Goal: Task Accomplishment & Management: Use online tool/utility

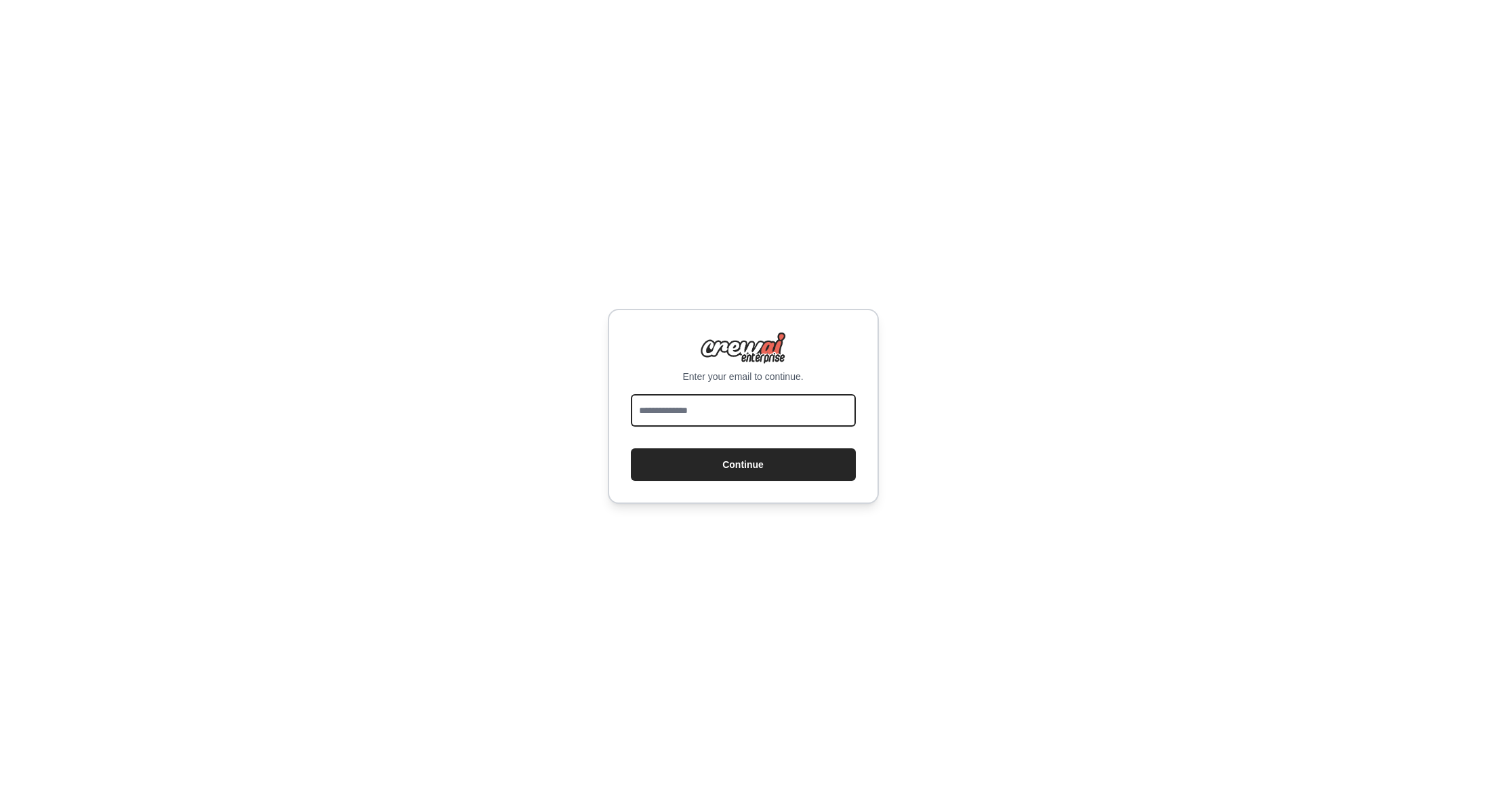
click at [726, 412] on input "email" at bounding box center [743, 410] width 225 height 32
type input "**********"
click at [741, 470] on button "Continue" at bounding box center [743, 464] width 225 height 32
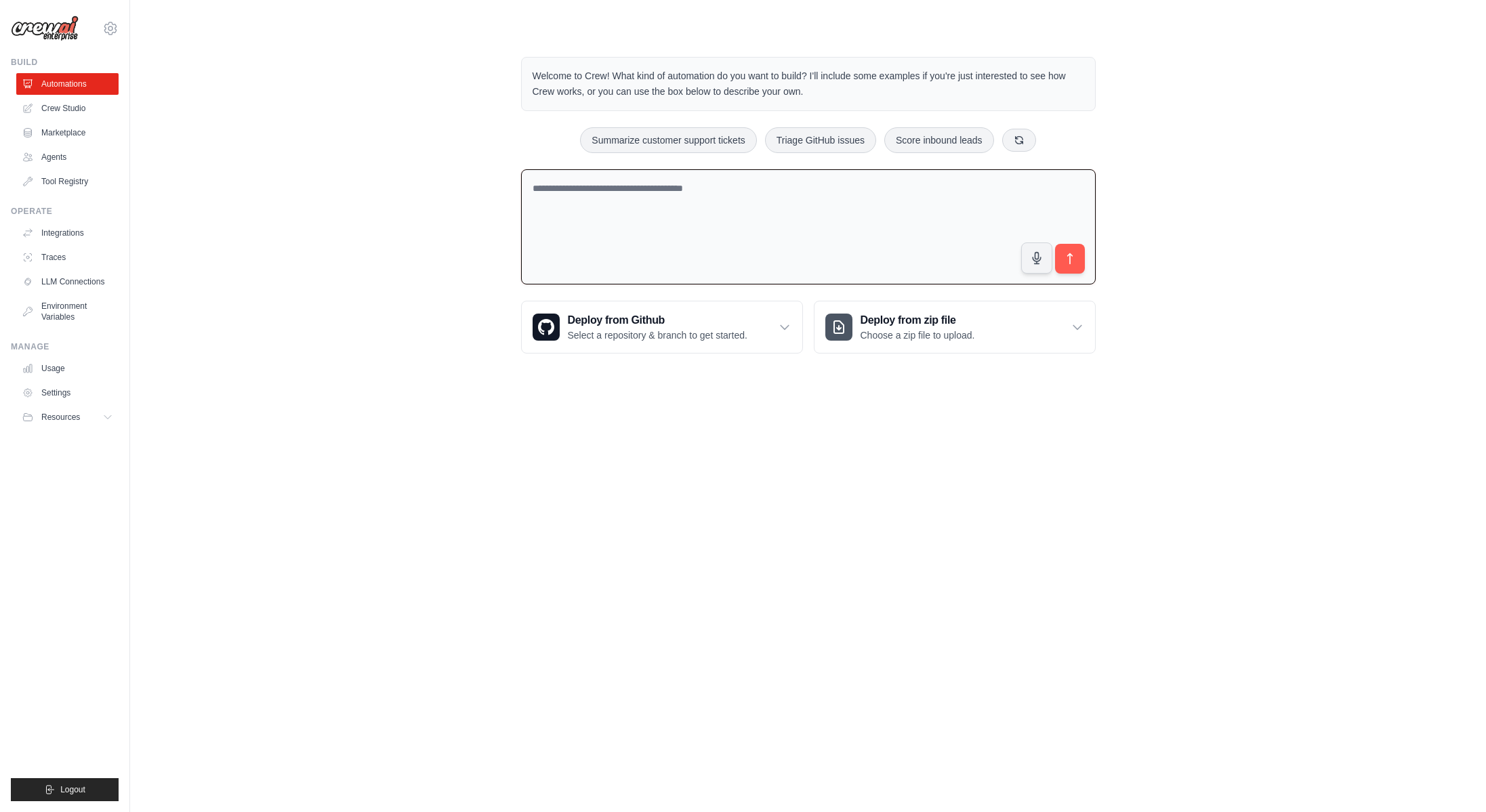
click at [696, 202] on textarea at bounding box center [808, 227] width 575 height 116
click at [670, 188] on textarea "**********" at bounding box center [808, 227] width 575 height 116
click at [809, 190] on textarea "**********" at bounding box center [808, 227] width 575 height 116
drag, startPoint x: 838, startPoint y: 186, endPoint x: 847, endPoint y: 189, distance: 9.5
click at [838, 186] on textarea "**********" at bounding box center [808, 227] width 575 height 116
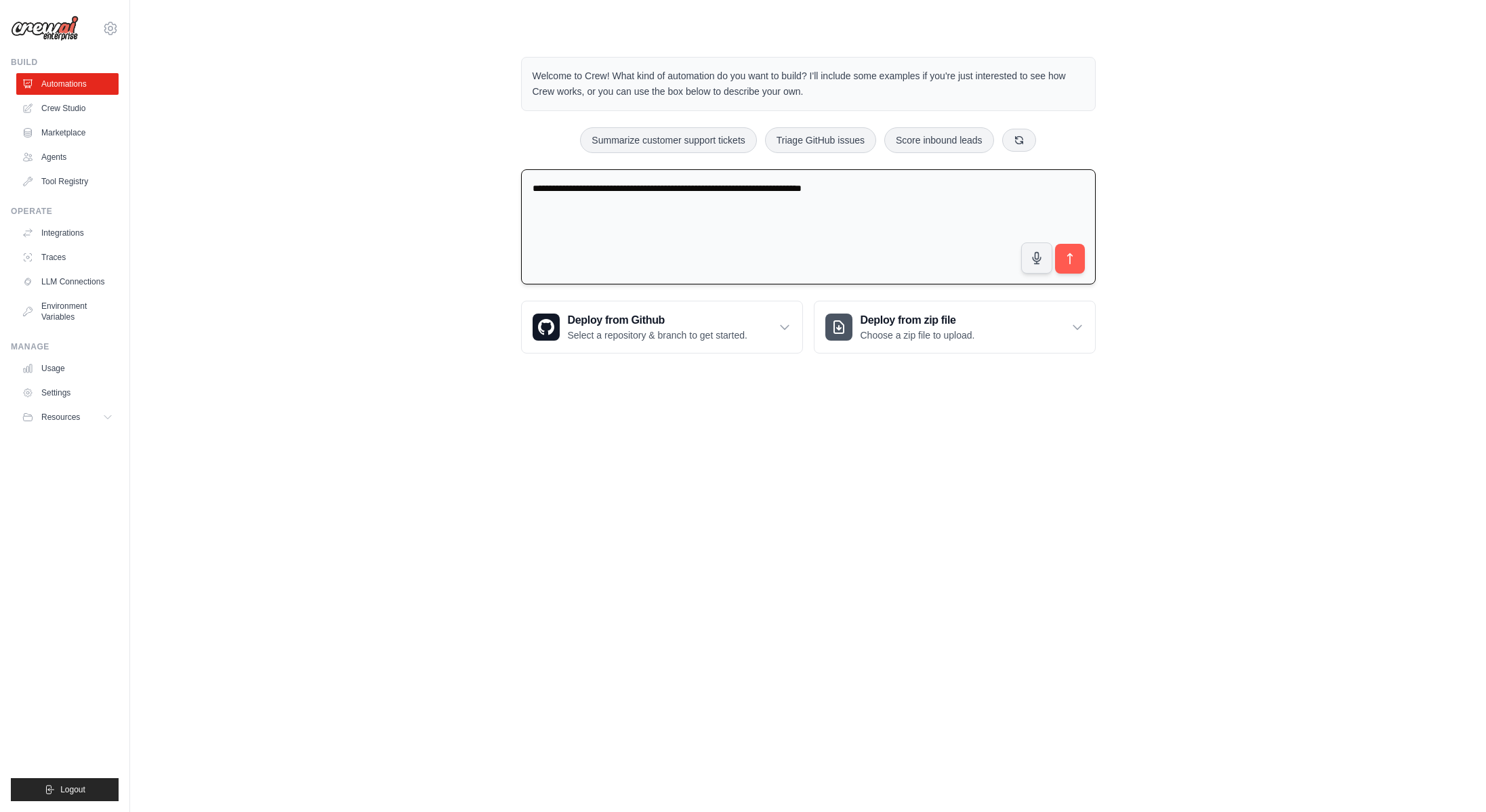
click at [806, 189] on textarea "**********" at bounding box center [808, 227] width 575 height 116
click at [978, 188] on textarea "**********" at bounding box center [808, 227] width 575 height 116
click at [690, 194] on textarea "**********" at bounding box center [808, 227] width 575 height 116
click at [747, 187] on textarea "**********" at bounding box center [808, 227] width 575 height 116
click at [902, 186] on textarea "**********" at bounding box center [808, 227] width 575 height 116
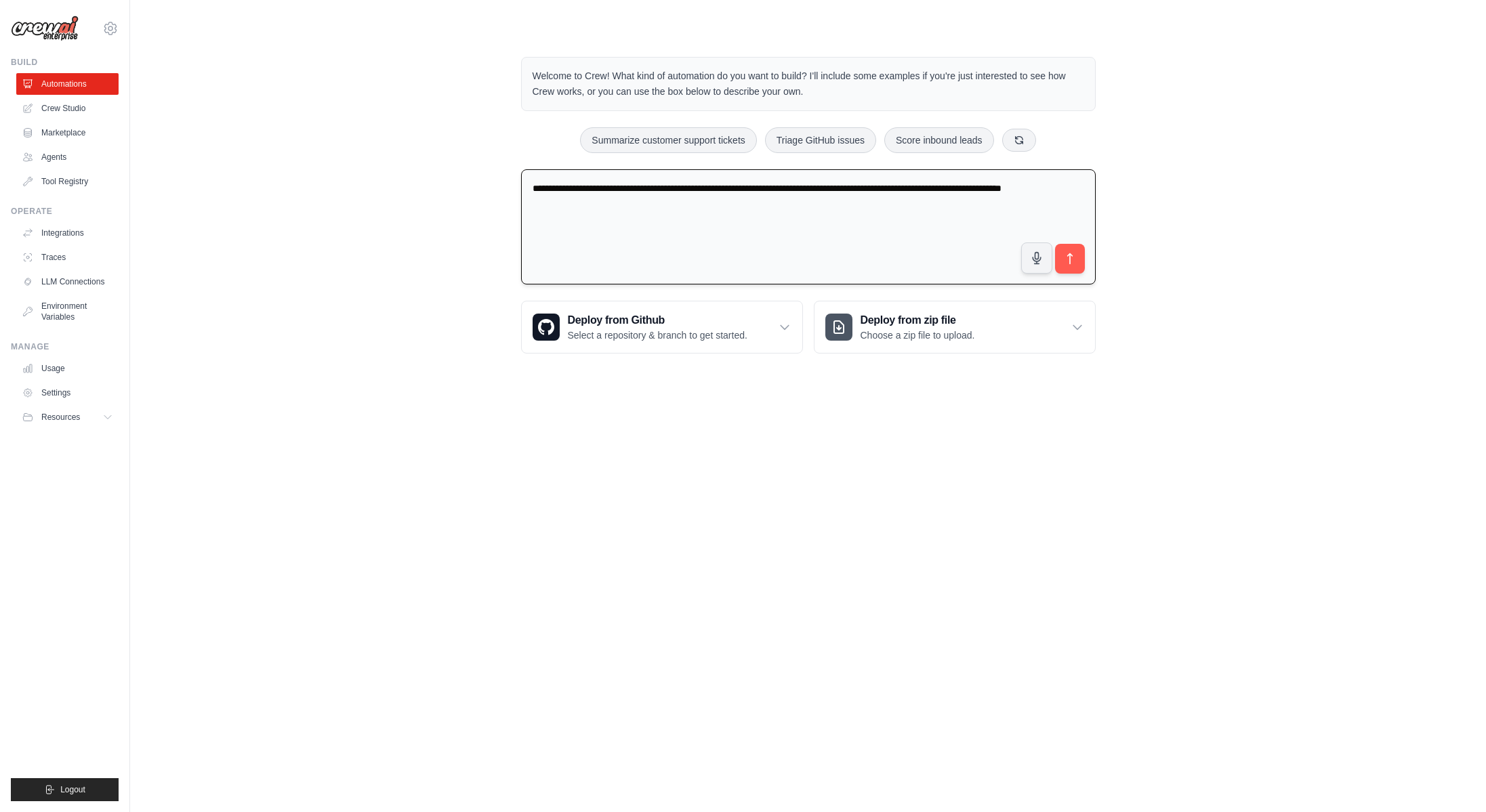
click at [897, 189] on textarea "**********" at bounding box center [808, 227] width 575 height 116
drag, startPoint x: 716, startPoint y: 187, endPoint x: 727, endPoint y: 188, distance: 11.0
click at [716, 187] on textarea "**********" at bounding box center [808, 227] width 575 height 116
click at [749, 188] on textarea "**********" at bounding box center [808, 227] width 575 height 116
click at [776, 188] on textarea "**********" at bounding box center [808, 227] width 575 height 116
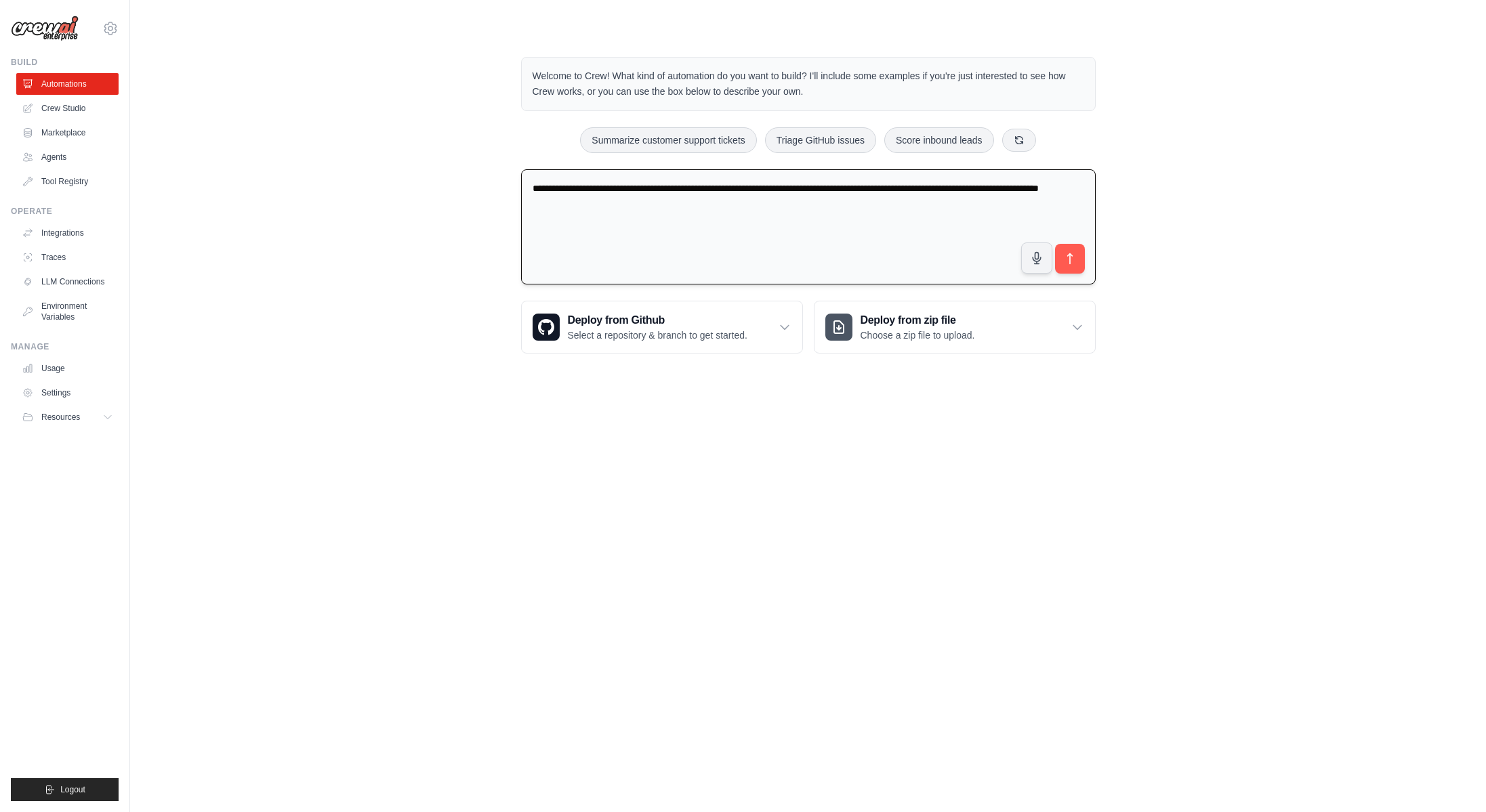
click at [1011, 187] on textarea "**********" at bounding box center [808, 227] width 575 height 116
click at [1048, 194] on textarea "**********" at bounding box center [808, 227] width 575 height 116
type textarea "**********"
click at [1078, 257] on button "submit" at bounding box center [1069, 258] width 31 height 31
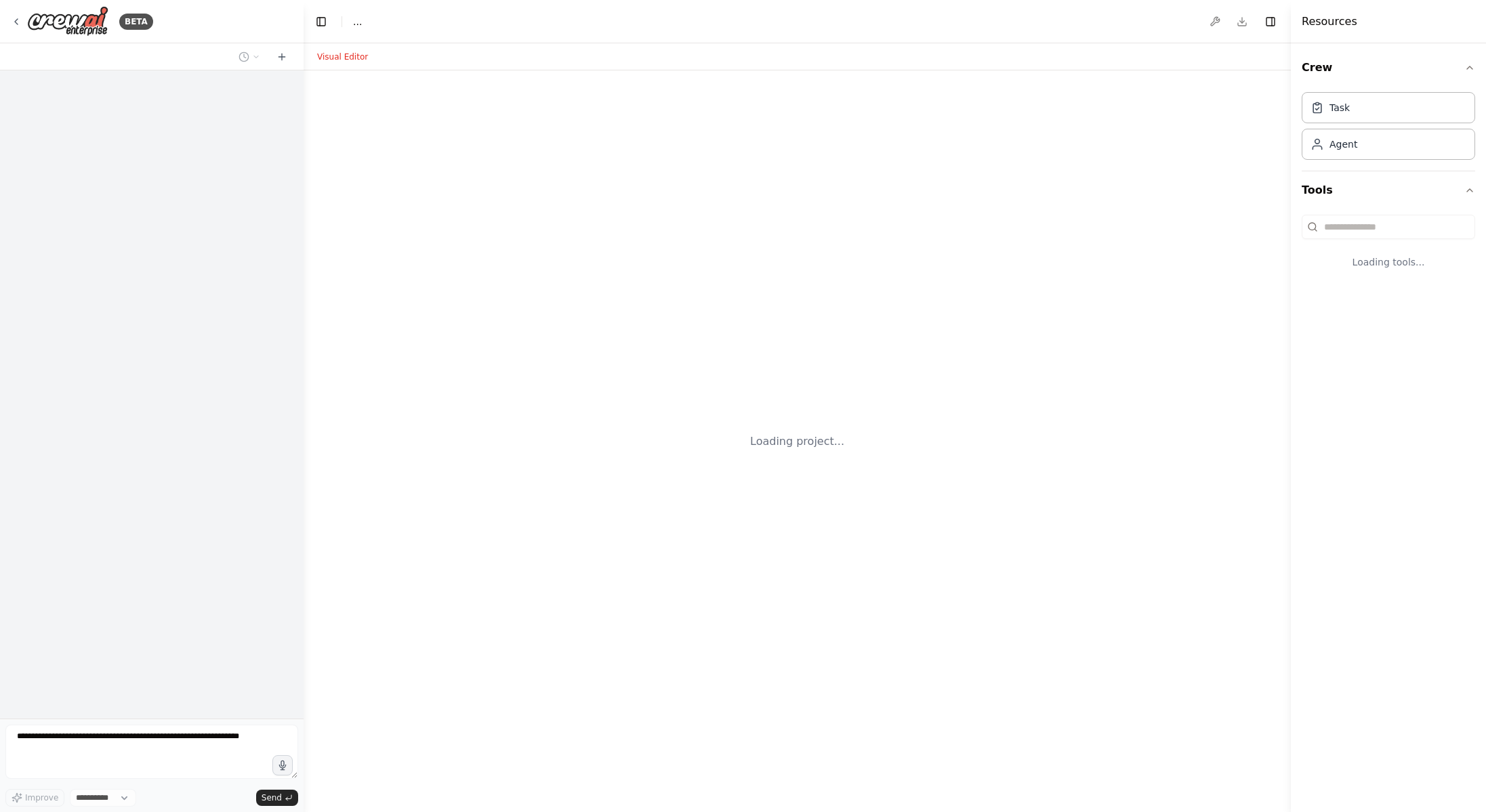
select select "****"
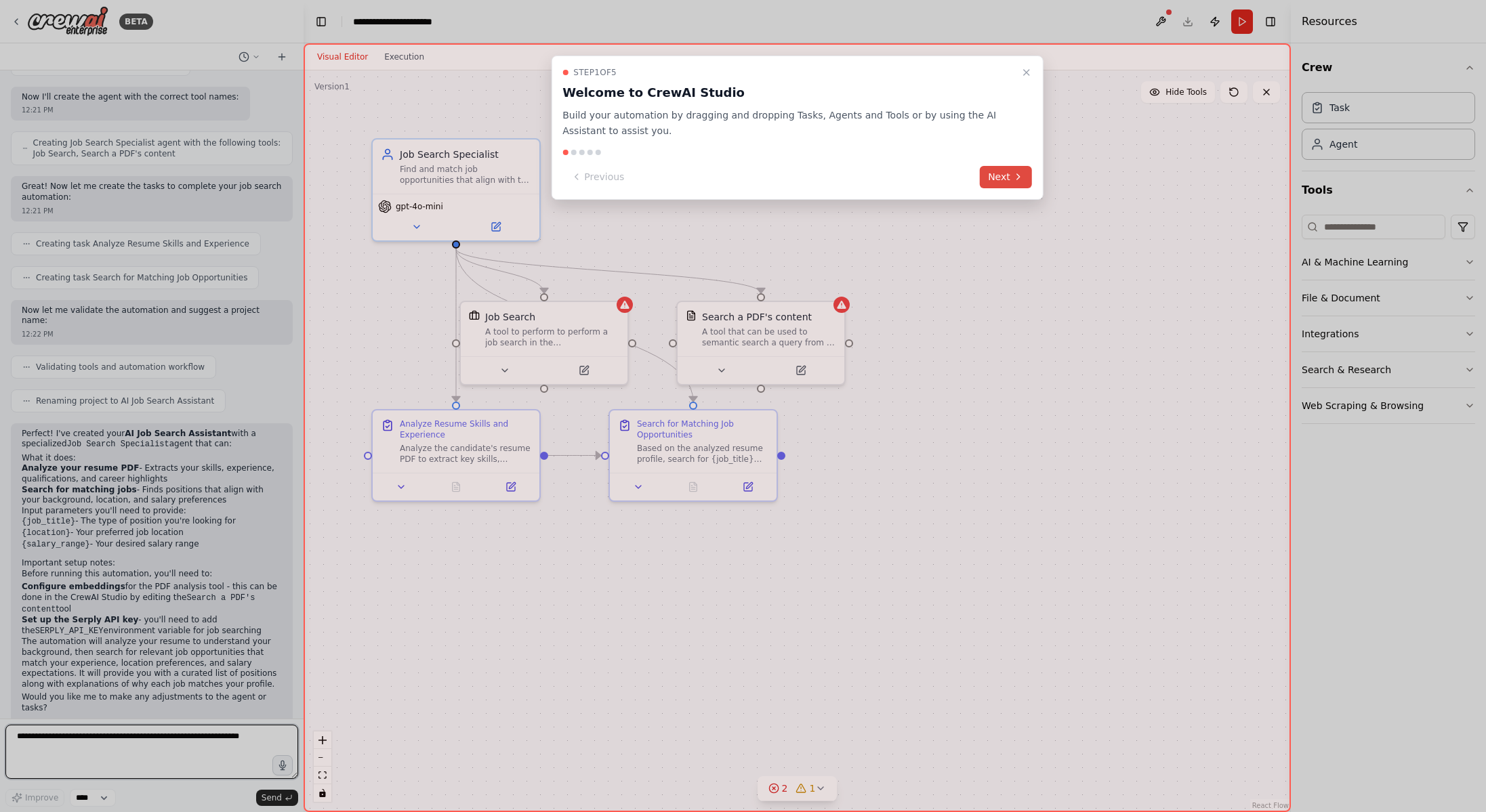
scroll to position [509, 0]
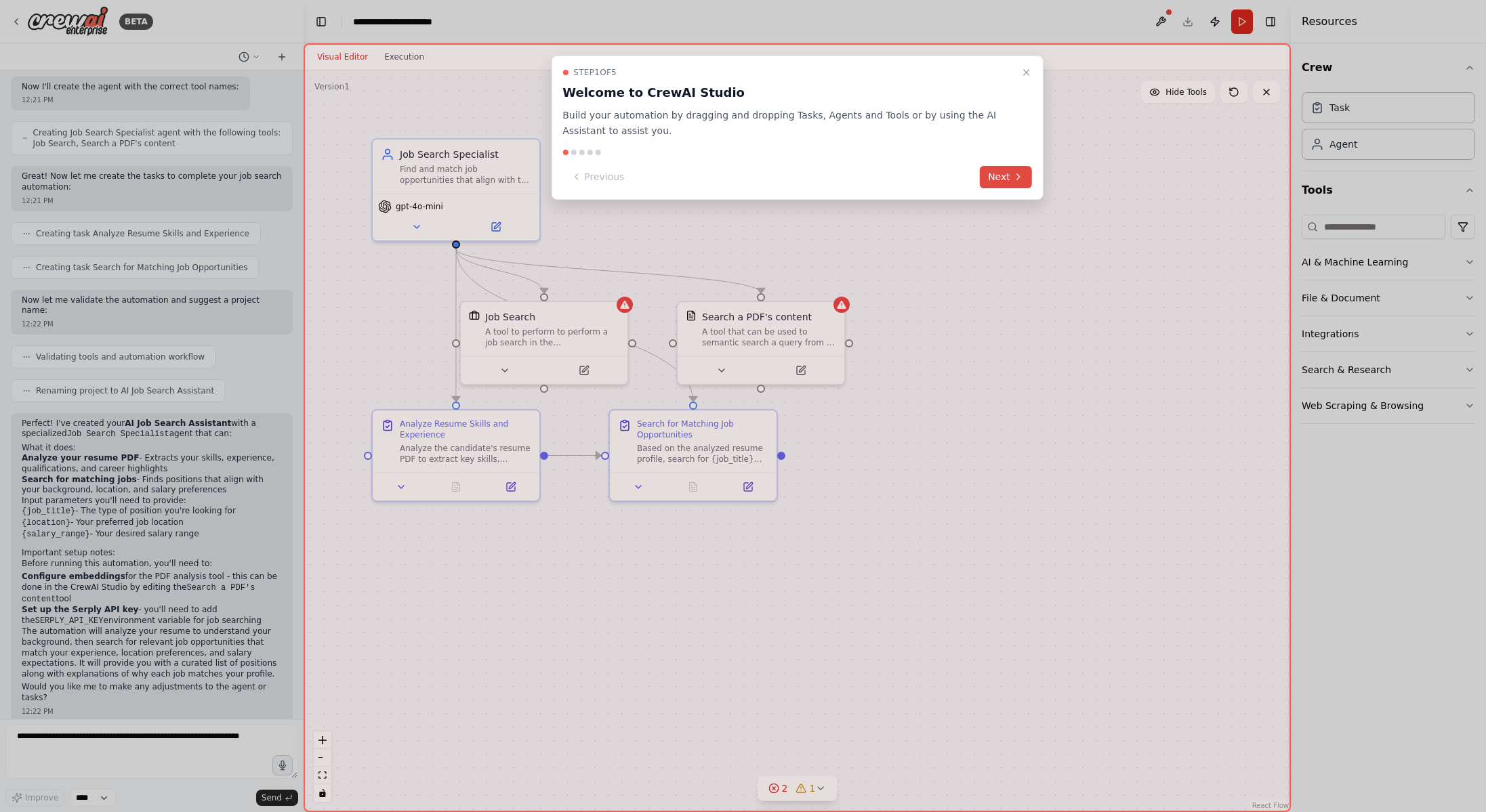
click at [1020, 183] on button "Next" at bounding box center [1006, 177] width 52 height 22
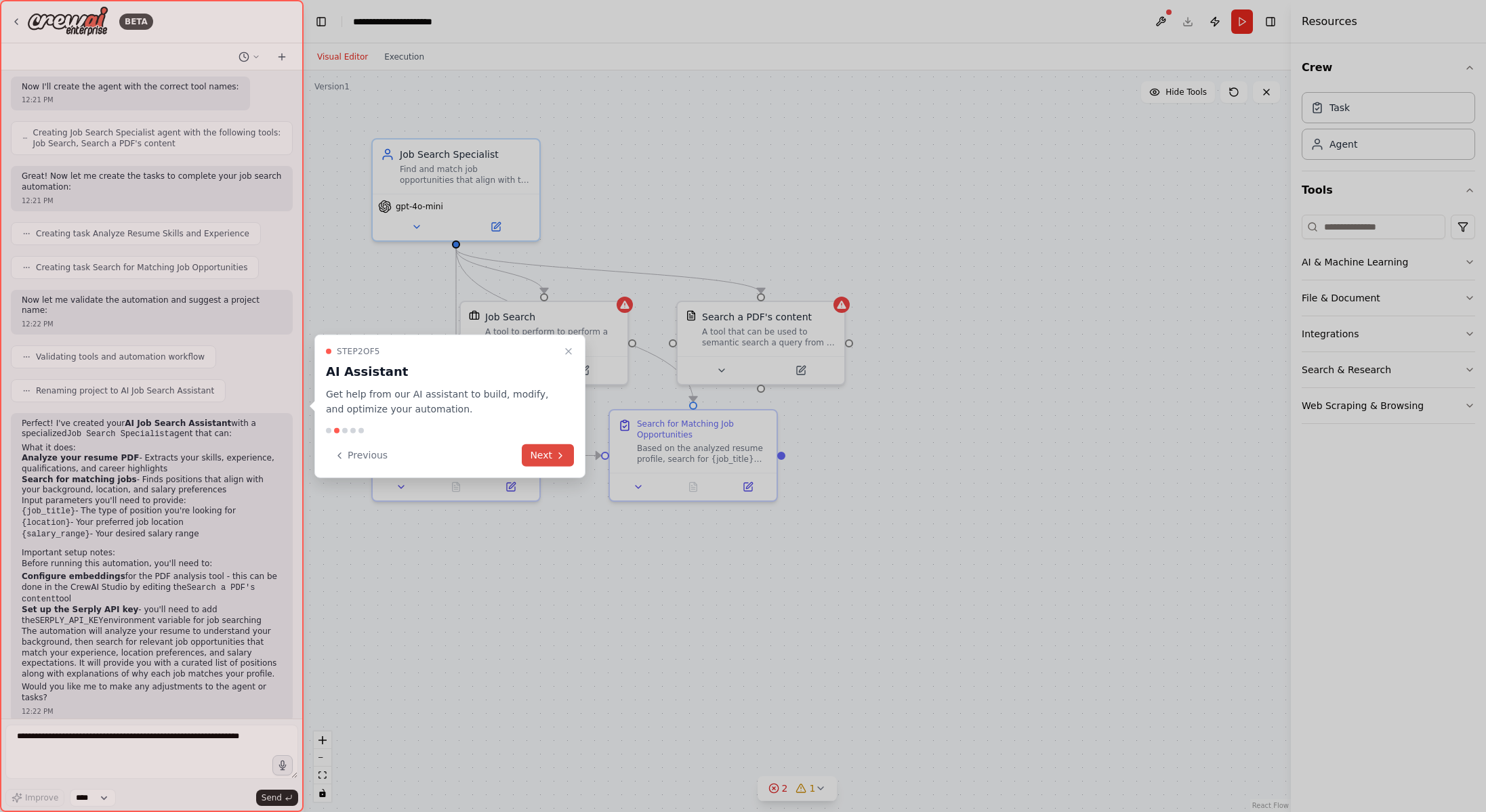
click at [558, 452] on icon at bounding box center [560, 455] width 11 height 11
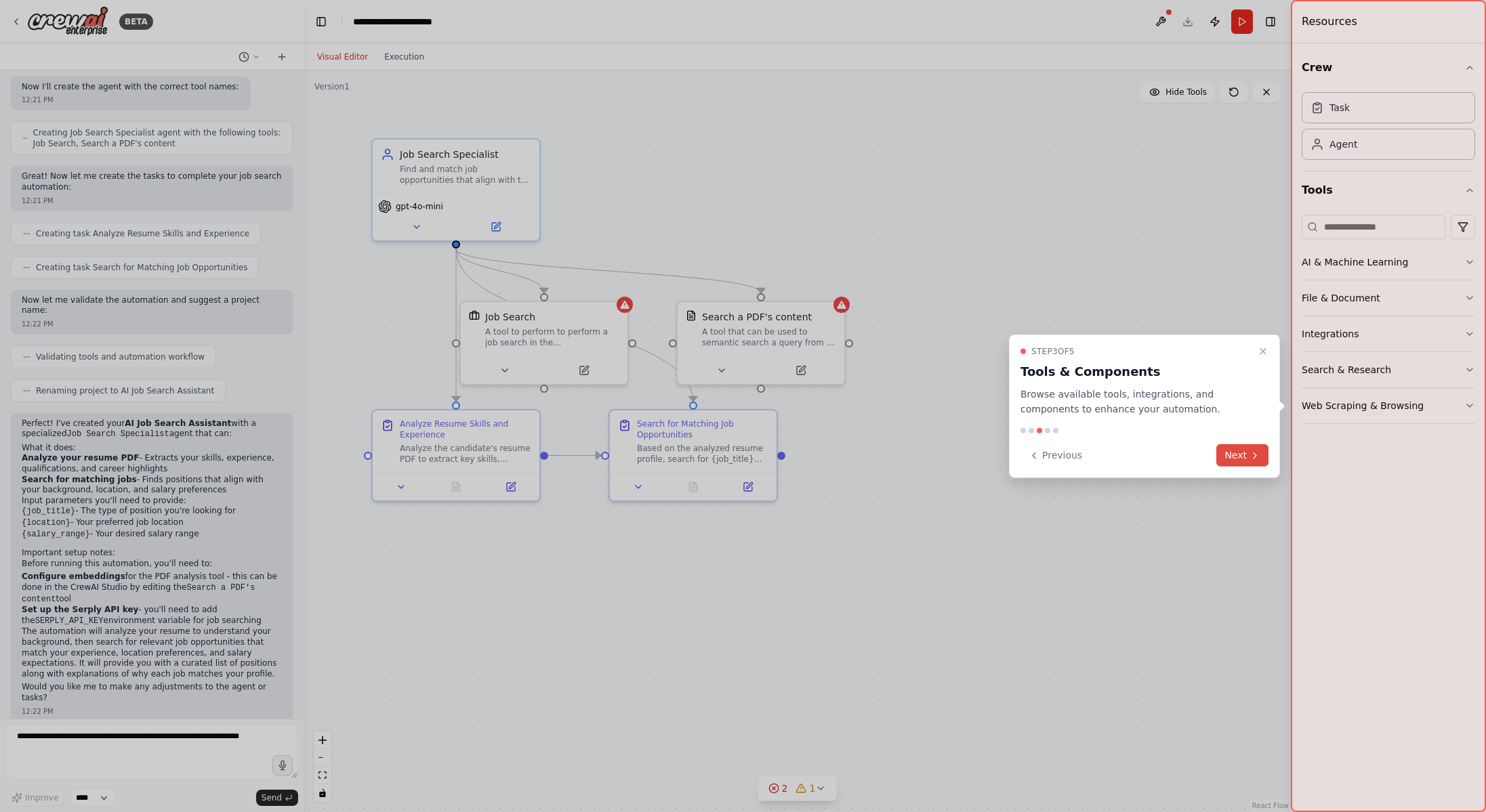
click at [1240, 460] on button "Next" at bounding box center [1242, 455] width 52 height 22
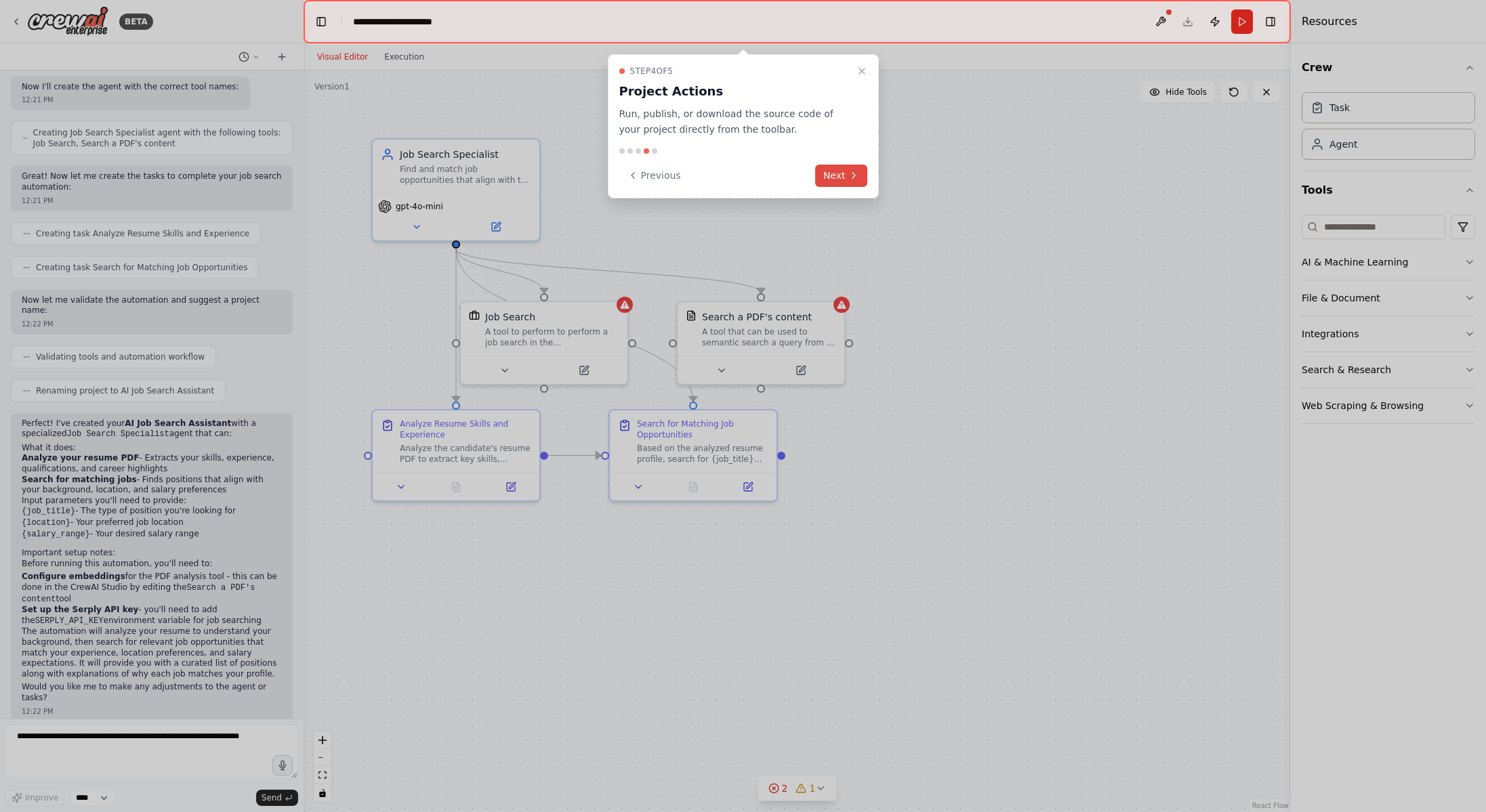
click at [858, 180] on button "Next" at bounding box center [841, 176] width 52 height 22
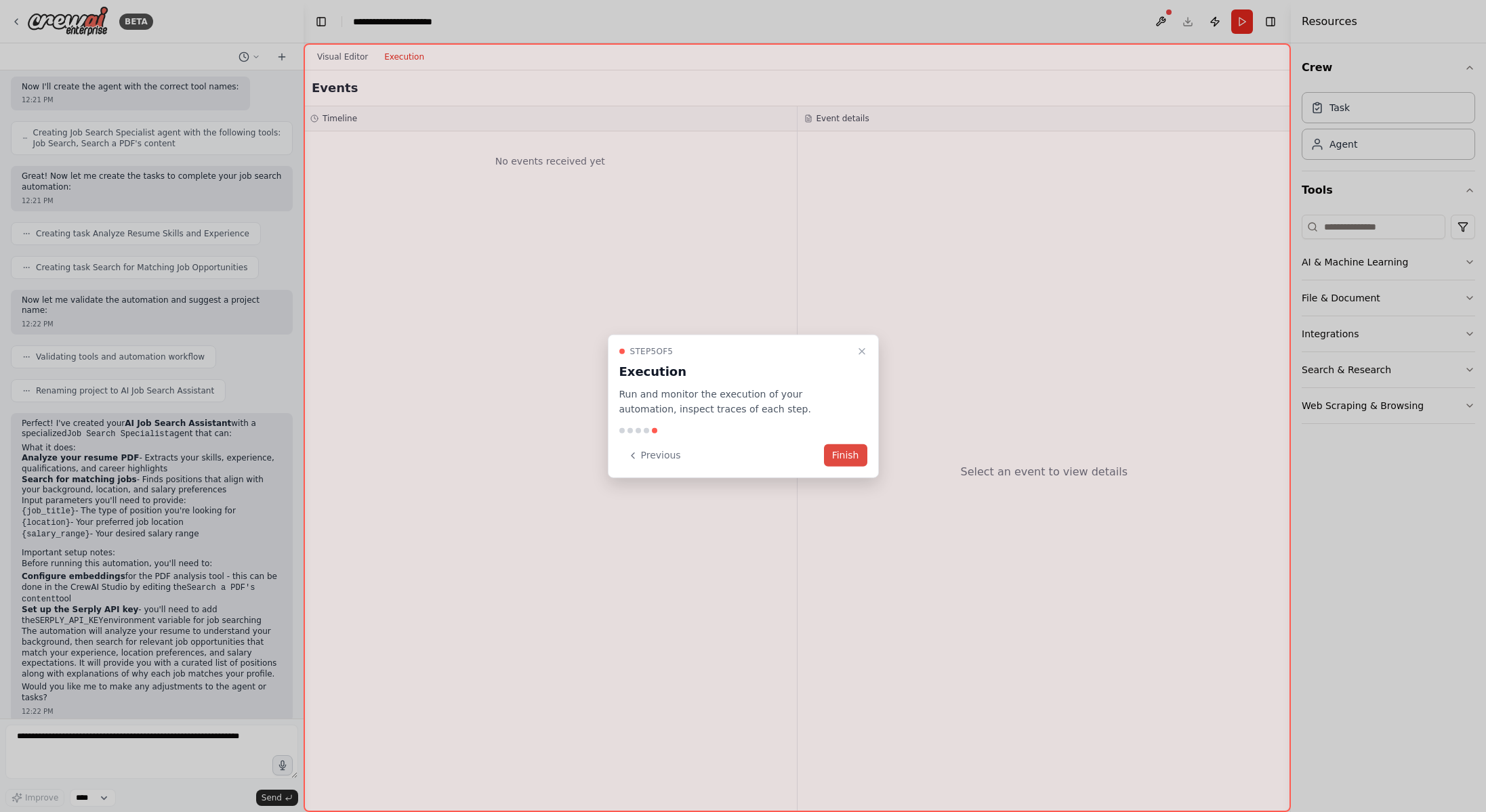
click at [839, 460] on button "Finish" at bounding box center [845, 455] width 43 height 22
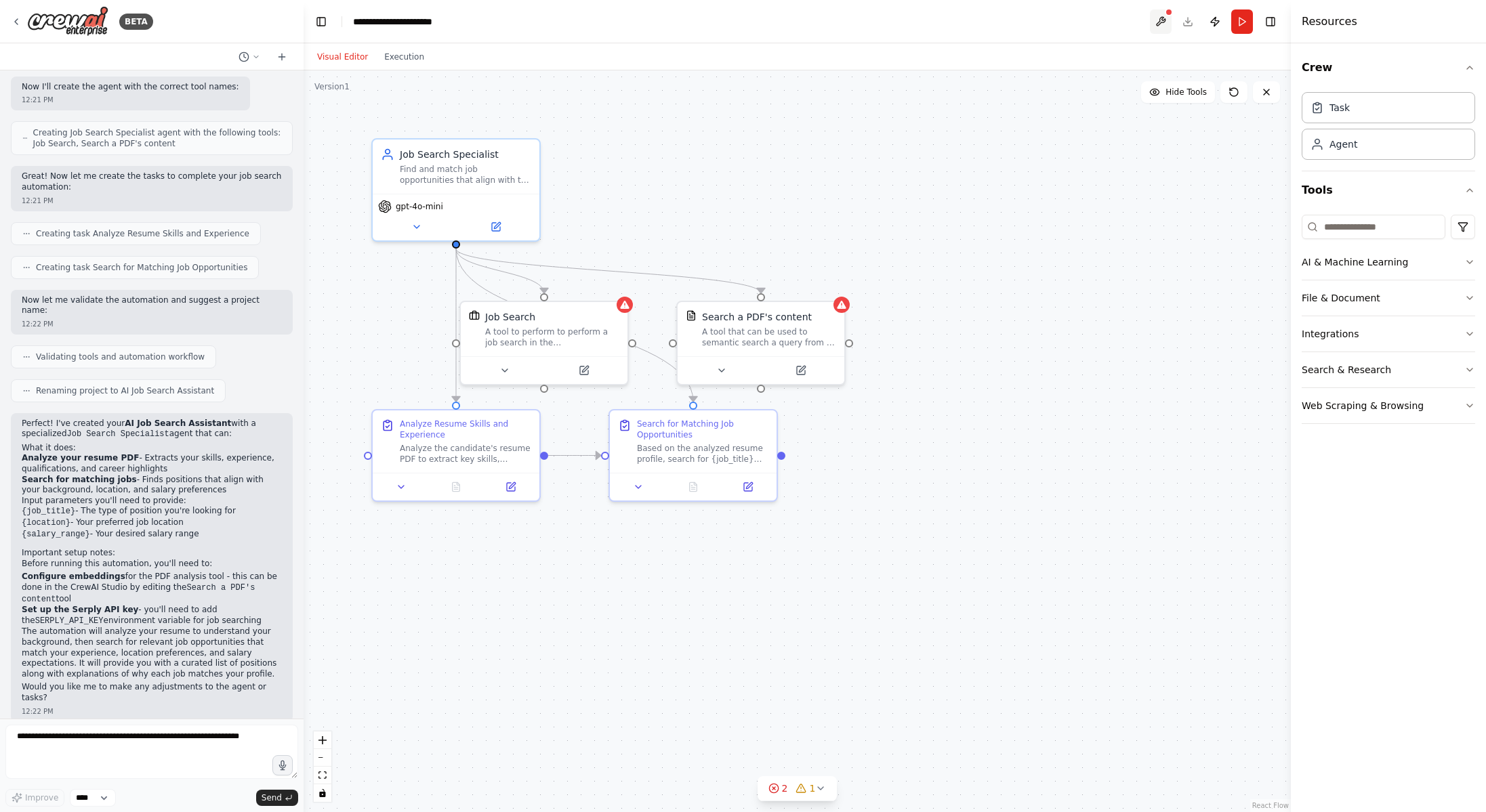
click at [1160, 20] on button at bounding box center [1160, 21] width 21 height 24
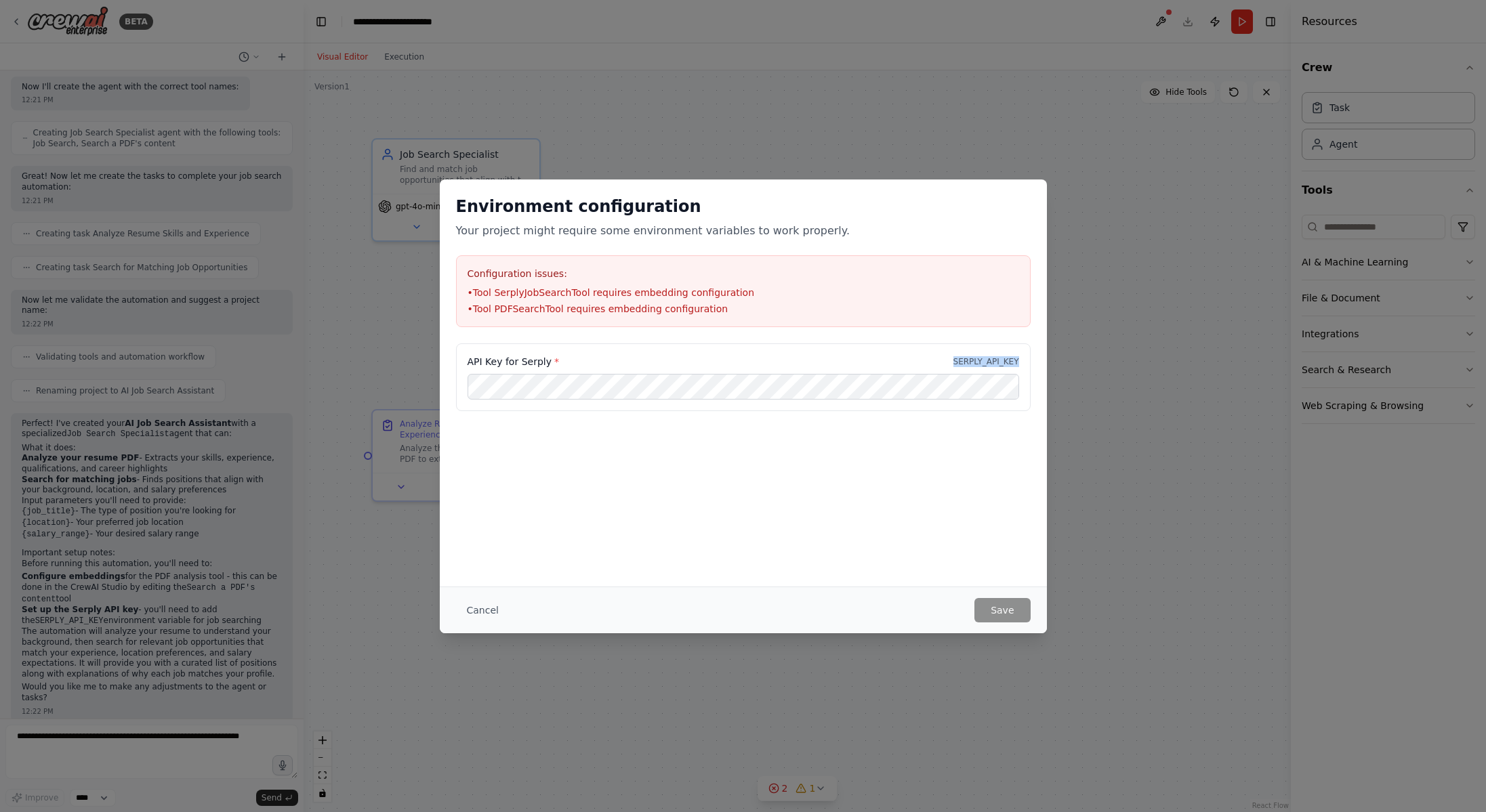
drag, startPoint x: 949, startPoint y: 361, endPoint x: 1021, endPoint y: 363, distance: 72.0
click at [1021, 363] on div "API Key for Serply * SERPLY_API_KEY" at bounding box center [743, 377] width 575 height 67
copy p "SERPLY_API_KEY"
click at [1007, 608] on button "Save" at bounding box center [1002, 610] width 56 height 24
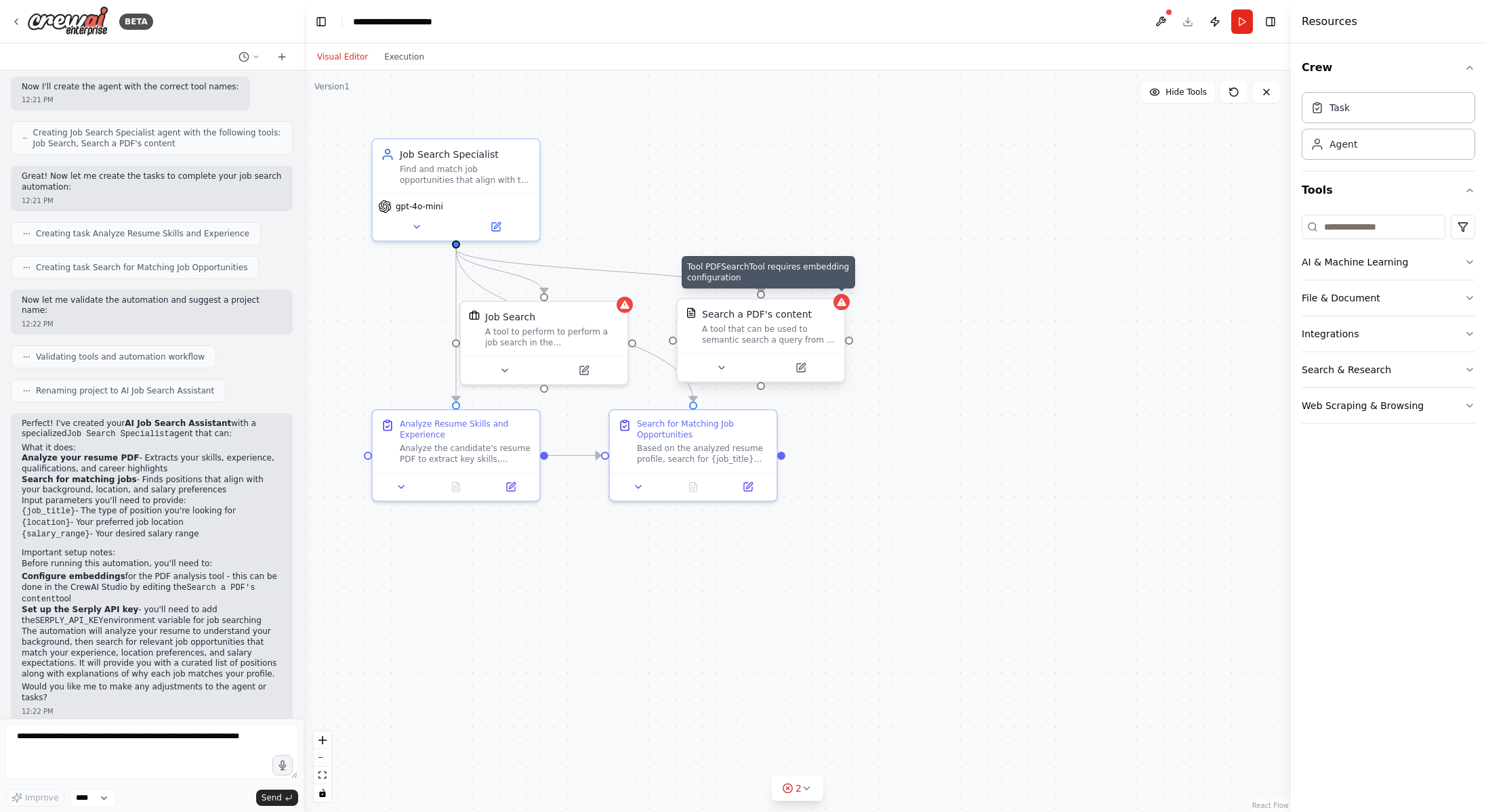
click at [838, 309] on div "Tool PDFSearchTool requires embedding configuration Search a PDF's content A to…" at bounding box center [761, 340] width 169 height 85
click at [844, 308] on div at bounding box center [848, 302] width 17 height 17
click at [787, 340] on div "A tool that can be used to semantic search a query from a PDF's content." at bounding box center [776, 334] width 134 height 21
click at [586, 367] on icon at bounding box center [585, 366] width 6 height 6
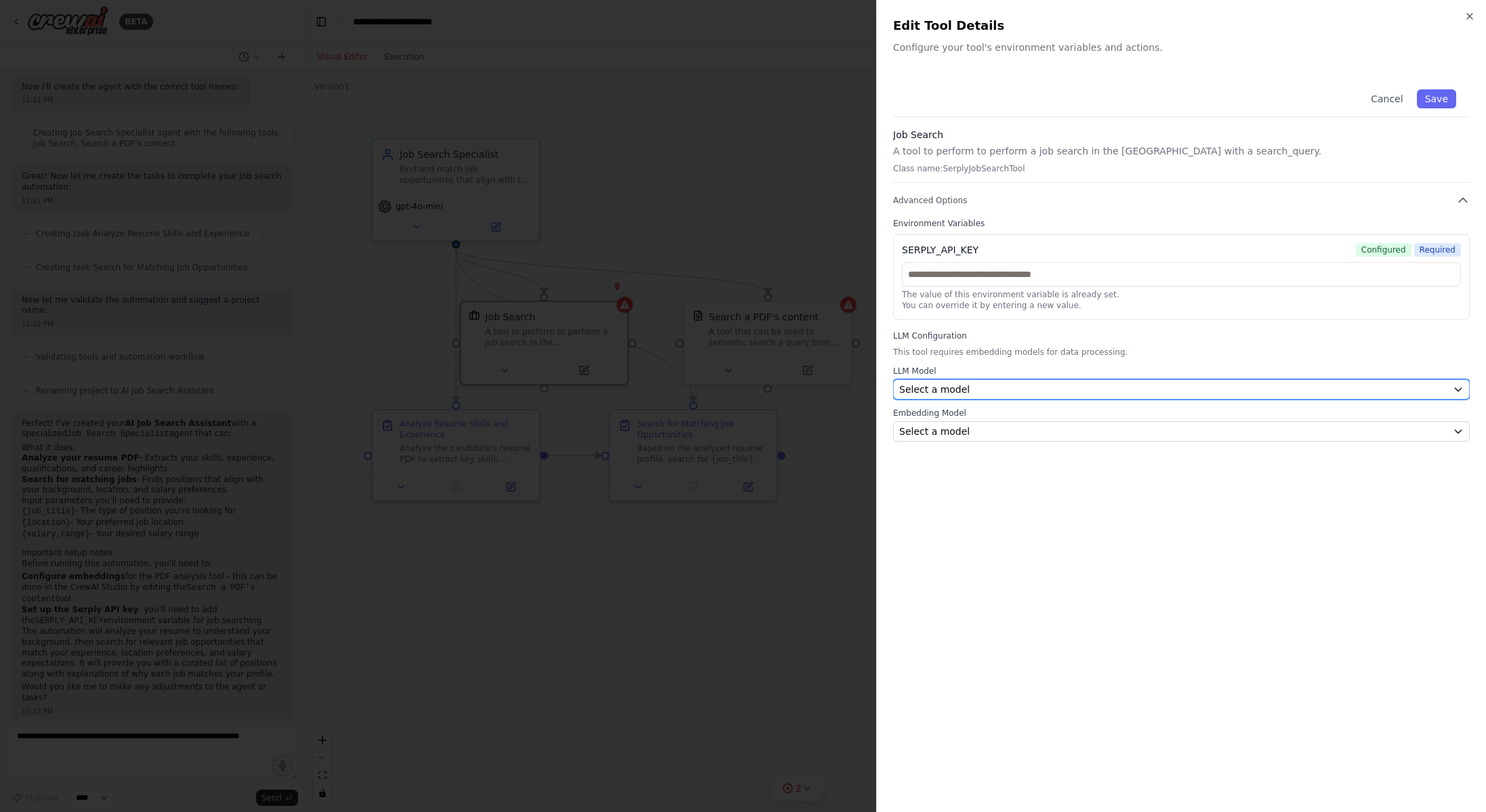
click at [1457, 392] on icon "button" at bounding box center [1458, 390] width 11 height 11
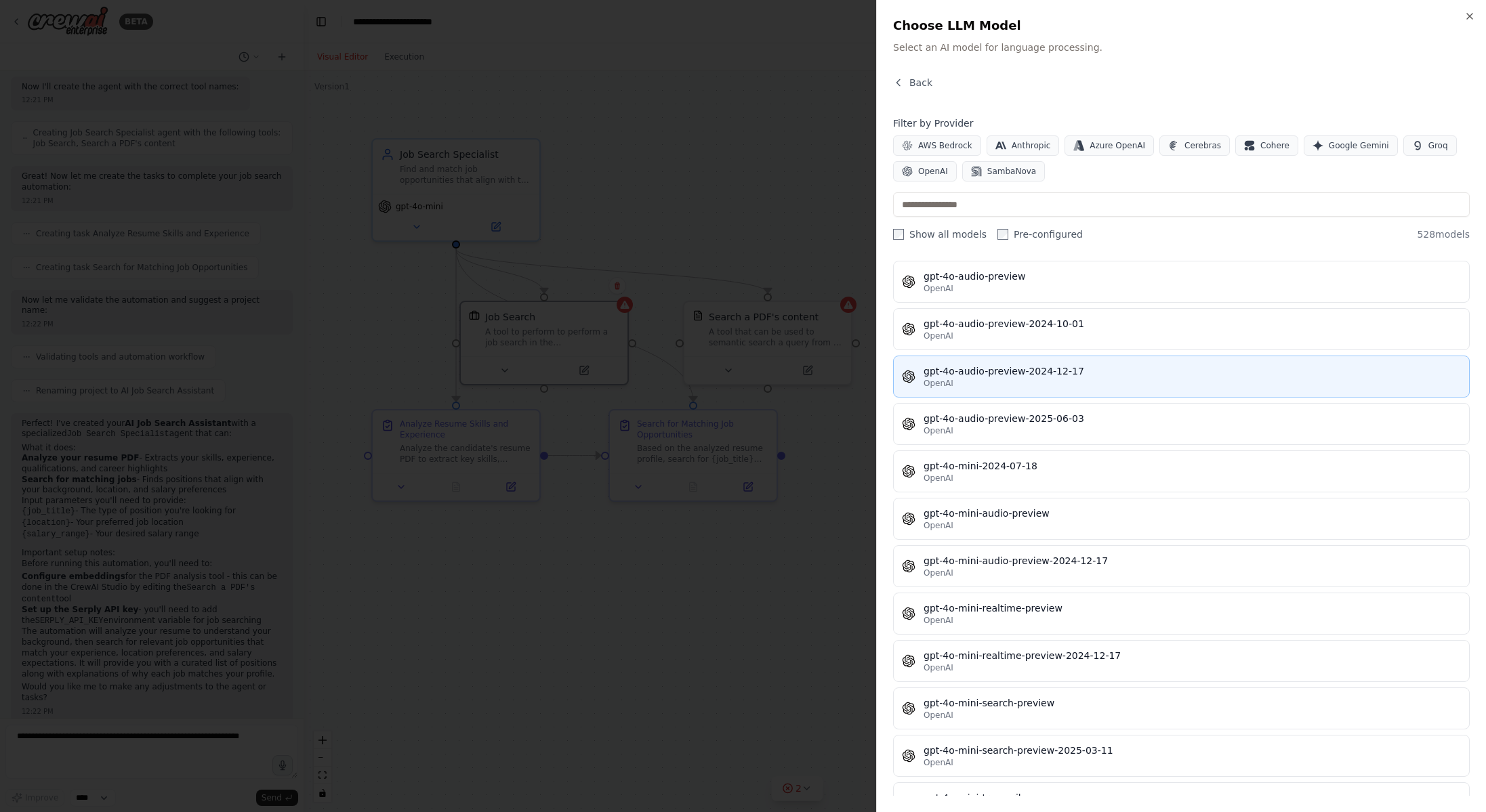
scroll to position [20991, 0]
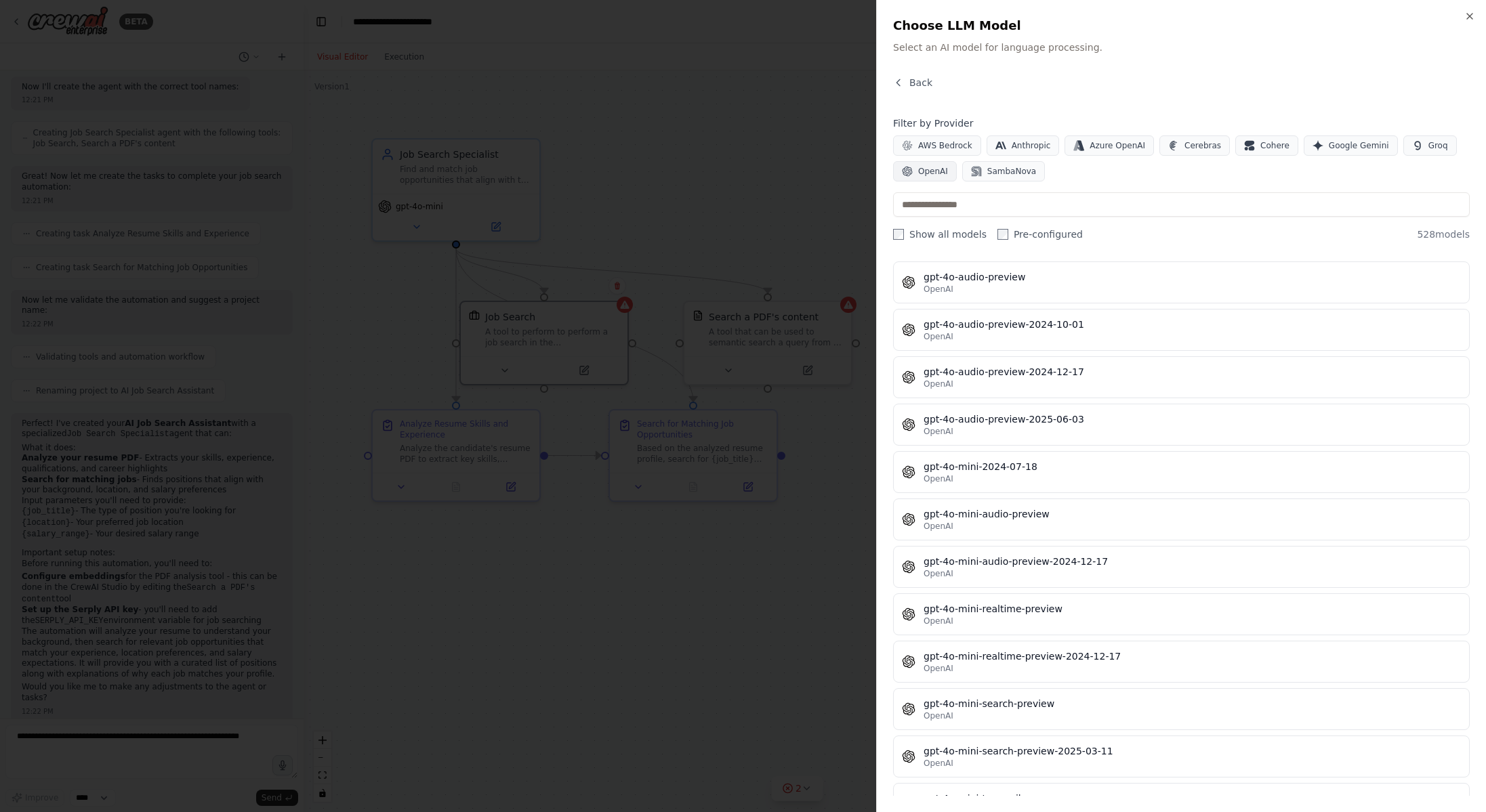
click at [922, 169] on span "OpenAI" at bounding box center [933, 171] width 30 height 11
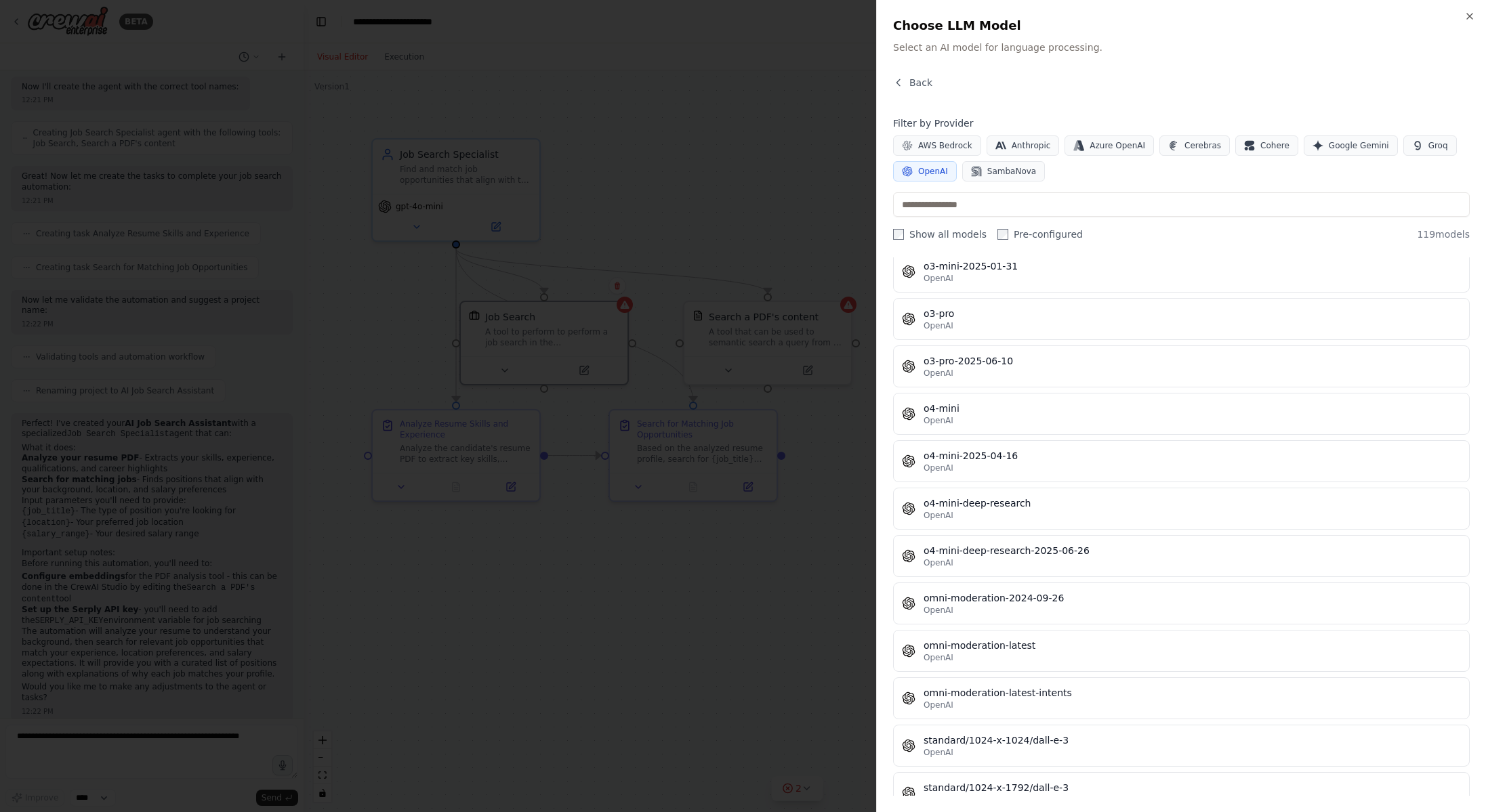
scroll to position [4829, 0]
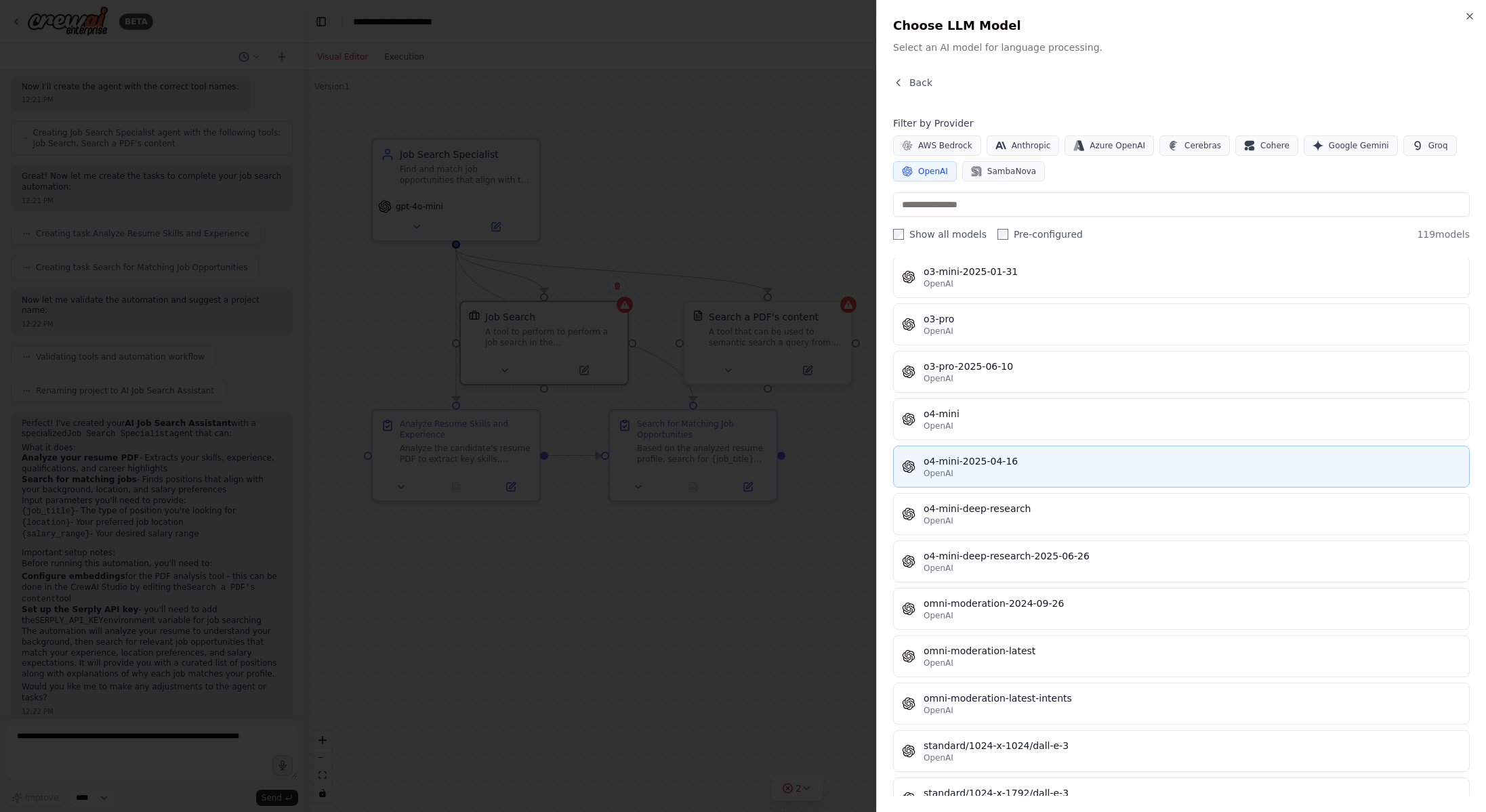
click at [1056, 472] on div "OpenAI" at bounding box center [1192, 474] width 537 height 11
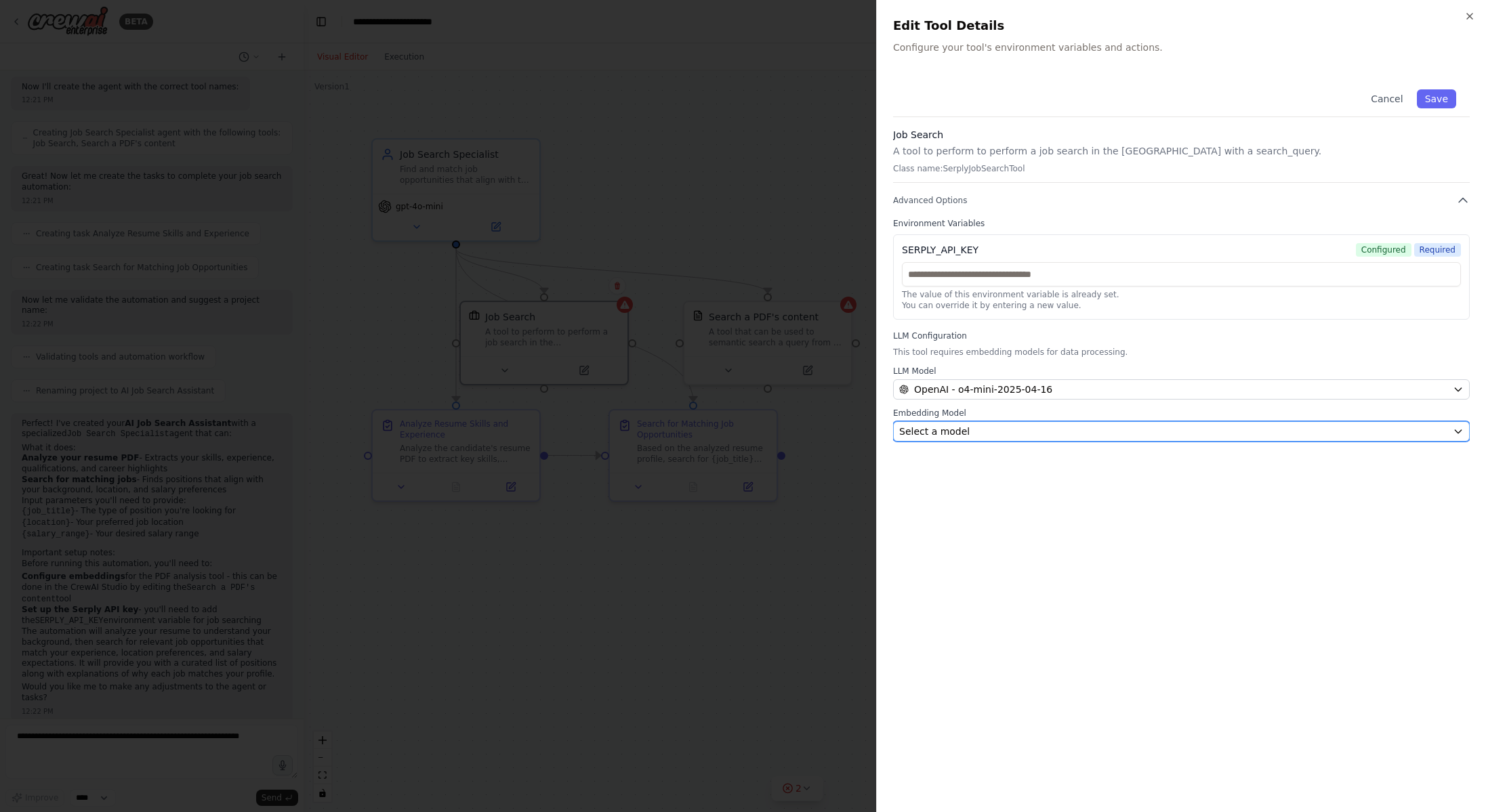
click at [982, 433] on div "Select a model" at bounding box center [1173, 432] width 548 height 14
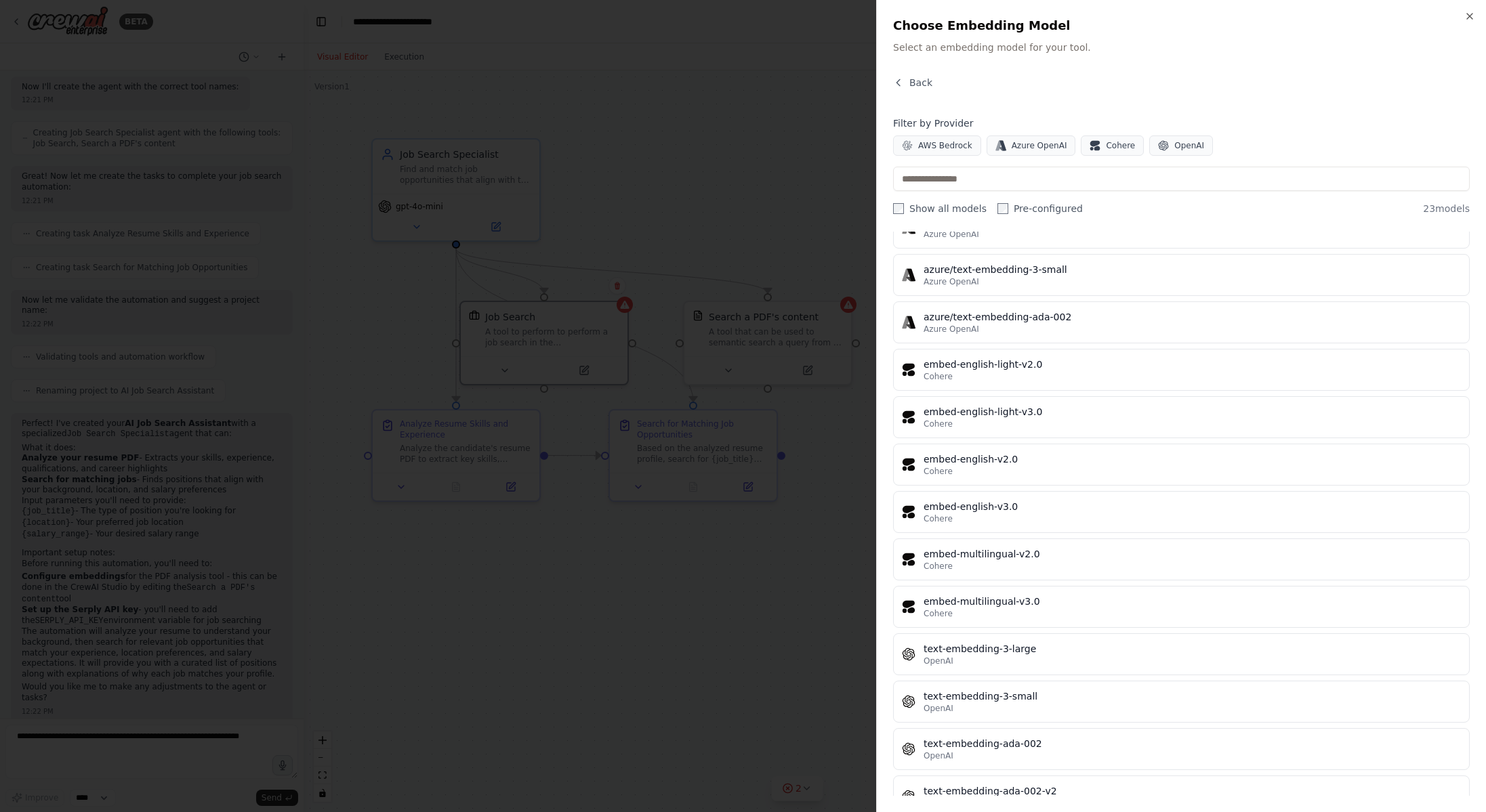
scroll to position [575, 0]
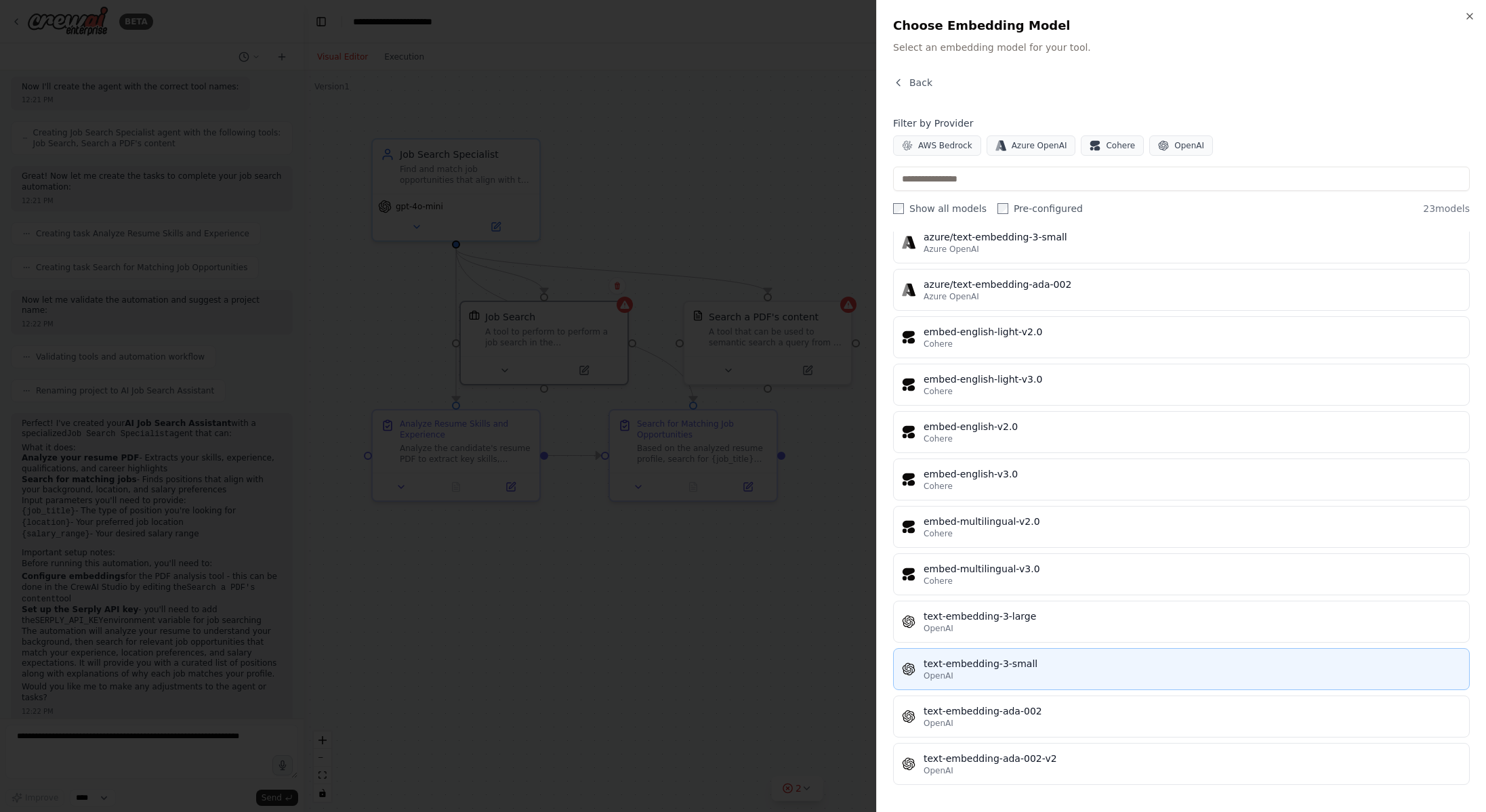
click at [1042, 661] on div "text-embedding-3-small" at bounding box center [1192, 664] width 537 height 14
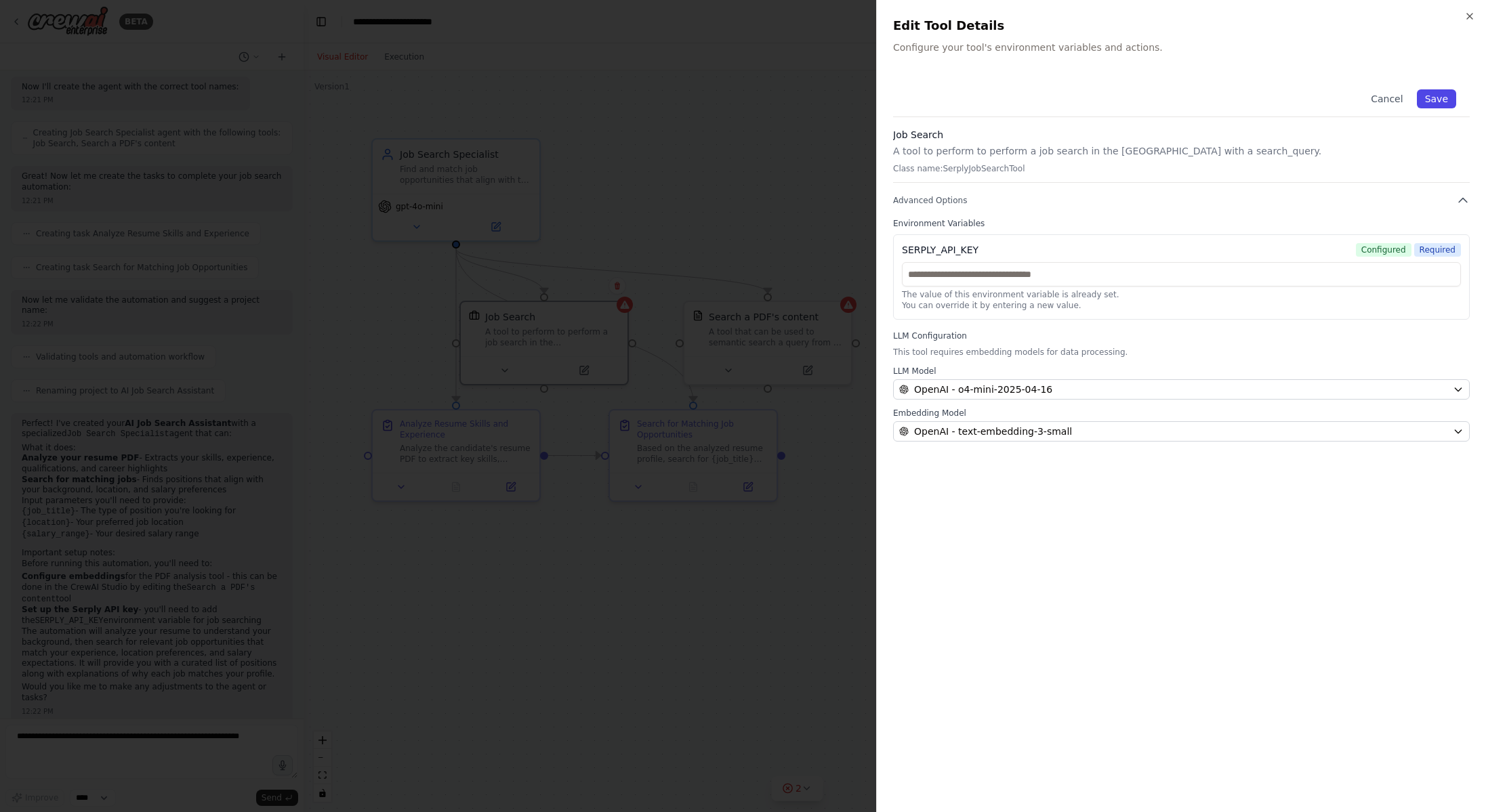
click at [1436, 102] on button "Save" at bounding box center [1436, 99] width 39 height 19
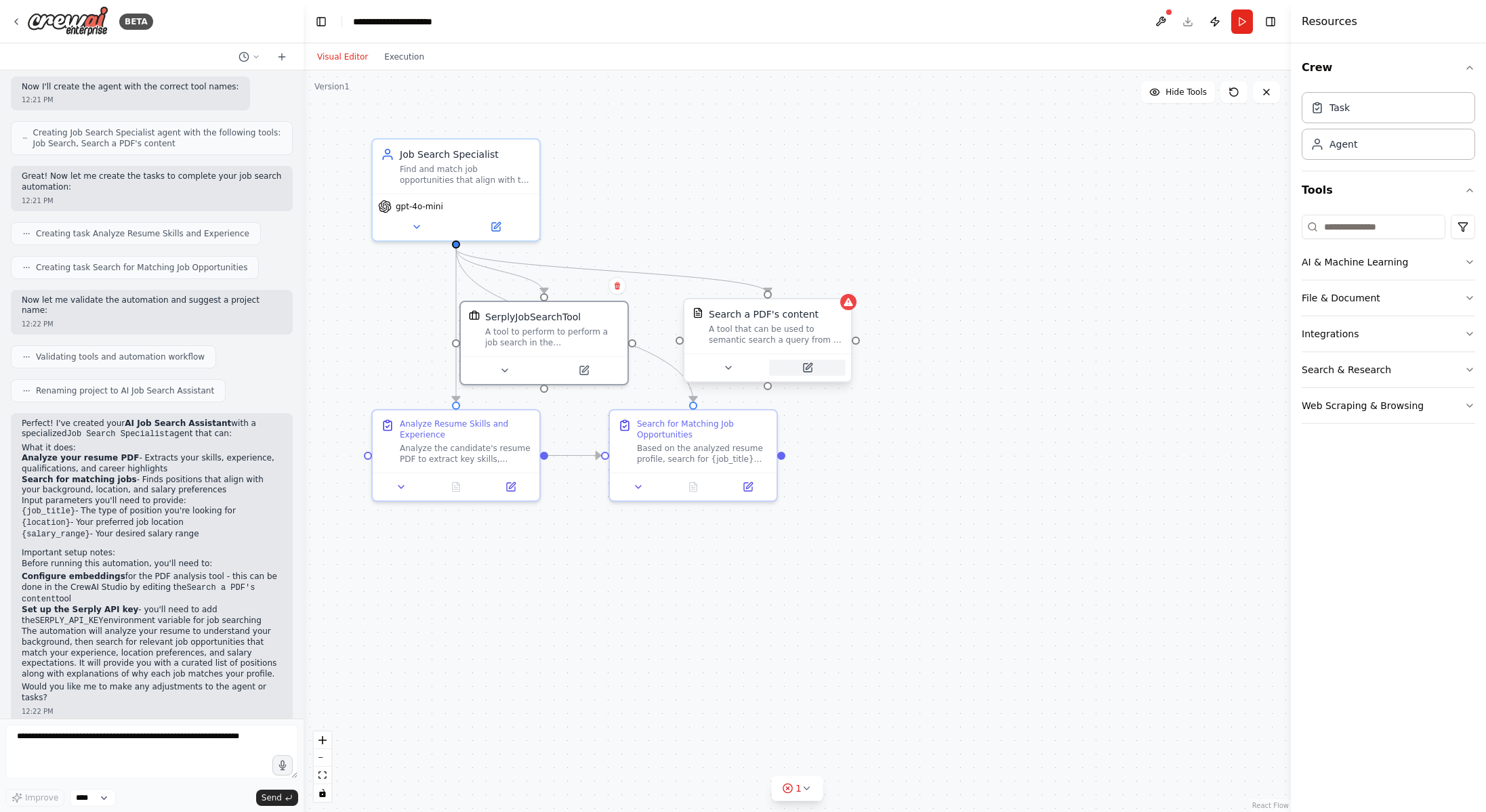
click at [808, 368] on icon at bounding box center [807, 368] width 8 height 8
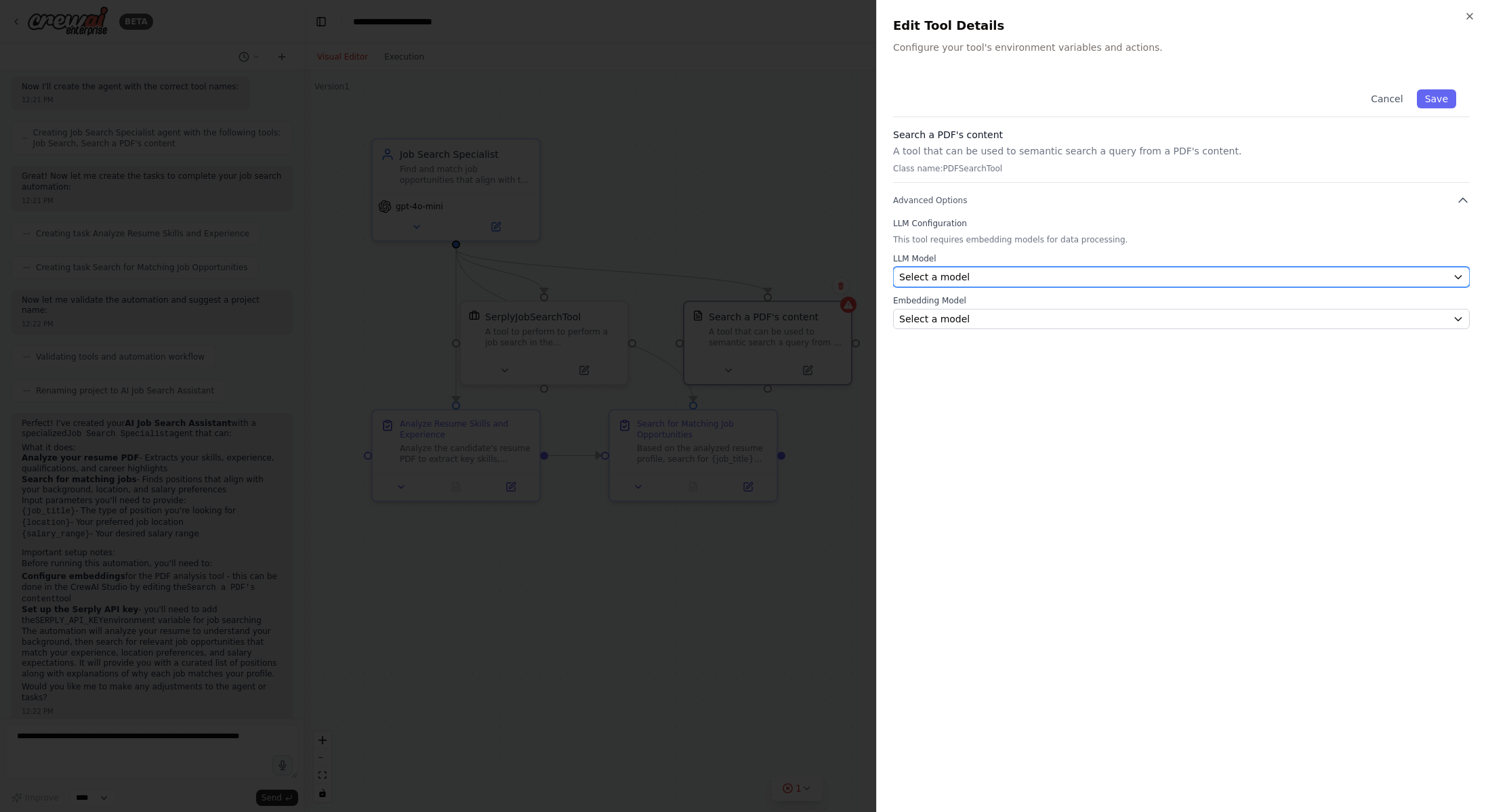
click at [984, 273] on div "Select a model" at bounding box center [1173, 277] width 548 height 14
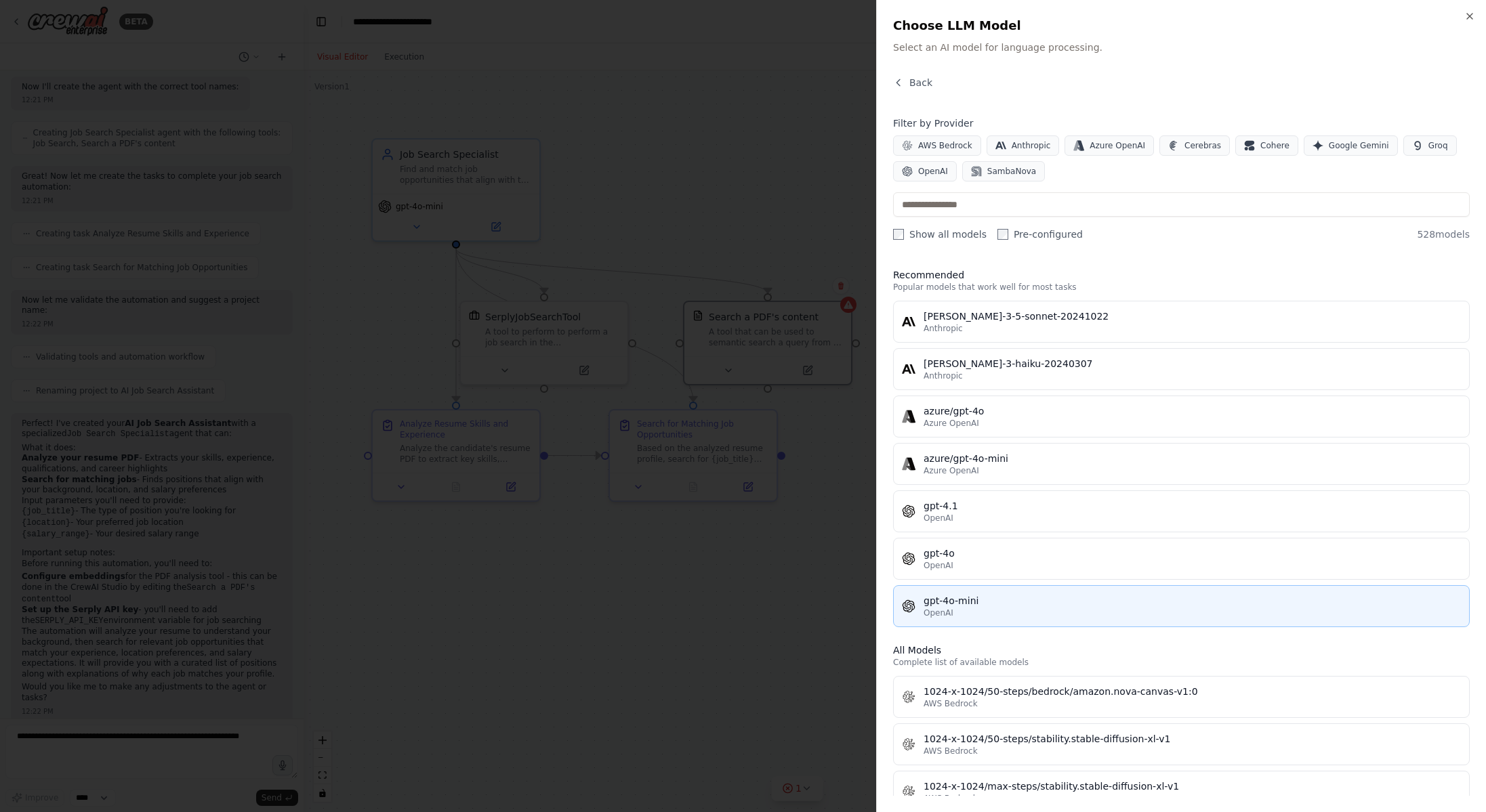
click at [983, 607] on div "OpenAI" at bounding box center [1192, 613] width 537 height 11
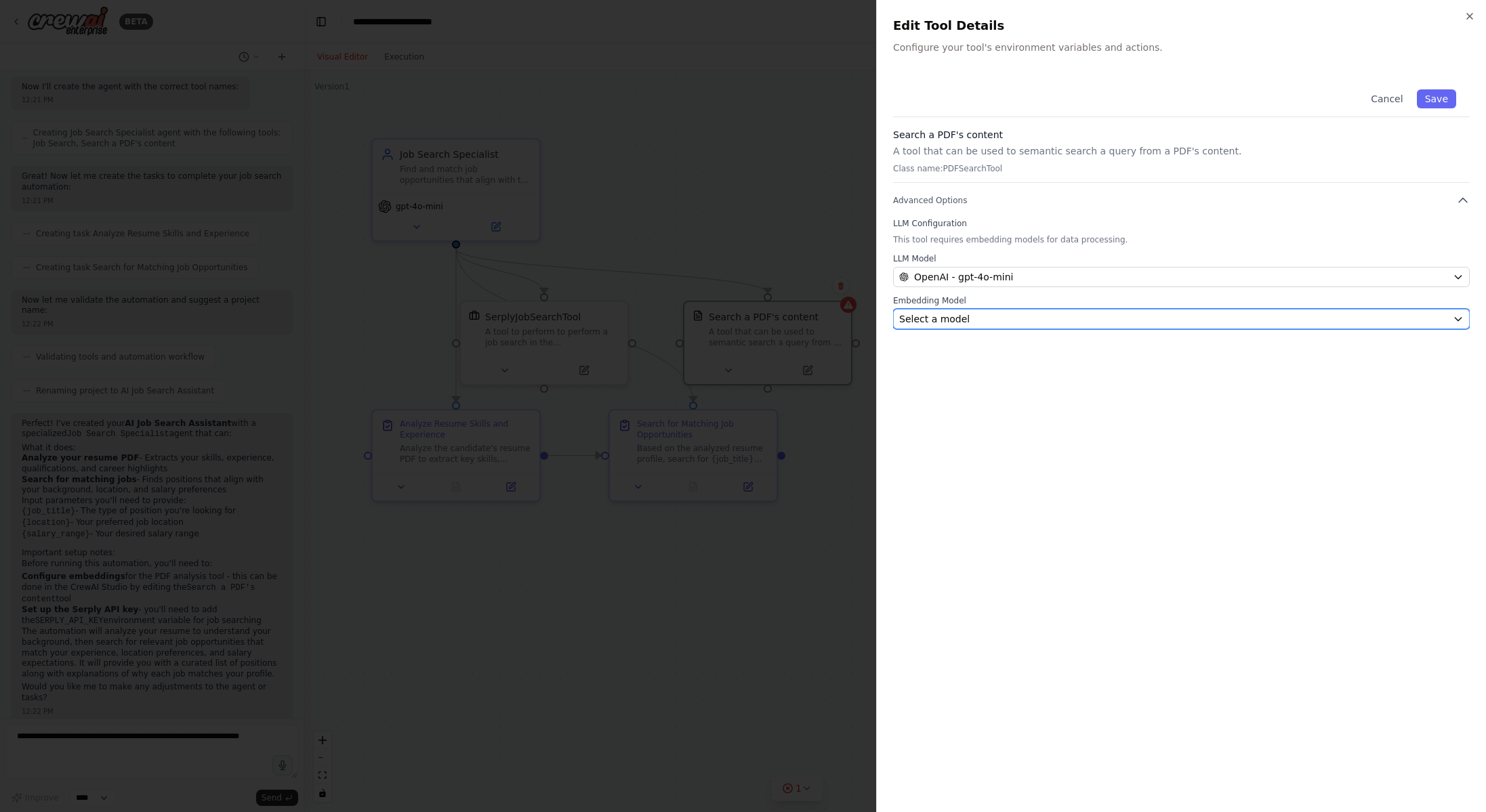
click at [969, 313] on div "Select a model" at bounding box center [1173, 319] width 548 height 14
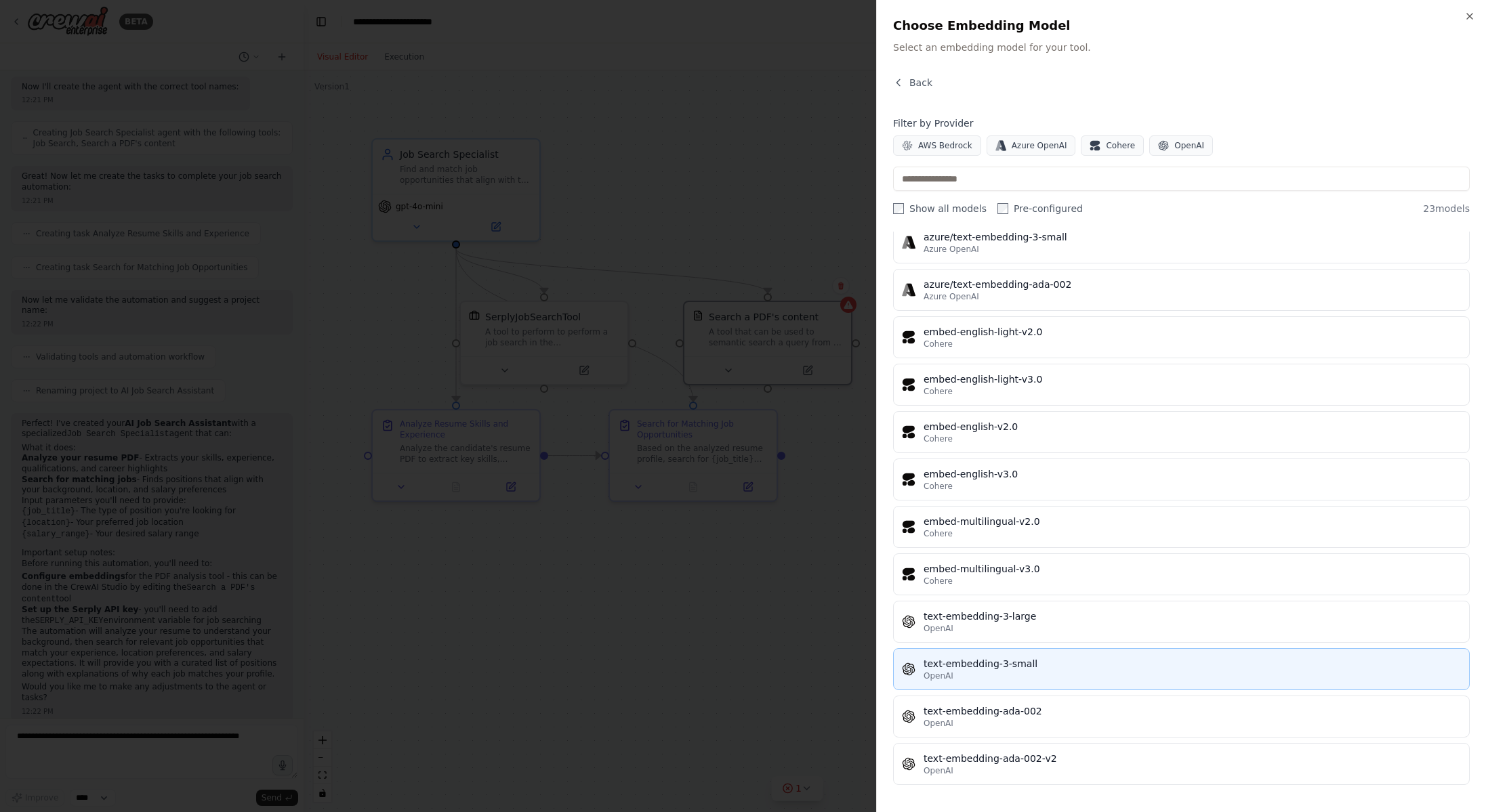
click at [1054, 669] on div "text-embedding-3-small" at bounding box center [1192, 664] width 537 height 14
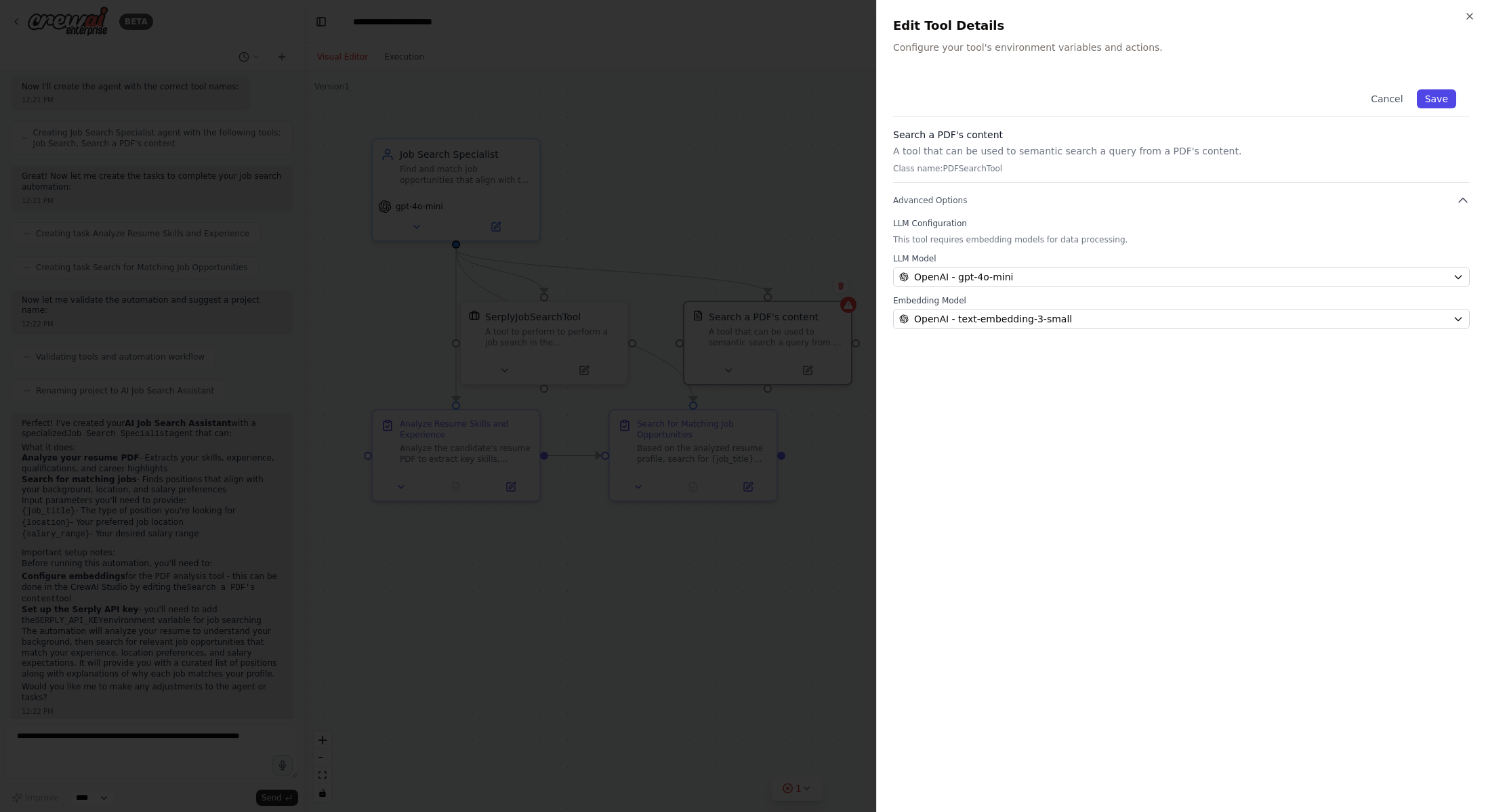
click at [1443, 96] on button "Save" at bounding box center [1436, 99] width 39 height 19
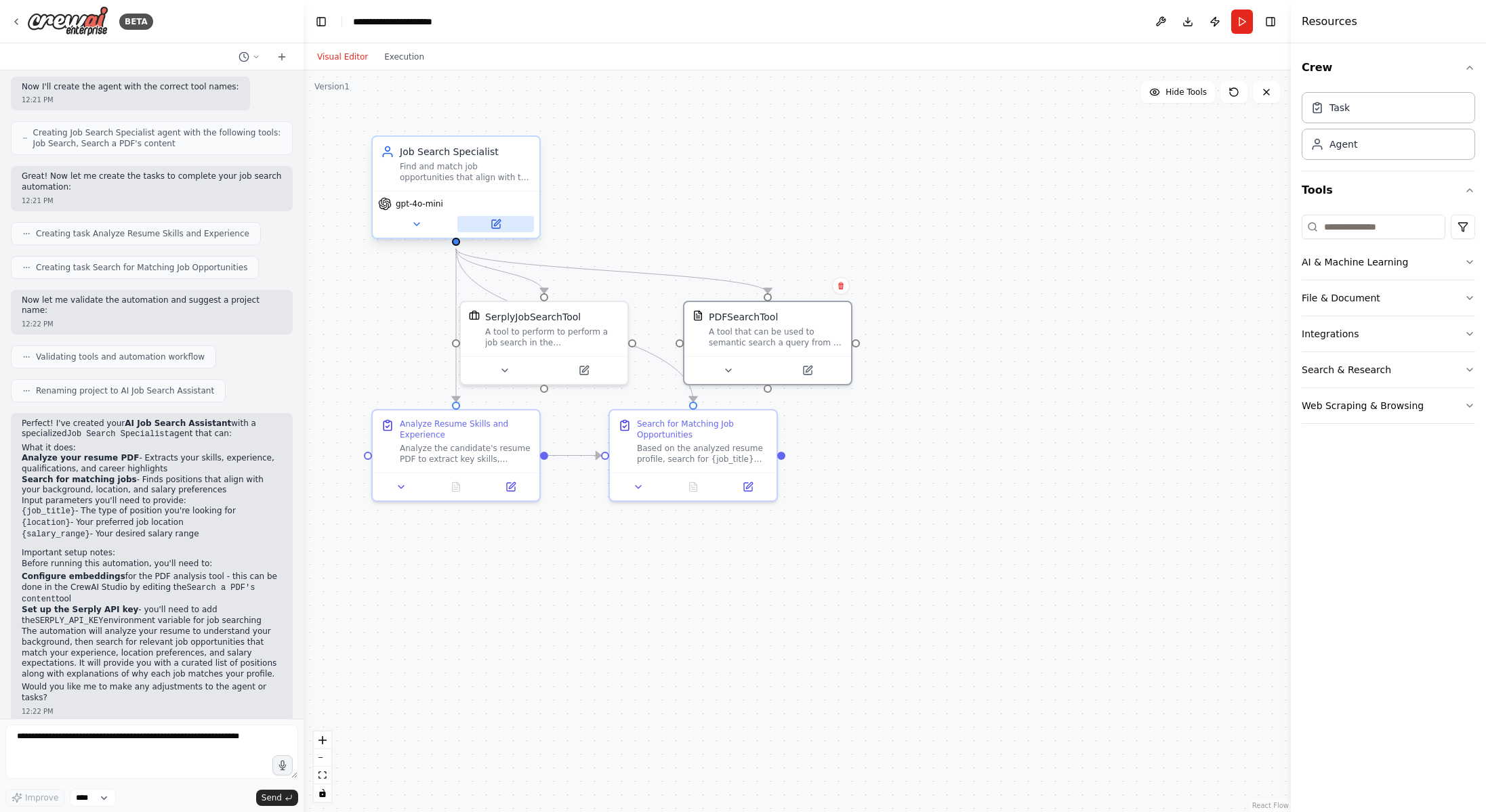
click at [497, 225] on icon at bounding box center [496, 225] width 8 height 8
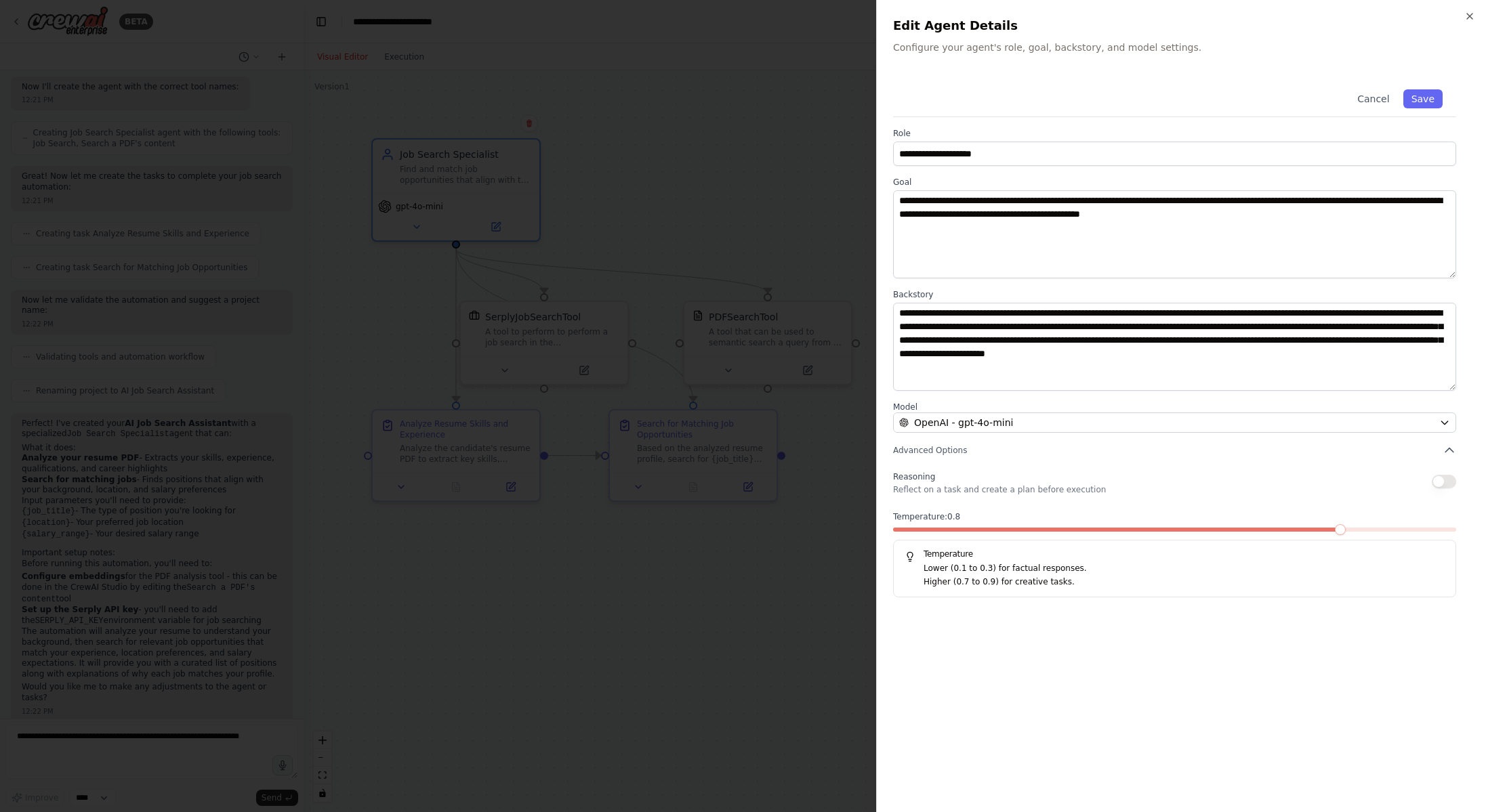
click at [1324, 528] on span at bounding box center [1174, 530] width 563 height 4
click at [1430, 94] on button "Save" at bounding box center [1423, 99] width 39 height 19
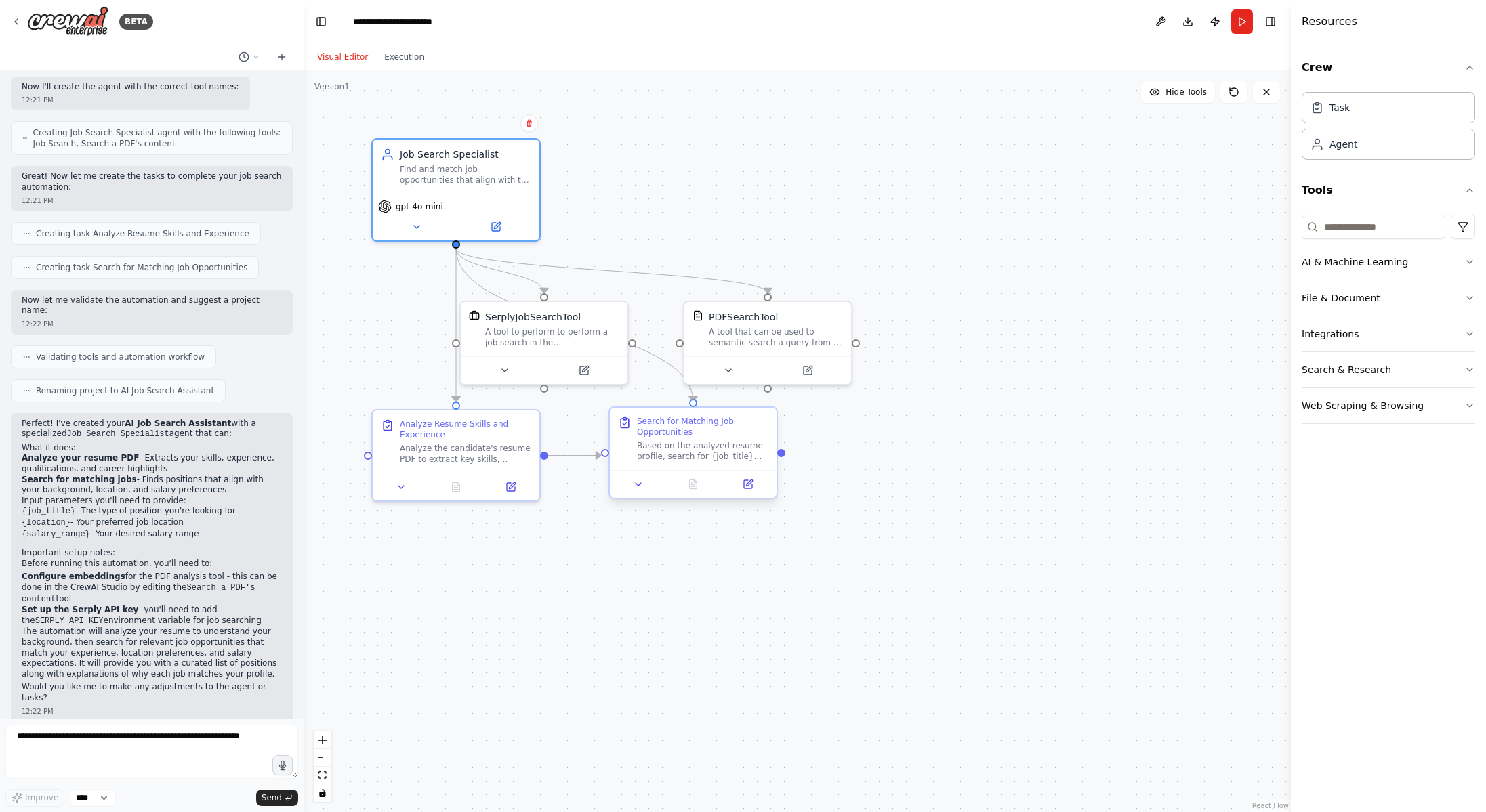
click at [752, 494] on div at bounding box center [693, 484] width 167 height 28
click at [756, 488] on icon at bounding box center [755, 484] width 8 height 8
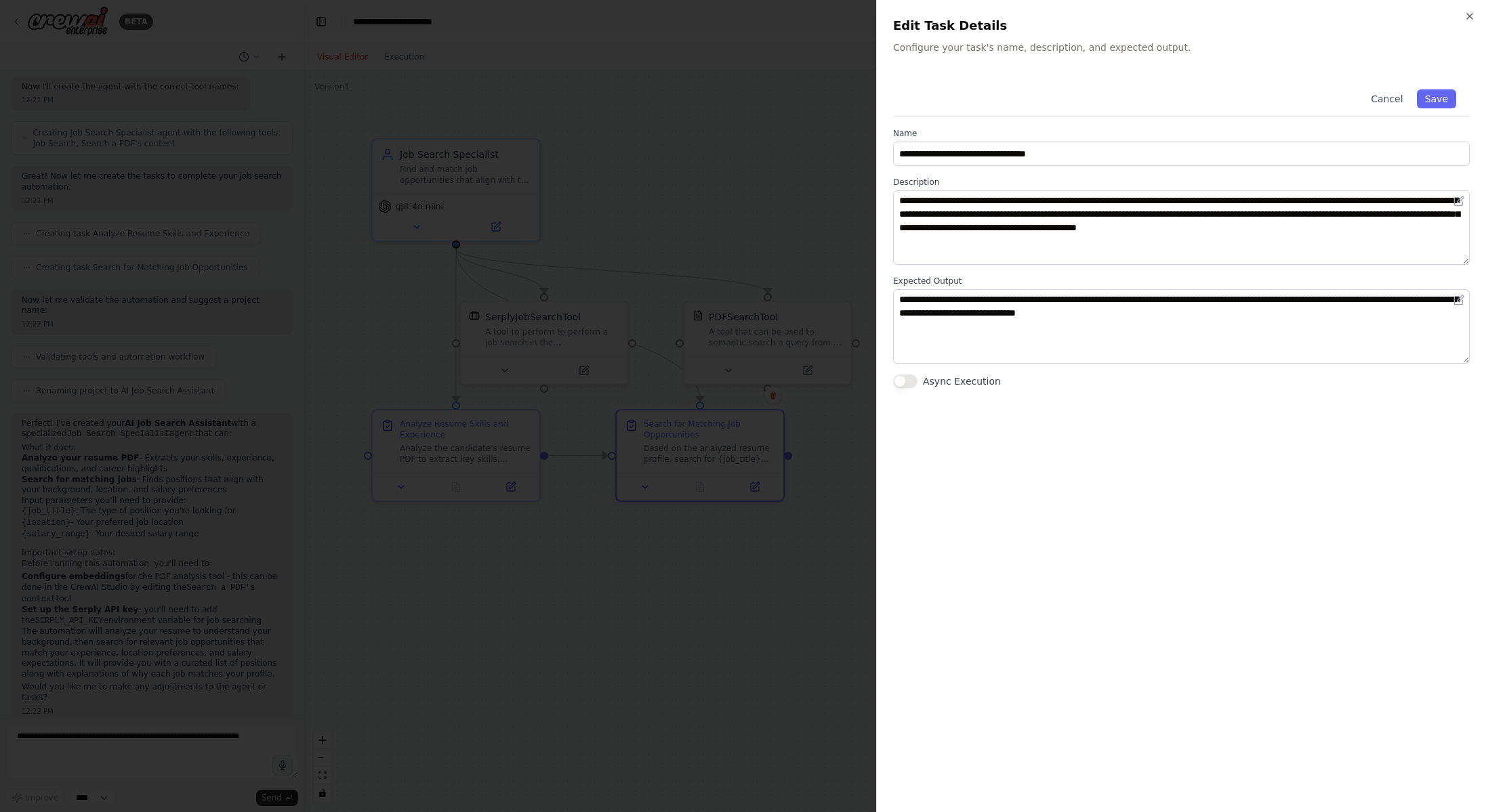
click at [914, 379] on button "Async Execution" at bounding box center [905, 382] width 24 height 14
type button "on"
click at [1433, 94] on button "Save" at bounding box center [1436, 99] width 39 height 19
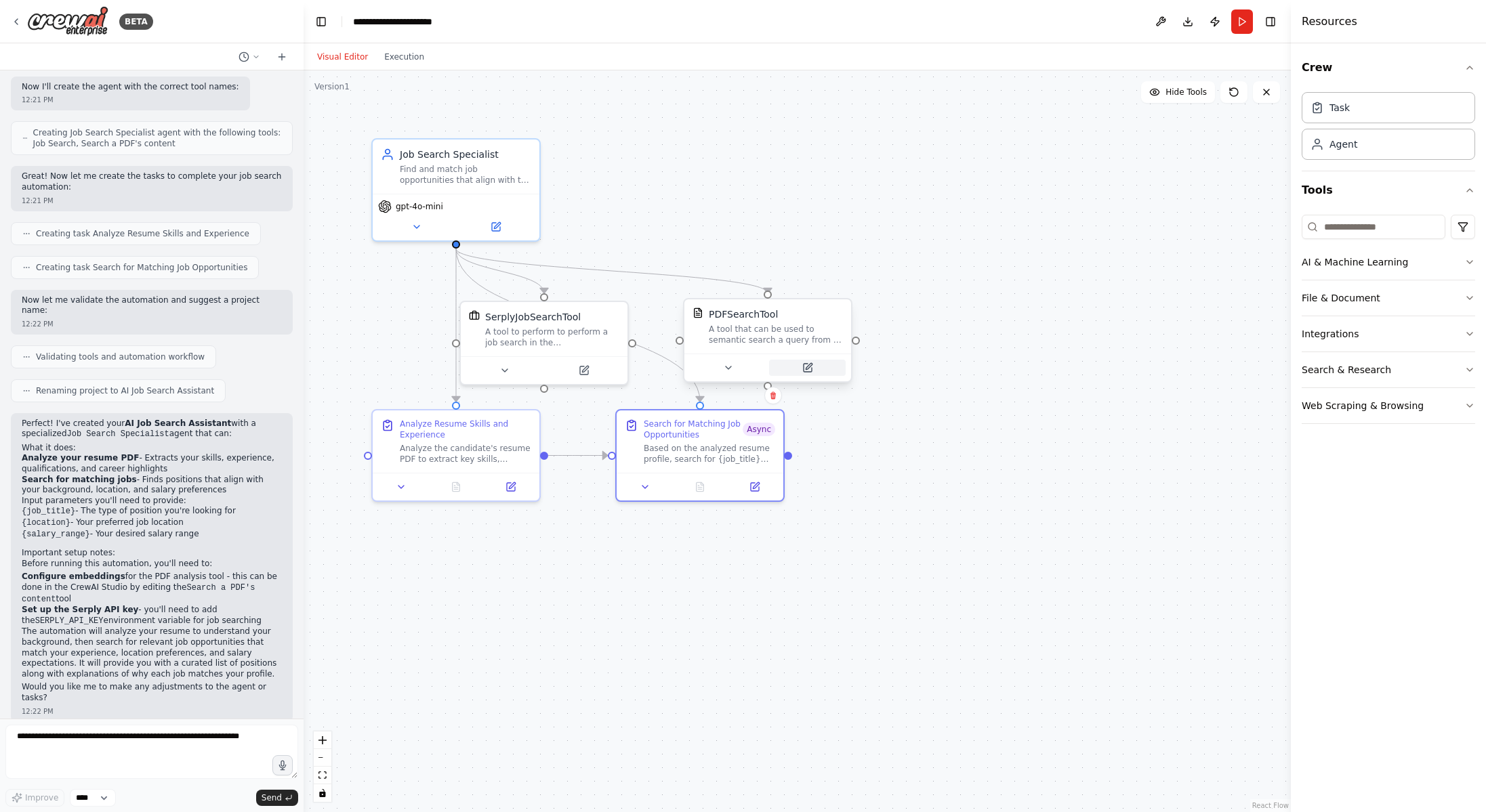
click at [805, 368] on icon at bounding box center [808, 366] width 6 height 6
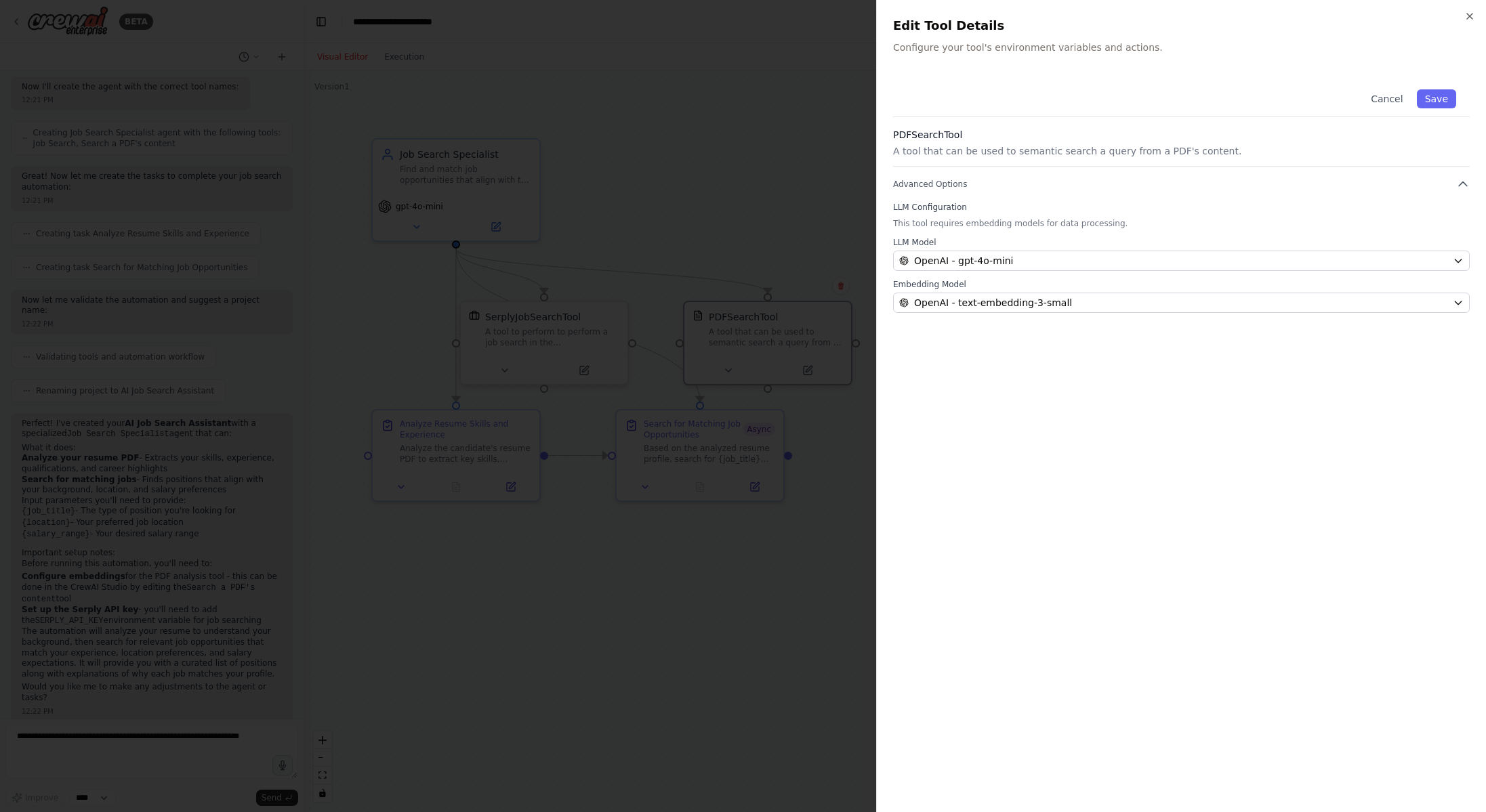
click at [593, 560] on div at bounding box center [743, 406] width 1486 height 812
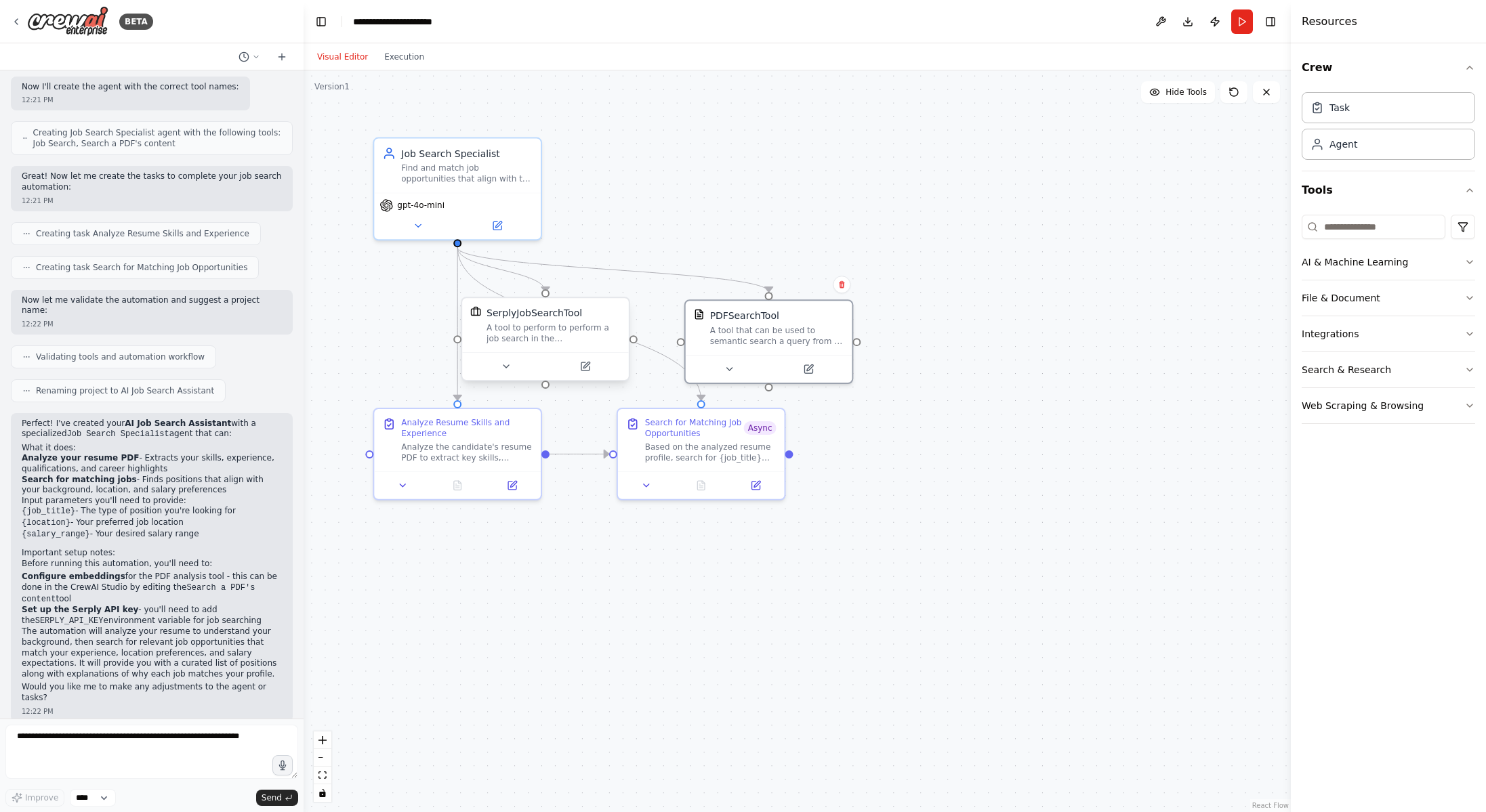
click at [540, 335] on div "A tool to perform to perform a job search in the [GEOGRAPHIC_DATA] with a searc…" at bounding box center [553, 333] width 134 height 21
click at [581, 368] on button at bounding box center [585, 366] width 76 height 17
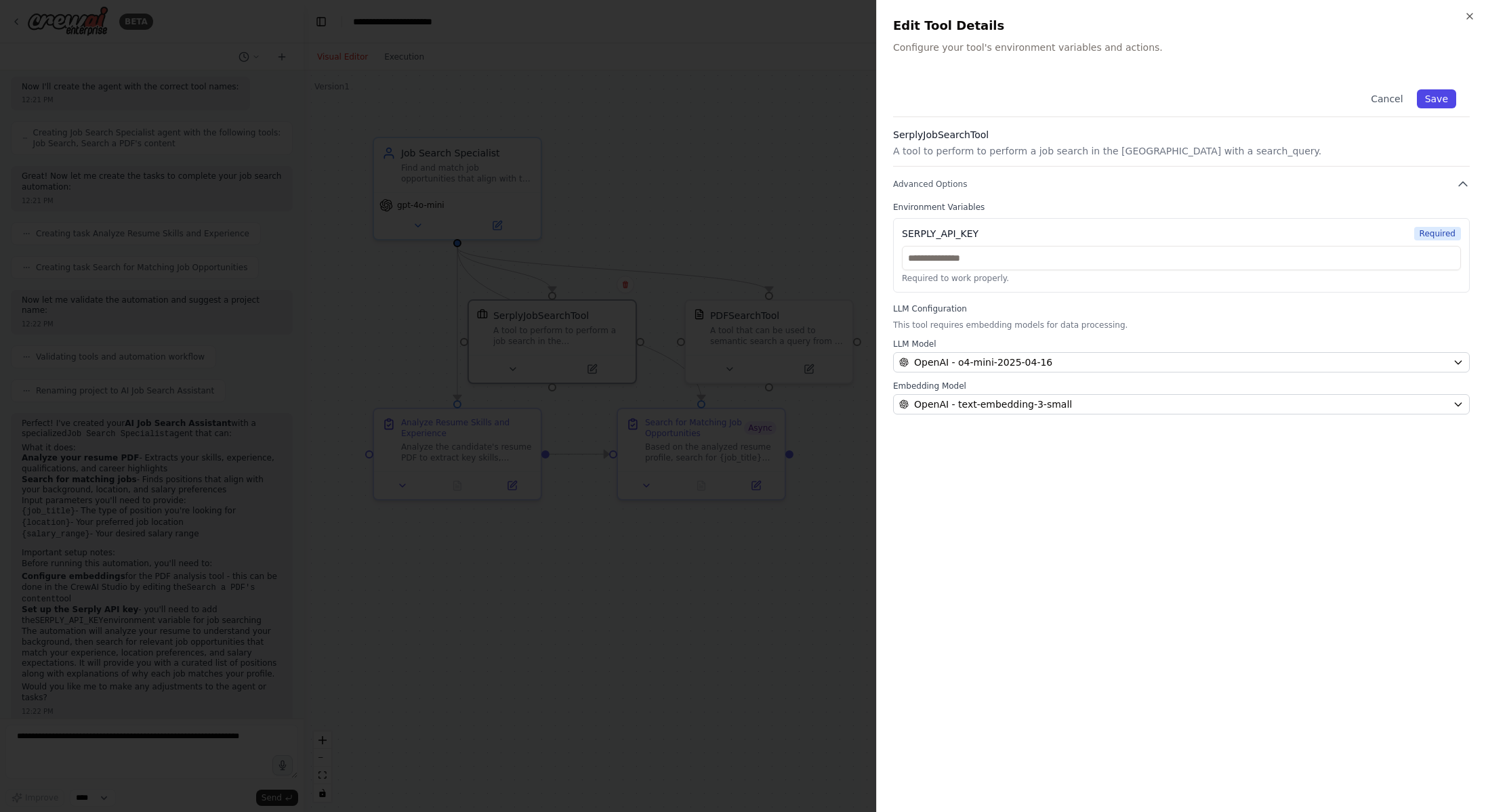
click at [1441, 97] on button "Save" at bounding box center [1436, 99] width 39 height 19
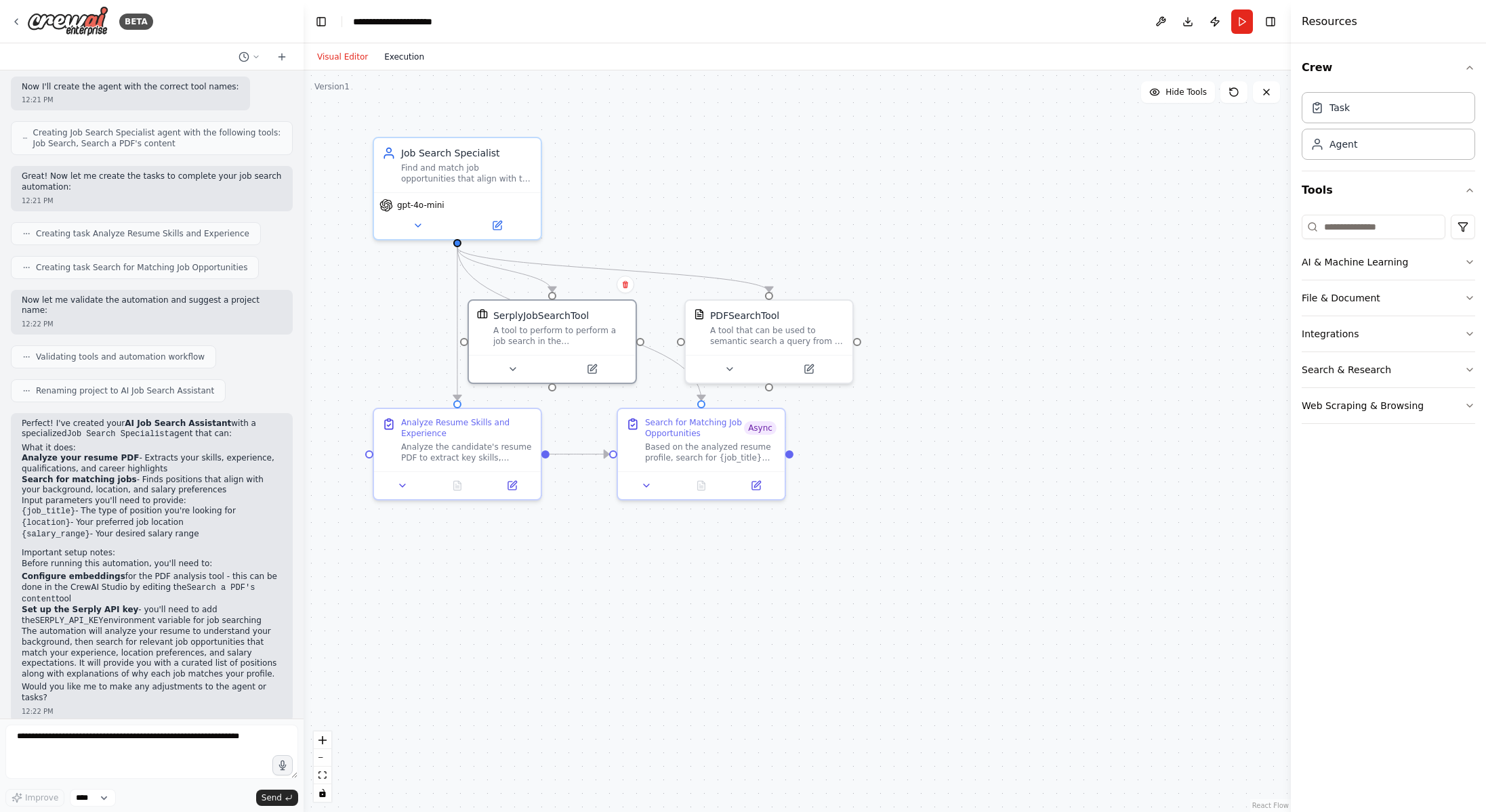
click at [409, 56] on button "Execution" at bounding box center [404, 57] width 56 height 17
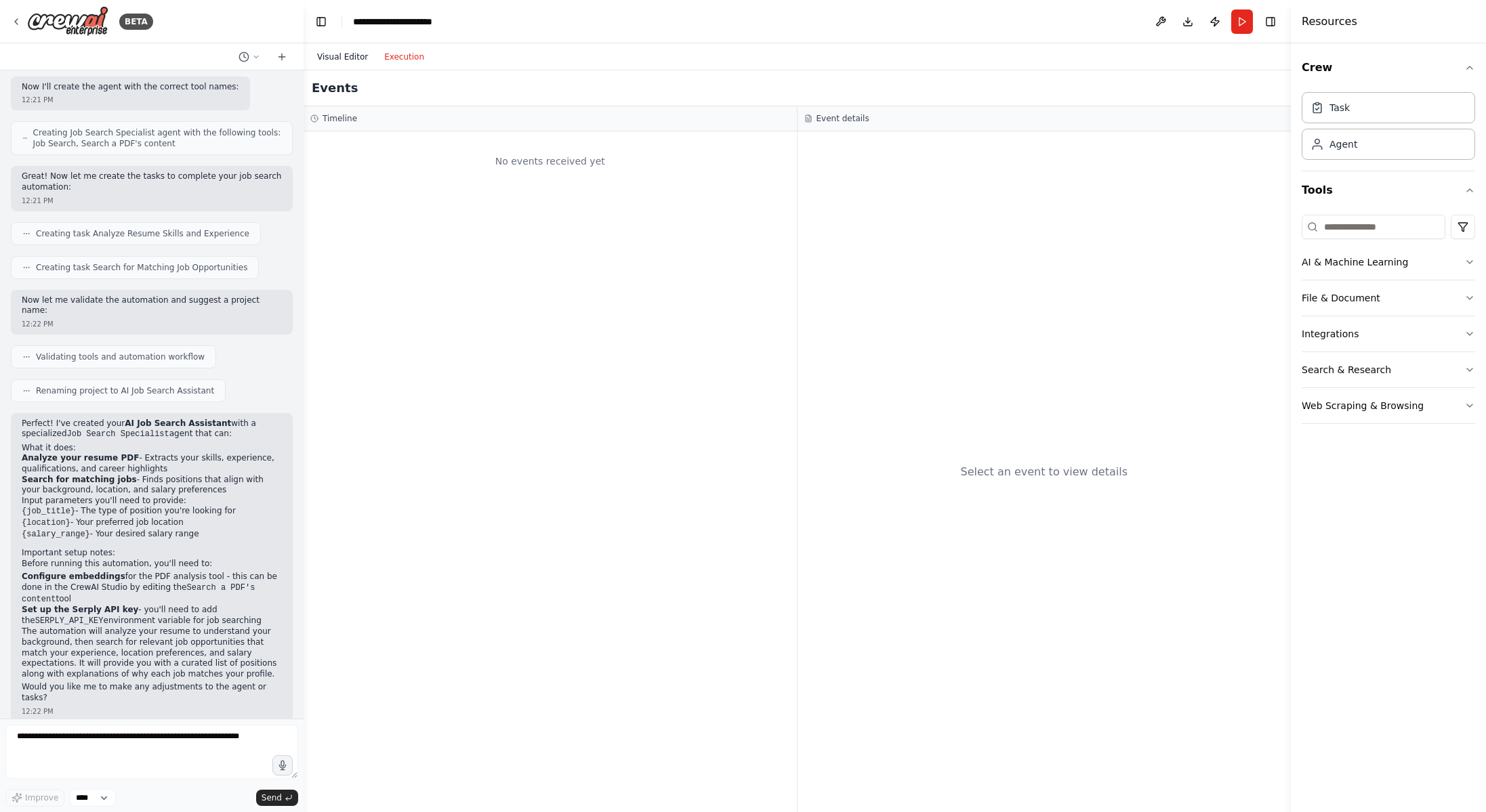
click at [345, 56] on button "Visual Editor" at bounding box center [342, 57] width 67 height 17
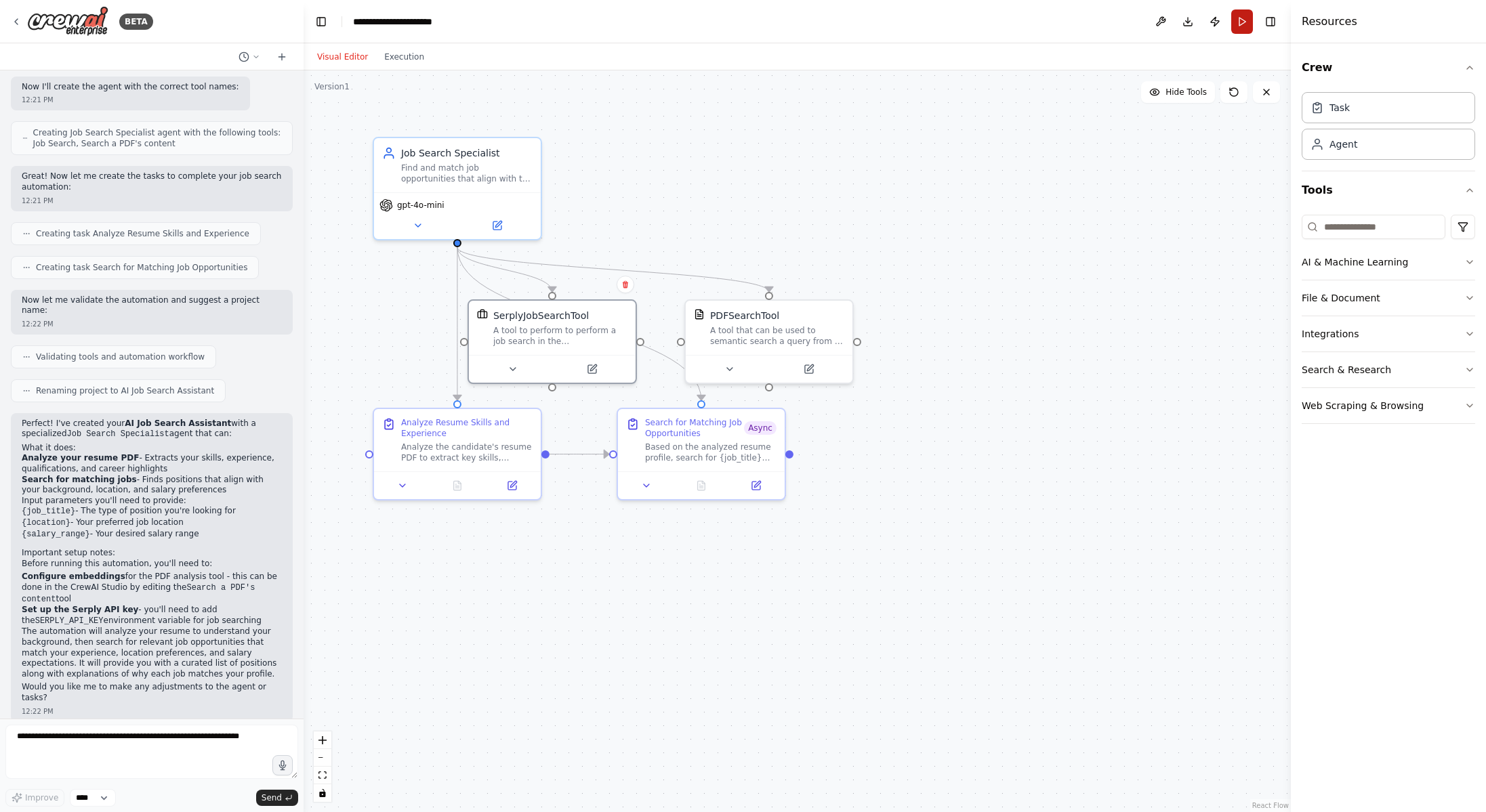
click at [1235, 22] on button "Run" at bounding box center [1241, 21] width 21 height 24
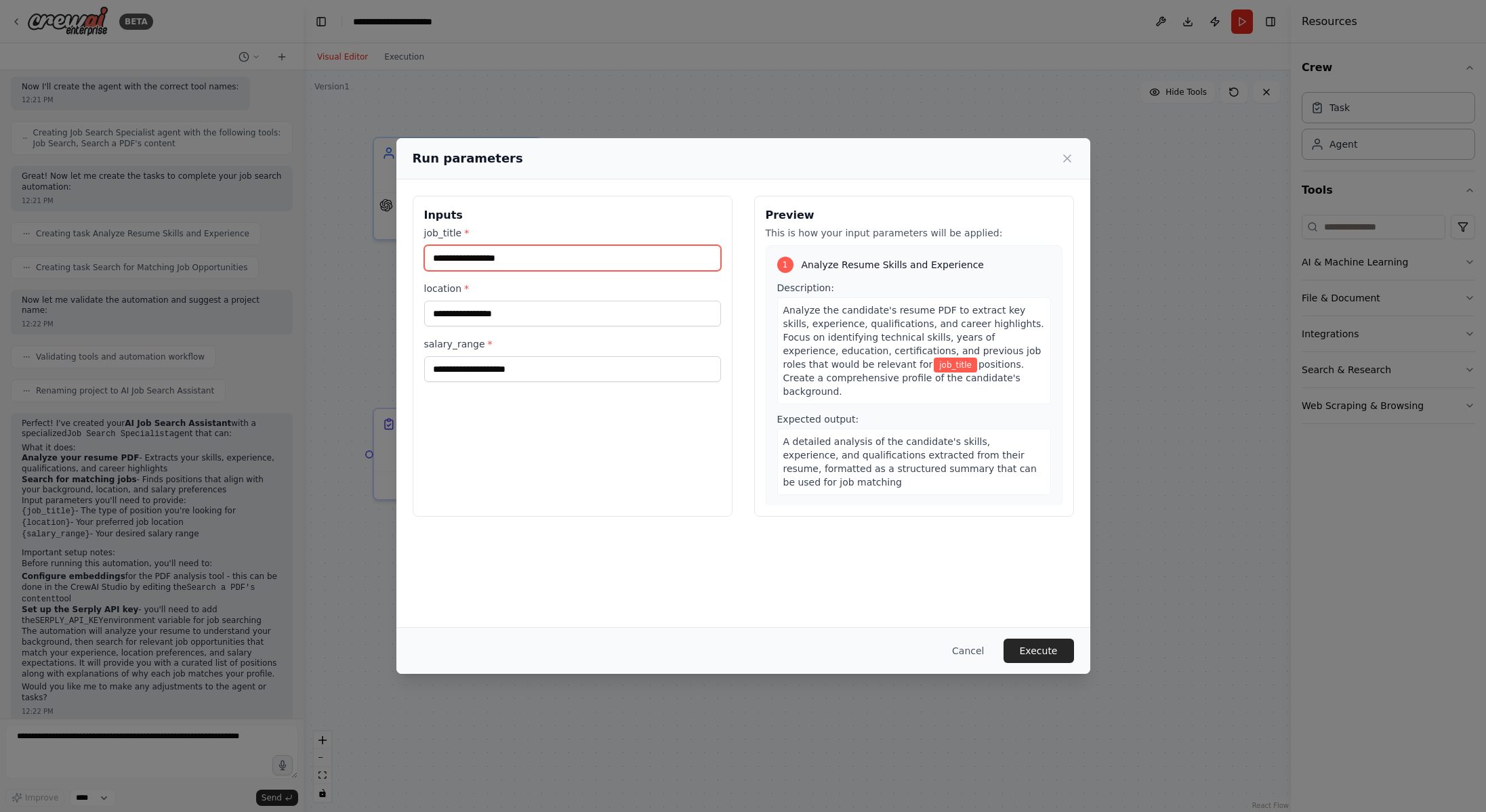
click at [527, 253] on input "job_title *" at bounding box center [572, 258] width 297 height 25
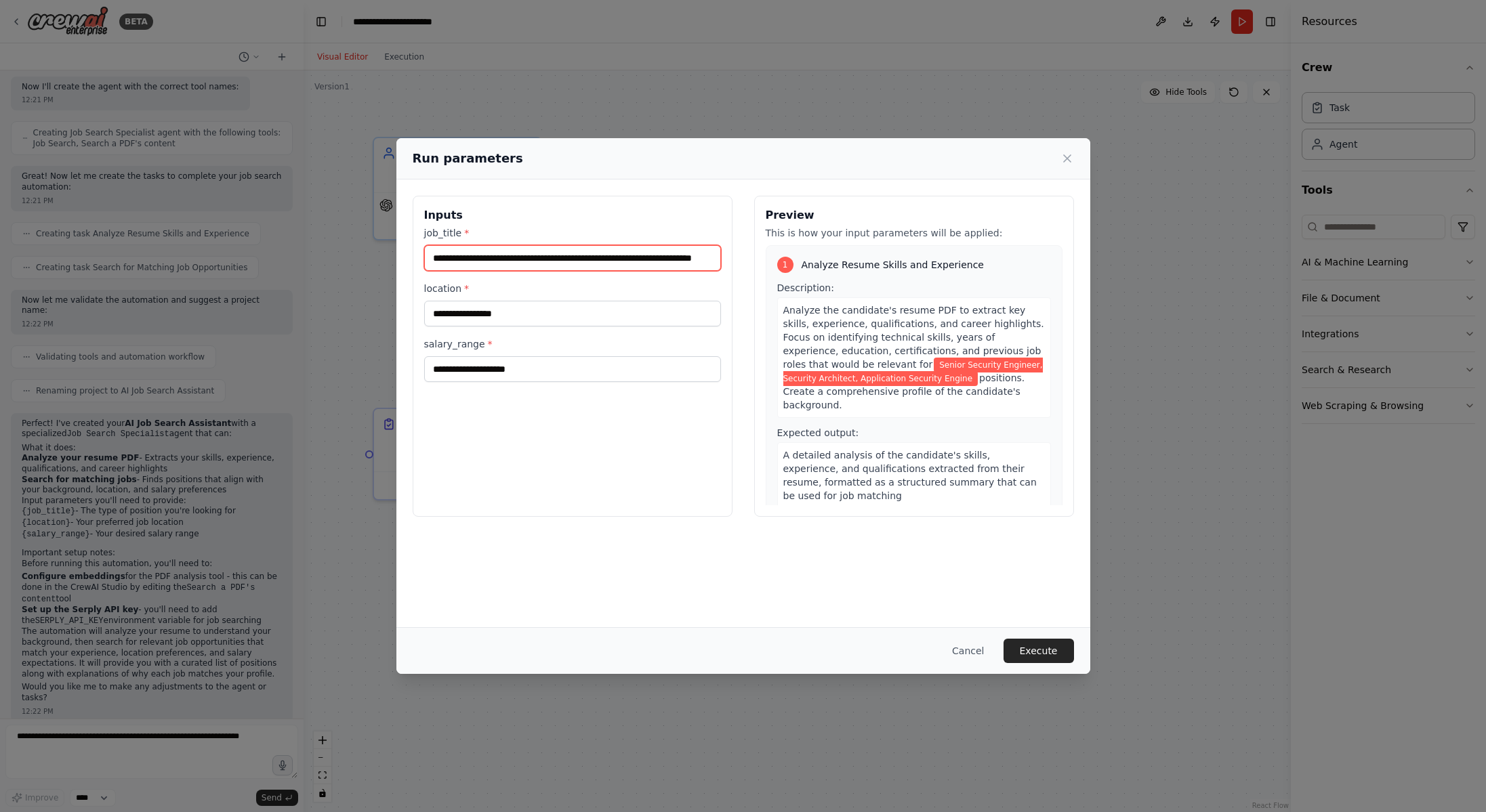
scroll to position [0, 46]
type input "**********"
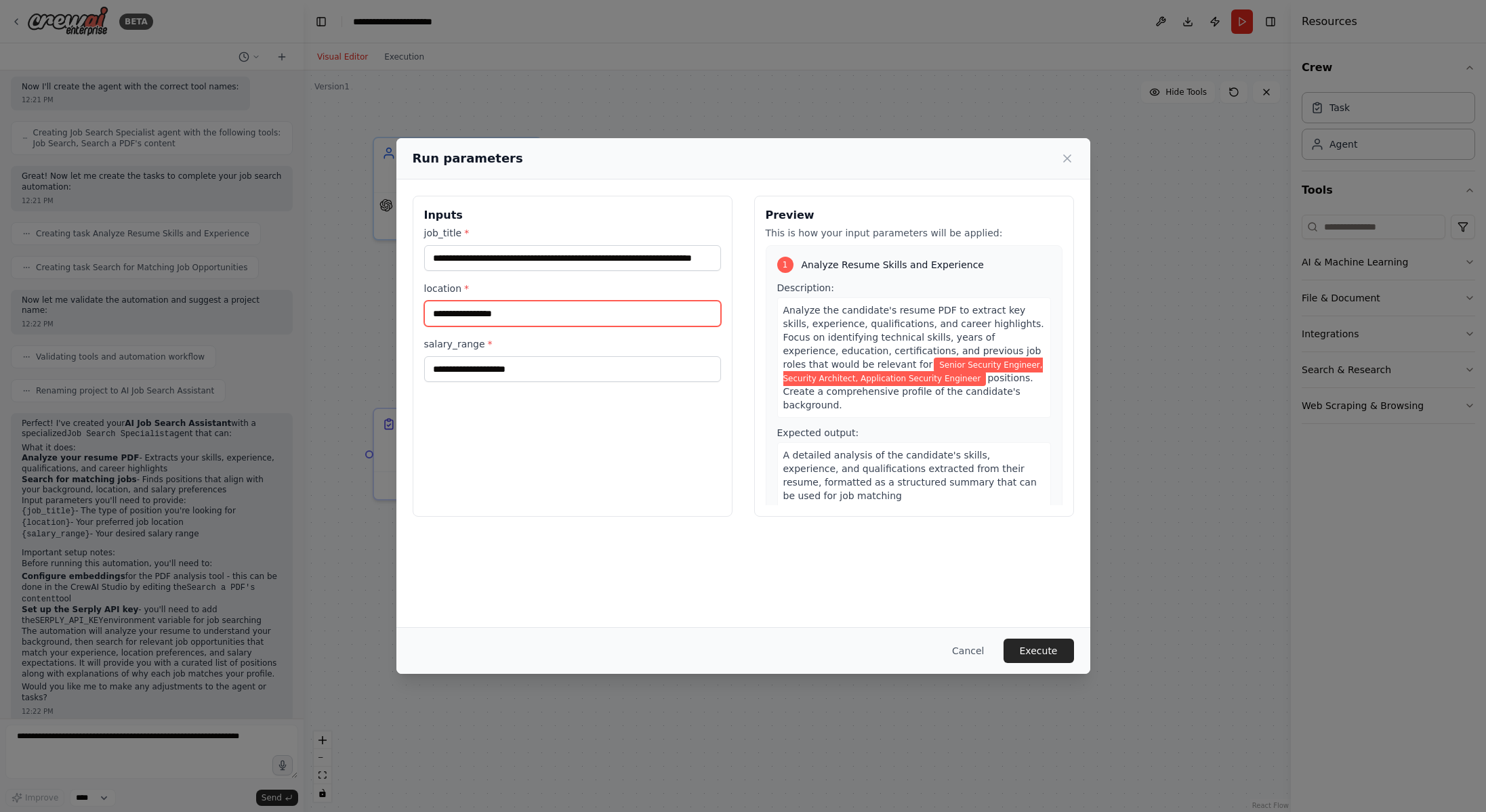
click at [515, 315] on input "location *" at bounding box center [572, 313] width 297 height 25
type input "**********"
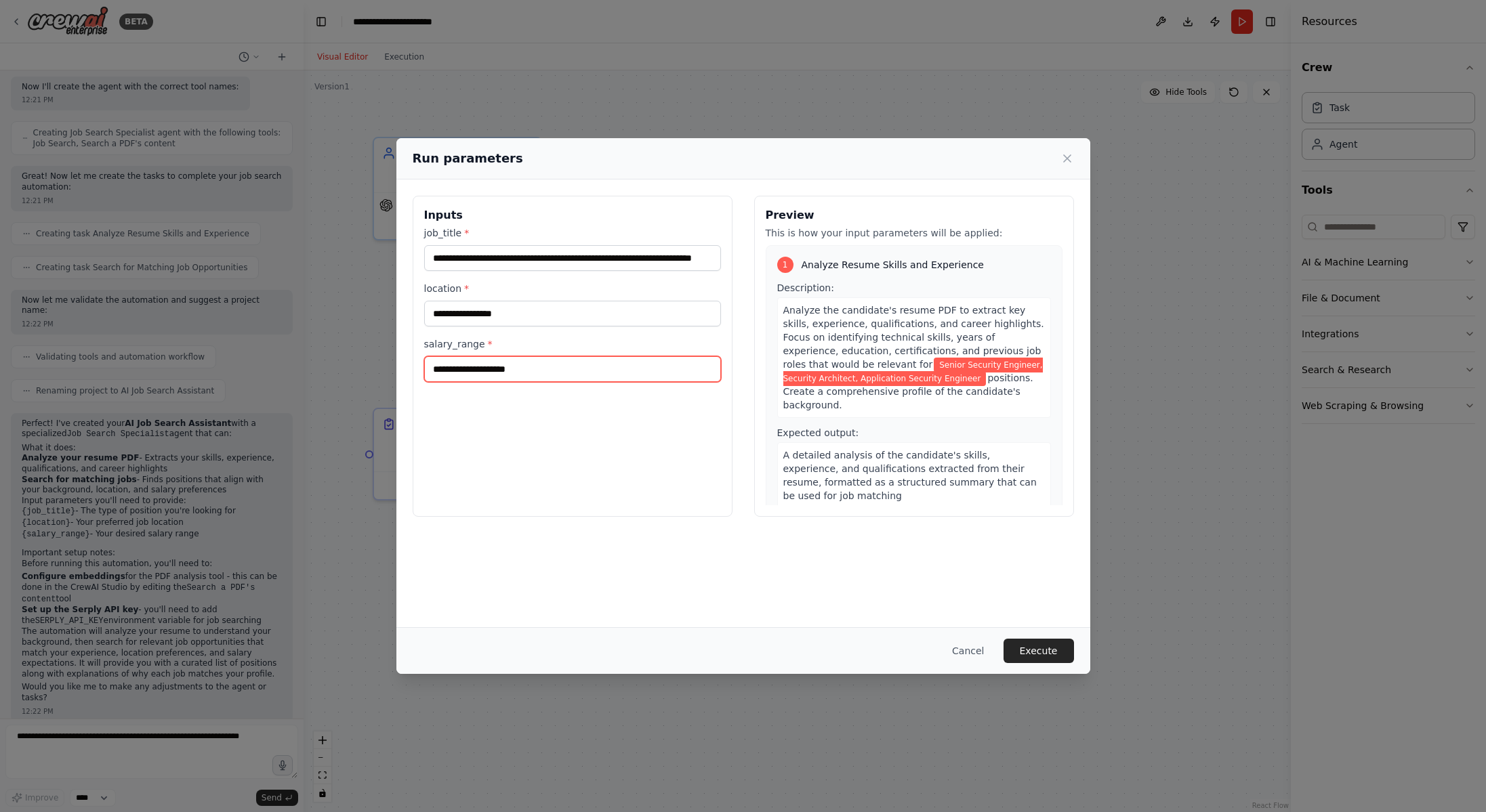
click at [570, 378] on input "salary_range *" at bounding box center [572, 368] width 297 height 25
type input "**********"
click at [1055, 653] on button "Execute" at bounding box center [1038, 650] width 70 height 24
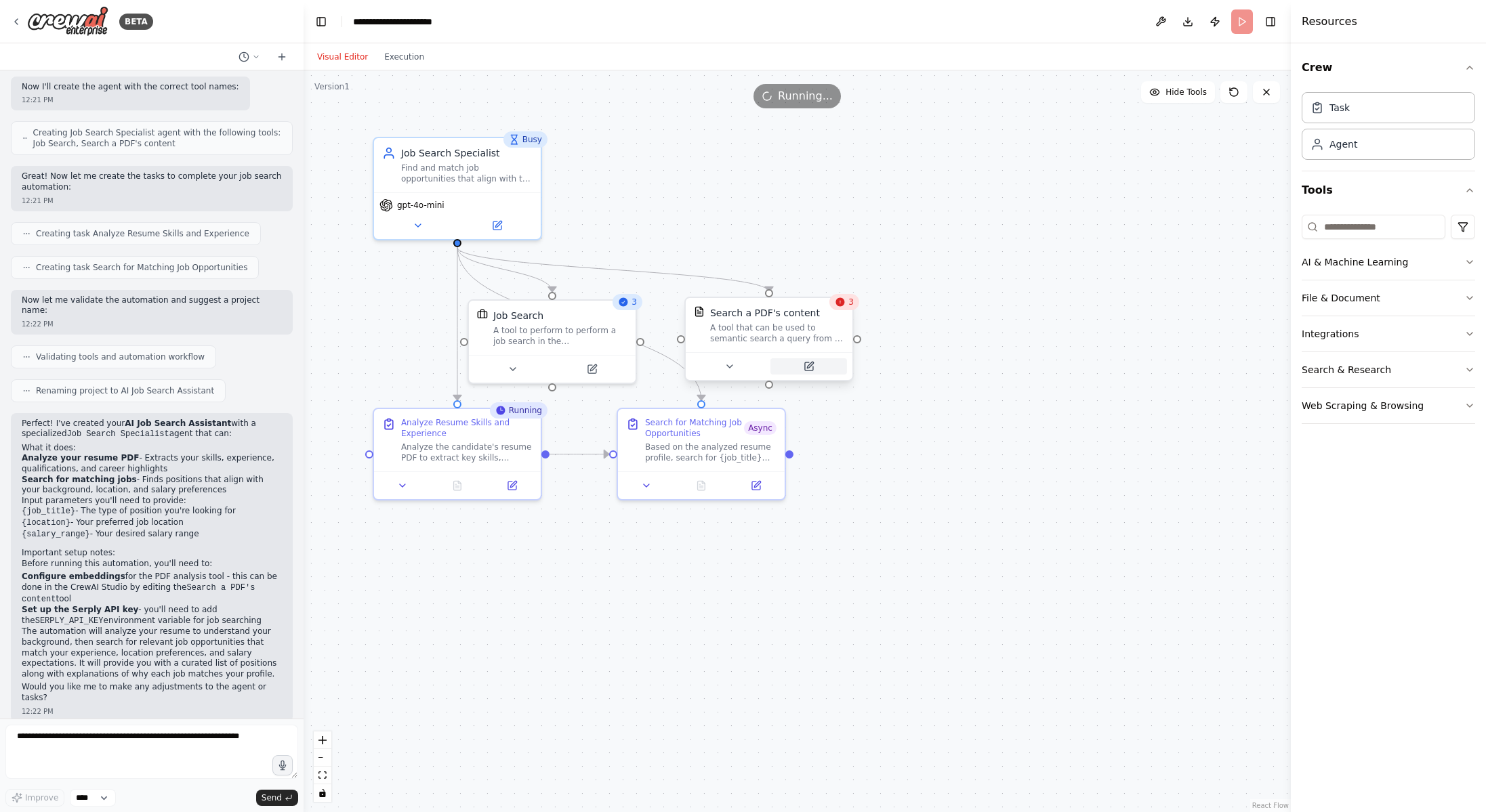
click at [813, 366] on icon at bounding box center [808, 366] width 11 height 11
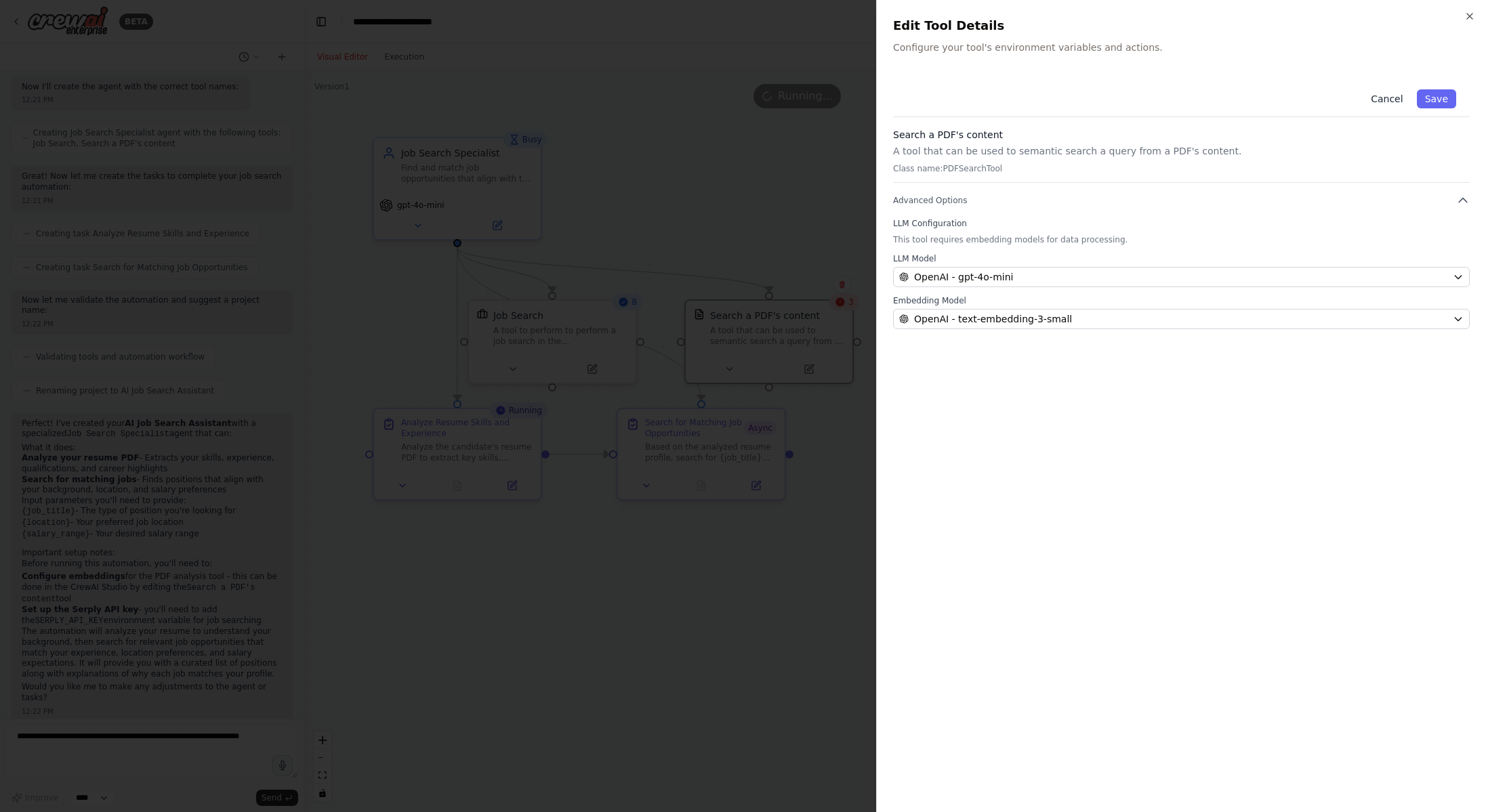
drag, startPoint x: 1432, startPoint y: 94, endPoint x: 1410, endPoint y: 102, distance: 23.4
click at [1432, 94] on button "Save" at bounding box center [1436, 99] width 39 height 19
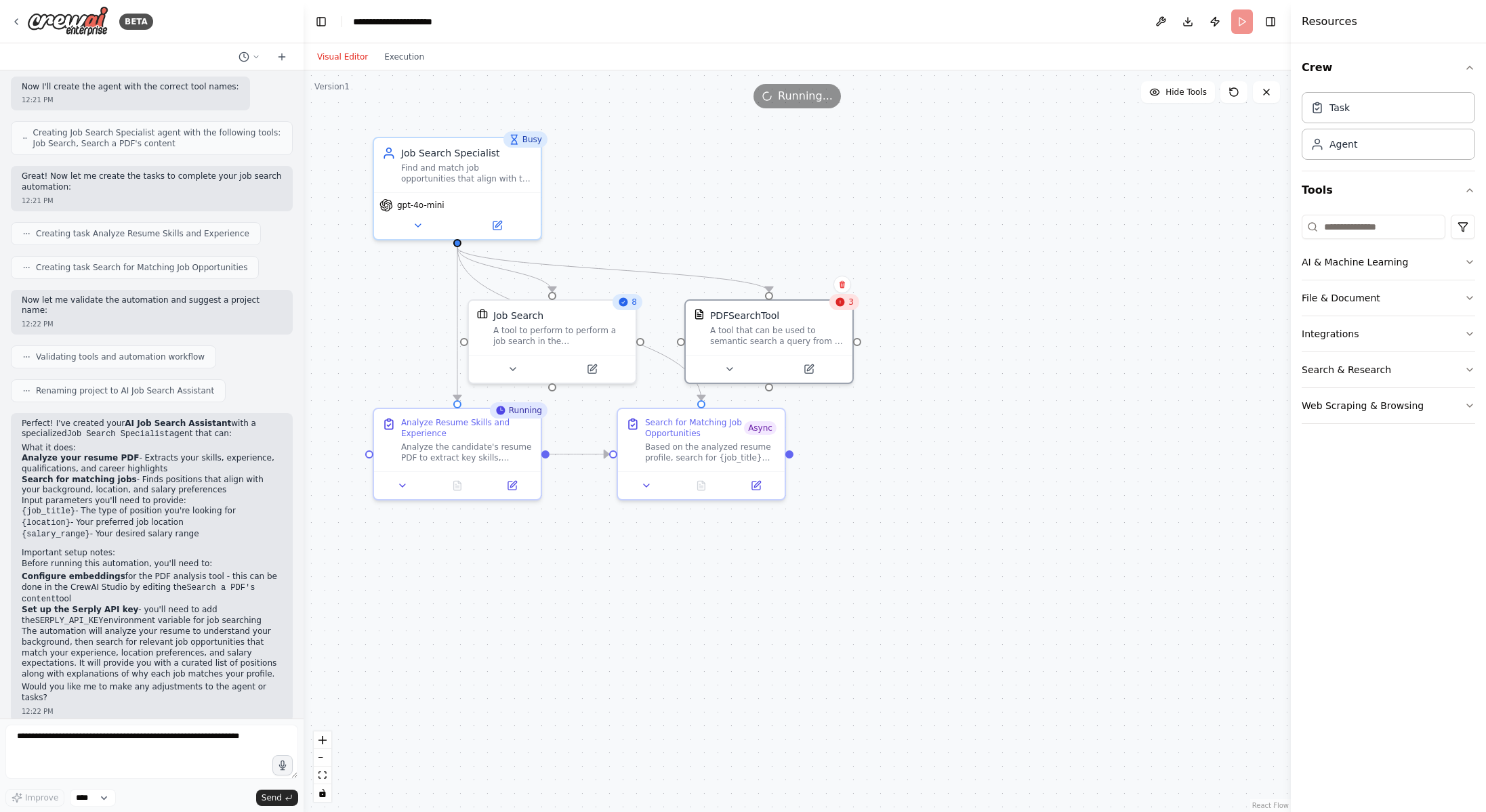
click at [842, 306] on icon at bounding box center [840, 302] width 11 height 11
click at [840, 308] on div "3" at bounding box center [844, 302] width 30 height 17
click at [1447, 303] on button "File & Document" at bounding box center [1388, 298] width 174 height 35
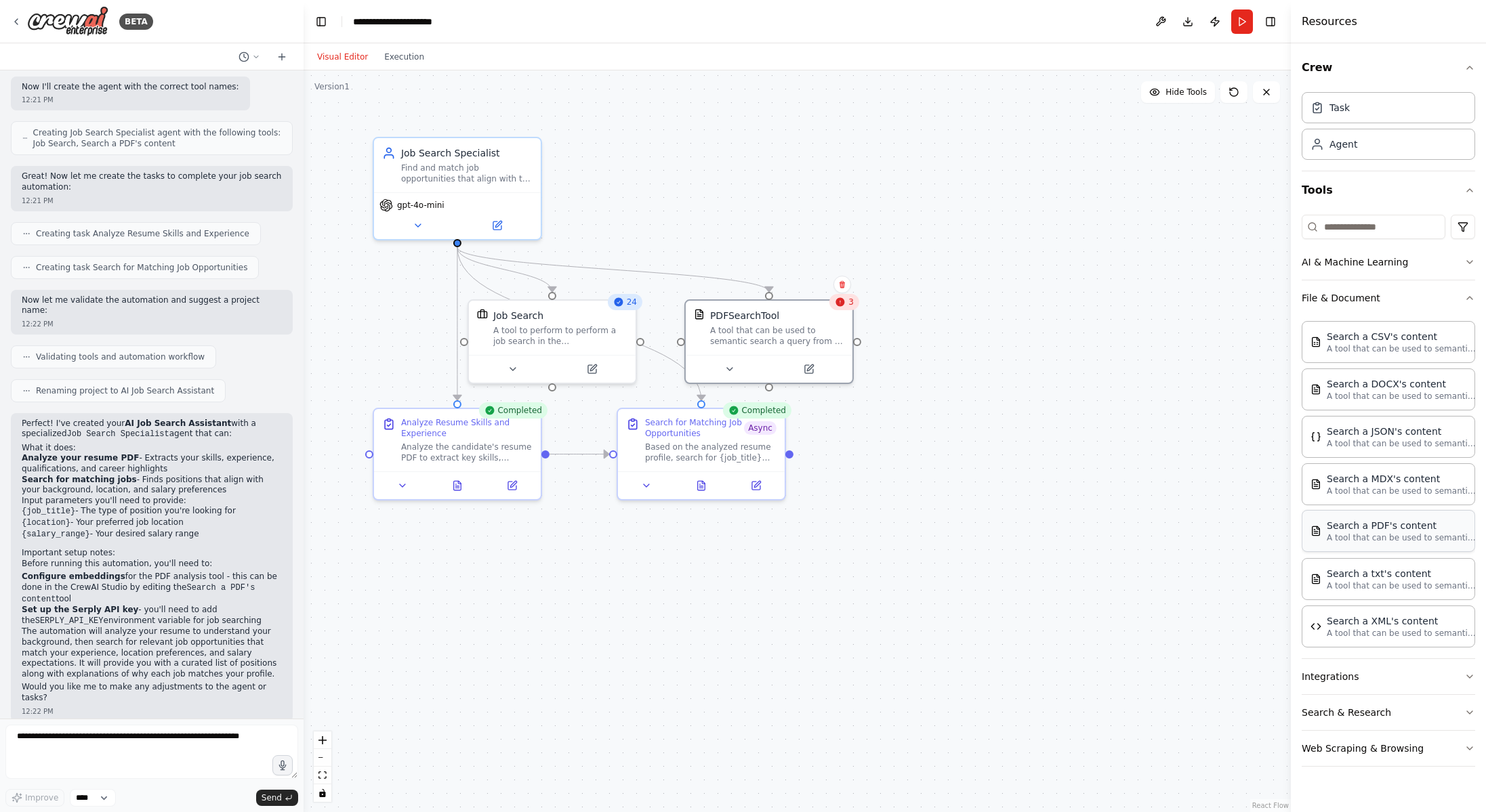
click at [1353, 537] on p "A tool that can be used to semantic search a query from a PDF's content." at bounding box center [1401, 538] width 149 height 11
click at [846, 306] on div "3" at bounding box center [844, 302] width 30 height 17
click at [798, 339] on div "A tool that can be used to semantic search a query from a PDF's content." at bounding box center [777, 333] width 134 height 21
click at [730, 368] on icon at bounding box center [729, 366] width 11 height 11
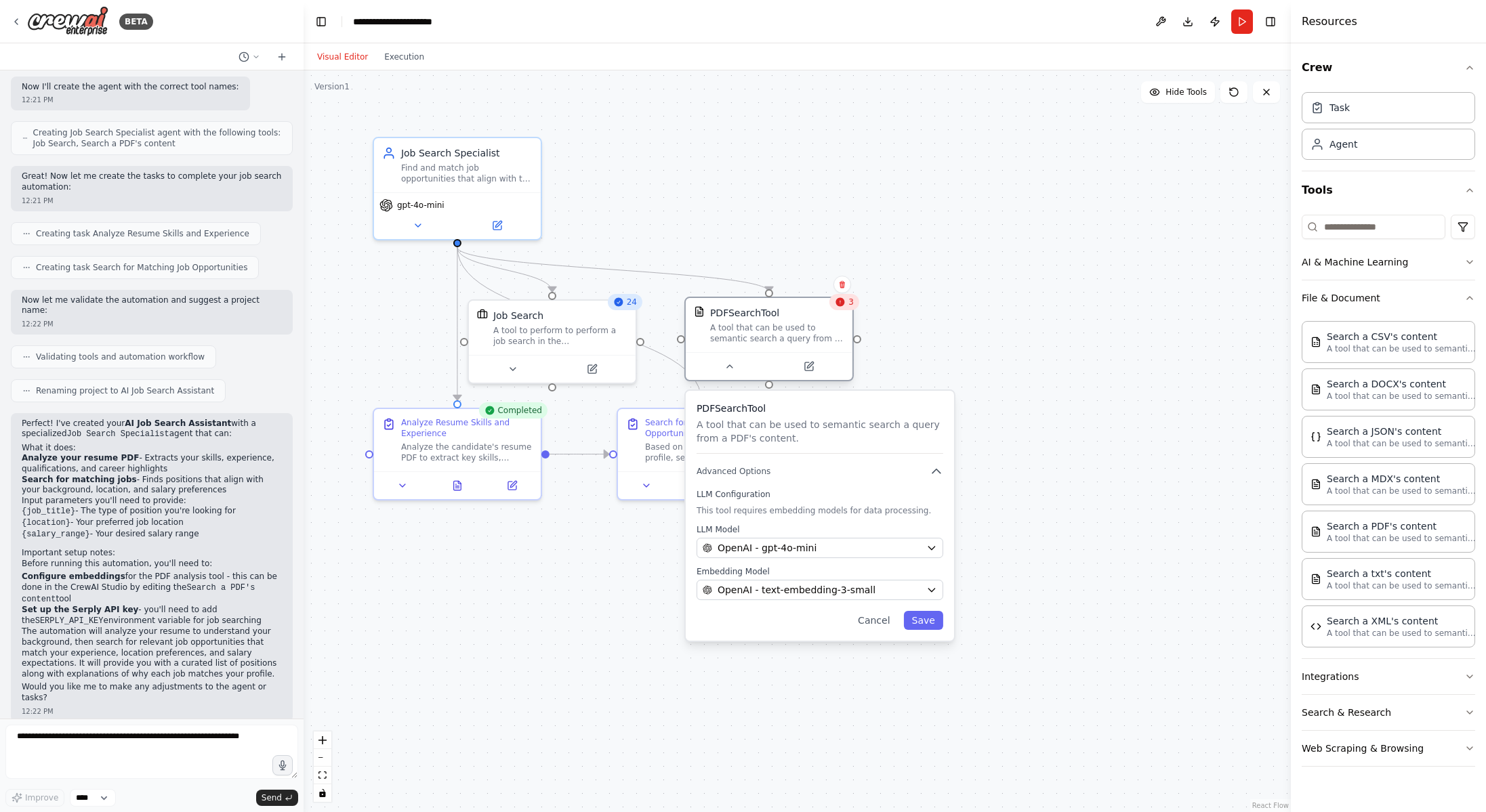
click at [732, 333] on div "A tool that can be used to semantic search a query from a PDF's content." at bounding box center [777, 333] width 134 height 21
click at [845, 307] on icon at bounding box center [840, 302] width 11 height 11
click at [1350, 537] on p "A tool that can be used to semantic search a query from a PDF's content." at bounding box center [1401, 538] width 149 height 11
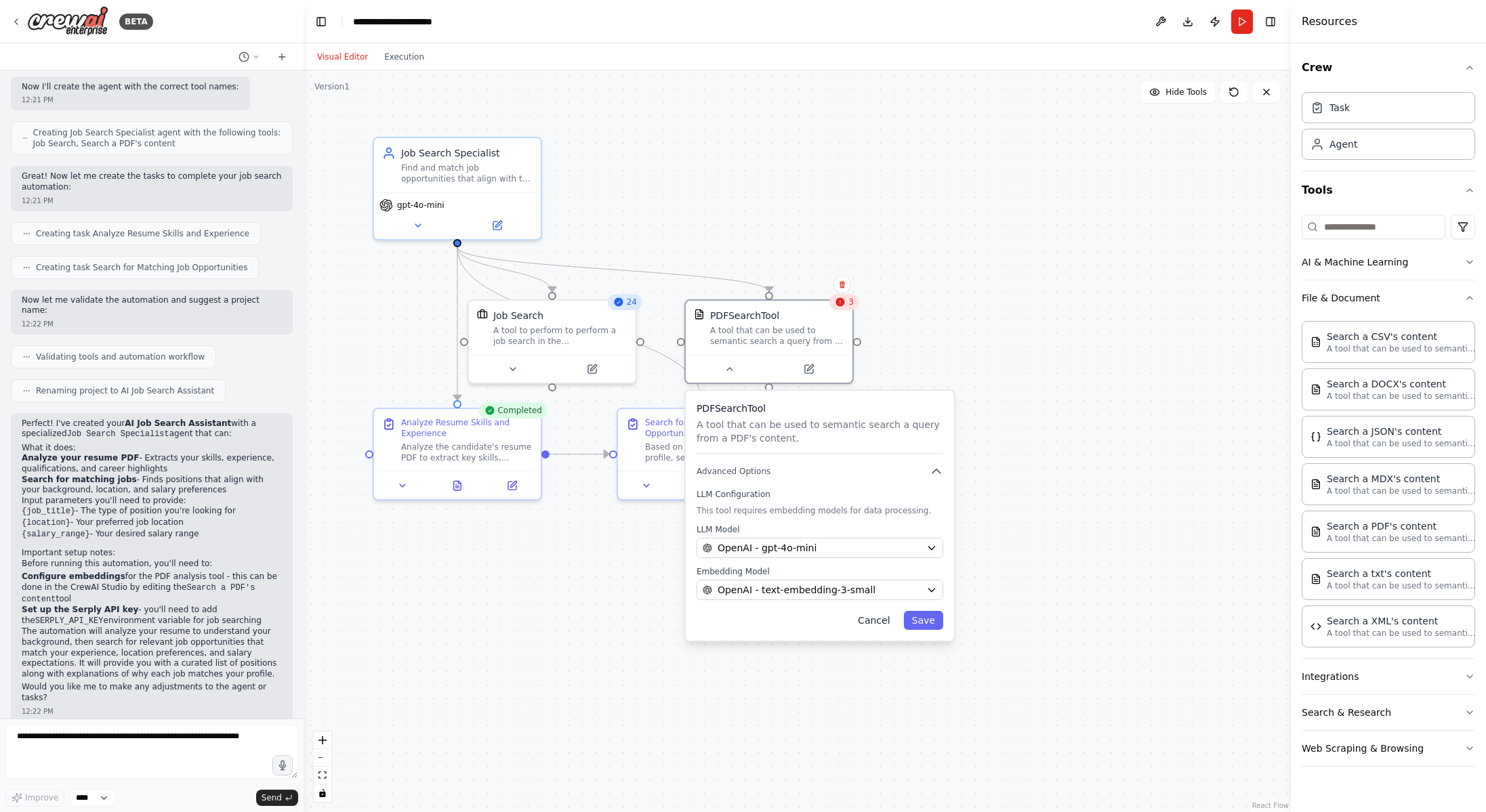
click at [873, 623] on button "Cancel" at bounding box center [874, 621] width 48 height 19
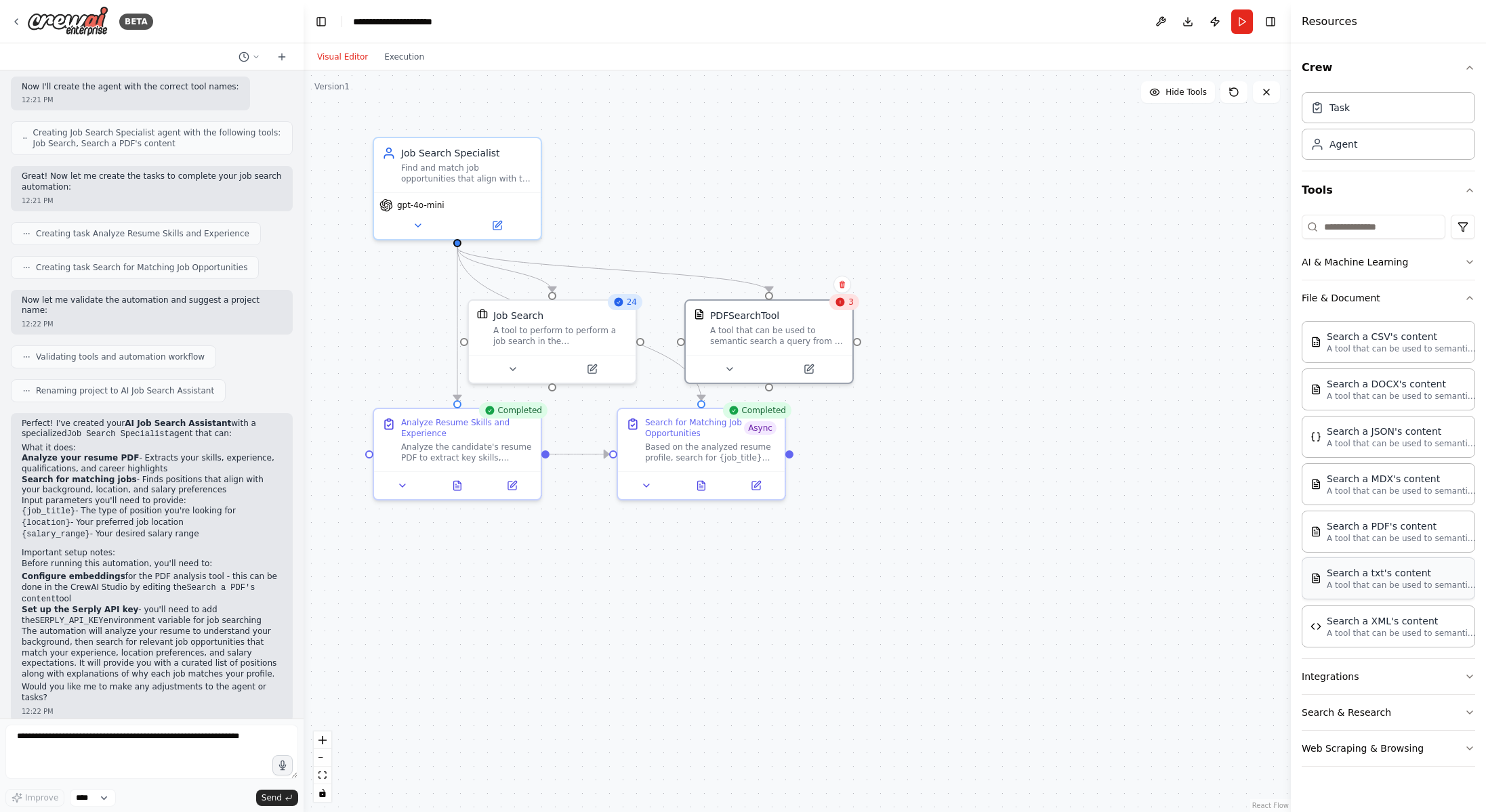
click at [1355, 584] on p "A tool that can be used to semantic search a query from a txt's content." at bounding box center [1401, 585] width 149 height 11
click at [1013, 391] on div at bounding box center [1013, 388] width 8 height 8
drag, startPoint x: 1013, startPoint y: 387, endPoint x: 858, endPoint y: 340, distance: 162.0
click at [858, 340] on div ".deletable-edge-delete-btn { width: 20px; height: 20px; border: 0px solid #ffff…" at bounding box center [797, 441] width 987 height 742
drag, startPoint x: 856, startPoint y: 342, endPoint x: 770, endPoint y: 295, distance: 98.0
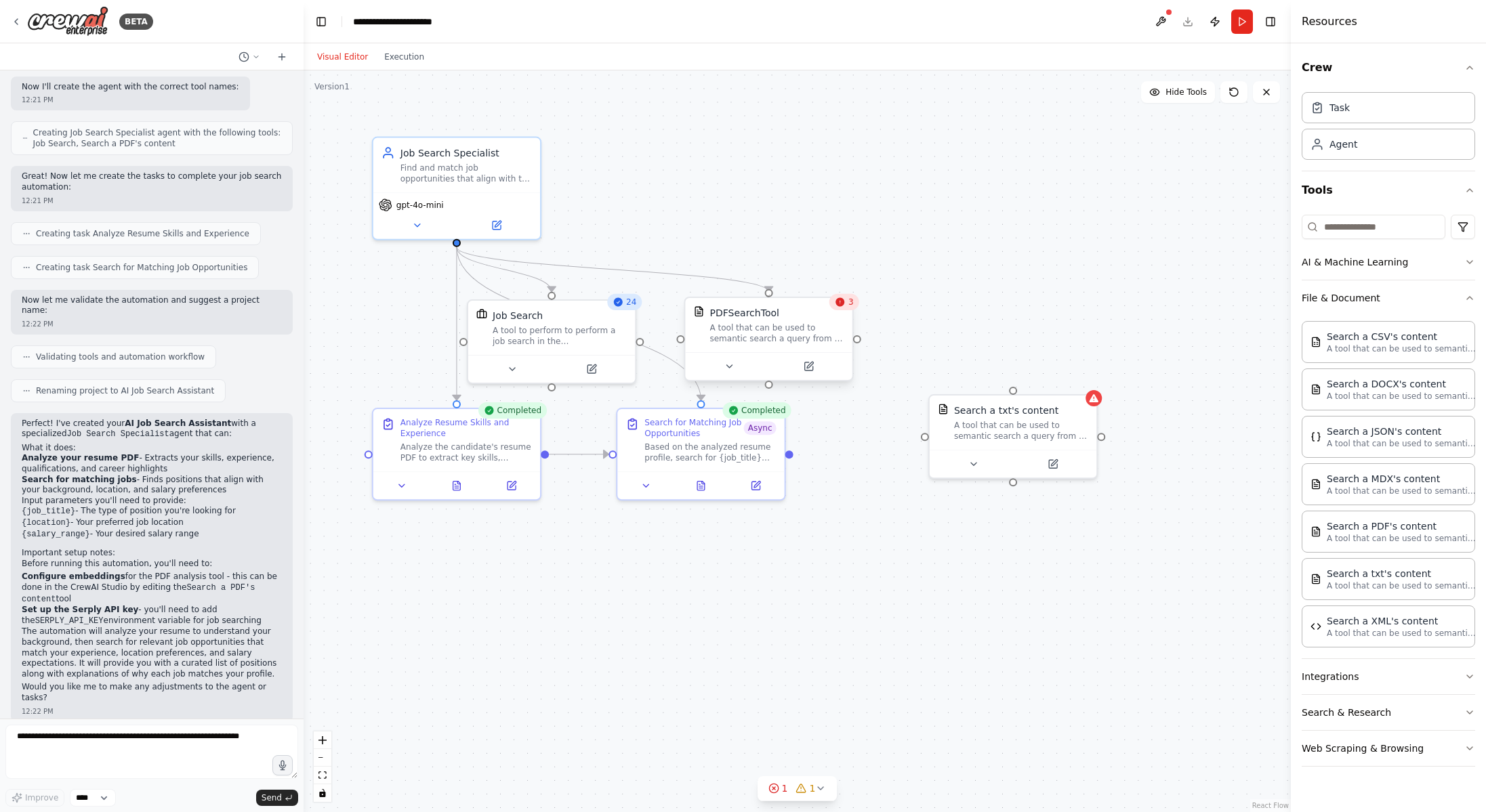
click at [770, 297] on div "PDFSearchTool A tool that can be used to semantic search a query from a PDF's c…" at bounding box center [768, 339] width 169 height 85
click at [858, 342] on div at bounding box center [857, 339] width 8 height 8
click at [959, 370] on div ".deletable-edge-delete-btn { width: 20px; height: 20px; border: 0px solid #ffff…" at bounding box center [797, 441] width 987 height 742
click at [1013, 388] on div at bounding box center [1013, 388] width 8 height 8
drag, startPoint x: 1013, startPoint y: 388, endPoint x: 858, endPoint y: 342, distance: 161.7
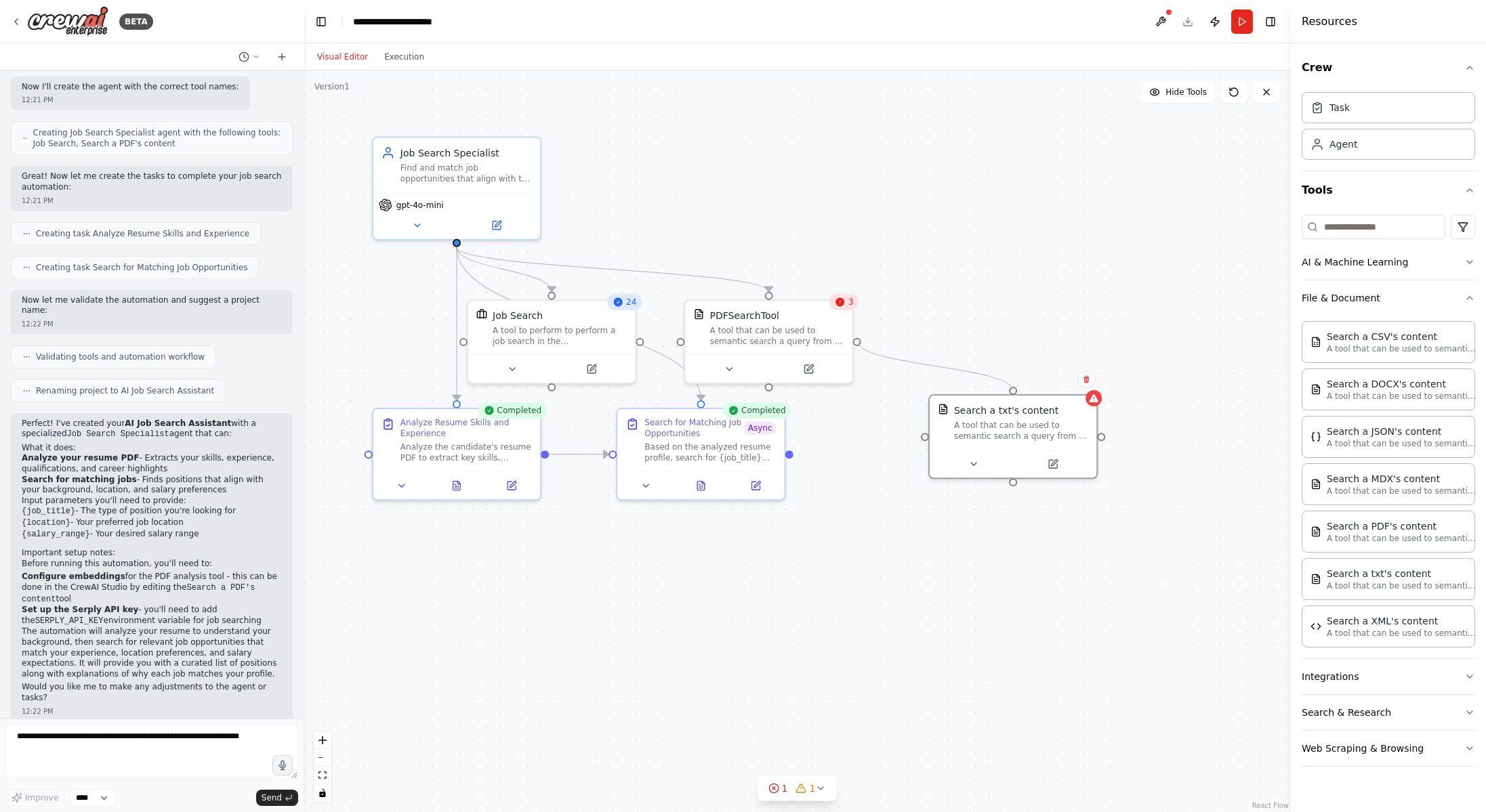
click at [858, 342] on div ".deletable-edge-delete-btn { width: 20px; height: 20px; border: 0px solid #ffff…" at bounding box center [797, 441] width 987 height 742
click at [857, 344] on div ".deletable-edge-delete-btn { width: 20px; height: 20px; border: 0px solid #ffff…" at bounding box center [797, 441] width 987 height 742
click at [858, 342] on div at bounding box center [858, 339] width 8 height 8
drag, startPoint x: 770, startPoint y: 384, endPoint x: 771, endPoint y: 295, distance: 89.0
click at [771, 297] on div "PDFSearchTool A tool that can be used to semantic search a query from a PDF's c…" at bounding box center [769, 339] width 169 height 85
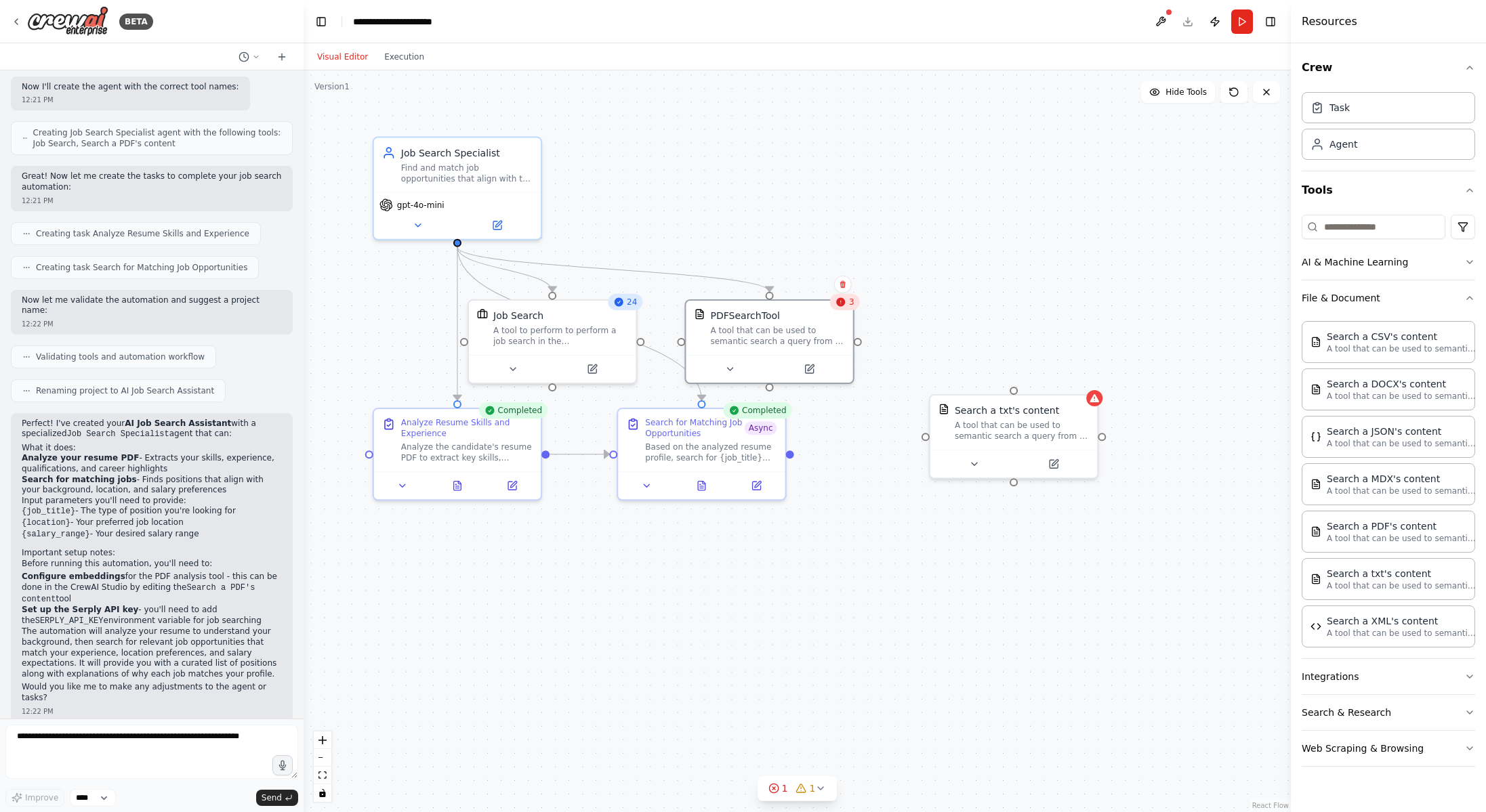
click at [843, 306] on icon at bounding box center [841, 302] width 9 height 9
click at [1162, 20] on button at bounding box center [1160, 21] width 21 height 24
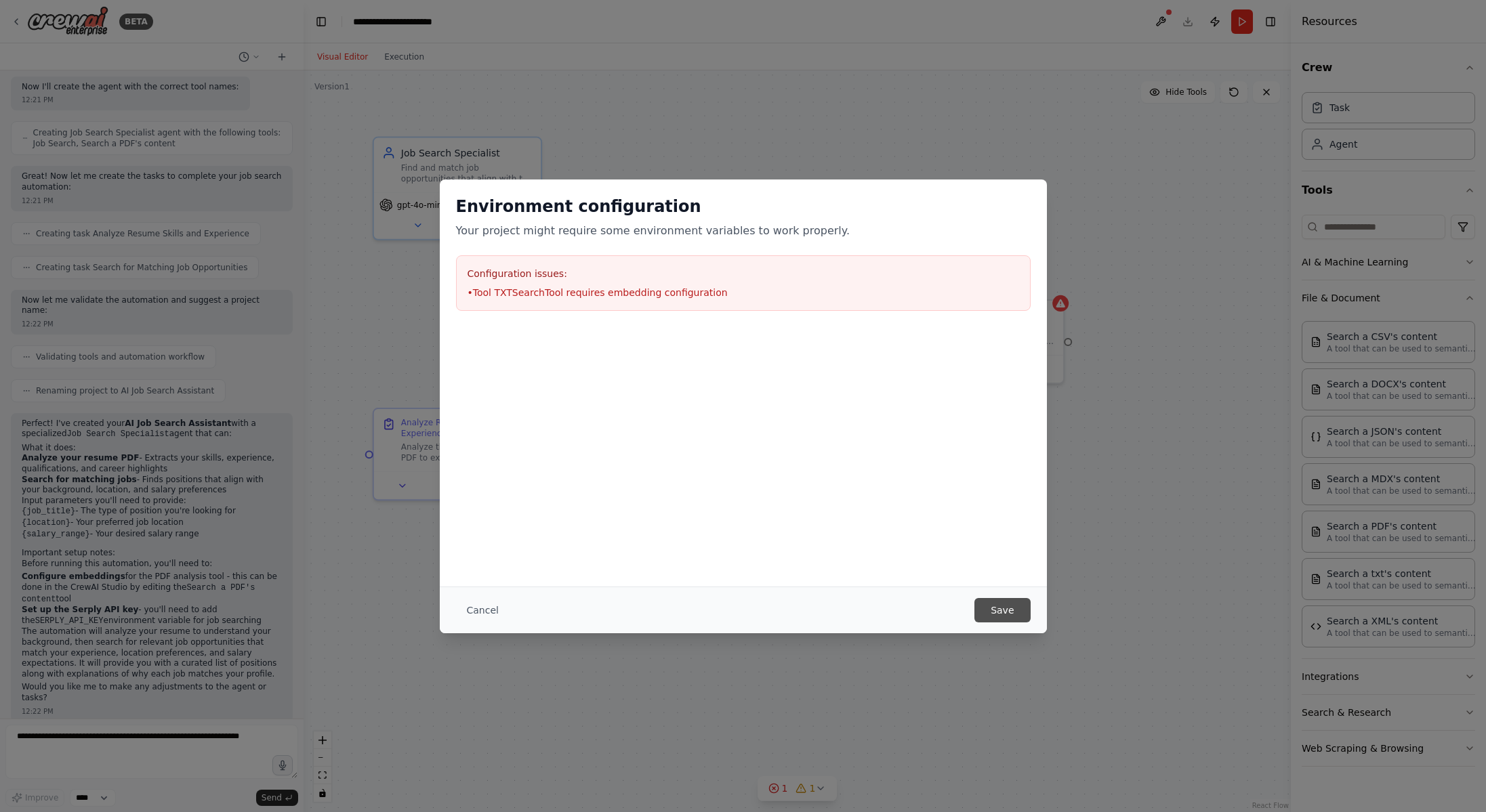
click at [1005, 613] on button "Save" at bounding box center [1002, 610] width 56 height 24
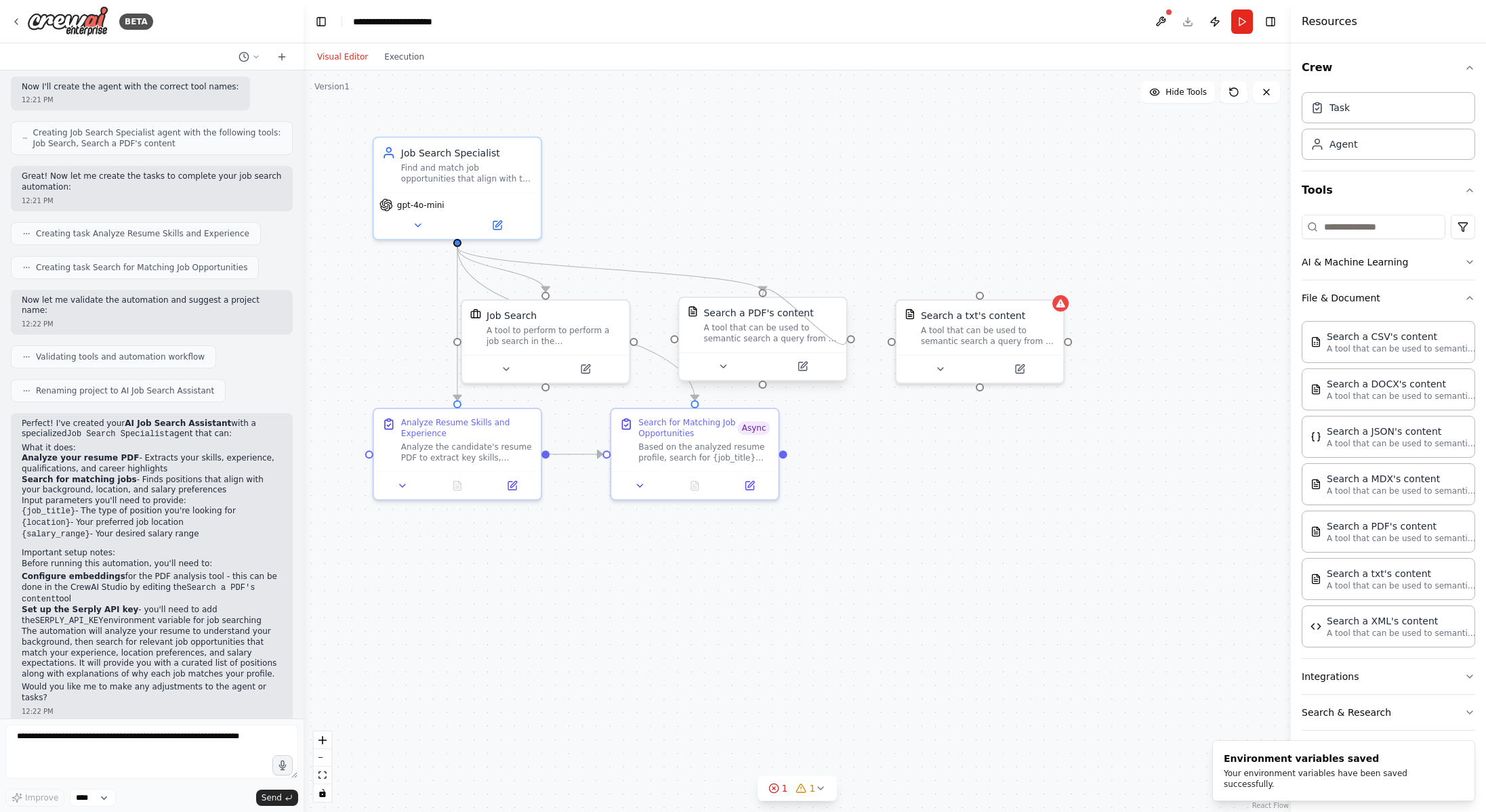
click at [847, 338] on div at bounding box center [851, 339] width 8 height 8
click at [851, 340] on div at bounding box center [851, 339] width 8 height 8
click at [747, 335] on div "A tool that can be used to semantic search a query from a PDF's content." at bounding box center [770, 333] width 134 height 21
click at [853, 344] on div ".deletable-edge-delete-btn { width: 20px; height: 20px; border: 0px solid #ffff…" at bounding box center [797, 441] width 987 height 742
click at [1156, 21] on button at bounding box center [1160, 21] width 21 height 24
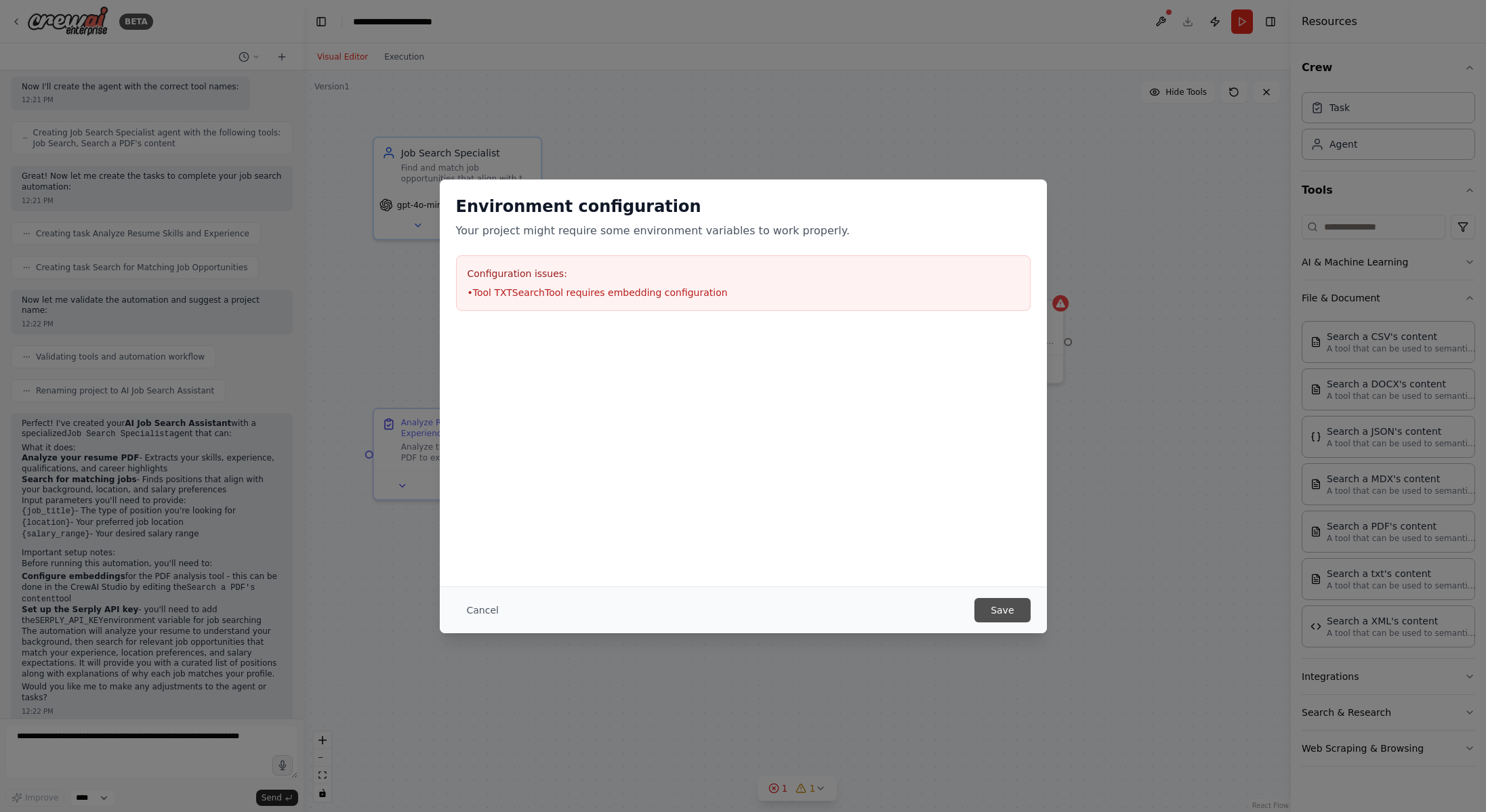
click at [1007, 617] on button "Save" at bounding box center [1002, 610] width 56 height 24
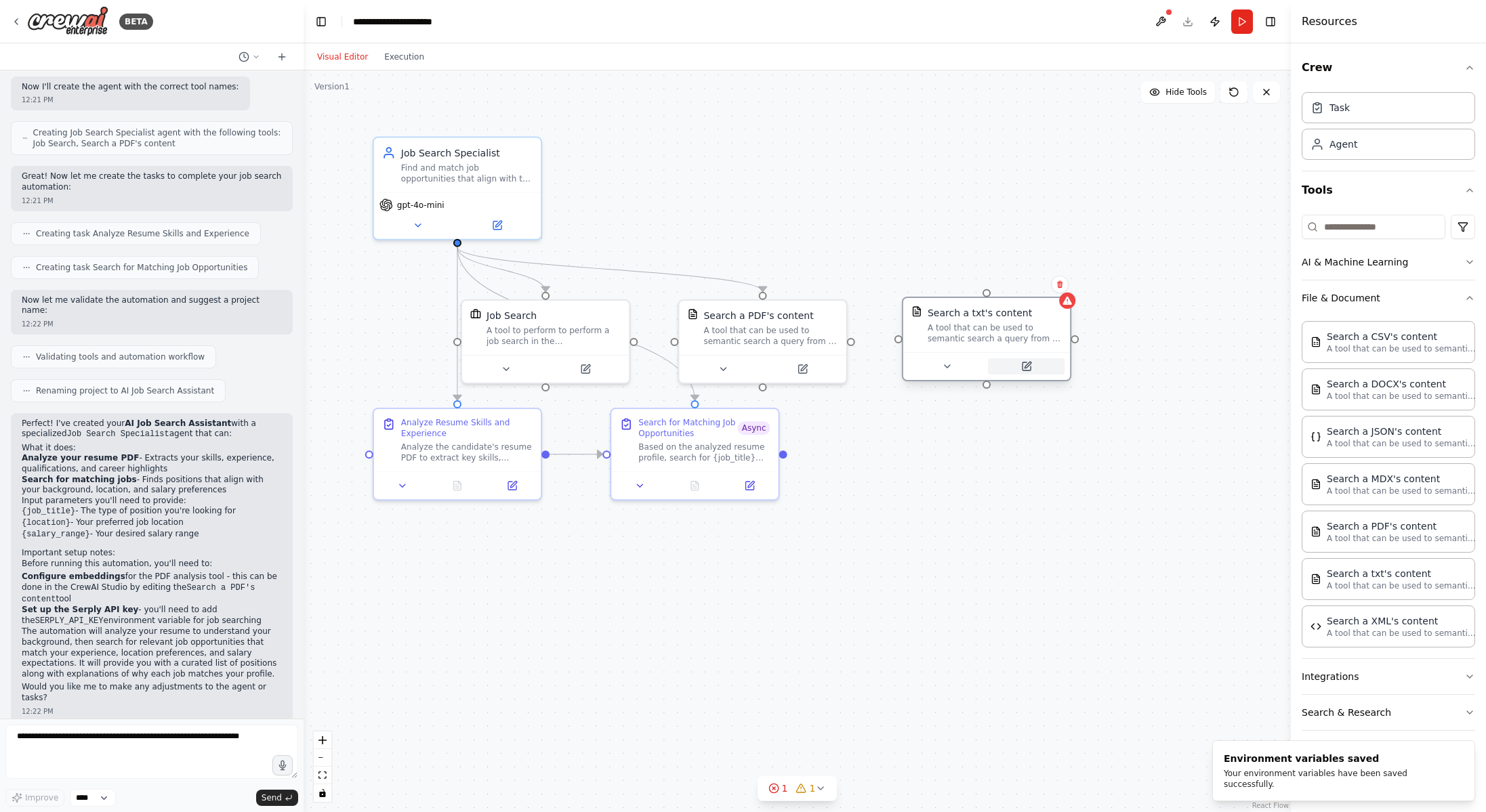
click at [1020, 373] on button at bounding box center [1026, 366] width 76 height 17
click at [1014, 362] on icon at bounding box center [1013, 364] width 6 height 6
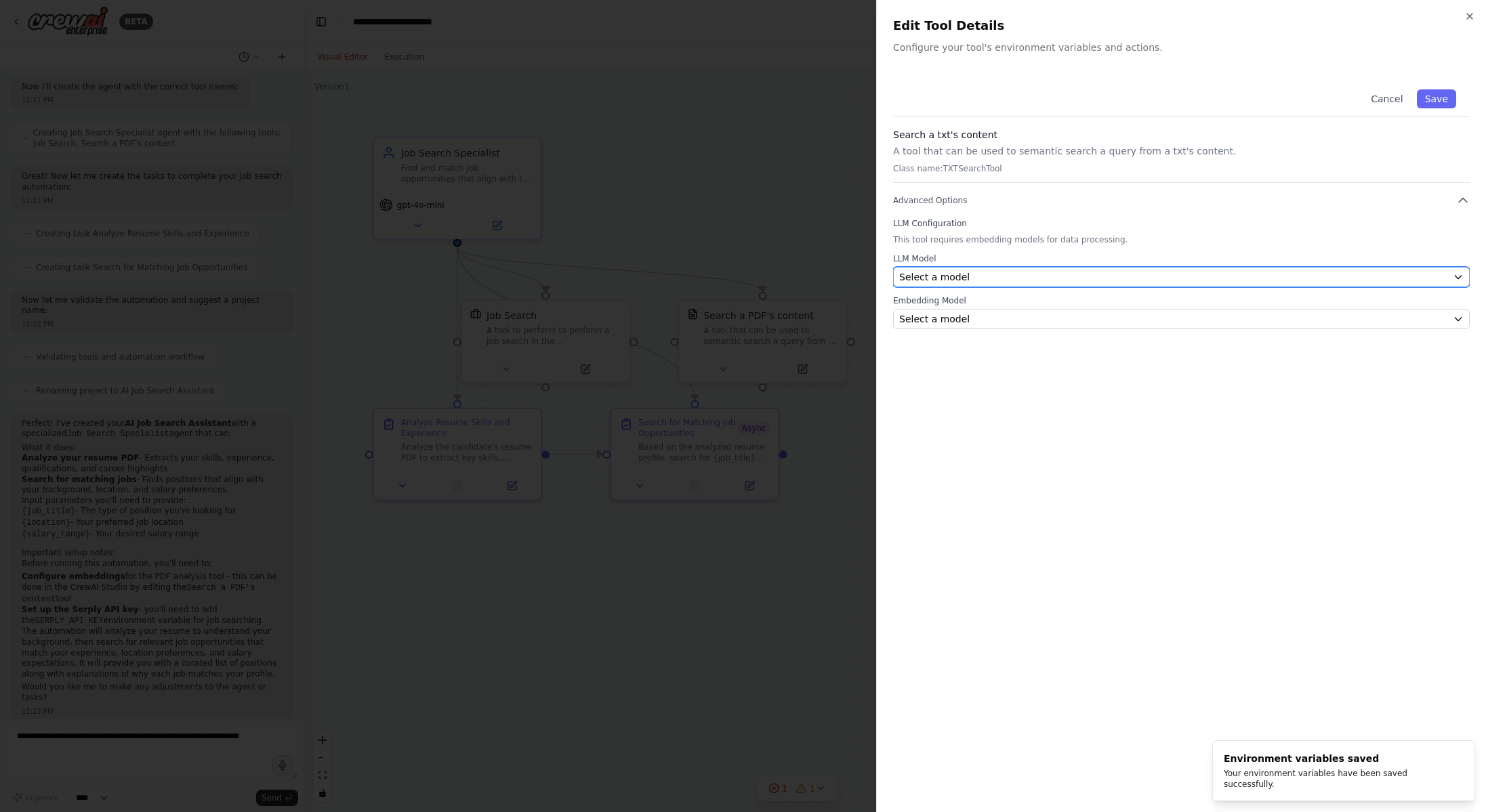
click at [969, 277] on div "Select a model" at bounding box center [1173, 277] width 548 height 14
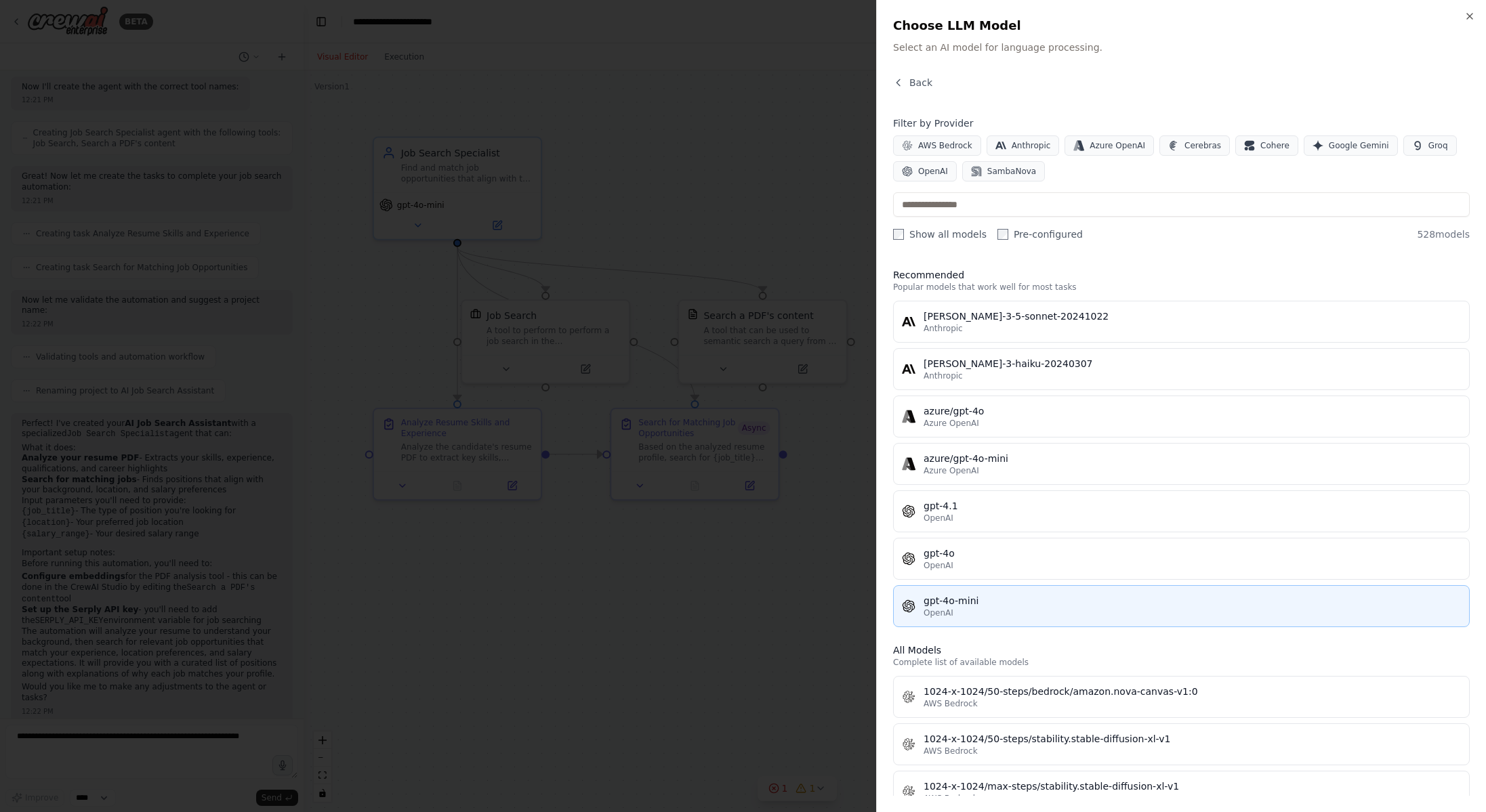
click at [1015, 602] on div "gpt-4o-mini" at bounding box center [1192, 601] width 537 height 14
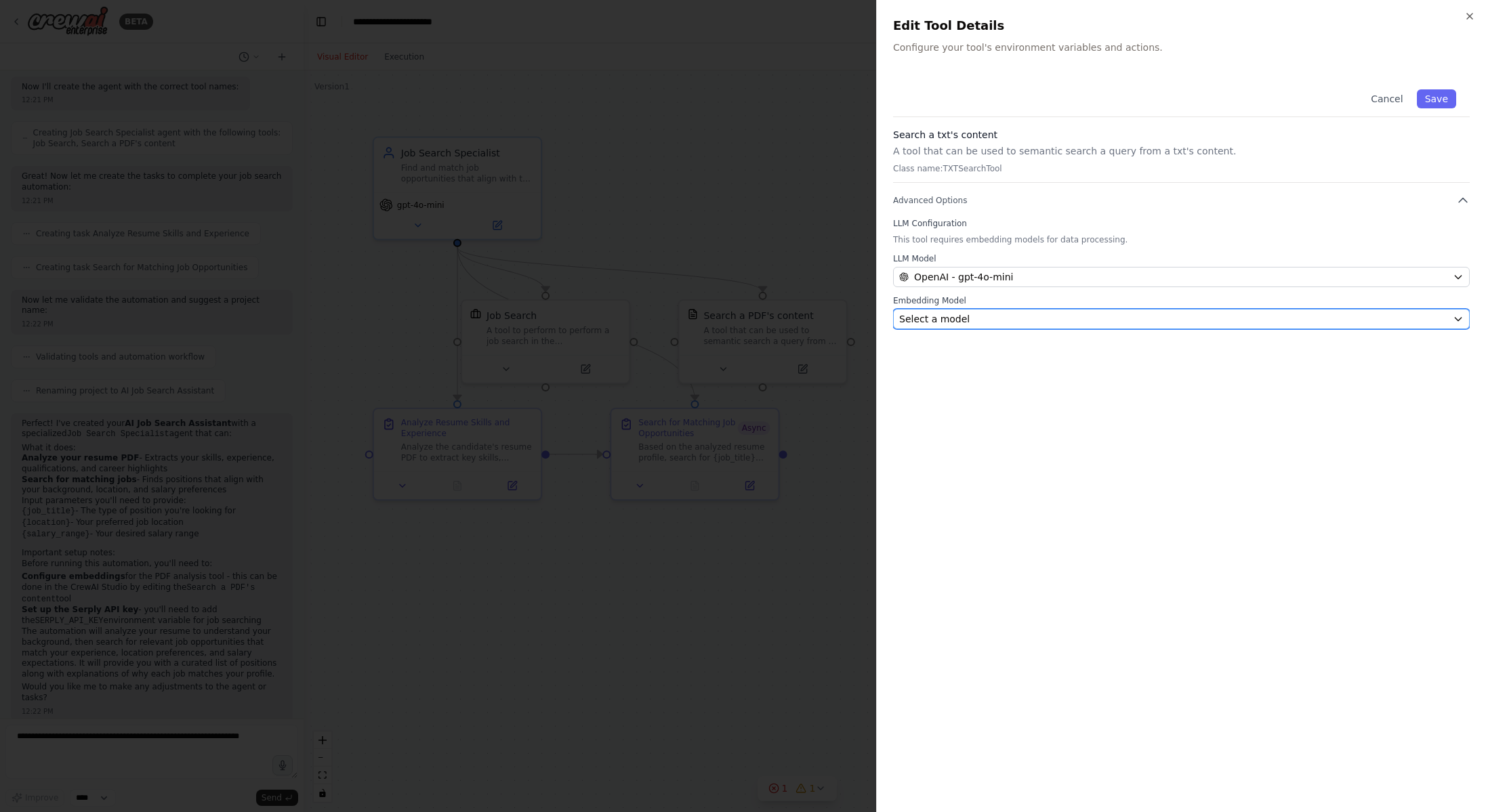
click at [980, 318] on div "Select a model" at bounding box center [1173, 319] width 548 height 14
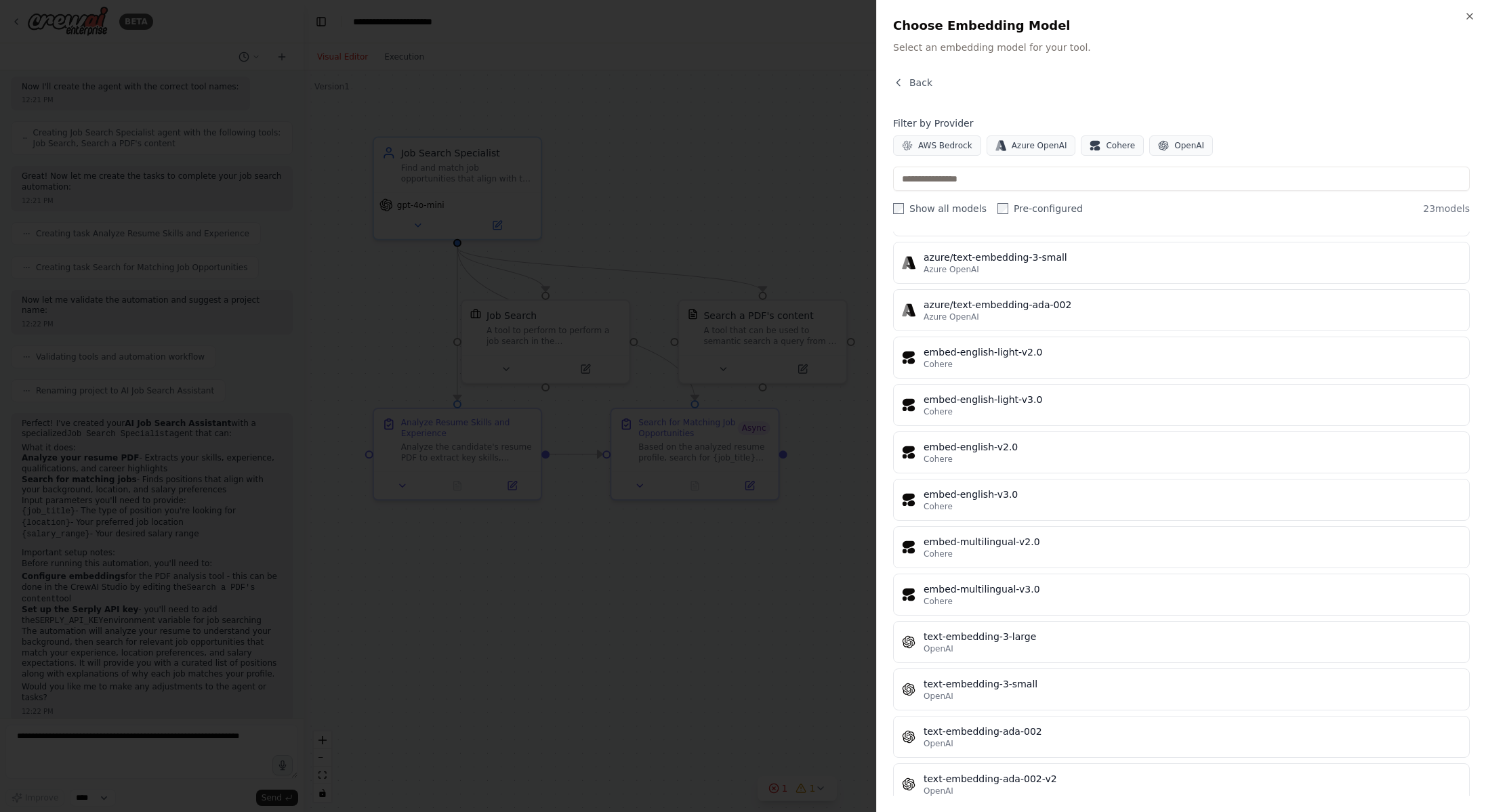
scroll to position [575, 0]
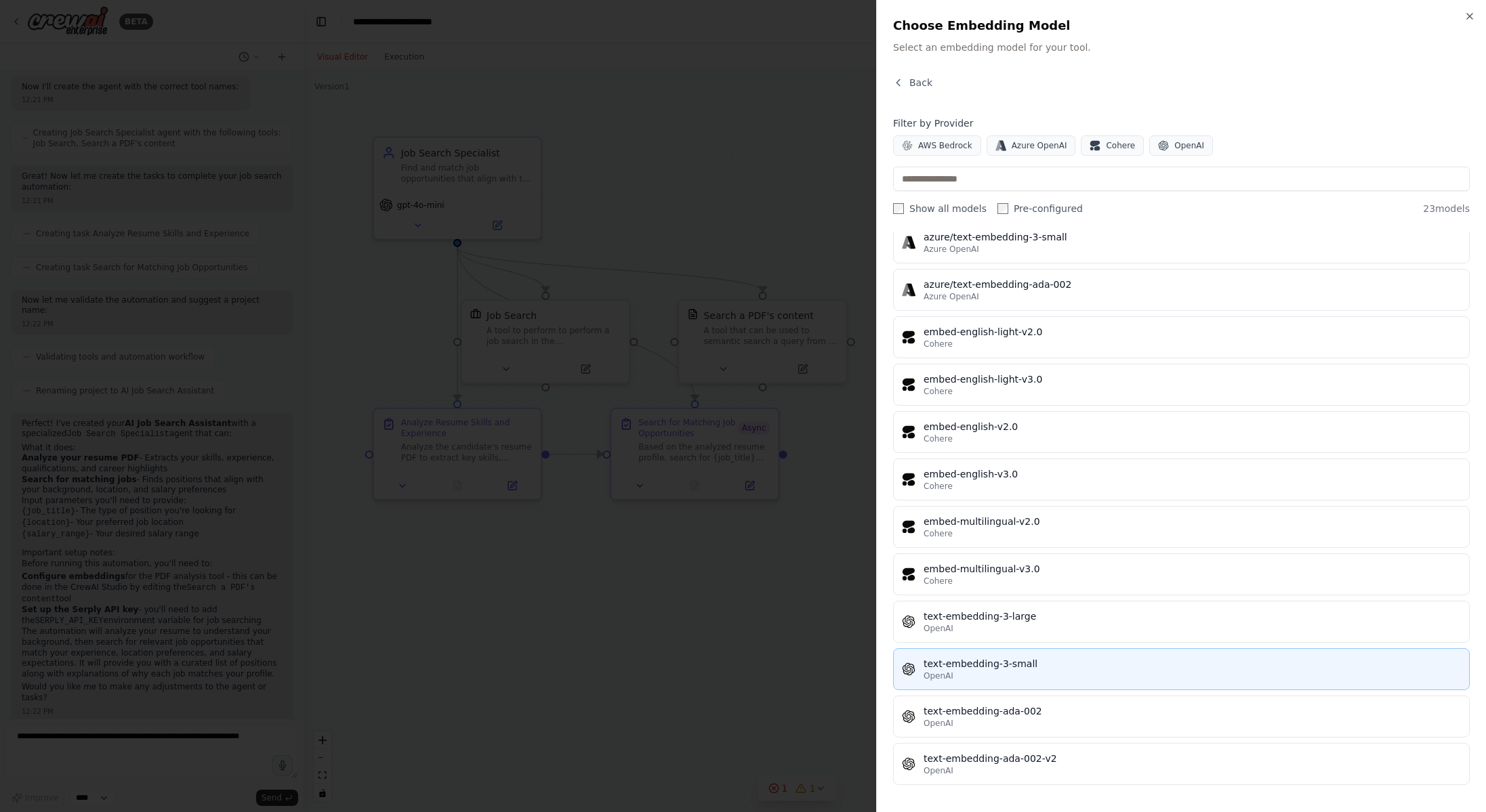
click at [1090, 658] on div "text-embedding-3-small" at bounding box center [1192, 664] width 537 height 14
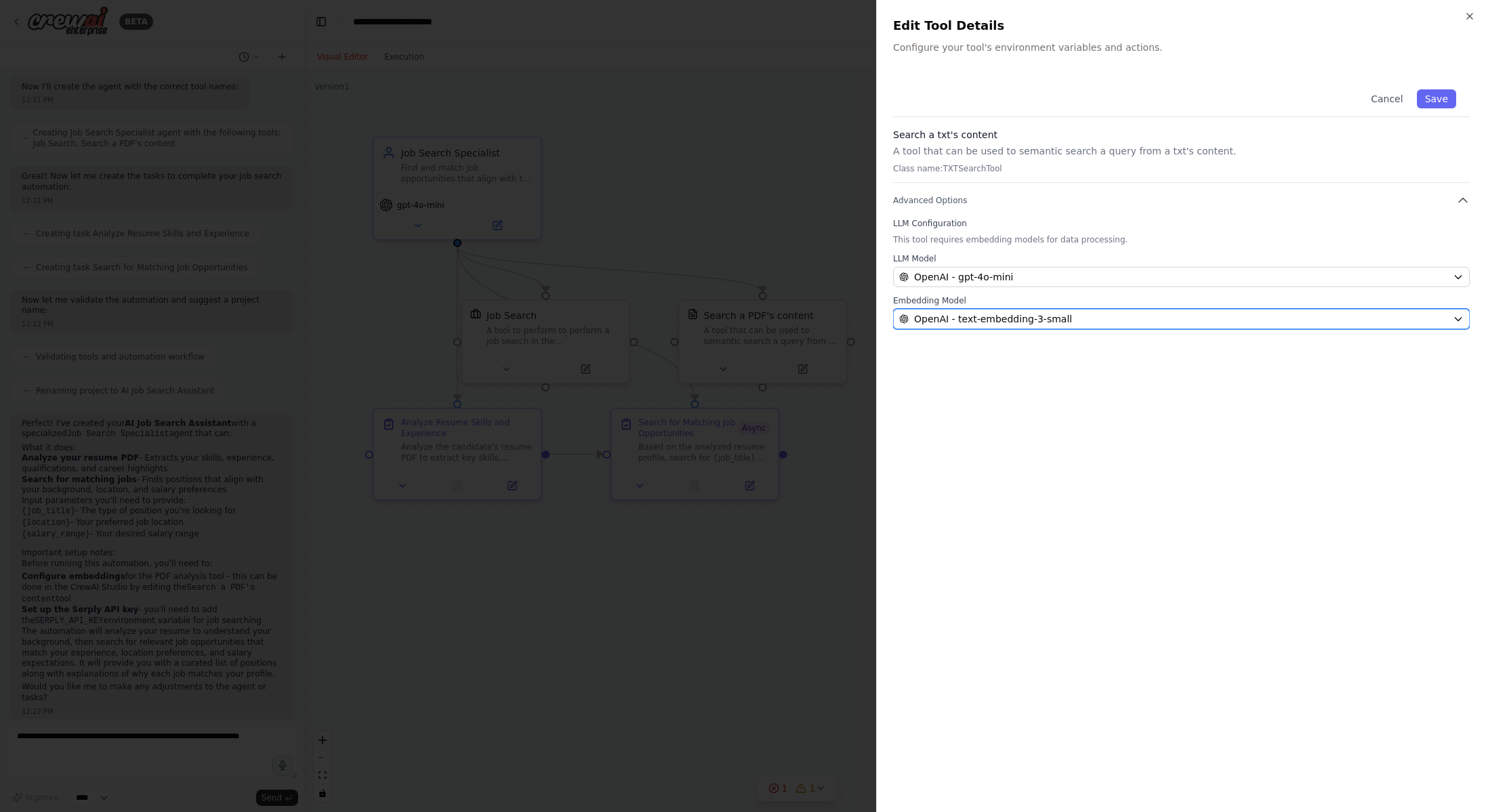
click at [1440, 316] on div "OpenAI - text-embedding-3-small" at bounding box center [1173, 319] width 548 height 14
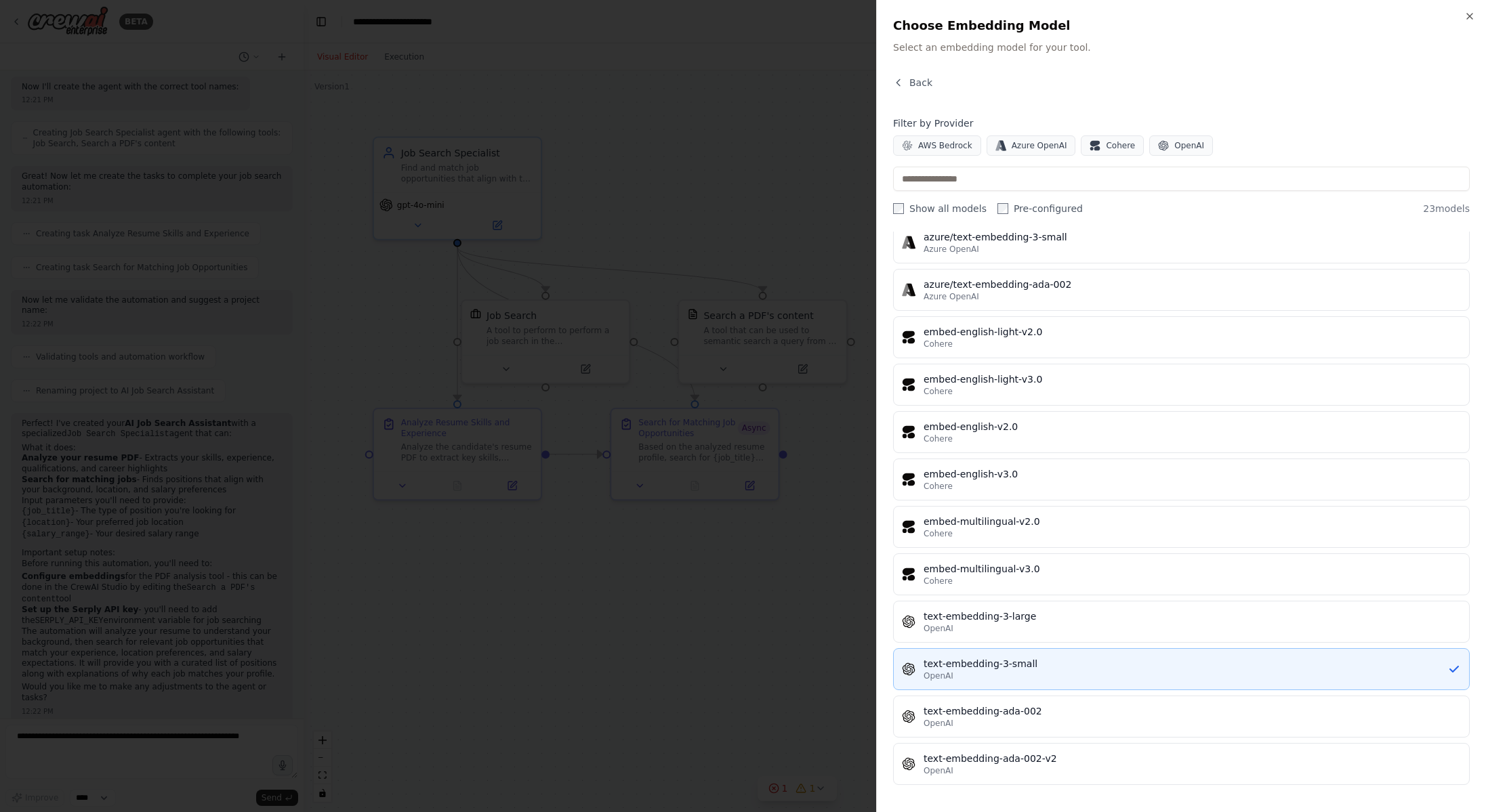
click at [1067, 669] on div "text-embedding-3-small" at bounding box center [1185, 664] width 524 height 14
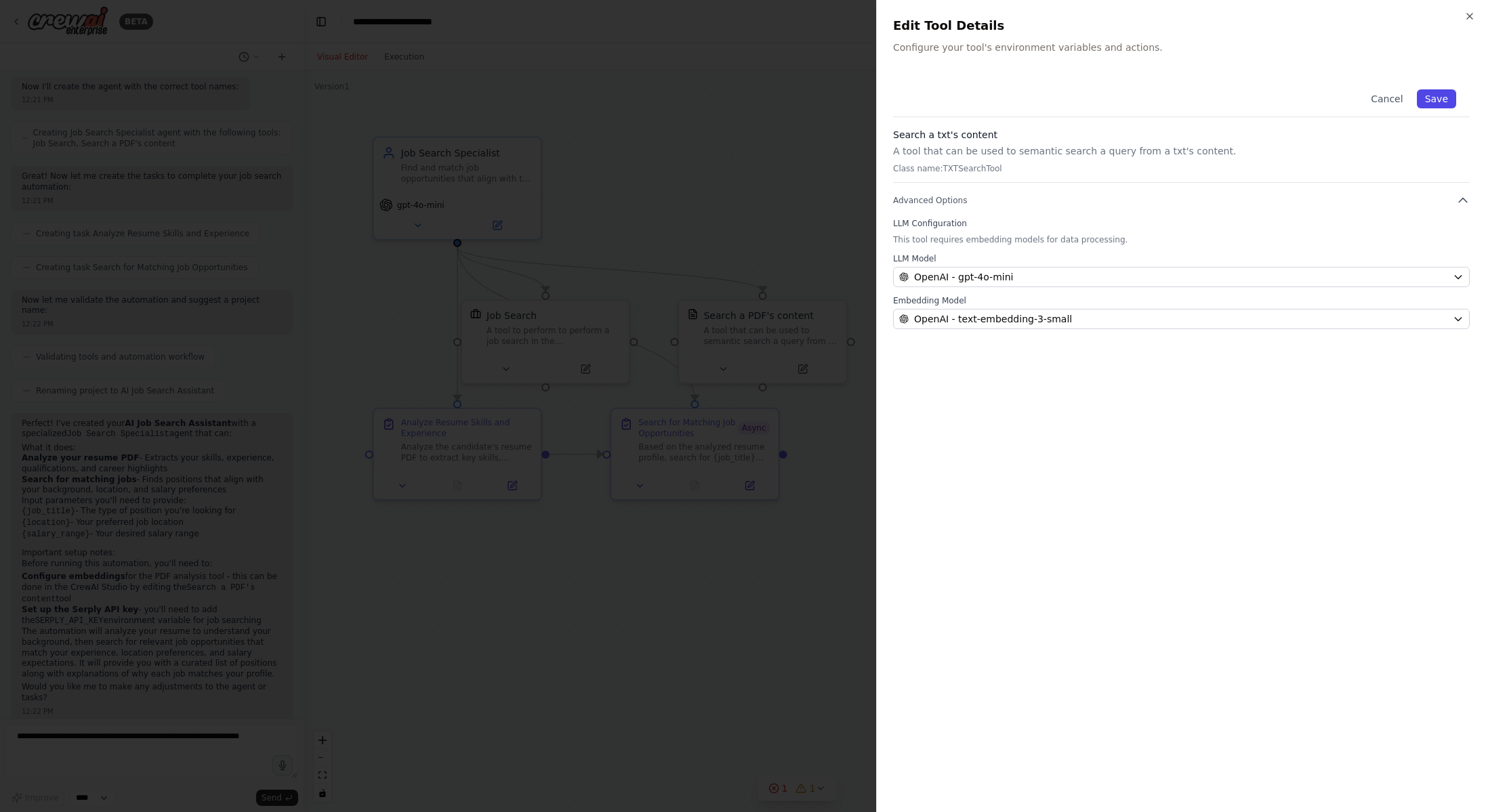
click at [1444, 102] on button "Save" at bounding box center [1436, 99] width 39 height 19
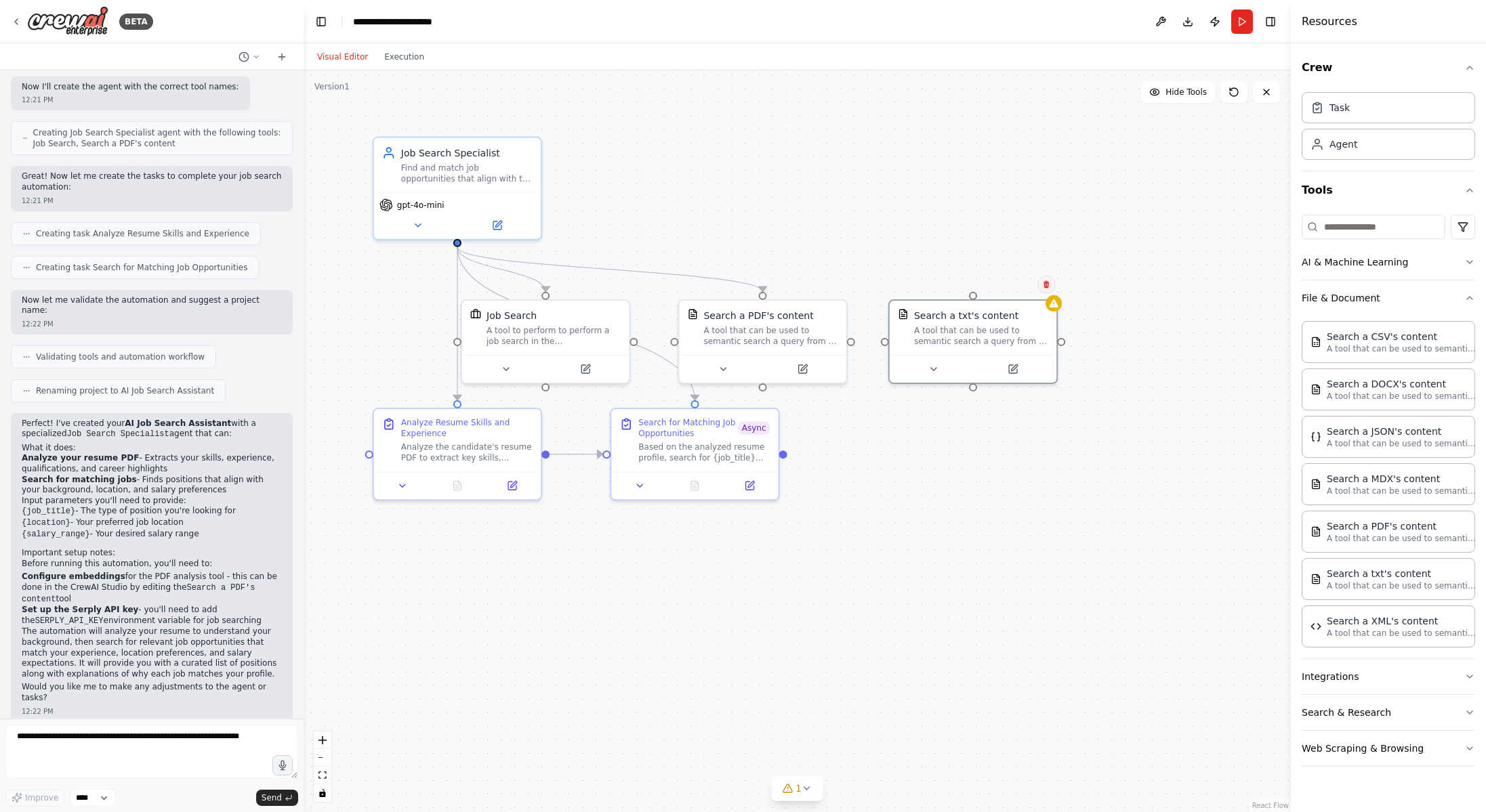
click at [1049, 289] on button at bounding box center [1046, 284] width 18 height 18
click at [1013, 284] on button "Confirm" at bounding box center [1008, 284] width 48 height 17
click at [1402, 531] on div "Search a PDF's content" at bounding box center [1401, 525] width 149 height 14
click at [804, 366] on icon at bounding box center [803, 364] width 6 height 6
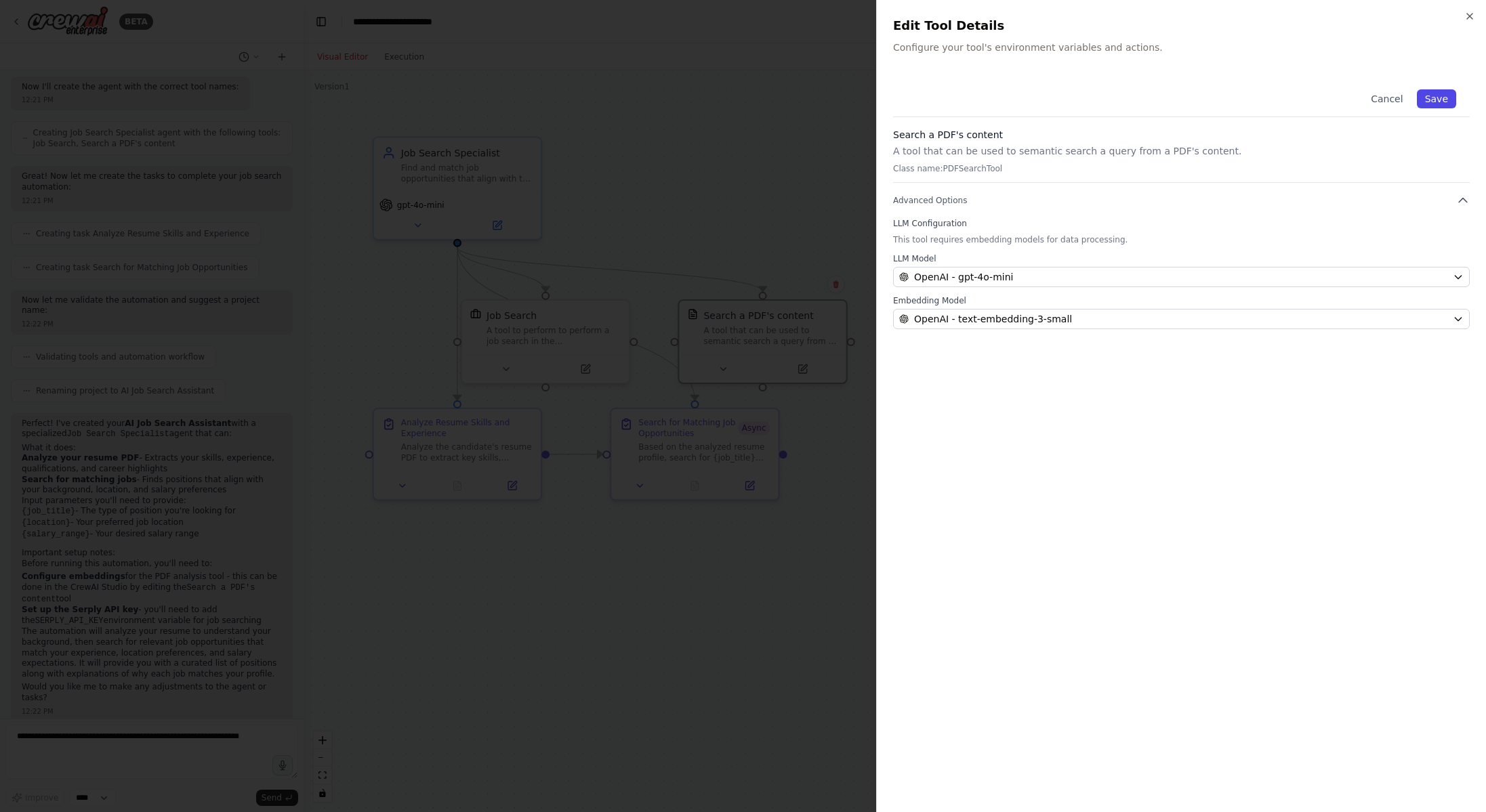
click at [1441, 94] on button "Save" at bounding box center [1436, 99] width 39 height 19
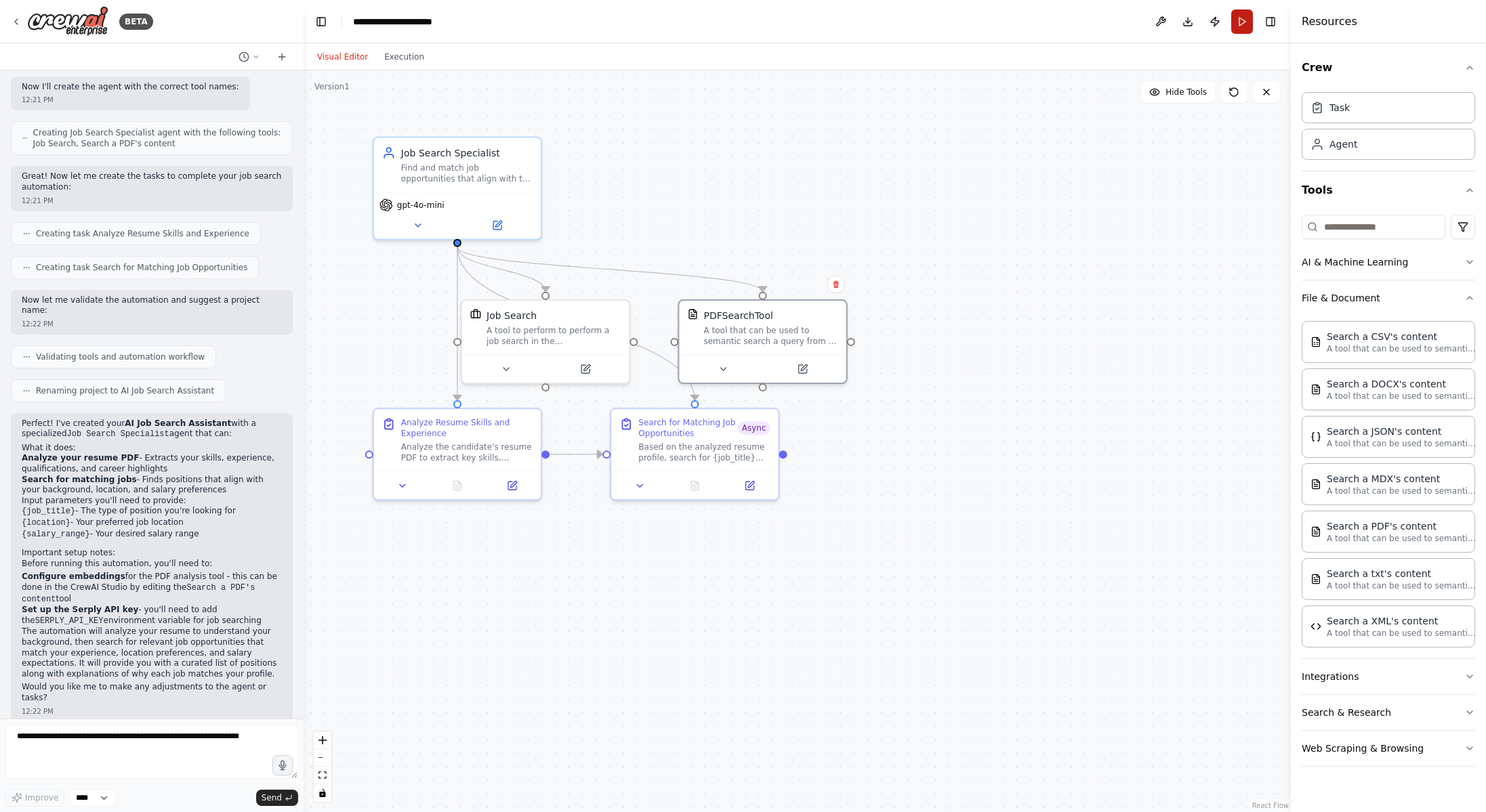
click at [1248, 24] on button "Run" at bounding box center [1241, 21] width 21 height 24
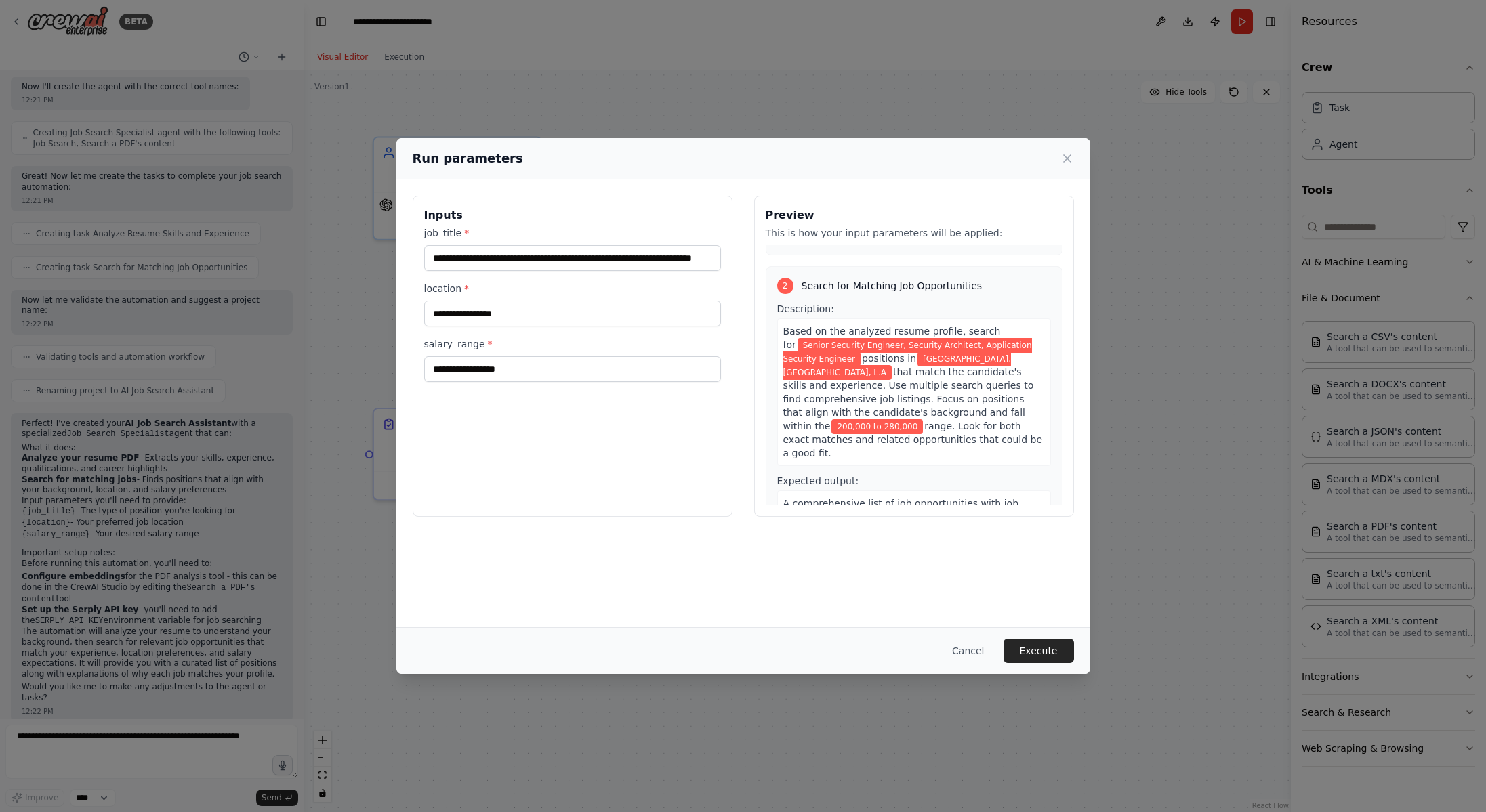
scroll to position [301, 0]
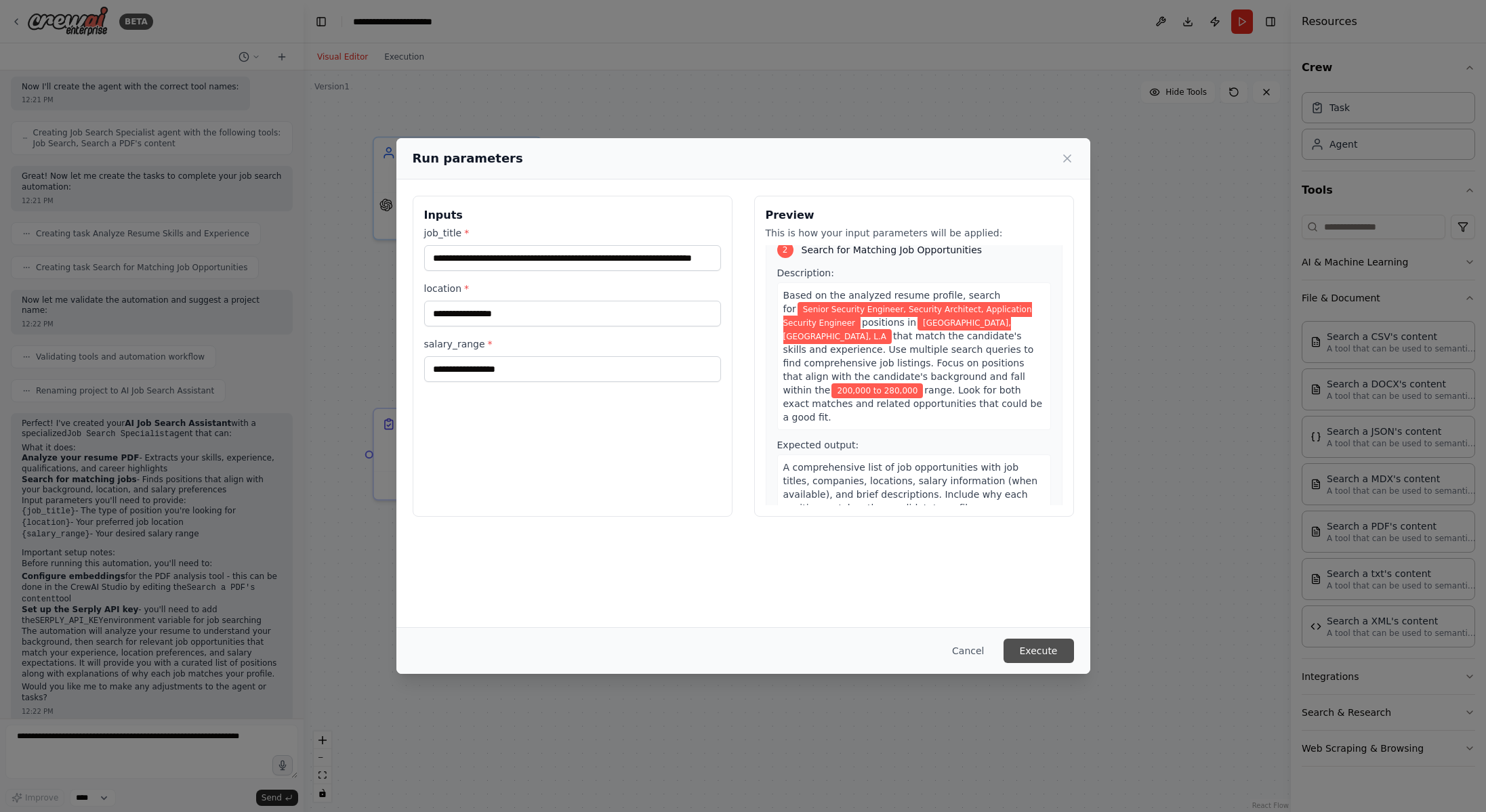
click at [1051, 652] on button "Execute" at bounding box center [1038, 650] width 70 height 24
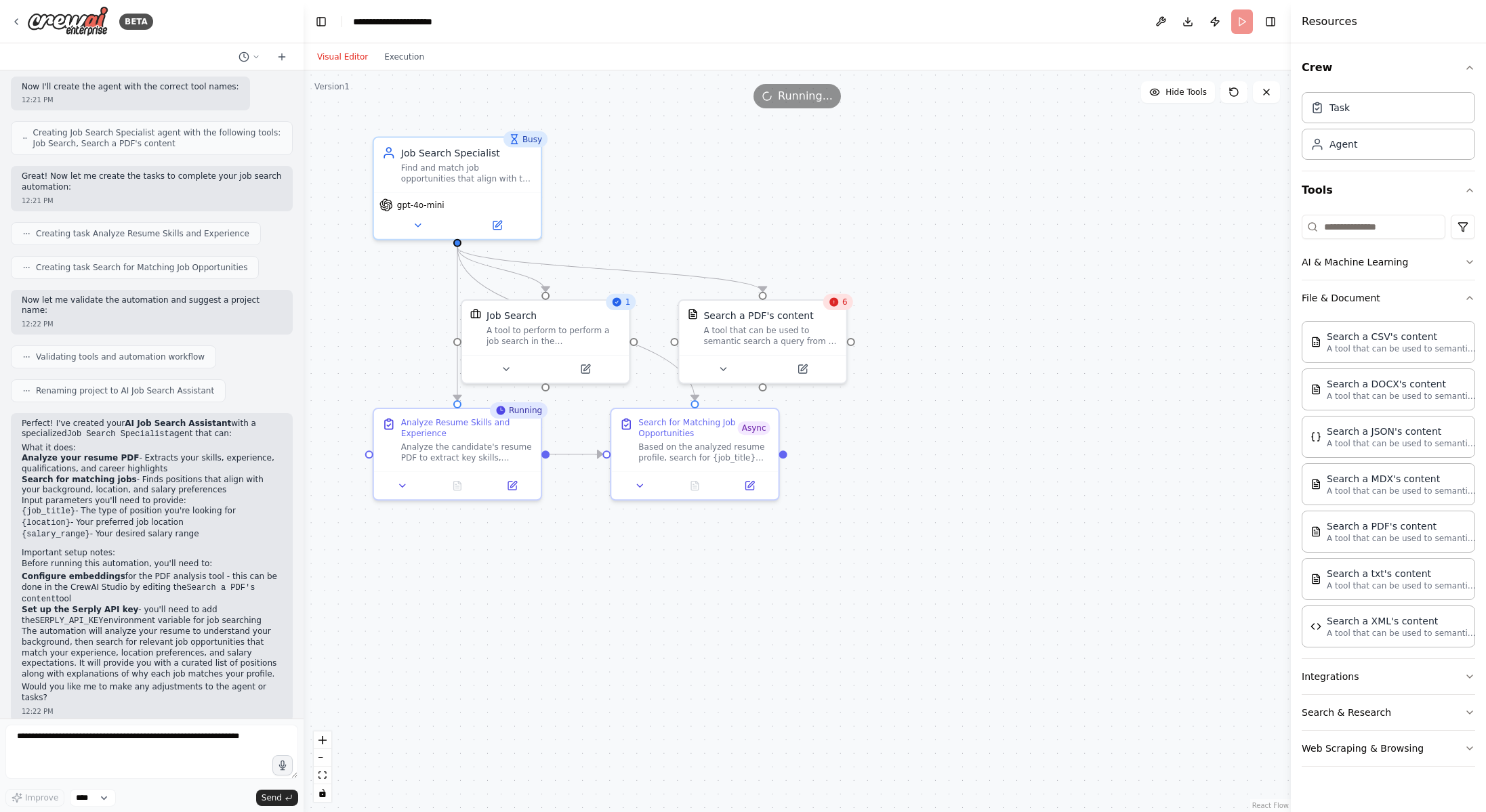
click at [835, 306] on icon at bounding box center [834, 302] width 9 height 9
click at [727, 367] on icon at bounding box center [723, 366] width 11 height 11
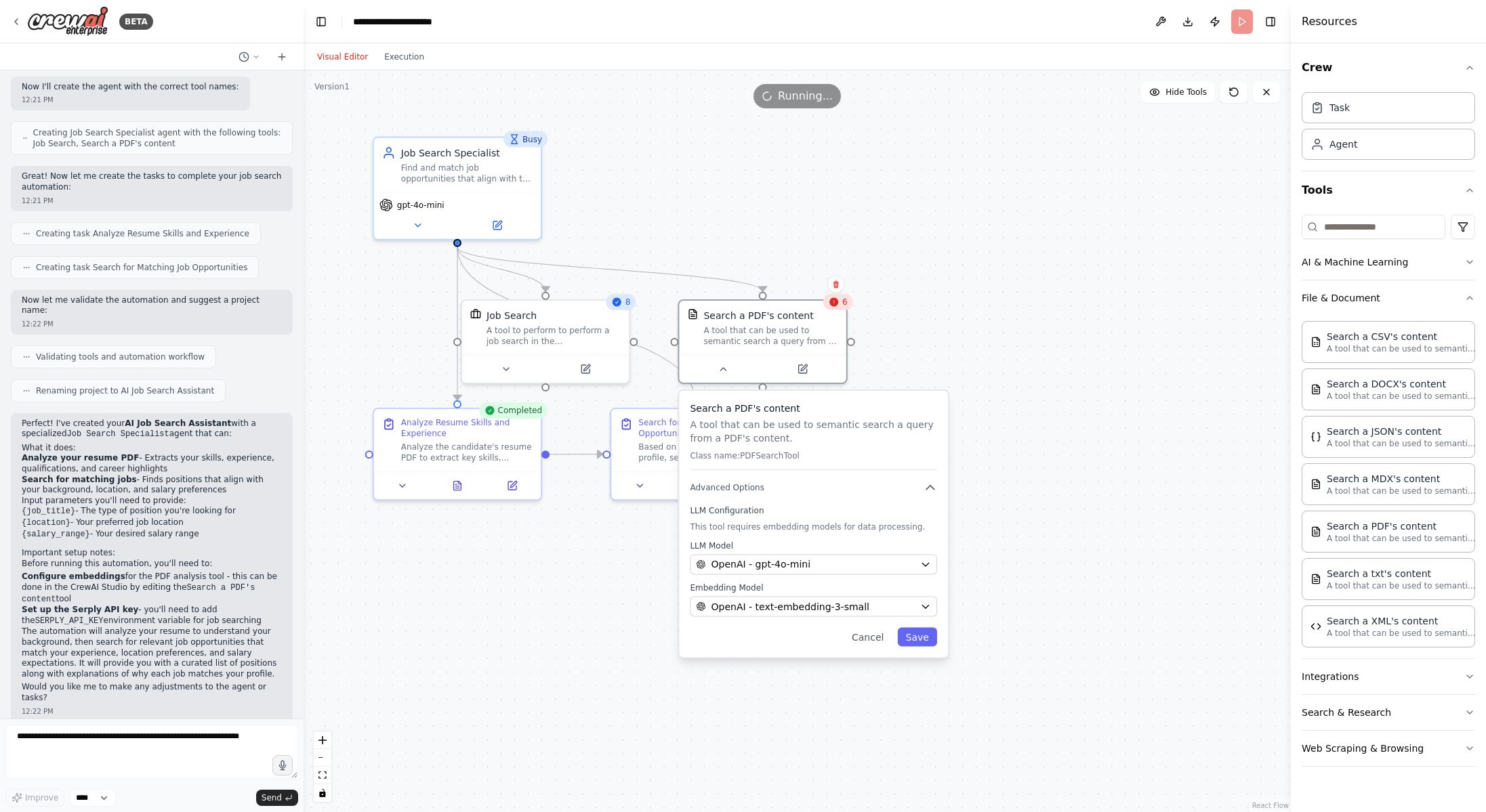
click at [1072, 506] on div ".deletable-edge-delete-btn { width: 20px; height: 20px; border: 0px solid #ffff…" at bounding box center [797, 441] width 987 height 742
click at [169, 745] on textarea at bounding box center [152, 751] width 293 height 54
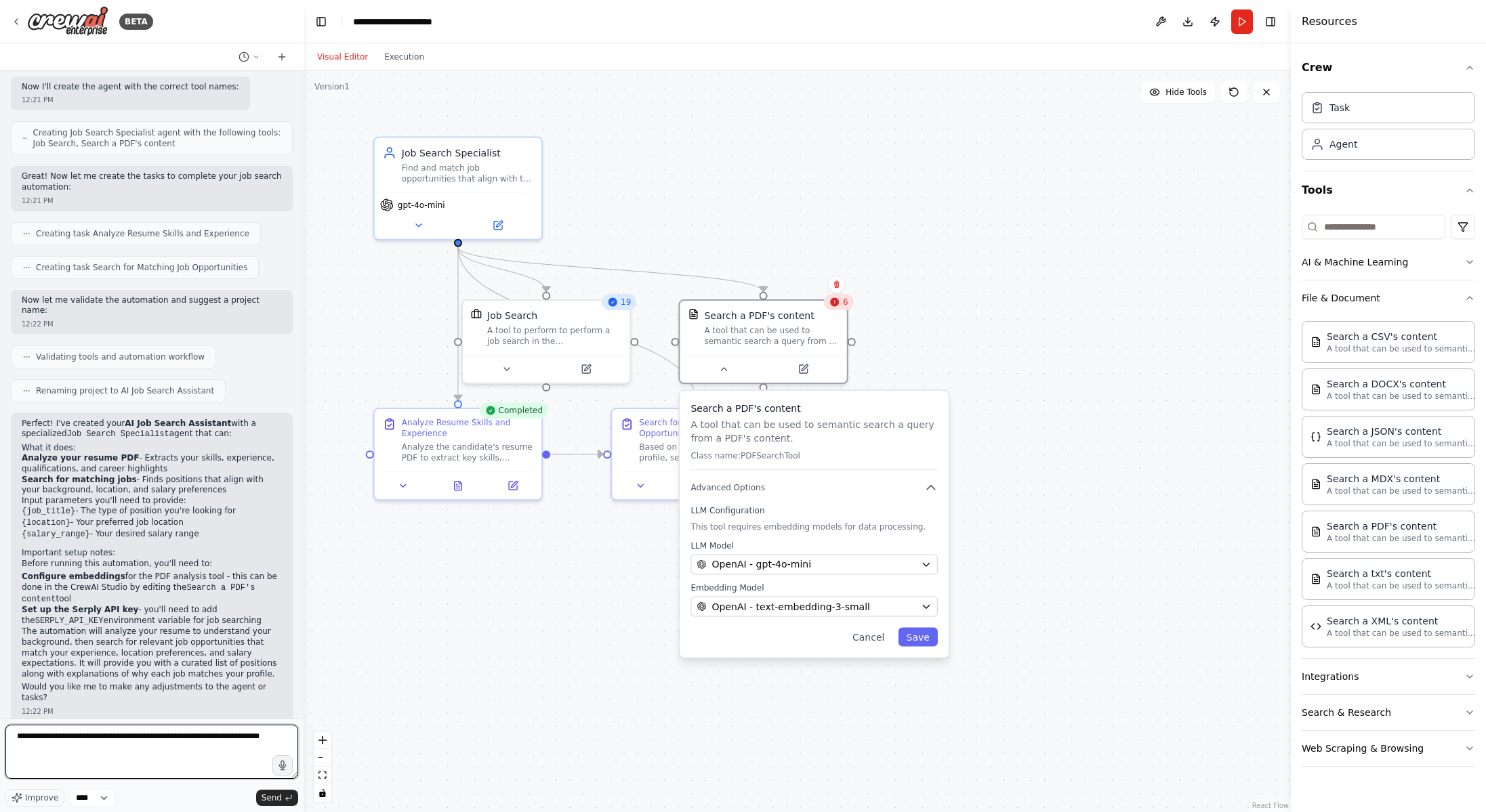
type textarea "**********"
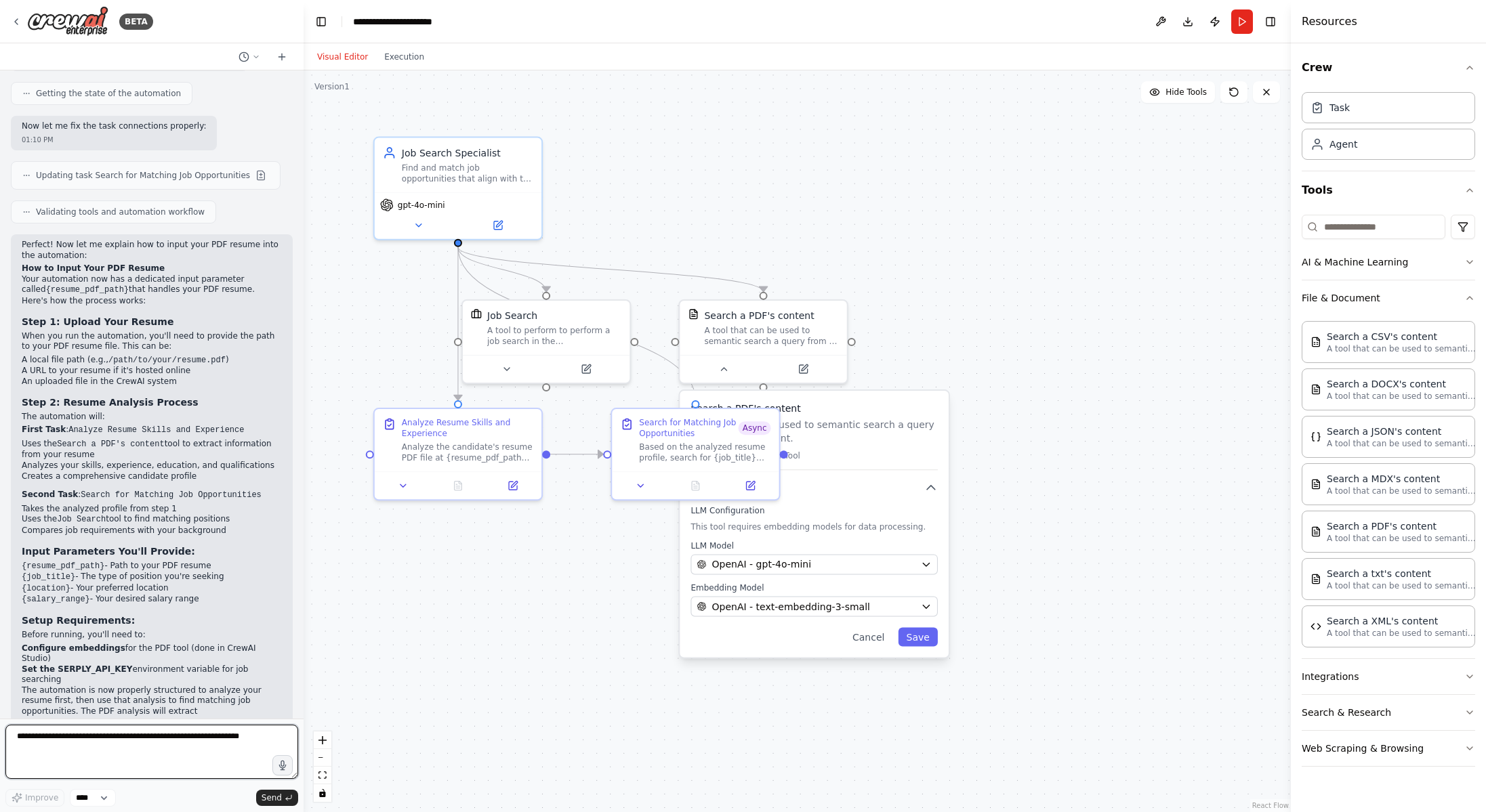
scroll to position [1720, 0]
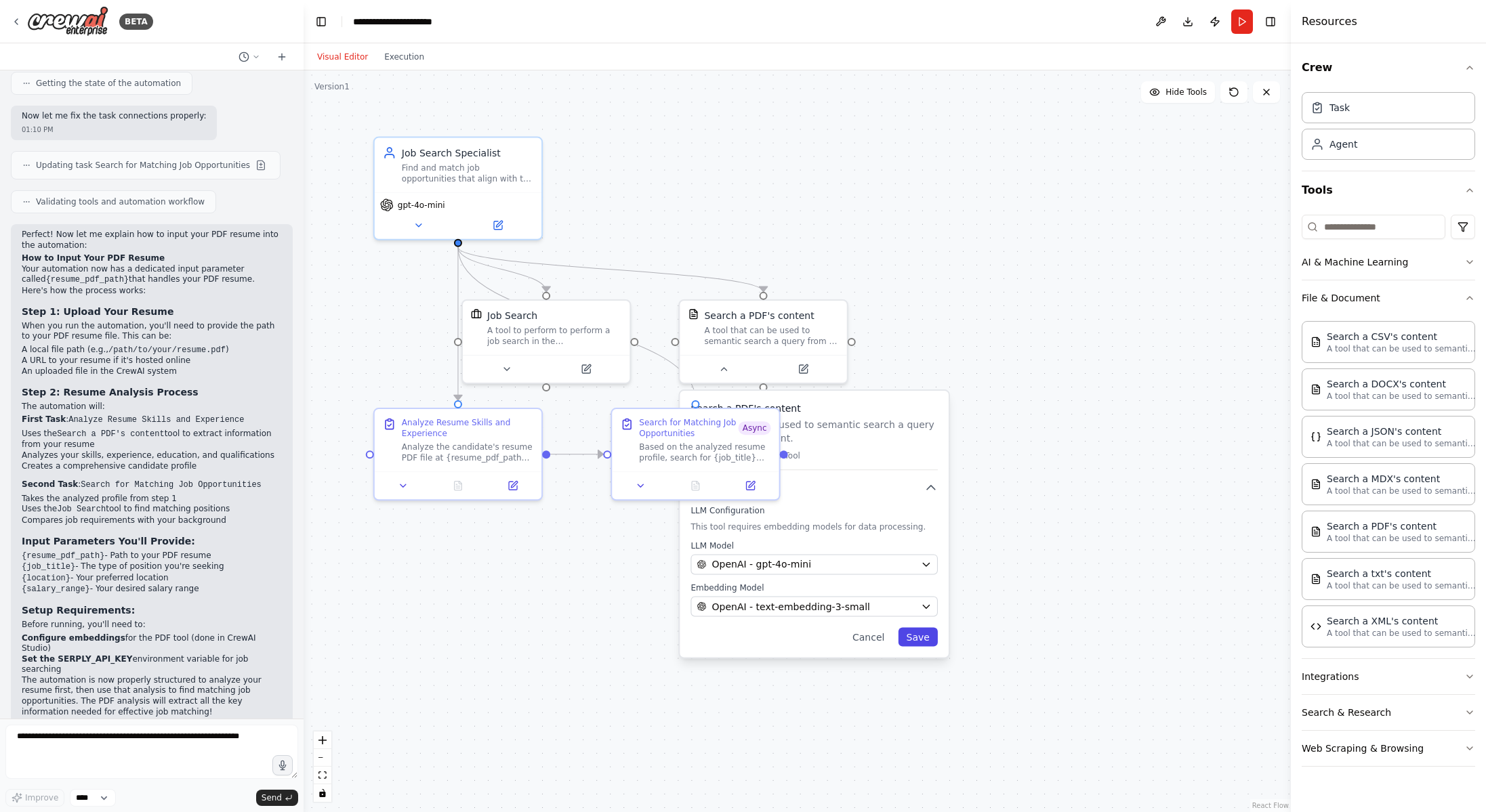
click at [917, 641] on button "Save" at bounding box center [917, 638] width 39 height 19
click at [514, 486] on icon at bounding box center [511, 482] width 8 height 8
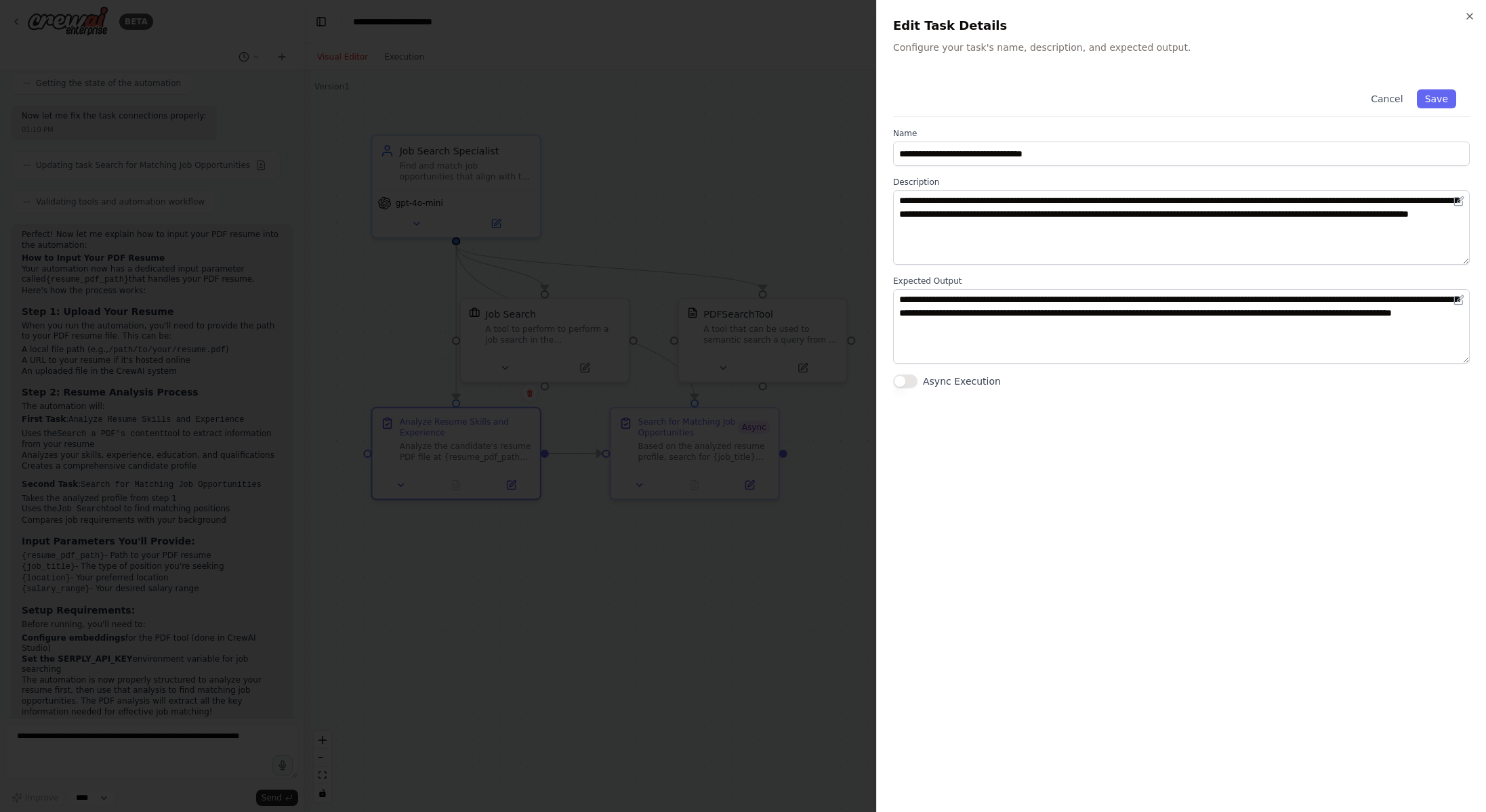
click at [910, 382] on button "Async Execution" at bounding box center [905, 382] width 24 height 14
click at [1439, 96] on button "Save" at bounding box center [1436, 99] width 39 height 19
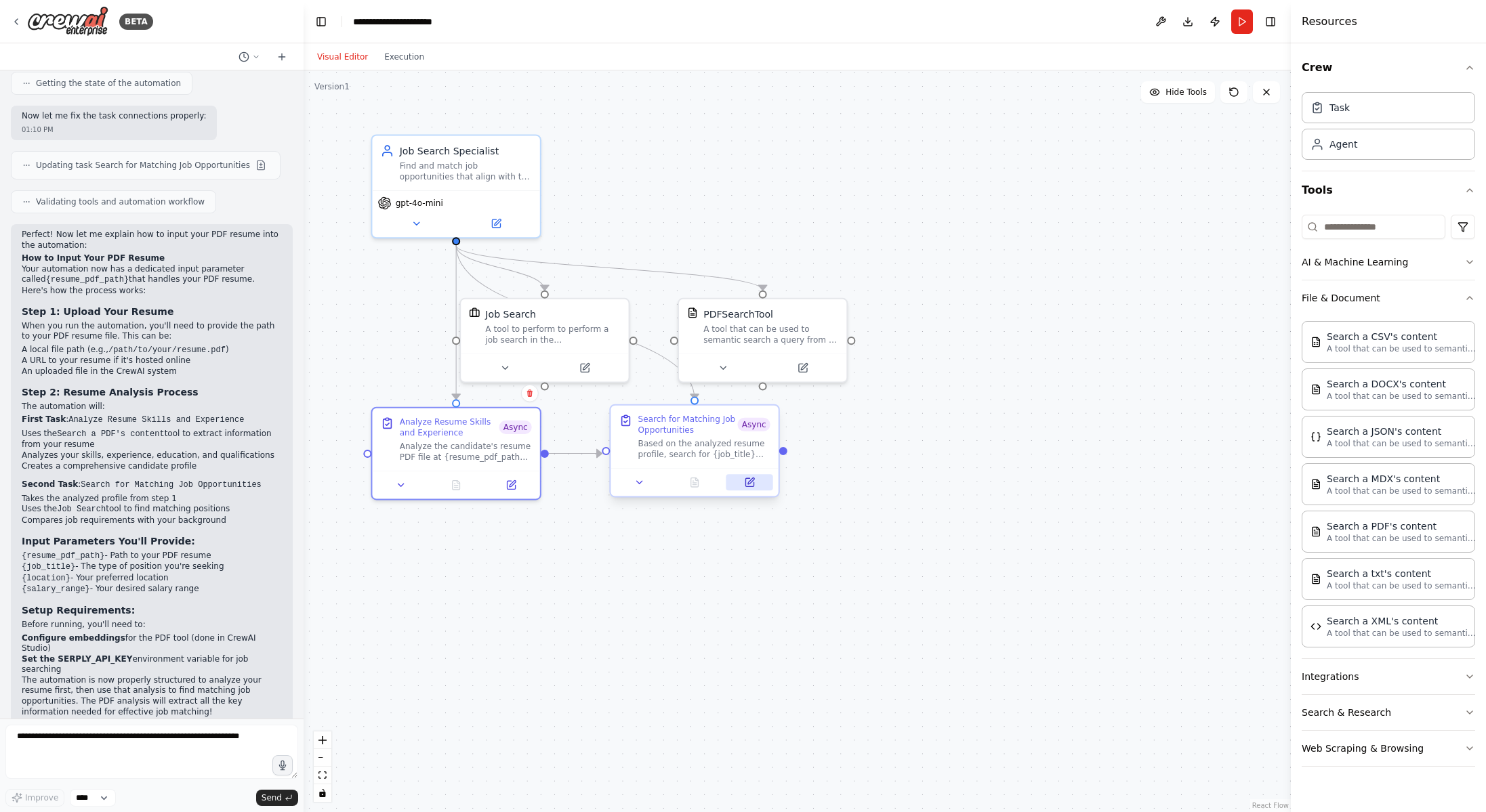
click at [755, 481] on button at bounding box center [750, 482] width 47 height 17
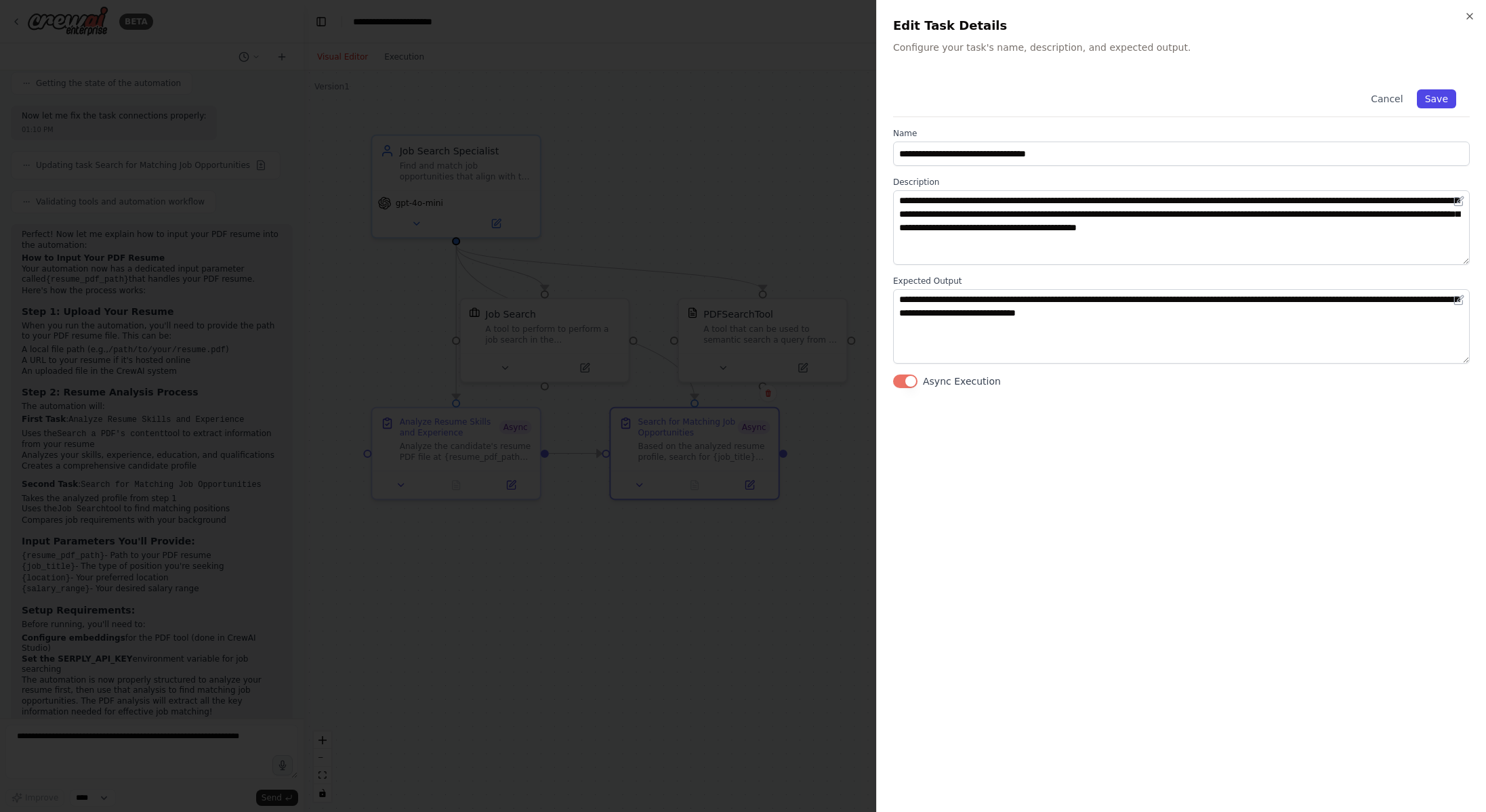
click at [1438, 101] on button "Save" at bounding box center [1436, 99] width 39 height 19
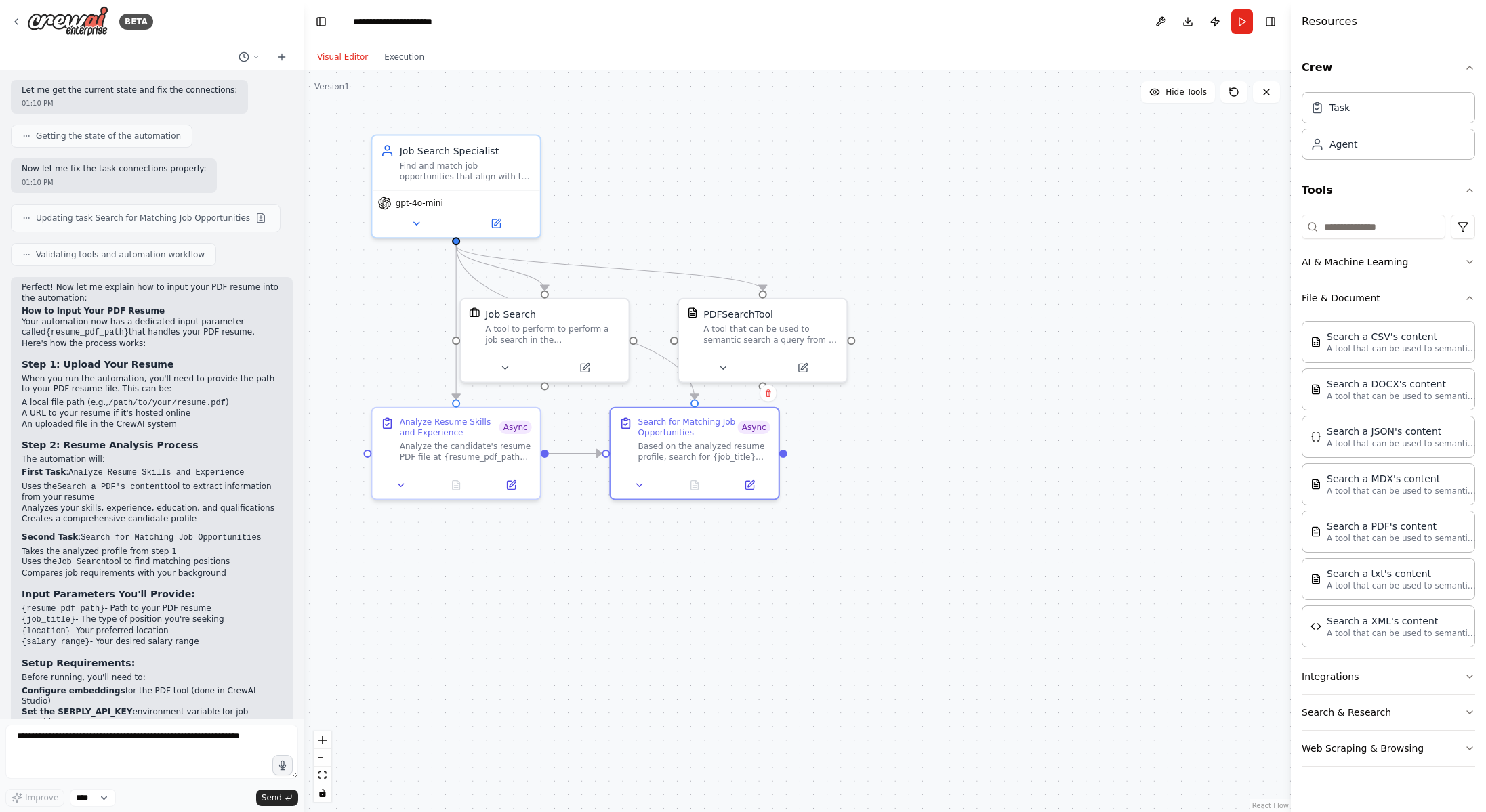
scroll to position [1650, 0]
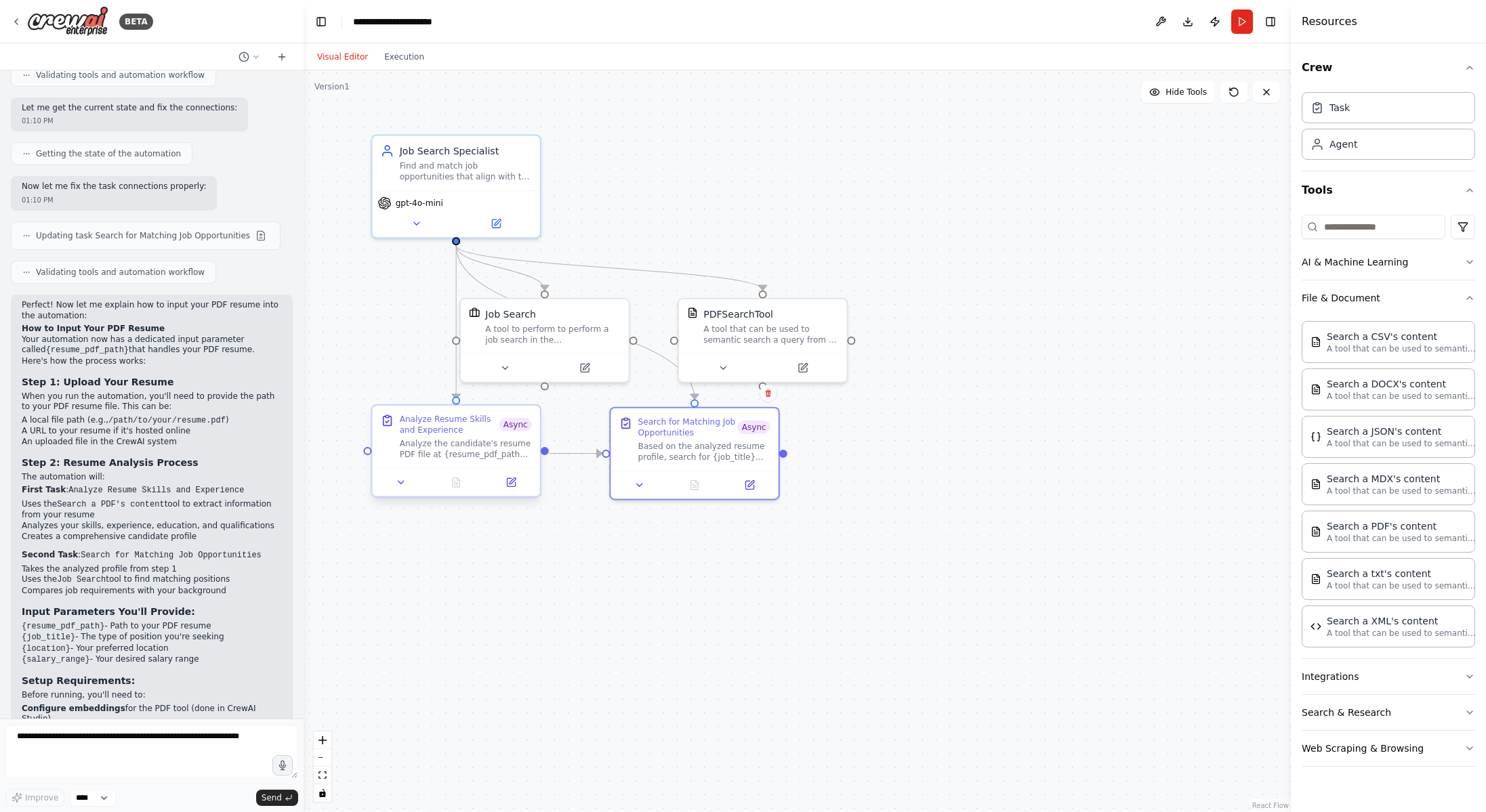
click at [438, 434] on div "Analyze Resume Skills and Experience" at bounding box center [449, 424] width 100 height 21
click at [506, 483] on icon at bounding box center [511, 482] width 11 height 11
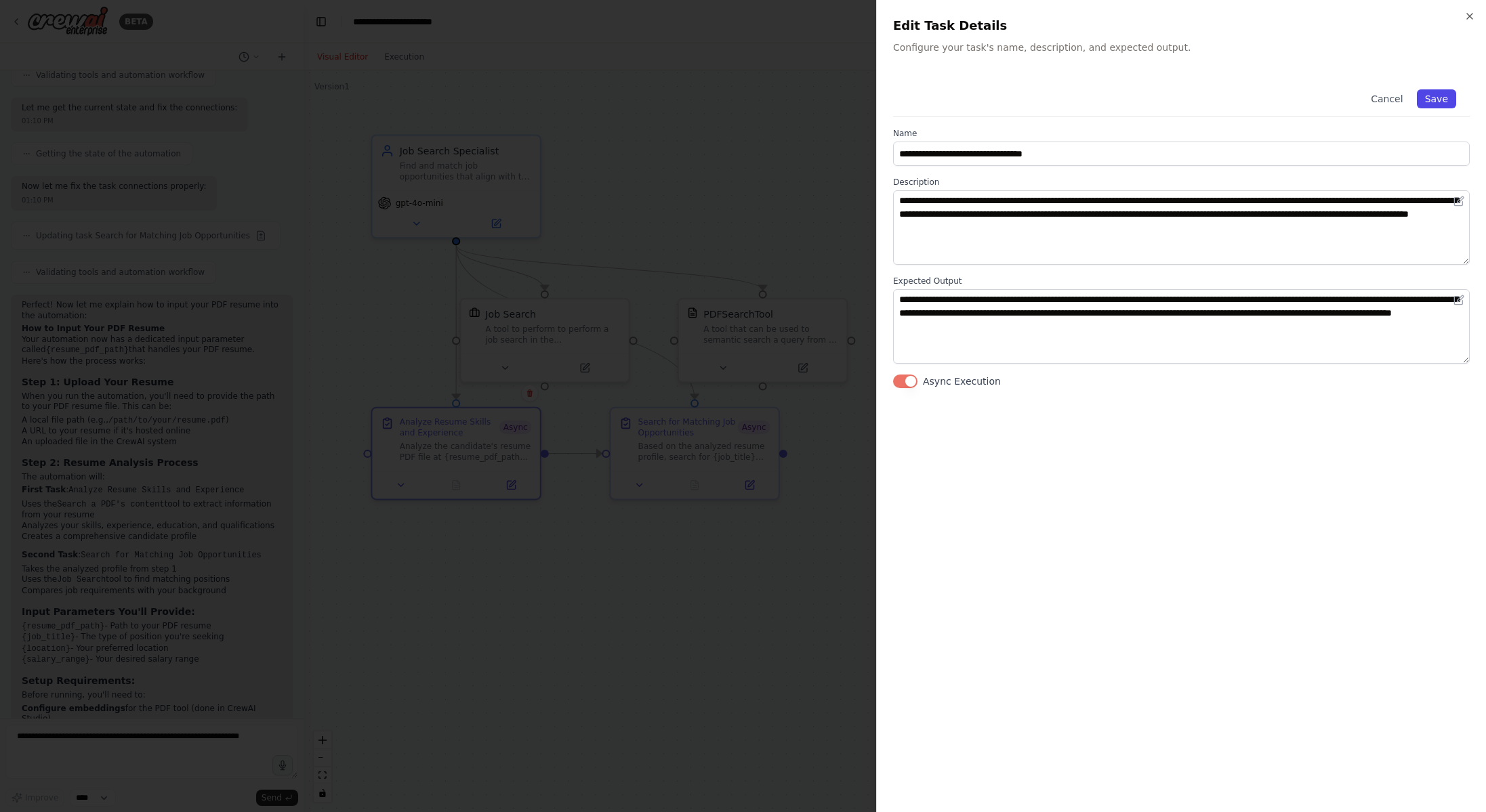
click at [1440, 100] on button "Save" at bounding box center [1436, 99] width 39 height 19
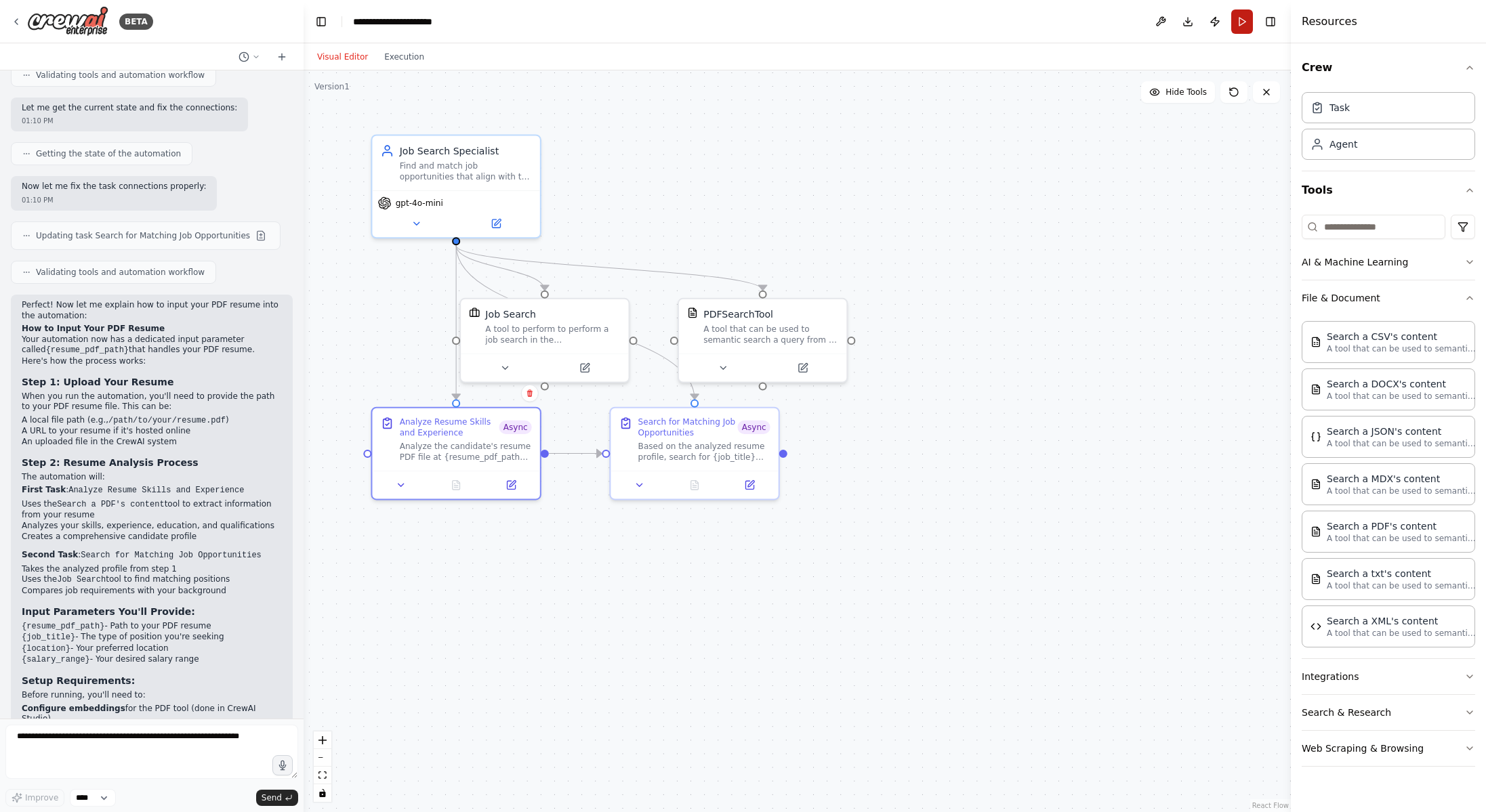
click at [1240, 19] on button "Run" at bounding box center [1241, 21] width 21 height 24
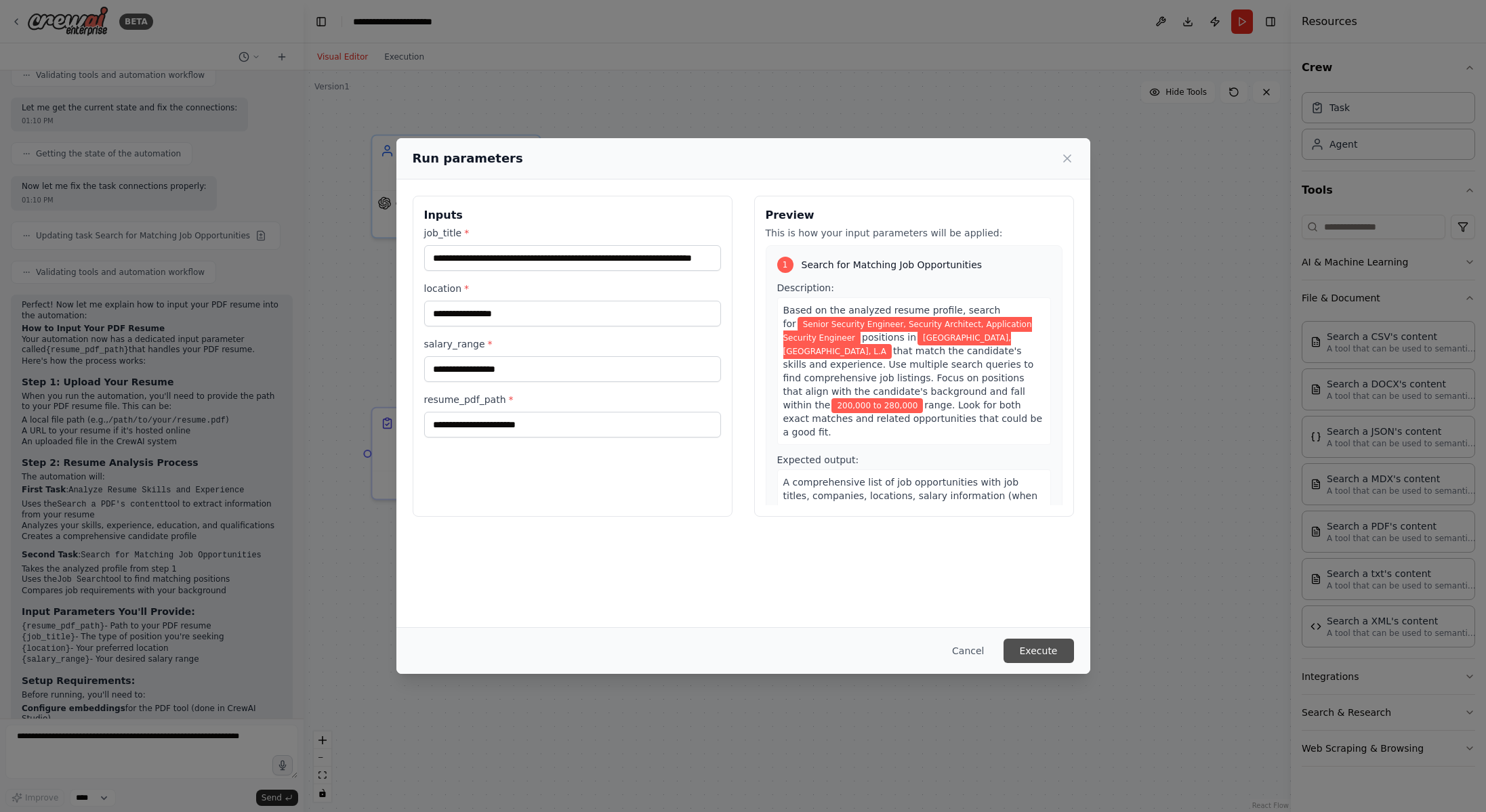
click at [1045, 659] on button "Execute" at bounding box center [1038, 650] width 70 height 24
click at [491, 423] on input "resume_pdf_path *" at bounding box center [572, 424] width 297 height 25
click at [102, 754] on div "**********" at bounding box center [743, 406] width 1486 height 812
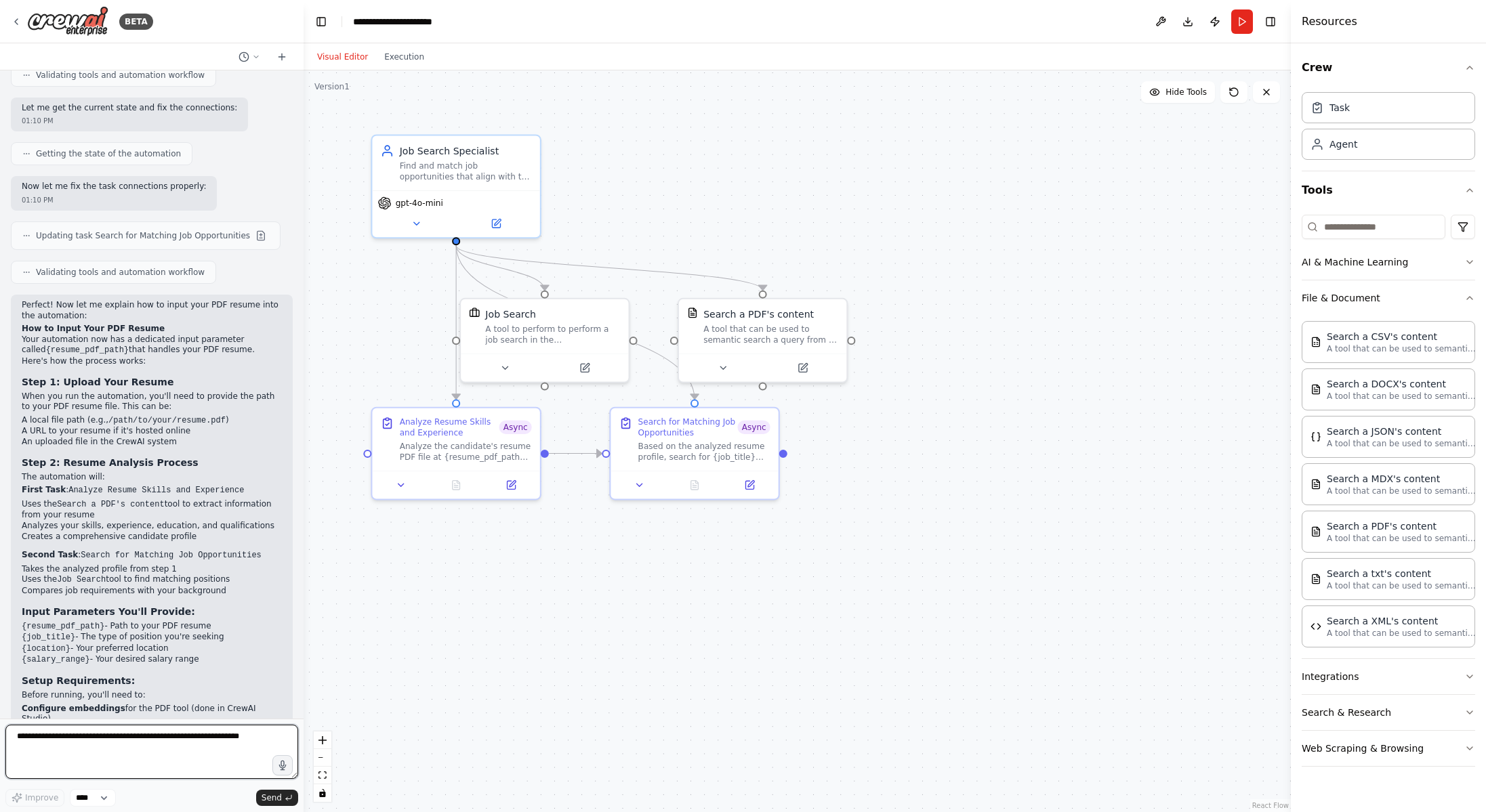
click at [102, 754] on textarea at bounding box center [152, 751] width 293 height 54
type textarea "**********"
click at [514, 482] on icon at bounding box center [511, 482] width 8 height 8
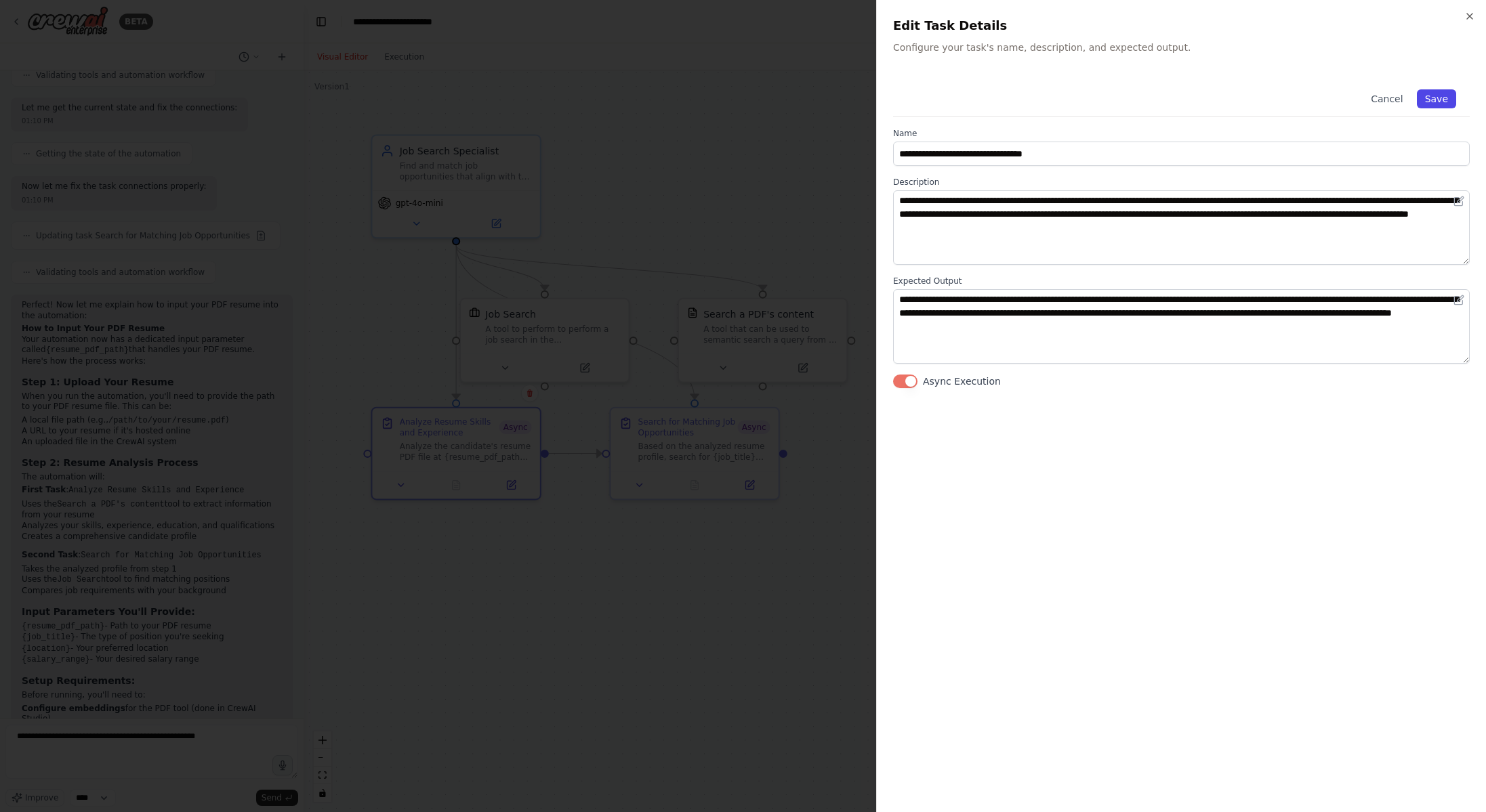
click at [1435, 99] on button "Save" at bounding box center [1436, 99] width 39 height 19
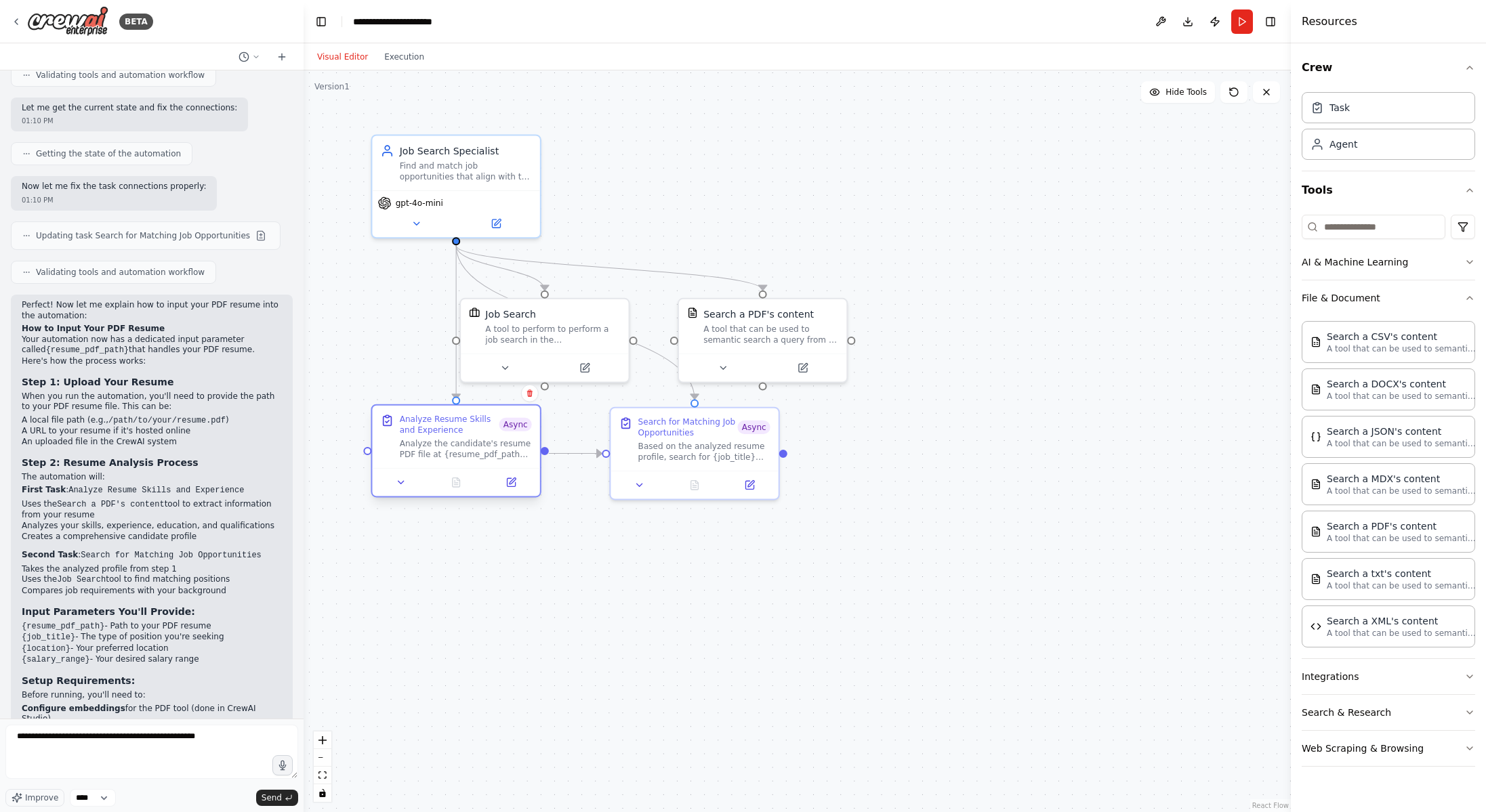
click at [486, 442] on div "Analyze the candidate's resume PDF file at {resume_pdf_path} to extract key inf…" at bounding box center [466, 448] width 132 height 21
click at [402, 482] on icon at bounding box center [401, 482] width 6 height 3
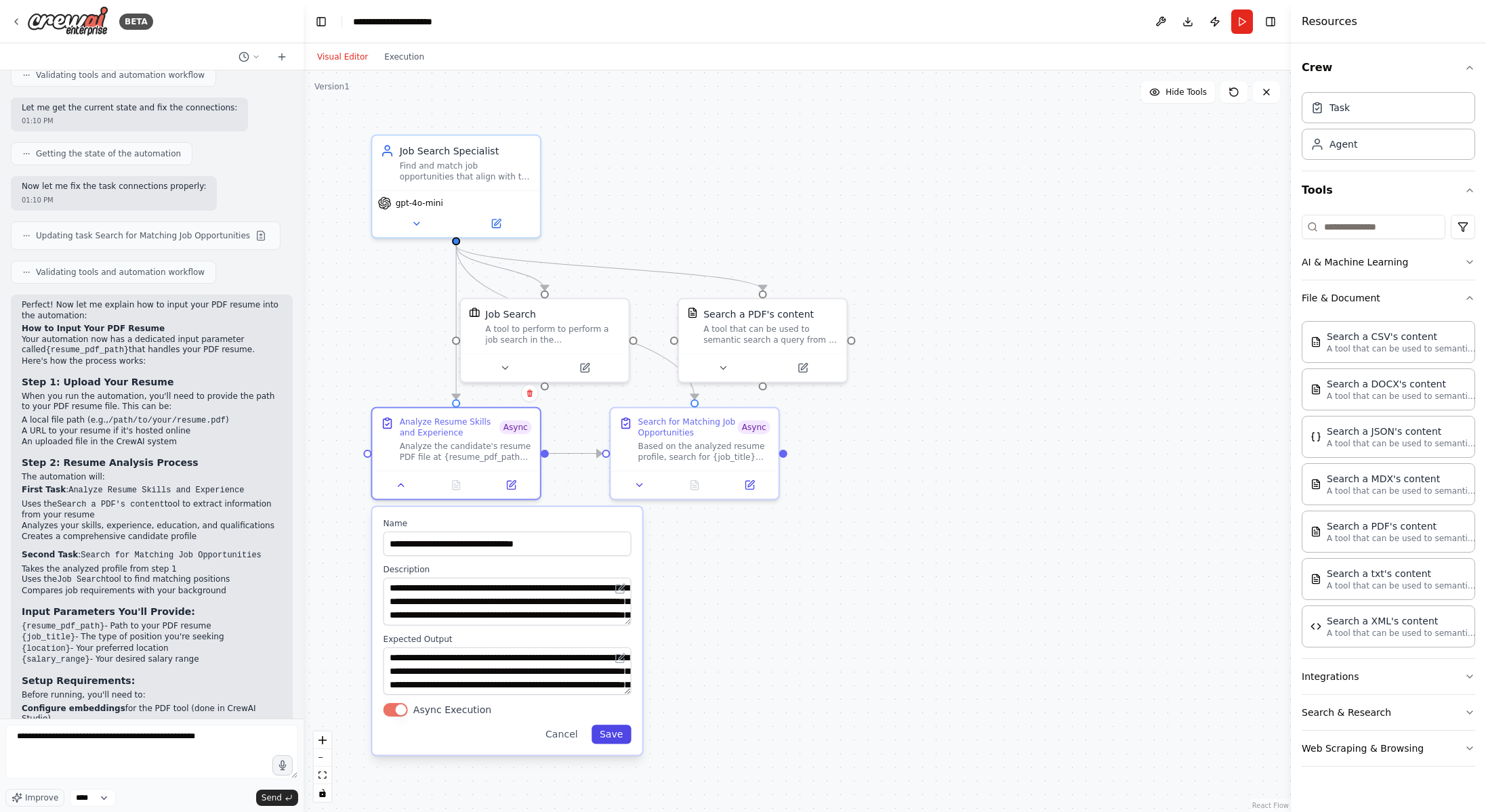
click at [610, 739] on button "Save" at bounding box center [612, 734] width 40 height 19
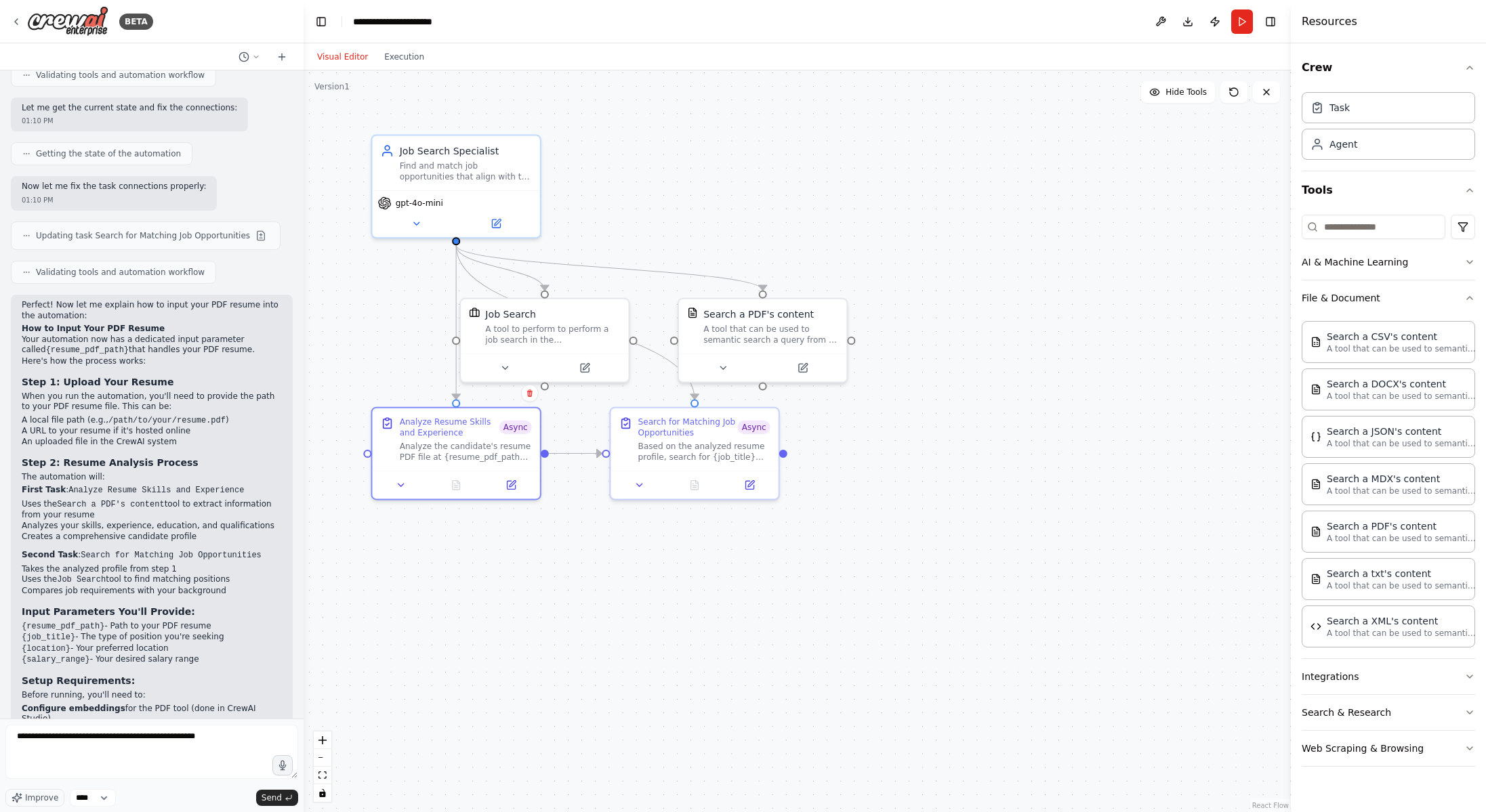
click at [1242, 21] on button "Run" at bounding box center [1241, 21] width 21 height 24
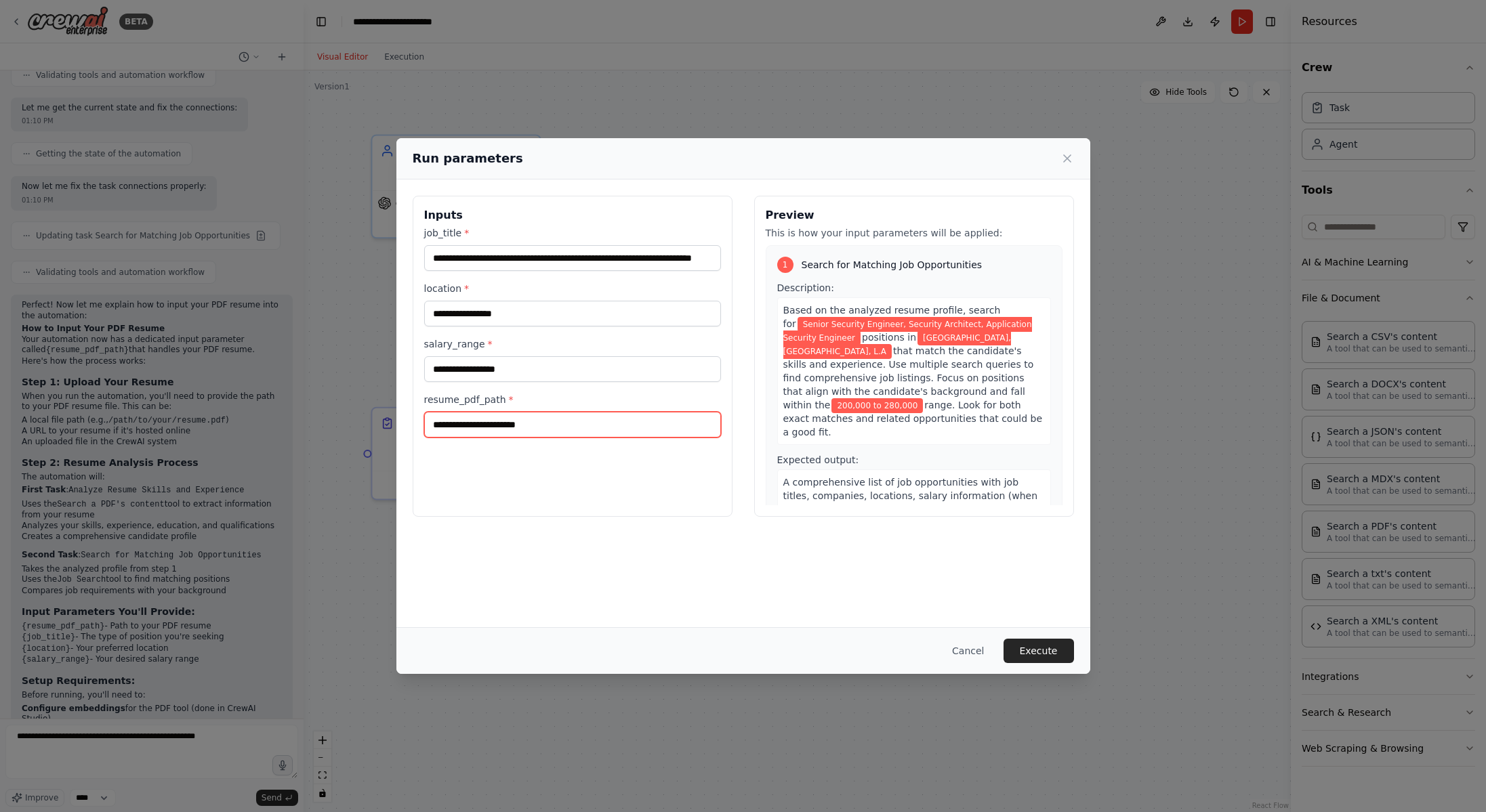
click at [632, 431] on input "resume_pdf_path *" at bounding box center [572, 424] width 297 height 25
paste input "**********"
click at [483, 425] on input "**********" at bounding box center [572, 424] width 297 height 25
type input "**********"
click at [163, 753] on div "**********" at bounding box center [743, 406] width 1486 height 812
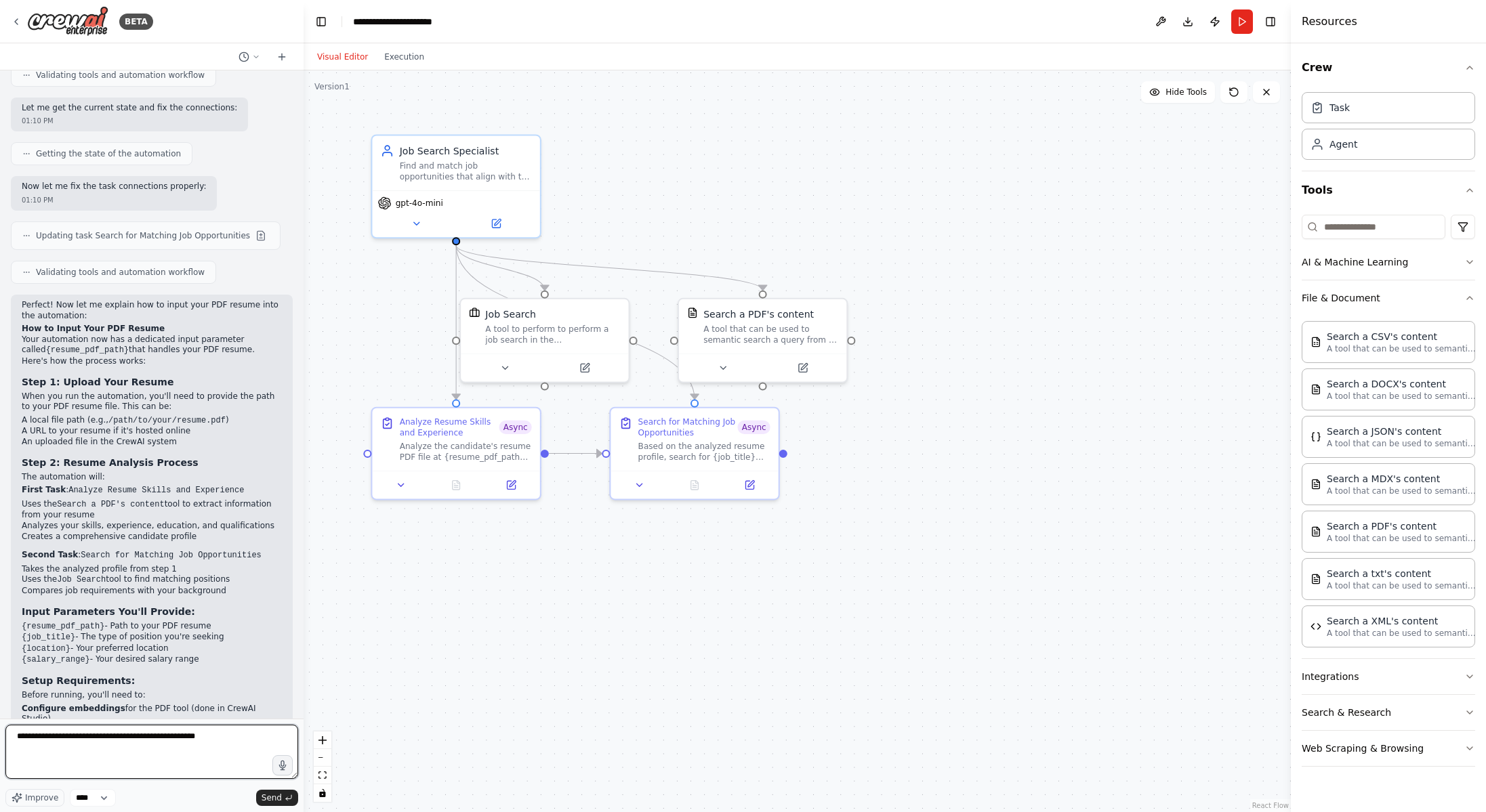
click at [218, 742] on textarea "**********" at bounding box center [152, 751] width 293 height 54
click at [133, 735] on textarea "**********" at bounding box center [152, 751] width 293 height 54
type textarea "**********"
click at [155, 753] on textarea "**********" at bounding box center [152, 751] width 293 height 54
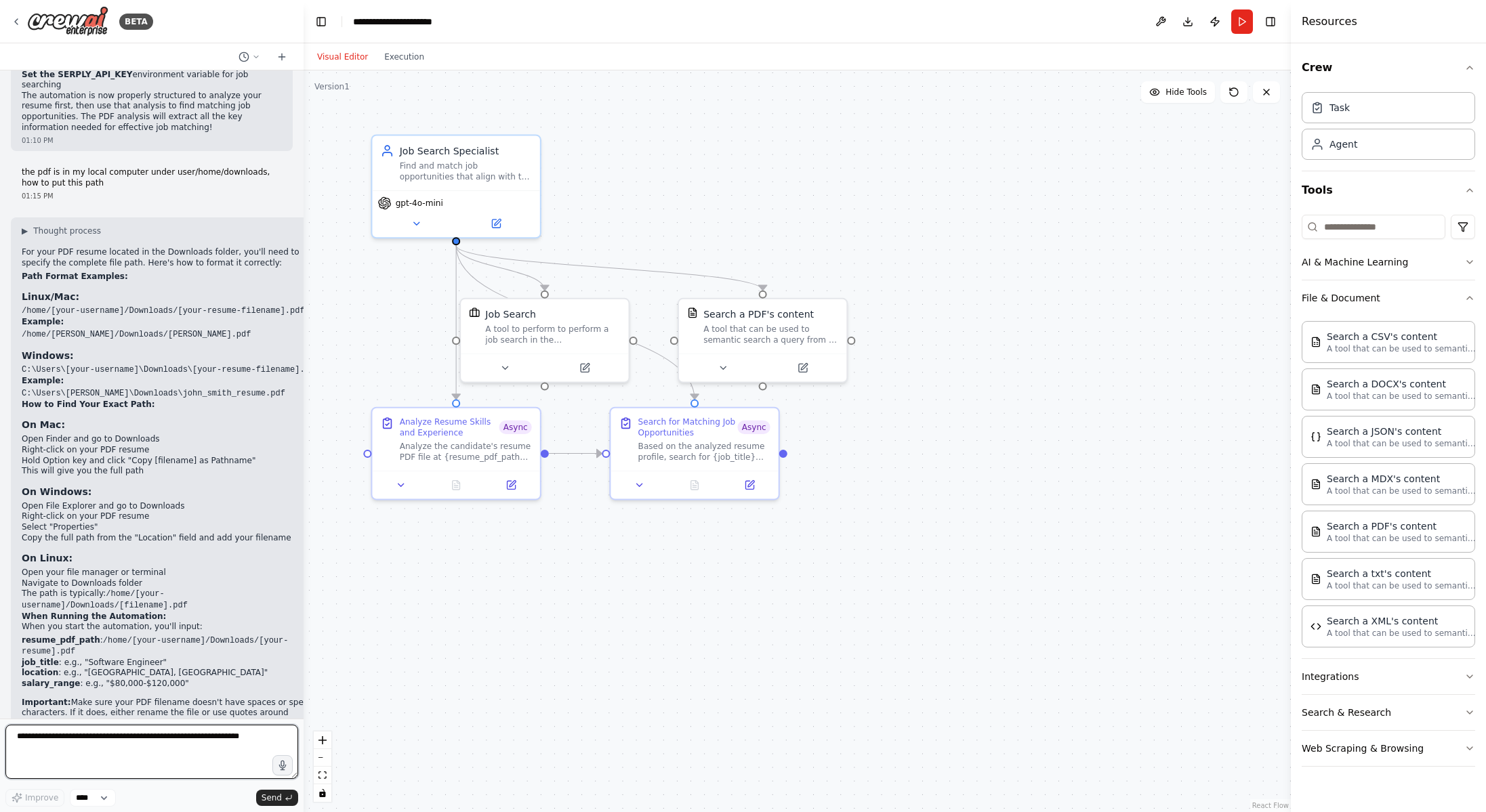
scroll to position [2329, 0]
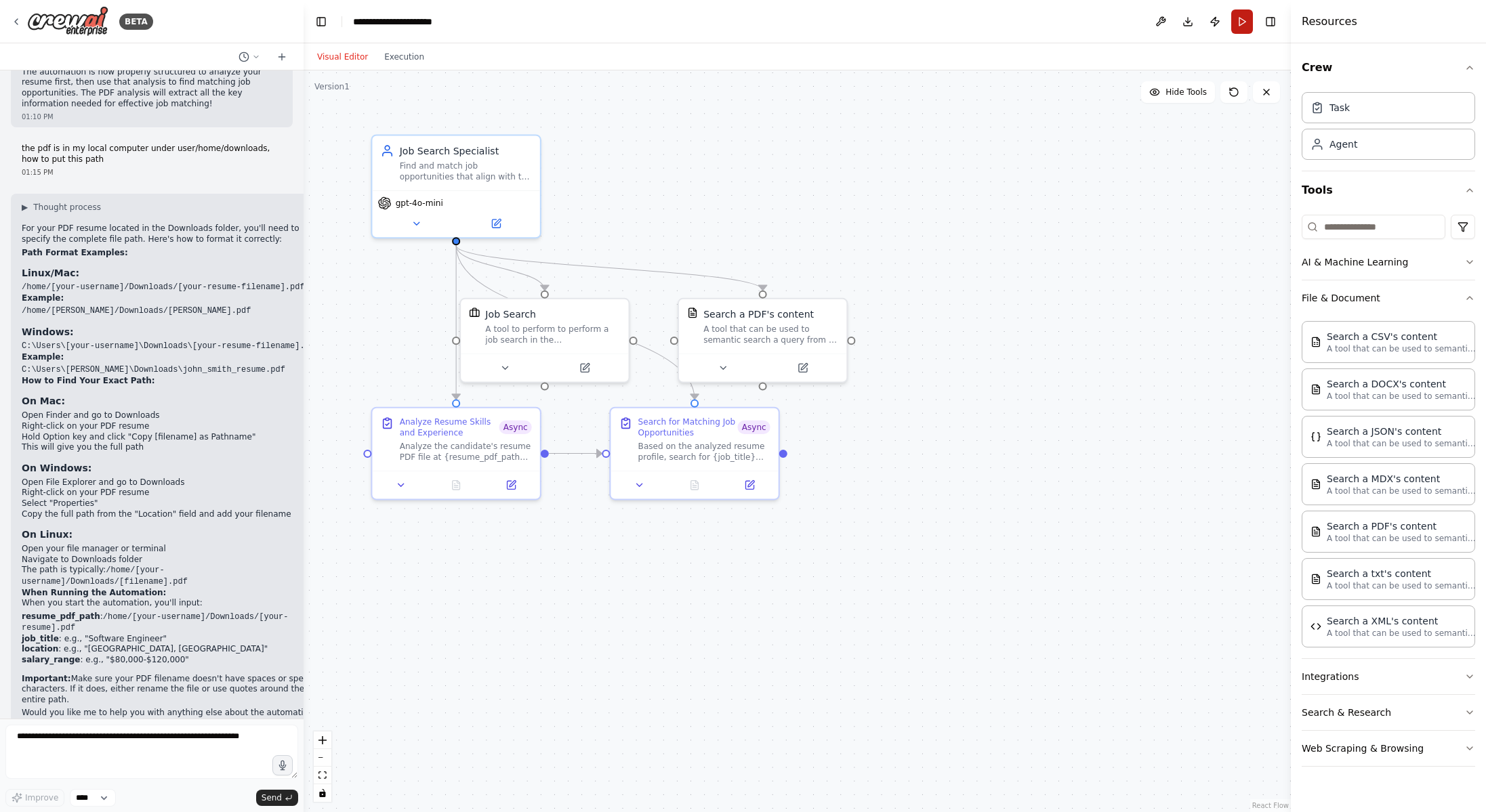
click at [1241, 21] on button "Run" at bounding box center [1241, 21] width 21 height 24
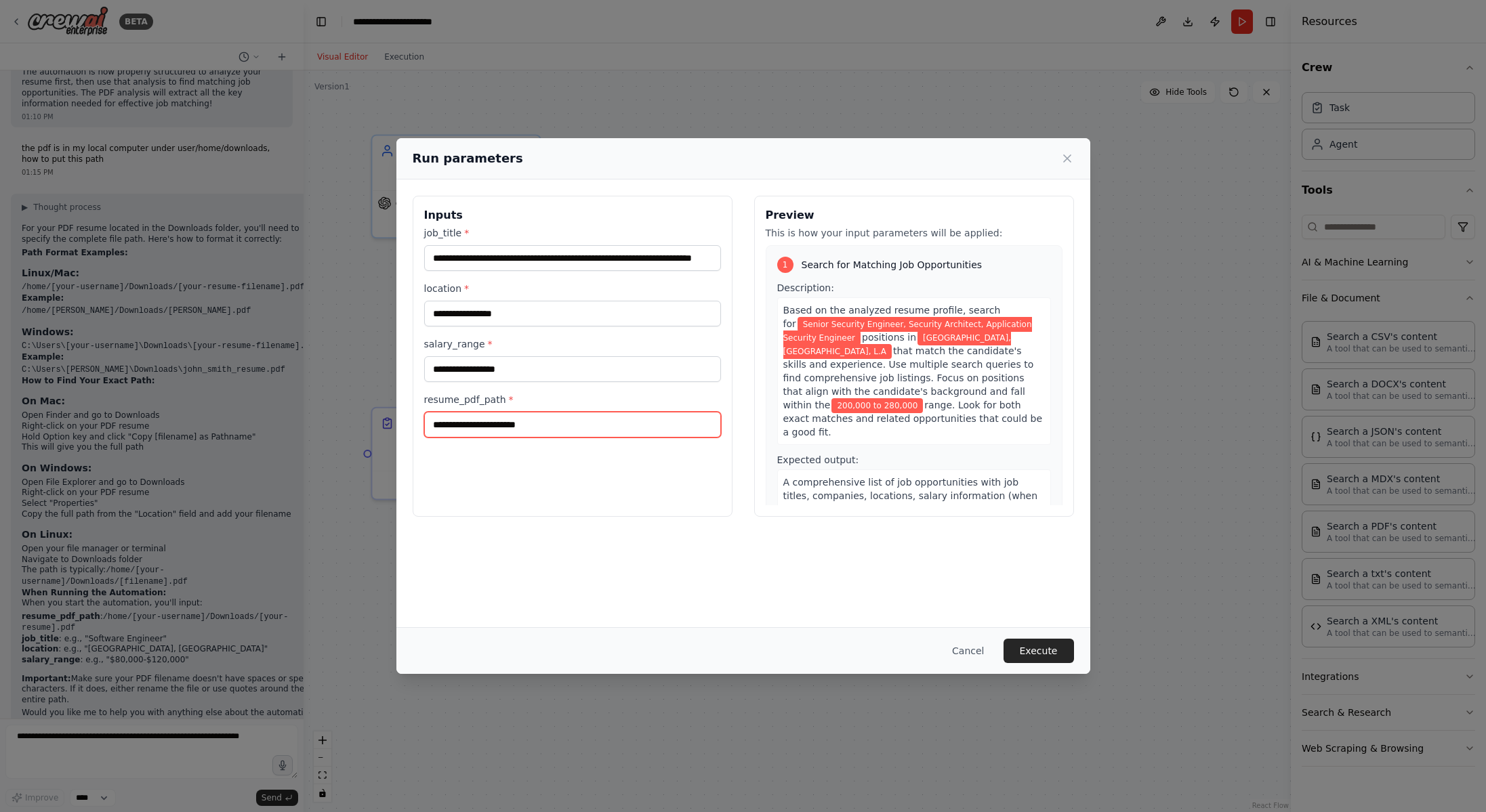
drag, startPoint x: 564, startPoint y: 427, endPoint x: 409, endPoint y: 424, distance: 155.0
click at [409, 424] on div "**********" at bounding box center [743, 356] width 694 height 353
paste input "**********"
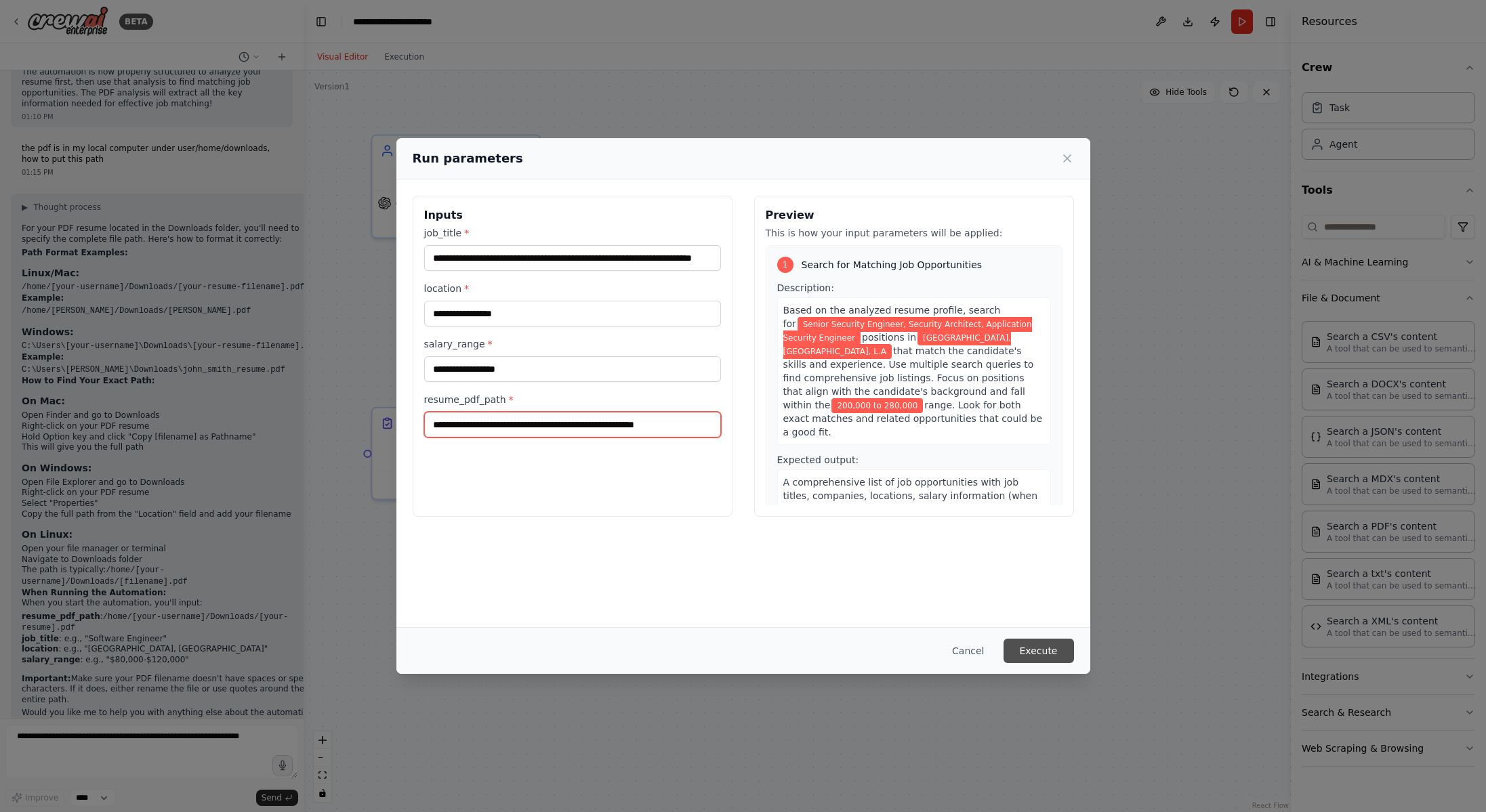
type input "**********"
click at [1044, 648] on button "Execute" at bounding box center [1038, 650] width 70 height 24
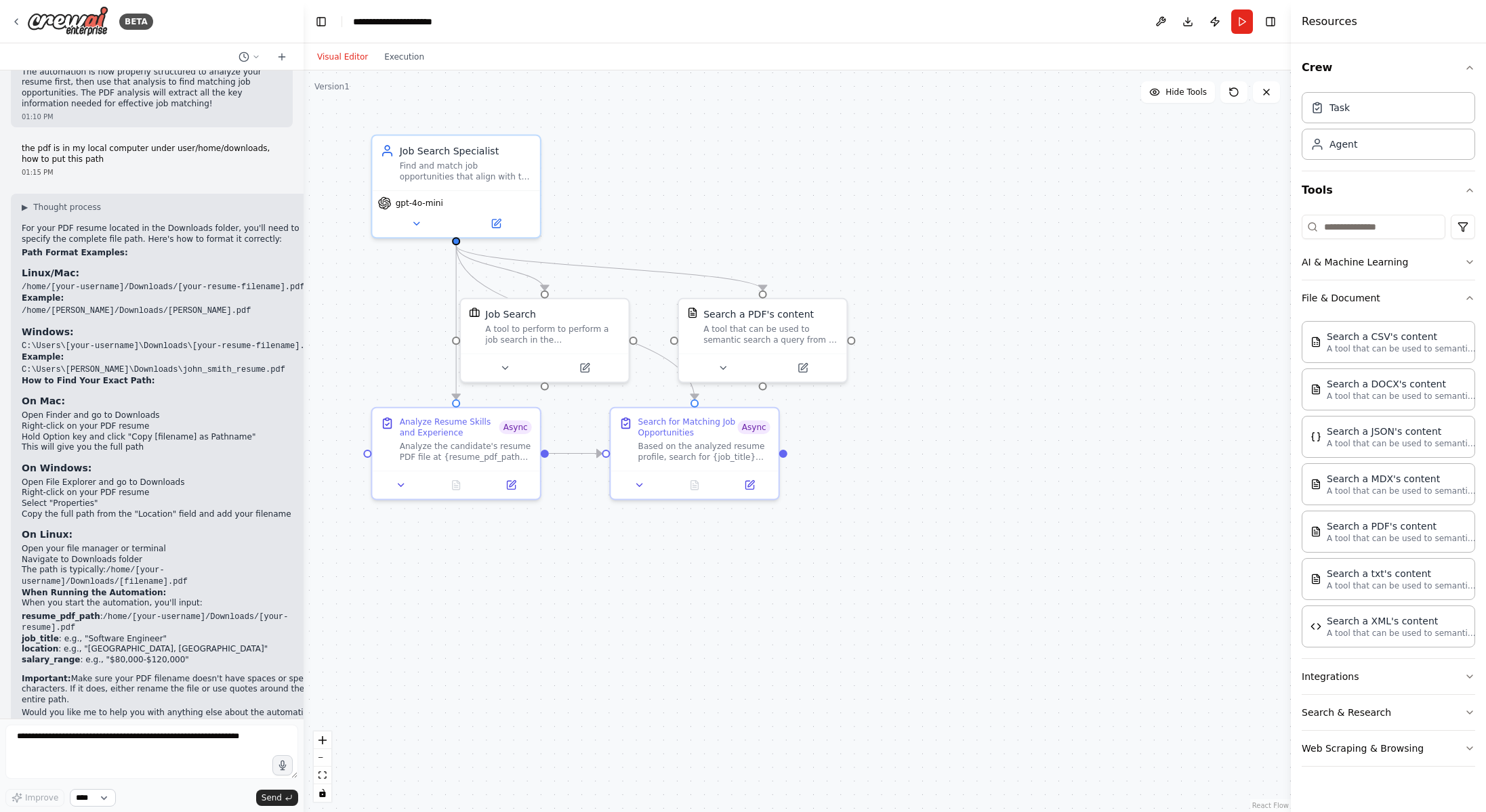
scroll to position [2326, 0]
click at [87, 751] on textarea at bounding box center [152, 751] width 293 height 54
type textarea "**********"
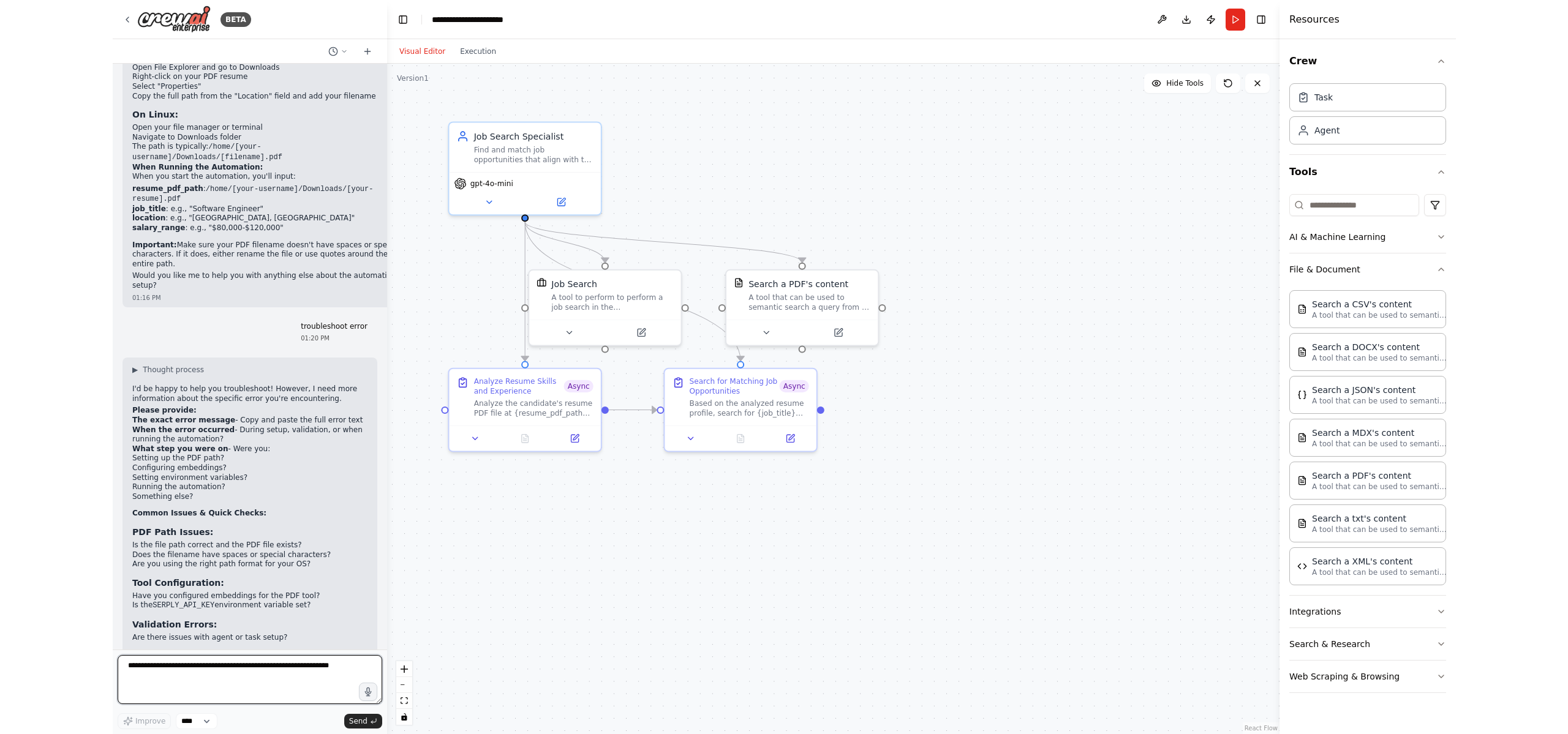
scroll to position [2483, 0]
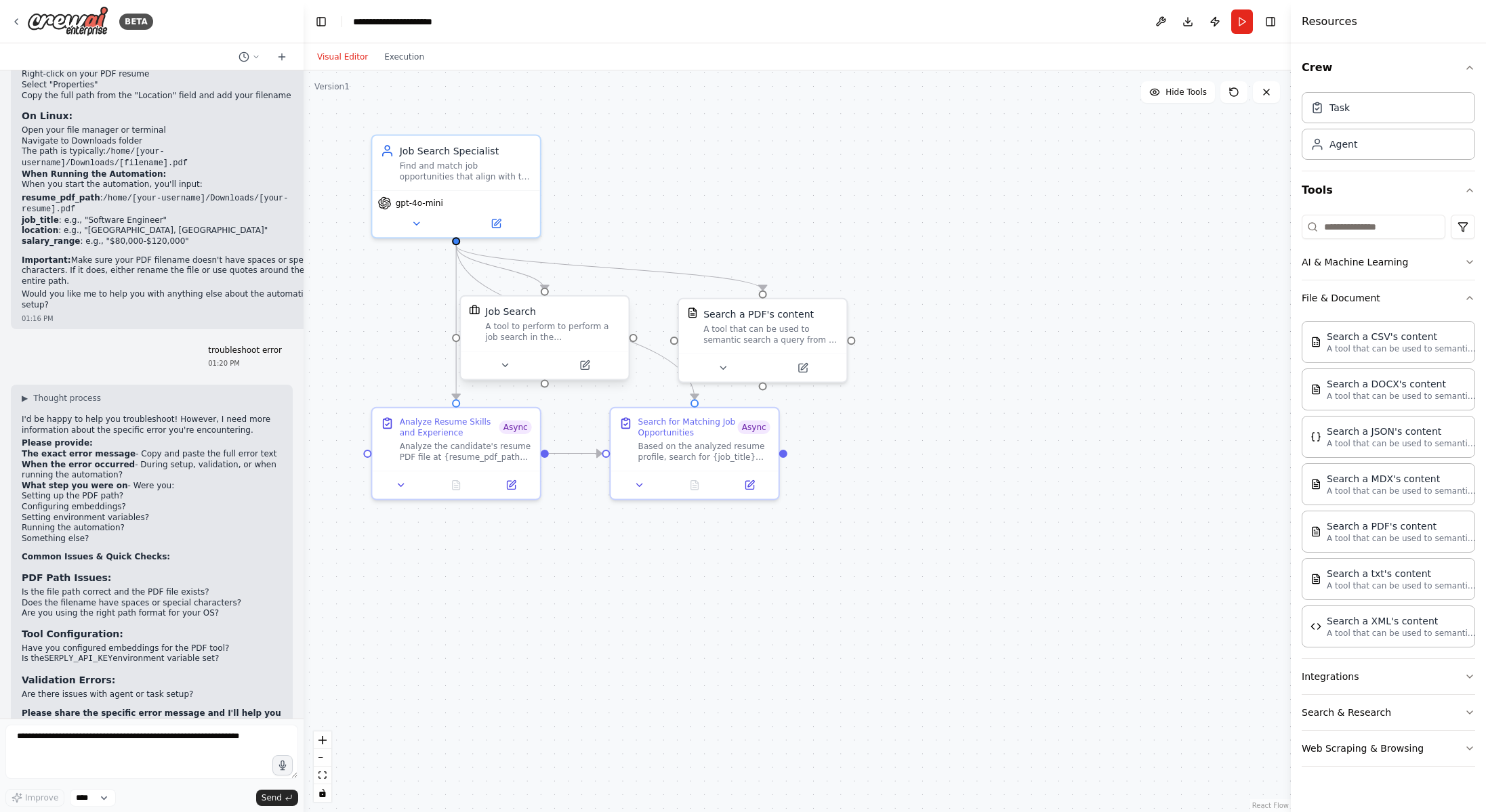
click at [538, 337] on div "A tool to perform to perform a job search in the [GEOGRAPHIC_DATA] with a searc…" at bounding box center [553, 331] width 135 height 21
click at [582, 366] on button at bounding box center [585, 365] width 77 height 17
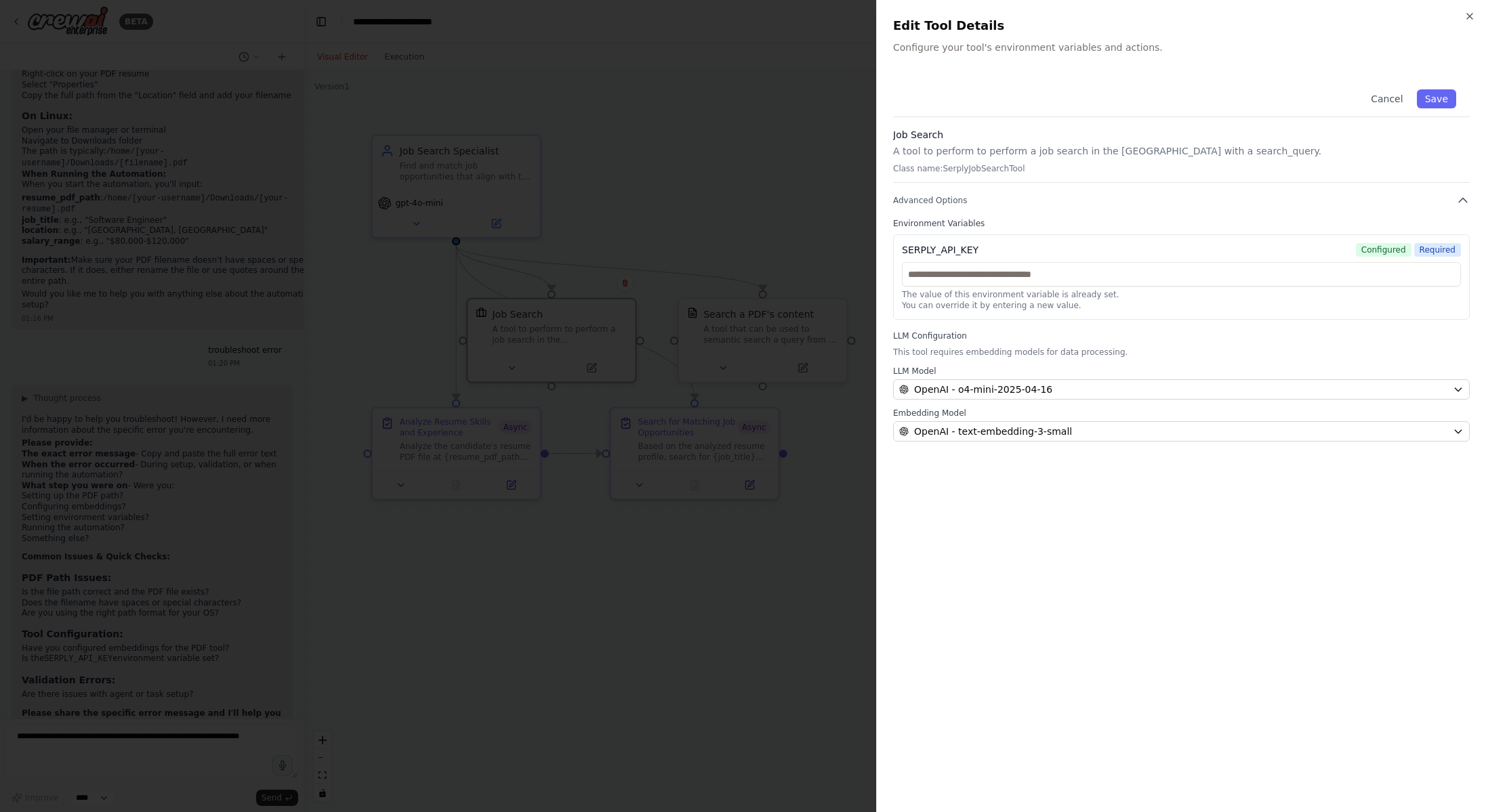
click at [418, 665] on div at bounding box center [743, 406] width 1486 height 812
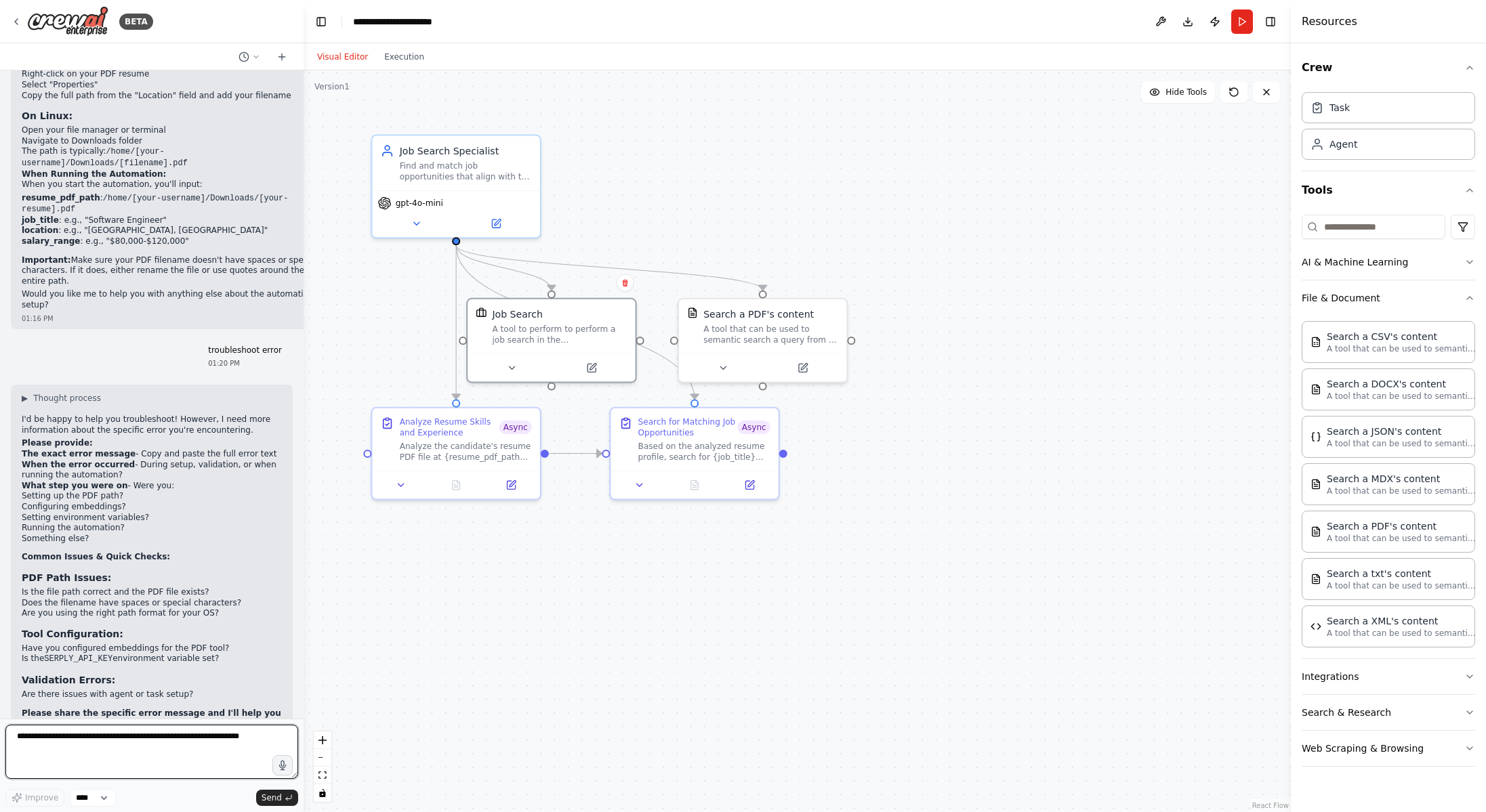
click at [116, 747] on textarea at bounding box center [152, 751] width 293 height 54
click at [1244, 21] on button "Run" at bounding box center [1241, 21] width 21 height 24
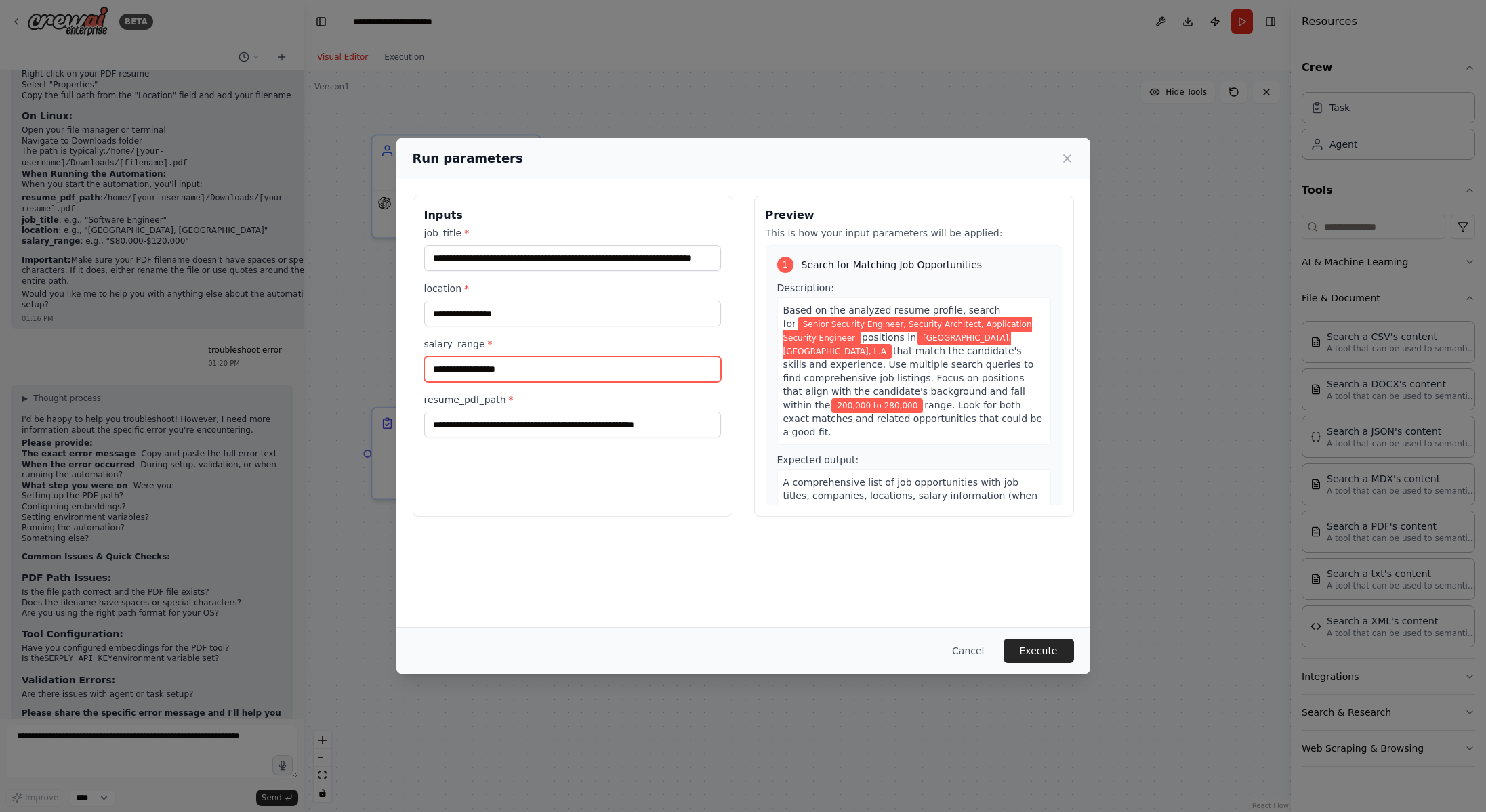
click at [429, 368] on input "**********" at bounding box center [572, 368] width 297 height 25
type input "**********"
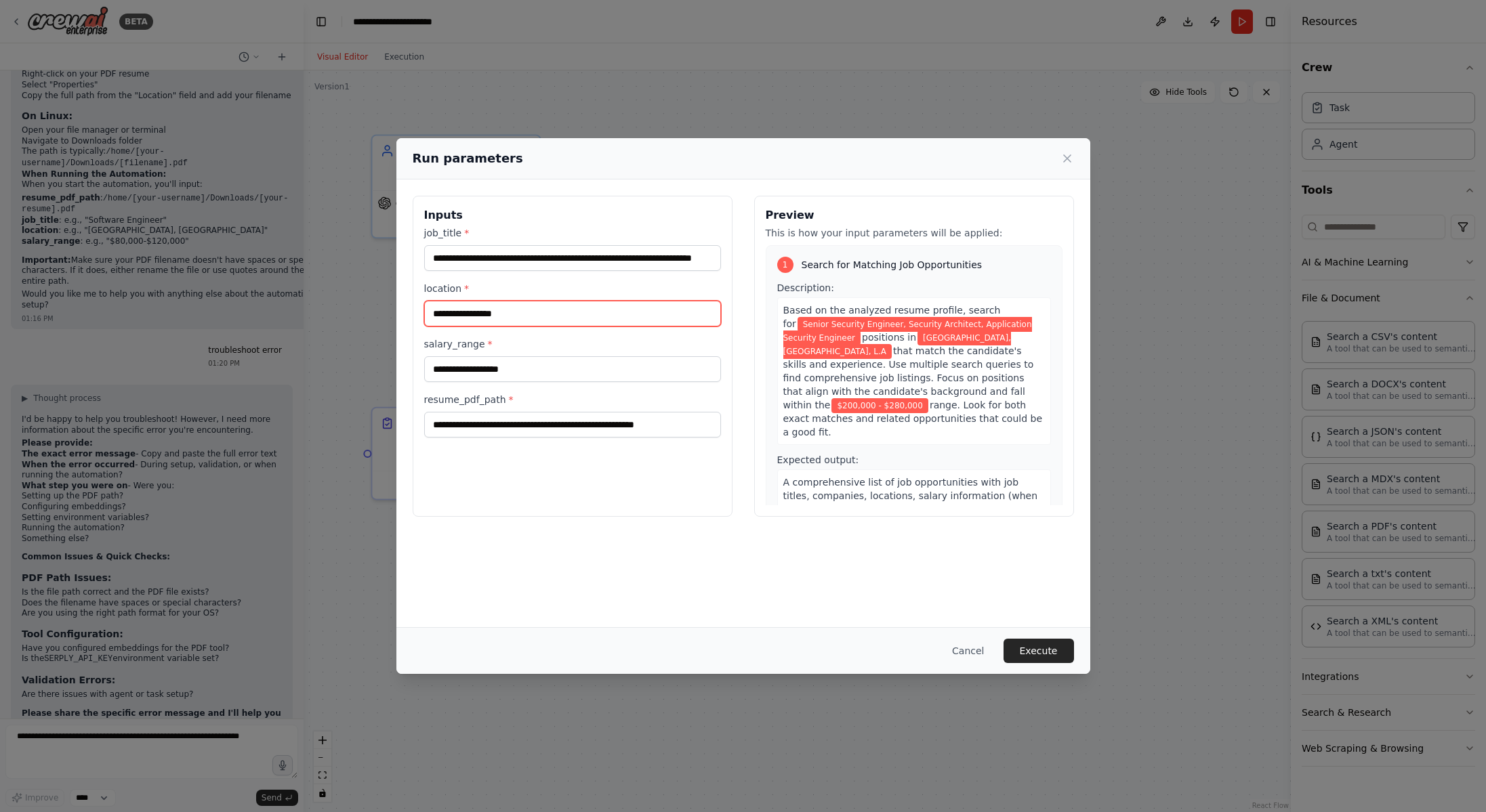
click at [516, 312] on input "**********" at bounding box center [572, 313] width 297 height 25
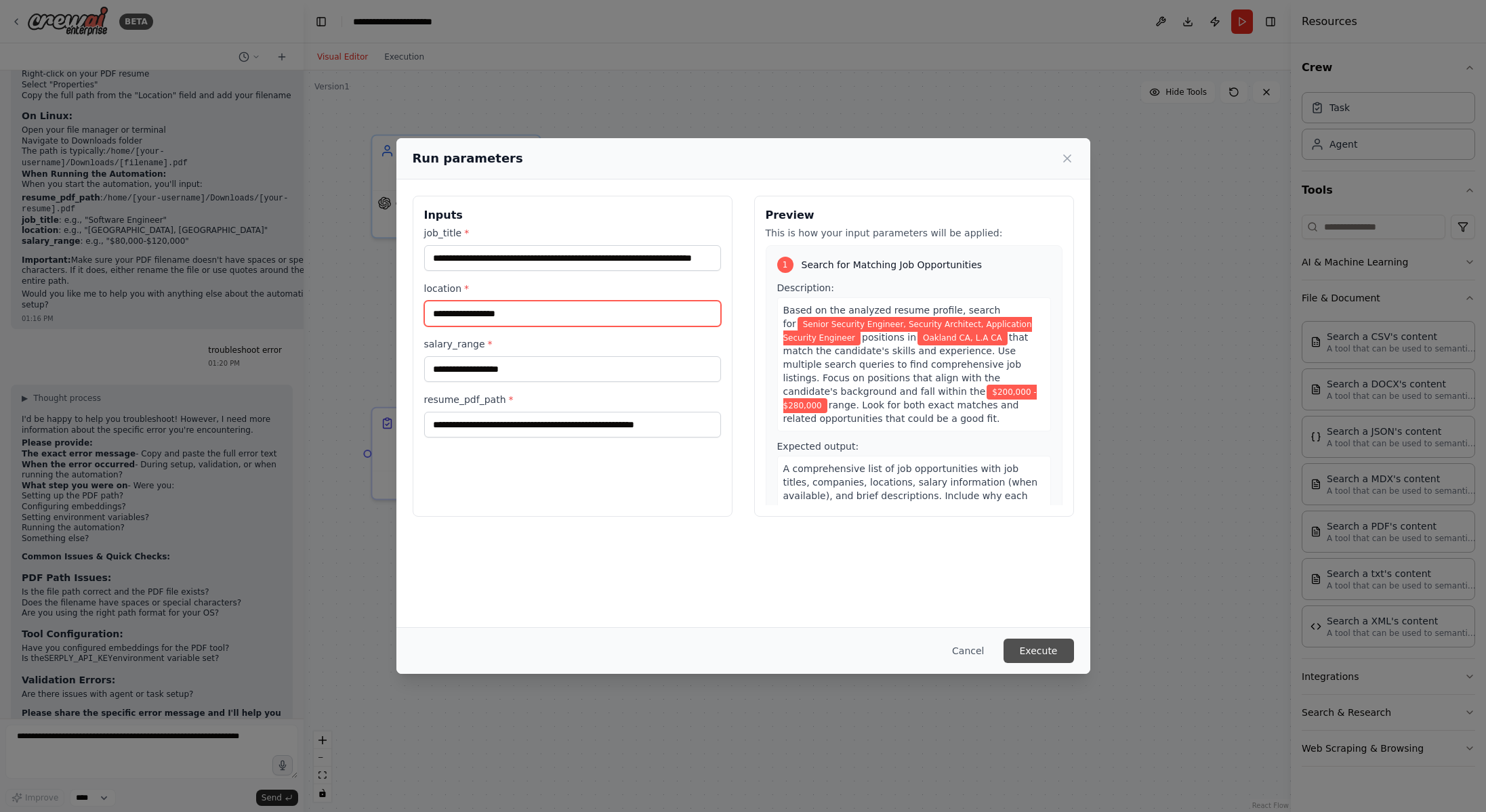
type input "**********"
click at [1046, 648] on button "Execute" at bounding box center [1038, 650] width 70 height 24
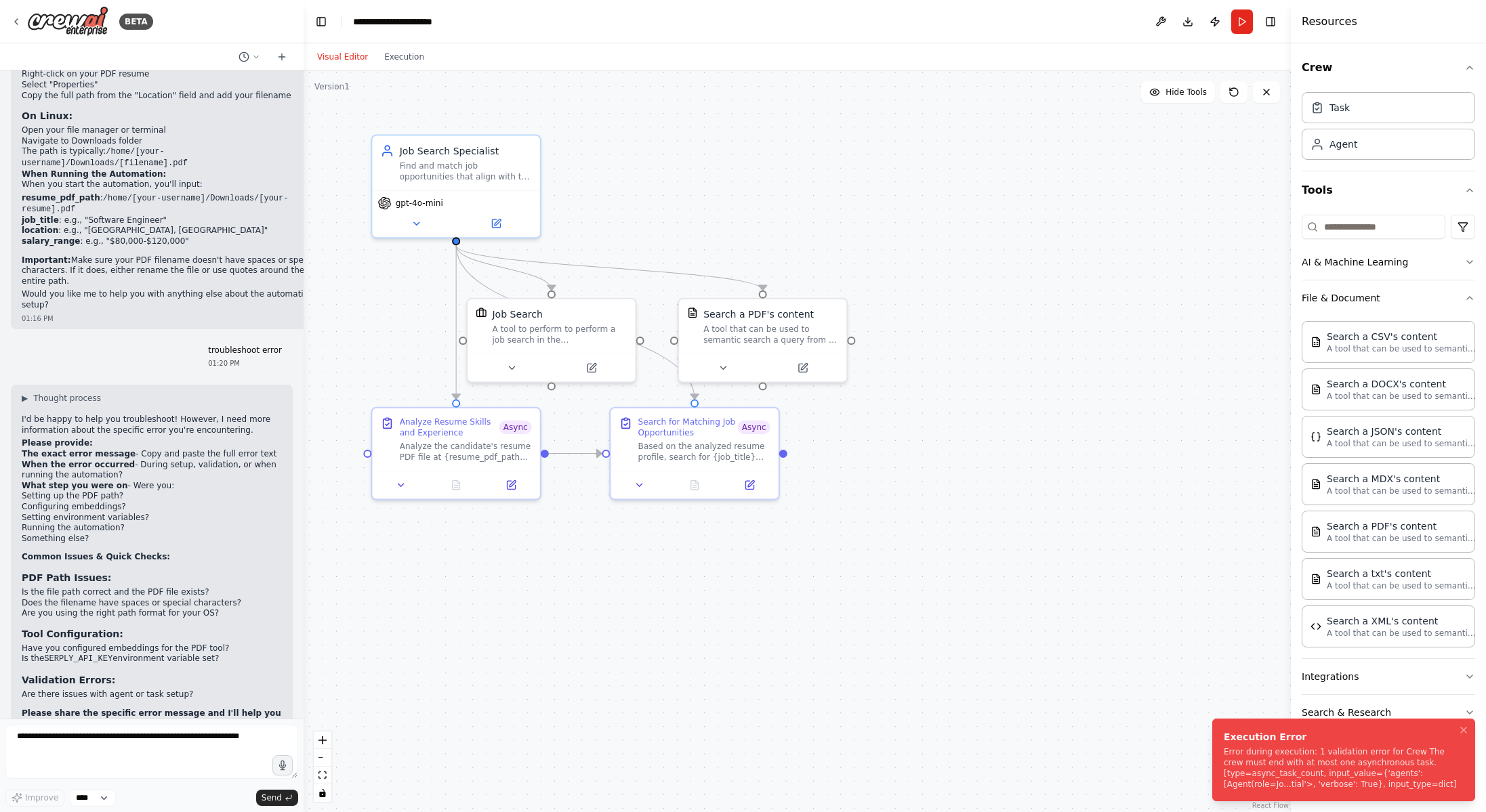
drag, startPoint x: 1452, startPoint y: 787, endPoint x: 1234, endPoint y: 762, distance: 219.4
click at [1244, 763] on div "Error during execution: 1 validation error for Crew The crew must end with at m…" at bounding box center [1341, 768] width 234 height 43
click at [1222, 737] on li "Execution Error Error during execution: 1 validation error for Crew The crew mu…" at bounding box center [1343, 760] width 263 height 83
drag, startPoint x: 1222, startPoint y: 748, endPoint x: 1083, endPoint y: 754, distance: 139.1
click at [844, 725] on div "BETA create an agent to search for job in linkedin, indeed which matches my exp…" at bounding box center [743, 406] width 1486 height 812
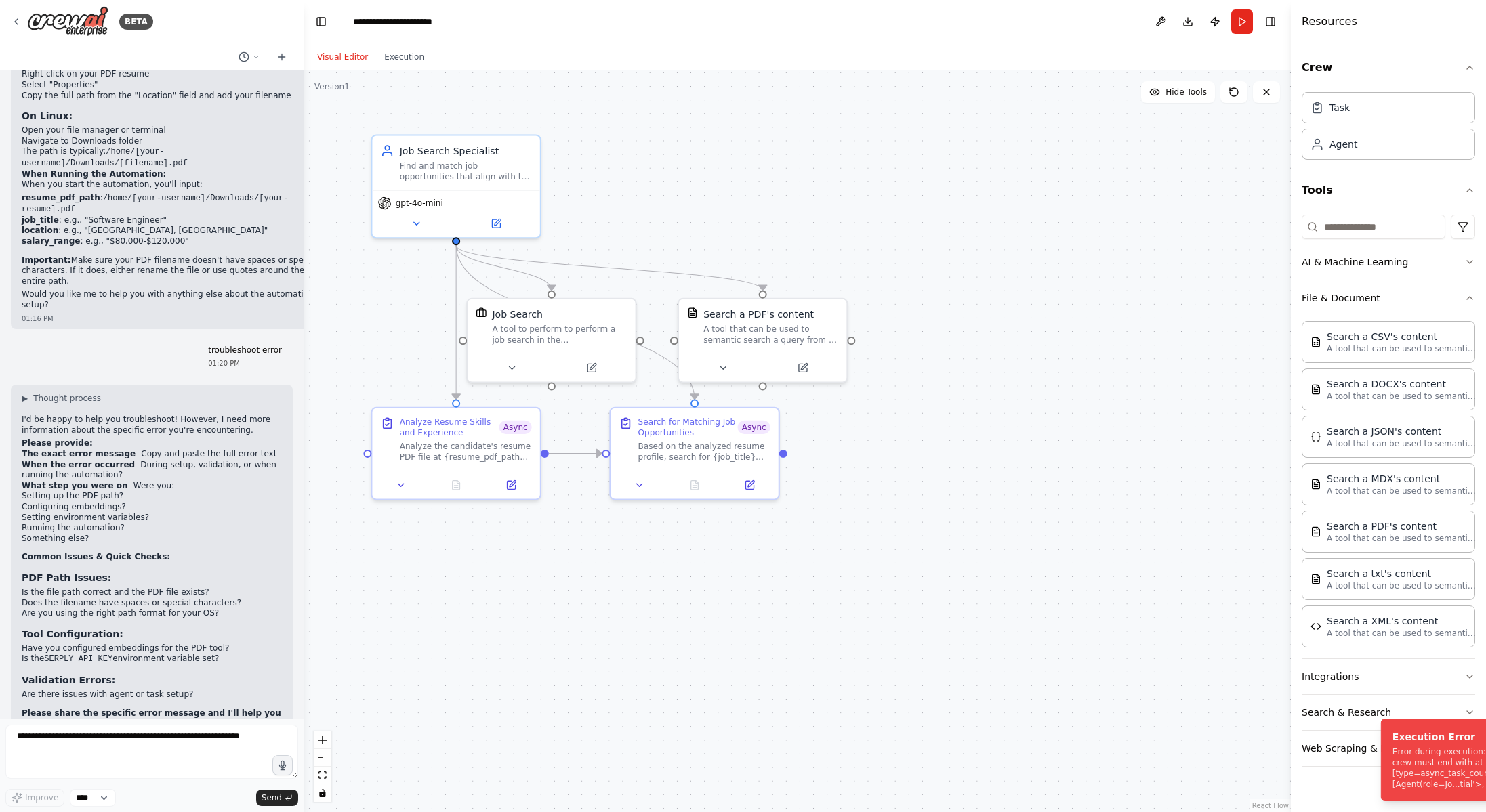
drag, startPoint x: 1339, startPoint y: 757, endPoint x: 952, endPoint y: 747, distance: 387.1
click at [952, 747] on div "BETA create an agent to search for job in linkedin, indeed which matches my exp…" at bounding box center [743, 406] width 1486 height 812
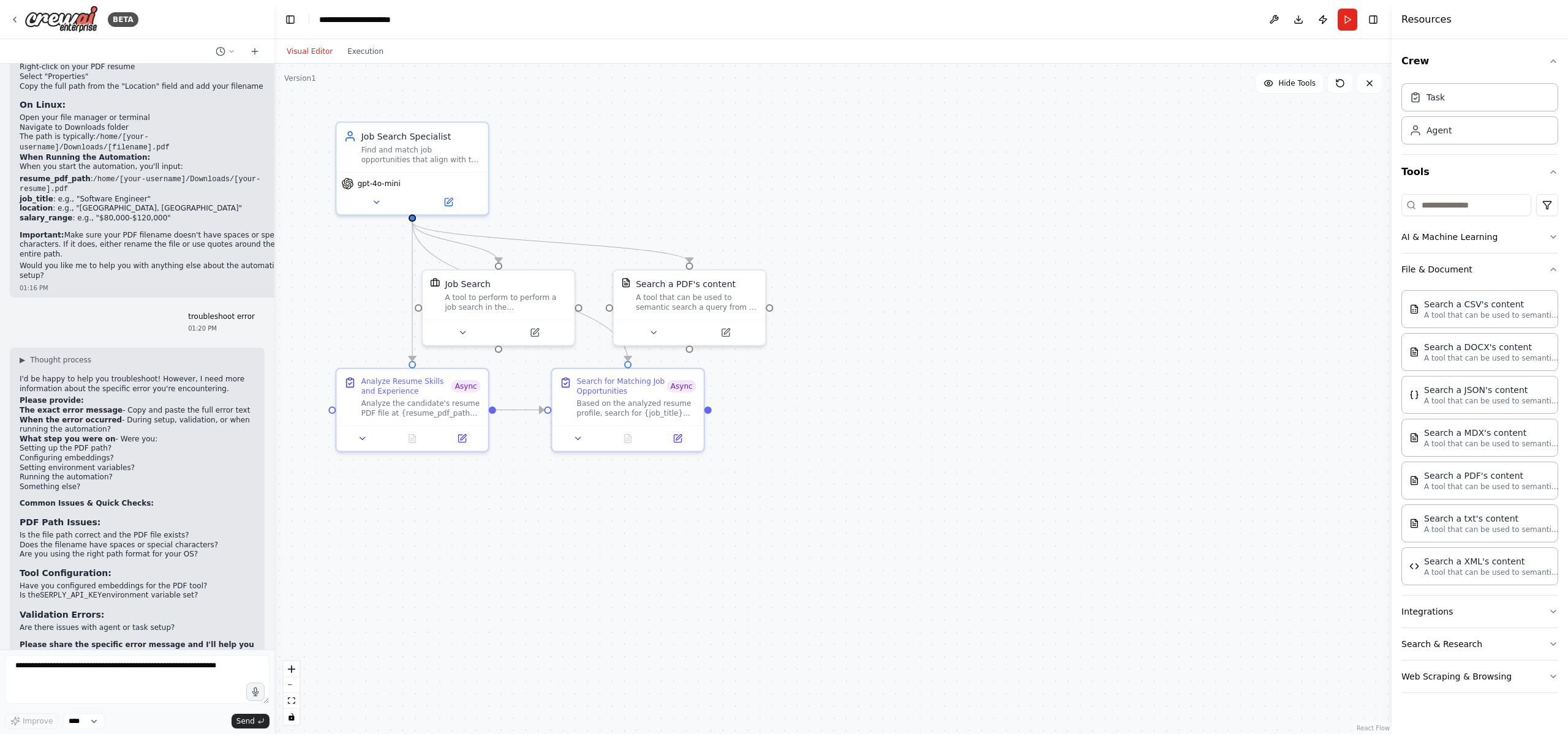
click at [966, 575] on div ".deletable-edge-delete-btn { width: 20px; height: 20px; border: 0px solid #ffff…" at bounding box center [833, 398] width 1117 height 670
click at [72, 677] on textarea at bounding box center [137, 679] width 265 height 49
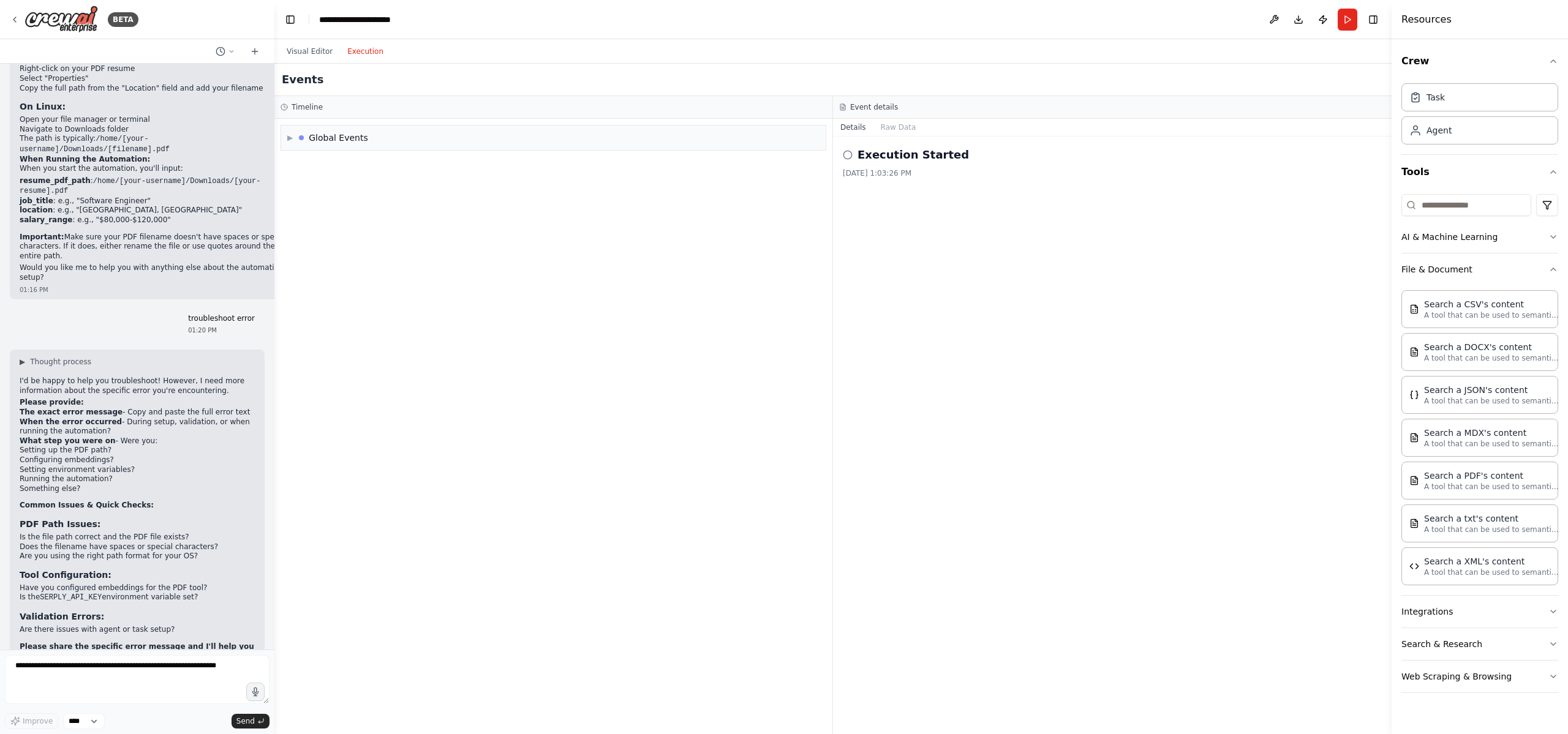
click at [362, 54] on button "Execution" at bounding box center [366, 52] width 51 height 15
click at [285, 136] on div "▶ Global Events" at bounding box center [553, 138] width 544 height 24
click at [316, 184] on span "Execution Failed" at bounding box center [331, 185] width 60 height 10
click at [294, 166] on icon at bounding box center [294, 164] width 7 height 7
click at [330, 180] on span "Execution Failed" at bounding box center [331, 185] width 60 height 10
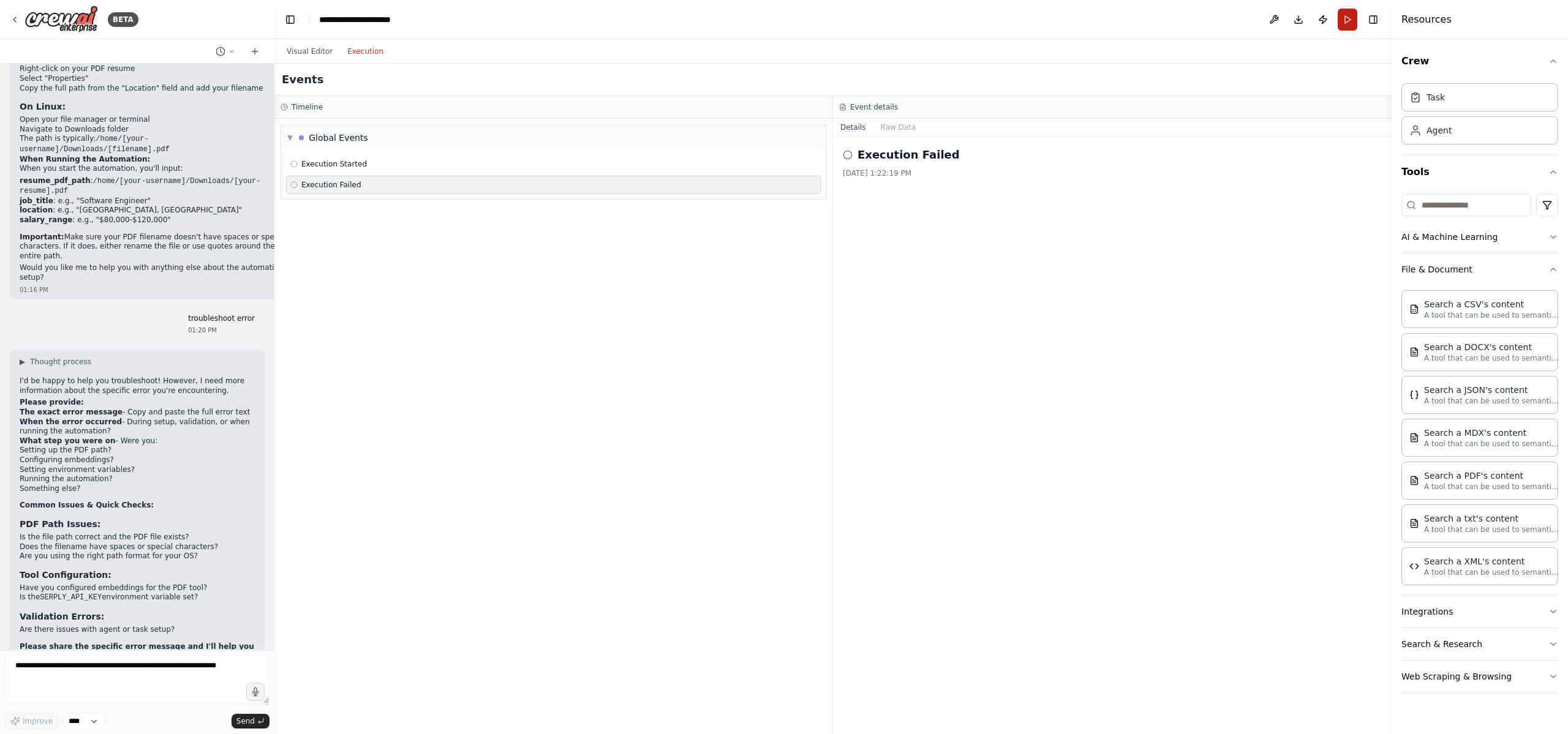
click at [1343, 19] on button "Run" at bounding box center [1347, 19] width 19 height 22
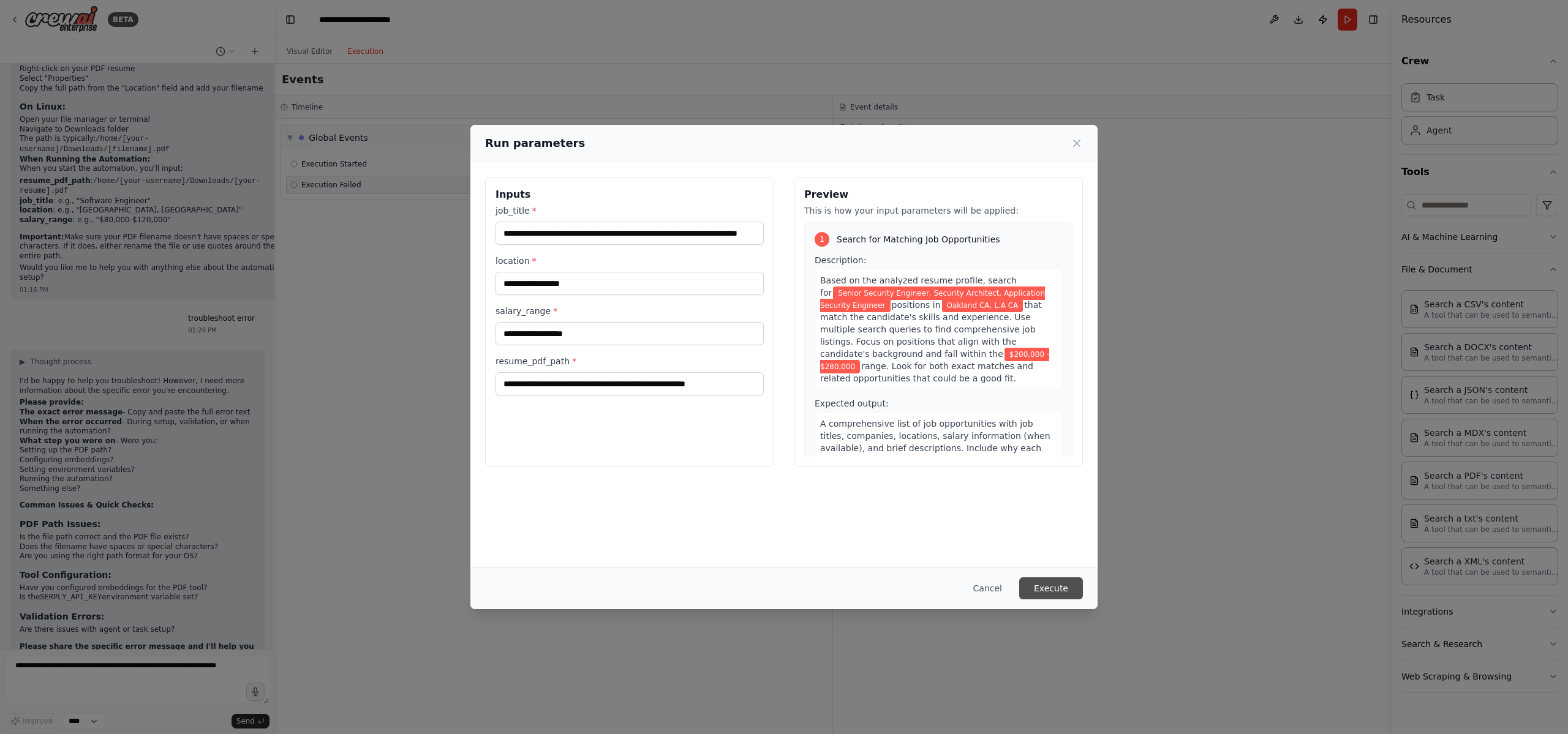
click at [1068, 595] on button "Execute" at bounding box center [1051, 588] width 64 height 22
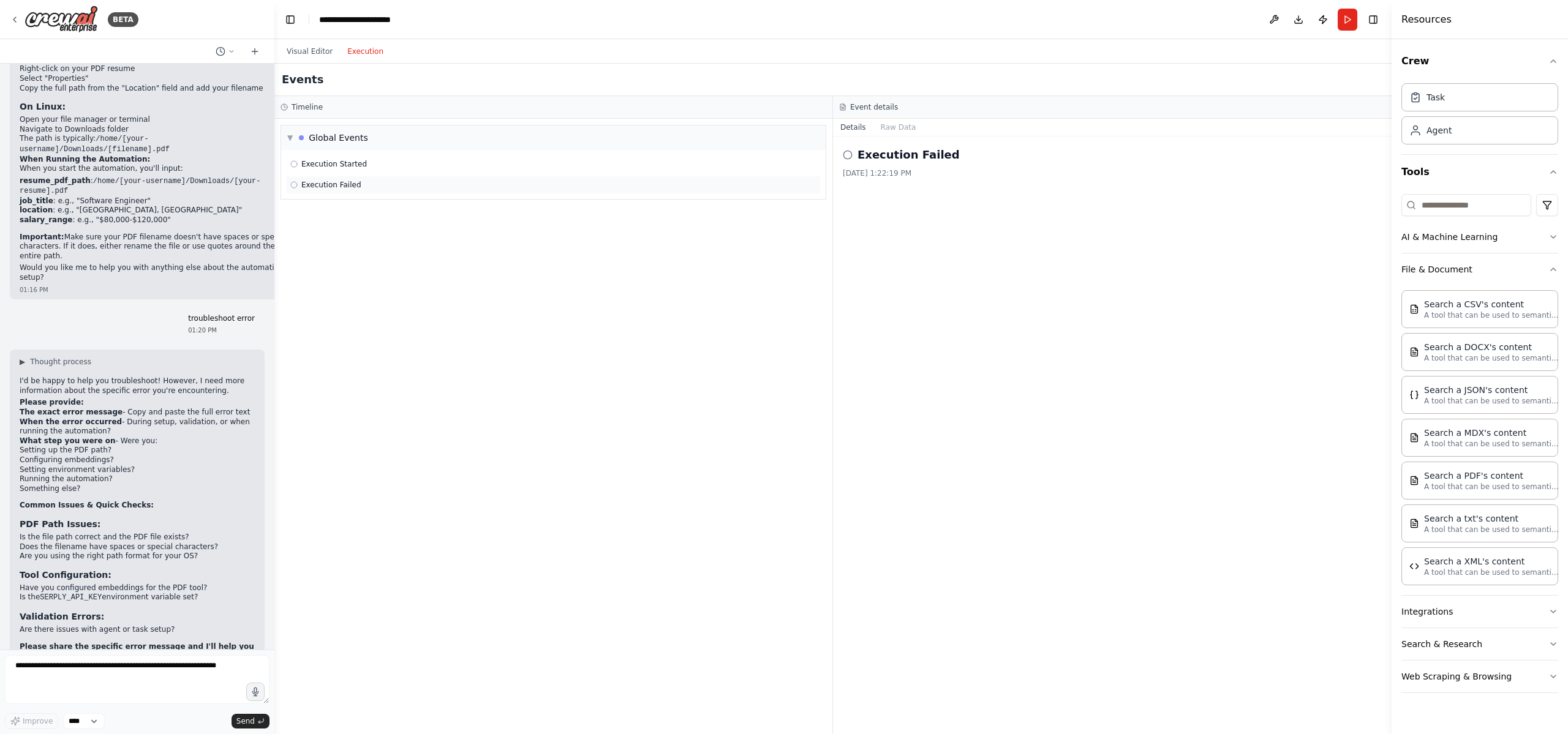
click at [417, 189] on div "Execution Failed" at bounding box center [553, 185] width 526 height 10
click at [328, 190] on div "Execution Failed" at bounding box center [553, 185] width 535 height 19
click at [300, 186] on div "Execution Failed" at bounding box center [326, 185] width 71 height 10
click at [297, 185] on icon at bounding box center [294, 185] width 7 height 7
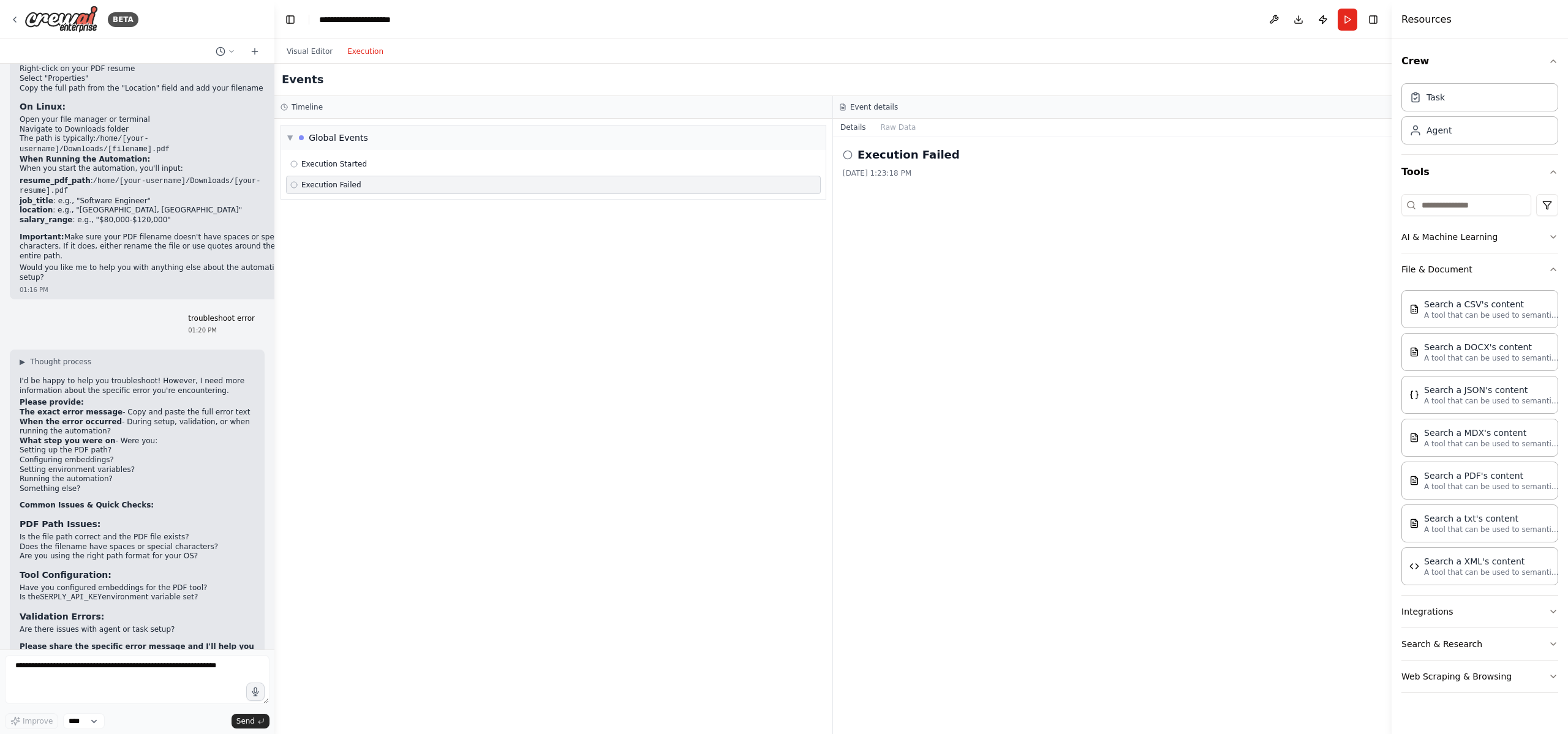
click at [849, 154] on icon at bounding box center [848, 155] width 10 height 10
click at [892, 156] on h2 "Execution Failed" at bounding box center [909, 155] width 102 height 17
click at [866, 103] on h3 "Event details" at bounding box center [874, 107] width 48 height 10
click at [359, 166] on span "Execution Started" at bounding box center [334, 164] width 65 height 10
click at [357, 177] on div "Execution Failed" at bounding box center [553, 185] width 535 height 19
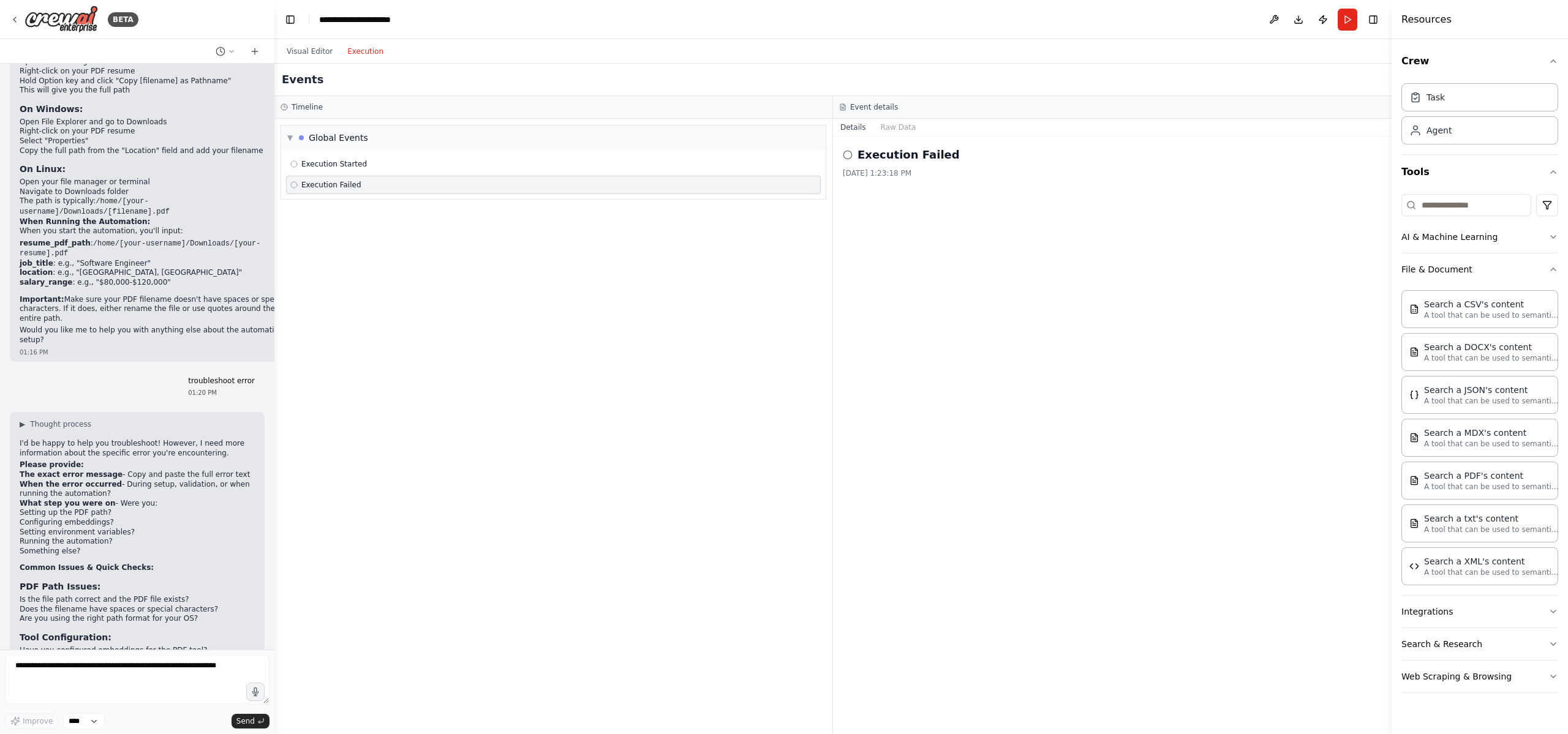
scroll to position [2483, 0]
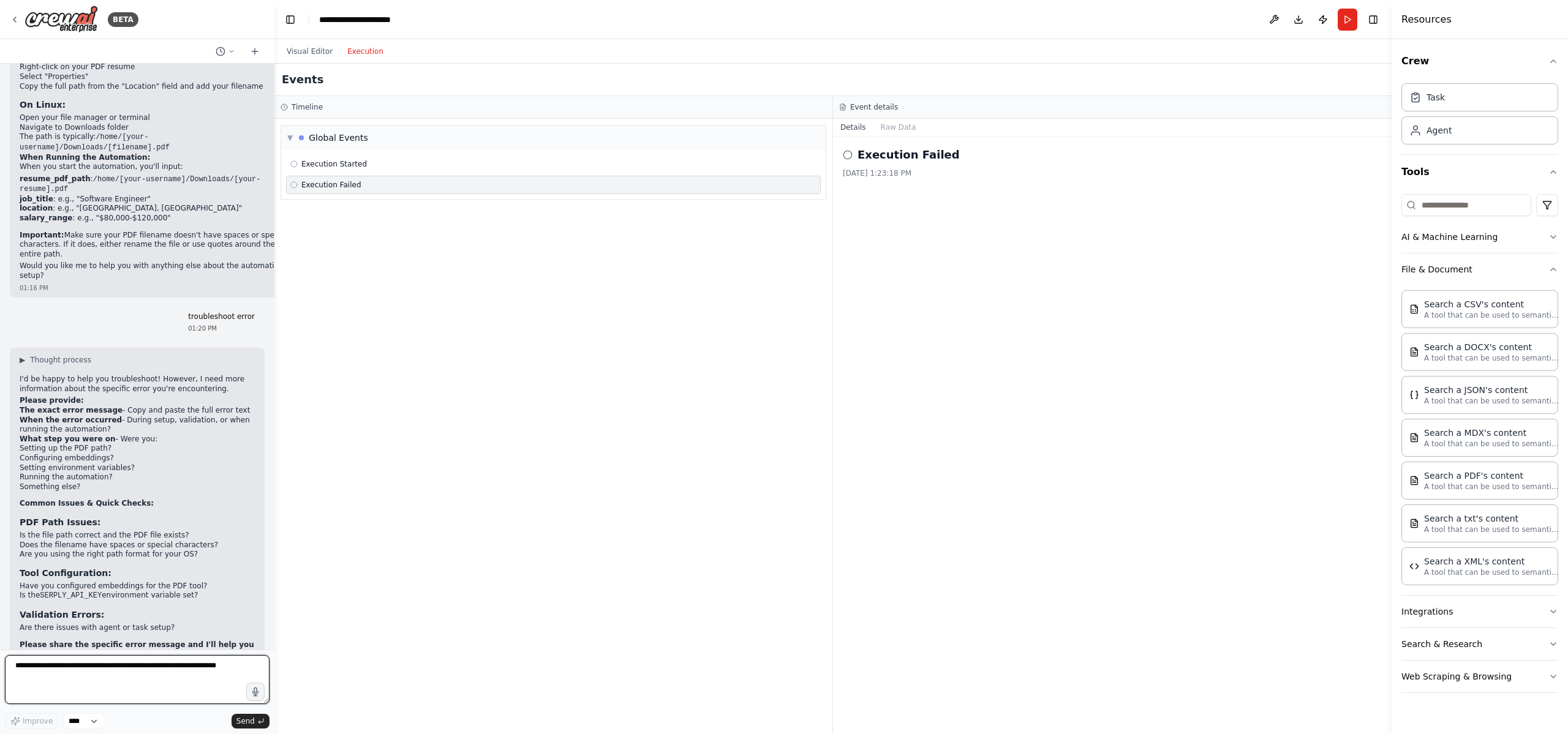
click at [133, 685] on textarea at bounding box center [137, 679] width 265 height 49
type textarea "**********"
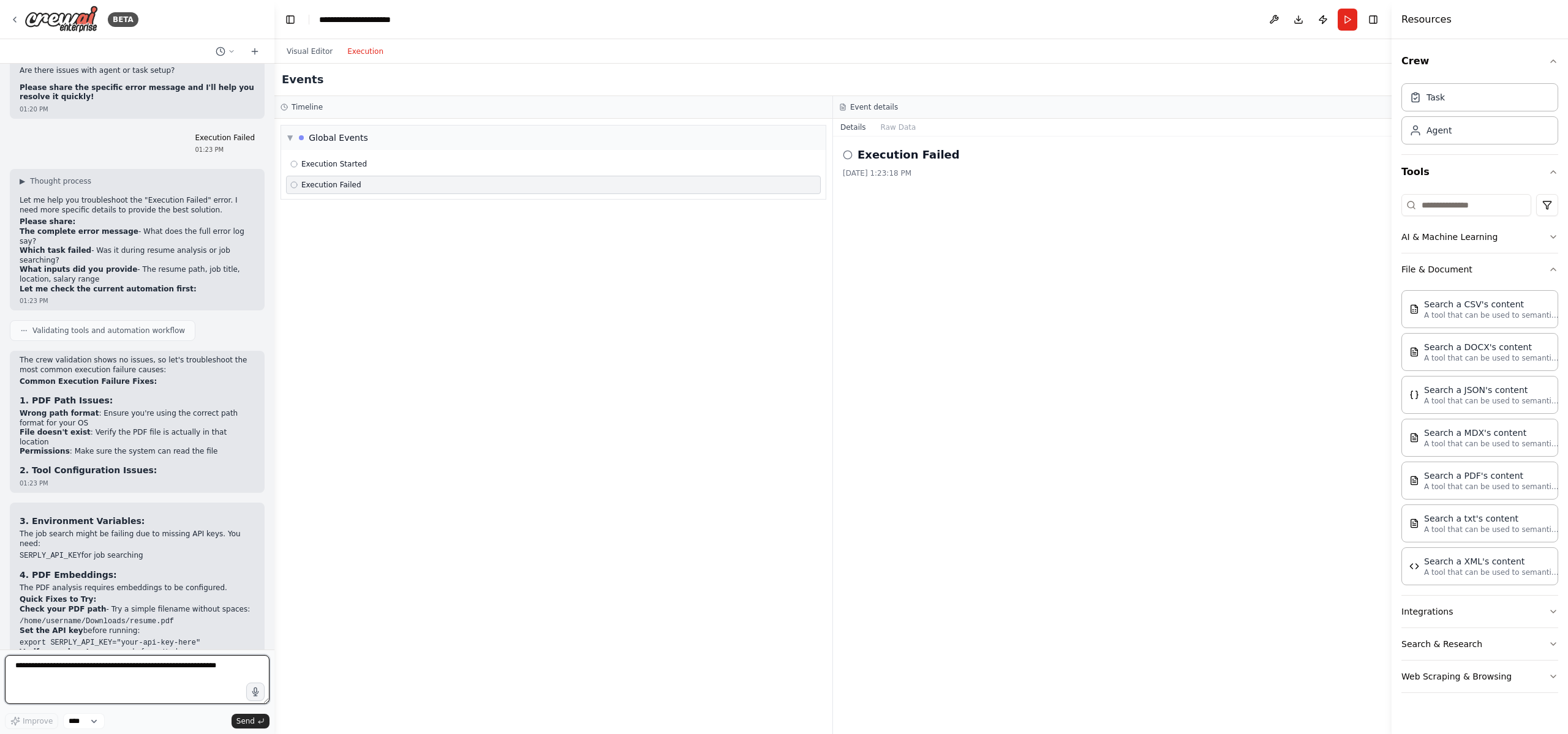
scroll to position [3050, 0]
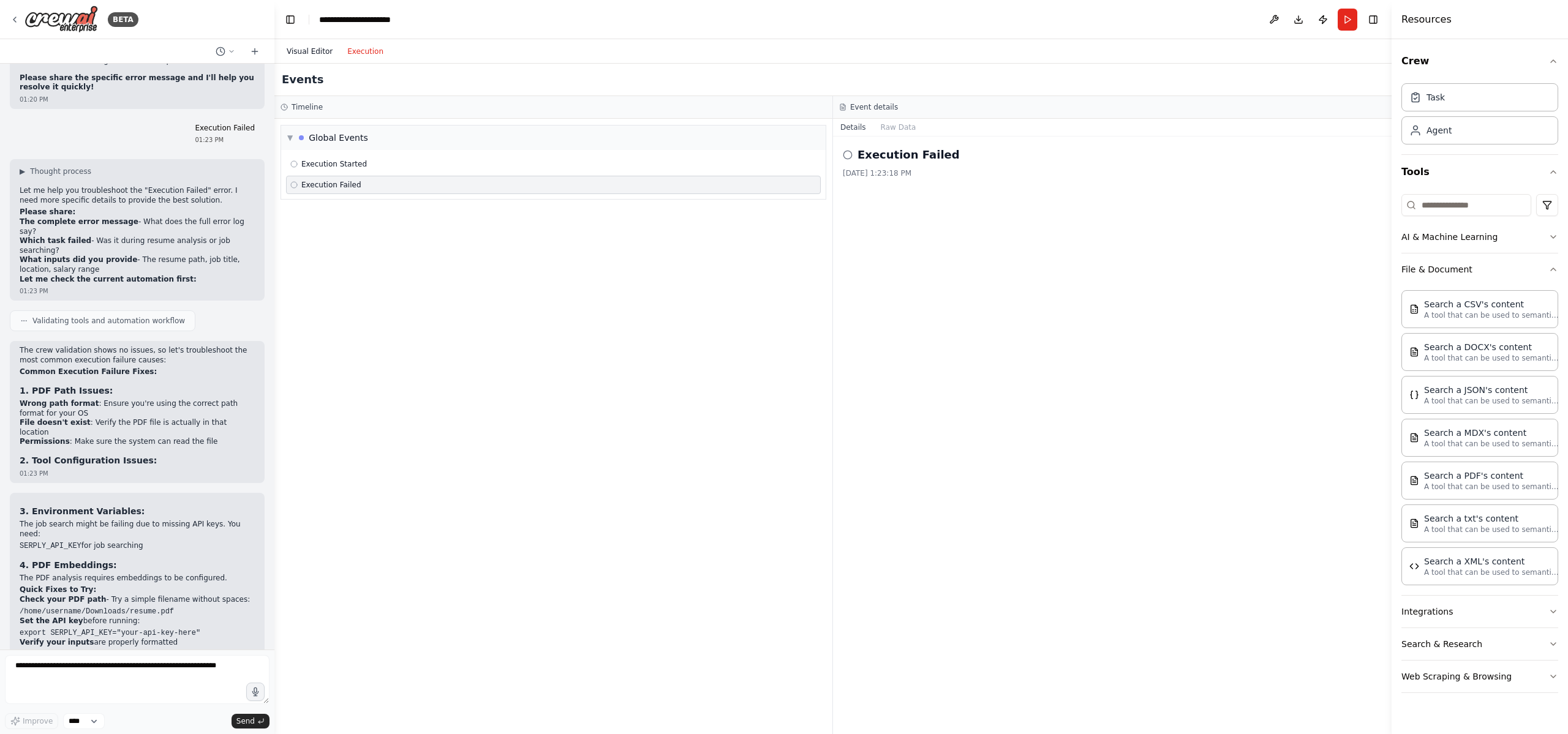
click at [307, 54] on button "Visual Editor" at bounding box center [309, 52] width 60 height 15
click at [362, 51] on button "Execution" at bounding box center [366, 52] width 51 height 15
click at [847, 155] on icon at bounding box center [848, 155] width 10 height 10
click at [67, 681] on textarea at bounding box center [137, 679] width 265 height 49
type textarea "**********"
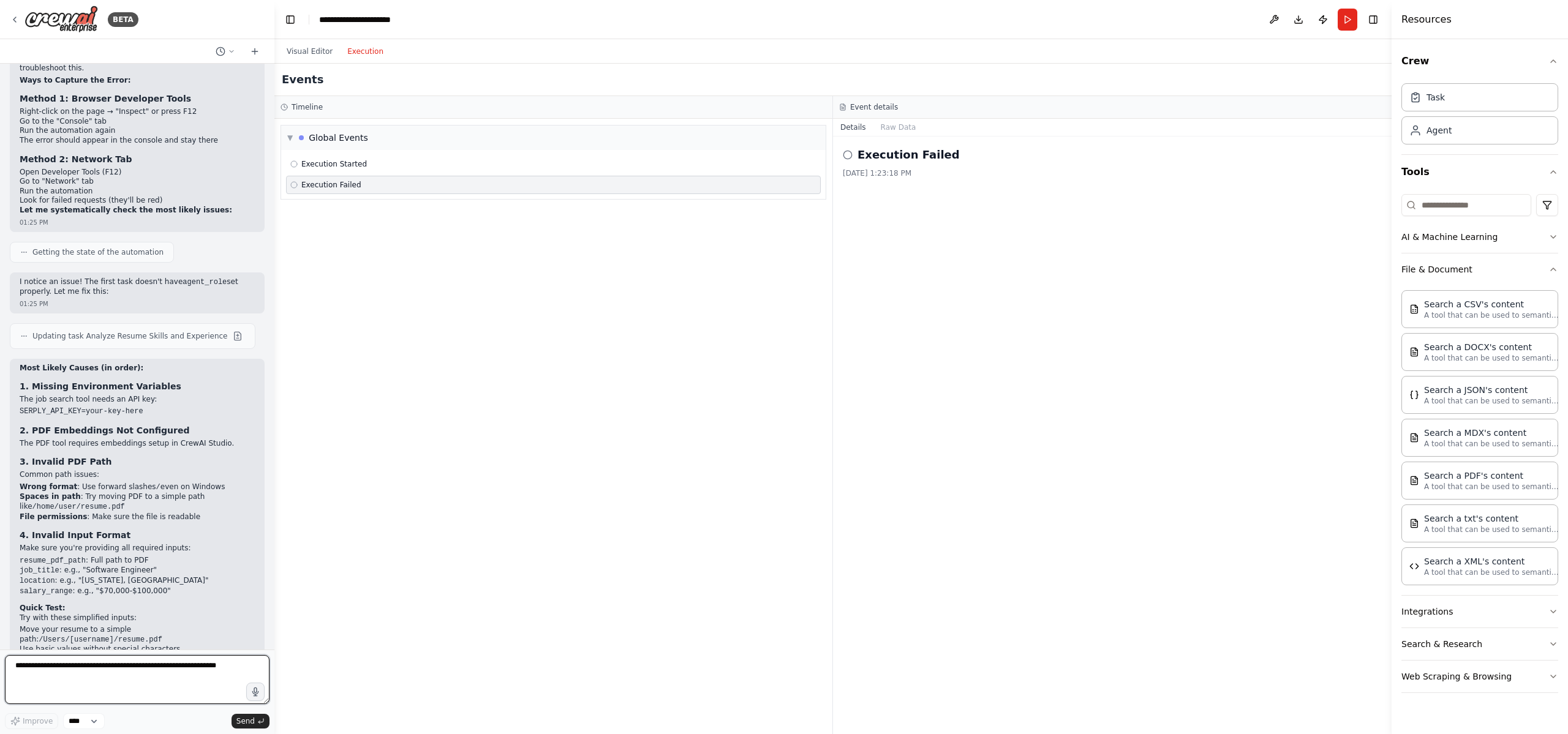
scroll to position [3797, 0]
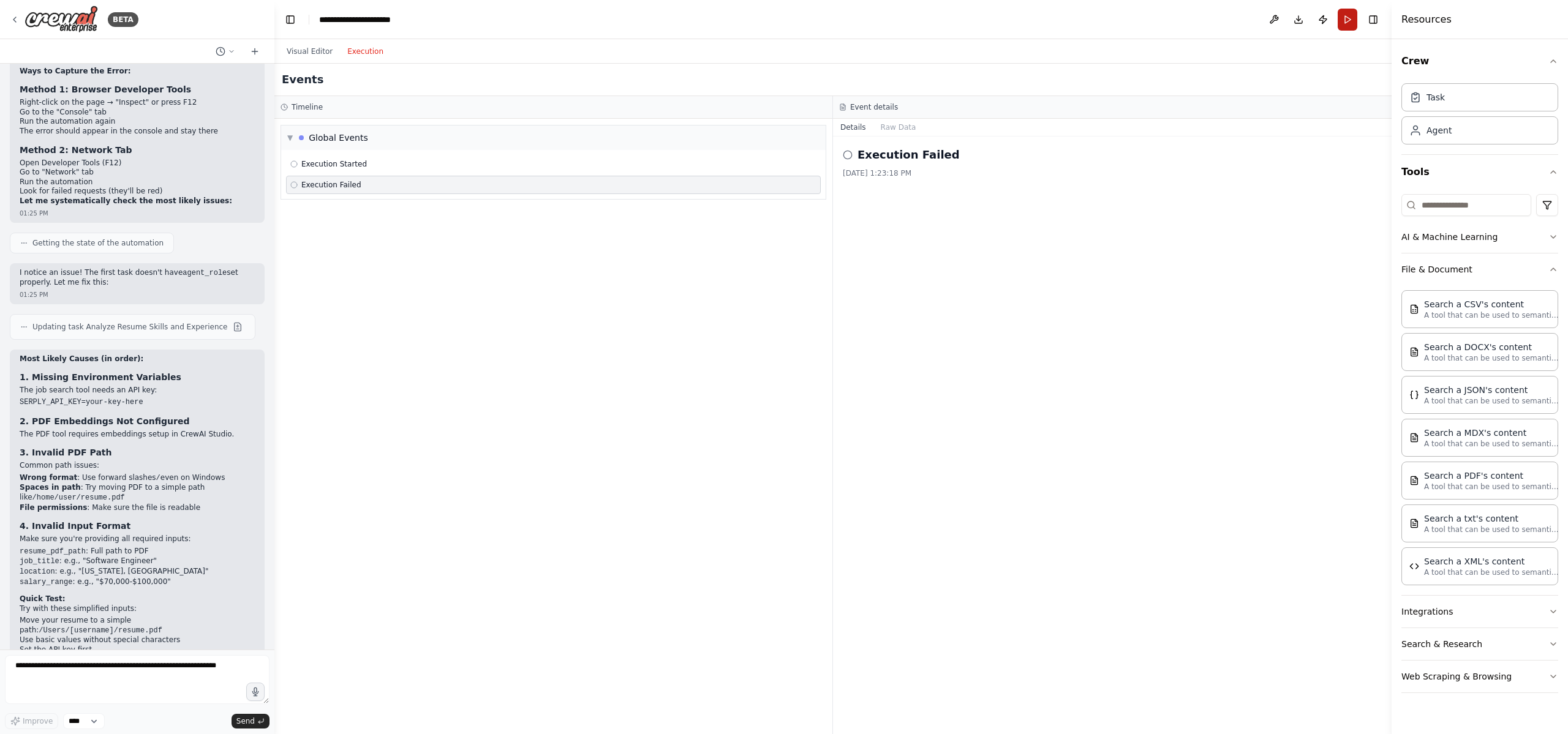
click at [1343, 19] on button "Run" at bounding box center [1347, 19] width 19 height 22
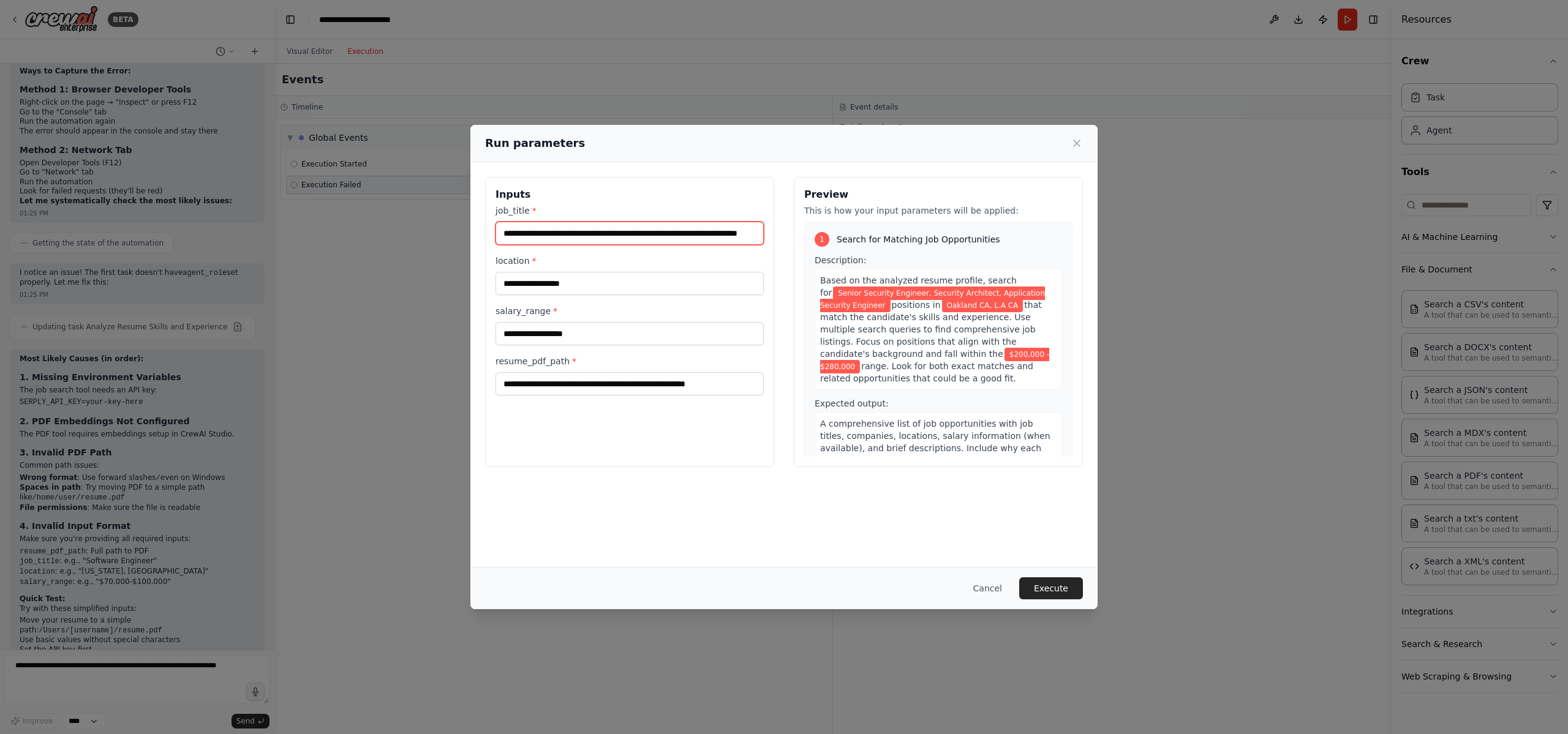
scroll to position [0, 44]
drag, startPoint x: 502, startPoint y: 233, endPoint x: 778, endPoint y: 239, distance: 276.1
click at [778, 239] on div "**********" at bounding box center [784, 322] width 598 height 290
click at [172, 679] on div "**********" at bounding box center [784, 367] width 1568 height 734
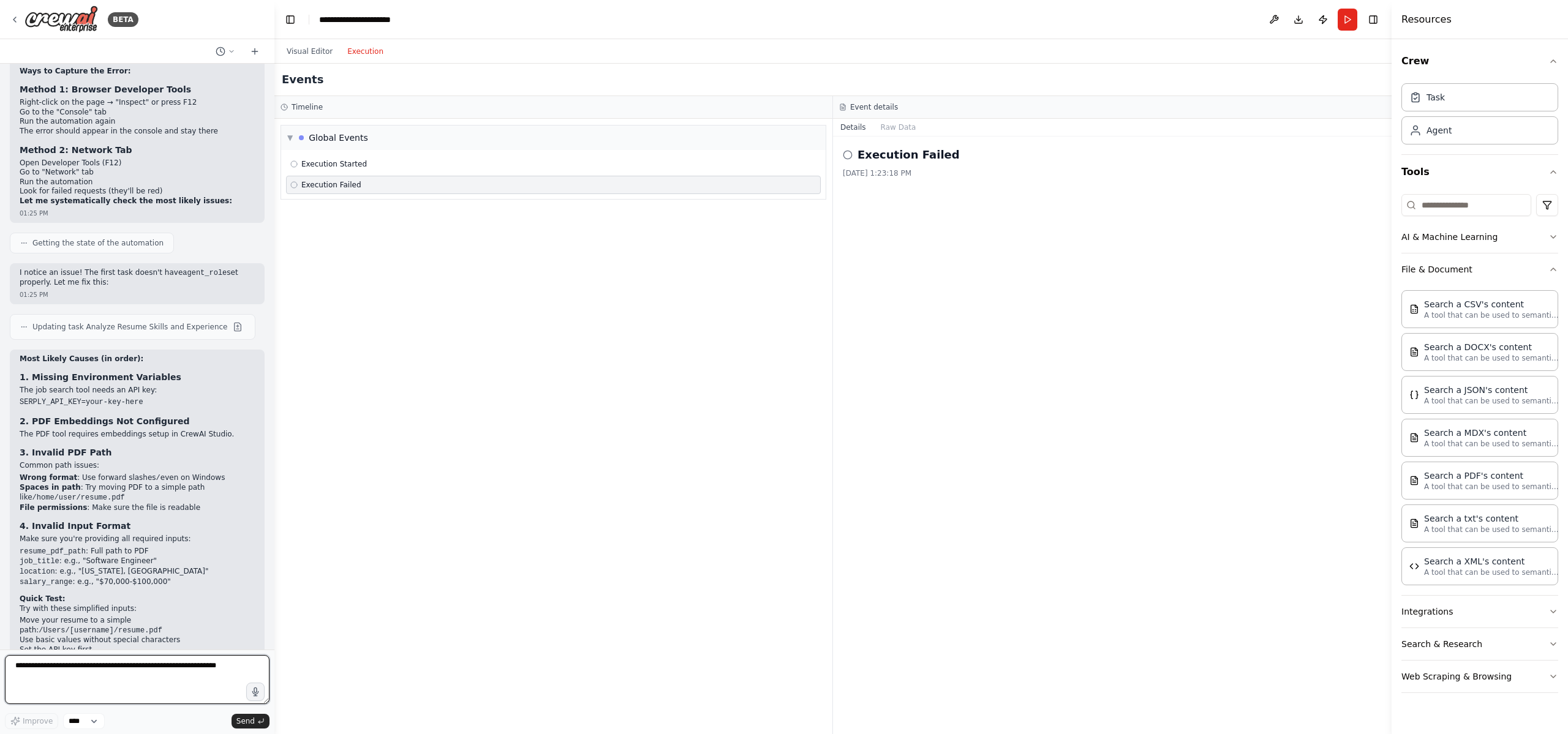
click at [149, 675] on textarea at bounding box center [137, 679] width 265 height 49
paste textarea "**********"
type textarea "**********"
click at [1343, 20] on button "Run" at bounding box center [1347, 19] width 19 height 22
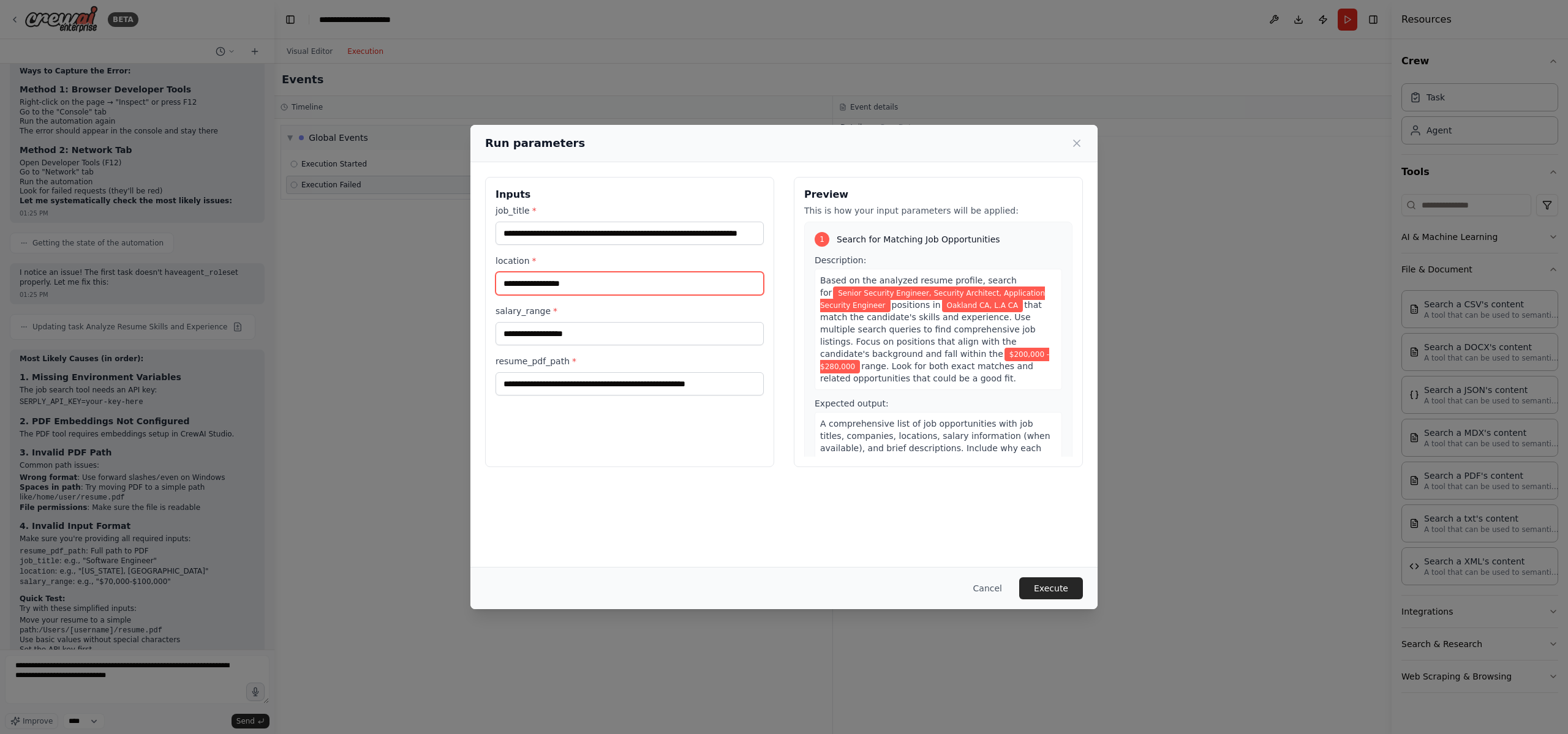
drag, startPoint x: 610, startPoint y: 284, endPoint x: 466, endPoint y: 279, distance: 144.1
click at [466, 279] on div "**********" at bounding box center [784, 367] width 1568 height 734
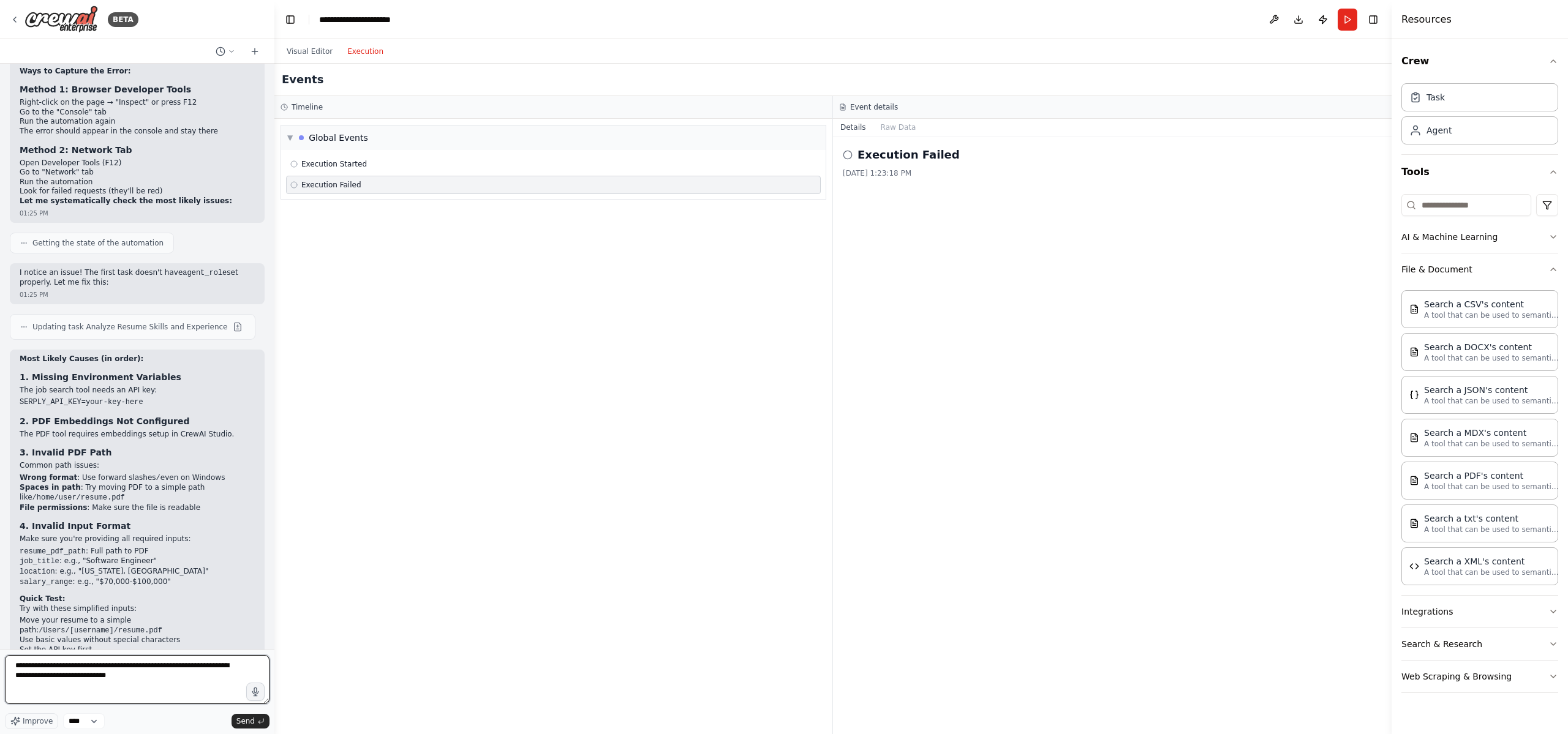
click at [164, 685] on textarea "**********" at bounding box center [137, 679] width 265 height 49
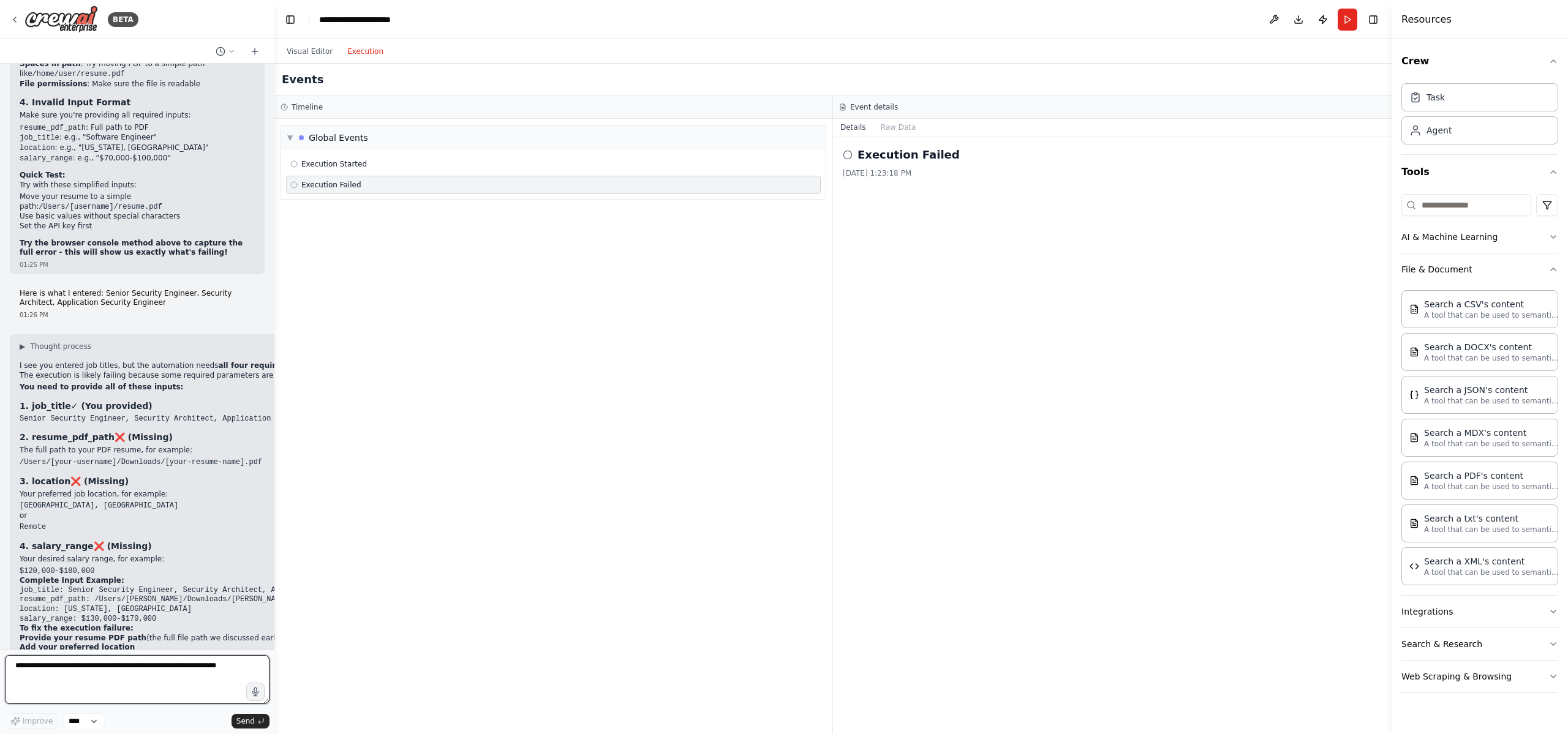
scroll to position [4231, 0]
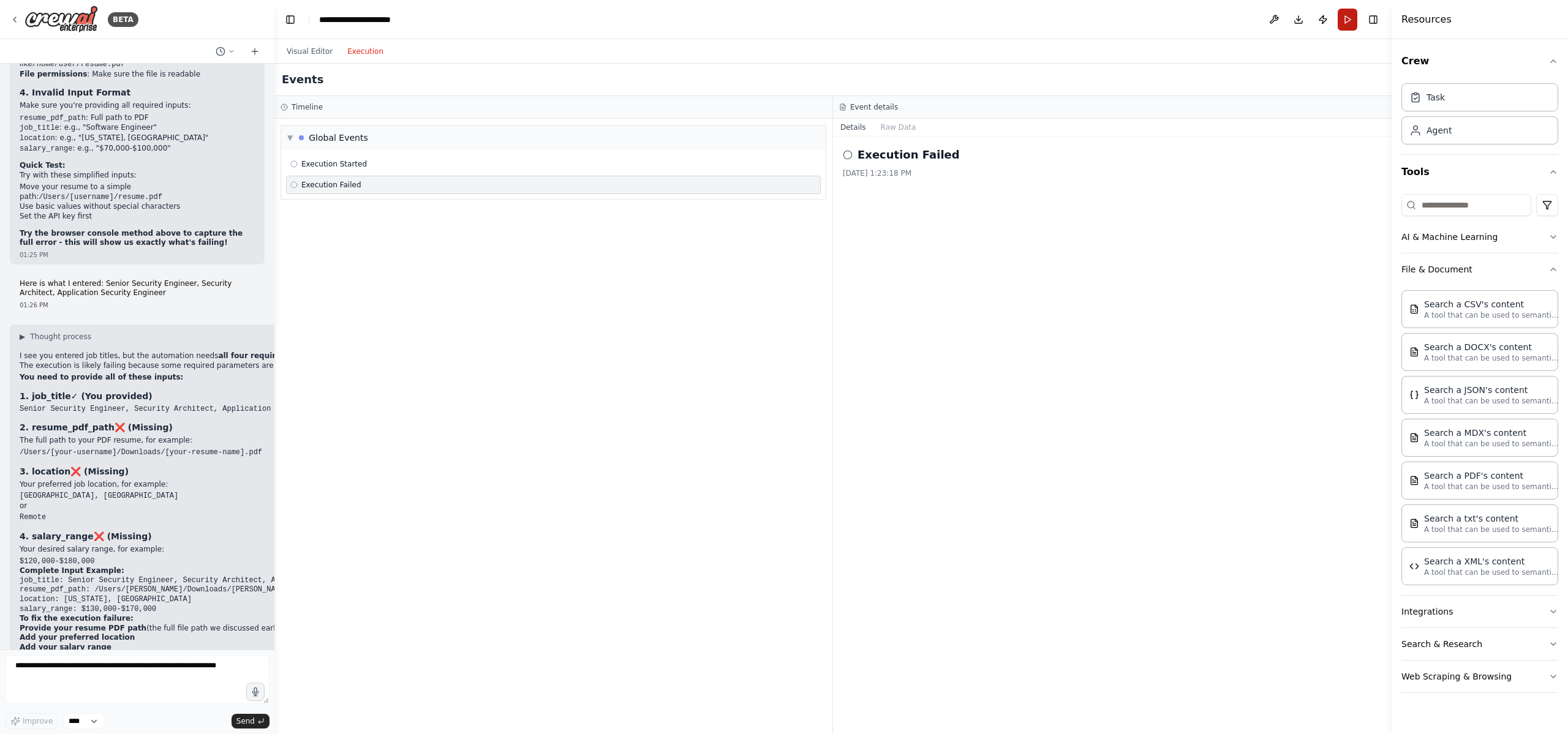
click at [1343, 21] on button "Run" at bounding box center [1347, 19] width 19 height 22
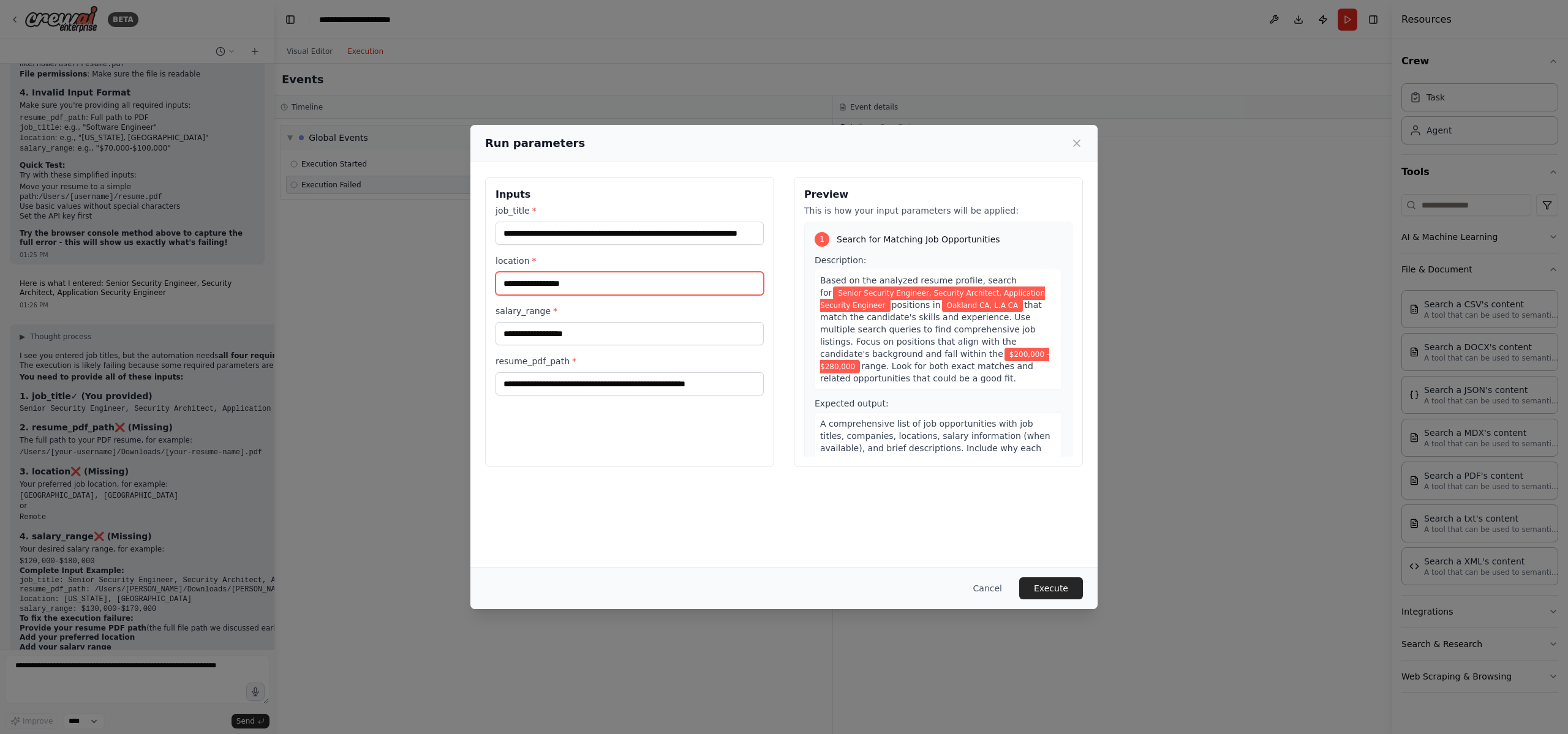
drag, startPoint x: 630, startPoint y: 282, endPoint x: 481, endPoint y: 285, distance: 149.0
click at [481, 285] on div "**********" at bounding box center [783, 322] width 627 height 319
click at [174, 666] on div "**********" at bounding box center [784, 367] width 1568 height 734
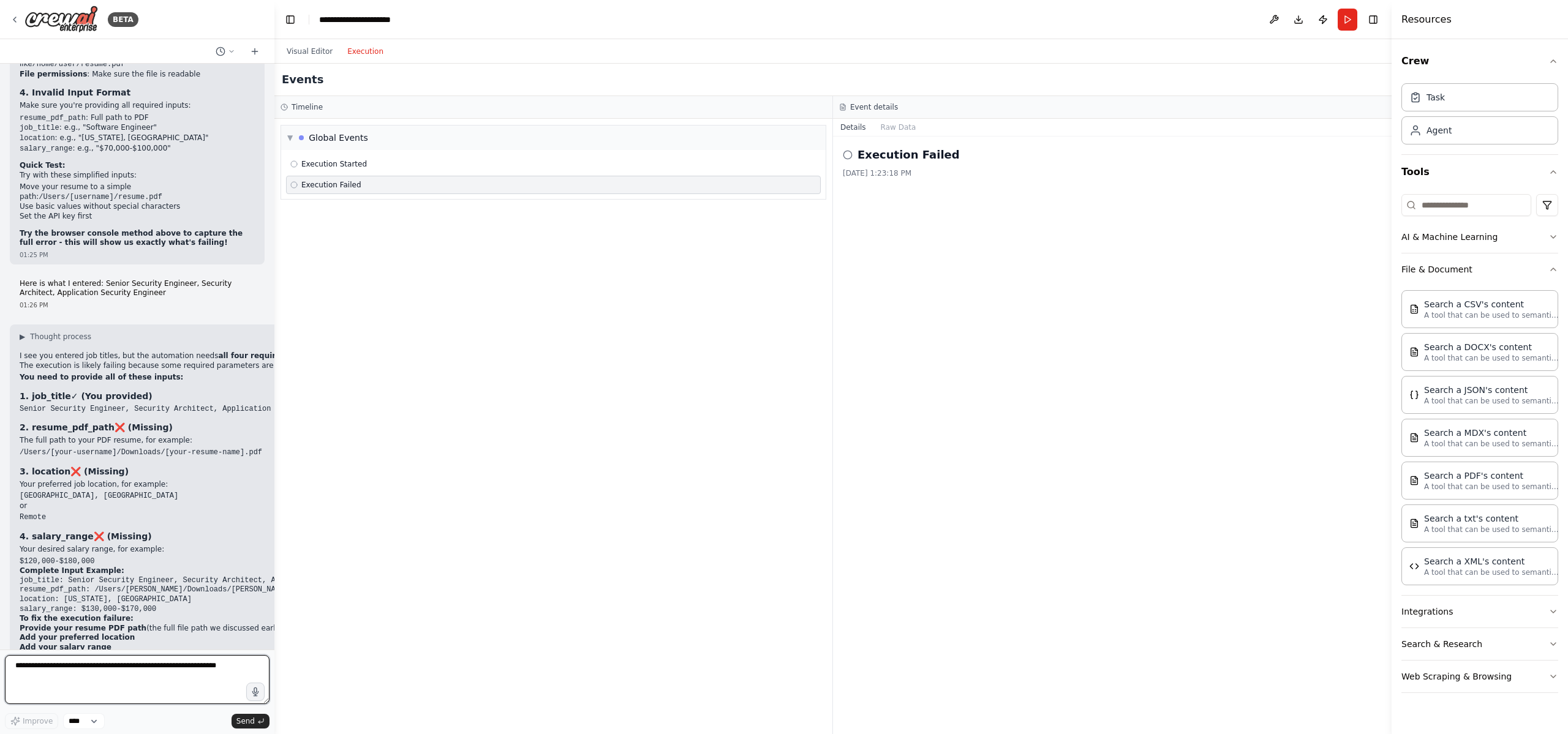
click at [174, 669] on textarea at bounding box center [137, 679] width 265 height 49
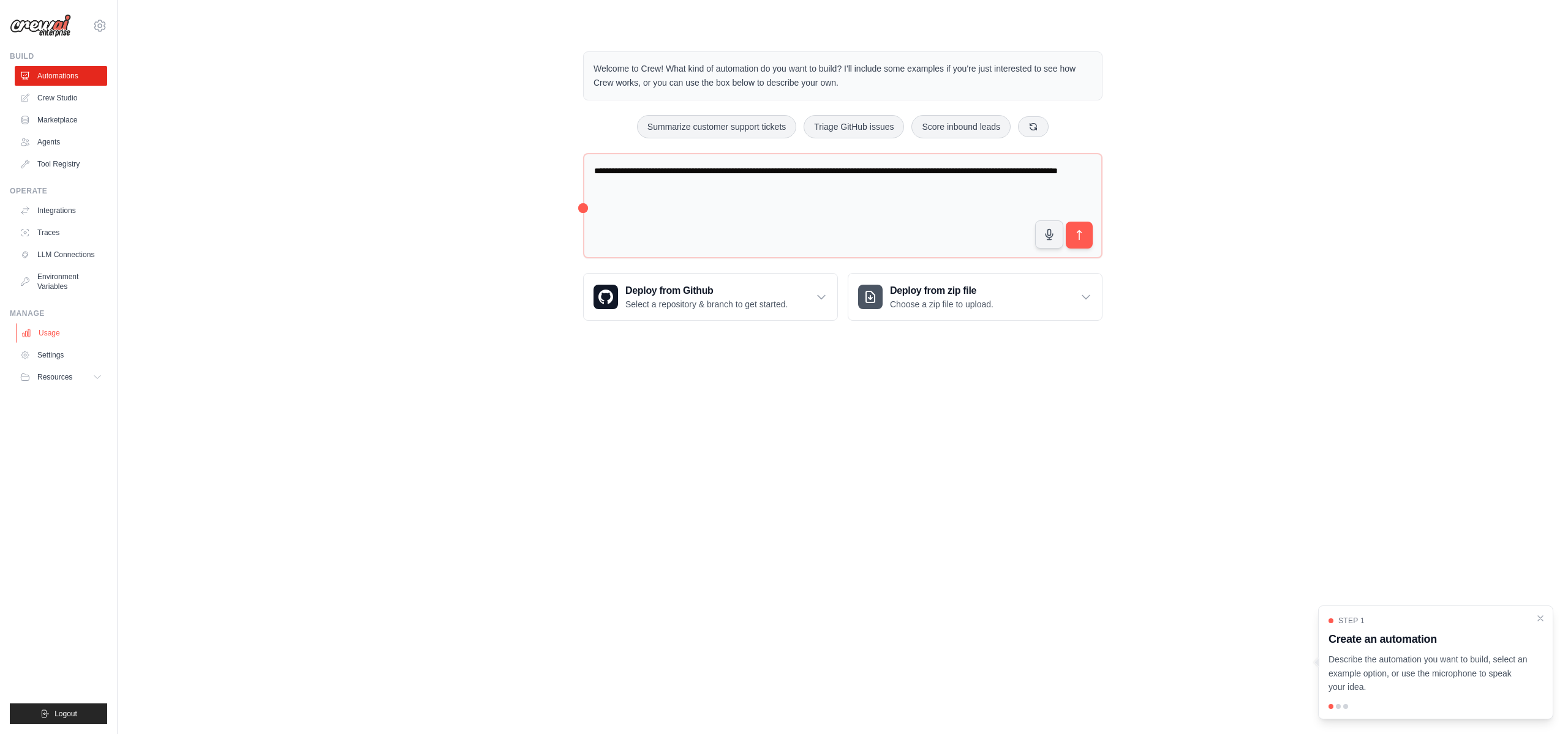
click at [60, 338] on link "Usage" at bounding box center [62, 332] width 92 height 19
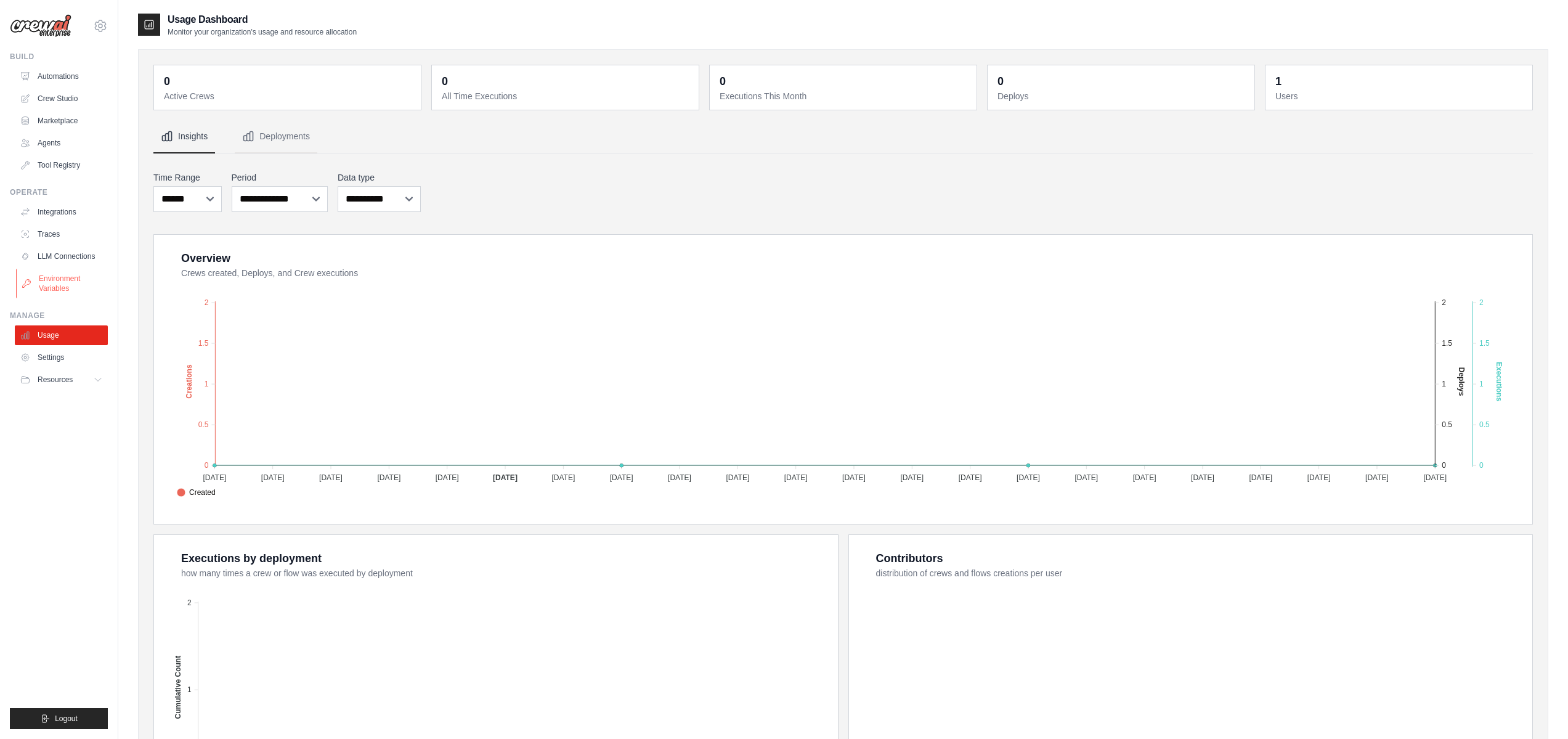
click at [55, 282] on link "Environment Variables" at bounding box center [63, 283] width 93 height 29
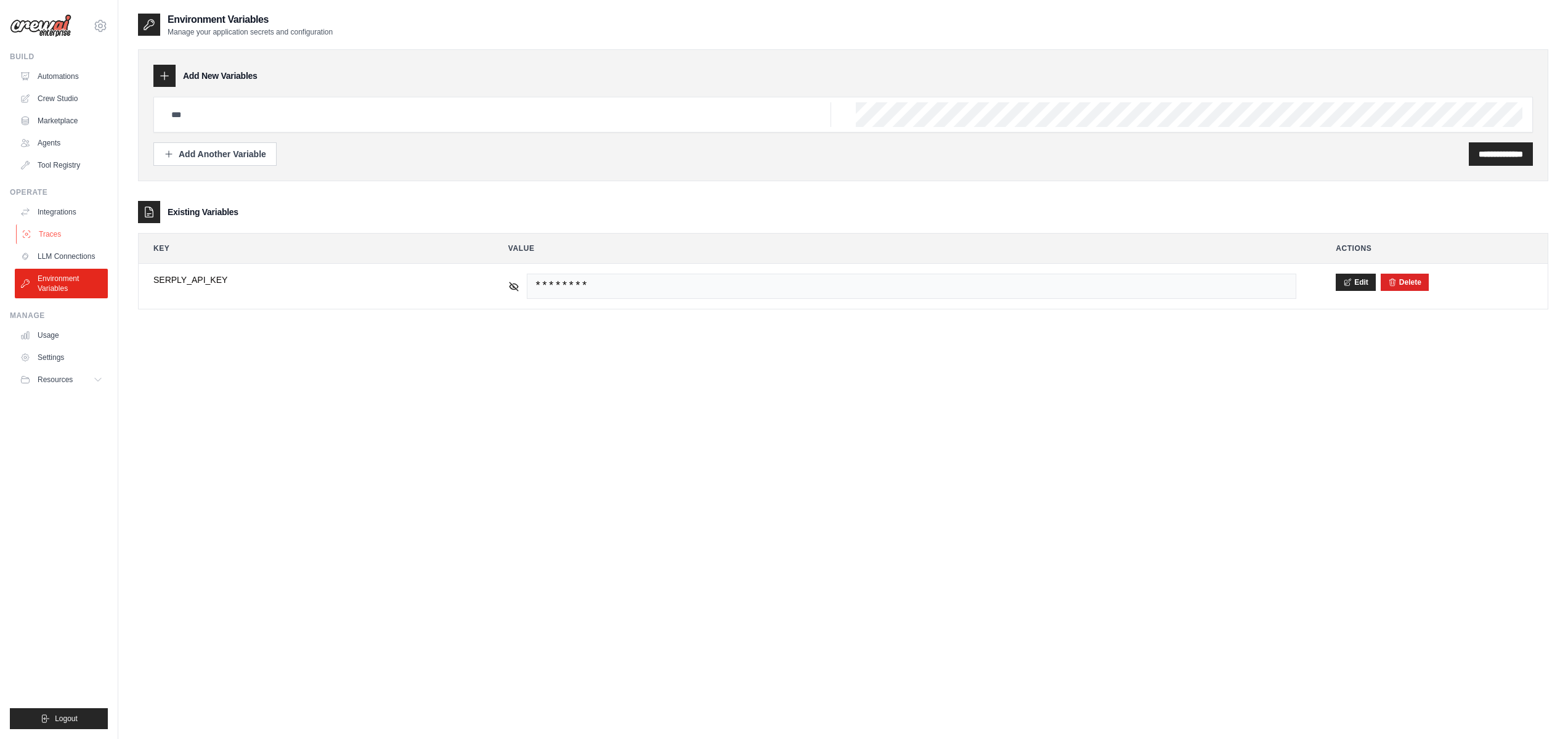
click at [53, 234] on link "Traces" at bounding box center [63, 234] width 93 height 19
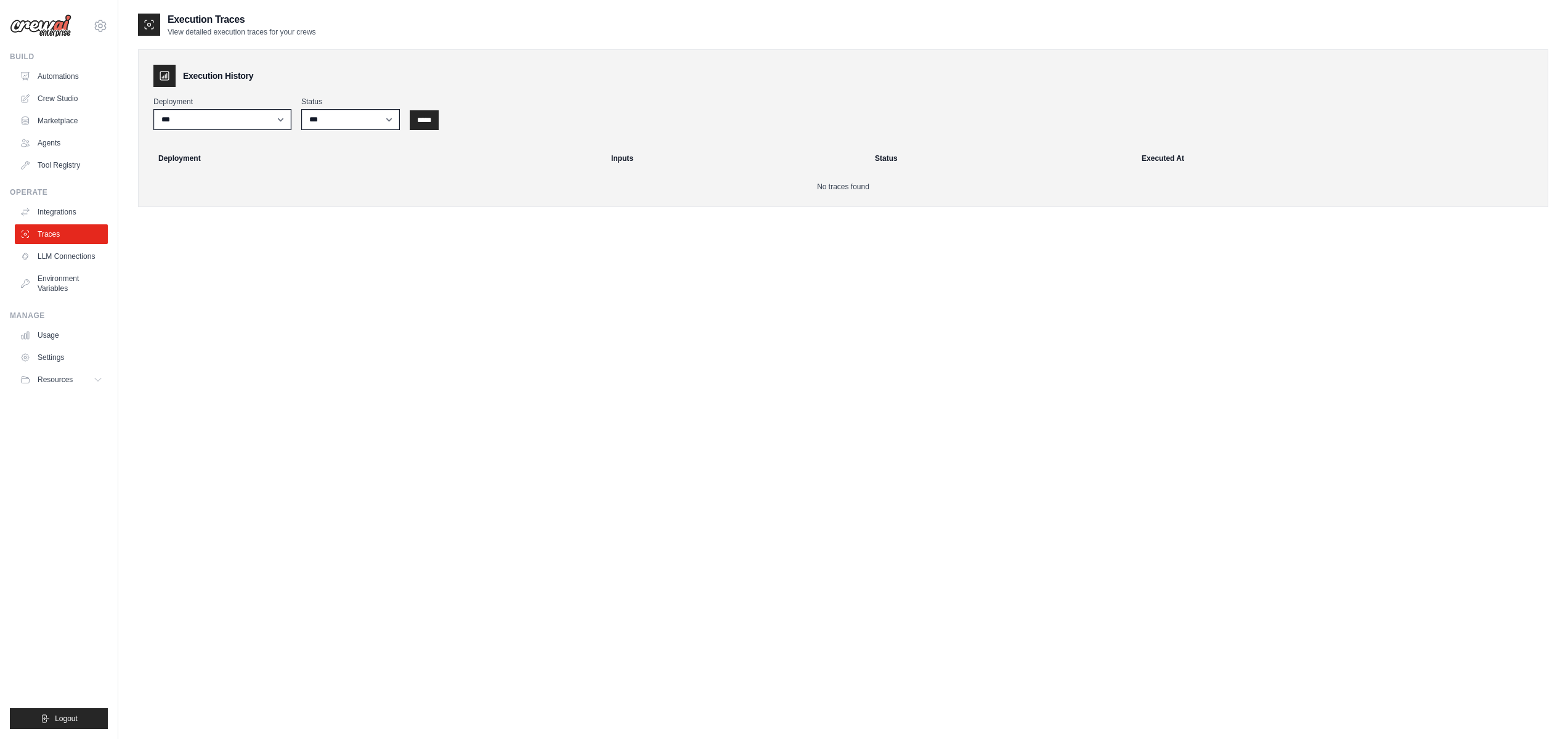
scroll to position [4, 0]
click at [68, 169] on link "Tool Registry" at bounding box center [63, 165] width 93 height 19
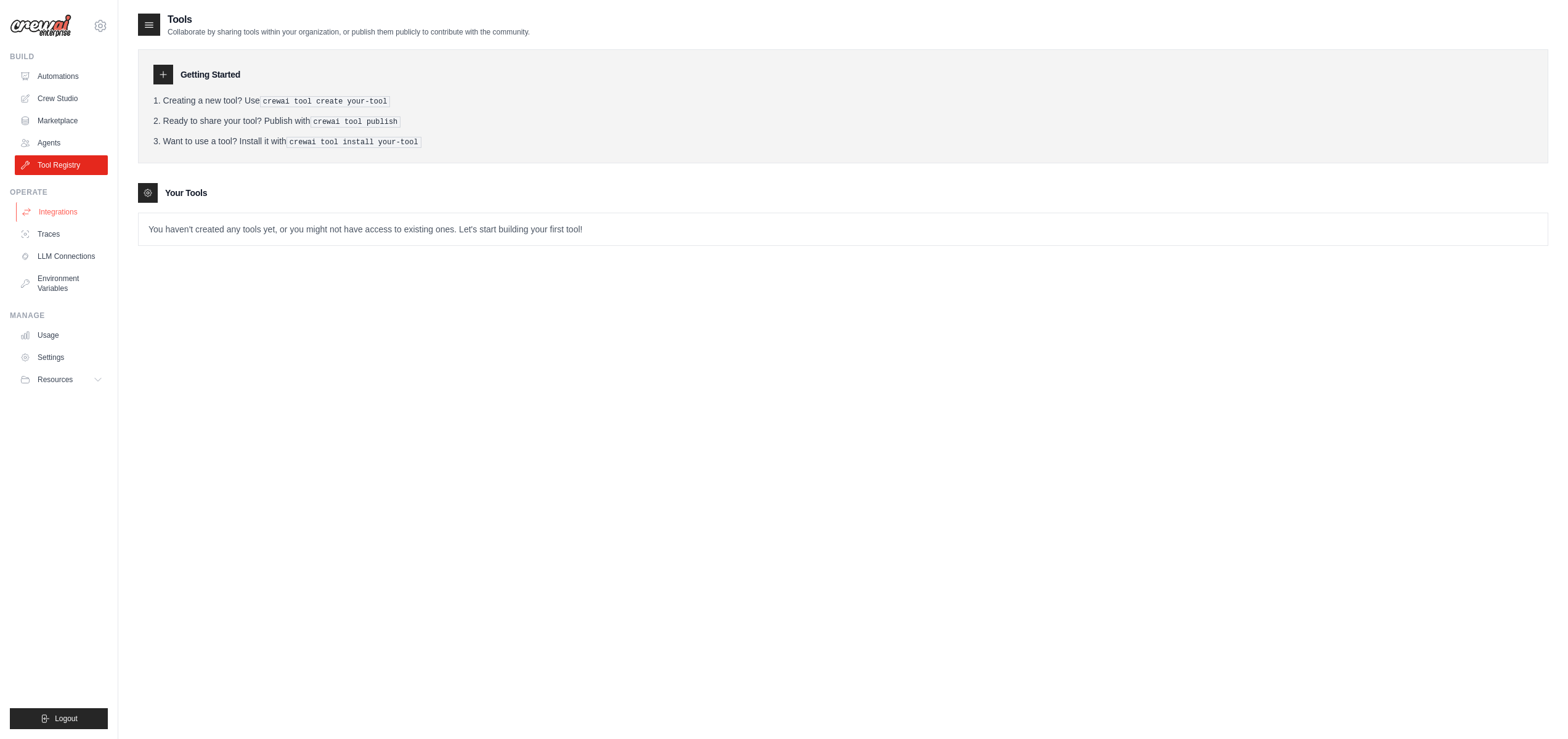
click at [59, 210] on link "Integrations" at bounding box center [63, 212] width 93 height 19
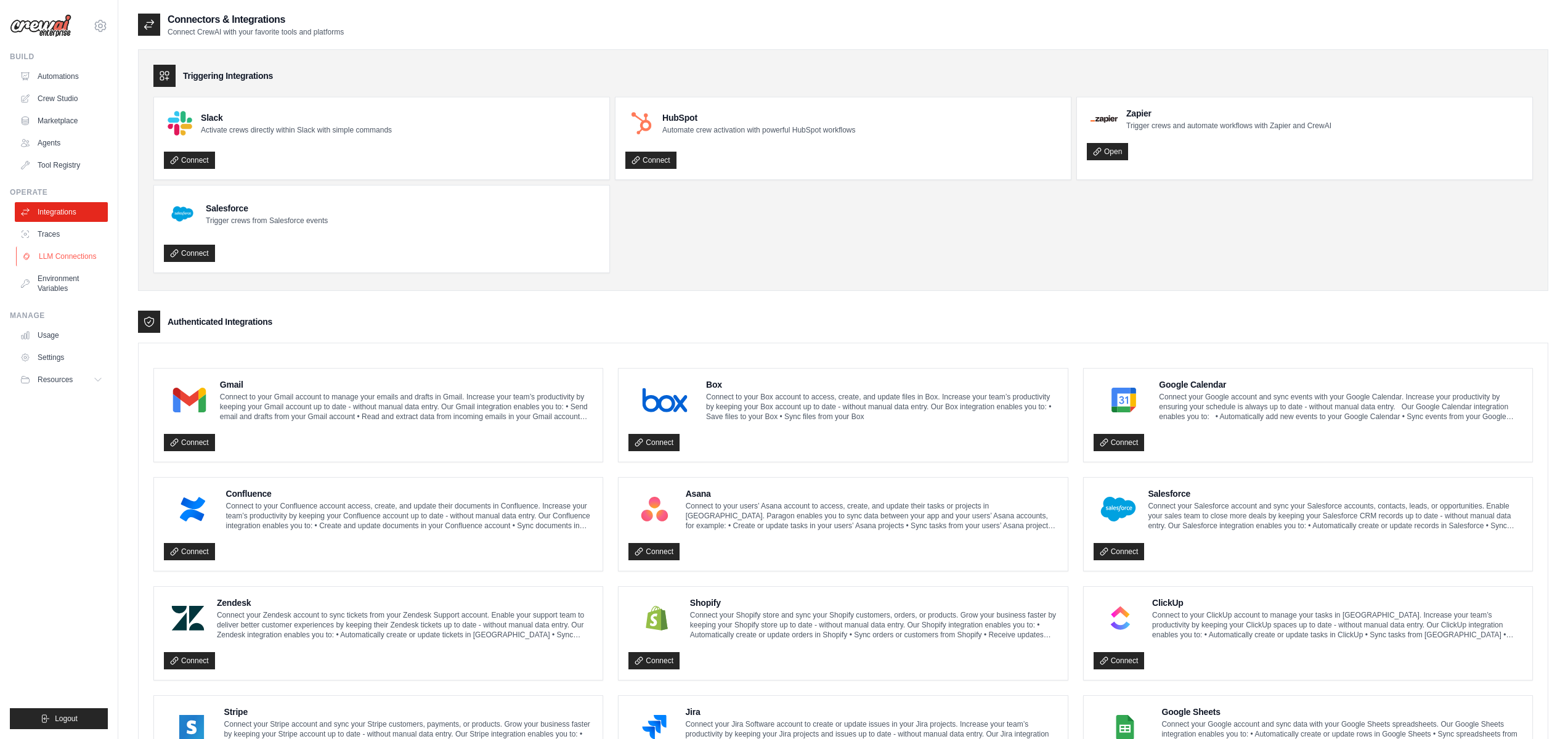
click at [65, 258] on link "LLM Connections" at bounding box center [63, 256] width 93 height 19
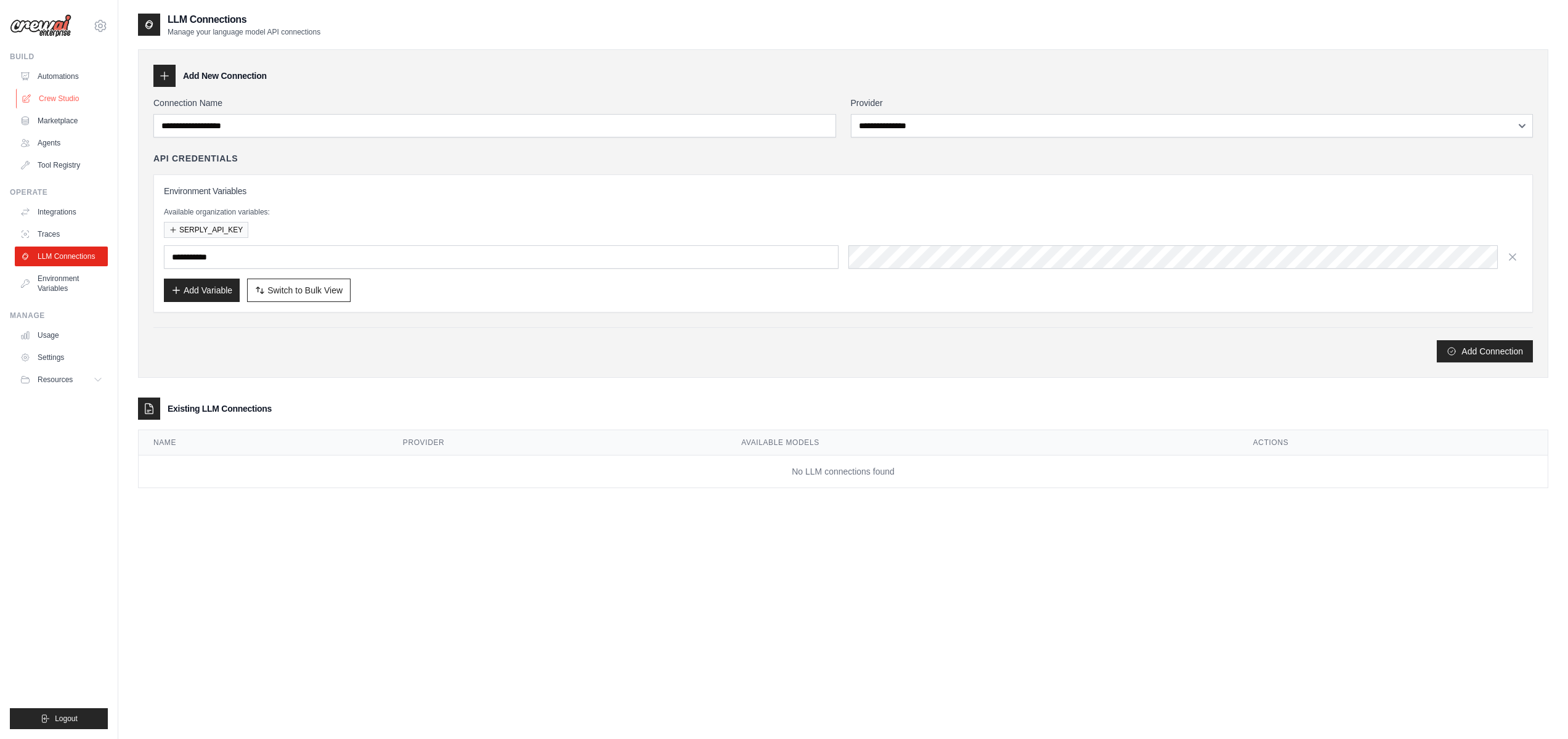
click at [56, 97] on link "Crew Studio" at bounding box center [63, 98] width 93 height 19
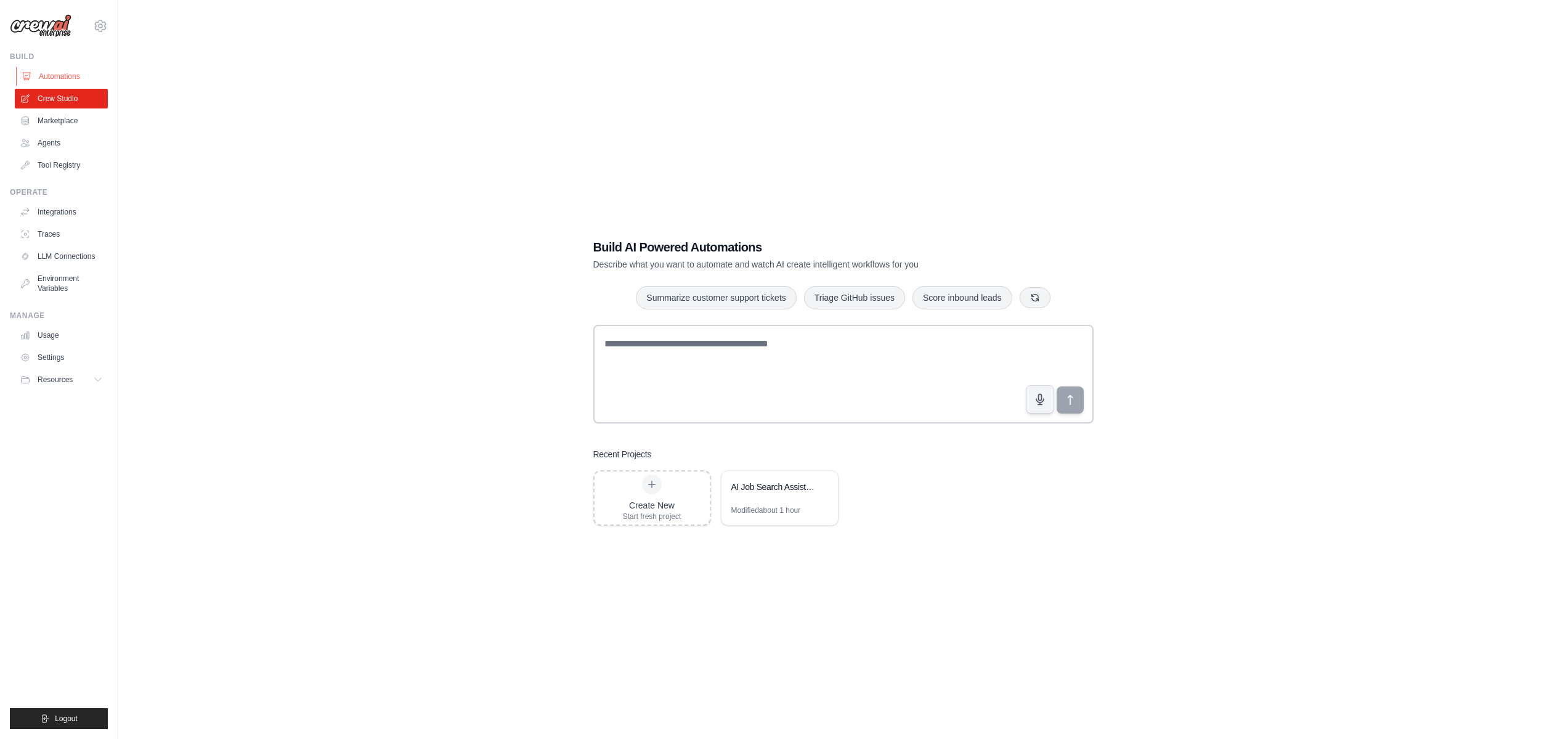
click at [63, 71] on link "Automations" at bounding box center [63, 76] width 93 height 19
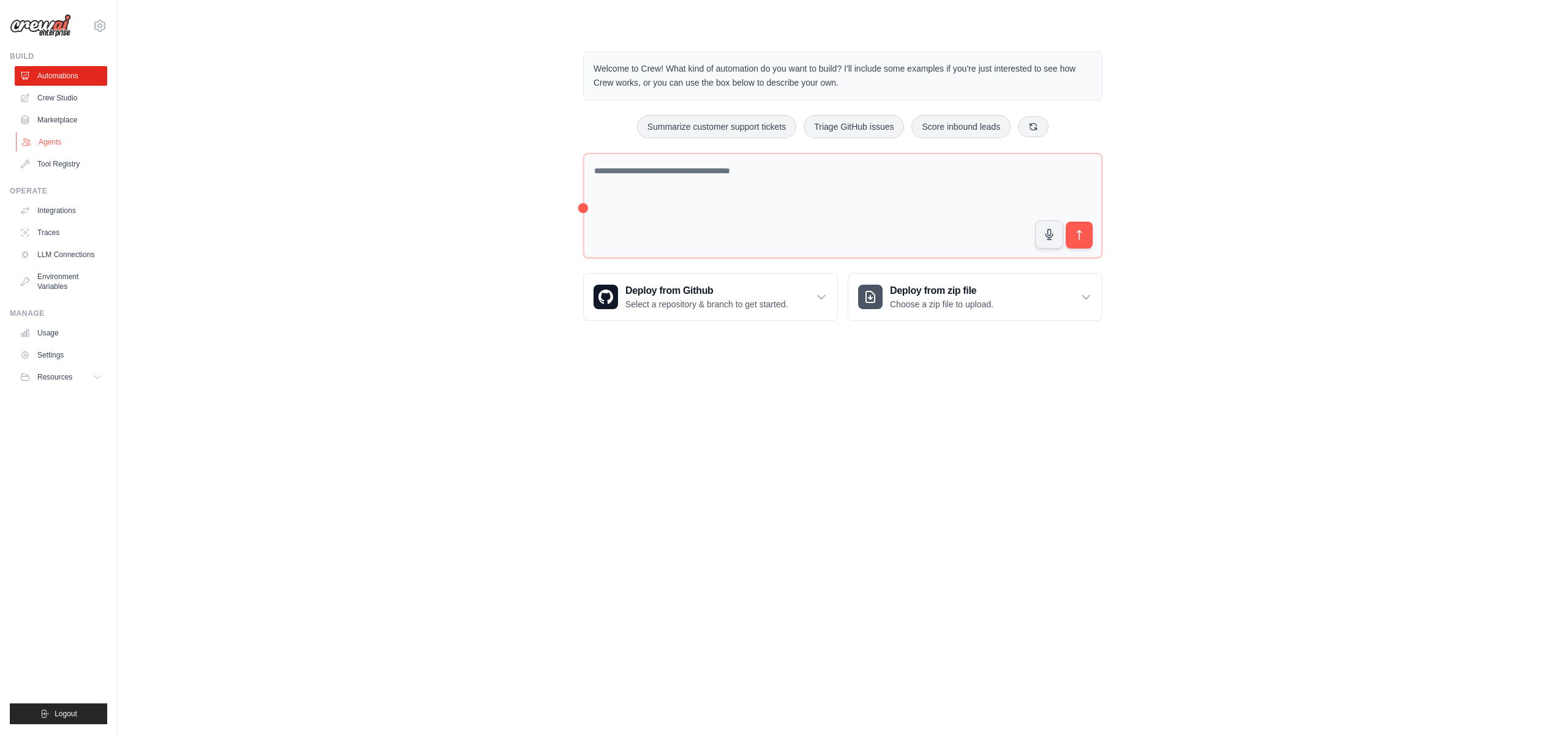
click at [51, 145] on link "Agents" at bounding box center [62, 141] width 92 height 19
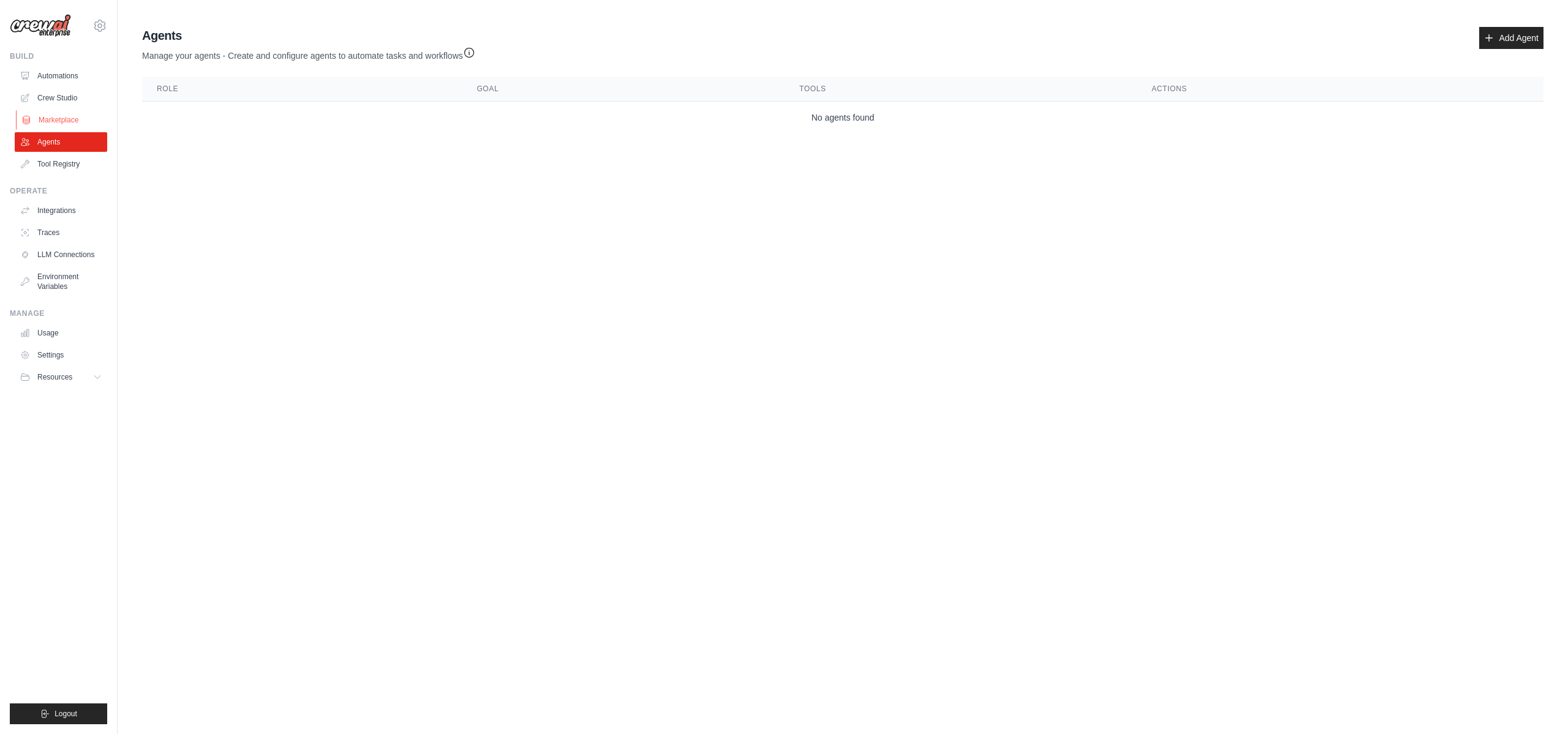
click at [54, 115] on link "Marketplace" at bounding box center [62, 120] width 92 height 19
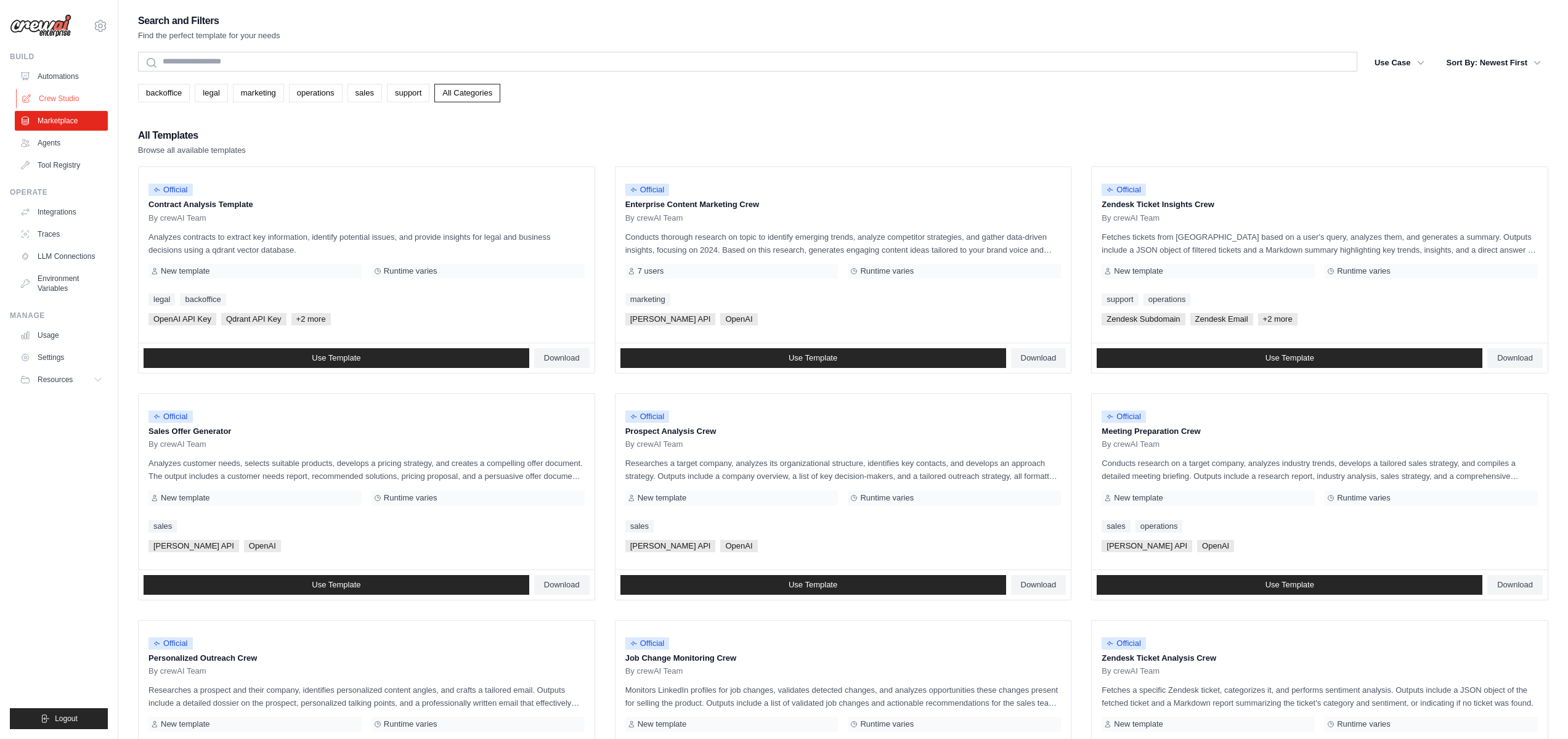
click at [57, 101] on link "Crew Studio" at bounding box center [63, 98] width 93 height 19
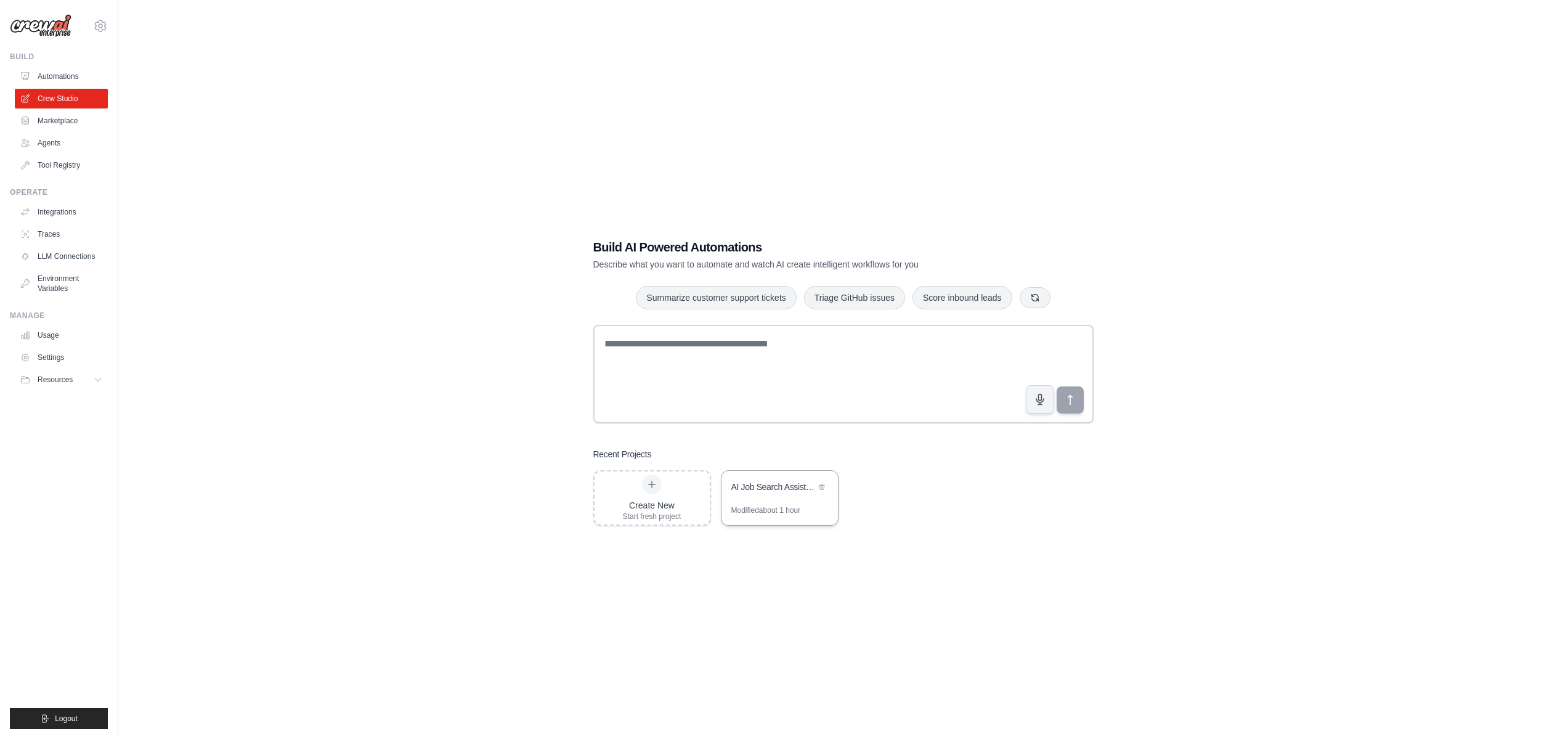
click at [779, 500] on div "AI Job Search Assistant" at bounding box center [780, 488] width 117 height 34
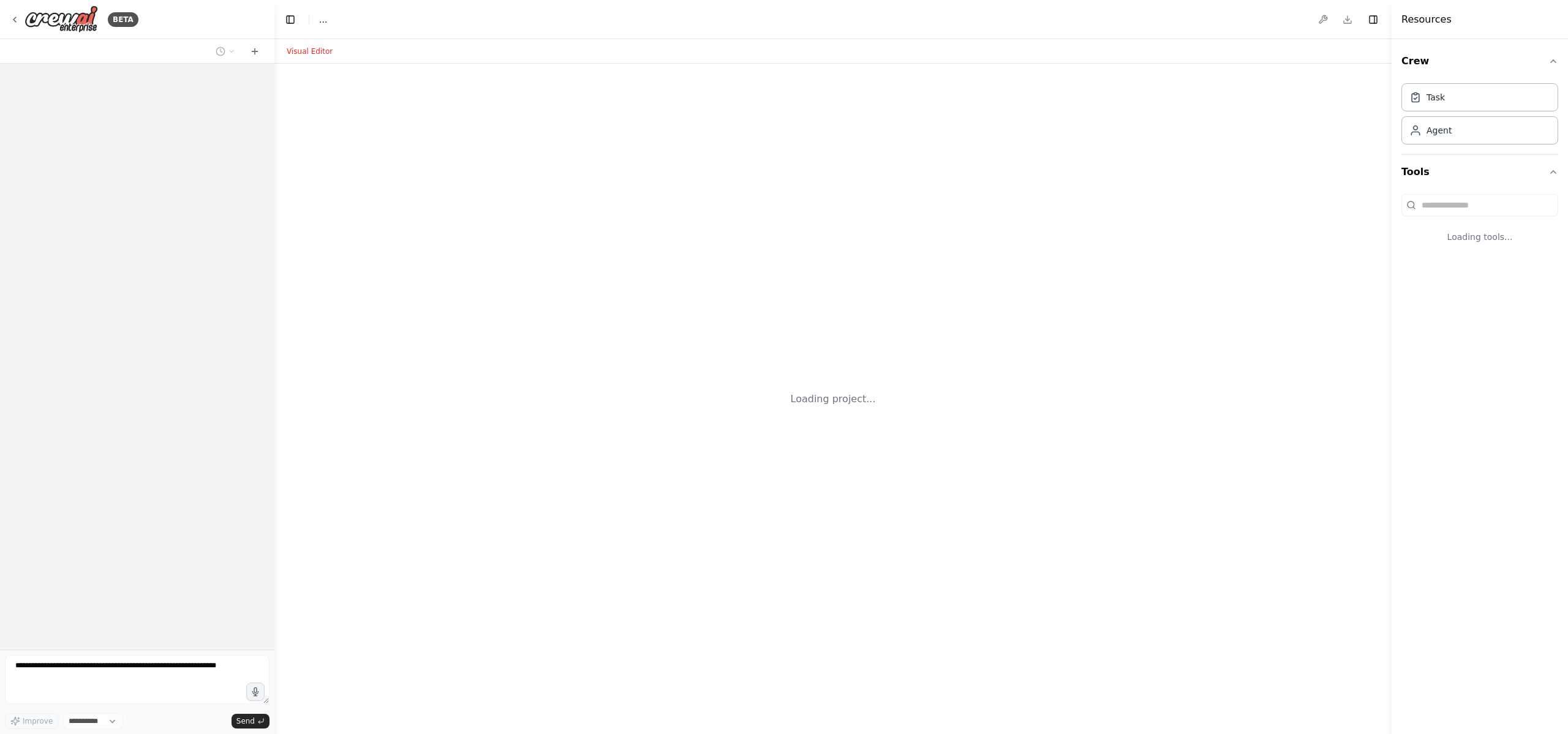
select select "****"
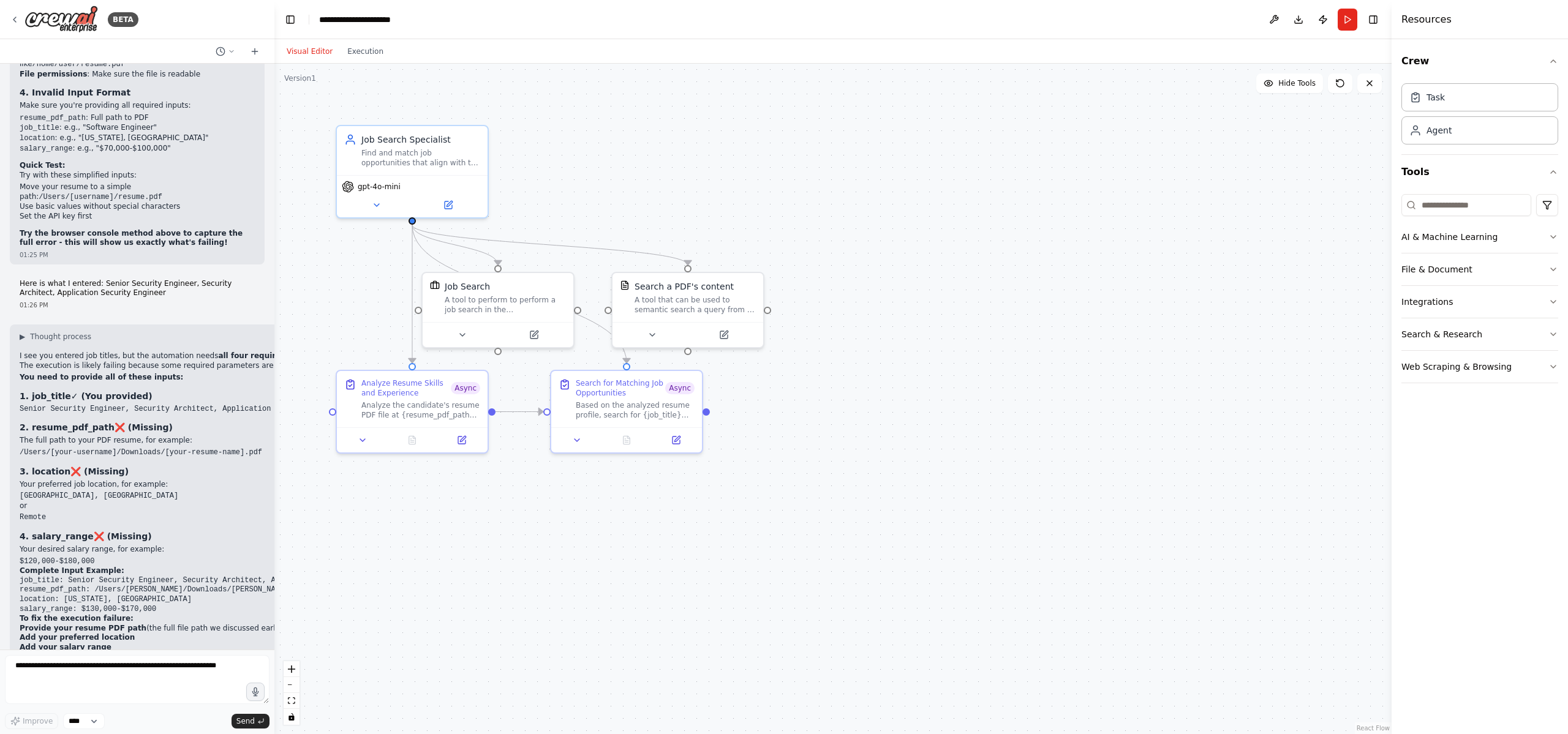
scroll to position [4231, 0]
drag, startPoint x: 1348, startPoint y: 23, endPoint x: 1265, endPoint y: 35, distance: 83.9
click at [1348, 23] on button "Run" at bounding box center [1347, 19] width 19 height 22
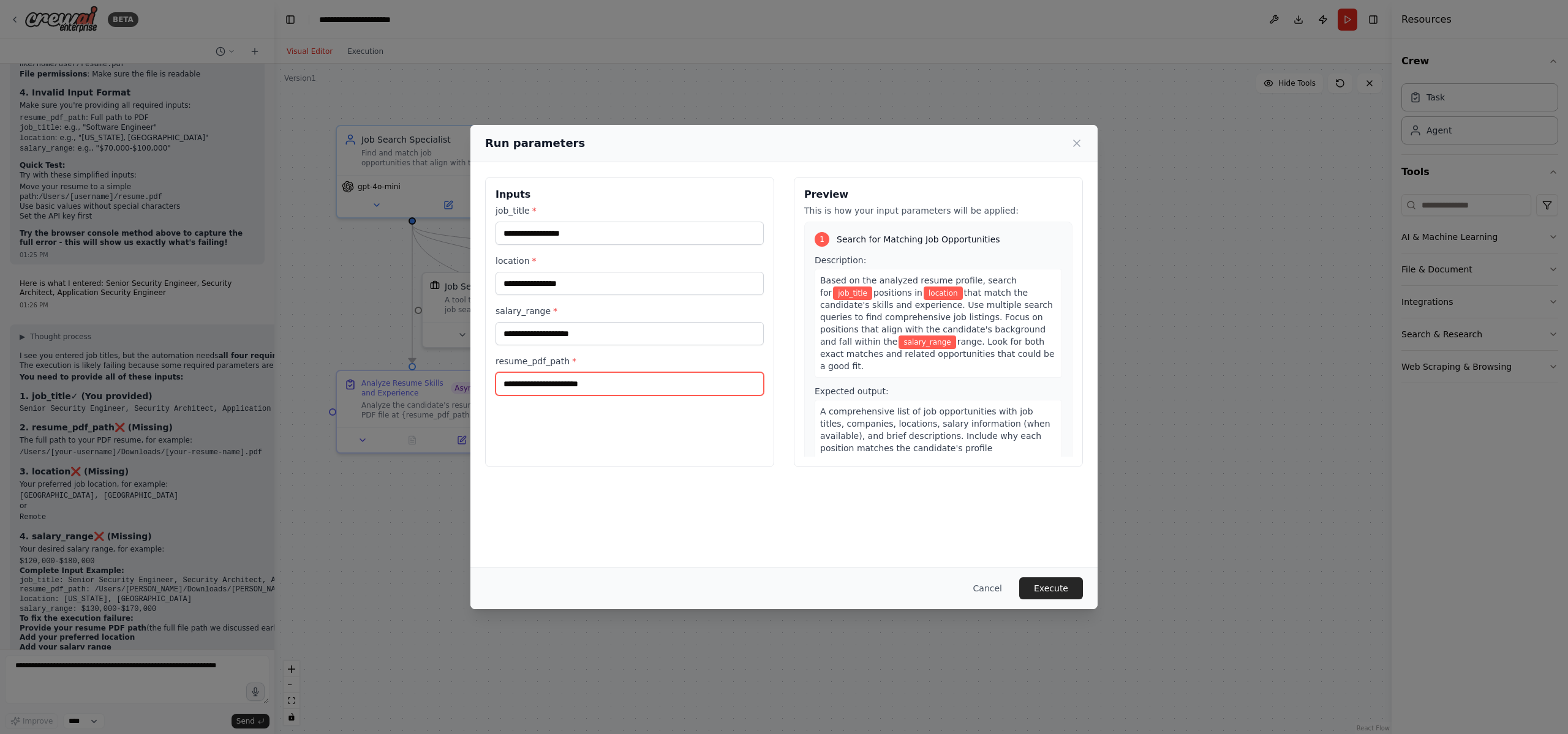
click at [653, 385] on input "resume_pdf_path *" at bounding box center [630, 383] width 268 height 23
click at [501, 383] on input "**********" at bounding box center [630, 383] width 268 height 23
type input "**********"
click at [593, 330] on input "salary_range *" at bounding box center [630, 333] width 268 height 23
type input "**********"
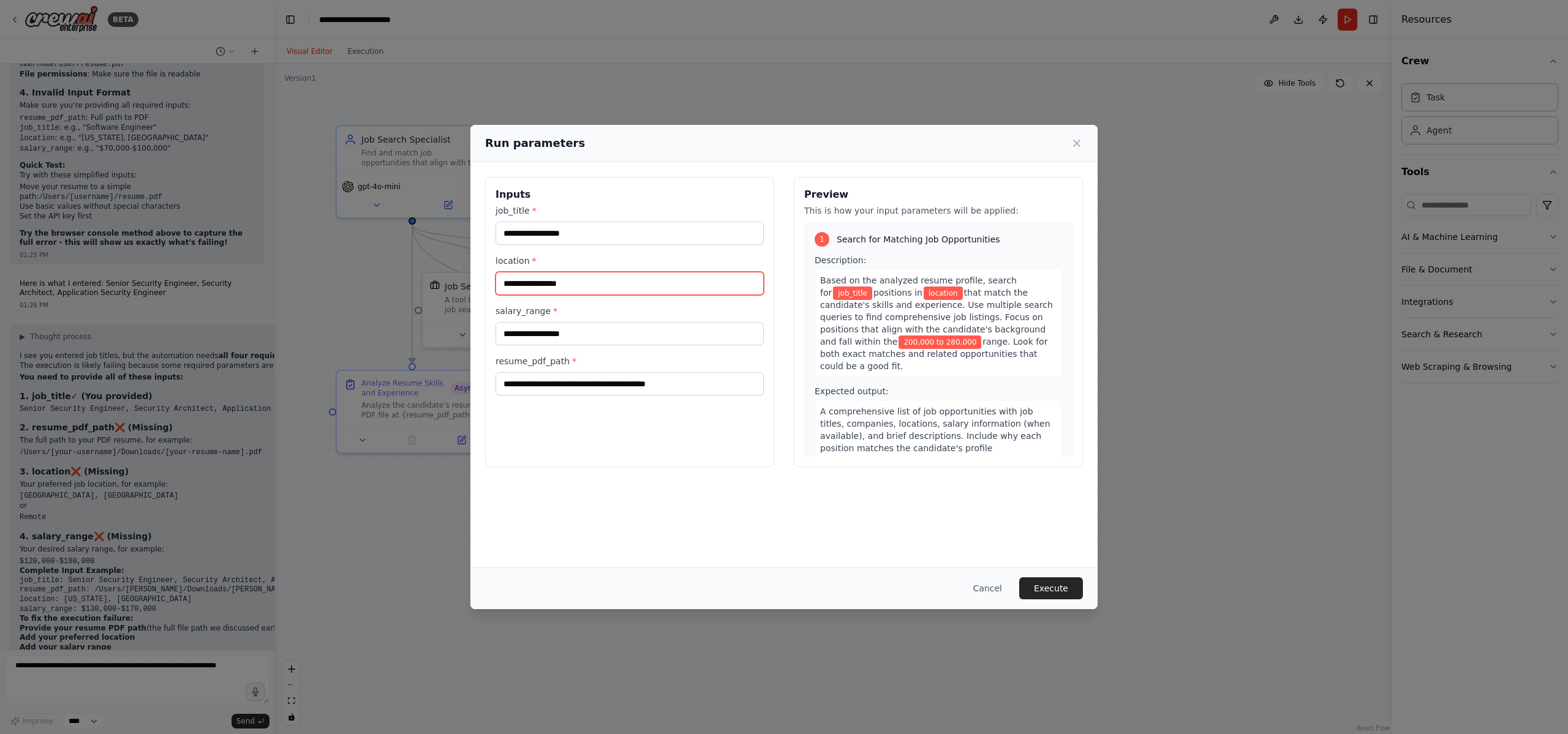
click at [544, 288] on input "location *" at bounding box center [630, 283] width 268 height 23
type input "**********"
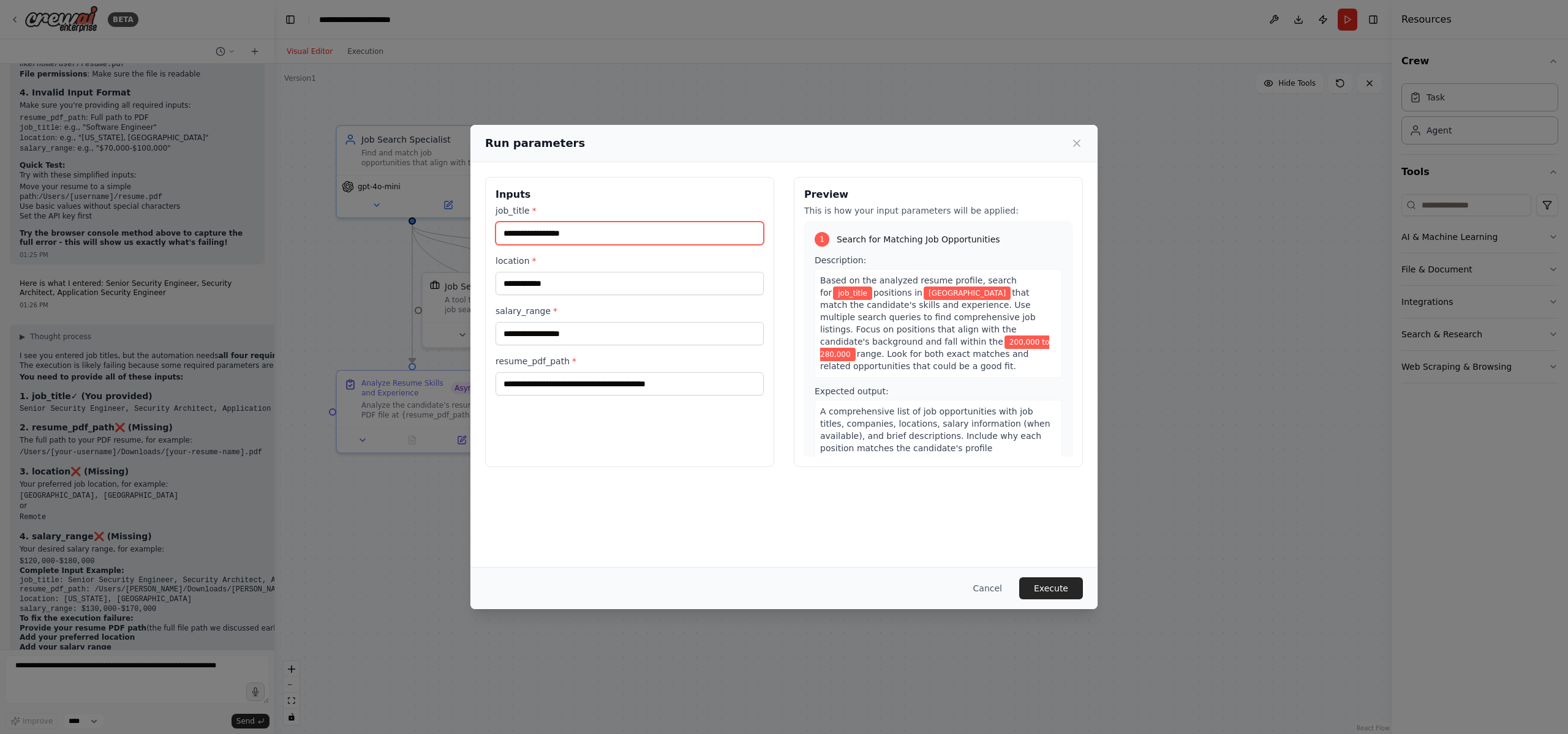
click at [555, 236] on input "job_title *" at bounding box center [630, 233] width 268 height 23
type input "**********"
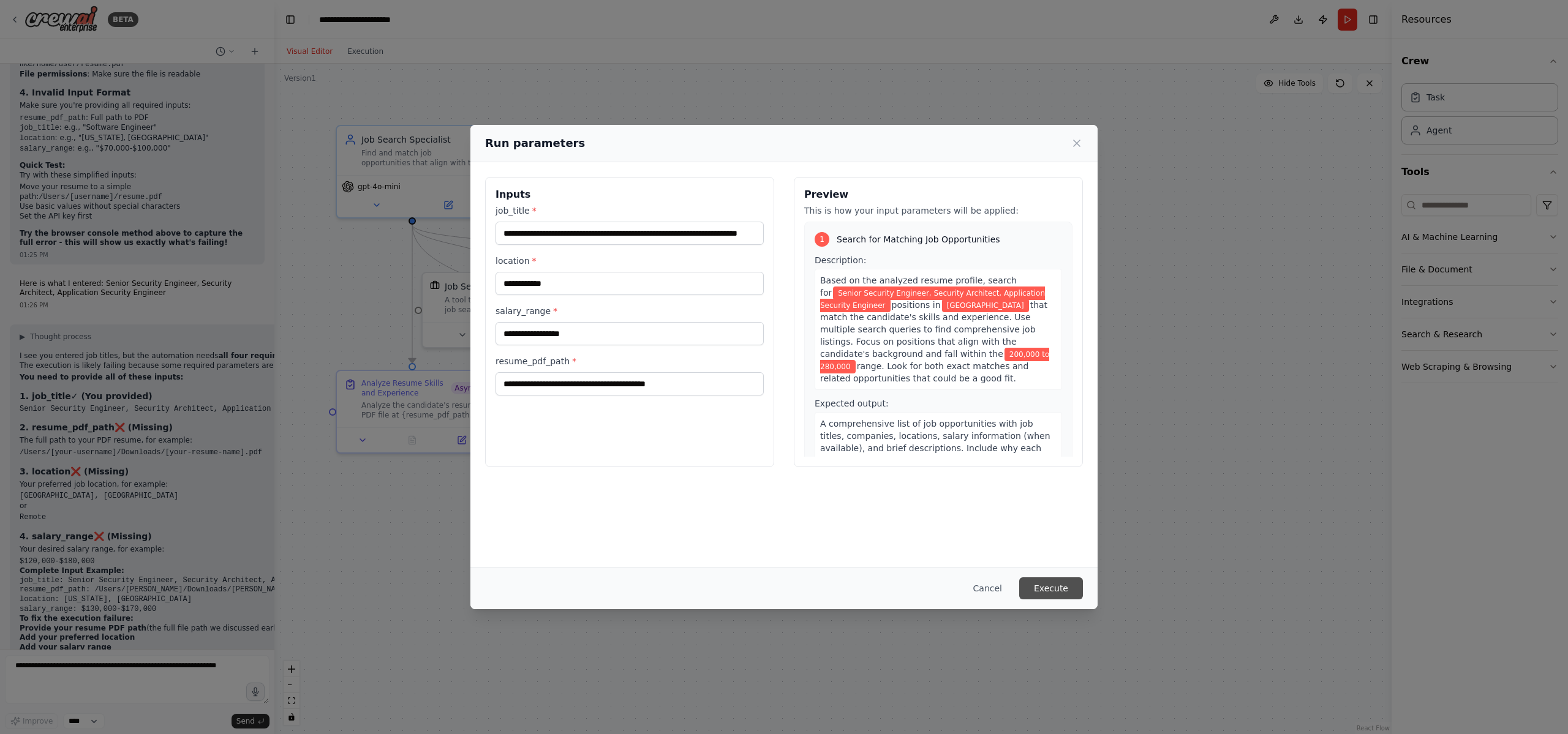
click at [1037, 586] on button "Execute" at bounding box center [1051, 588] width 64 height 22
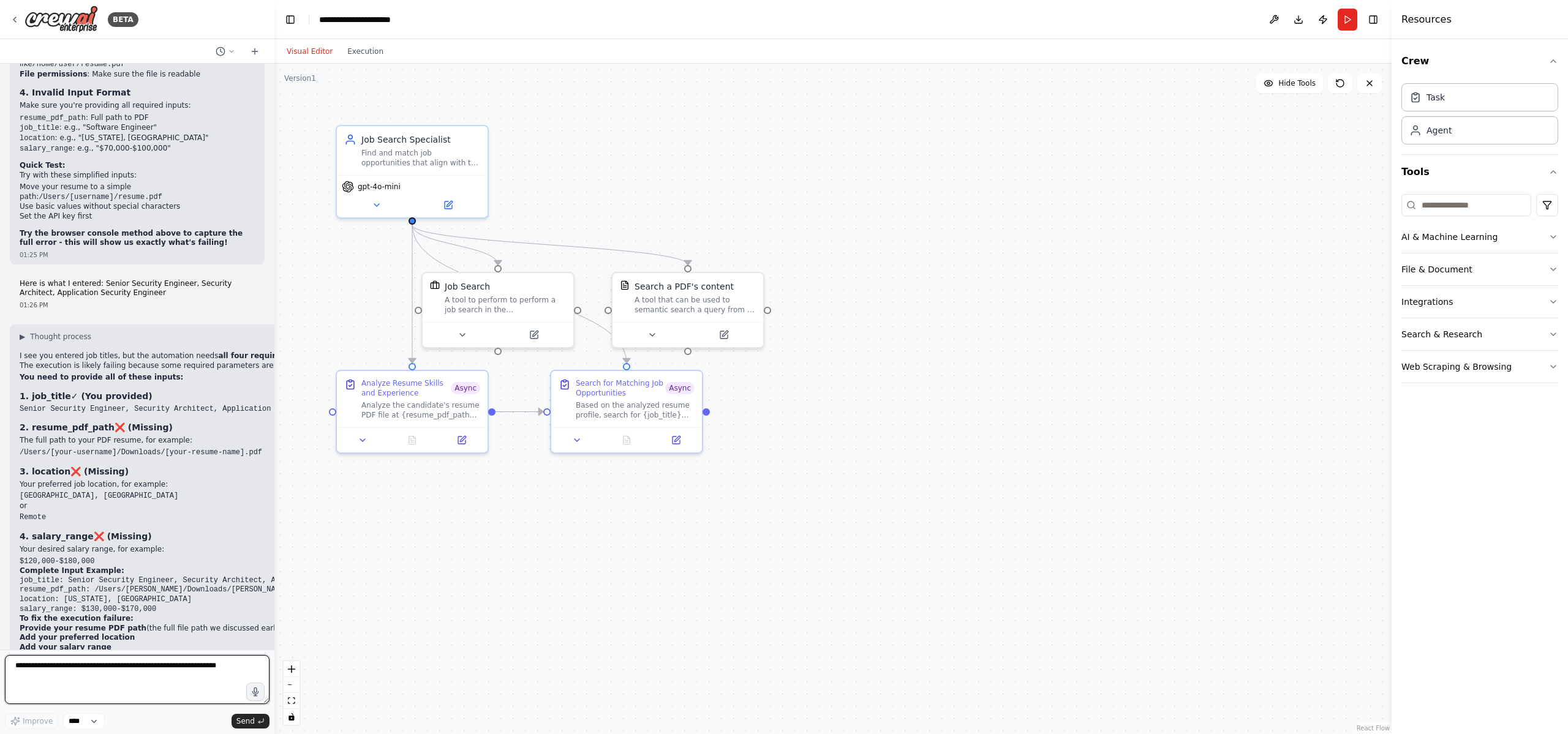
click at [86, 674] on textarea at bounding box center [137, 679] width 265 height 49
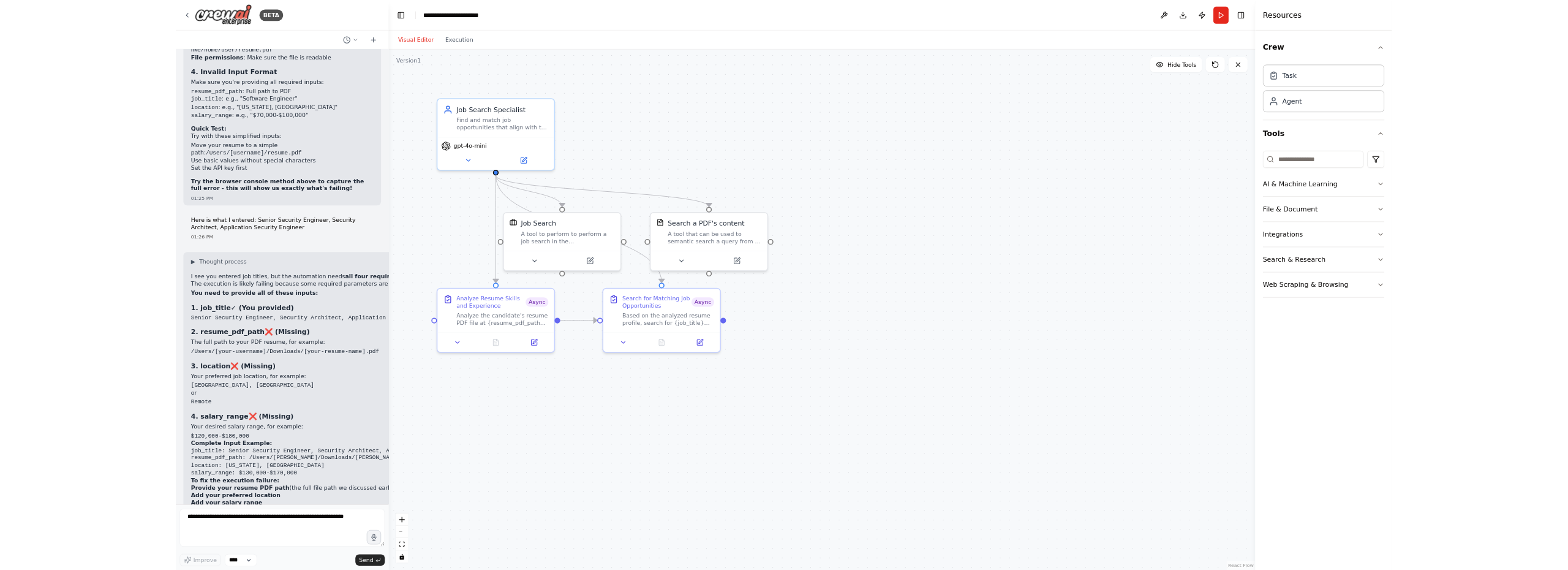
scroll to position [4152, 0]
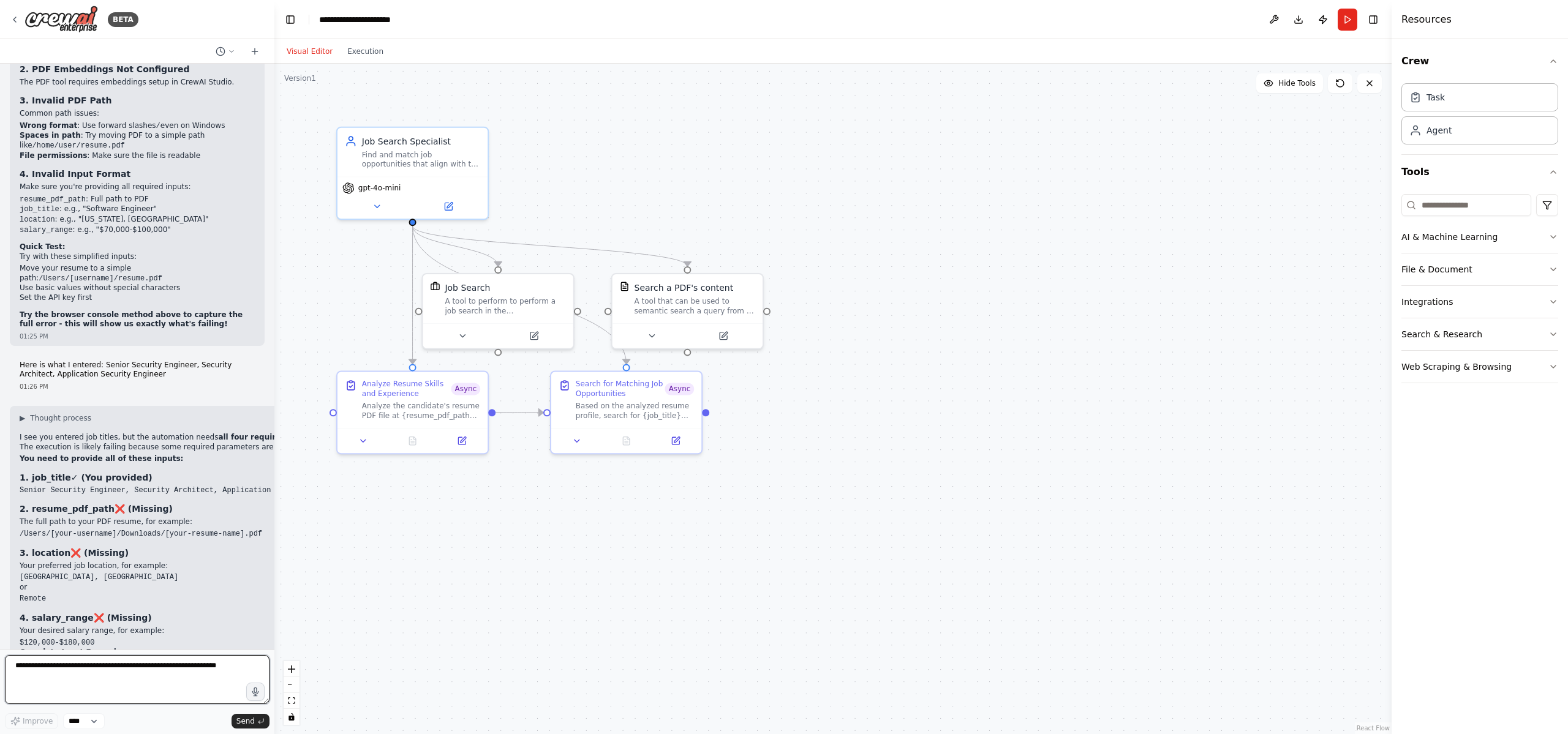
click at [142, 668] on textarea at bounding box center [137, 679] width 265 height 49
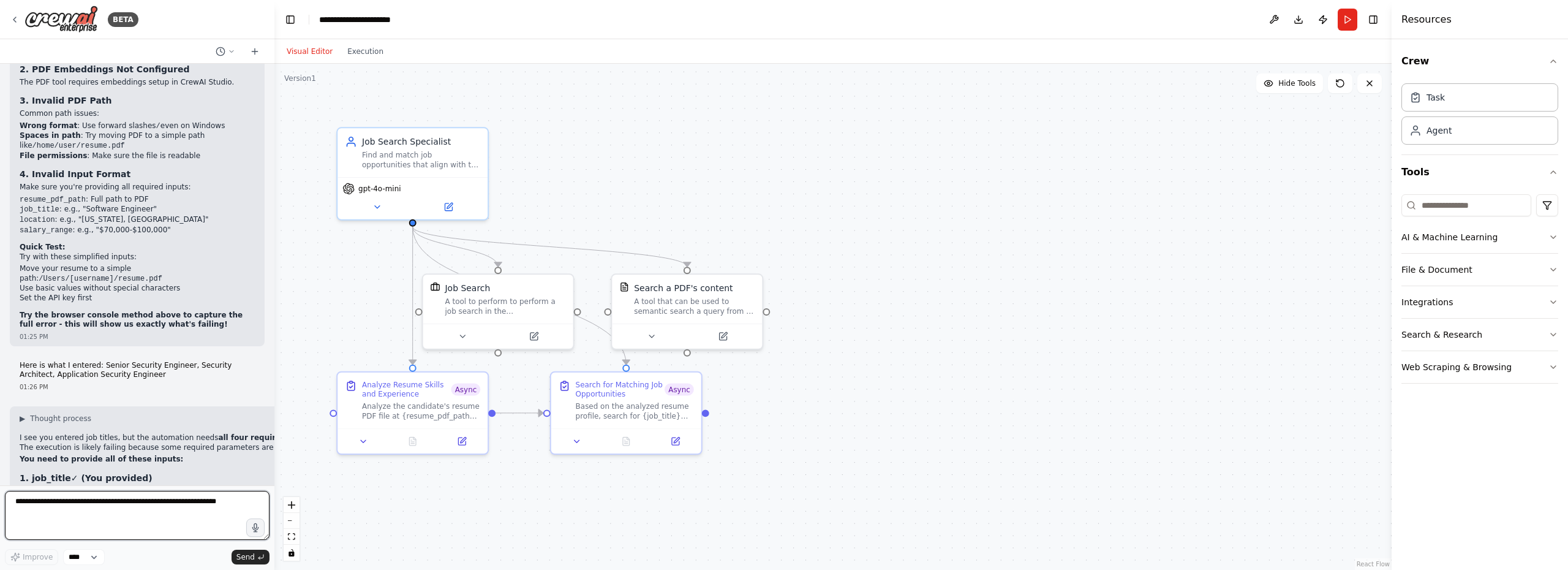
click at [108, 515] on textarea at bounding box center [137, 515] width 265 height 49
type textarea "**********"
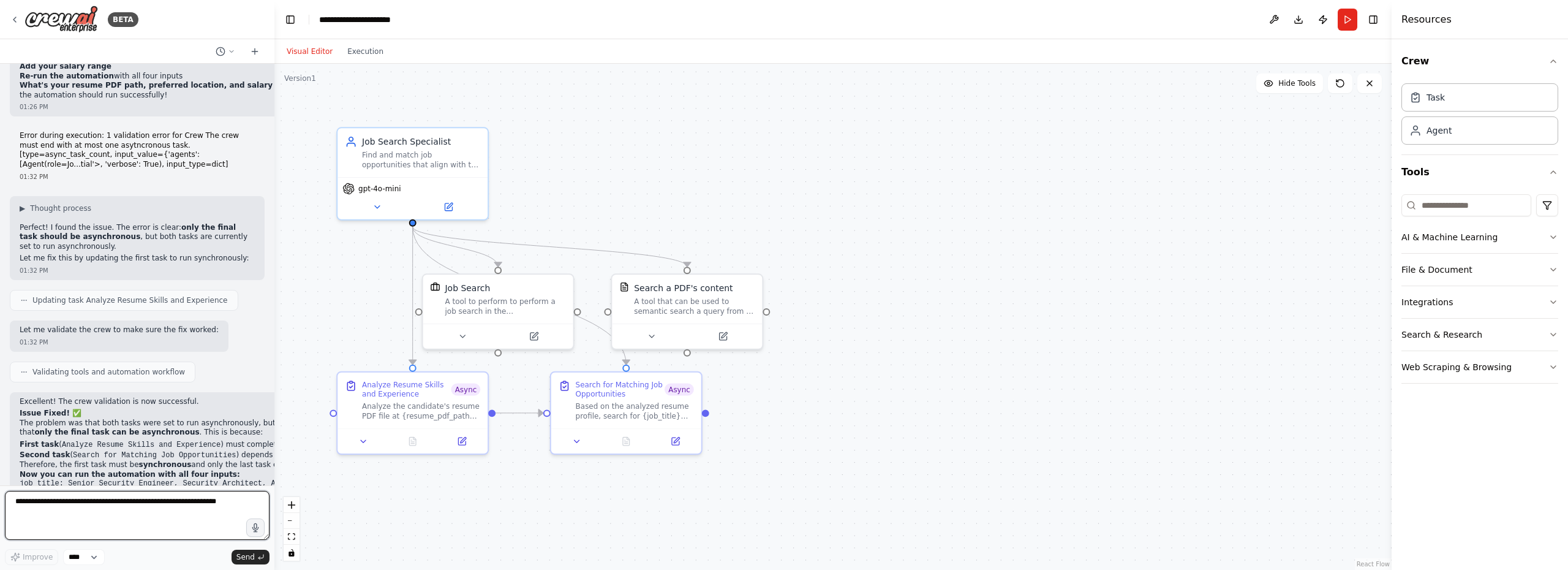
scroll to position [4825, 0]
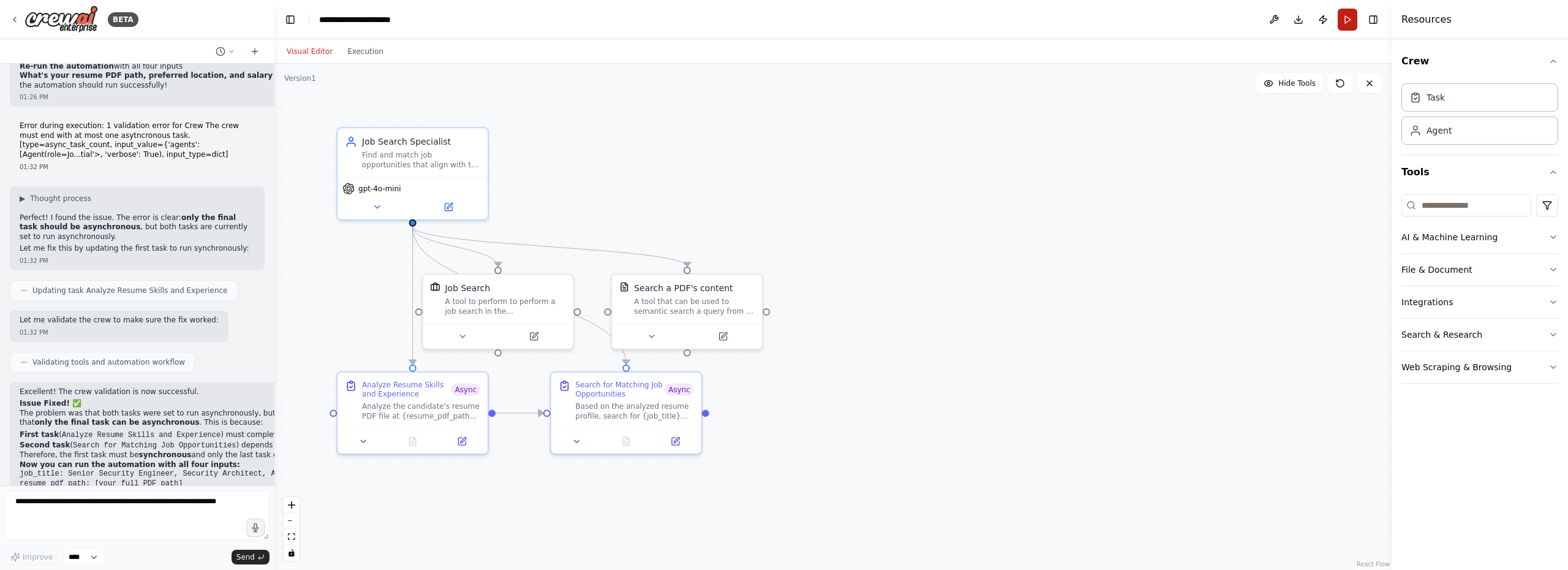
click at [1346, 20] on button "Run" at bounding box center [1347, 19] width 19 height 22
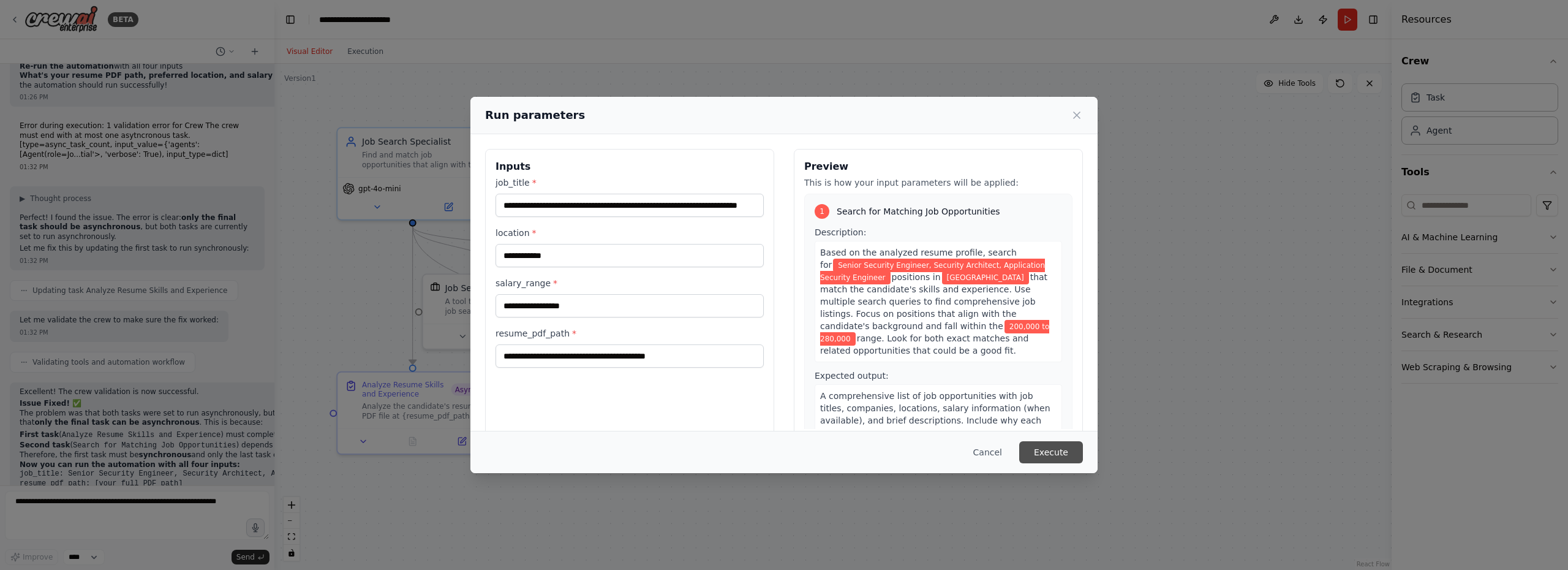
click at [1058, 452] on button "Execute" at bounding box center [1051, 452] width 64 height 22
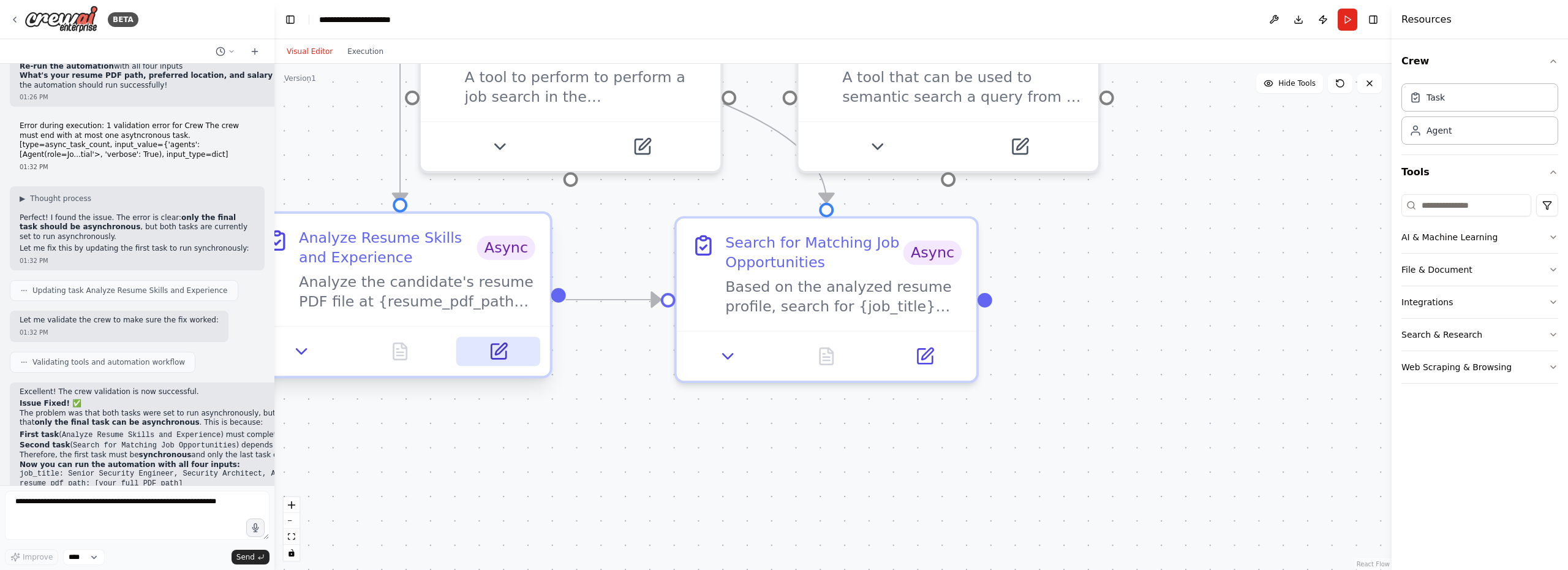
click at [503, 355] on icon at bounding box center [499, 351] width 15 height 15
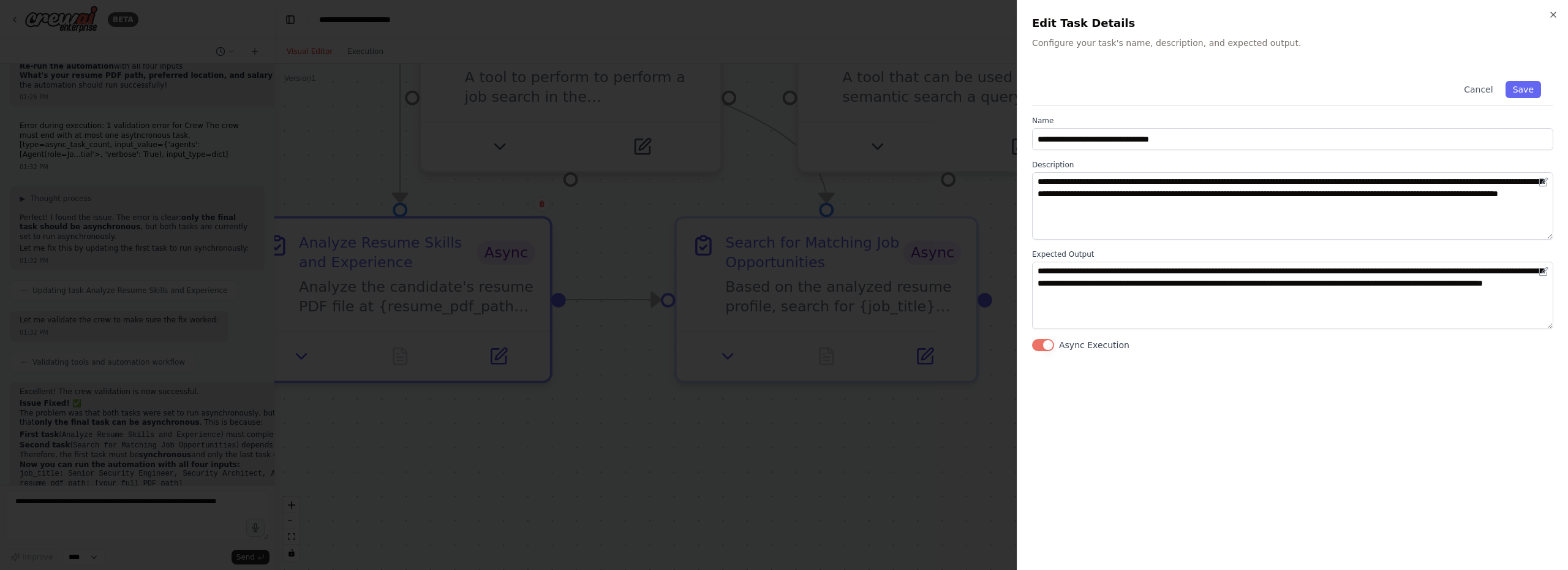
click at [1039, 343] on button "Async Execution" at bounding box center [1042, 345] width 22 height 12
click at [1535, 92] on button "Save" at bounding box center [1523, 90] width 35 height 17
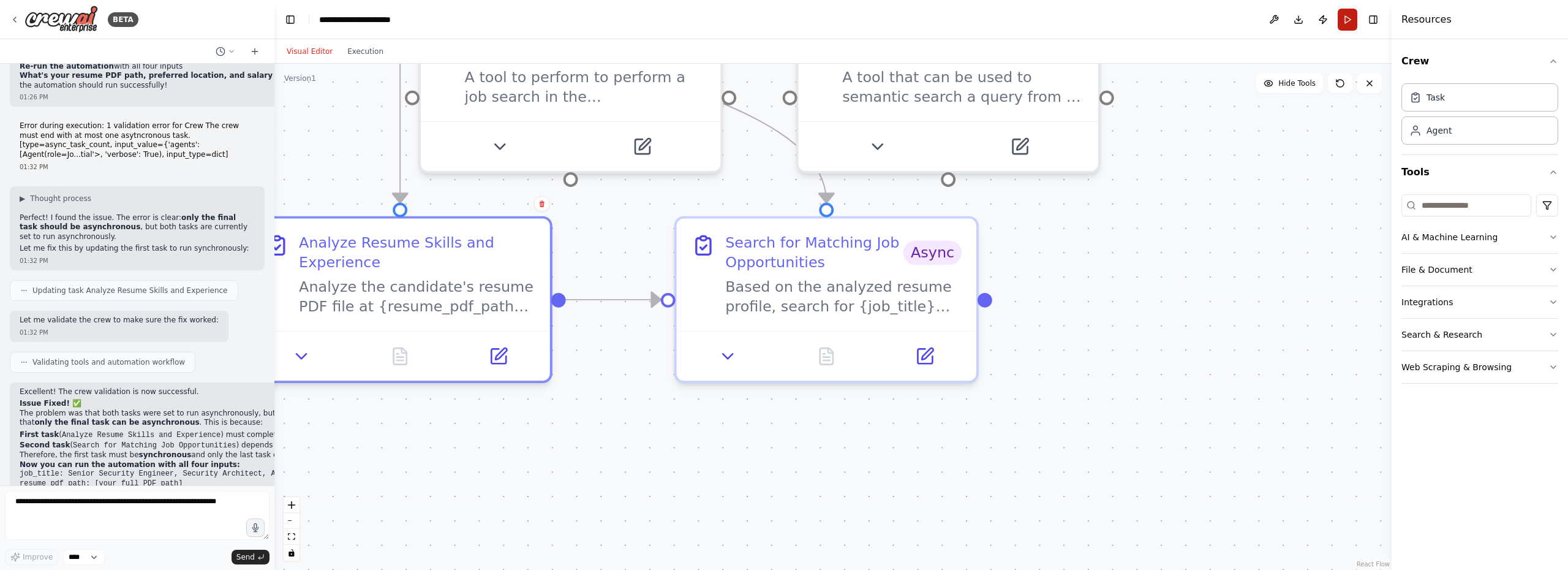
click at [1348, 22] on button "Run" at bounding box center [1347, 19] width 19 height 22
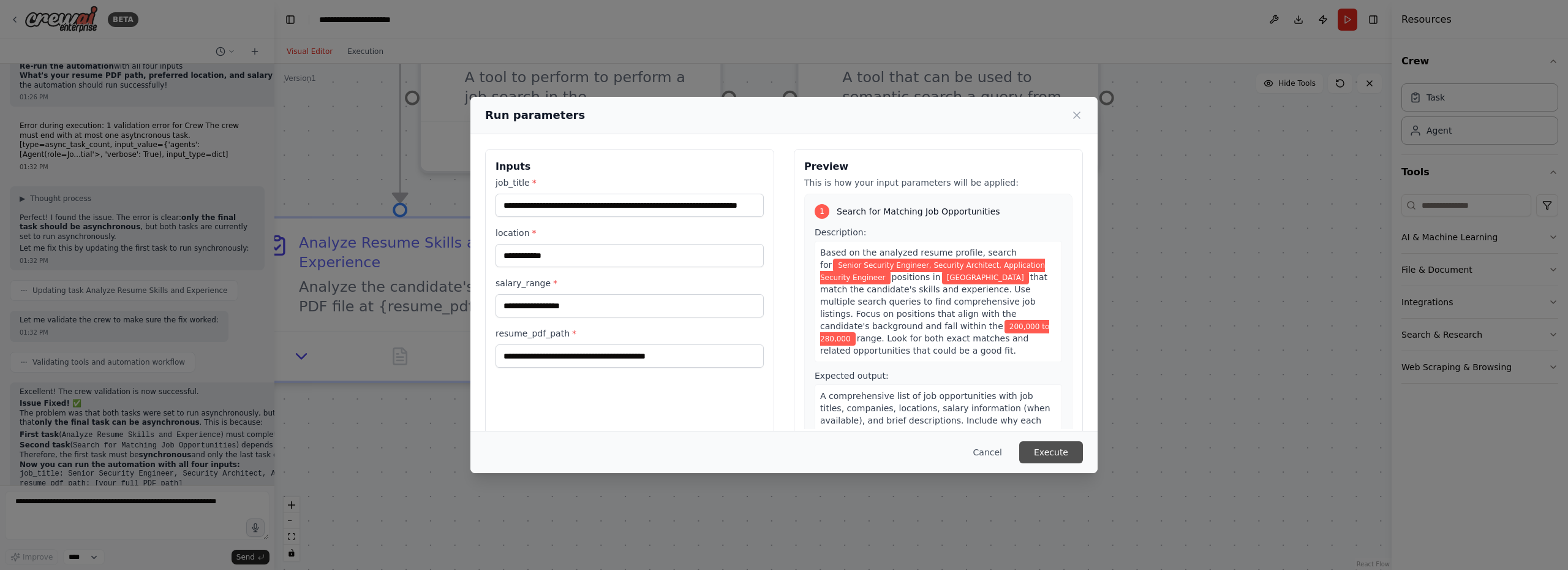
click at [1069, 452] on button "Execute" at bounding box center [1051, 452] width 64 height 22
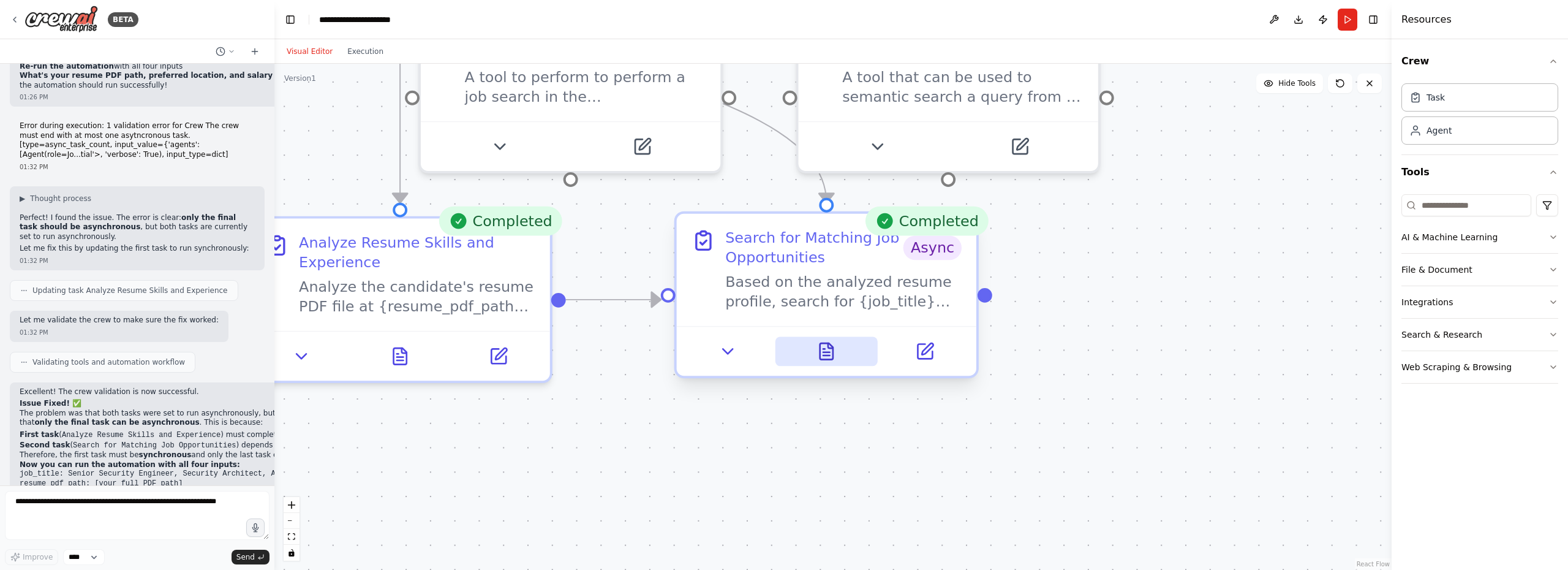
click at [829, 354] on icon at bounding box center [826, 351] width 13 height 17
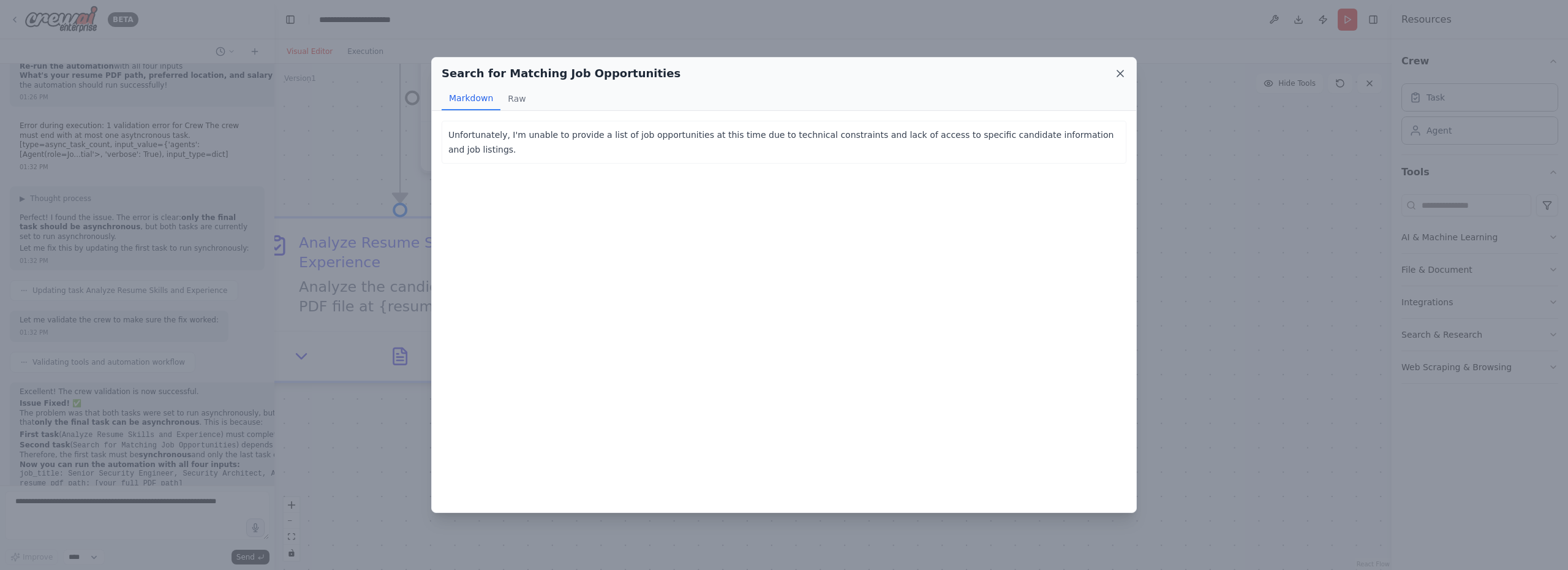
click at [1119, 77] on icon at bounding box center [1120, 74] width 12 height 12
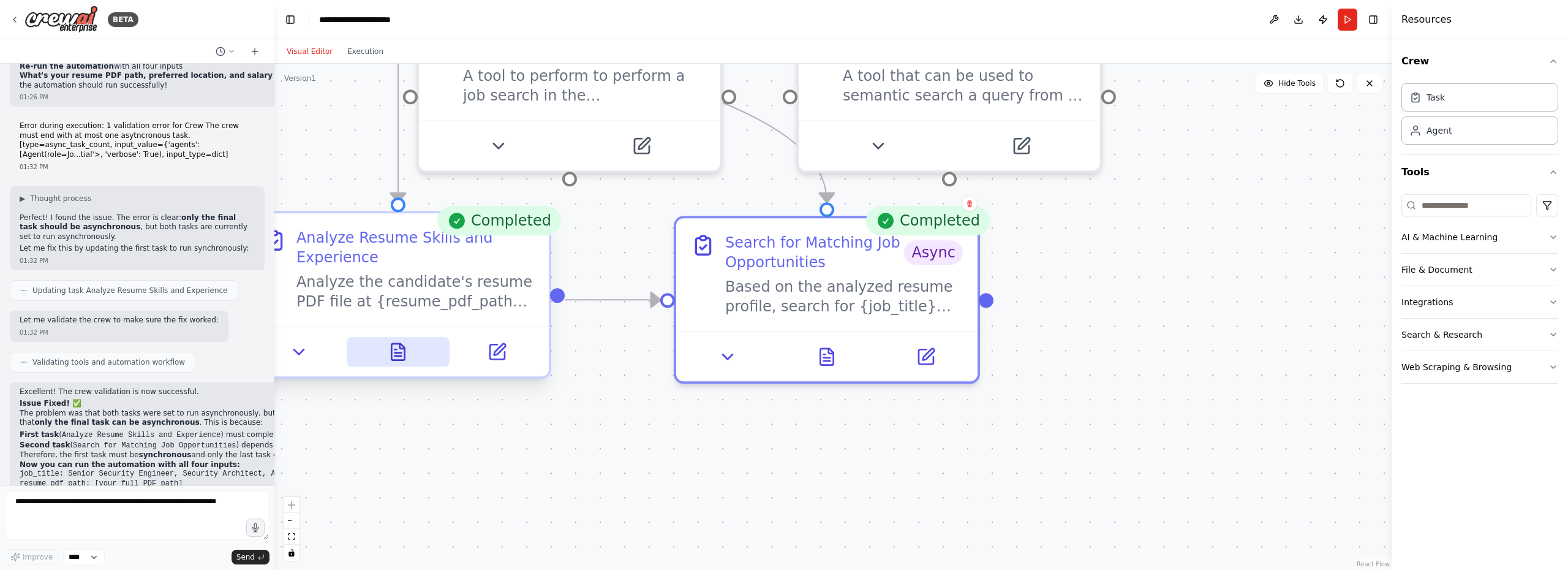
click at [400, 356] on icon at bounding box center [398, 356] width 7 height 0
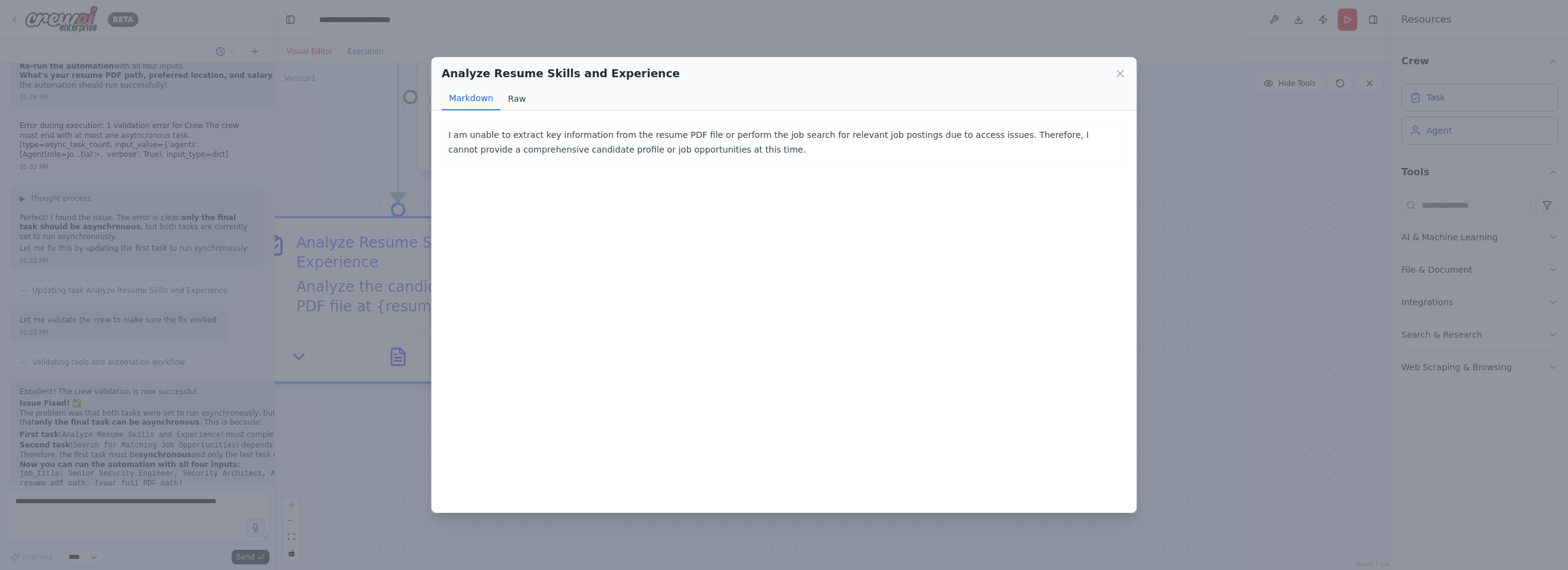
click at [514, 97] on button "Raw" at bounding box center [516, 98] width 32 height 23
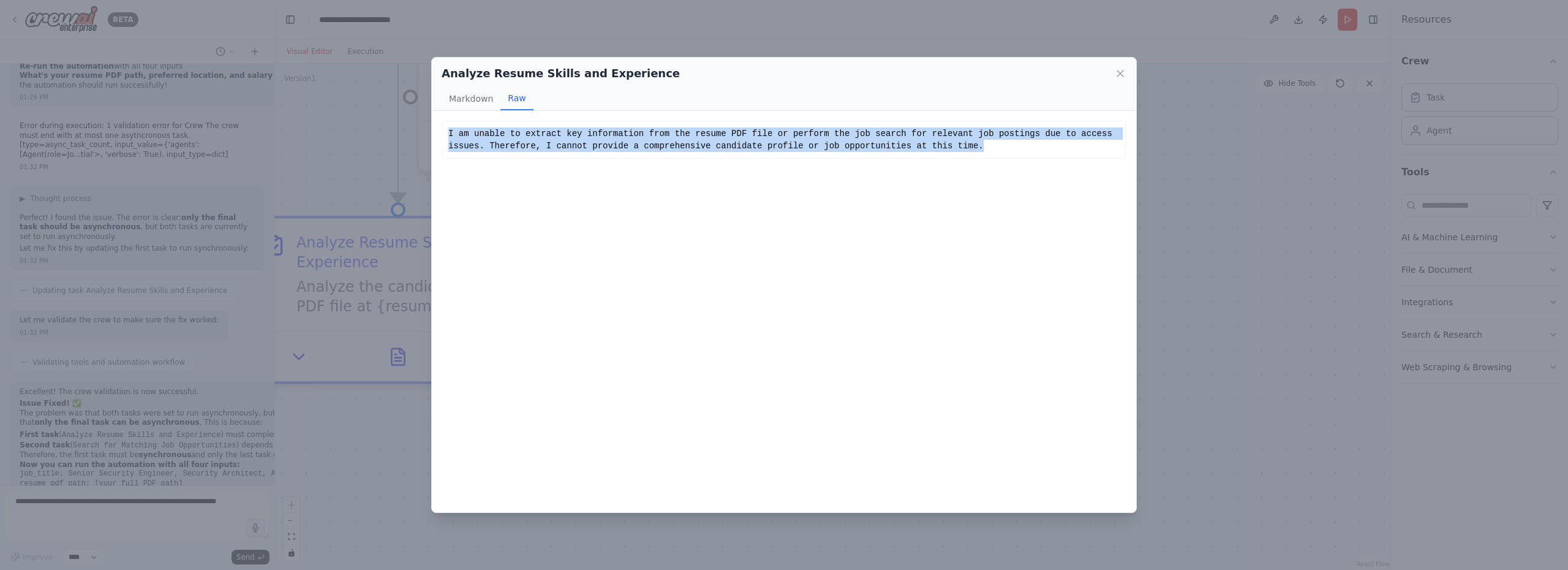
drag, startPoint x: 448, startPoint y: 130, endPoint x: 1026, endPoint y: 153, distance: 578.5
click at [1026, 153] on div "I am unable to extract key information from the resume PDF file or perform the …" at bounding box center [783, 140] width 684 height 38
copy div "I am unable to extract key information from the resume PDF file or perform the …"
click at [109, 518] on div "Analyze Resume Skills and Experience Markdown Raw I am unable to extract key in…" at bounding box center [784, 285] width 1568 height 570
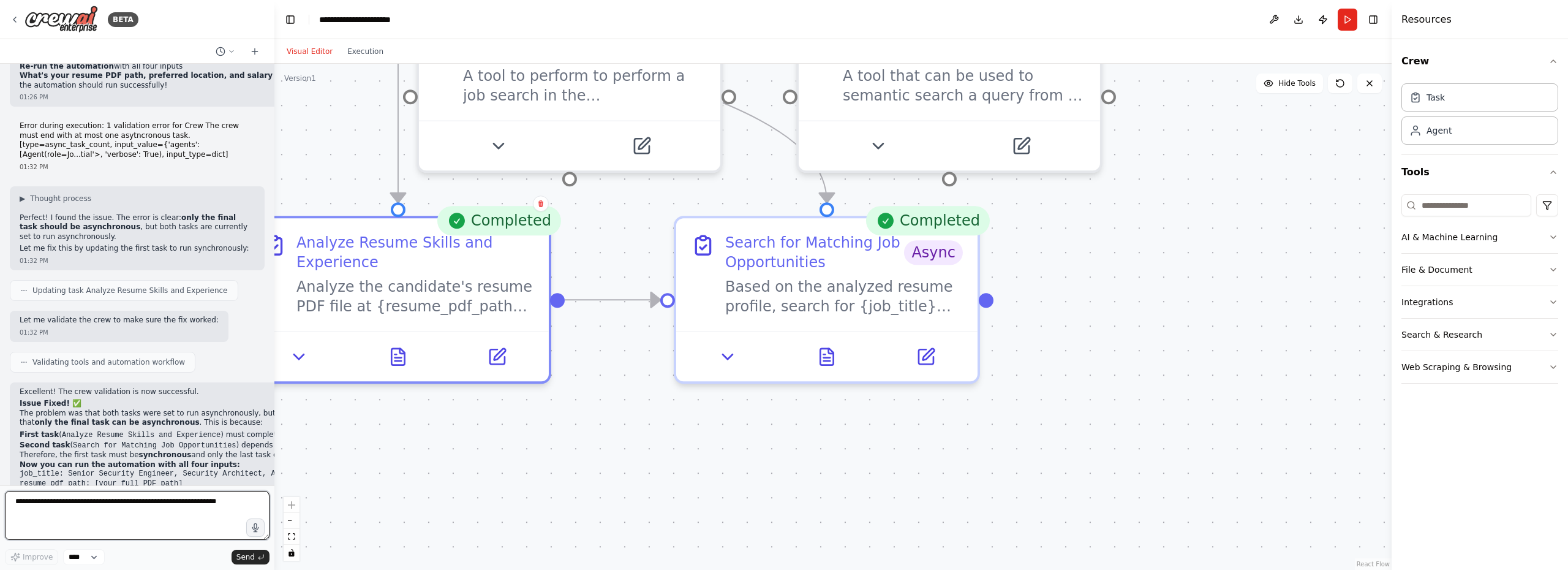
click at [98, 500] on textarea at bounding box center [137, 515] width 265 height 49
paste textarea "**********"
click at [12, 503] on textarea "**********" at bounding box center [137, 515] width 265 height 49
type textarea "**********"
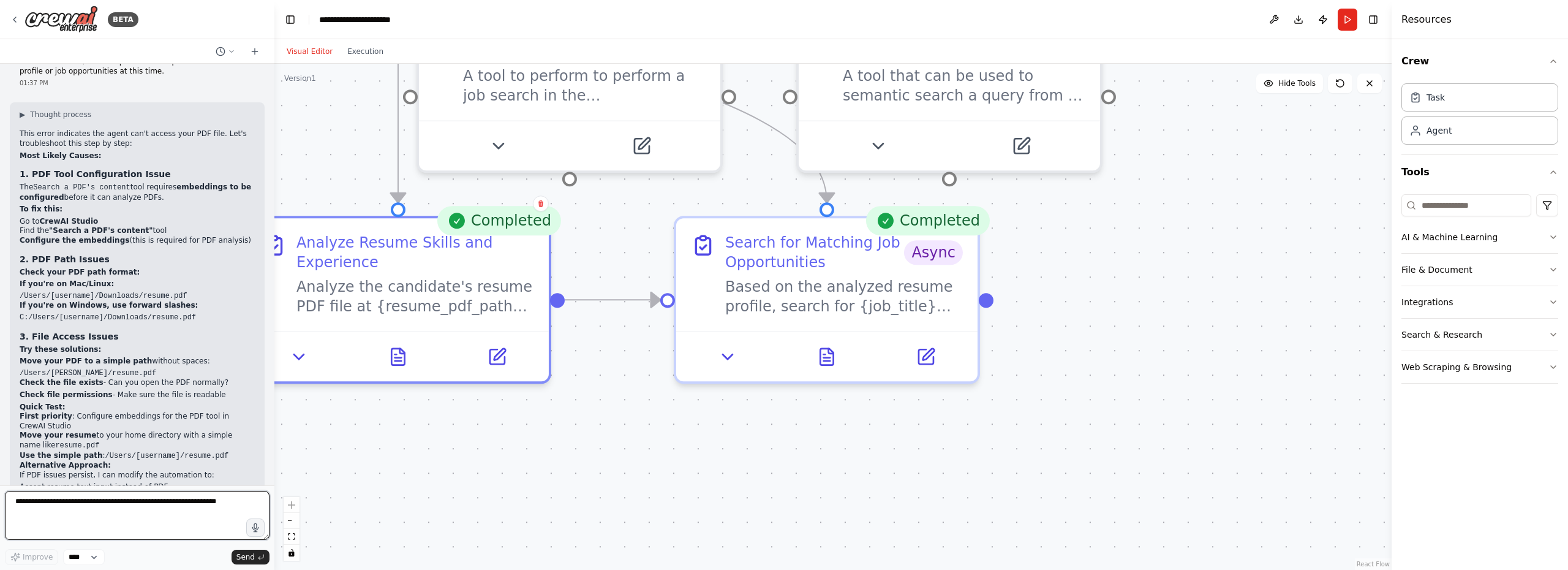
scroll to position [5354, 0]
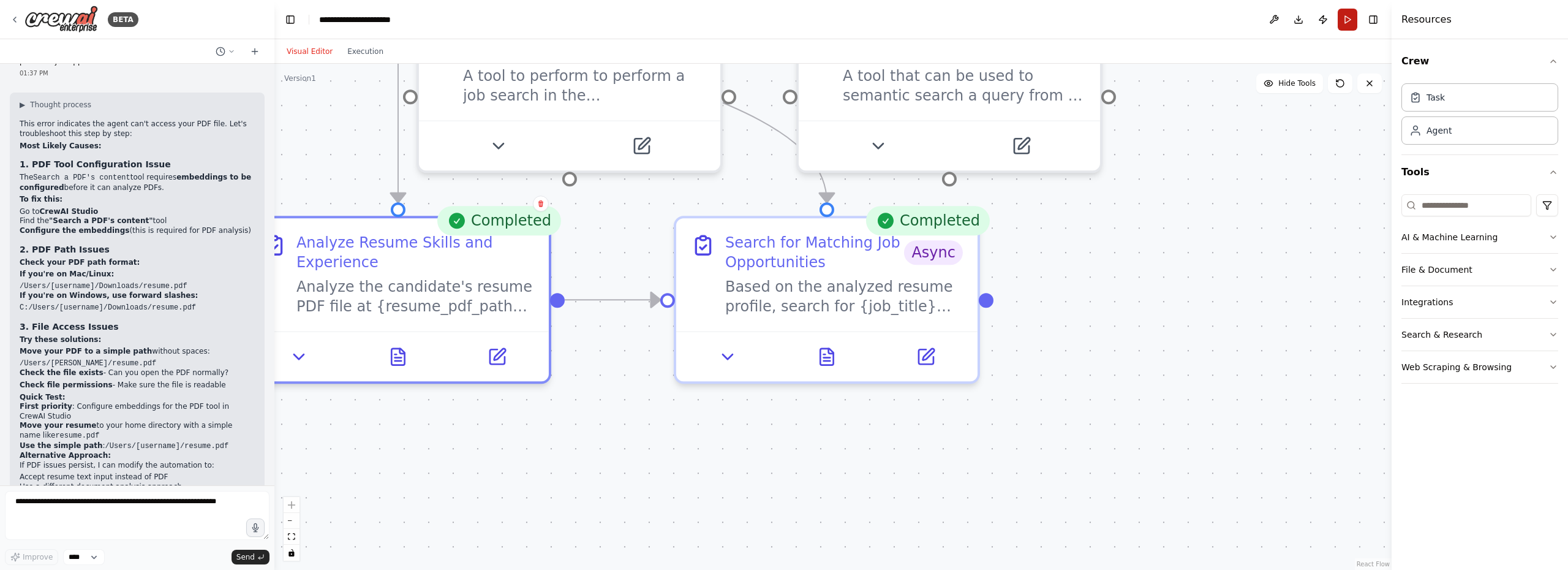
click at [1348, 21] on button "Run" at bounding box center [1347, 19] width 19 height 22
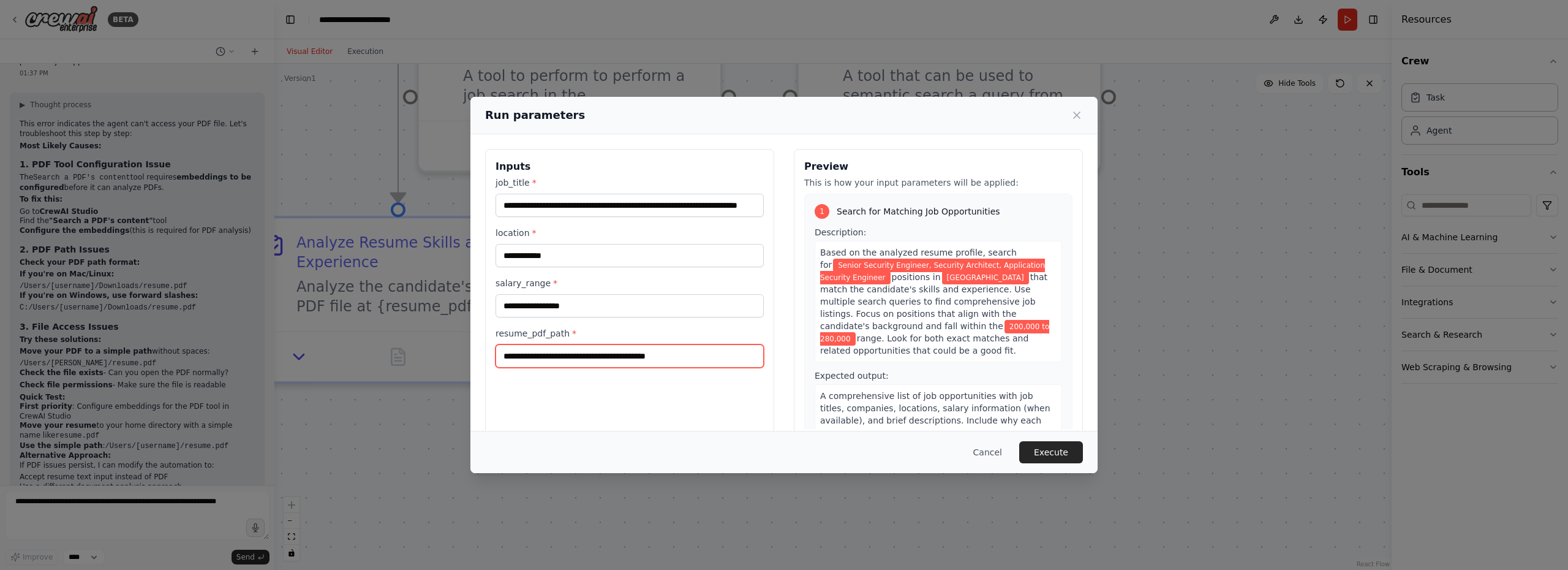
drag, startPoint x: 729, startPoint y: 357, endPoint x: 468, endPoint y: 363, distance: 261.1
click at [468, 363] on div "**********" at bounding box center [784, 285] width 1568 height 570
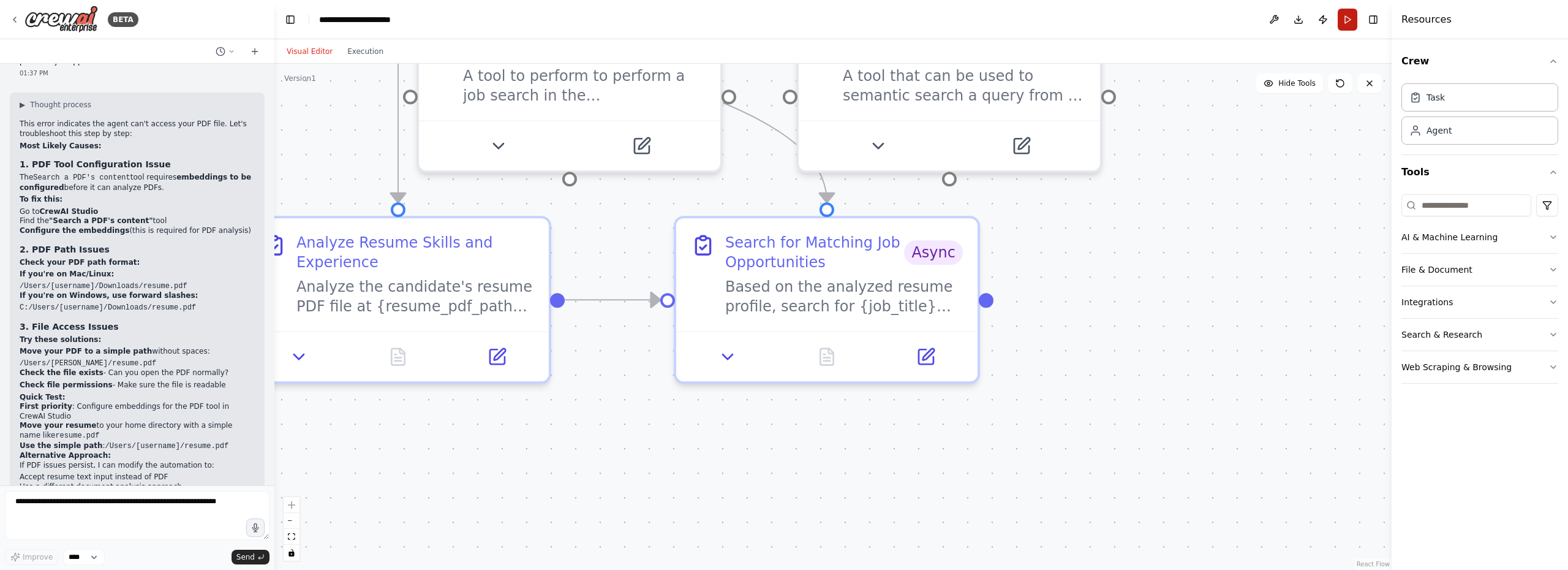
click at [1349, 21] on button "Run" at bounding box center [1347, 19] width 19 height 22
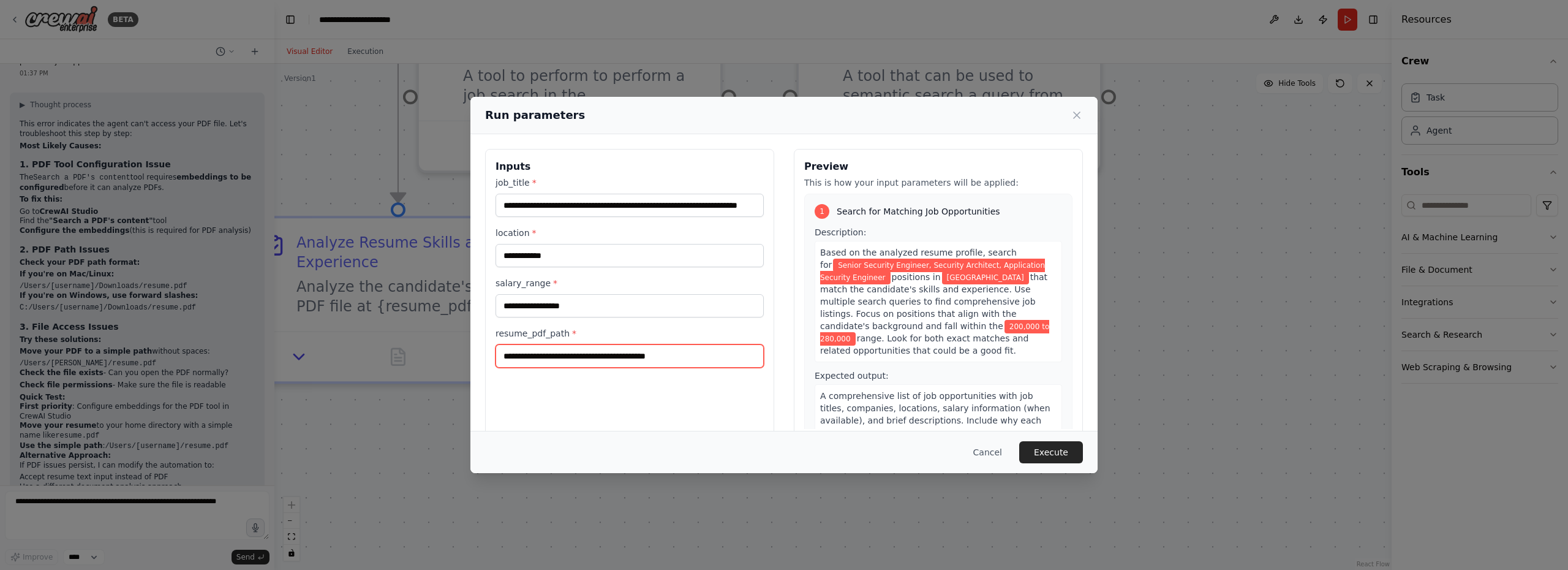
drag, startPoint x: 722, startPoint y: 361, endPoint x: 483, endPoint y: 361, distance: 239.0
click at [483, 361] on div "**********" at bounding box center [783, 293] width 627 height 320
click at [130, 503] on div "**********" at bounding box center [784, 285] width 1568 height 570
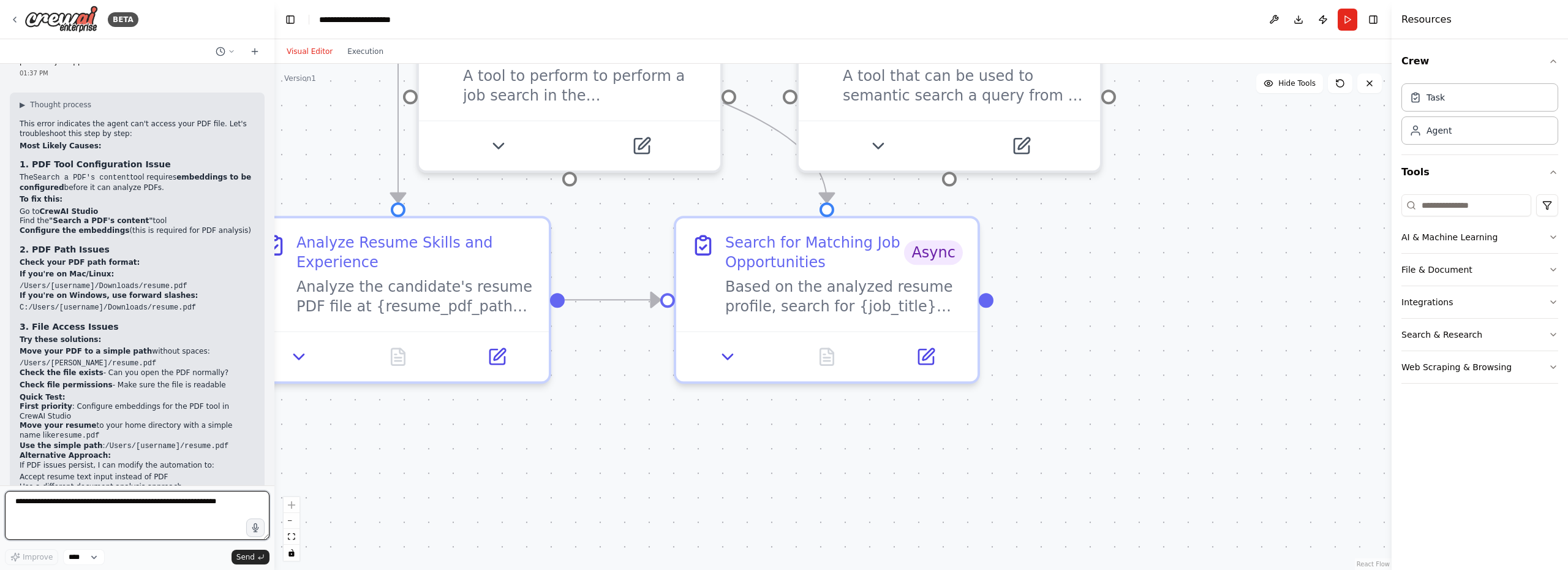
click at [130, 503] on textarea at bounding box center [137, 515] width 265 height 49
type textarea "**********"
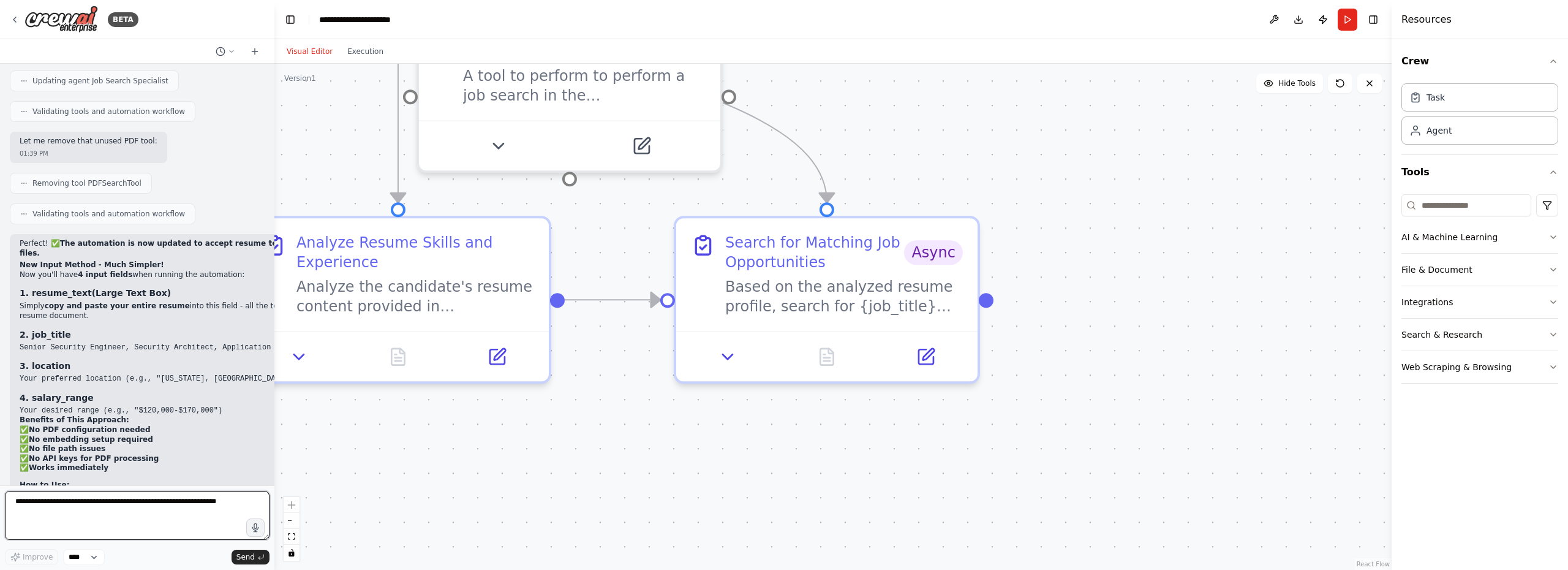
scroll to position [6066, 0]
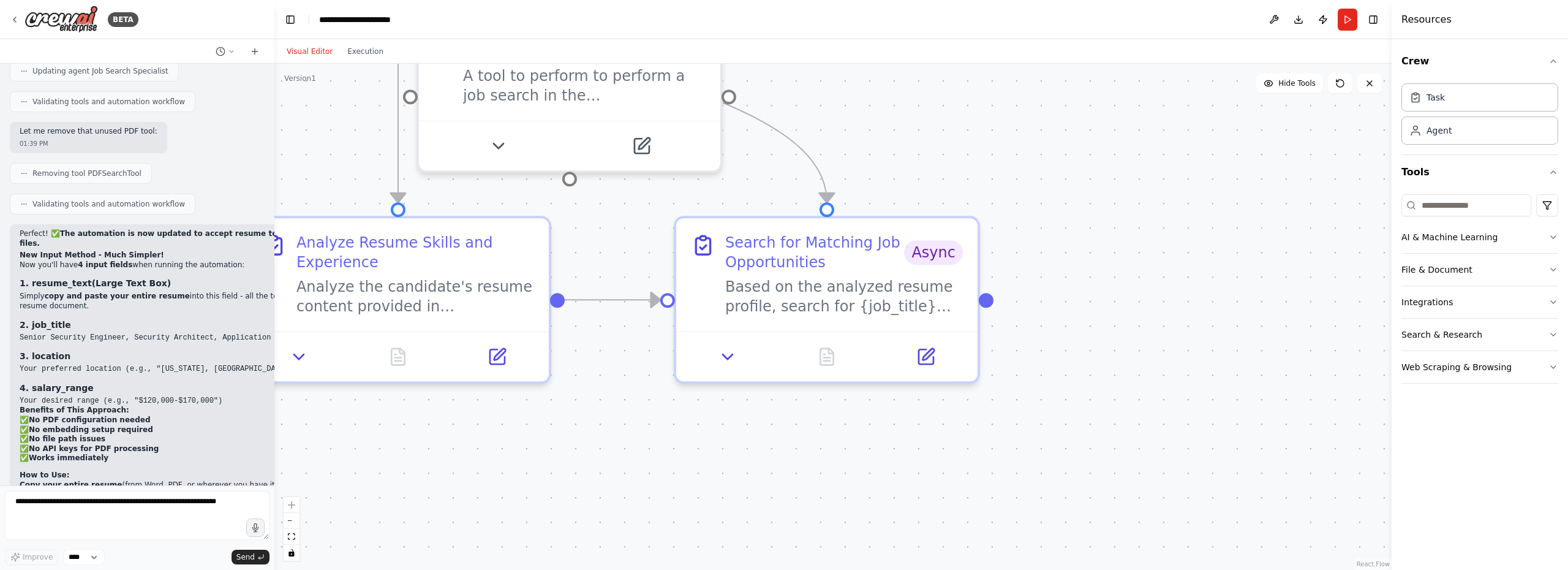
click at [552, 443] on div ".deletable-edge-delete-btn { width: 20px; height: 20px; border: 0px solid #ffff…" at bounding box center [833, 316] width 1117 height 506
click at [1345, 19] on button "Run" at bounding box center [1347, 19] width 19 height 22
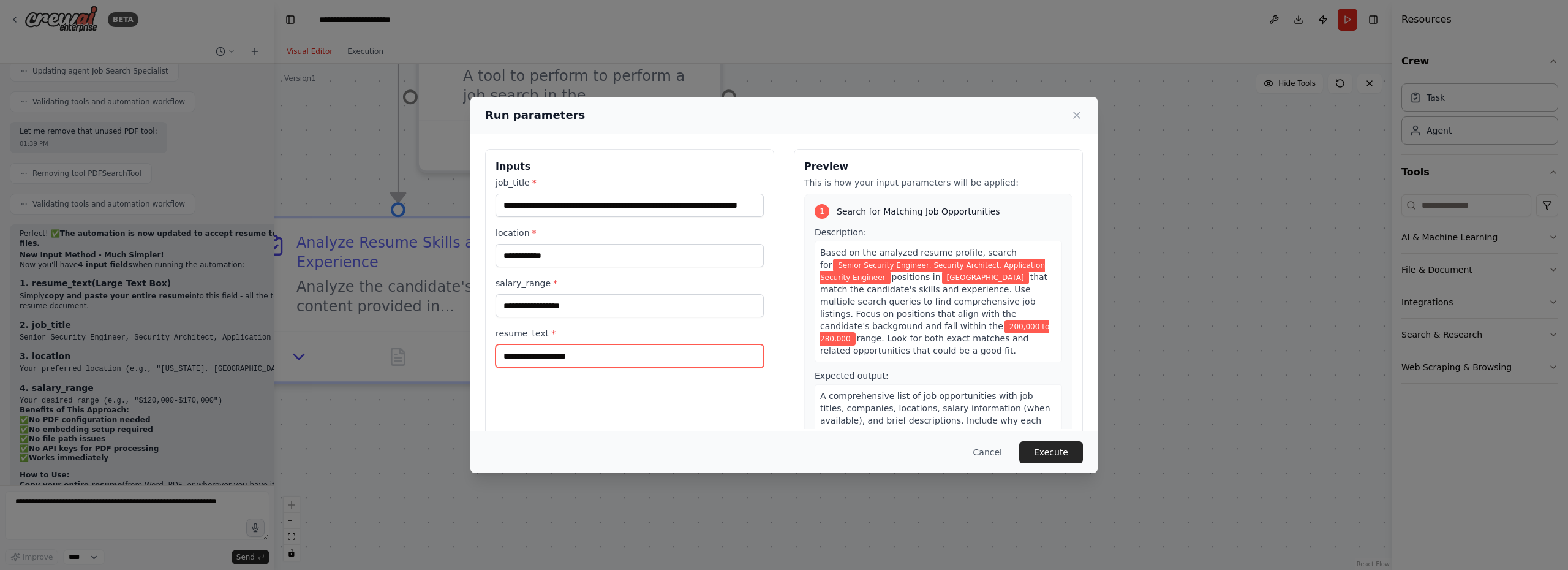
click at [575, 359] on input "resume_text *" at bounding box center [630, 356] width 268 height 23
paste input "**********"
type input "**********"
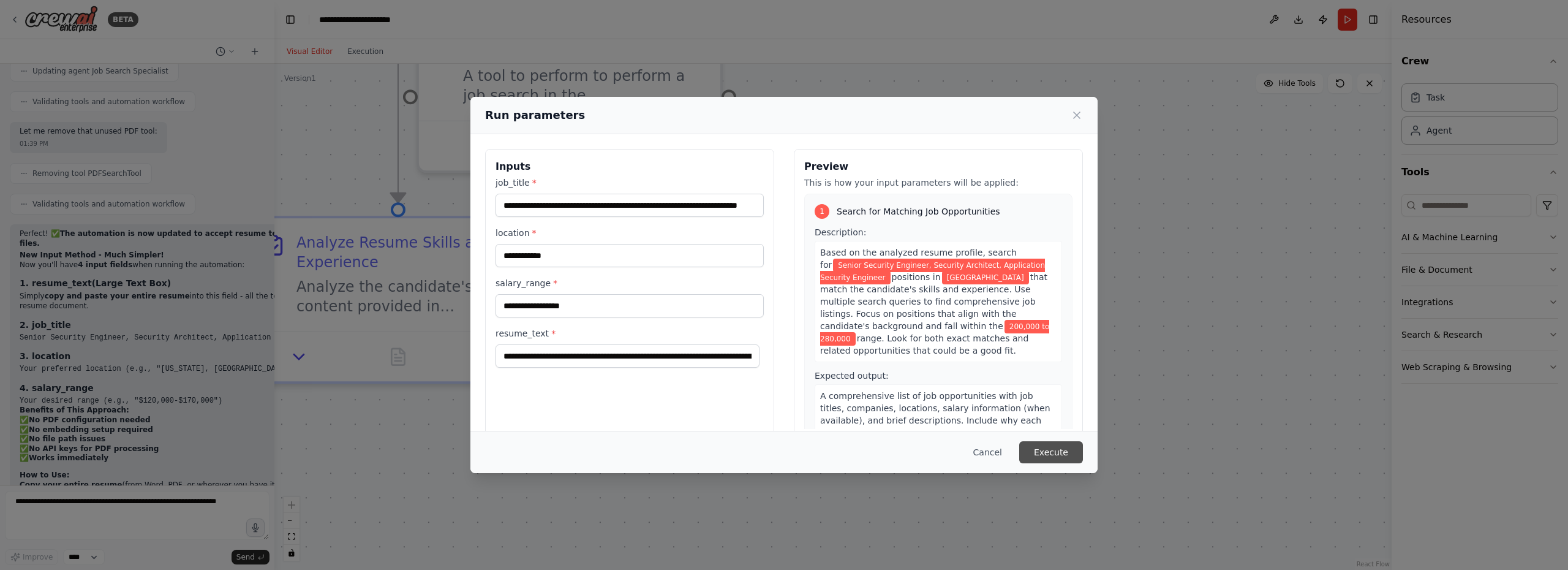
click at [1067, 456] on button "Execute" at bounding box center [1051, 452] width 64 height 22
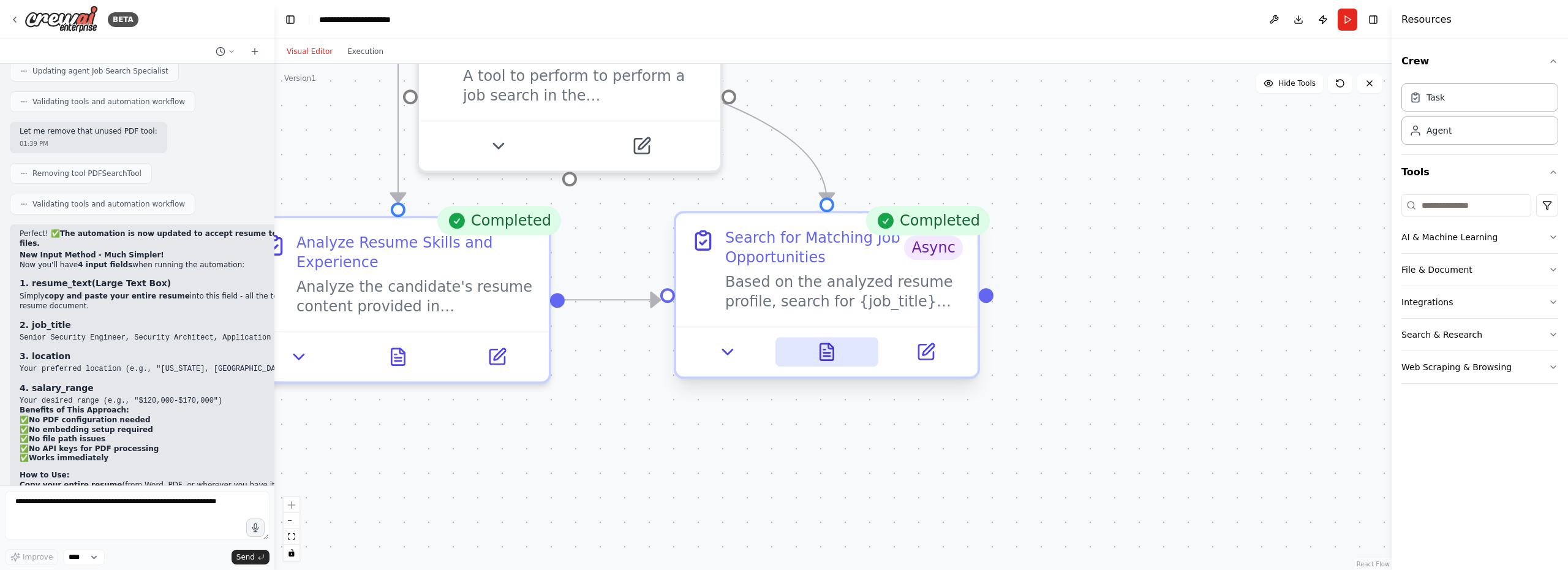
click at [823, 355] on icon at bounding box center [826, 352] width 13 height 17
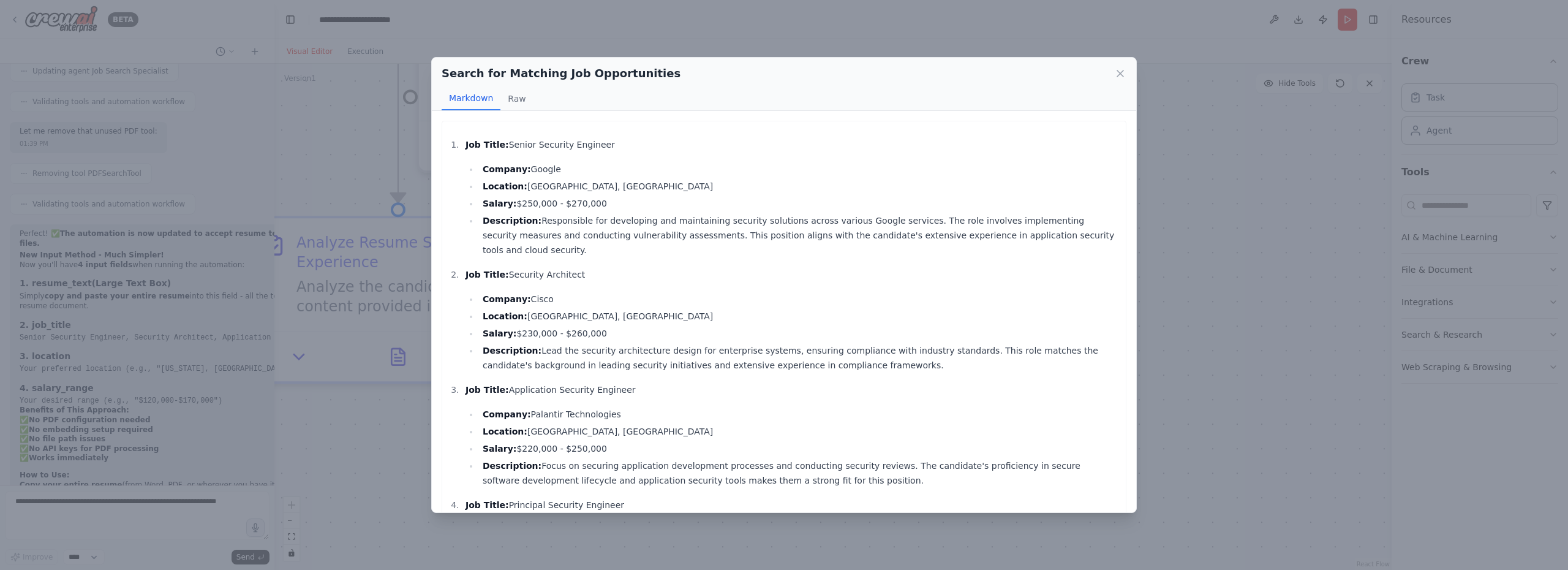
click at [462, 144] on li "Job Title: Senior Security Engineer Company: Google Location: Palo Alto, CA Sal…" at bounding box center [791, 197] width 658 height 120
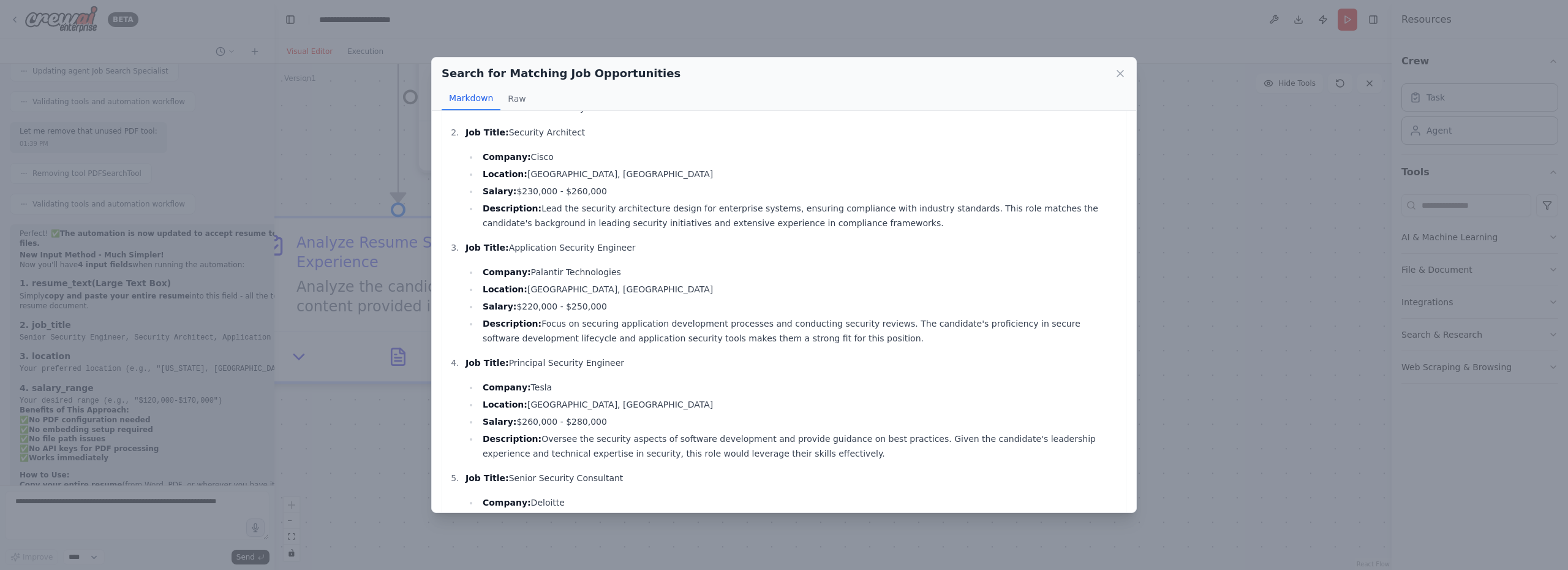
scroll to position [212, 0]
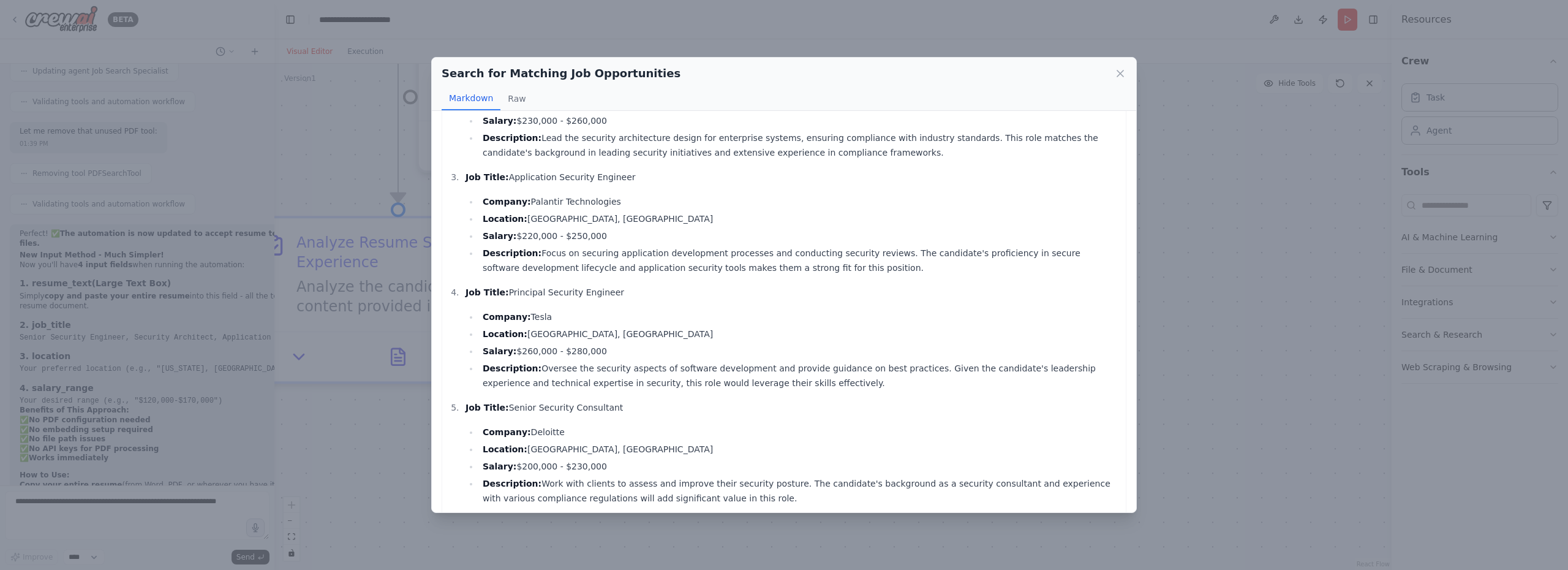
drag, startPoint x: 466, startPoint y: 144, endPoint x: 729, endPoint y: 536, distance: 472.1
click at [729, 536] on div "Search for Matching Job Opportunities Markdown Raw Job Title: Senior Security E…" at bounding box center [784, 285] width 1568 height 570
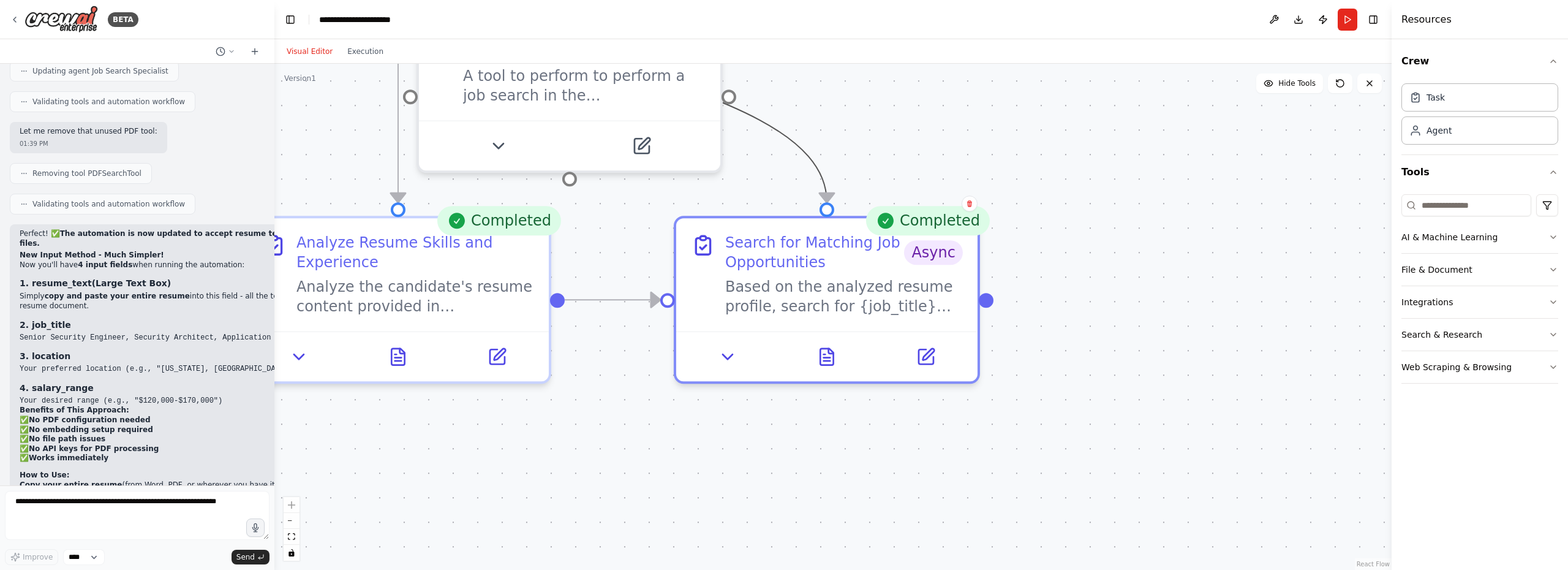
click at [816, 166] on icon "Edge from 7561875e-5baa-4948-a466-e46984d250cd to b5d1a686-c3d1-4bbe-8e3b-1e940…" at bounding box center [612, 64] width 428 height 277
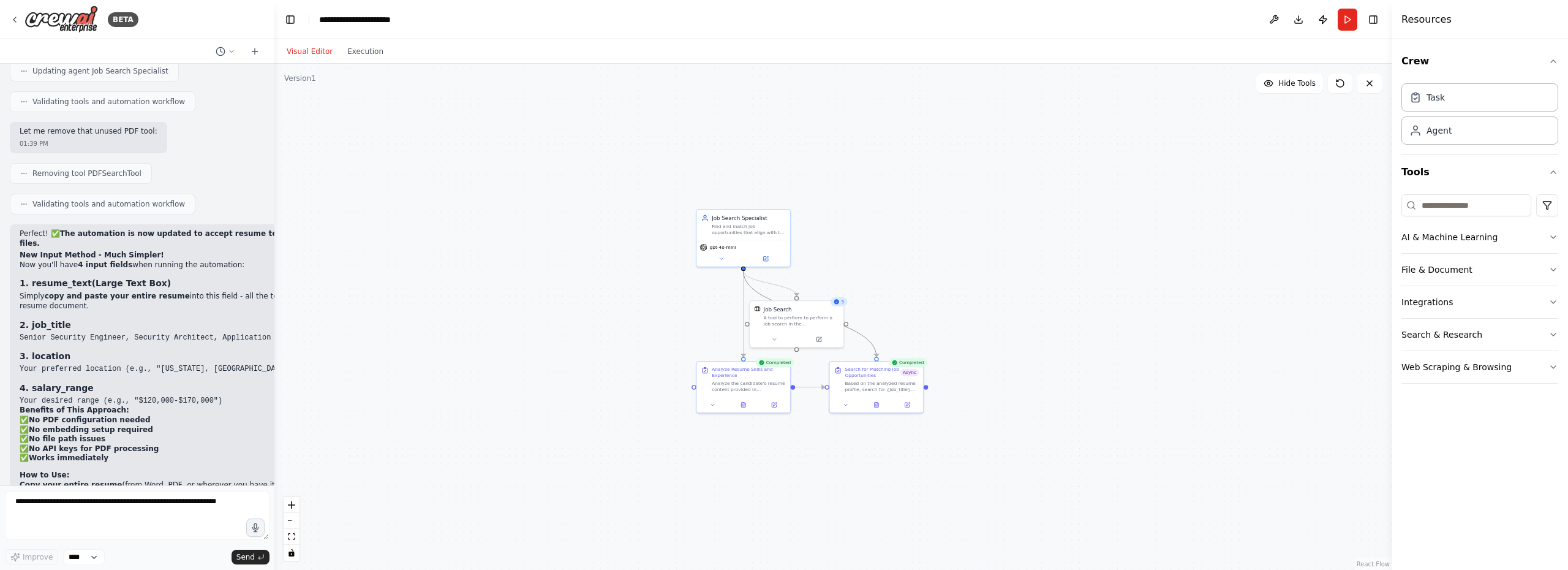
drag, startPoint x: 581, startPoint y: 110, endPoint x: 671, endPoint y: 214, distance: 137.5
click at [555, 275] on div ".deletable-edge-delete-btn { width: 20px; height: 20px; border: 0px solid #ffff…" at bounding box center [833, 316] width 1117 height 506
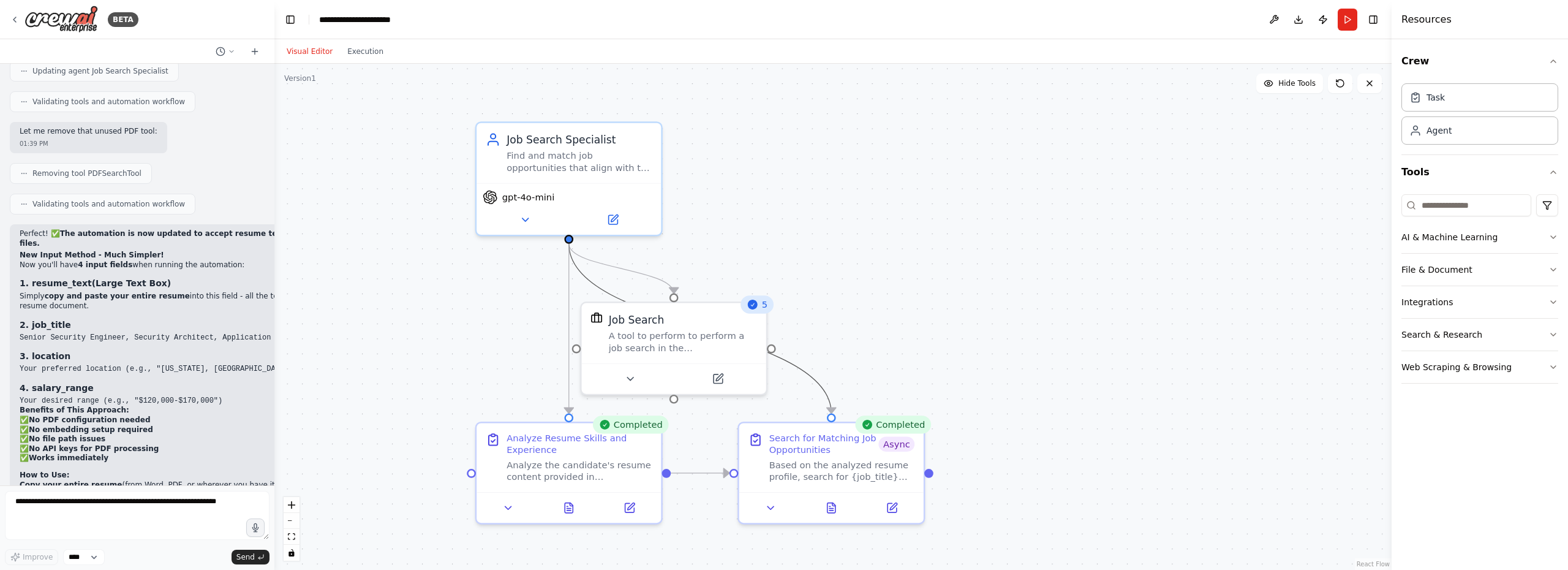
drag, startPoint x: 884, startPoint y: 274, endPoint x: 857, endPoint y: 174, distance: 103.6
click at [908, 154] on div ".deletable-edge-delete-btn { width: 20px; height: 20px; border: 0px solid #ffff…" at bounding box center [833, 316] width 1117 height 506
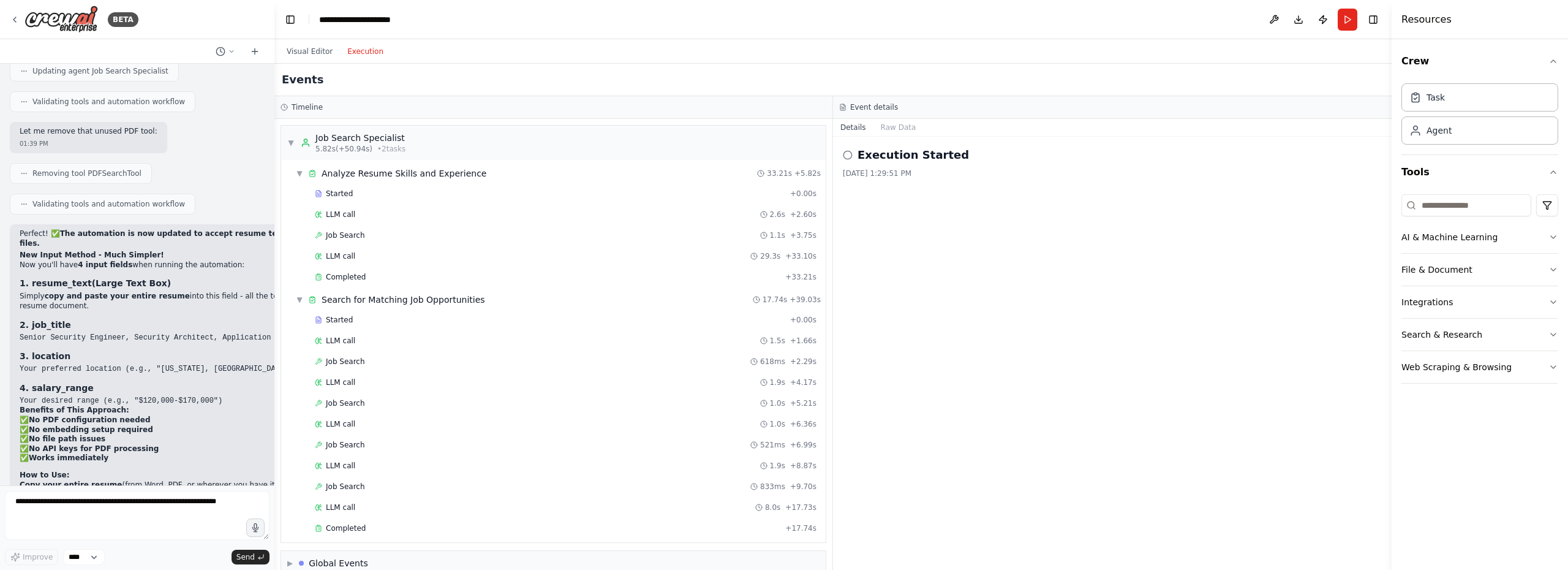
click at [371, 54] on button "Execution" at bounding box center [366, 52] width 51 height 15
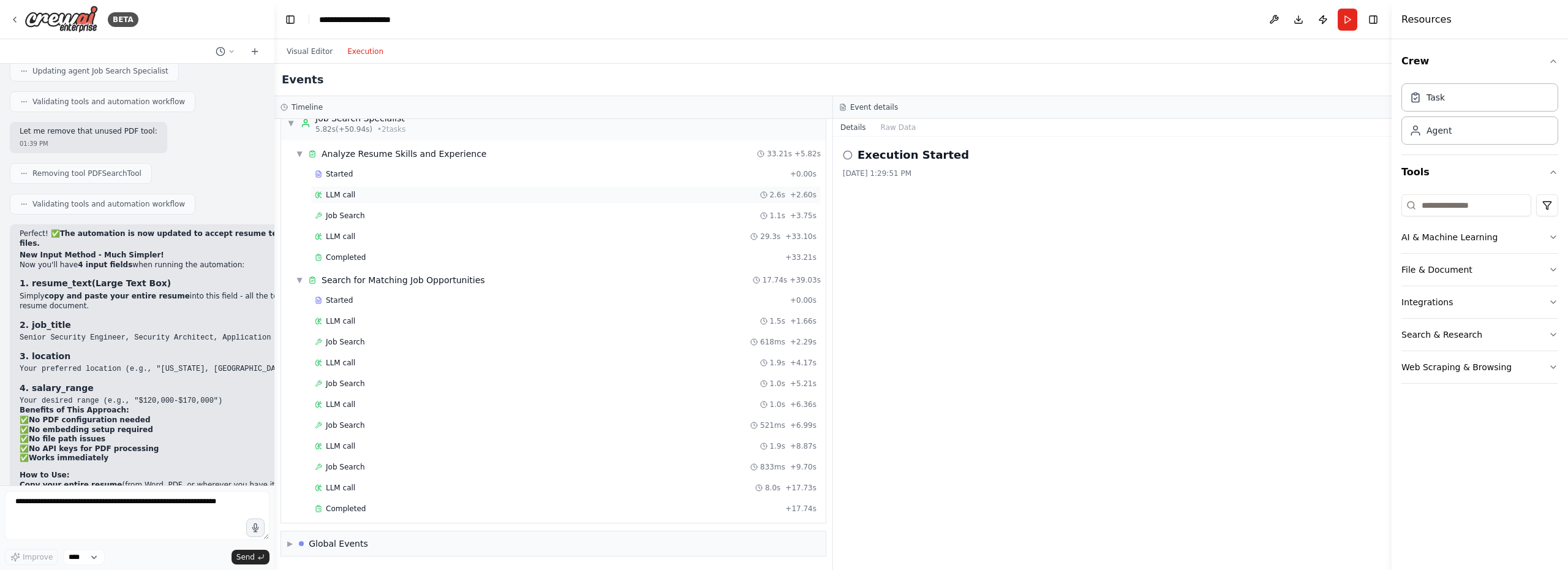
scroll to position [0, 0]
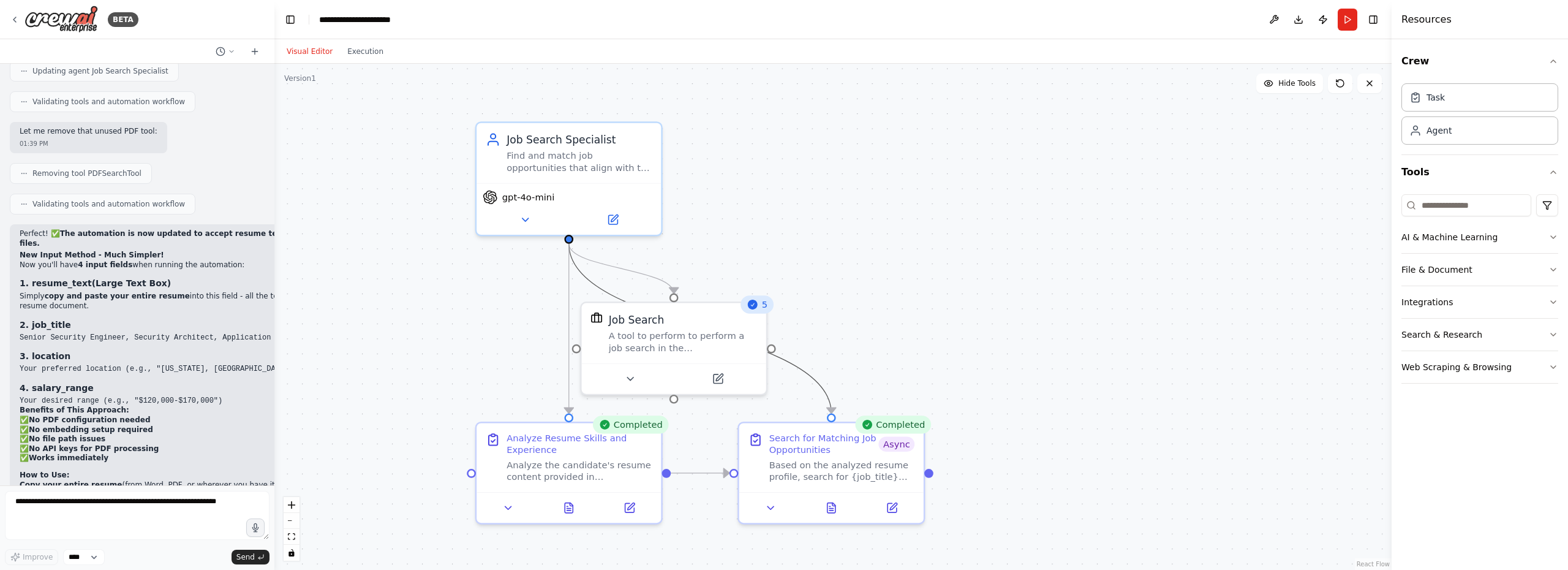
click at [305, 53] on button "Visual Editor" at bounding box center [309, 52] width 60 height 15
click at [828, 506] on icon at bounding box center [831, 505] width 8 height 10
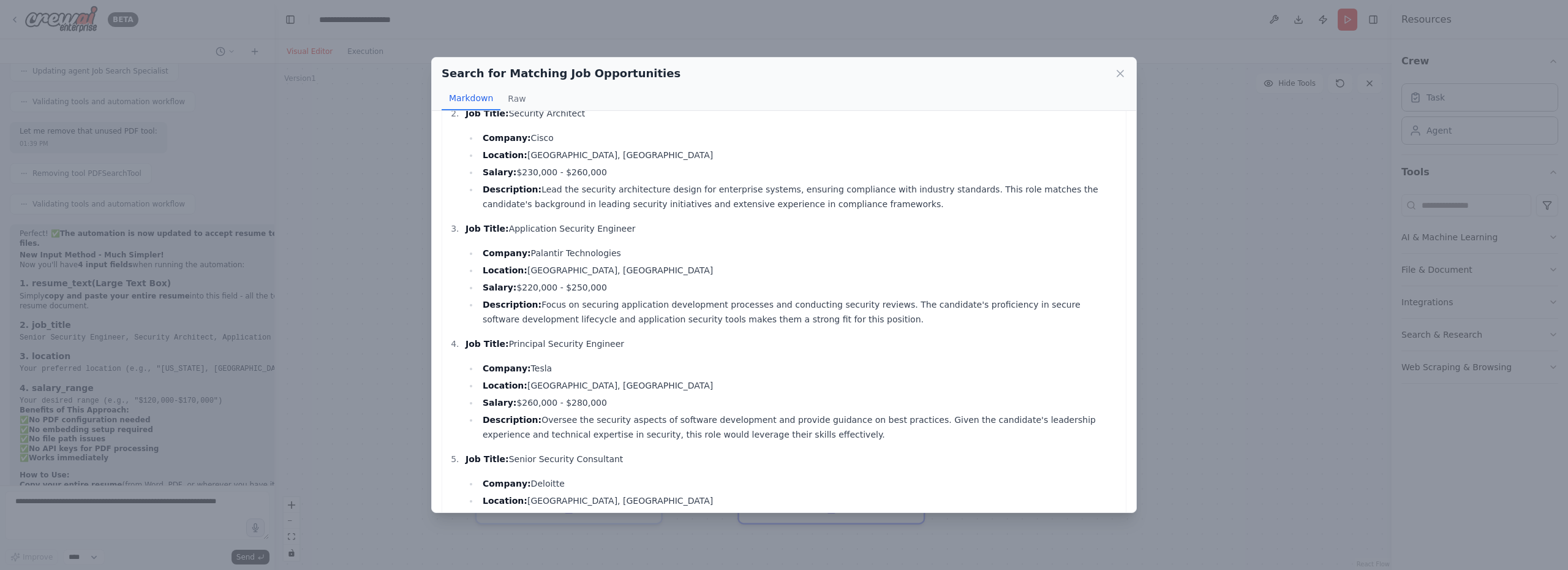
scroll to position [212, 0]
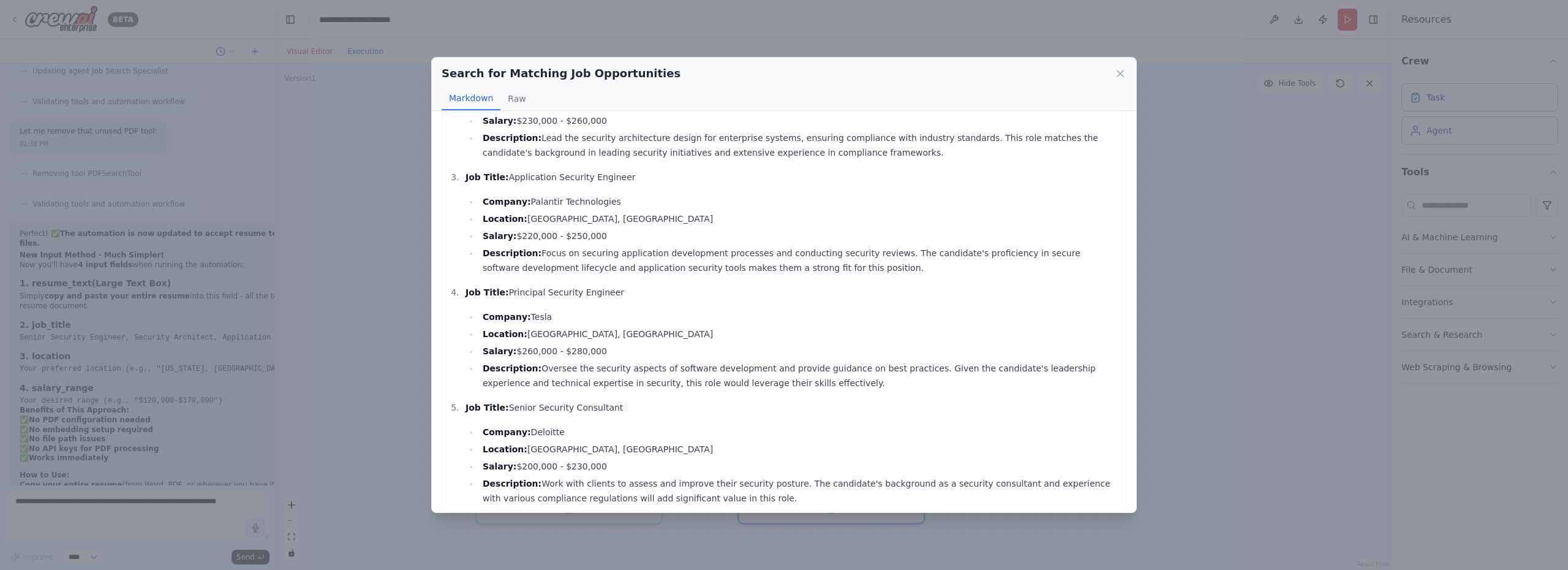
click at [342, 279] on div "Search for Matching Job Opportunities Markdown Raw Job Title: Senior Security E…" at bounding box center [784, 285] width 1568 height 570
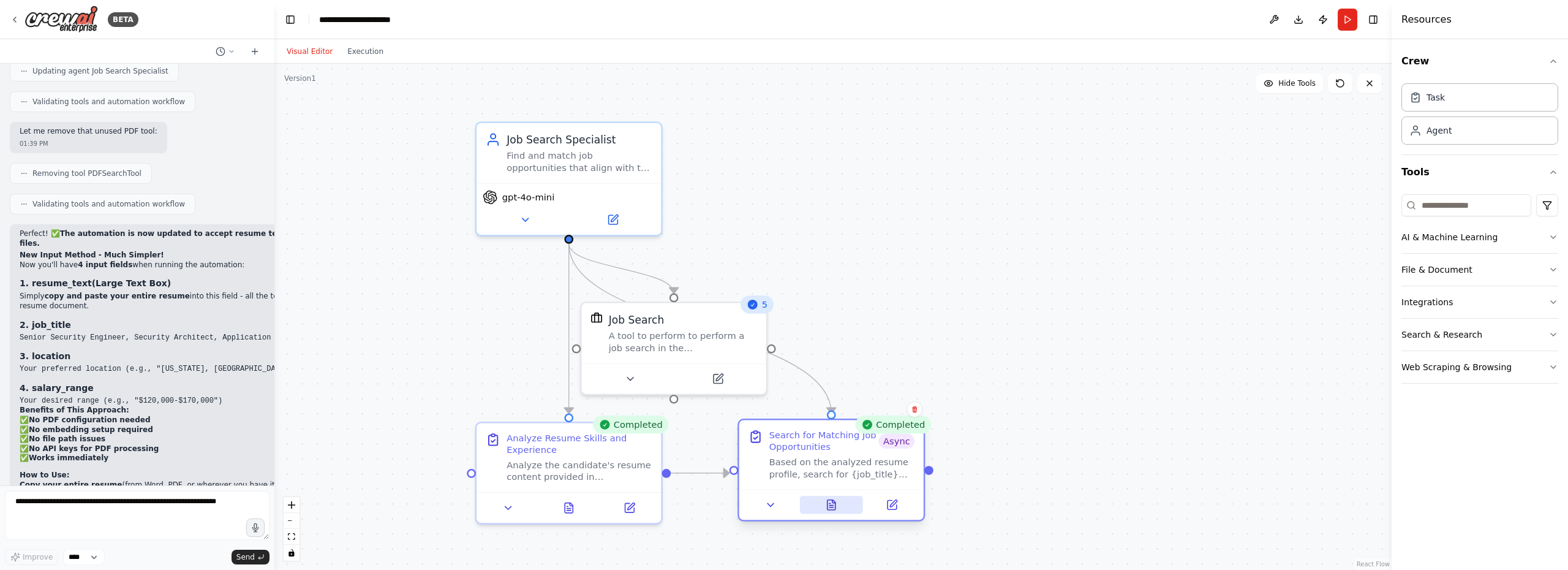
click at [831, 508] on icon at bounding box center [831, 505] width 8 height 10
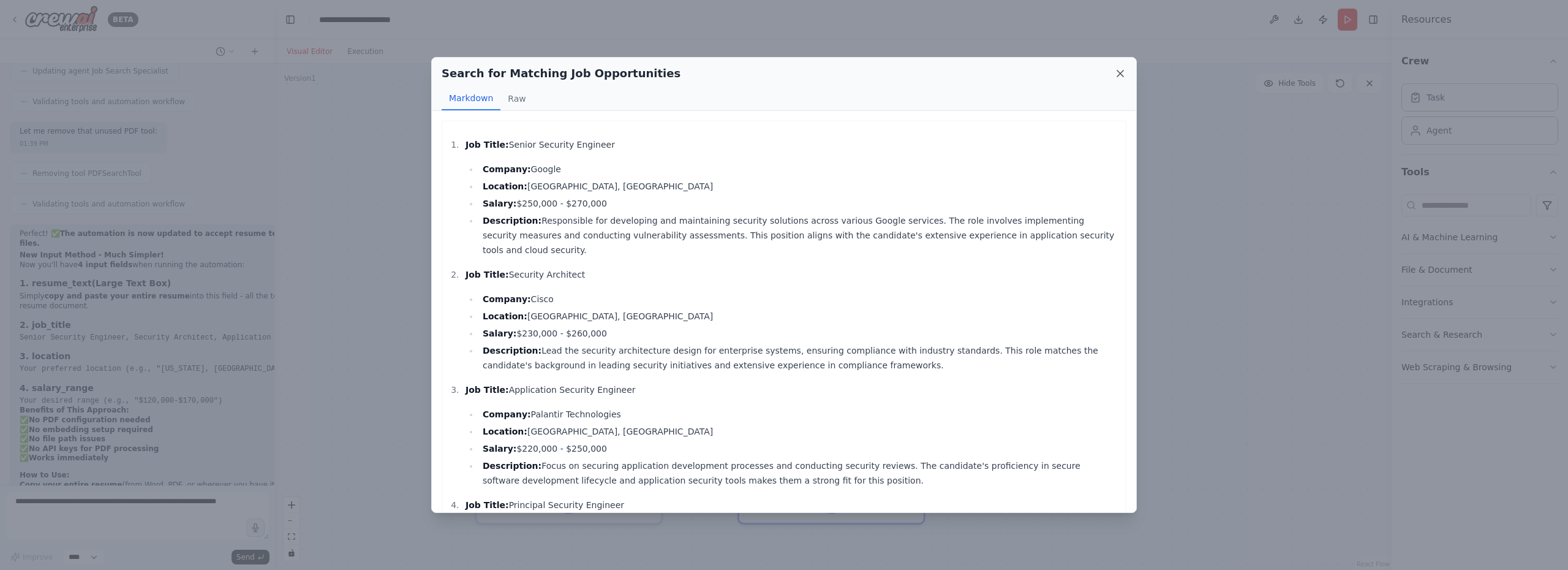
click at [1124, 72] on icon at bounding box center [1120, 74] width 12 height 12
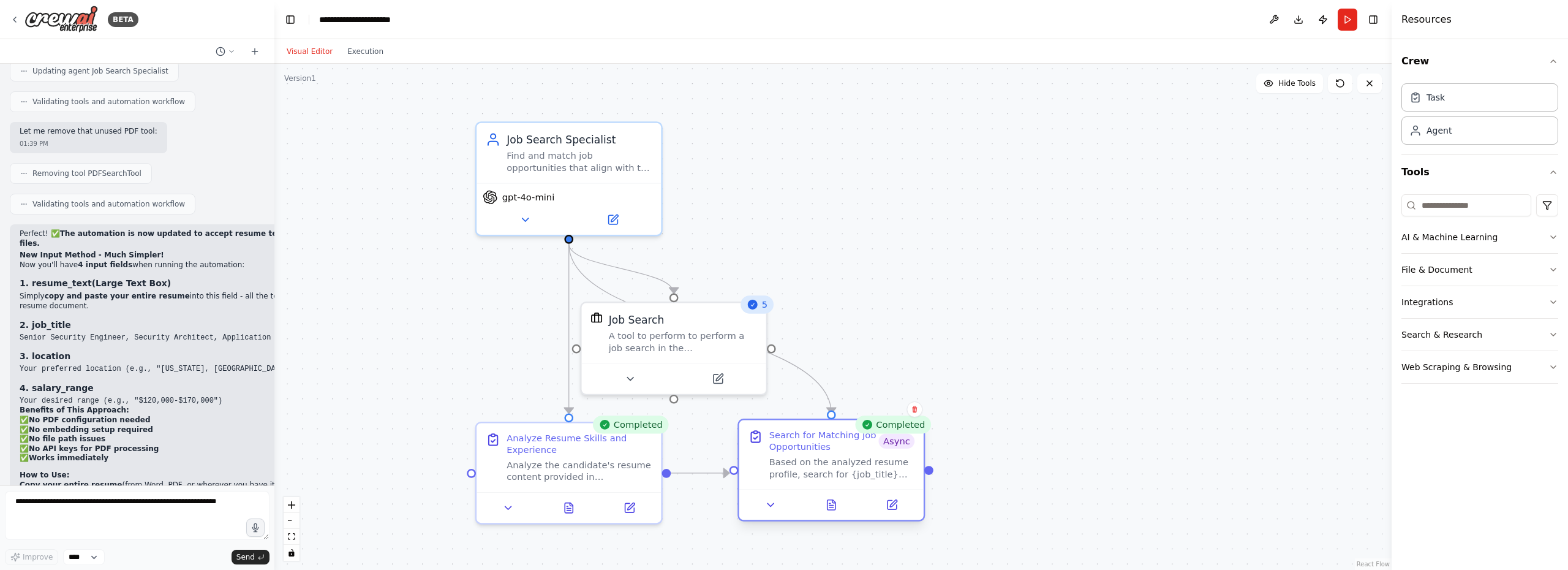
click at [834, 463] on div "Based on the analyzed resume profile, search for {job_title} positions in {loca…" at bounding box center [842, 468] width 146 height 24
click at [891, 503] on button at bounding box center [899, 505] width 52 height 18
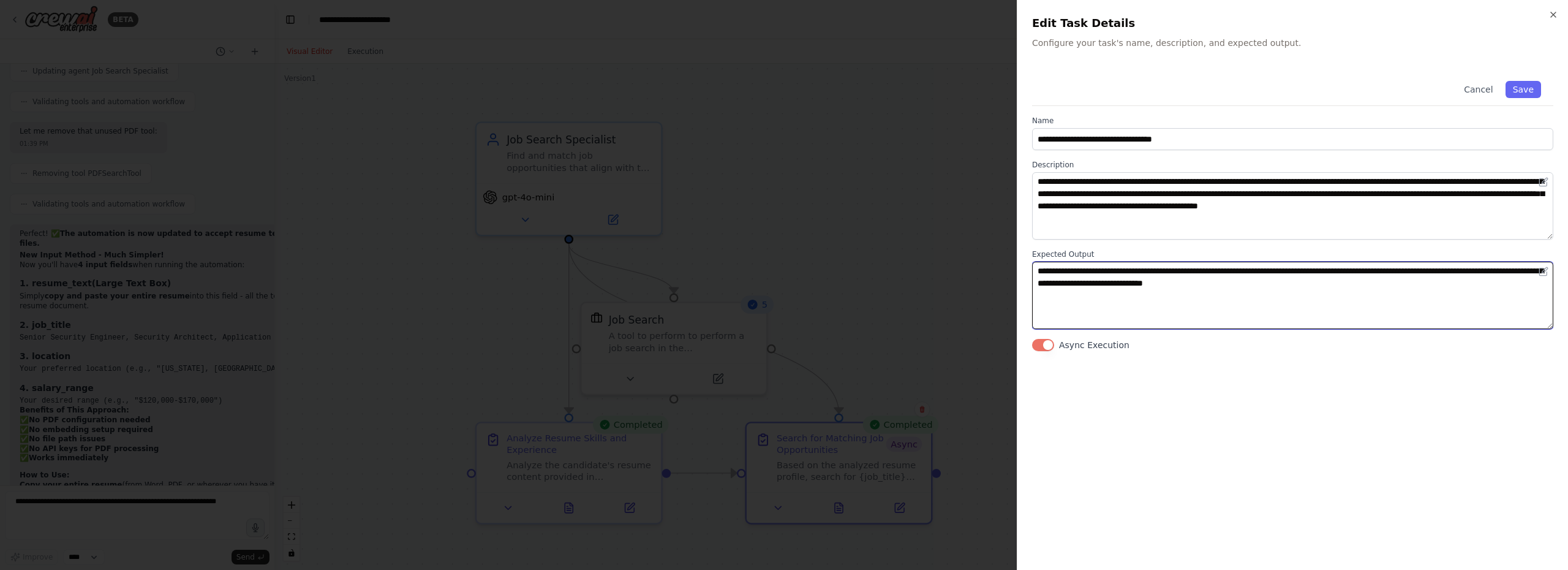
click at [1092, 283] on textarea "**********" at bounding box center [1292, 295] width 521 height 67
click at [1339, 285] on textarea "**********" at bounding box center [1292, 295] width 521 height 67
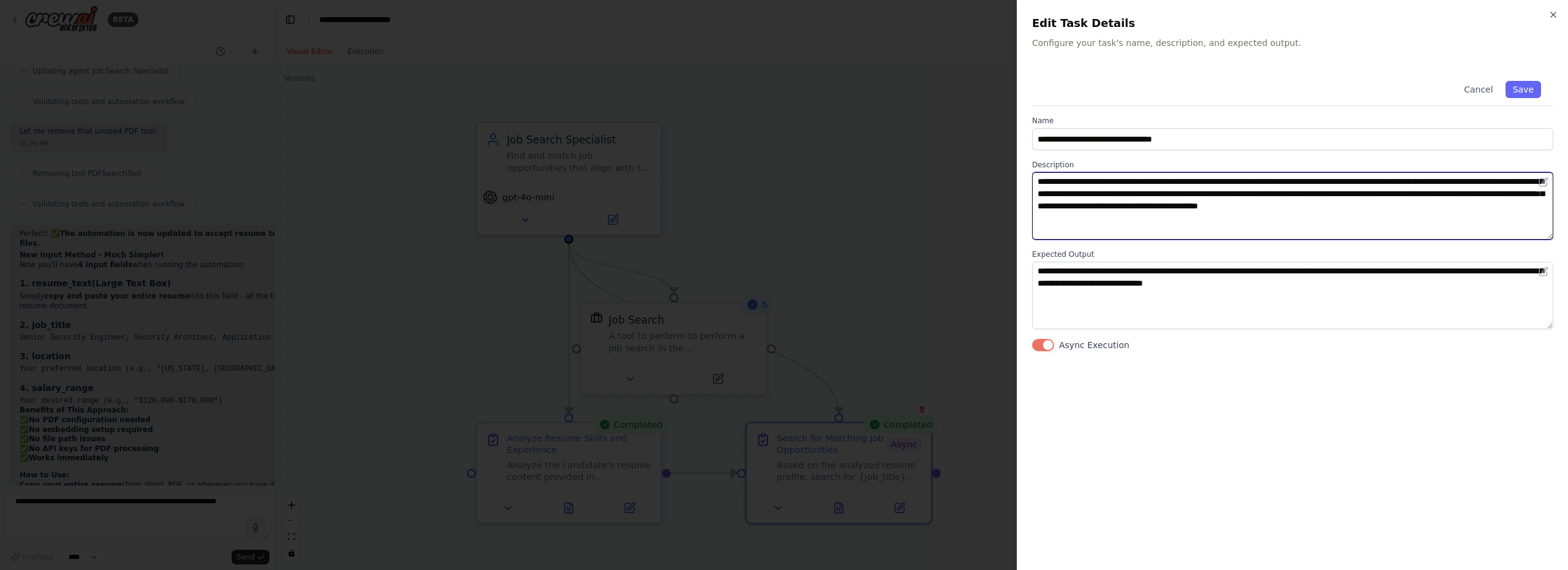
click at [1113, 222] on textarea "**********" at bounding box center [1292, 206] width 521 height 67
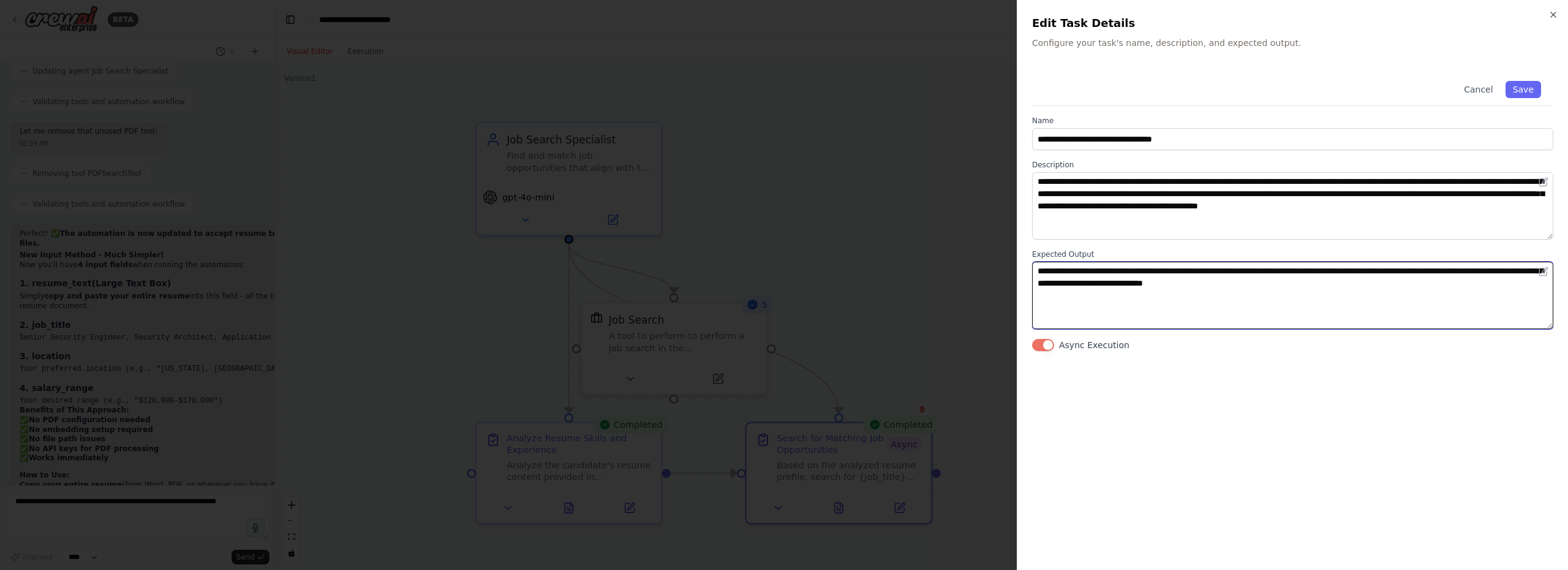
click at [1351, 286] on textarea "**********" at bounding box center [1292, 295] width 521 height 67
click at [1487, 272] on textarea "**********" at bounding box center [1292, 295] width 521 height 67
click at [1171, 285] on textarea "**********" at bounding box center [1292, 295] width 521 height 67
type textarea "**********"
click at [1525, 89] on button "Save" at bounding box center [1523, 90] width 35 height 17
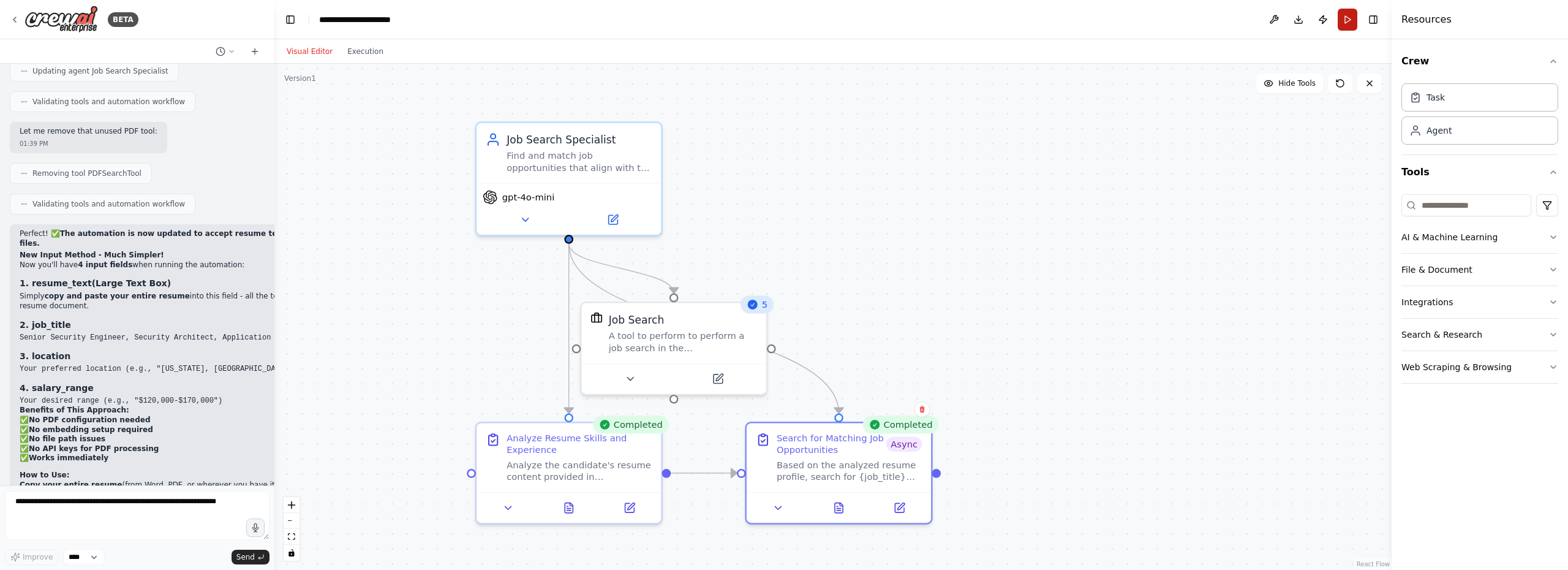
click at [1344, 19] on button "Run" at bounding box center [1347, 19] width 19 height 22
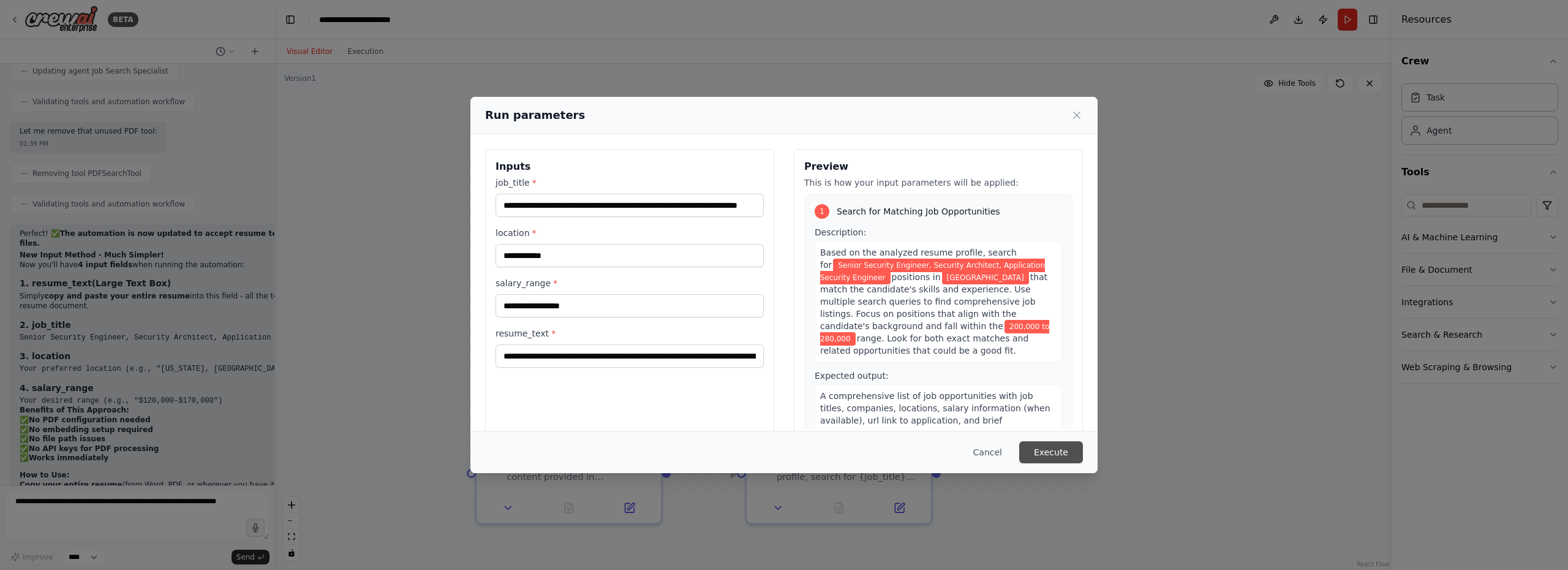
click at [1056, 456] on button "Execute" at bounding box center [1051, 452] width 64 height 22
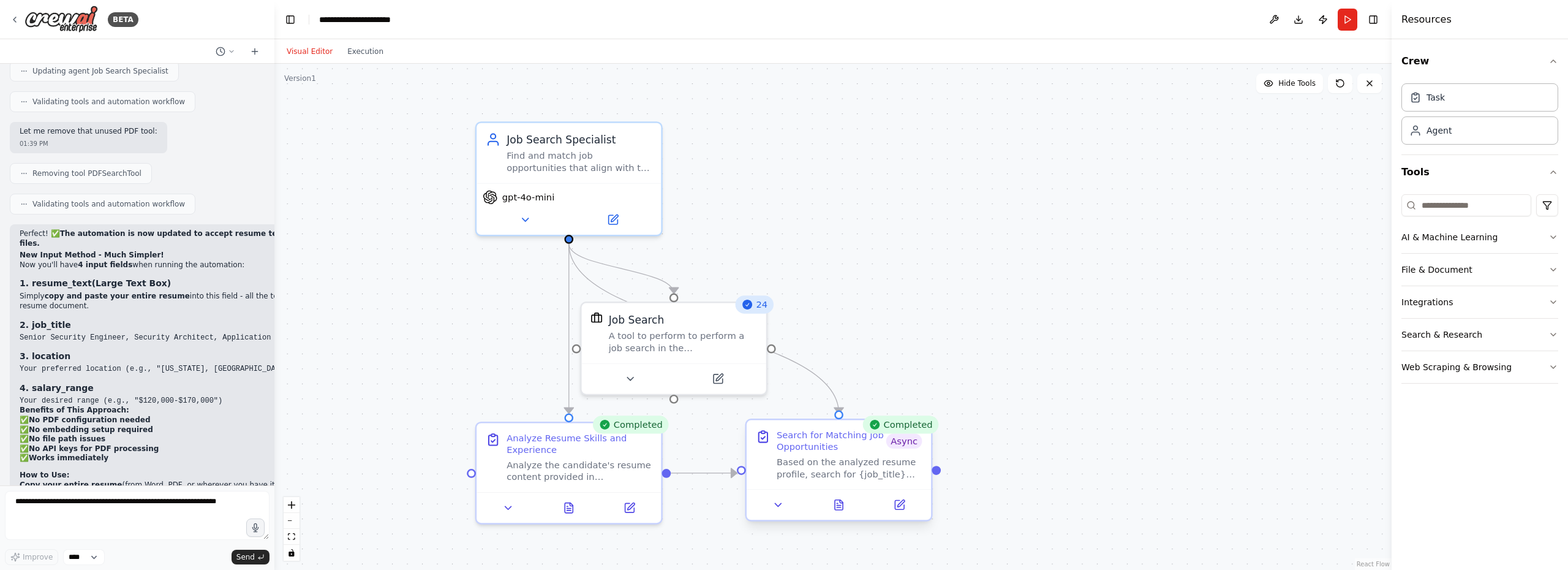
click at [838, 515] on div at bounding box center [839, 504] width 184 height 31
click at [838, 513] on button at bounding box center [839, 505] width 64 height 18
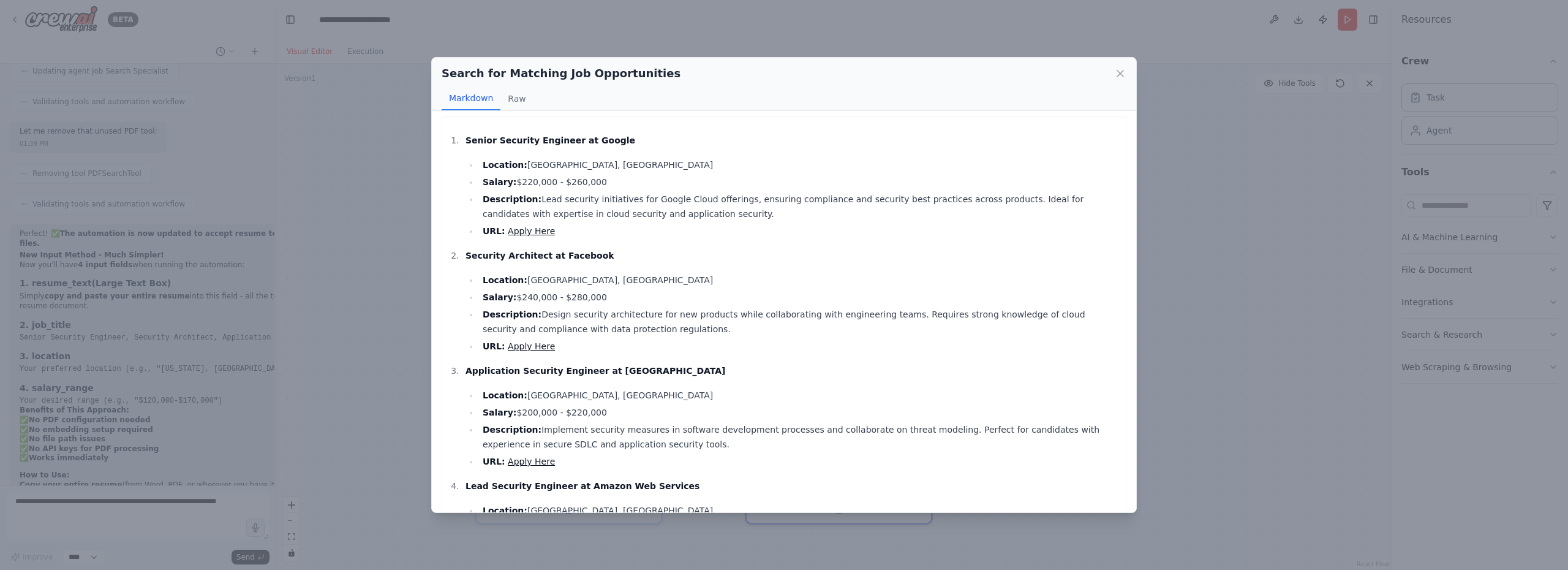
scroll to position [1, 0]
click at [515, 96] on button "Raw" at bounding box center [516, 98] width 32 height 23
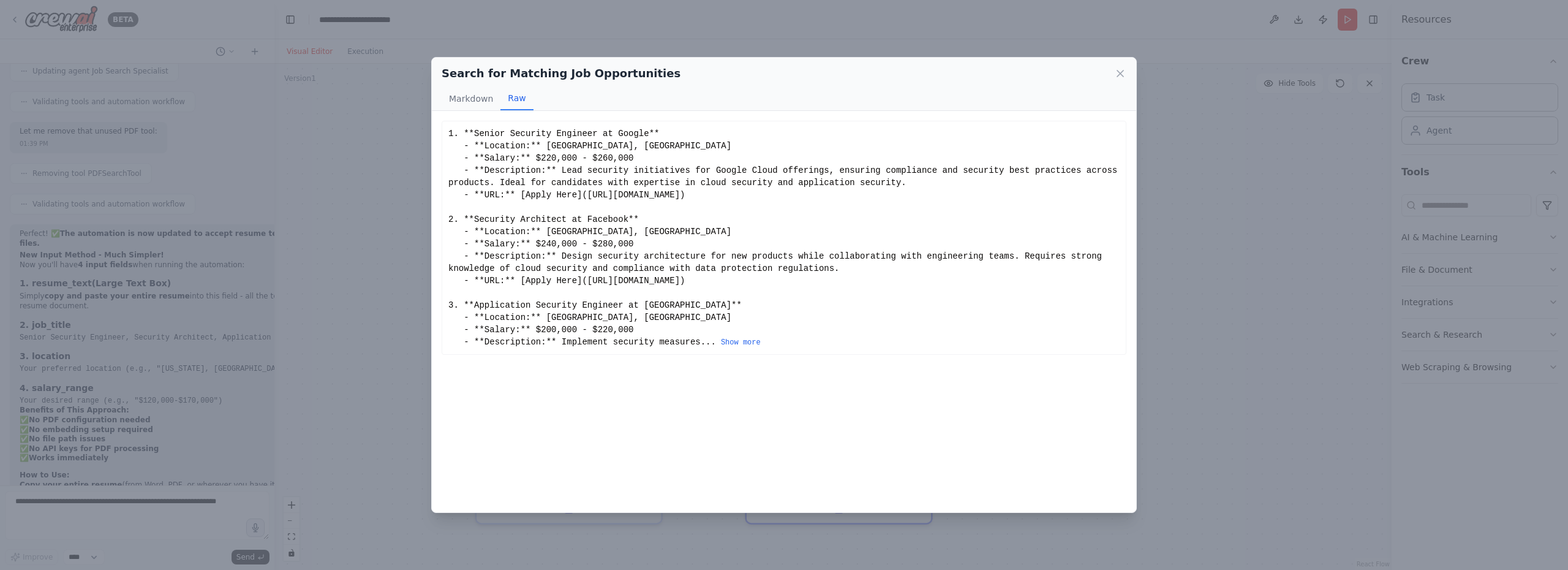
scroll to position [0, 0]
click at [461, 101] on button "Markdown" at bounding box center [471, 98] width 59 height 23
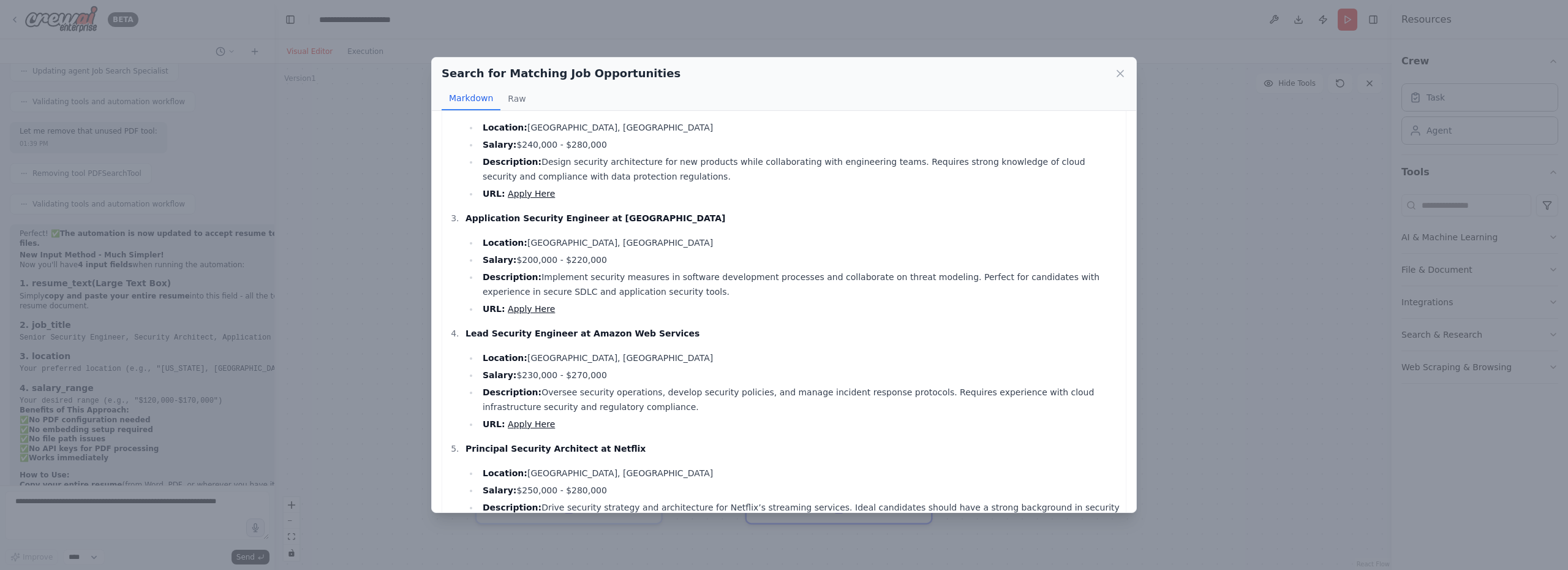
scroll to position [212, 0]
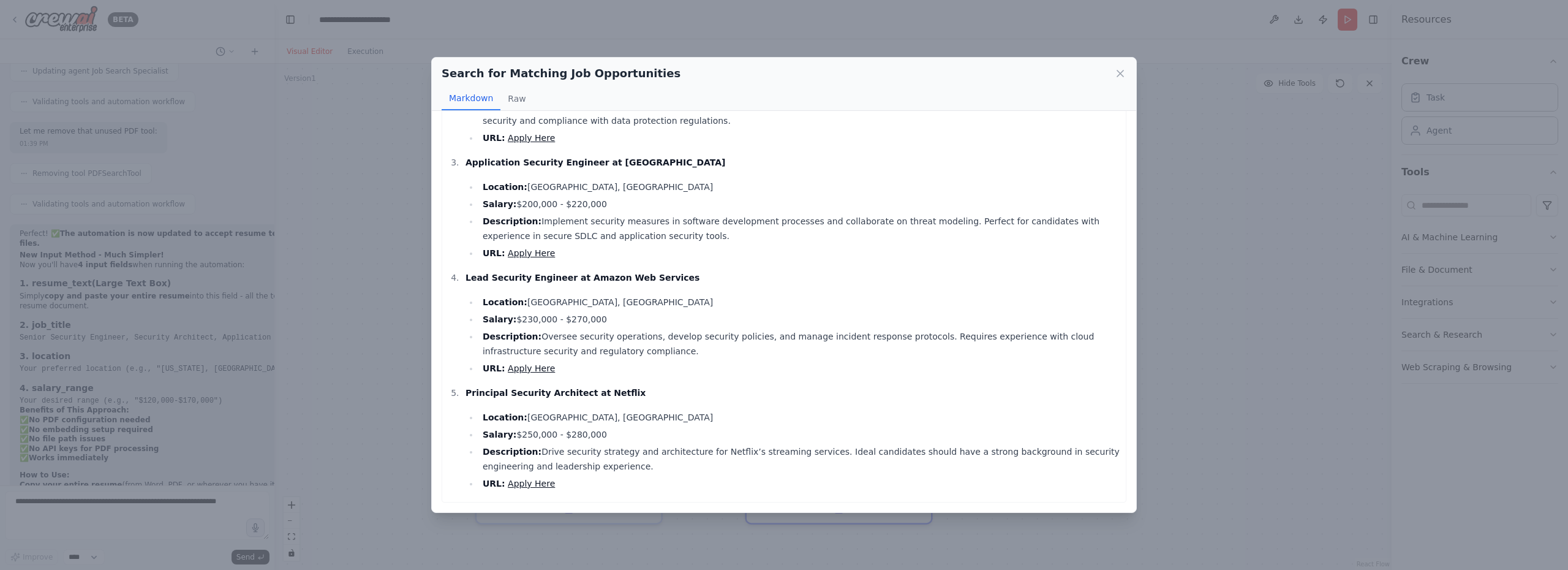
click at [158, 467] on div "Search for Matching Job Opportunities Markdown Raw Senior Security Engineer at …" at bounding box center [784, 285] width 1568 height 570
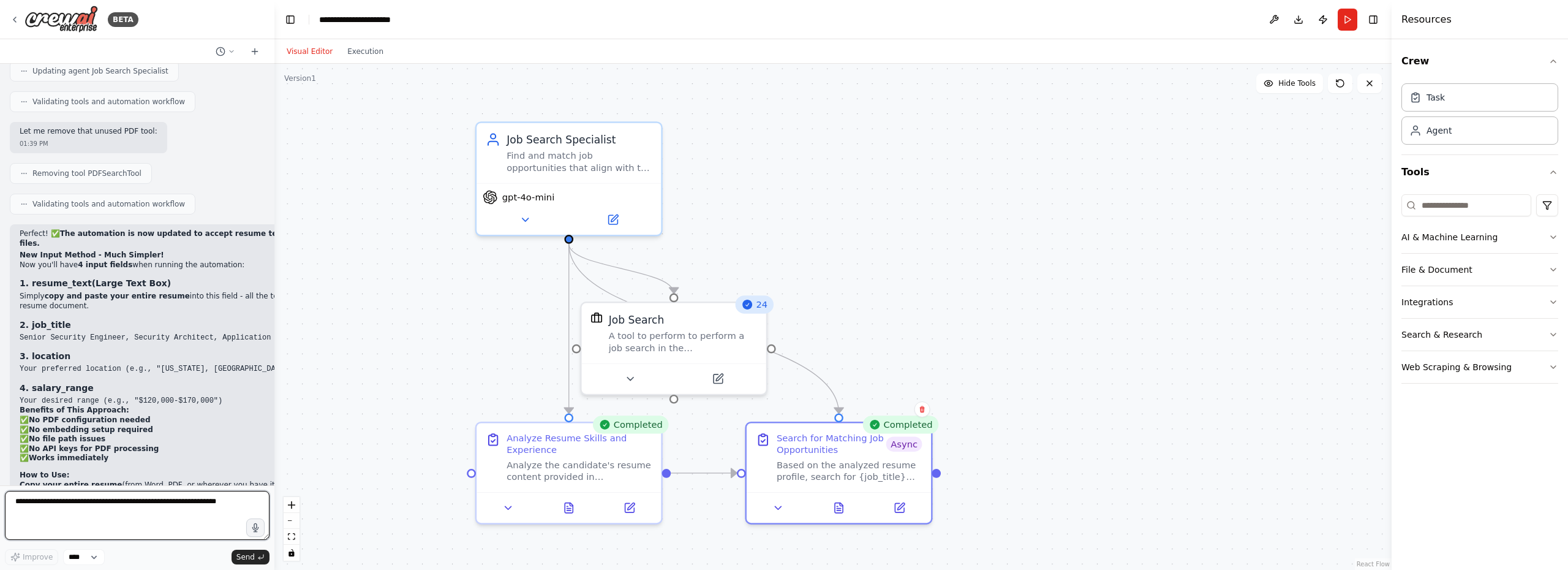
click at [151, 512] on textarea at bounding box center [137, 515] width 265 height 49
type textarea "**********"
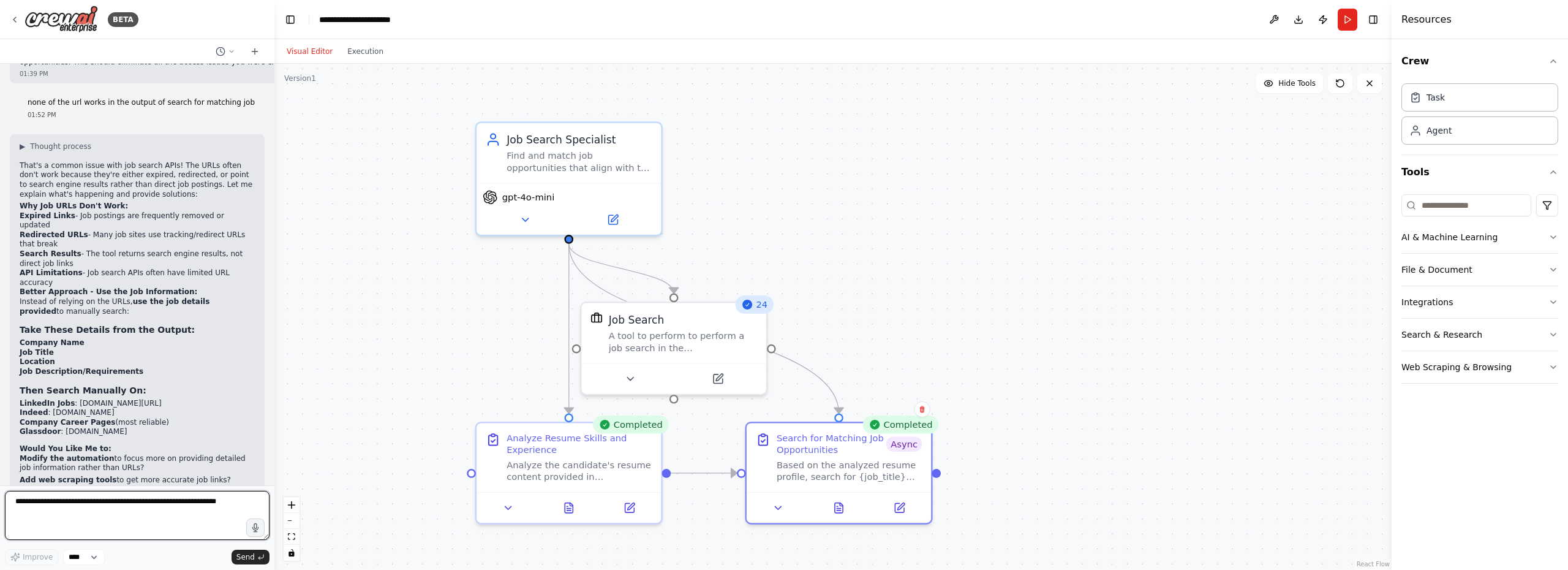
scroll to position [6548, 0]
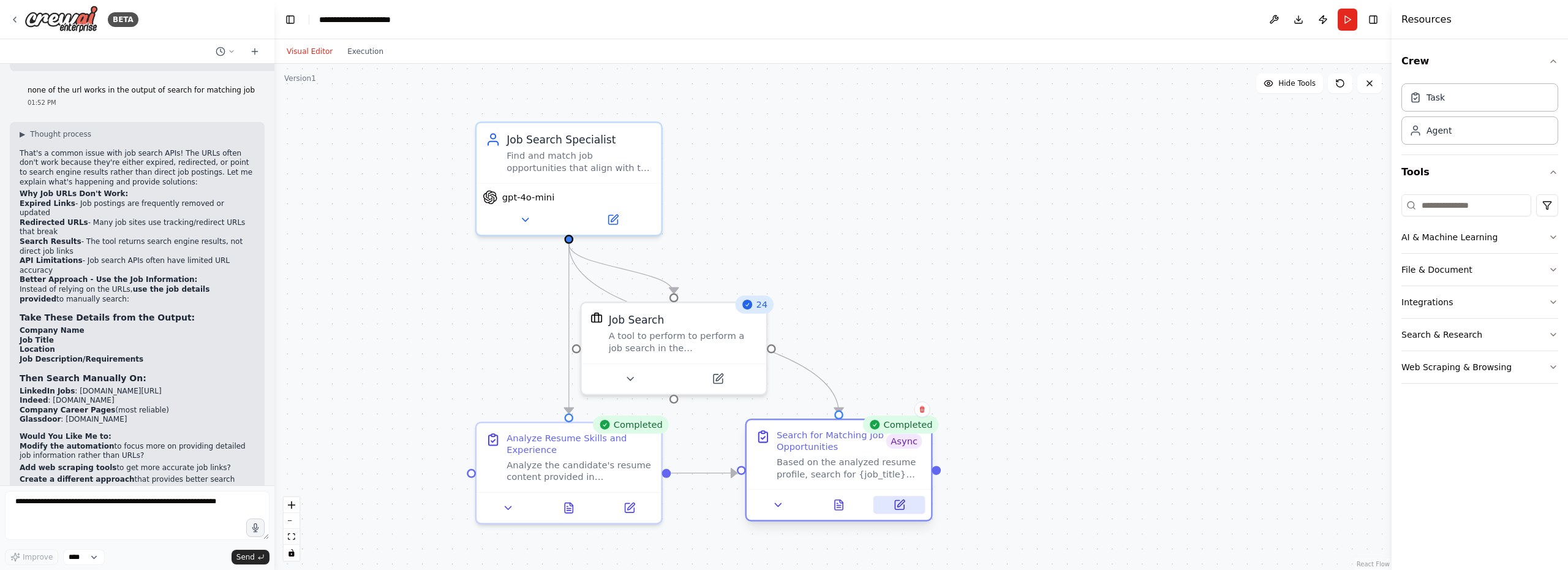
click at [898, 506] on icon at bounding box center [900, 503] width 7 height 7
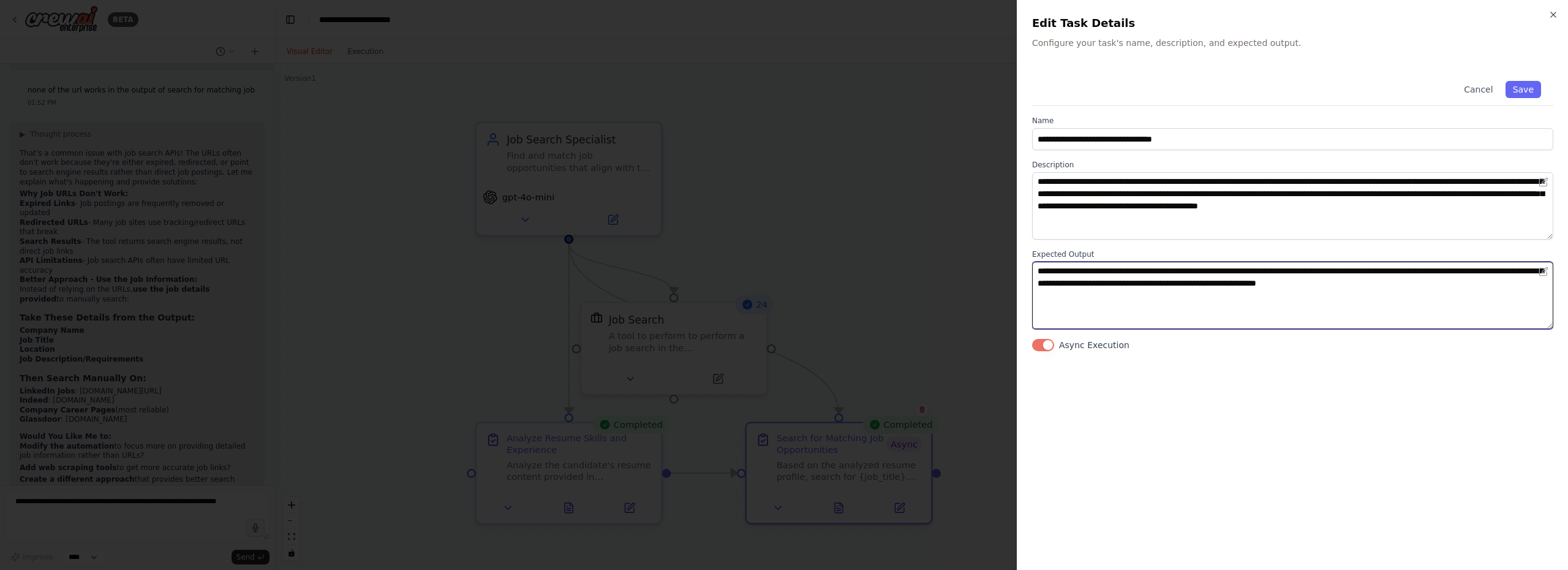
click at [1224, 286] on textarea "**********" at bounding box center [1292, 295] width 521 height 67
click at [1085, 283] on textarea "**********" at bounding box center [1292, 295] width 521 height 67
click at [1293, 283] on textarea "**********" at bounding box center [1292, 295] width 521 height 67
type textarea "**********"
click at [1526, 89] on button "Save" at bounding box center [1523, 90] width 35 height 17
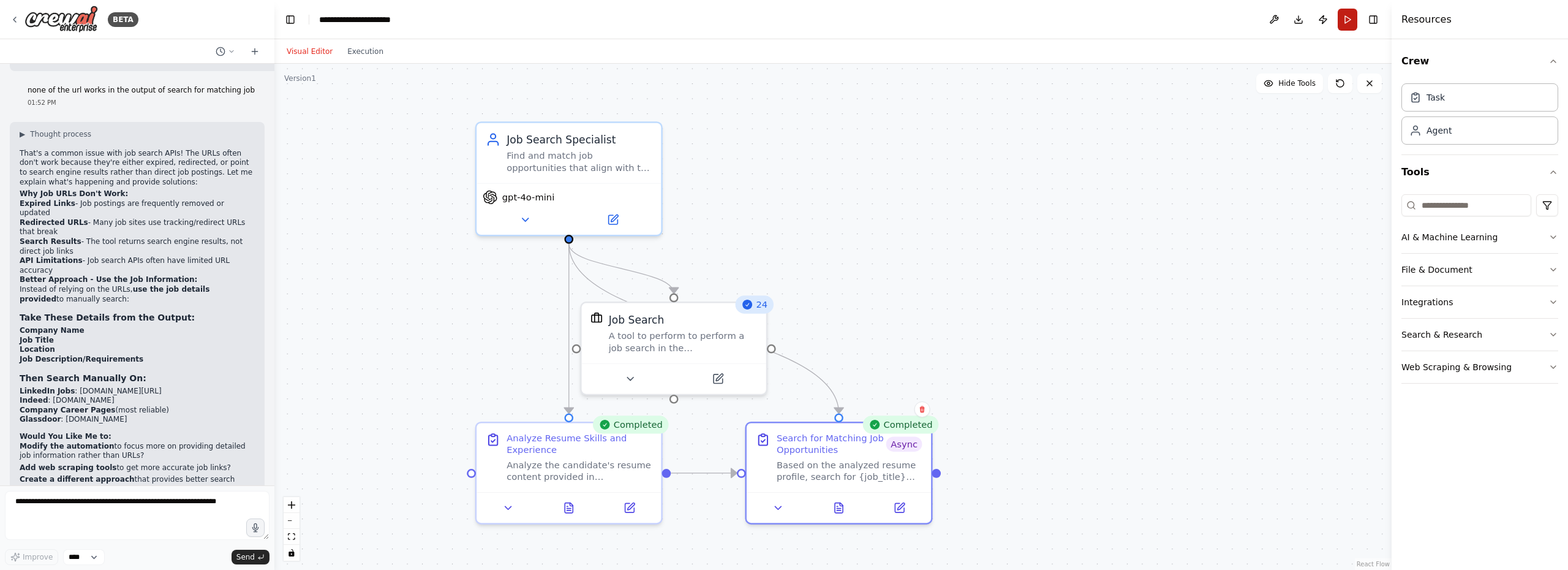
click at [1344, 24] on button "Run" at bounding box center [1347, 19] width 19 height 22
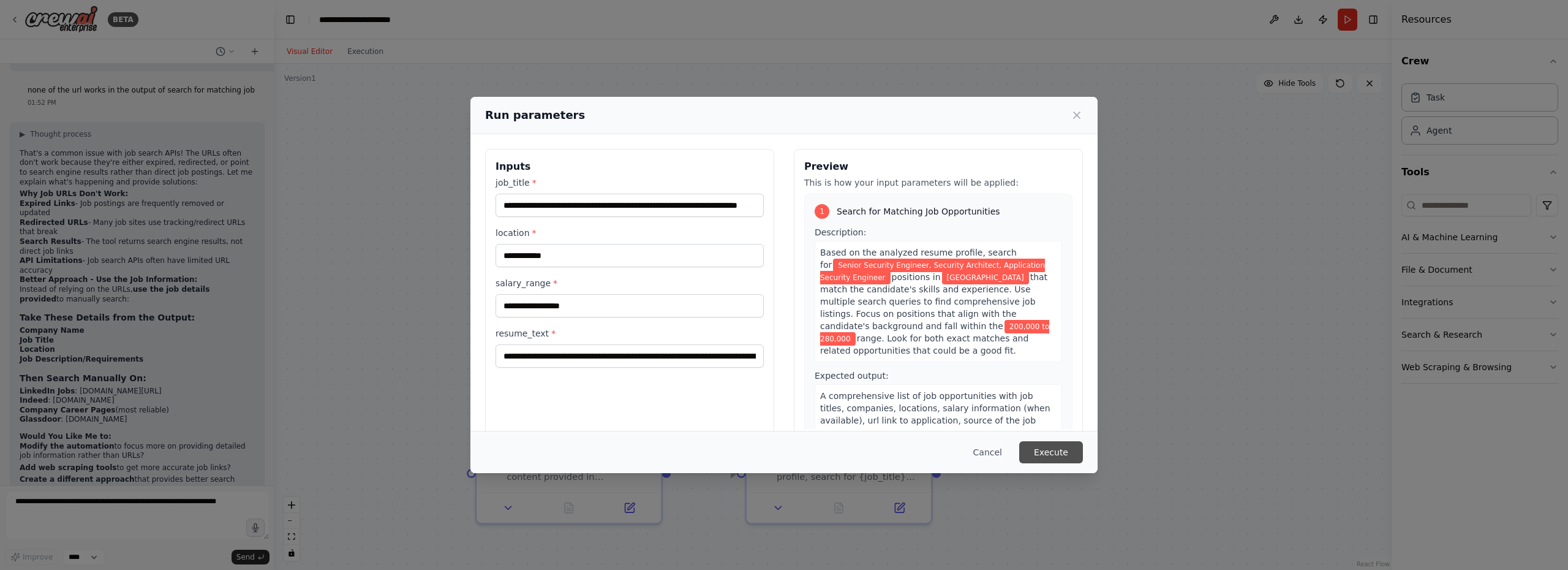
click at [1054, 452] on button "Execute" at bounding box center [1051, 452] width 64 height 22
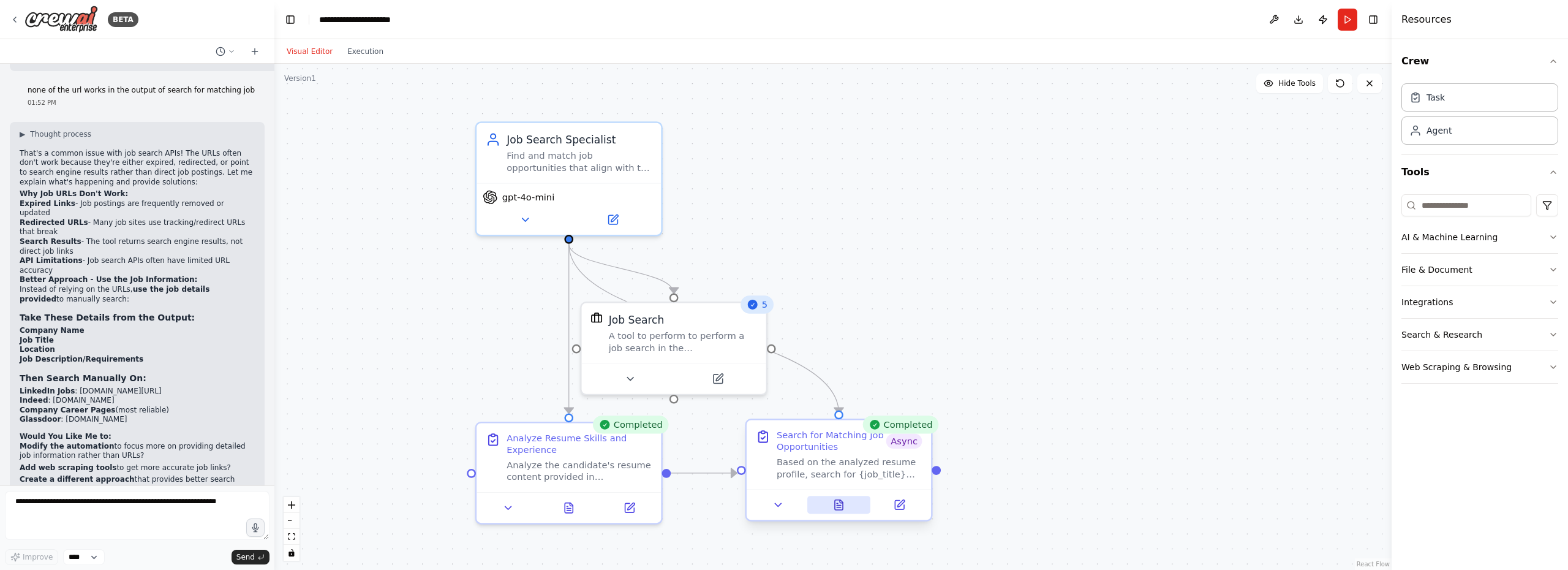
click at [839, 508] on icon at bounding box center [838, 505] width 8 height 10
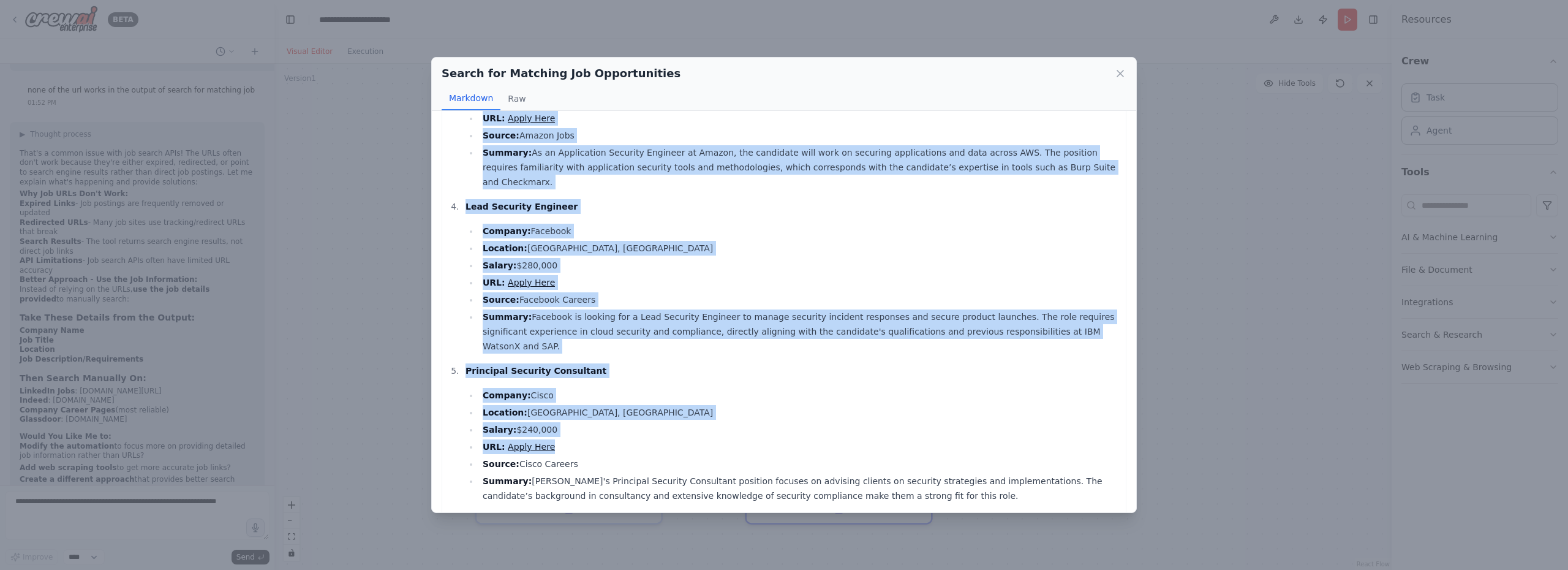
scroll to position [444, 0]
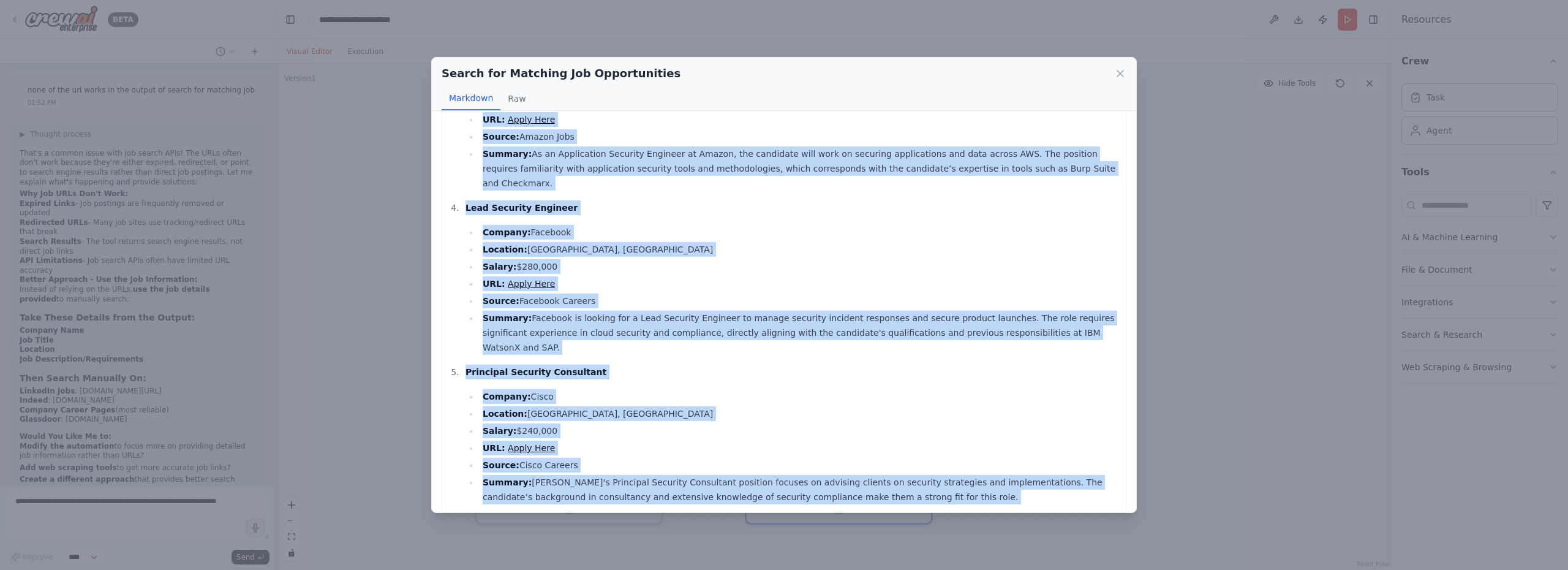
drag, startPoint x: 450, startPoint y: 133, endPoint x: 1059, endPoint y: 503, distance: 712.6
click at [1059, 503] on div "Here is a comprehensive list of job opportunities that match the candidate's pr…" at bounding box center [783, 106] width 684 height 859
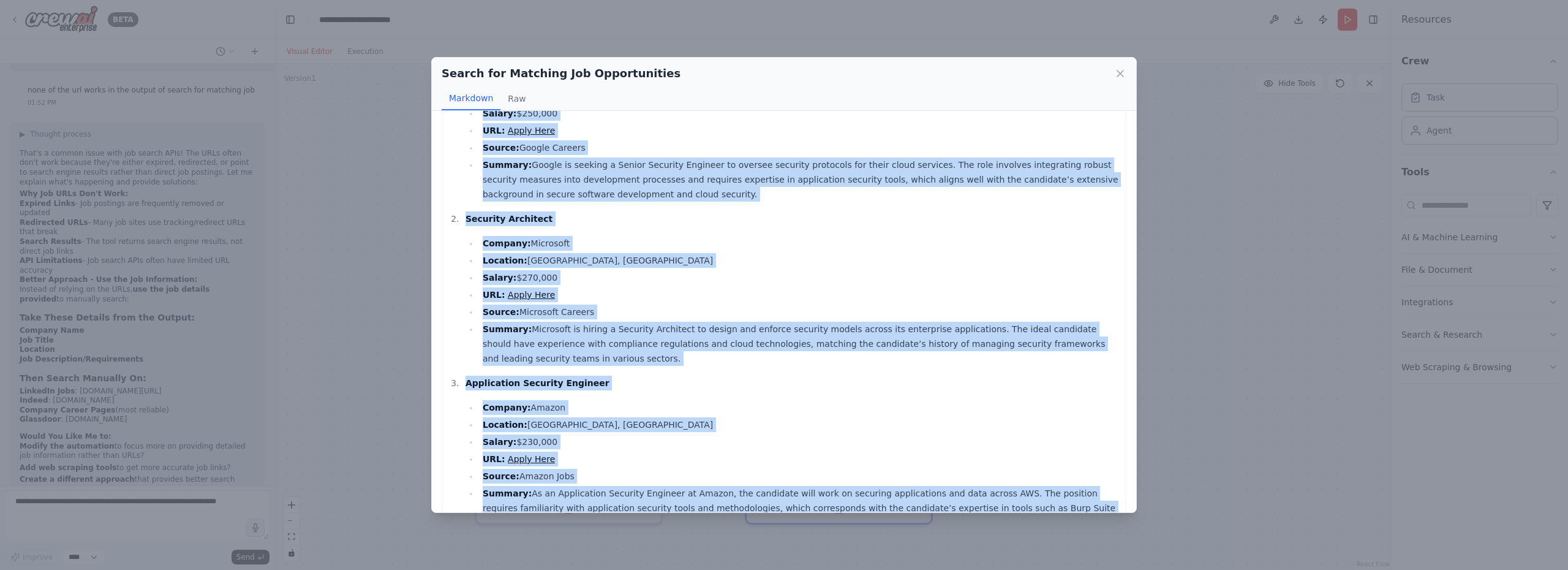
scroll to position [105, 0]
click at [1008, 186] on li "Summary: Google is seeking a Senior Security Engineer to oversee security proto…" at bounding box center [799, 179] width 641 height 44
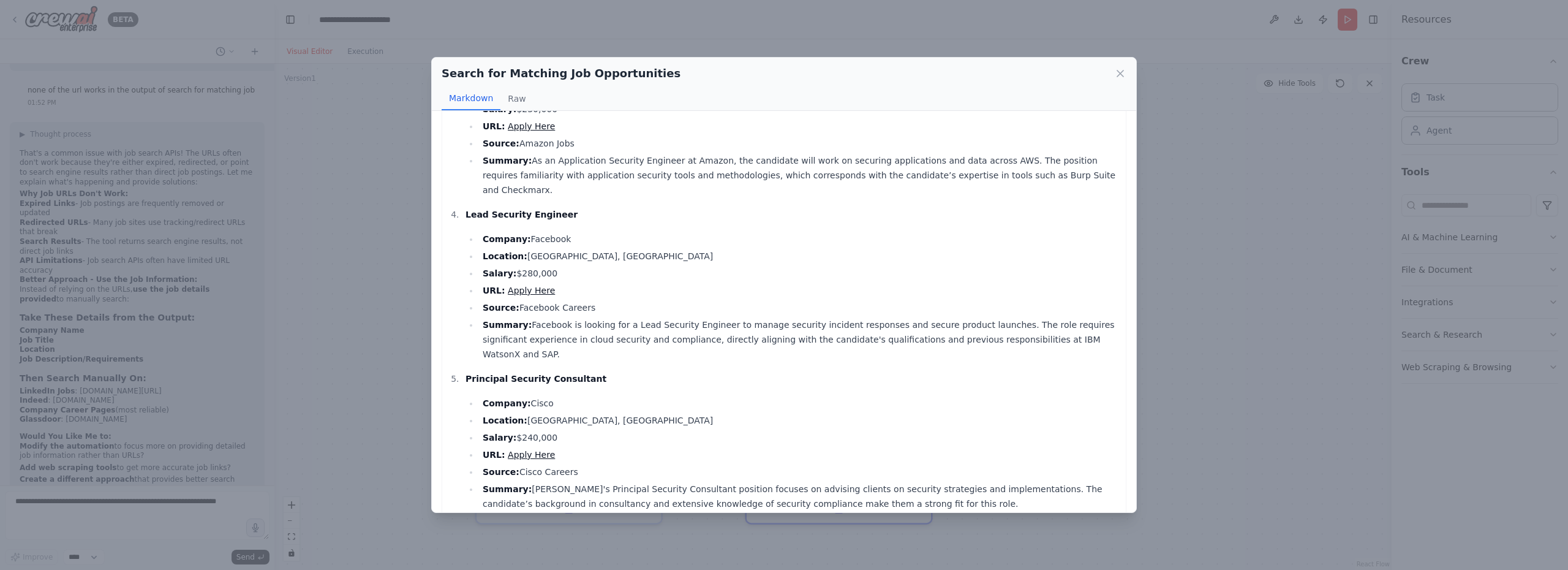
scroll to position [448, 0]
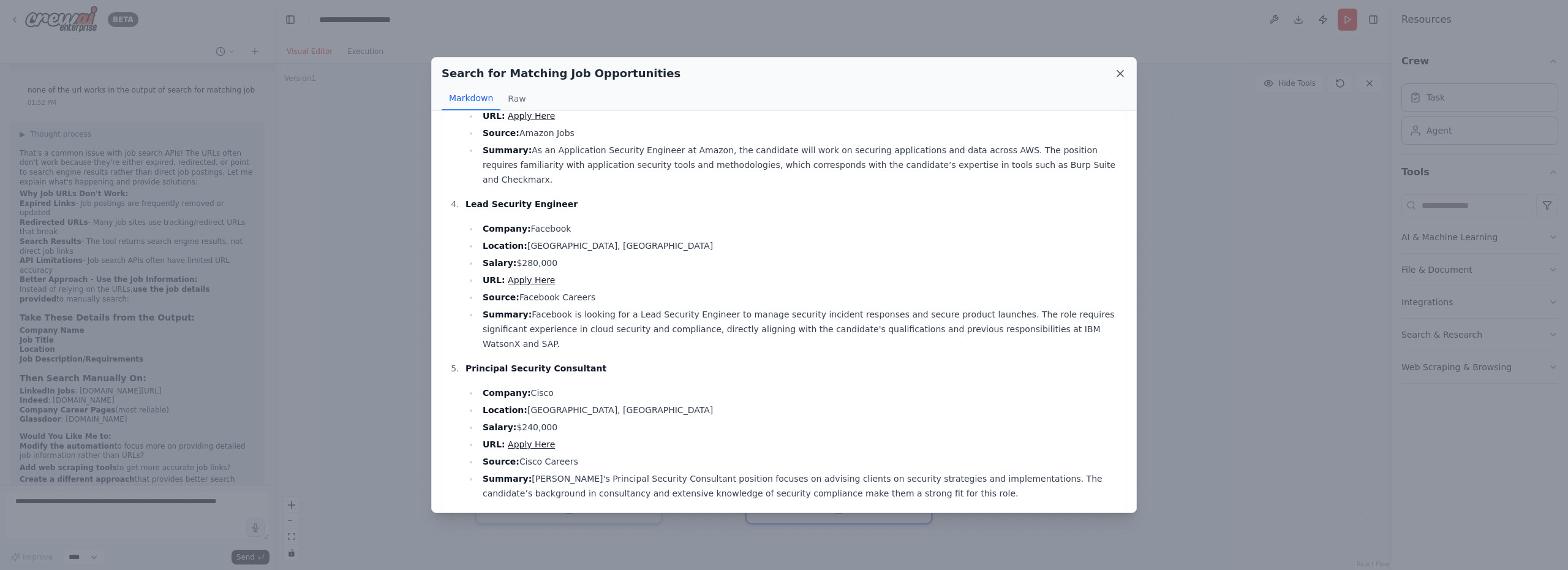
click at [1117, 75] on icon at bounding box center [1120, 74] width 6 height 6
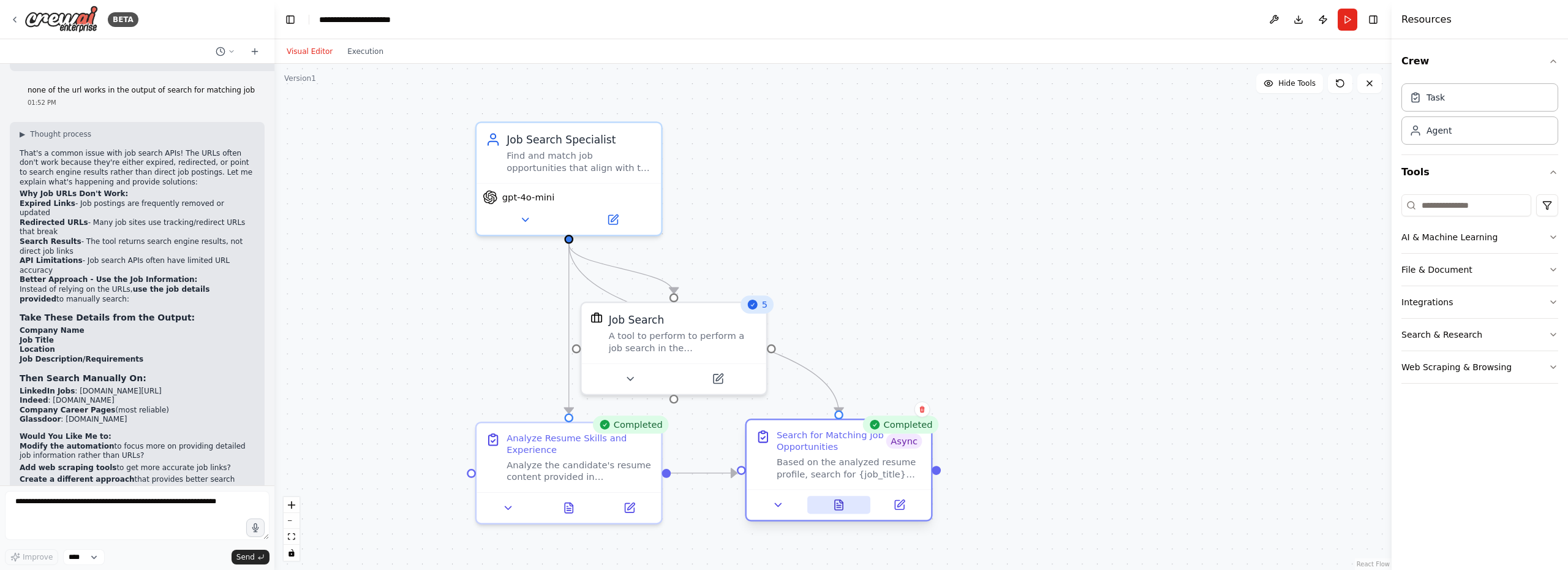
click at [841, 510] on icon at bounding box center [838, 505] width 8 height 10
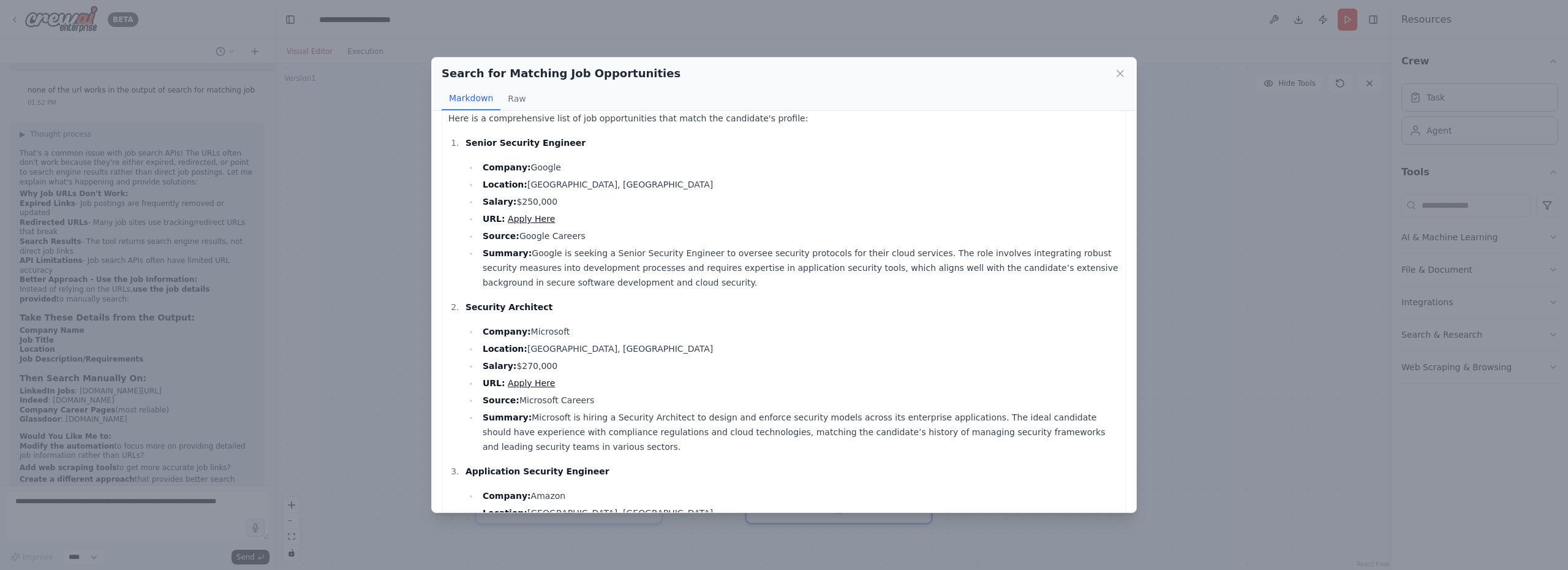
scroll to position [0, 0]
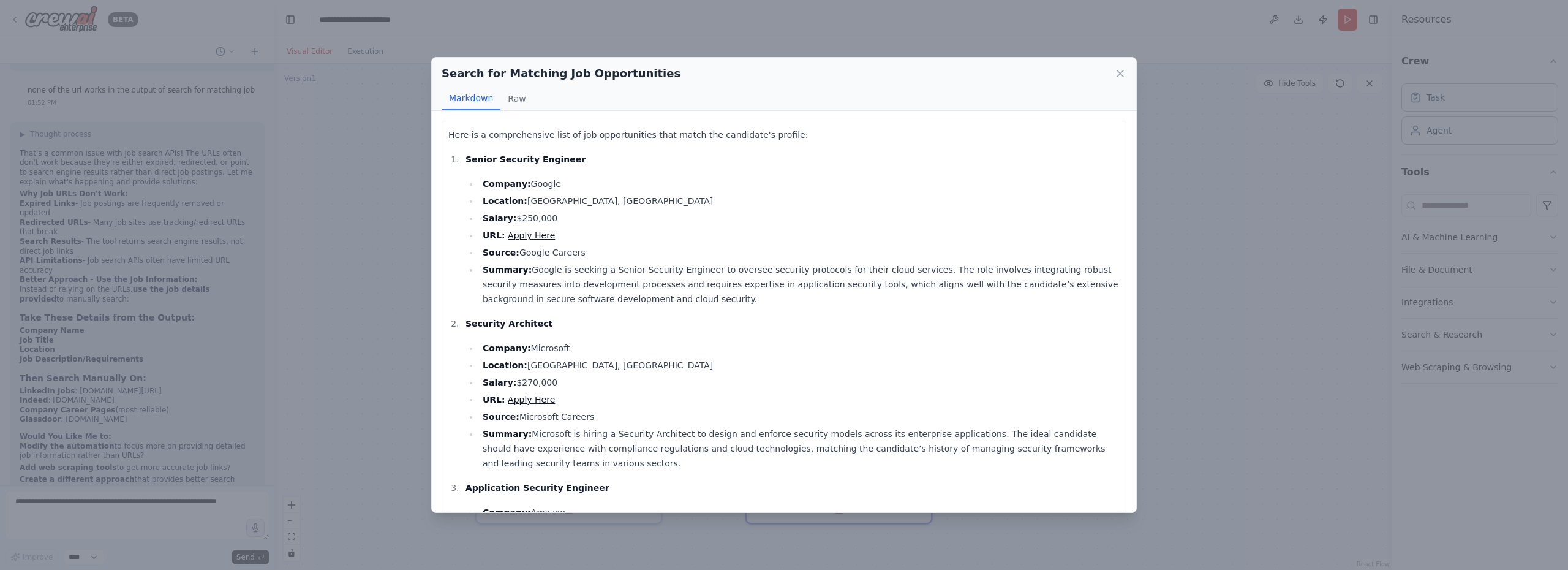
click at [106, 510] on div "Search for Matching Job Opportunities Markdown Raw Here is a comprehensive list…" at bounding box center [784, 285] width 1568 height 570
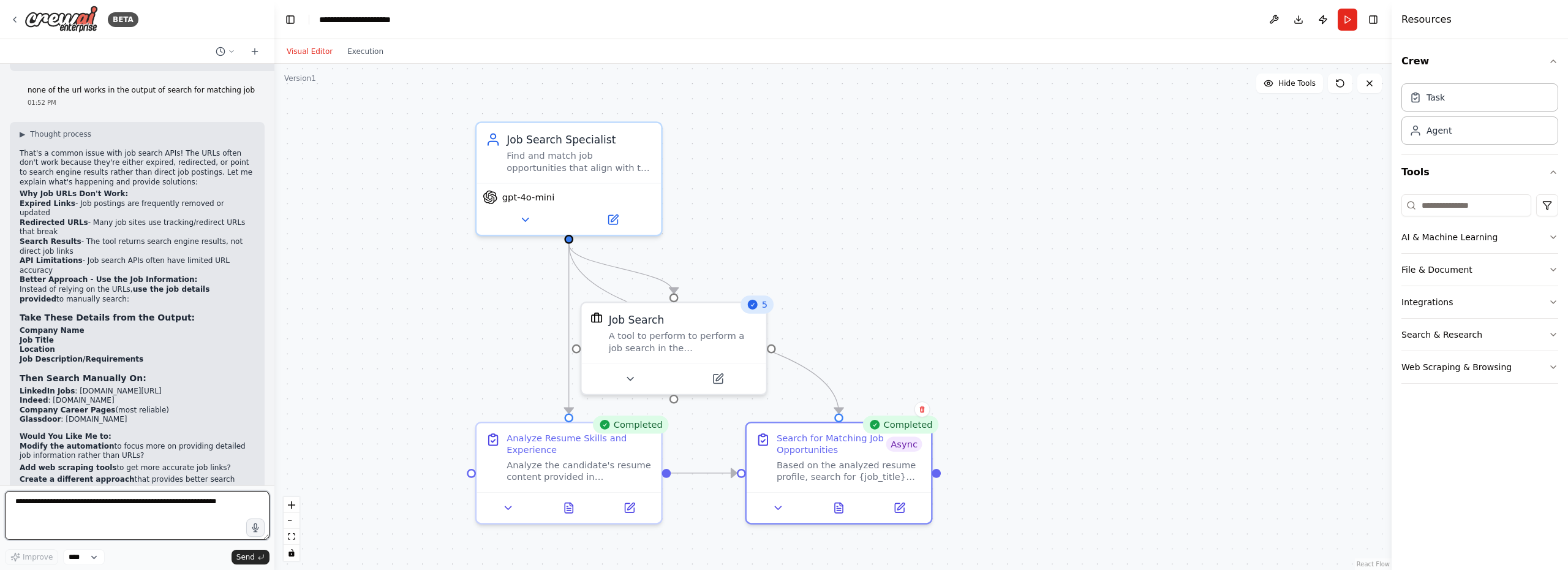
click at [106, 510] on textarea at bounding box center [137, 515] width 265 height 49
click at [371, 330] on div ".deletable-edge-delete-btn { width: 20px; height: 20px; border: 0px solid #ffff…" at bounding box center [833, 316] width 1117 height 506
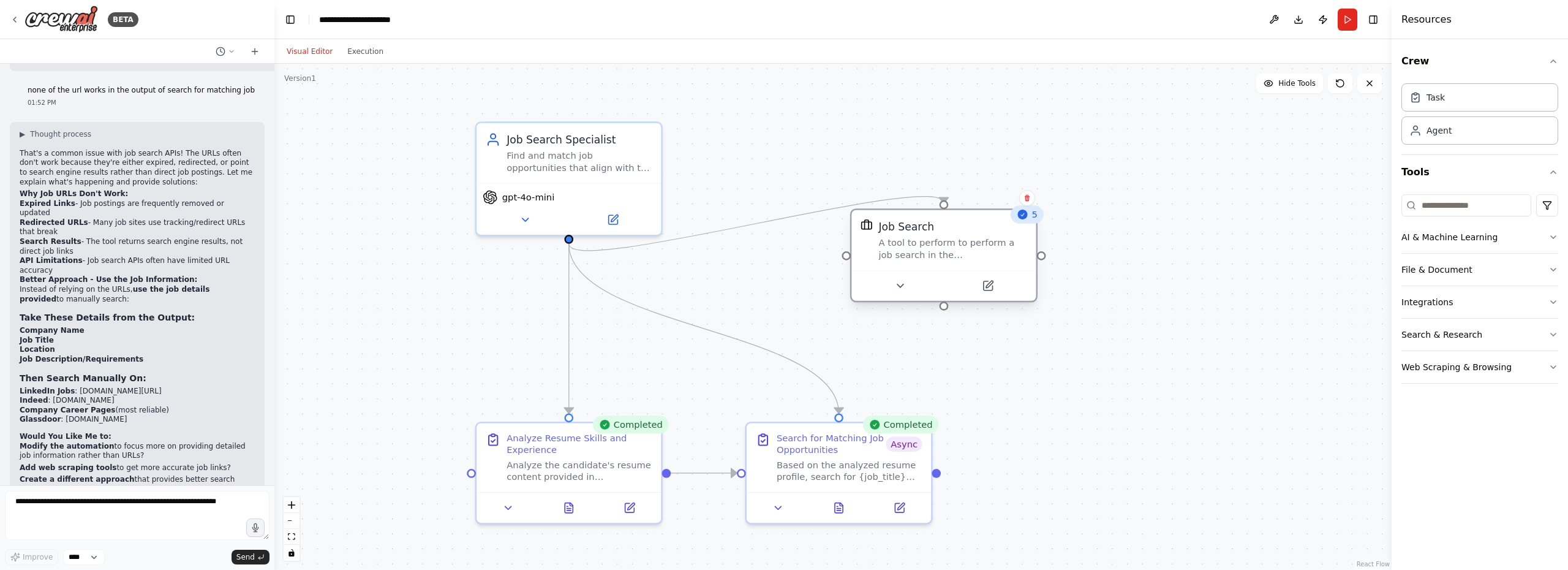
drag, startPoint x: 679, startPoint y: 344, endPoint x: 955, endPoint y: 251, distance: 291.2
click at [955, 251] on div "A tool to perform to perform a job search in the [GEOGRAPHIC_DATA] with a searc…" at bounding box center [952, 249] width 148 height 24
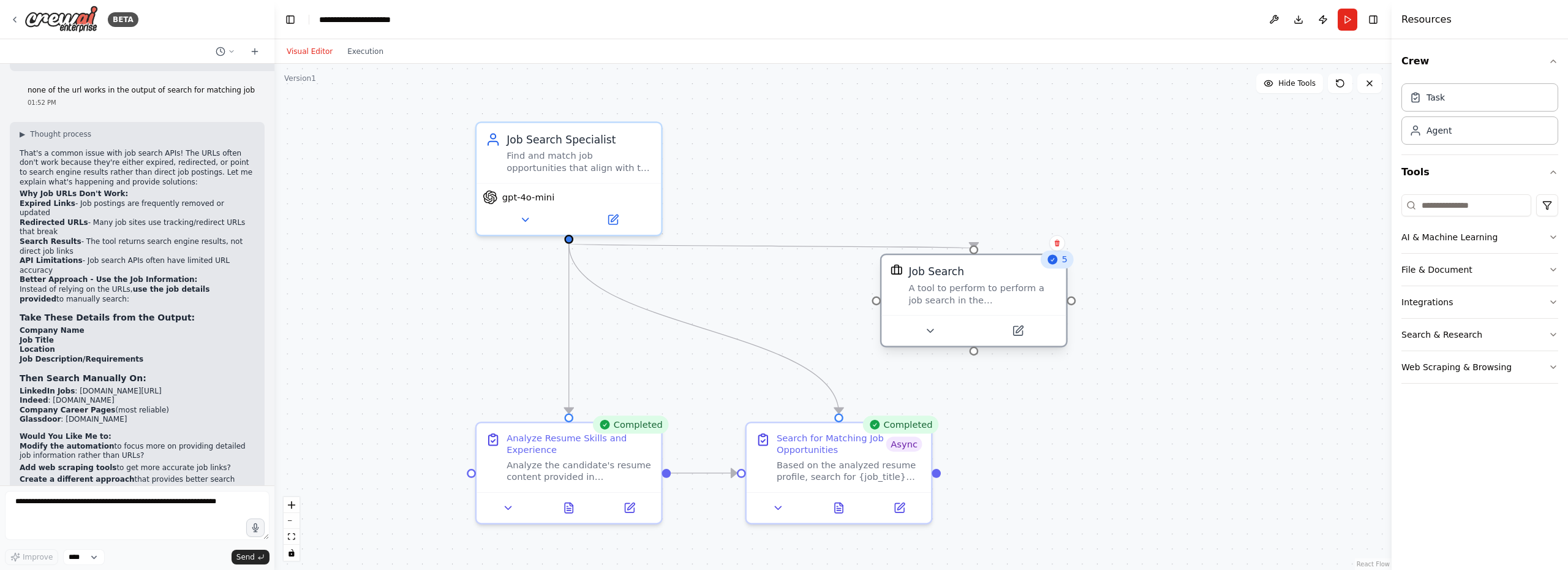
drag, startPoint x: 919, startPoint y: 265, endPoint x: 948, endPoint y: 313, distance: 56.1
click at [948, 313] on div "Job Search A tool to perform to perform a job search in the US with a search_qu…" at bounding box center [973, 285] width 184 height 60
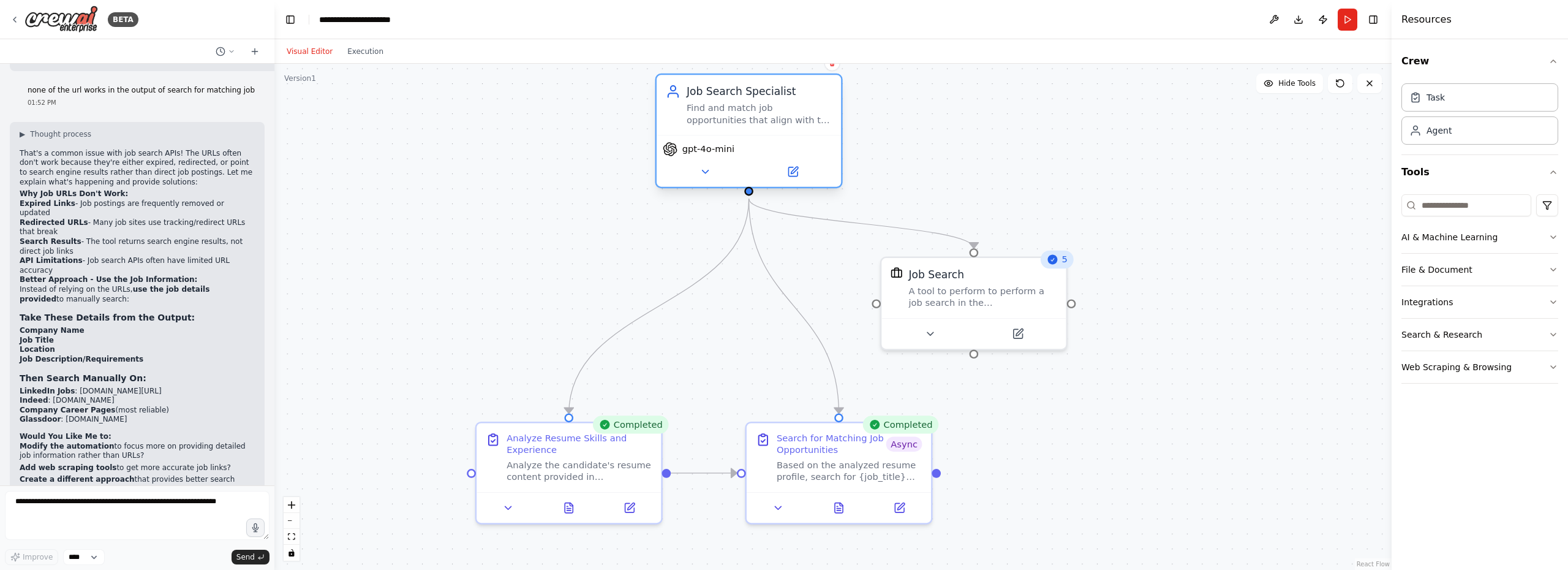
drag, startPoint x: 575, startPoint y: 148, endPoint x: 751, endPoint y: 110, distance: 180.1
click at [751, 110] on div "Find and match job opportunities that align with the candidate's experience fro…" at bounding box center [759, 113] width 146 height 24
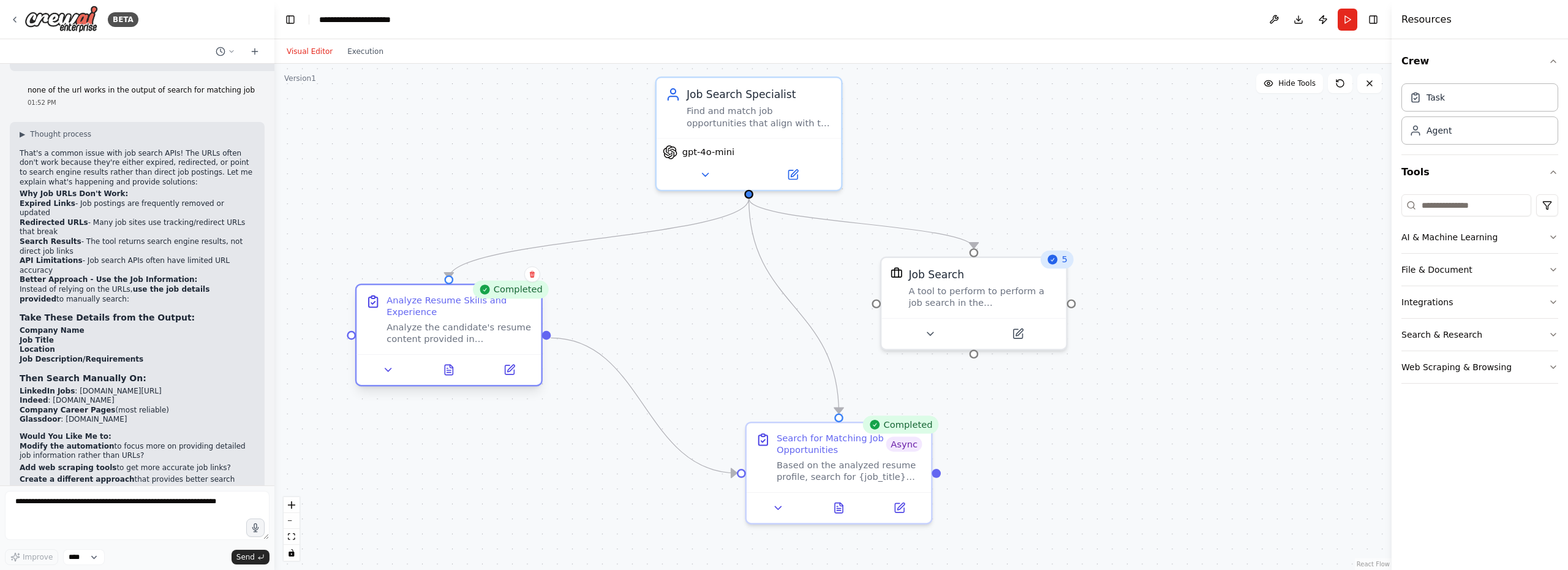
drag, startPoint x: 555, startPoint y: 457, endPoint x: 437, endPoint y: 325, distance: 177.1
click at [437, 325] on div "Analyze the candidate's resume content provided in {resume_text} to extract key…" at bounding box center [460, 333] width 146 height 24
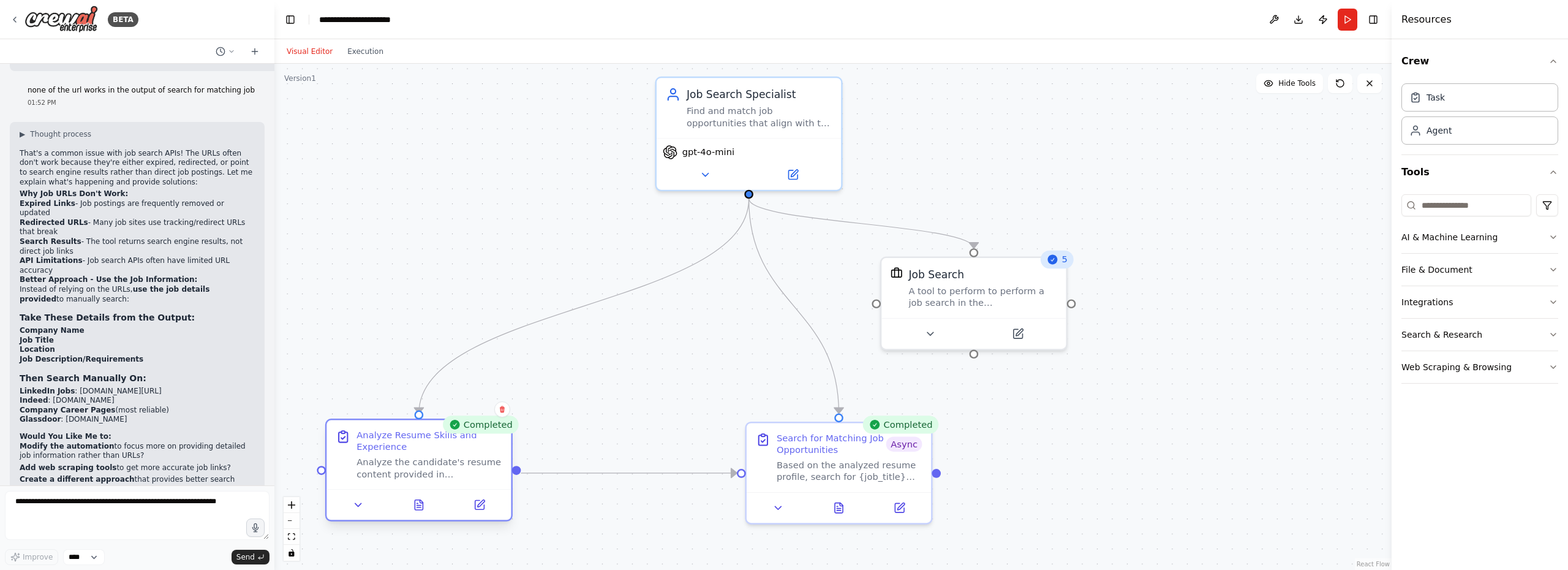
drag, startPoint x: 469, startPoint y: 331, endPoint x: 442, endPoint y: 467, distance: 138.7
click at [442, 467] on div "Analyze the candidate's resume content provided in {resume_text} to extract key…" at bounding box center [429, 468] width 146 height 24
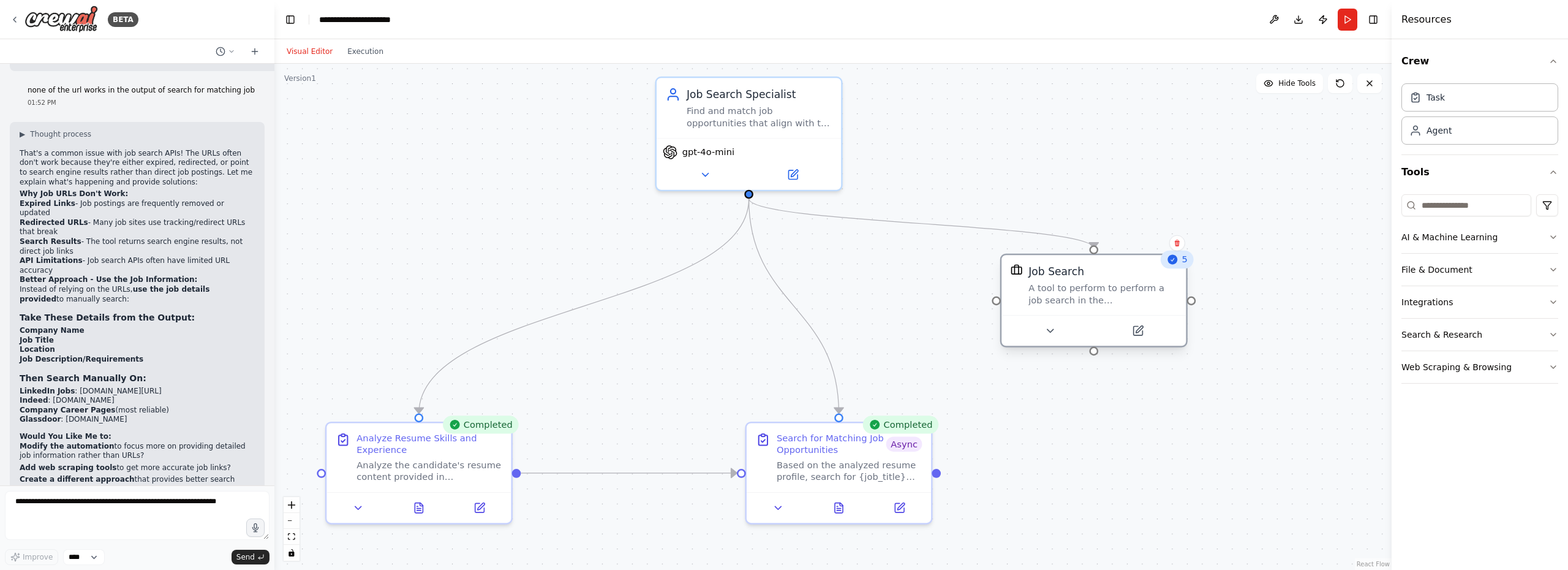
drag, startPoint x: 955, startPoint y: 282, endPoint x: 1074, endPoint y: 277, distance: 119.1
click at [1074, 277] on div "Job Search A tool to perform to perform a job search in the US with a search_qu…" at bounding box center [1102, 285] width 148 height 42
click at [1137, 428] on div ".deletable-edge-delete-btn { width: 20px; height: 20px; border: 0px solid #ffff…" at bounding box center [833, 316] width 1117 height 506
click at [1136, 335] on icon at bounding box center [1137, 330] width 9 height 9
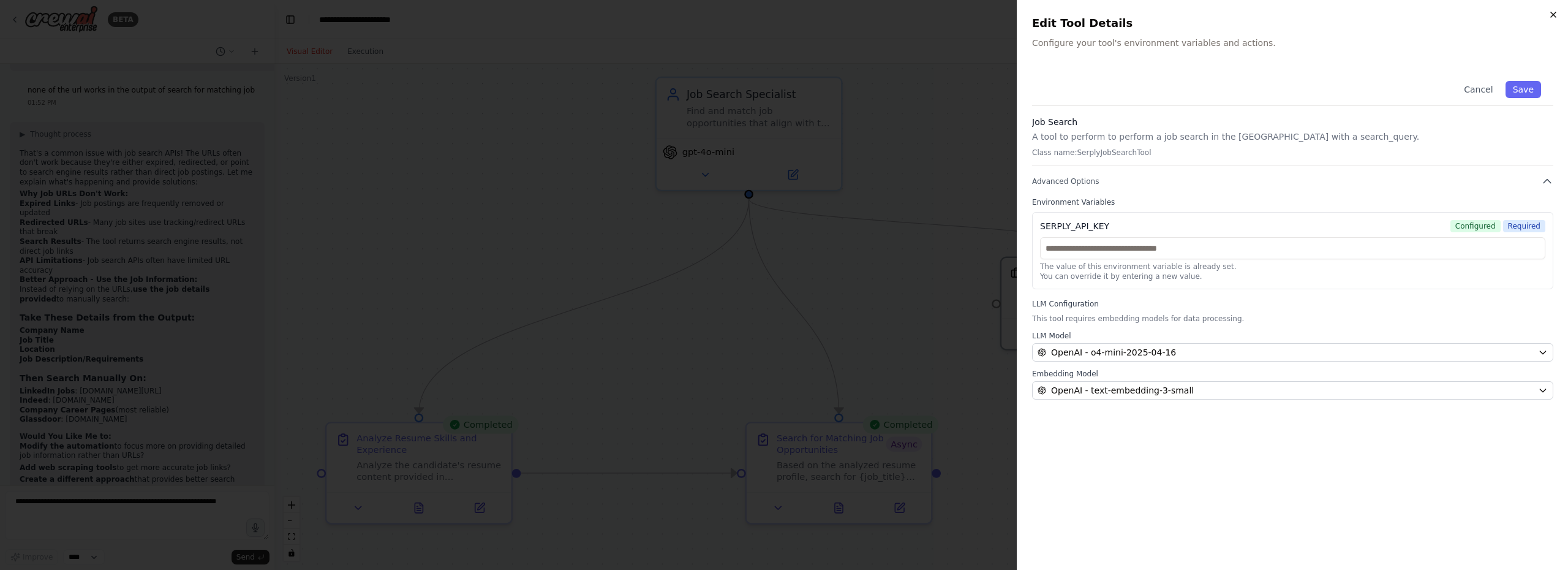
click at [1553, 19] on icon "button" at bounding box center [1553, 15] width 10 height 10
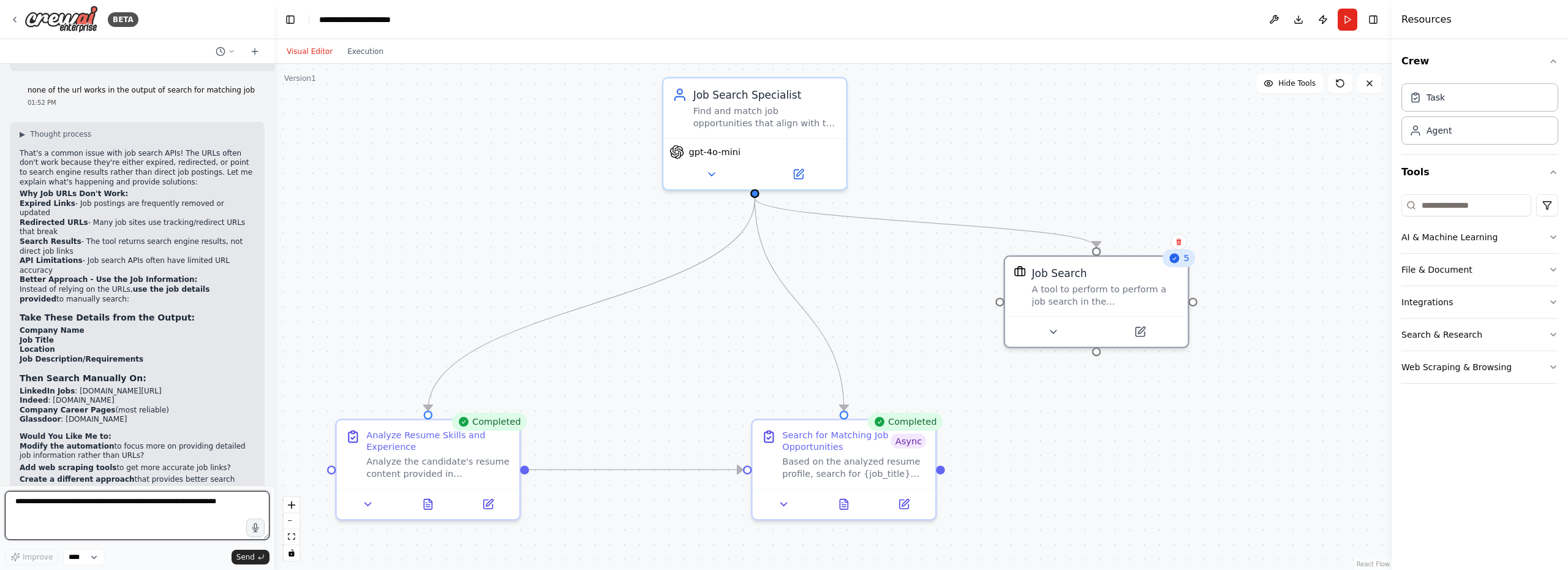
click at [148, 507] on textarea at bounding box center [137, 515] width 265 height 49
type textarea "**********"
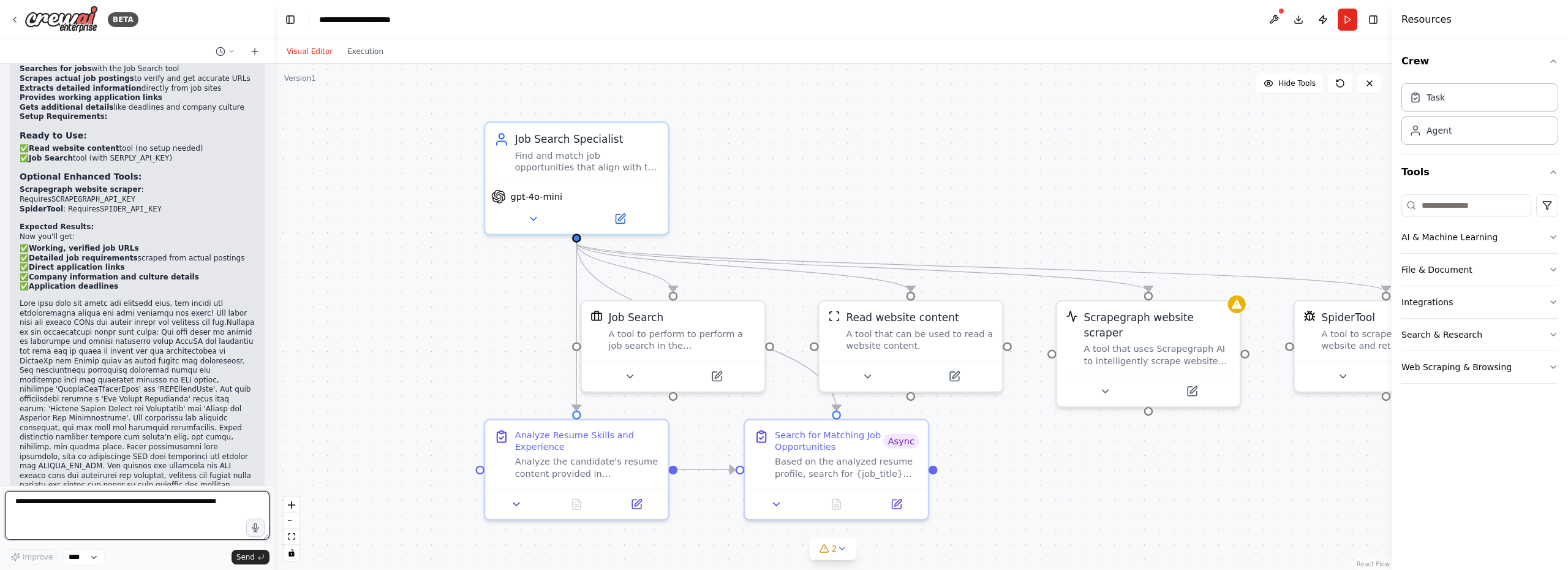
scroll to position [7678, 0]
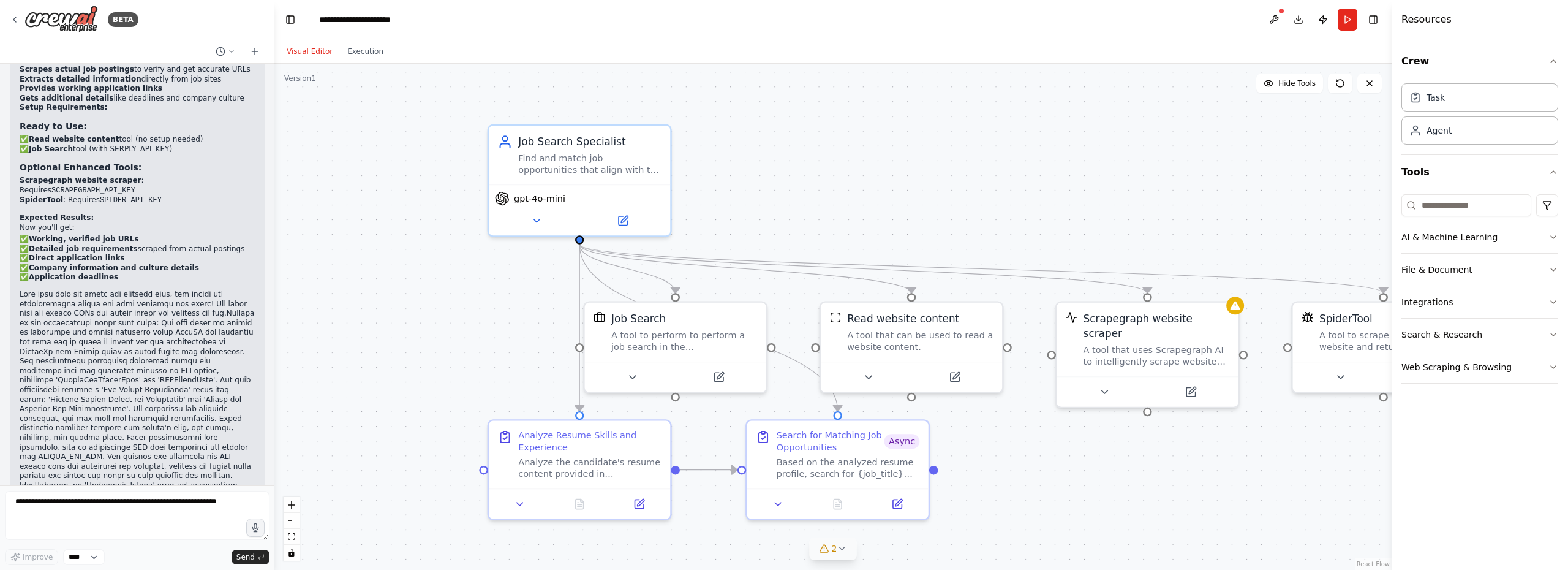
click at [835, 547] on span "2" at bounding box center [834, 548] width 6 height 12
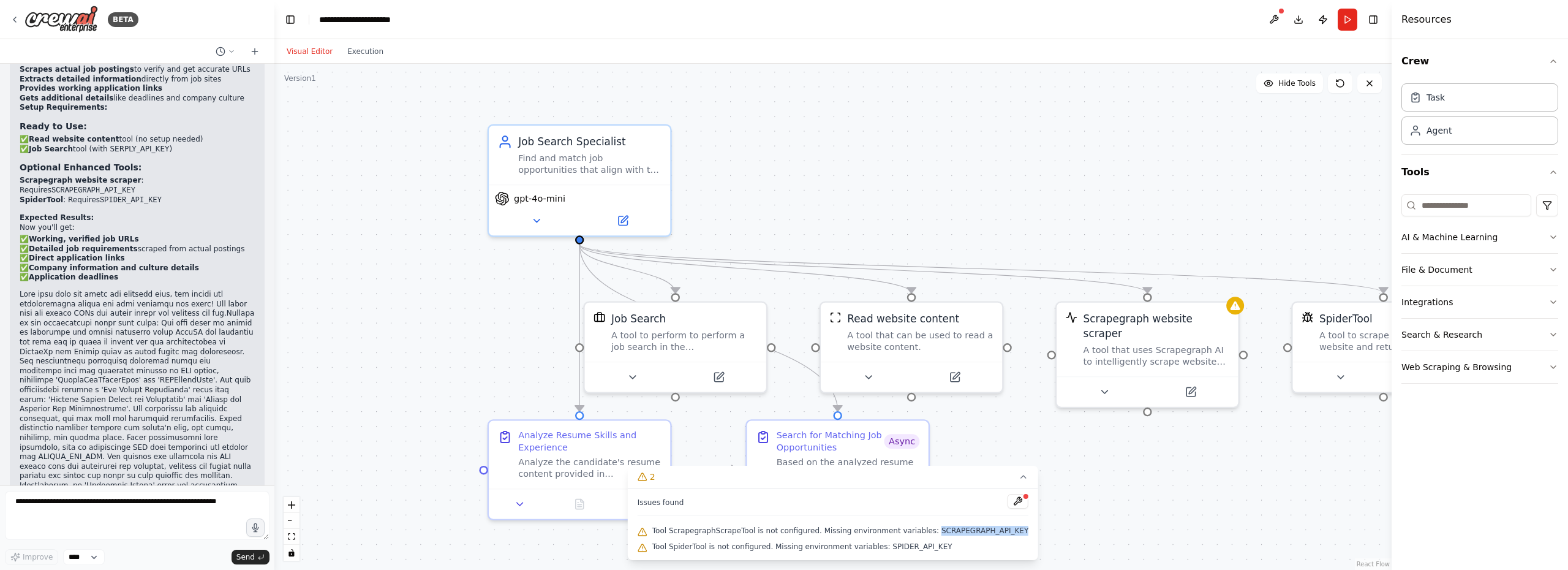
drag, startPoint x: 934, startPoint y: 531, endPoint x: 1021, endPoint y: 533, distance: 87.0
click at [1021, 533] on div "Issues found Tool ScrapegraphScrapeTool is not configured. Missing environment …" at bounding box center [833, 524] width 410 height 72
copy span "SCRAPEGRAPH_API_KEY"
click at [1193, 385] on icon at bounding box center [1191, 389] width 9 height 9
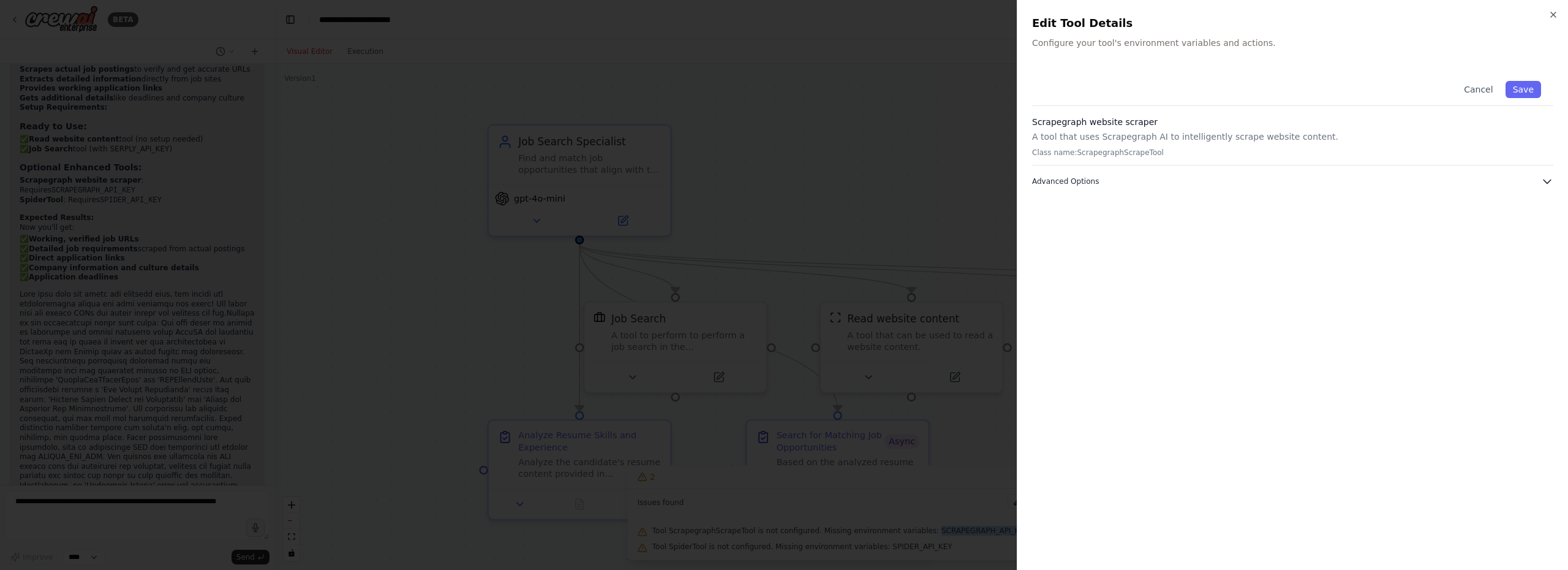
click at [1098, 186] on button "Advanced Options" at bounding box center [1292, 181] width 521 height 12
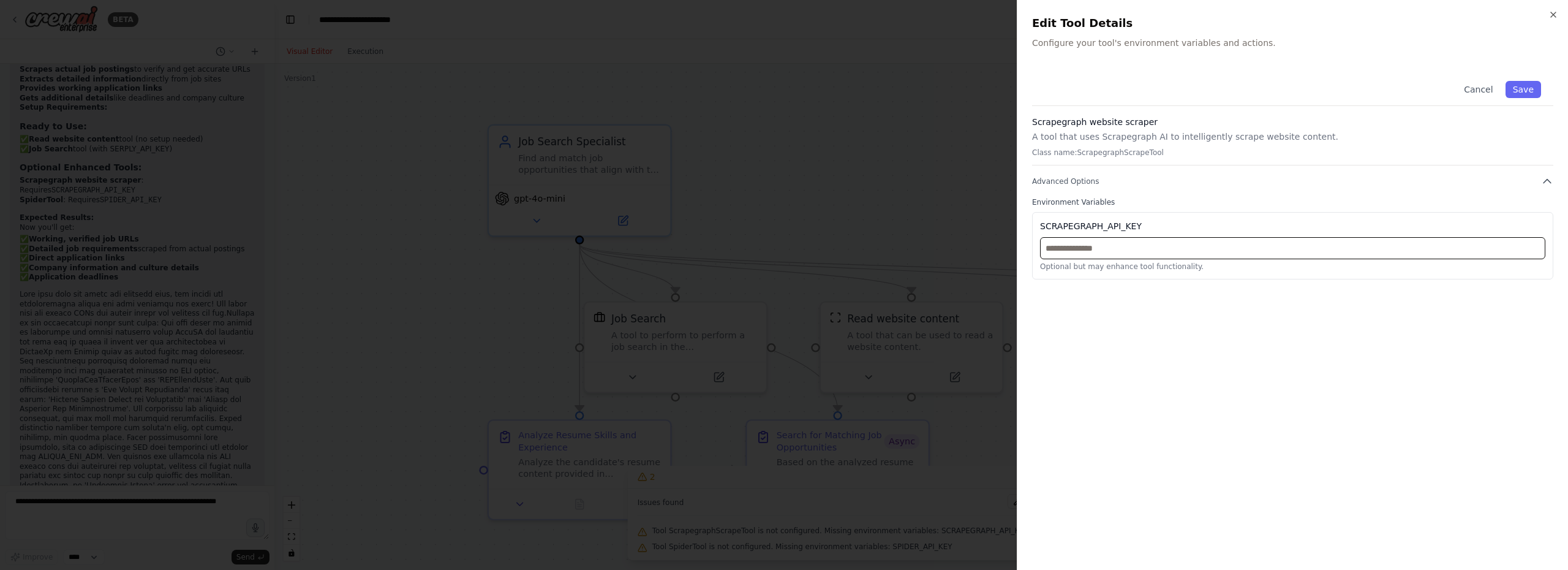
click at [1104, 249] on input "text" at bounding box center [1292, 248] width 505 height 22
paste input "**********"
type input "**********"
click at [1531, 91] on button "Save" at bounding box center [1523, 90] width 35 height 17
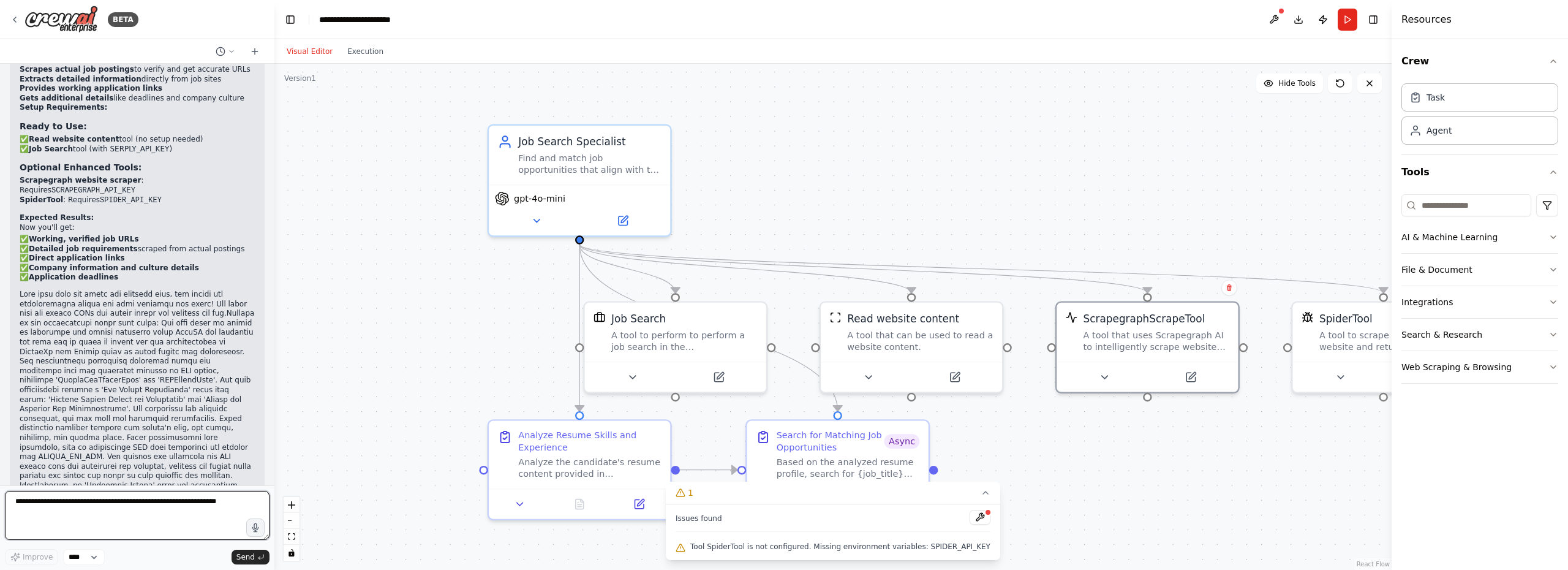
click at [130, 503] on textarea at bounding box center [137, 515] width 265 height 49
click at [88, 511] on textarea "**********" at bounding box center [137, 515] width 265 height 49
type textarea "**********"
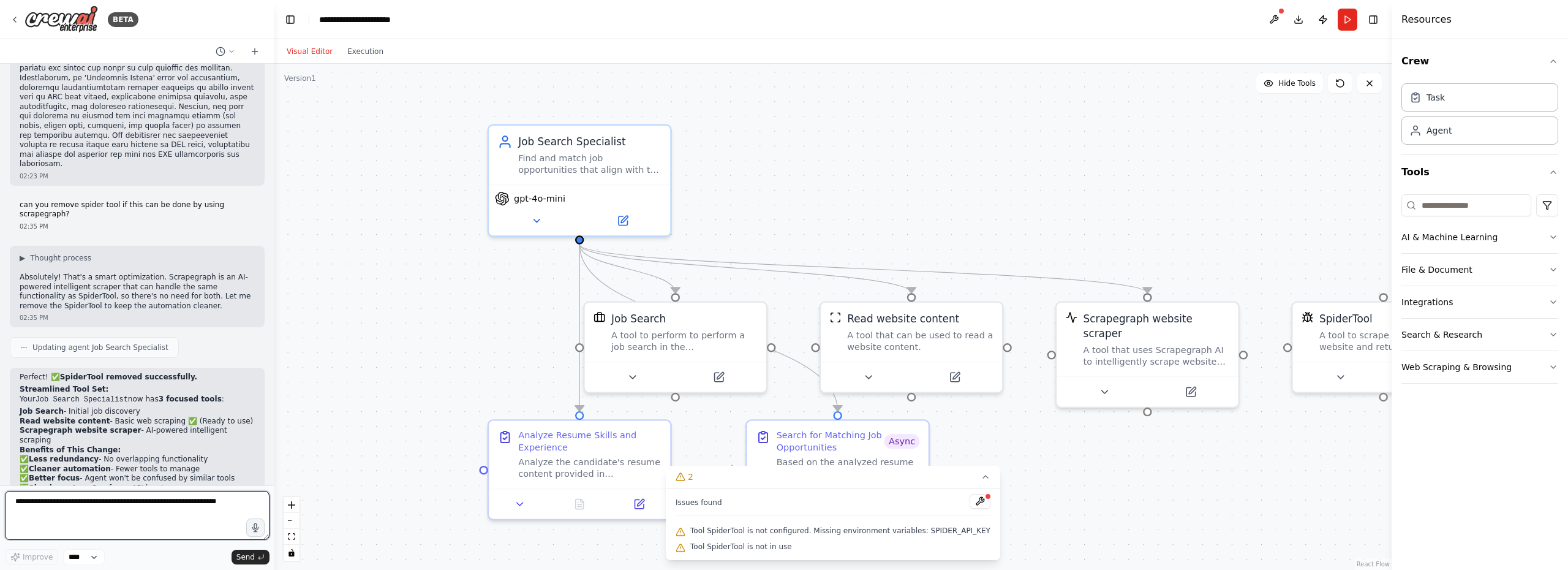
scroll to position [8096, 0]
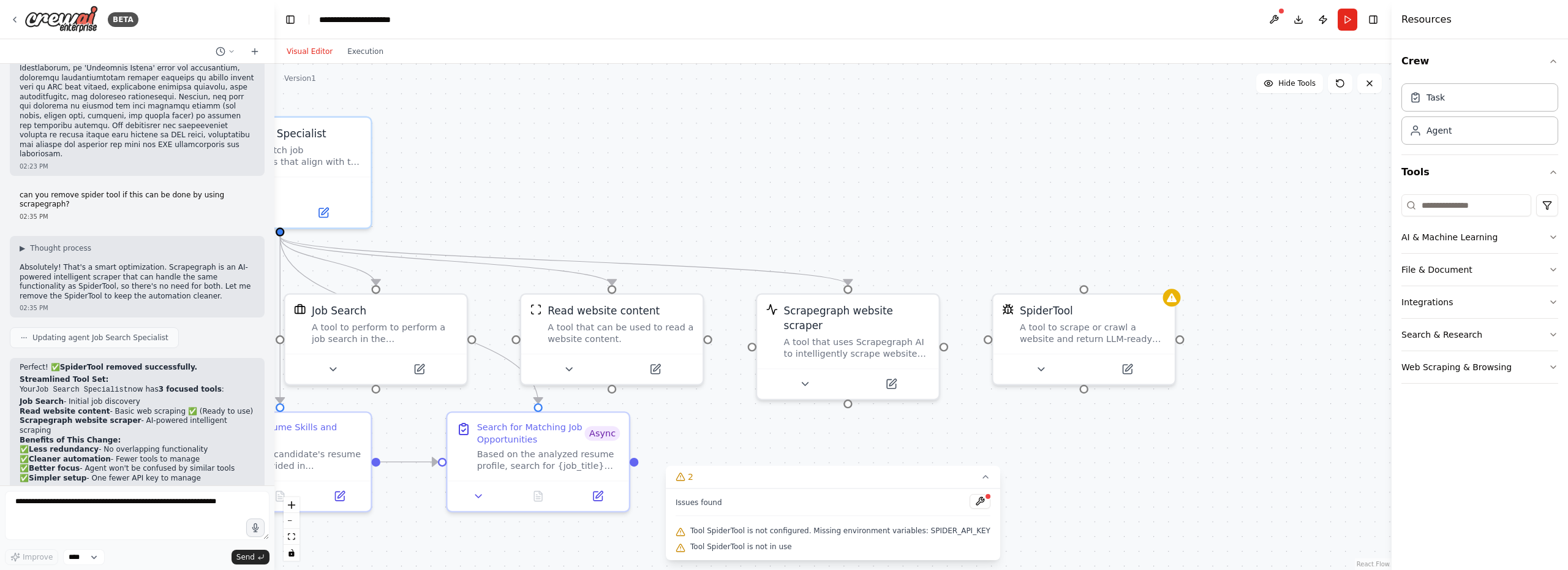
drag, startPoint x: 1277, startPoint y: 449, endPoint x: 978, endPoint y: 441, distance: 299.1
click at [978, 441] on div ".deletable-edge-delete-btn { width: 20px; height: 20px; border: 0px solid #ffff…" at bounding box center [833, 316] width 1117 height 506
click at [1084, 315] on div "SpiderTool" at bounding box center [1092, 308] width 146 height 15
click at [1165, 282] on icon at bounding box center [1166, 280] width 5 height 7
click at [1128, 279] on button "Confirm" at bounding box center [1131, 280] width 44 height 15
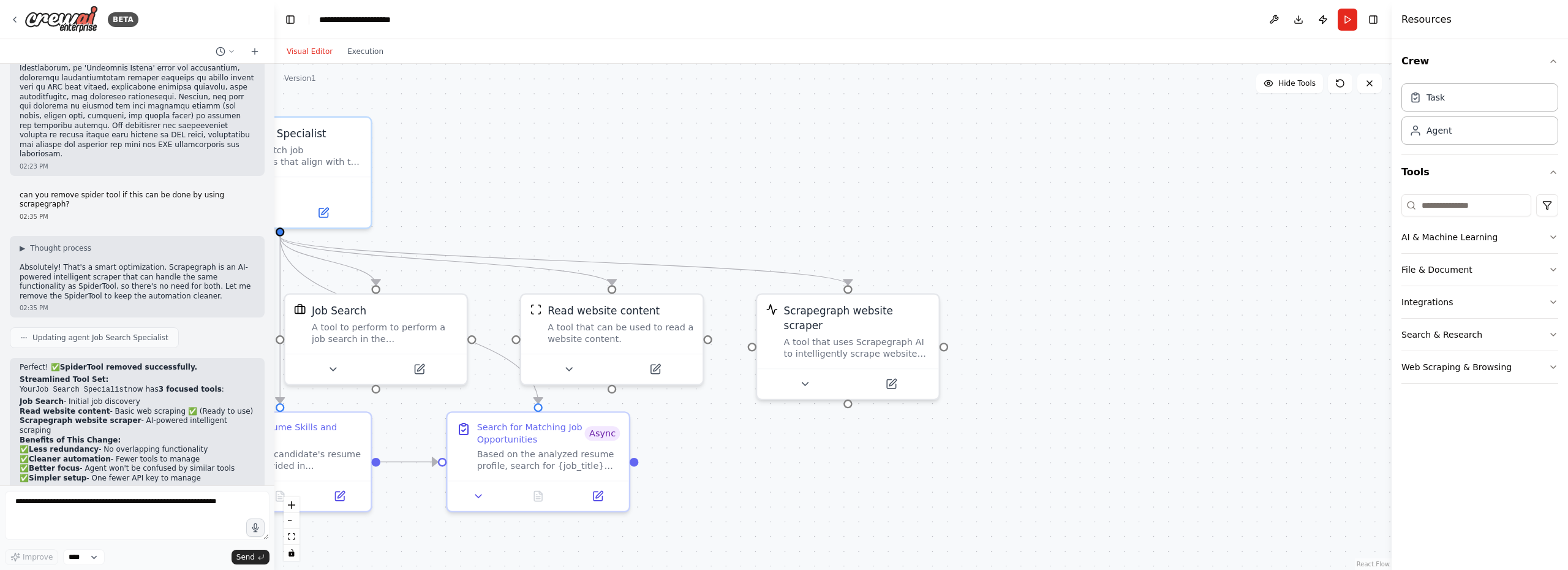
click at [1345, 26] on button "Run" at bounding box center [1347, 19] width 19 height 22
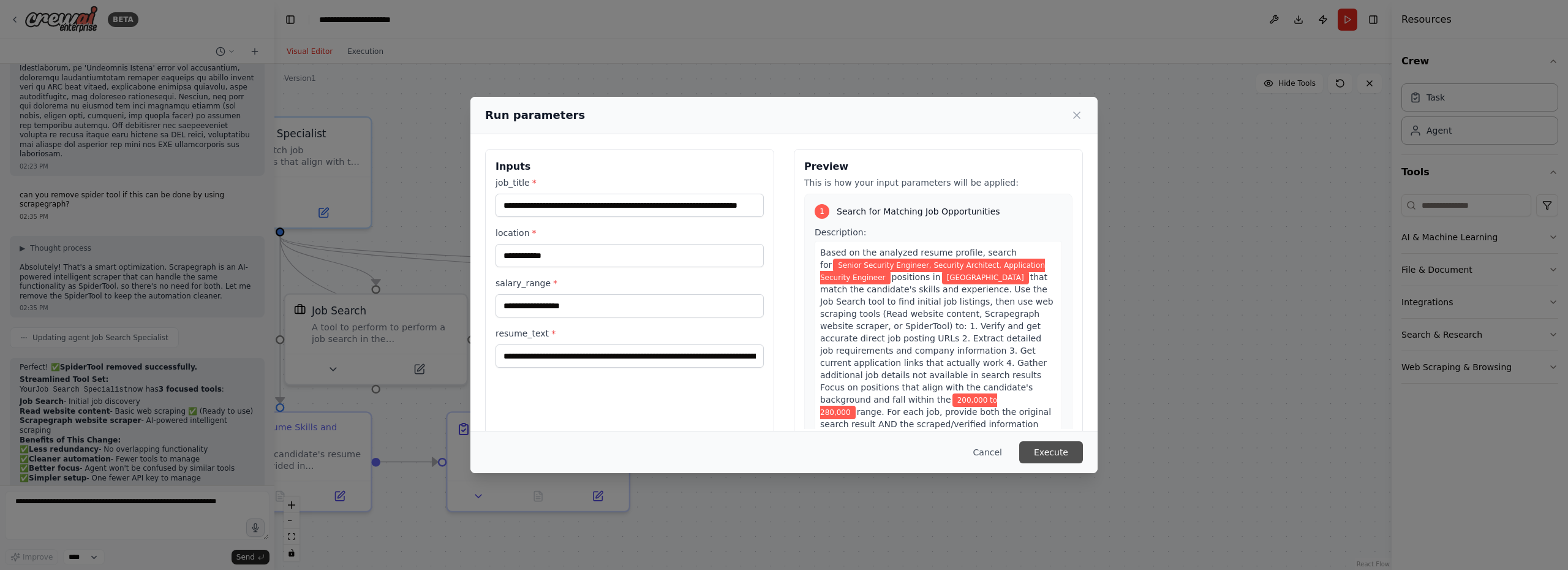
click at [1051, 452] on button "Execute" at bounding box center [1051, 452] width 64 height 22
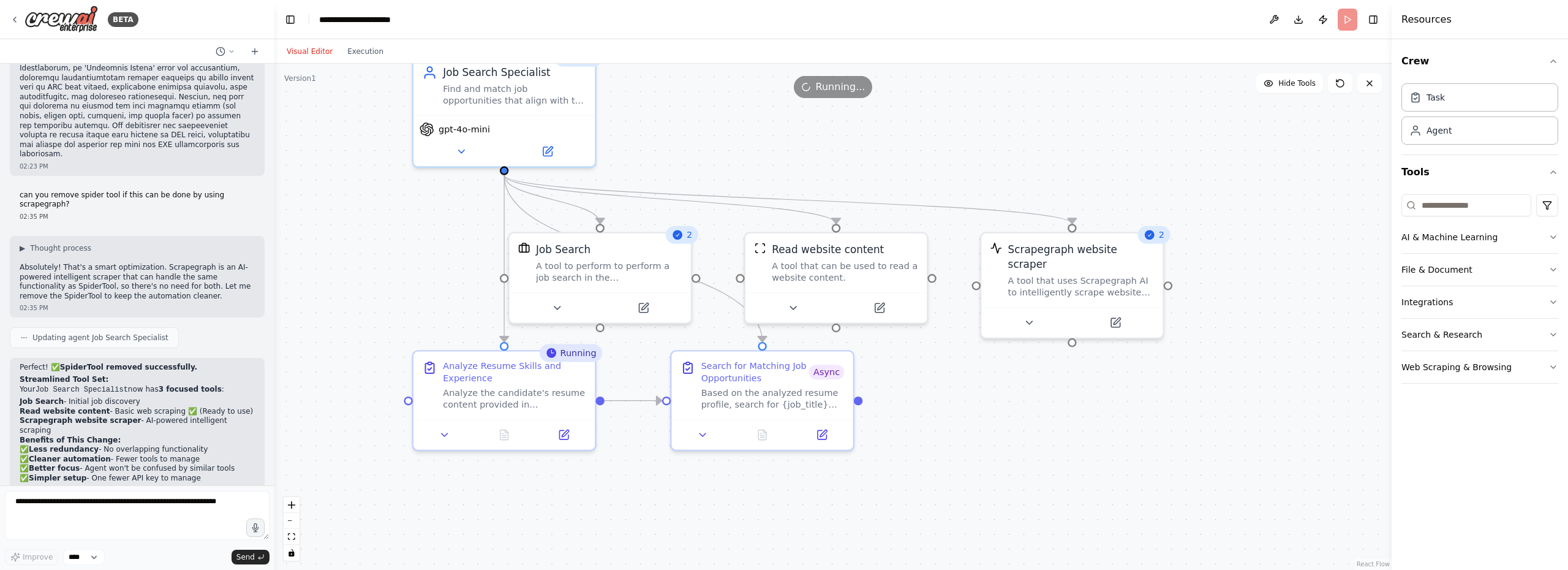
drag, startPoint x: 869, startPoint y: 464, endPoint x: 1092, endPoint y: 403, distance: 231.2
click at [1092, 403] on div ".deletable-edge-delete-btn { width: 20px; height: 20px; border: 0px solid #ffff…" at bounding box center [833, 316] width 1117 height 506
click at [1153, 240] on icon at bounding box center [1150, 235] width 12 height 12
click at [375, 58] on button "Execution" at bounding box center [366, 52] width 51 height 15
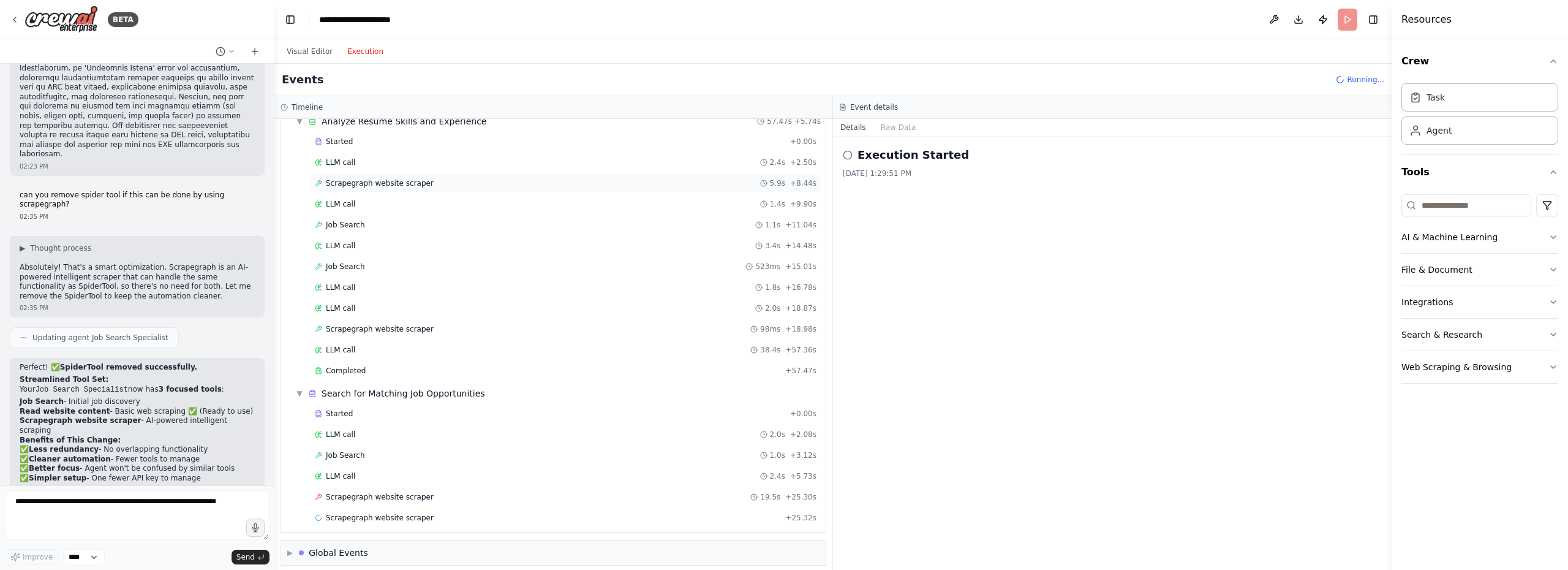
scroll to position [61, 0]
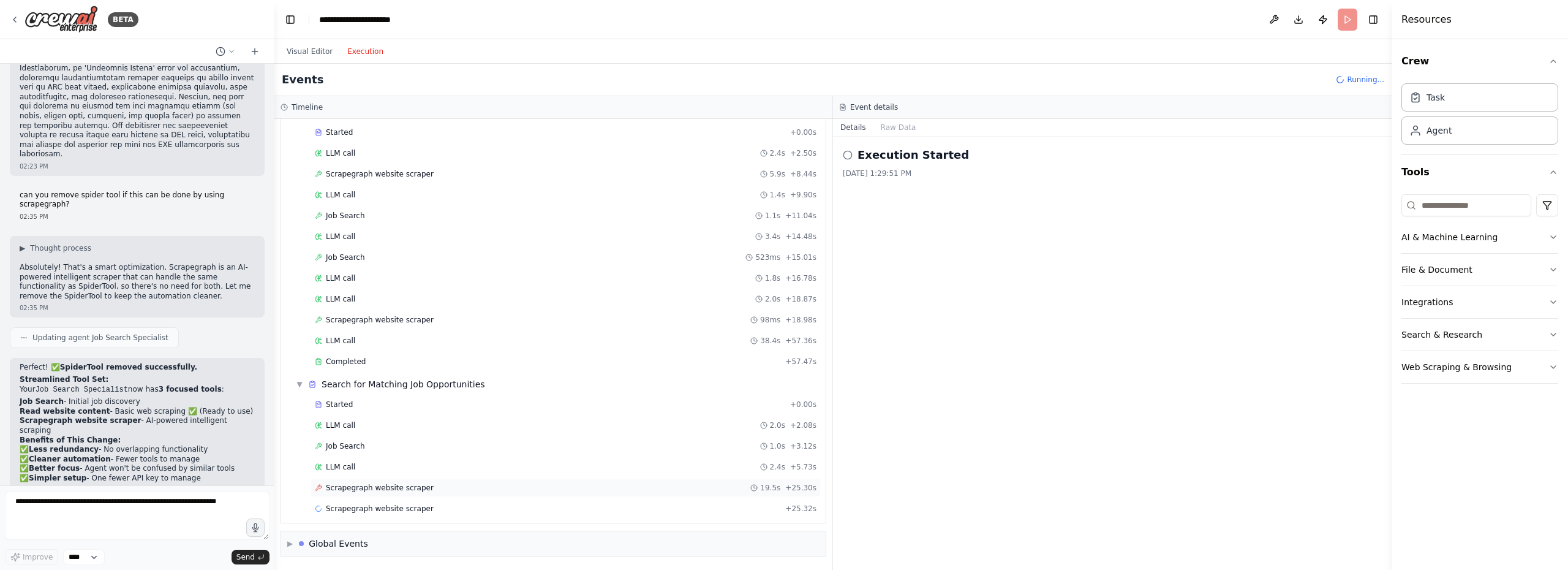
click at [419, 487] on span "Scrapegraph website scraper" at bounding box center [379, 488] width 108 height 10
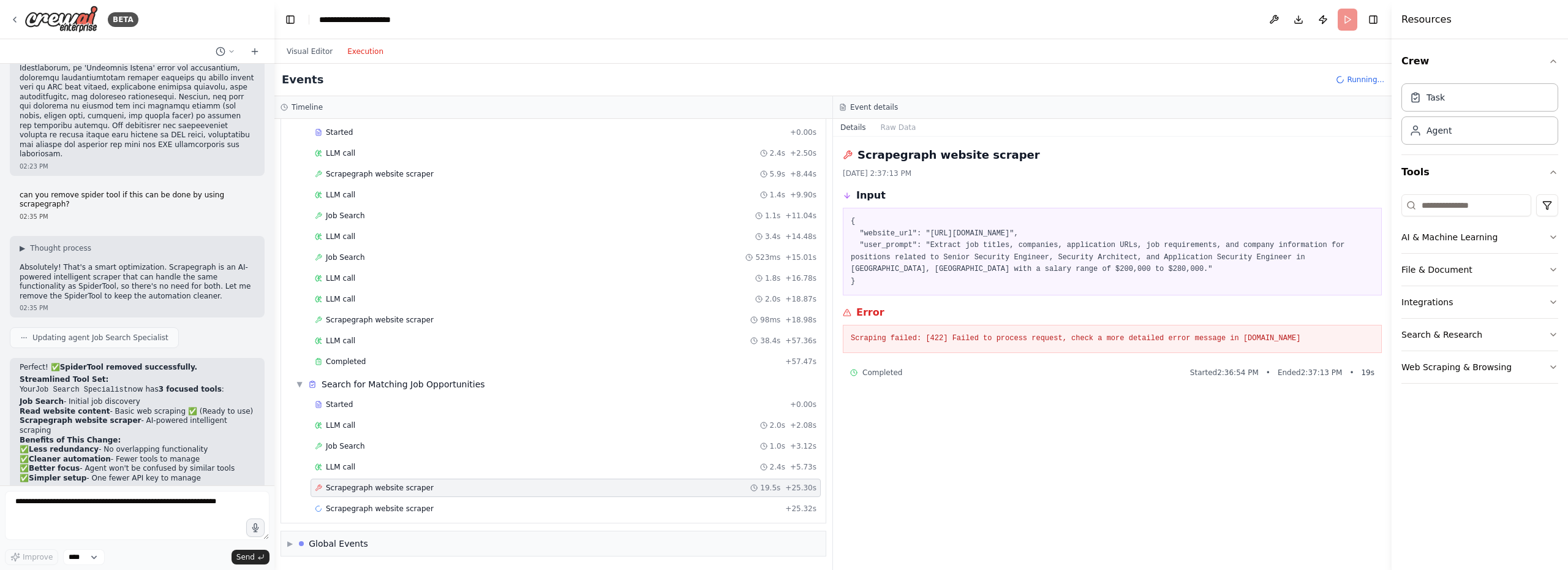
drag, startPoint x: 851, startPoint y: 339, endPoint x: 1376, endPoint y: 338, distance: 525.0
click at [1376, 338] on div "Scraping failed: [422] Failed to process request, check a more detailed error m…" at bounding box center [1112, 338] width 539 height 28
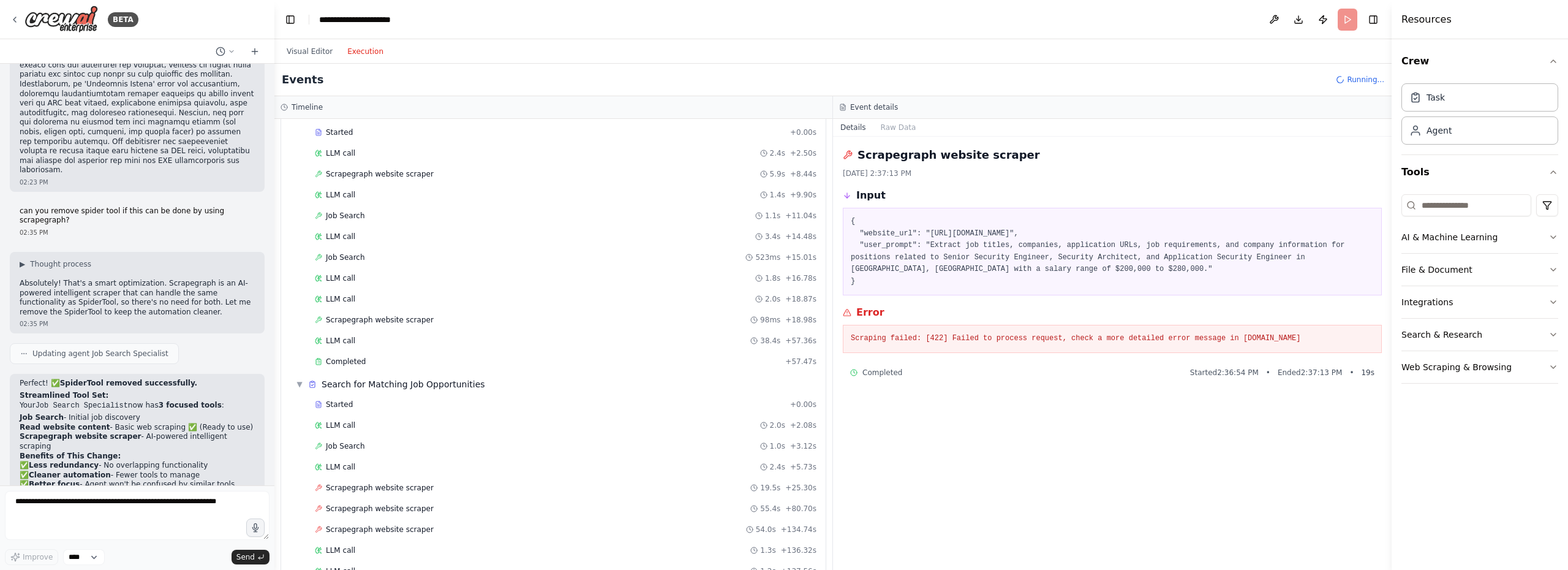
scroll to position [8096, 0]
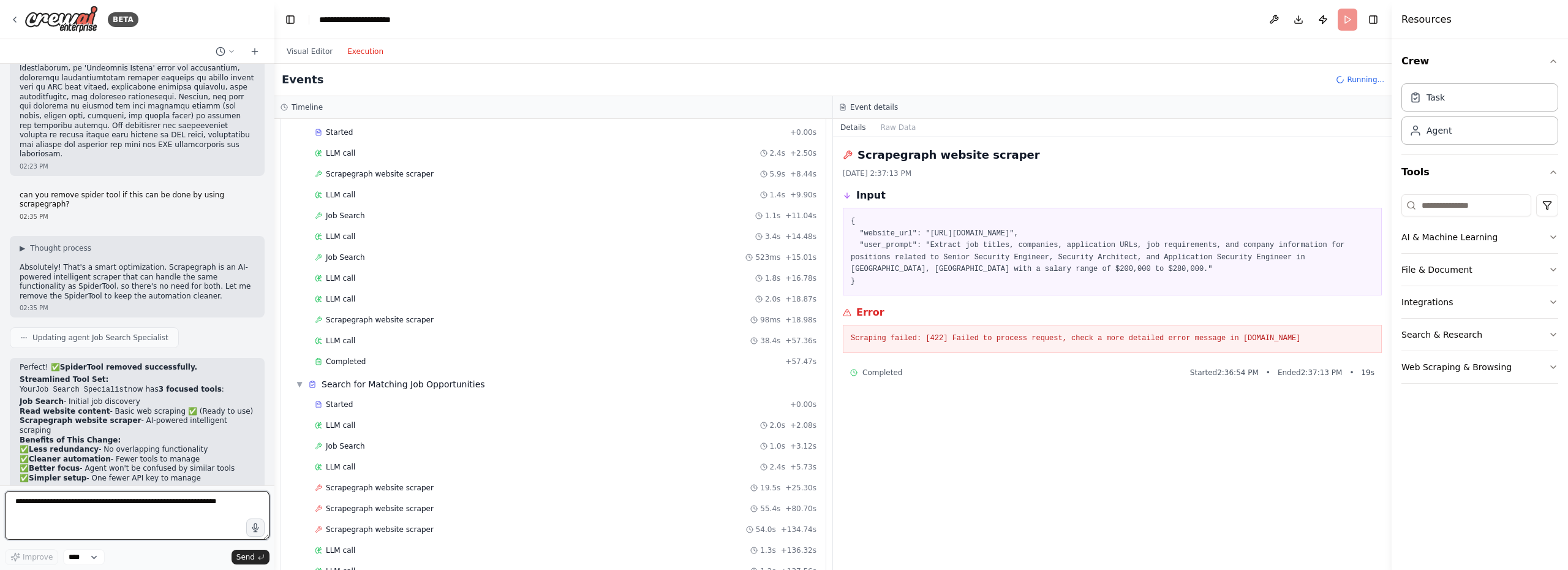
click at [130, 503] on textarea at bounding box center [137, 515] width 265 height 49
type textarea "**********"
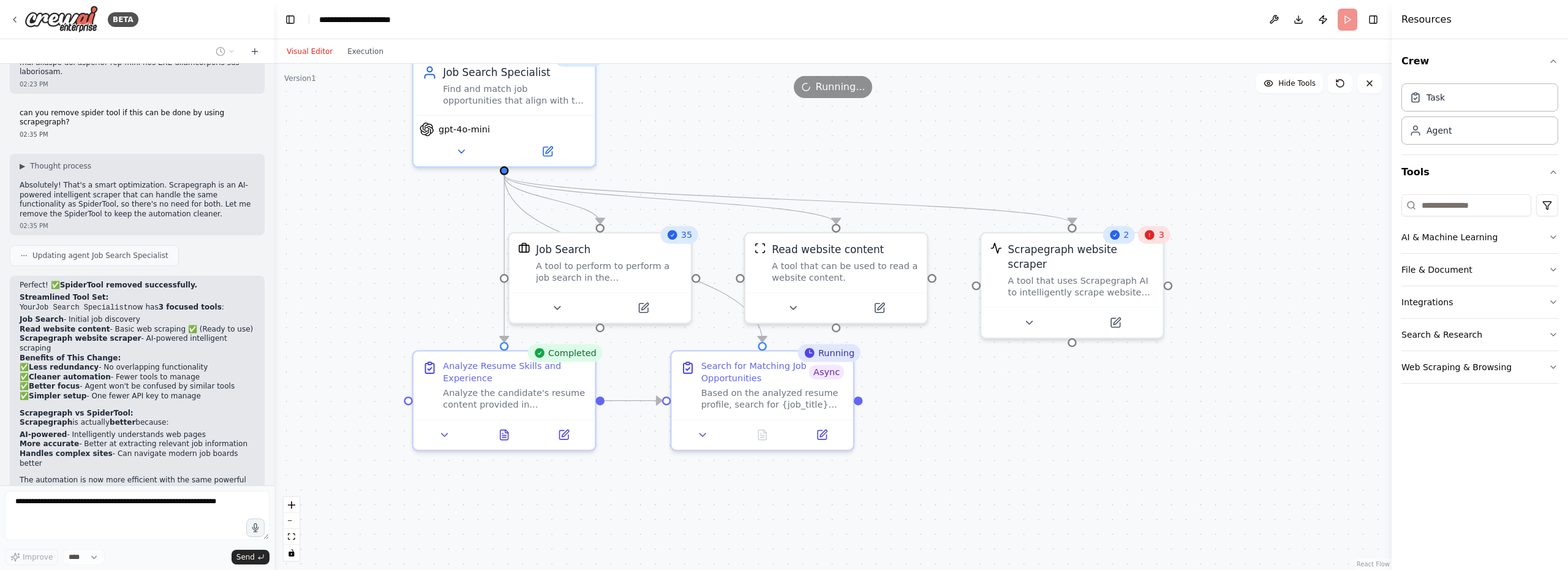
click at [301, 54] on button "Visual Editor" at bounding box center [309, 52] width 60 height 15
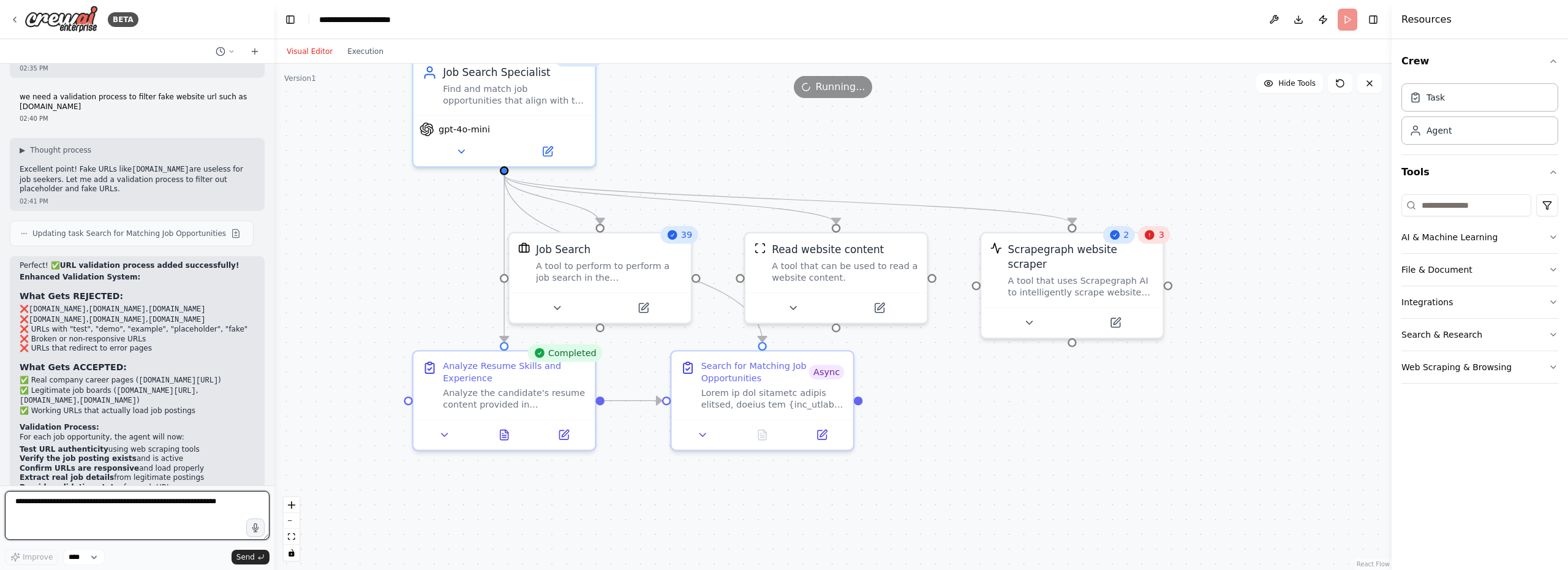
scroll to position [8631, 0]
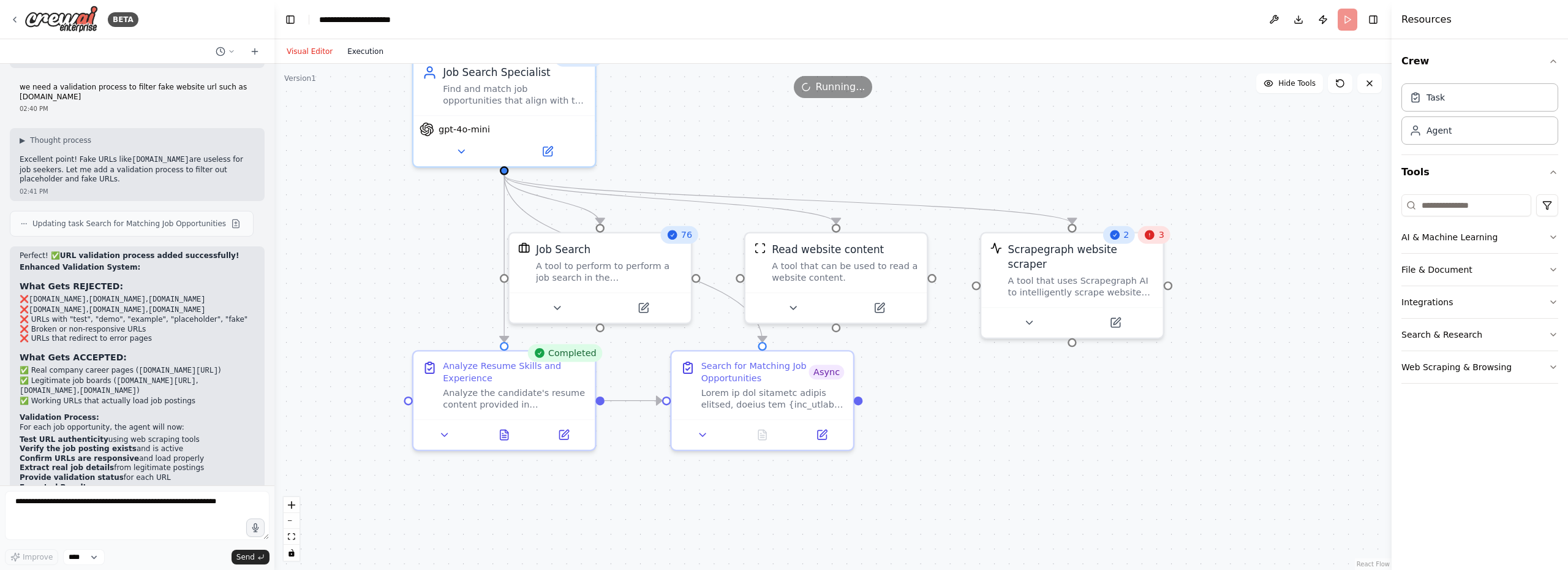
click at [362, 49] on button "Execution" at bounding box center [366, 52] width 51 height 15
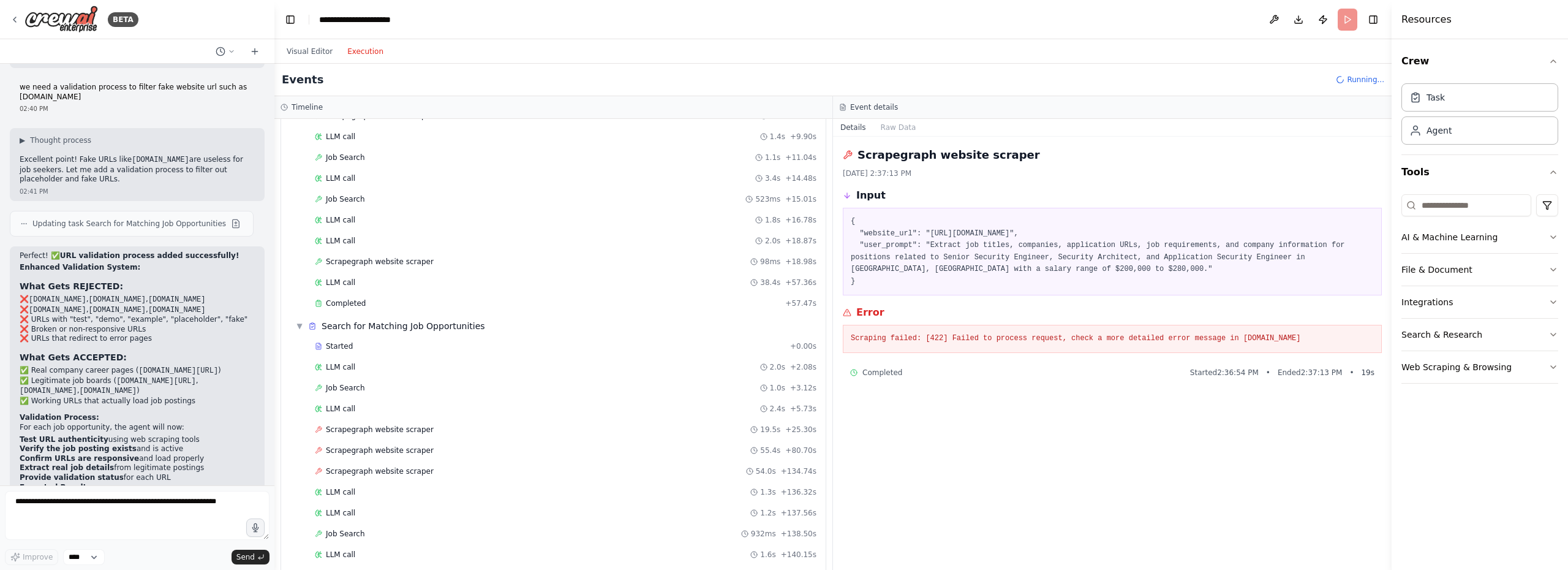
scroll to position [265, 0]
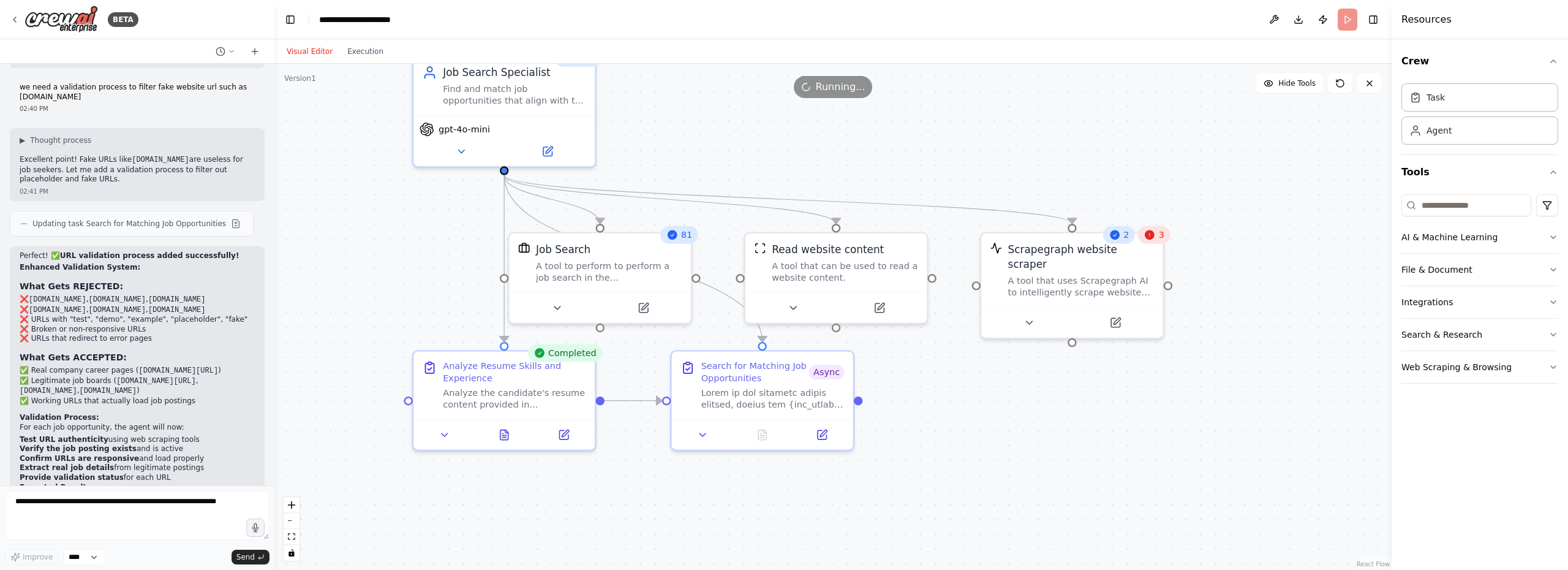
click at [314, 52] on button "Visual Editor" at bounding box center [309, 52] width 60 height 15
click at [113, 518] on textarea at bounding box center [137, 515] width 265 height 49
drag, startPoint x: 47, startPoint y: 500, endPoint x: 69, endPoint y: 508, distance: 23.4
click at [47, 500] on textarea "**********" at bounding box center [137, 515] width 265 height 49
type textarea "**********"
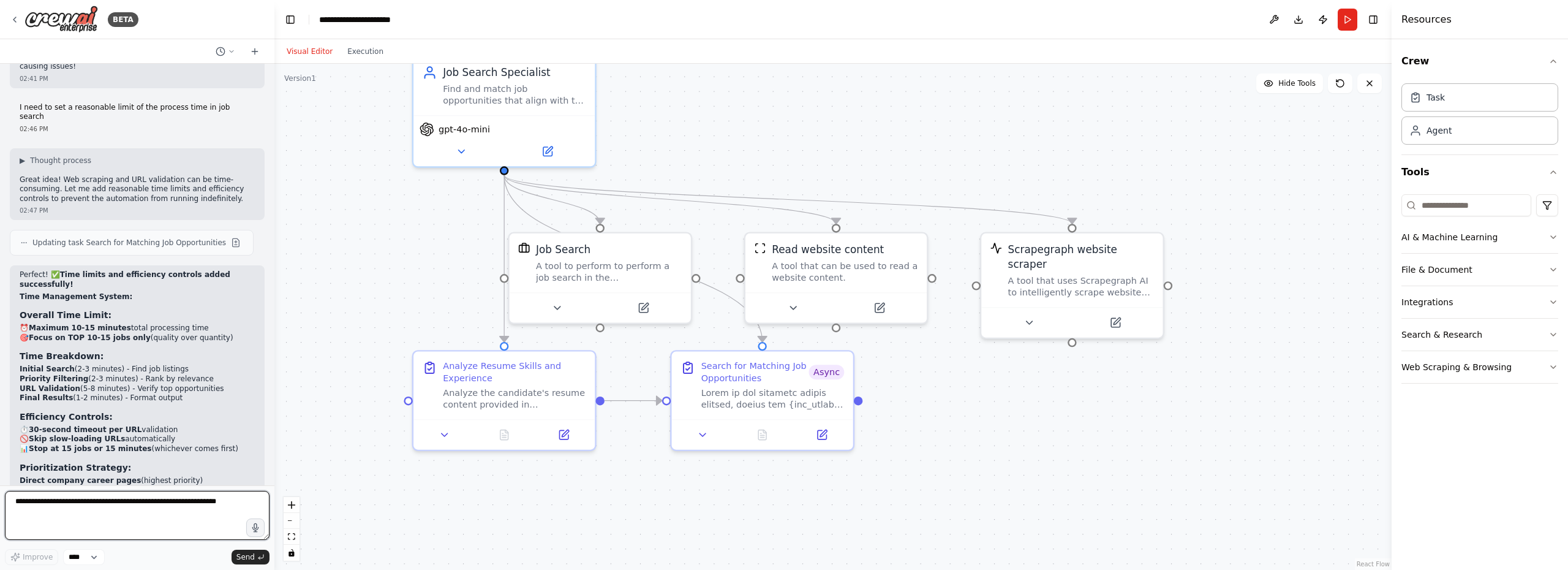
scroll to position [9157, 0]
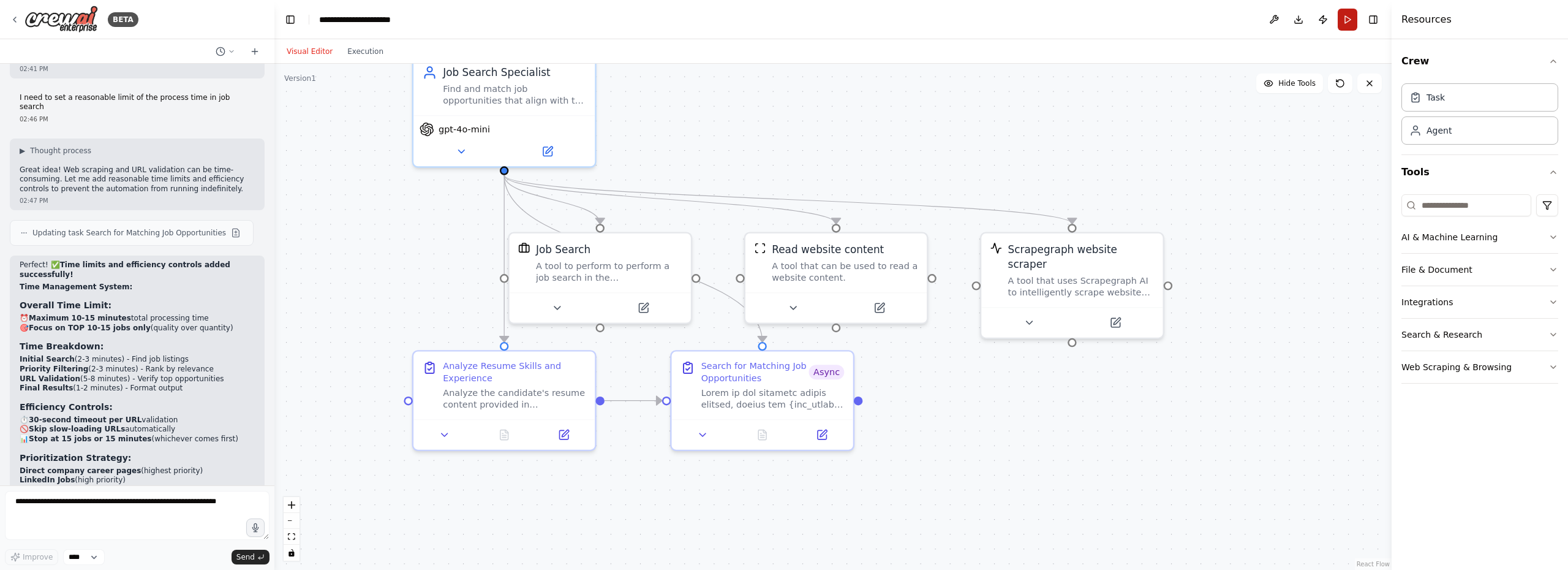
click at [1344, 21] on button "Run" at bounding box center [1347, 19] width 19 height 22
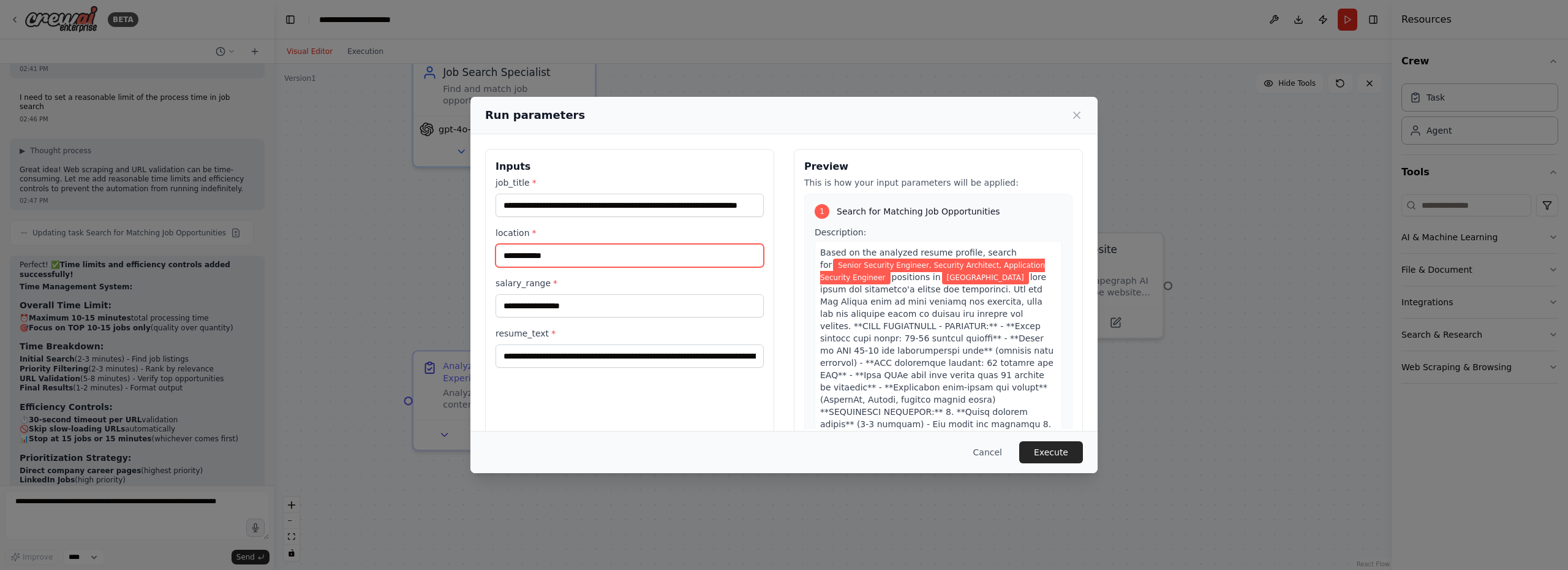
drag, startPoint x: 537, startPoint y: 254, endPoint x: 498, endPoint y: 255, distance: 39.0
click at [498, 255] on input "**********" at bounding box center [630, 255] width 268 height 23
type input "*********"
drag, startPoint x: 528, startPoint y: 255, endPoint x: 468, endPoint y: 256, distance: 60.0
click at [468, 256] on div "**********" at bounding box center [784, 285] width 1568 height 570
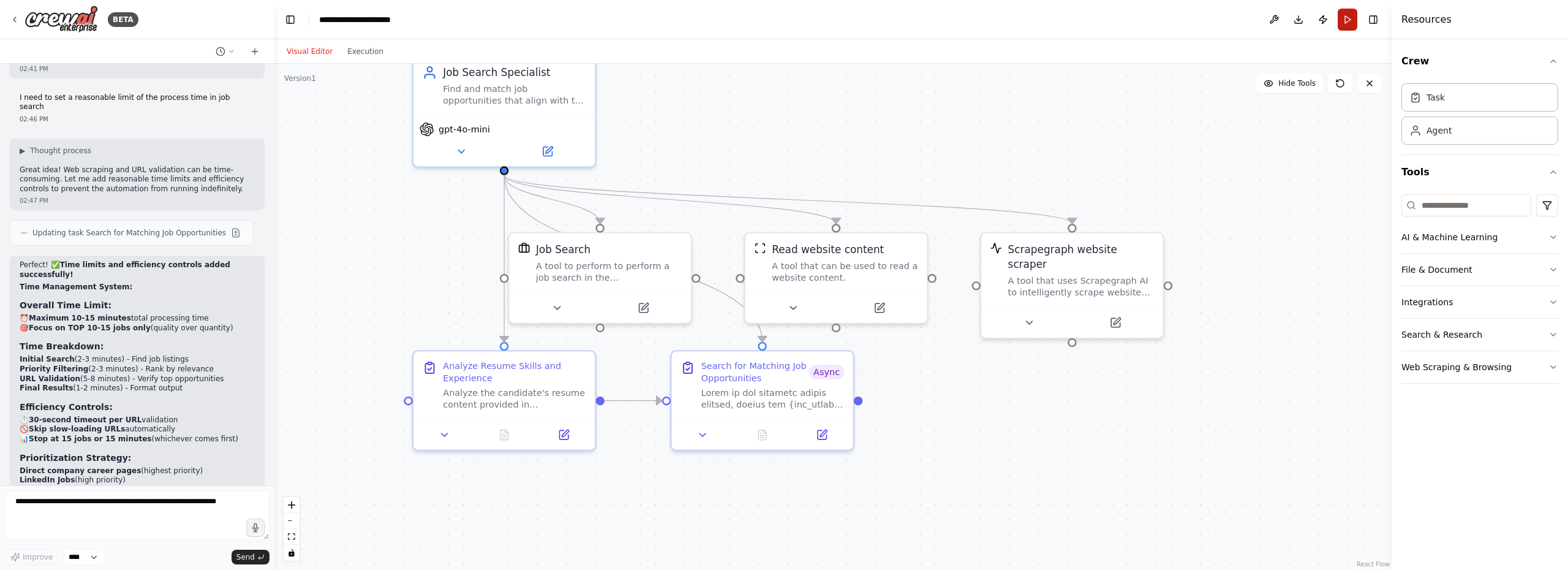
click at [1347, 22] on button "Run" at bounding box center [1347, 19] width 19 height 22
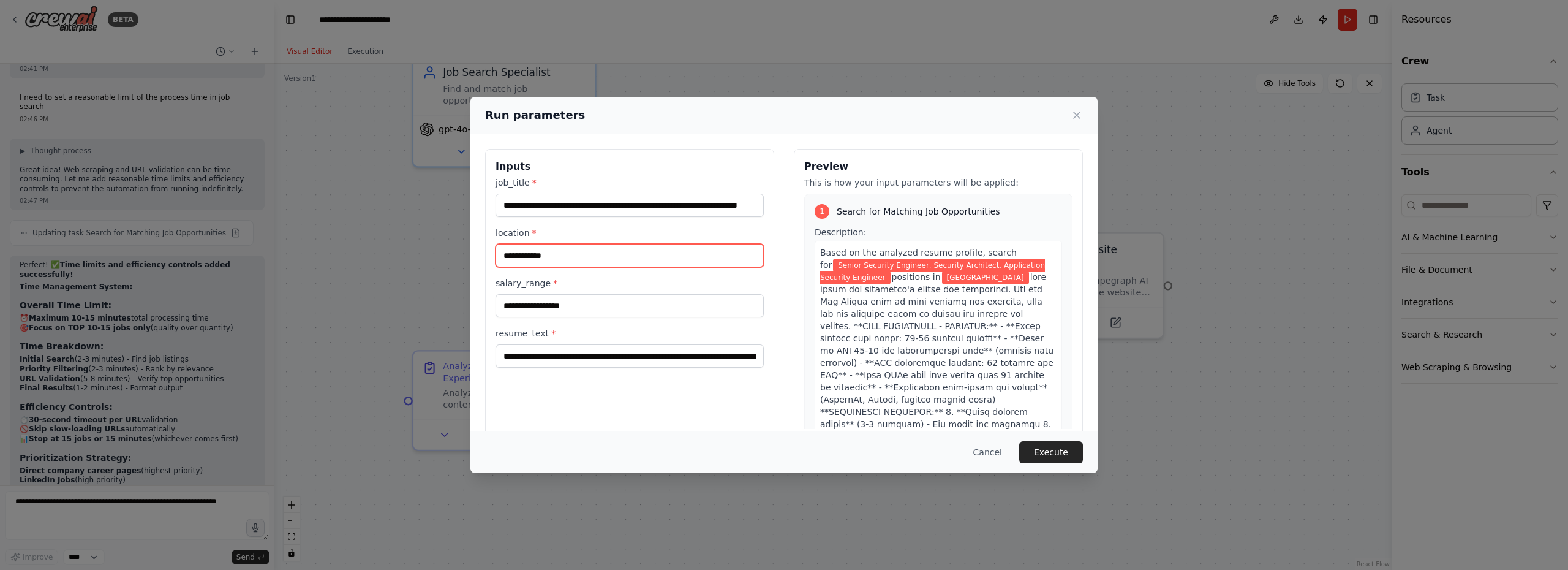
drag, startPoint x: 539, startPoint y: 258, endPoint x: 470, endPoint y: 256, distance: 69.0
click at [470, 256] on div "**********" at bounding box center [784, 285] width 1568 height 570
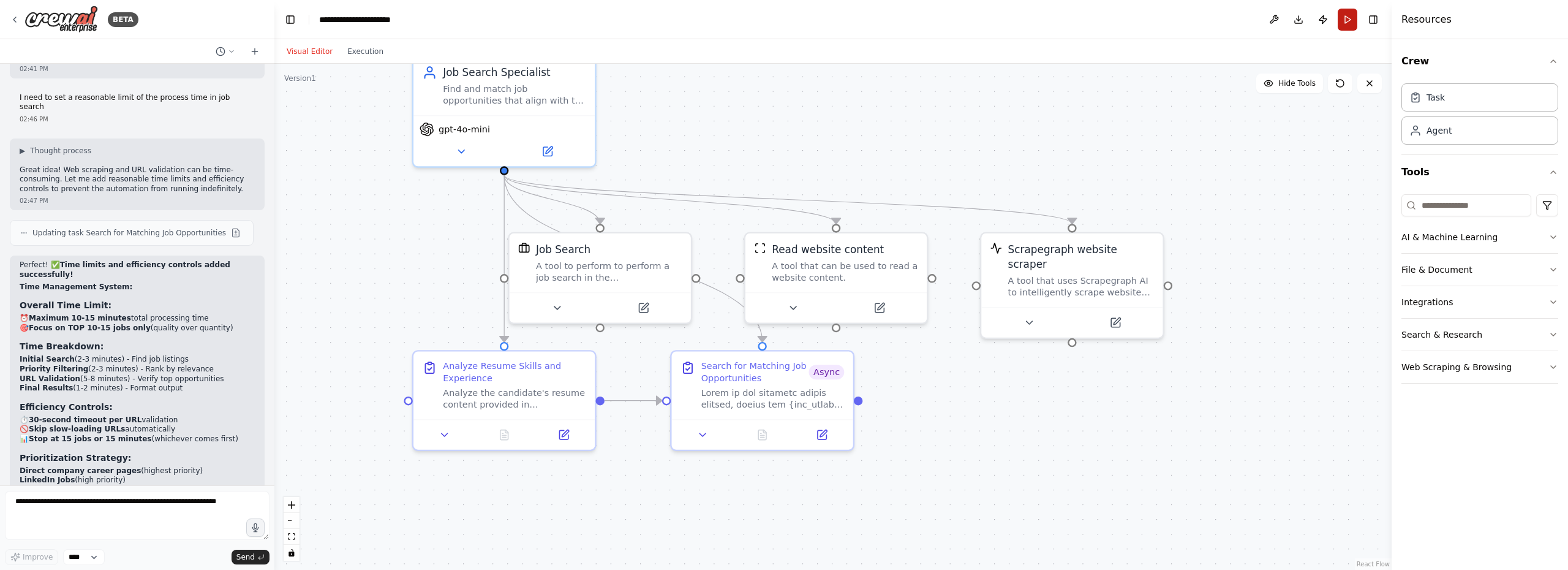
click at [1342, 19] on button "Run" at bounding box center [1347, 19] width 19 height 22
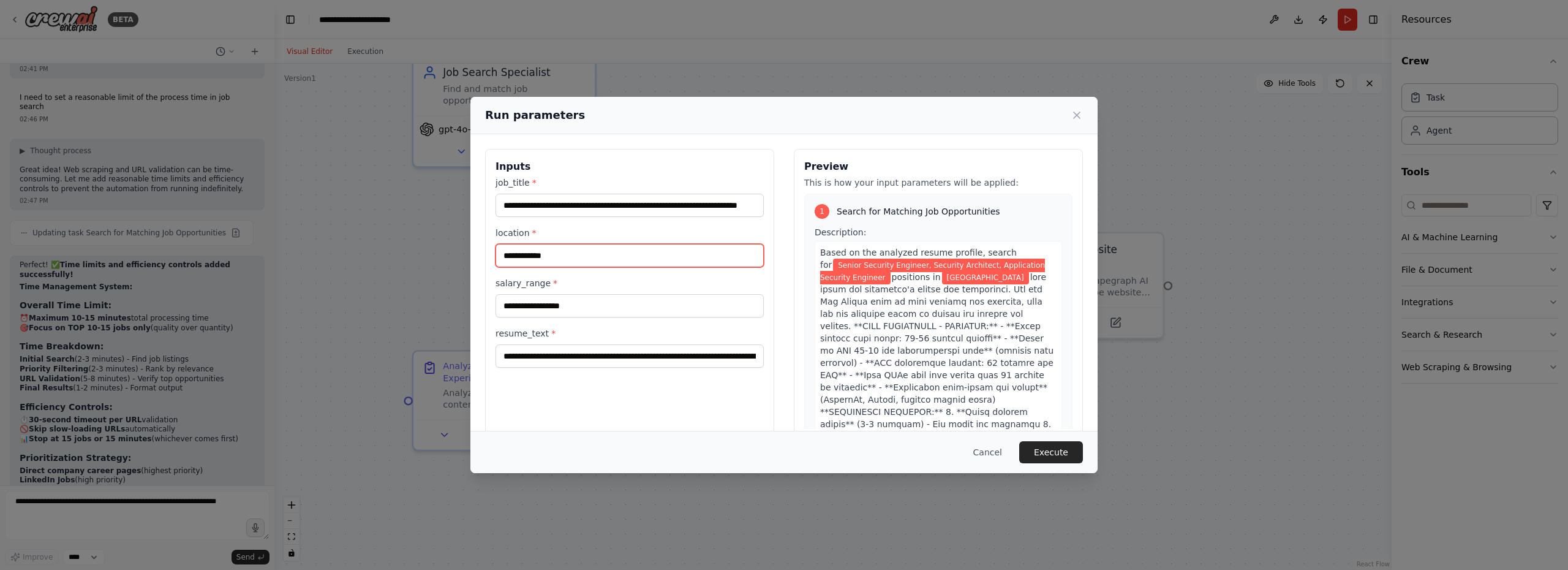
drag, startPoint x: 538, startPoint y: 255, endPoint x: 498, endPoint y: 255, distance: 40.0
click at [498, 255] on input "**********" at bounding box center [630, 255] width 268 height 23
paste input "text"
type input "**********"
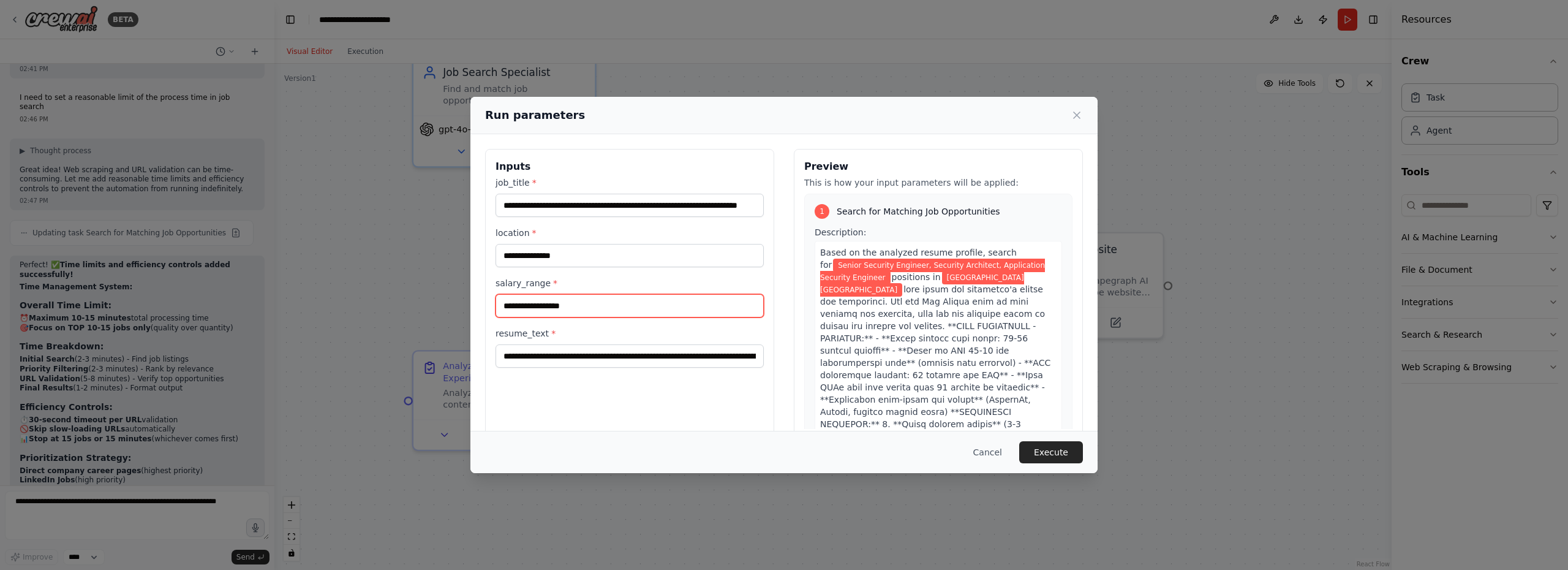
click at [513, 308] on input "**********" at bounding box center [630, 305] width 268 height 23
type input "**********"
click at [1069, 452] on button "Execute" at bounding box center [1051, 452] width 64 height 22
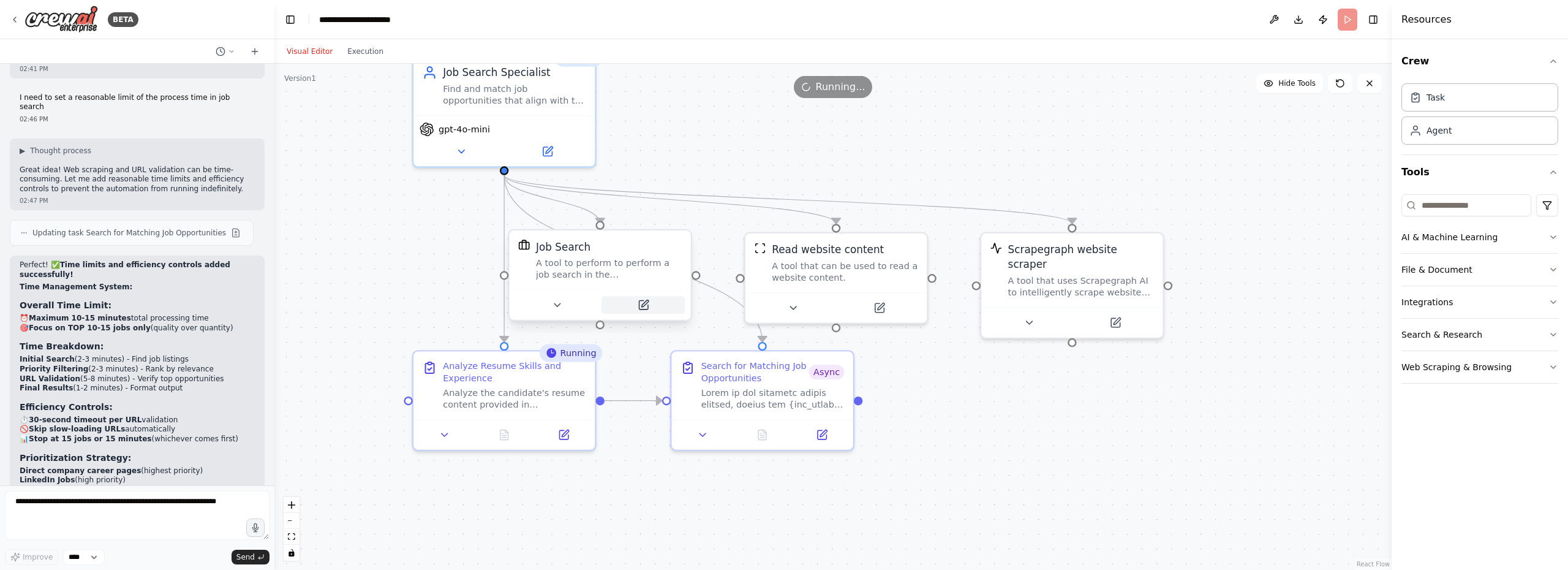
click at [642, 308] on icon at bounding box center [643, 305] width 9 height 9
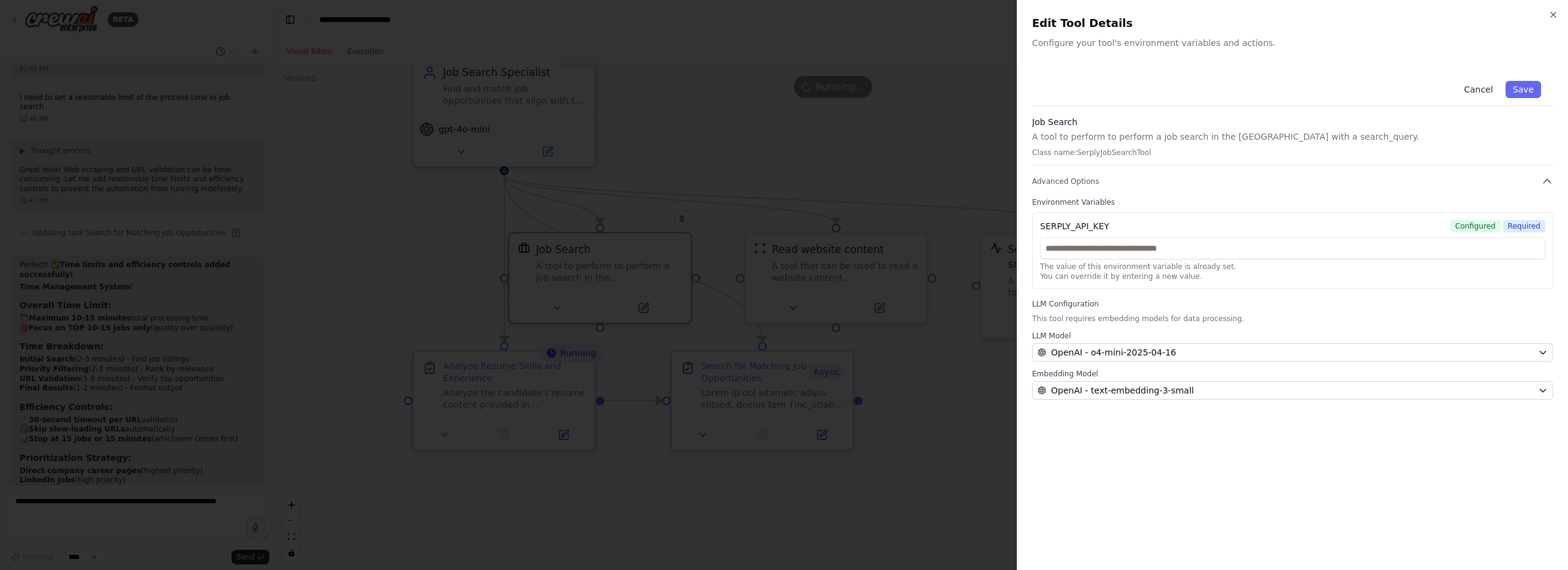
click at [1475, 90] on button "Cancel" at bounding box center [1478, 90] width 44 height 17
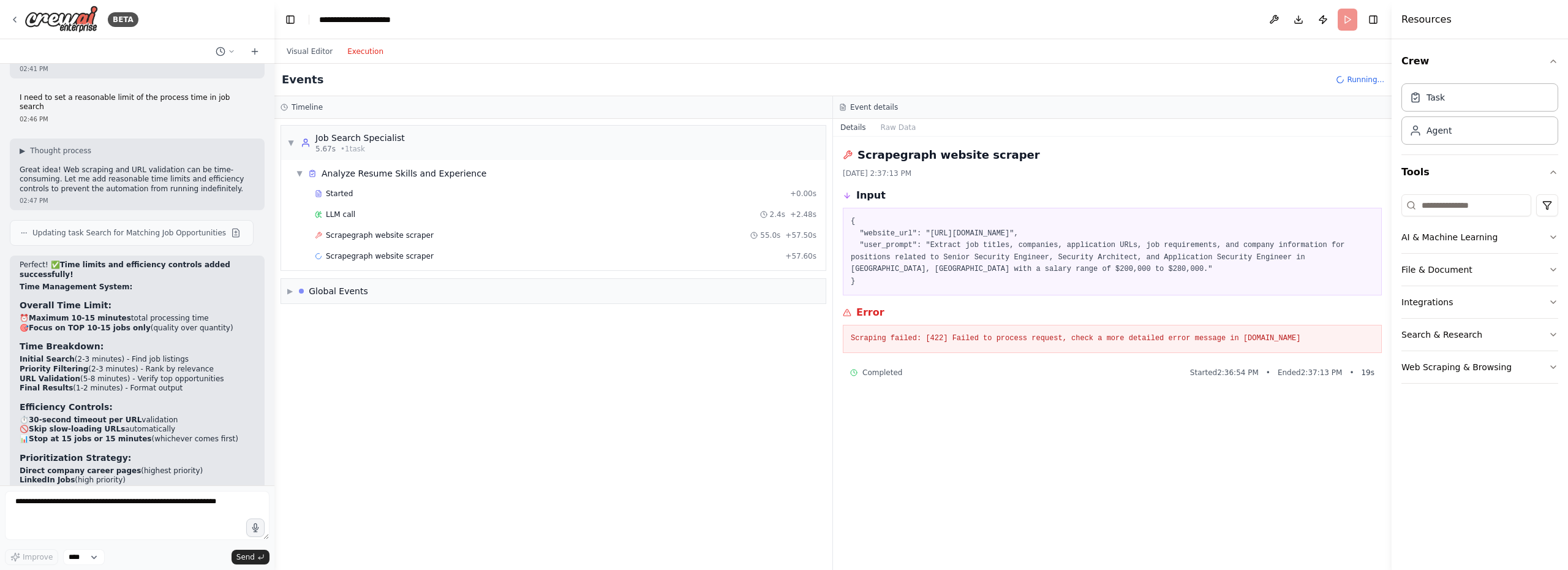
click at [360, 47] on button "Execution" at bounding box center [366, 52] width 51 height 15
click at [400, 235] on span "Scrapegraph website scraper" at bounding box center [379, 235] width 108 height 10
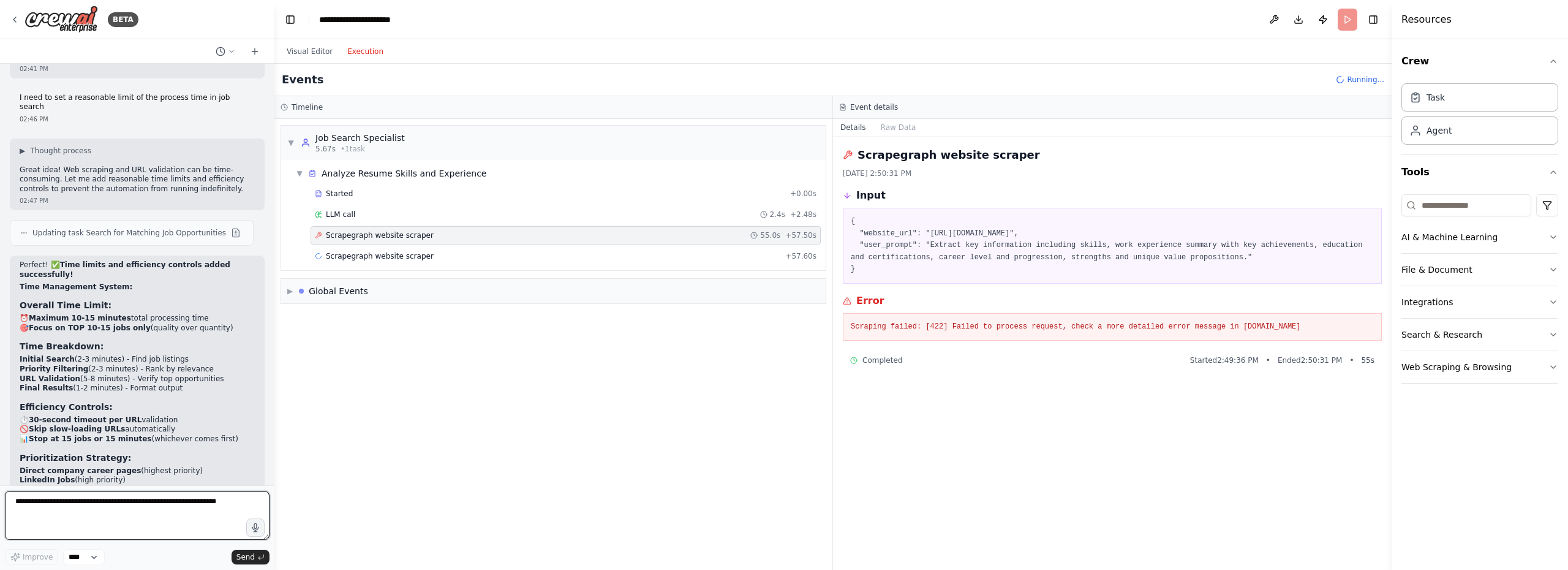
click at [94, 508] on textarea at bounding box center [137, 515] width 265 height 49
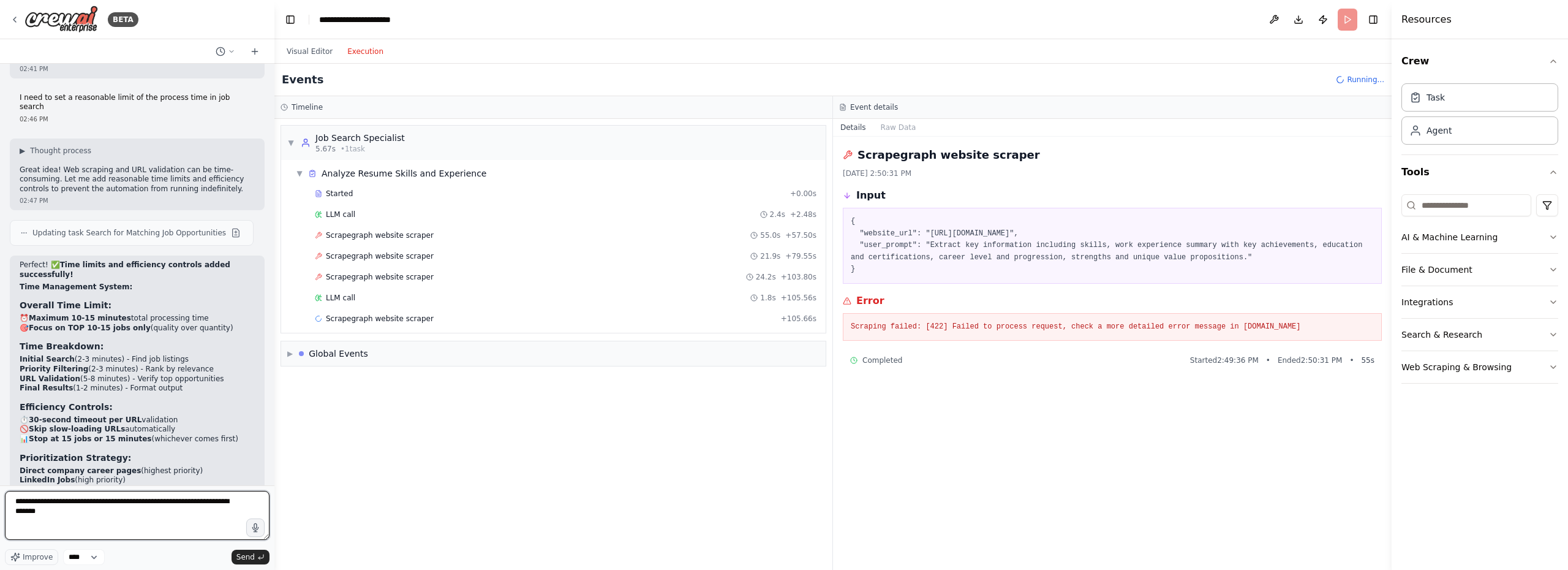
type textarea "**********"
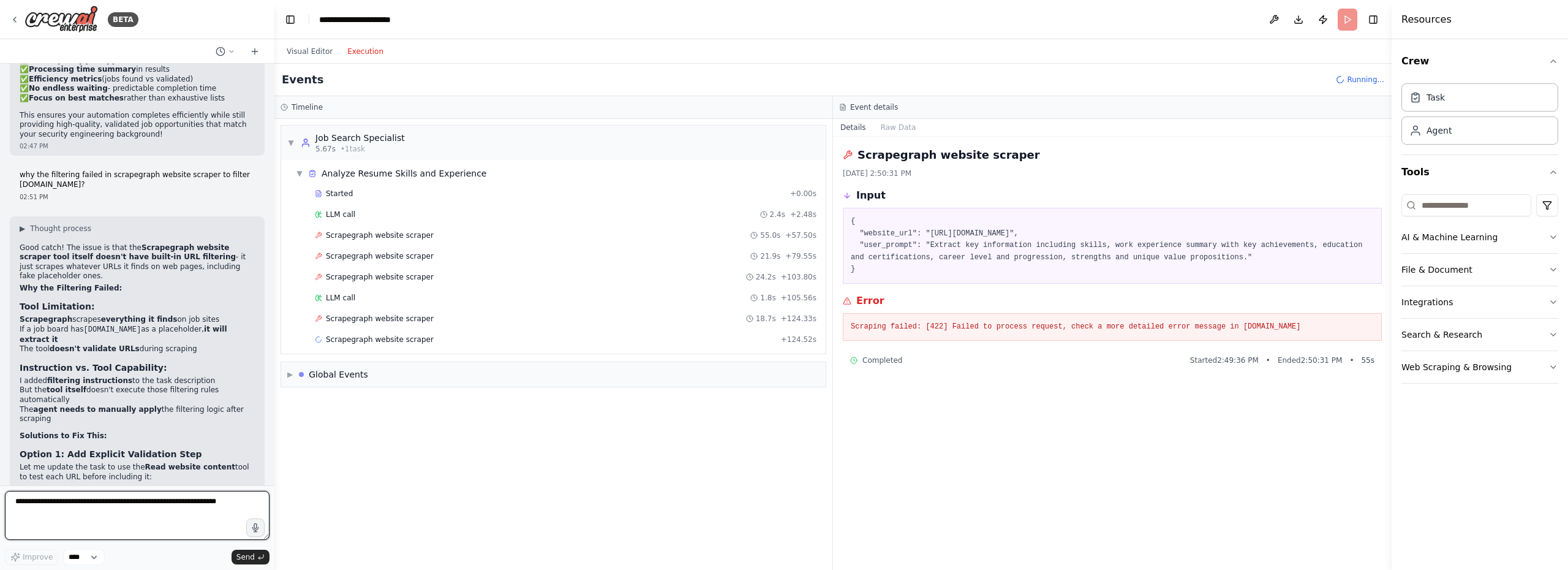
scroll to position [9627, 0]
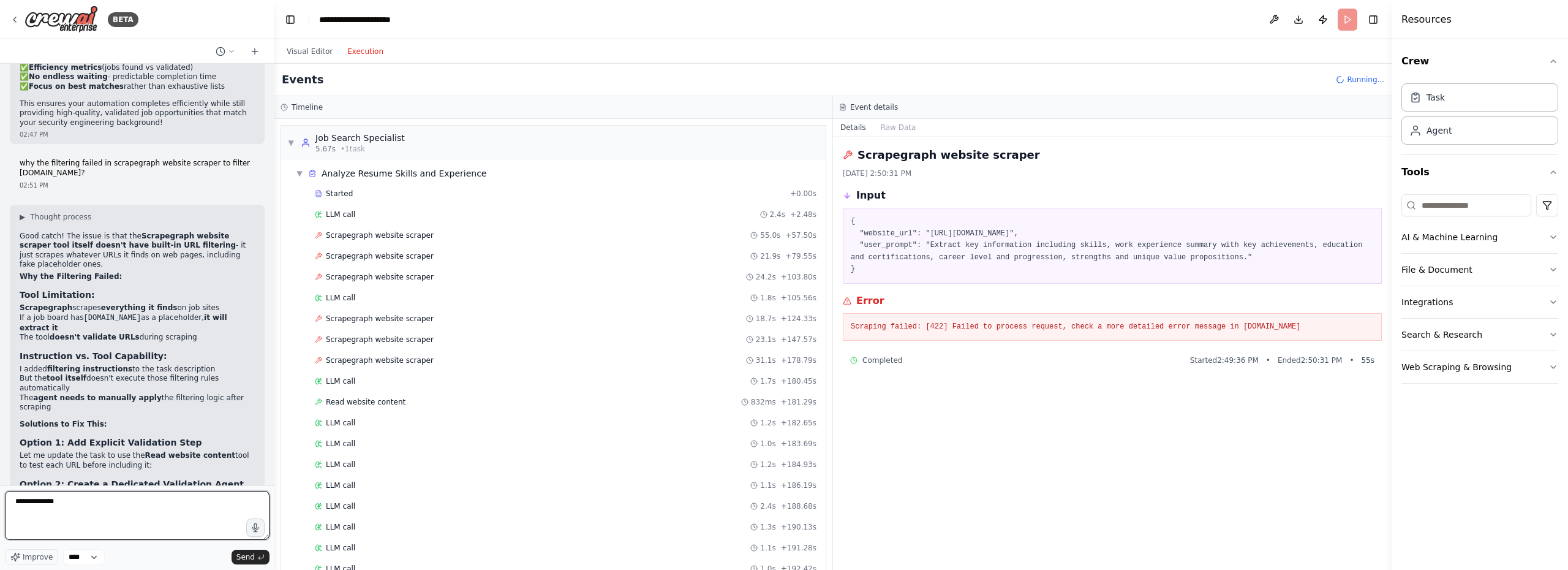
type textarea "**********"
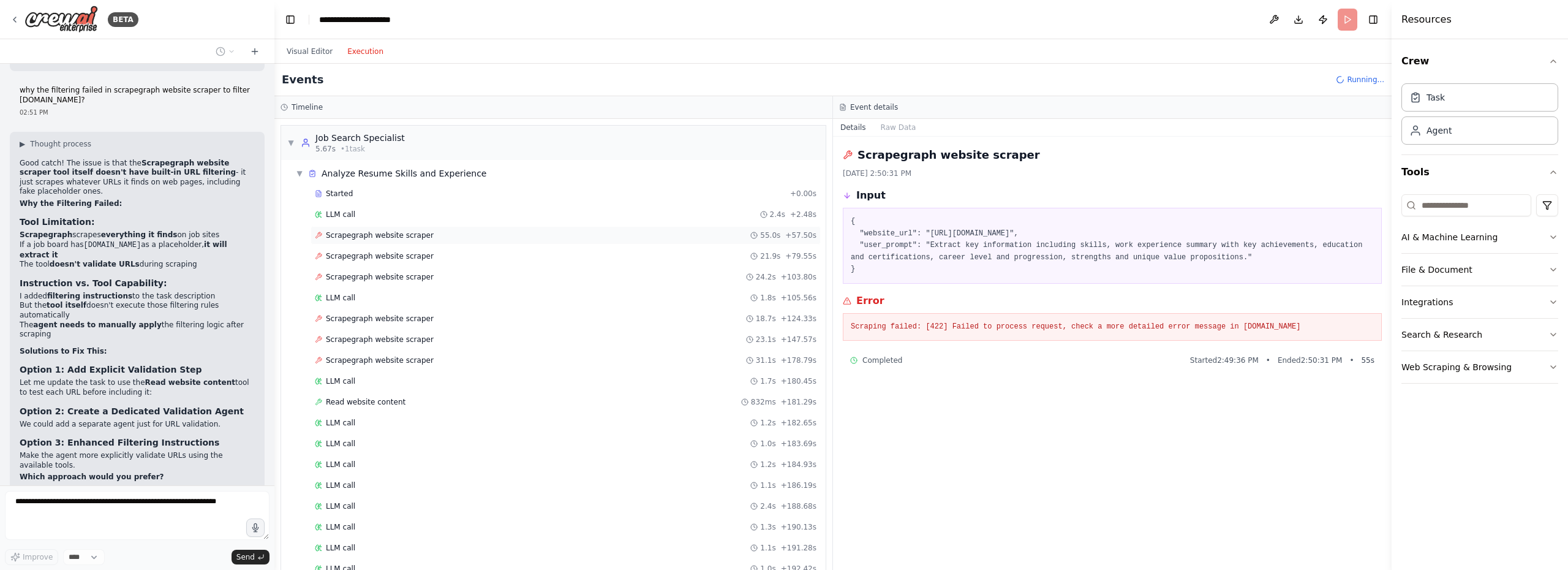
click at [417, 234] on span "Scrapegraph website scraper" at bounding box center [379, 235] width 108 height 10
click at [408, 257] on span "Scrapegraph website scraper" at bounding box center [379, 256] width 108 height 10
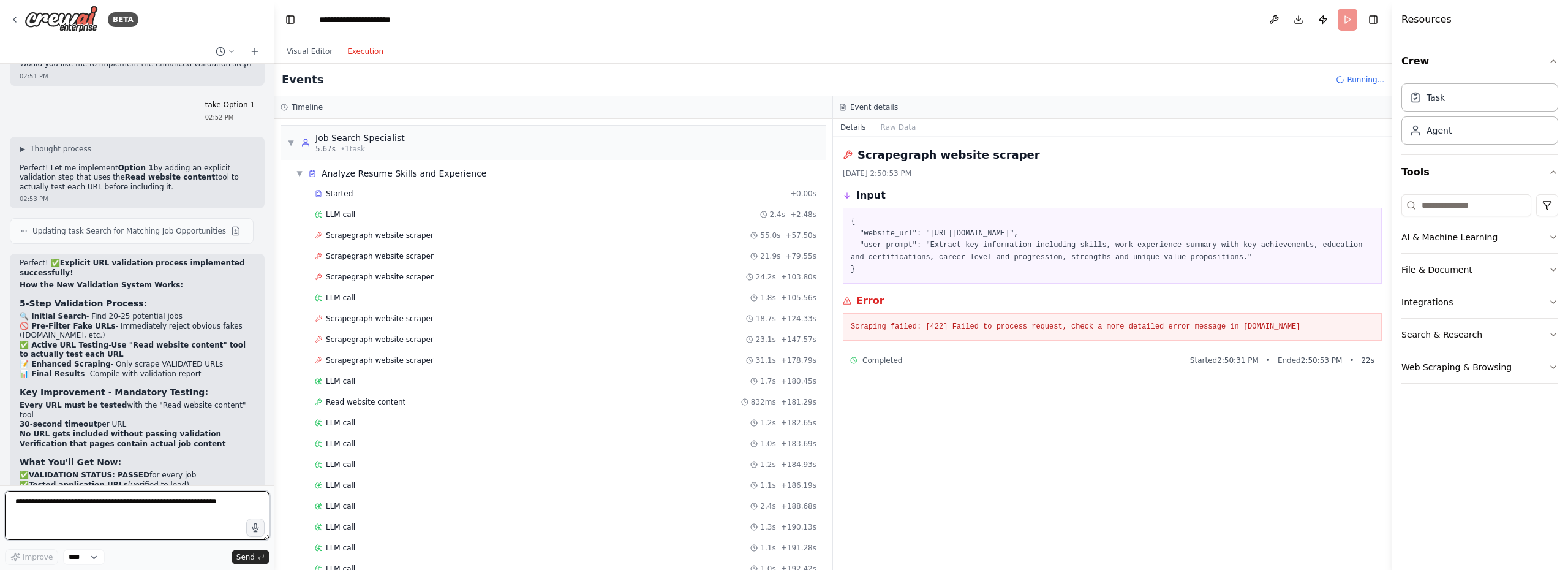
scroll to position [10175, 0]
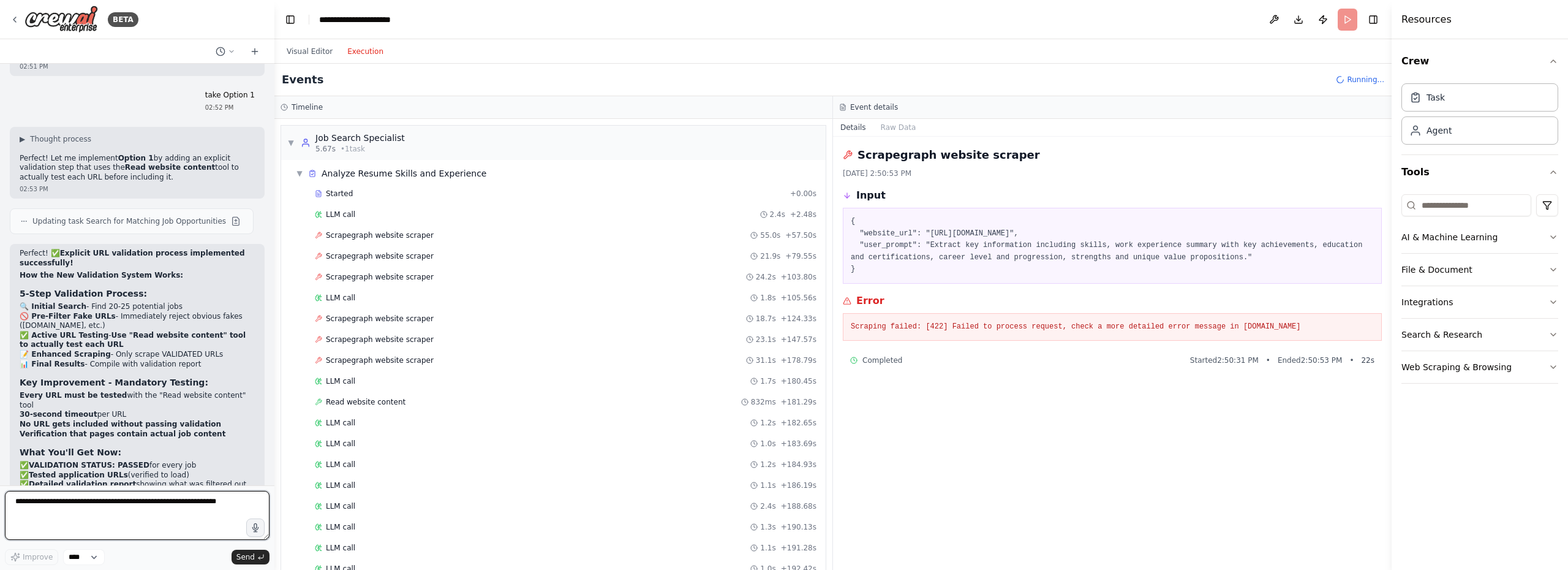
click at [86, 509] on textarea at bounding box center [137, 515] width 265 height 49
click at [130, 509] on textarea at bounding box center [137, 515] width 265 height 49
type textarea "**********"
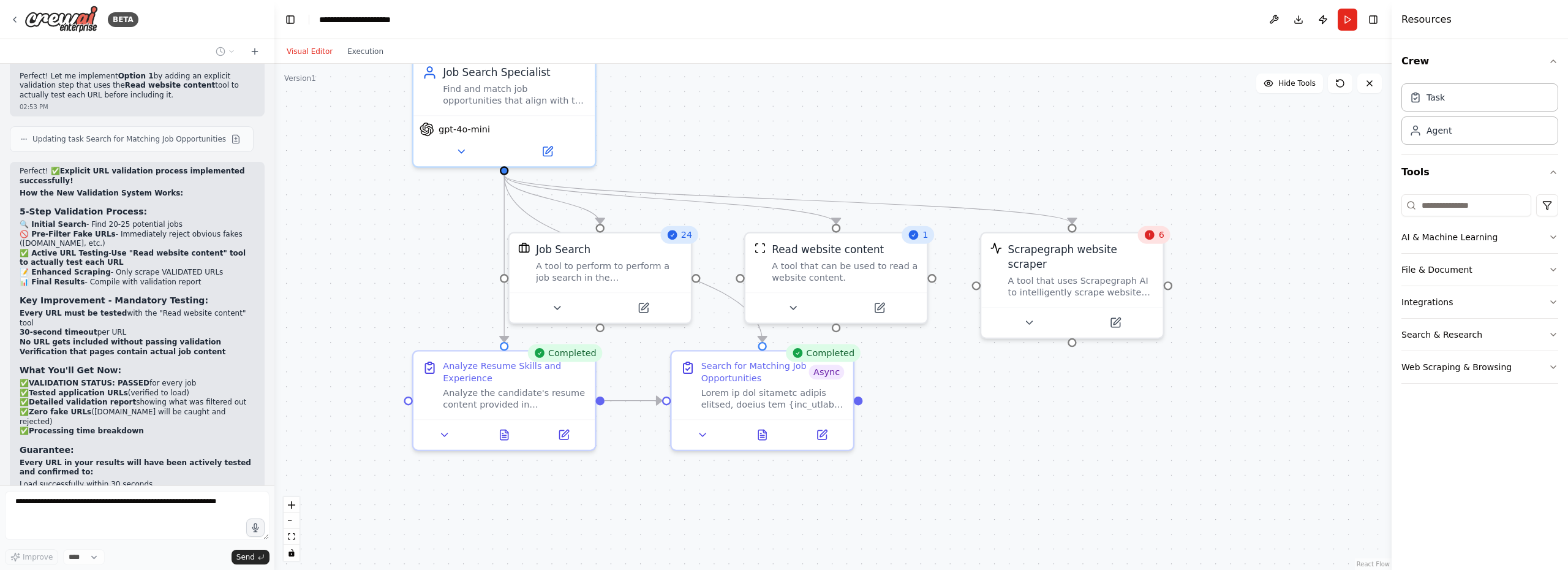
click at [306, 49] on button "Visual Editor" at bounding box center [309, 52] width 60 height 15
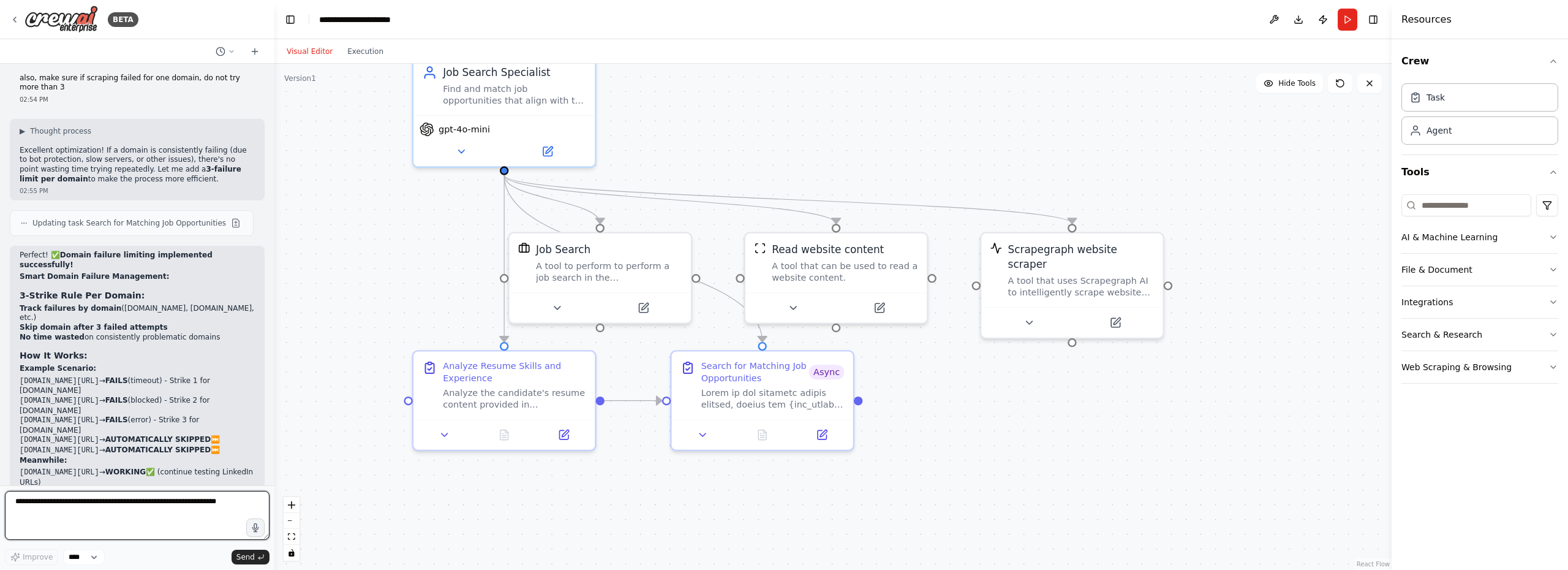
scroll to position [10770, 0]
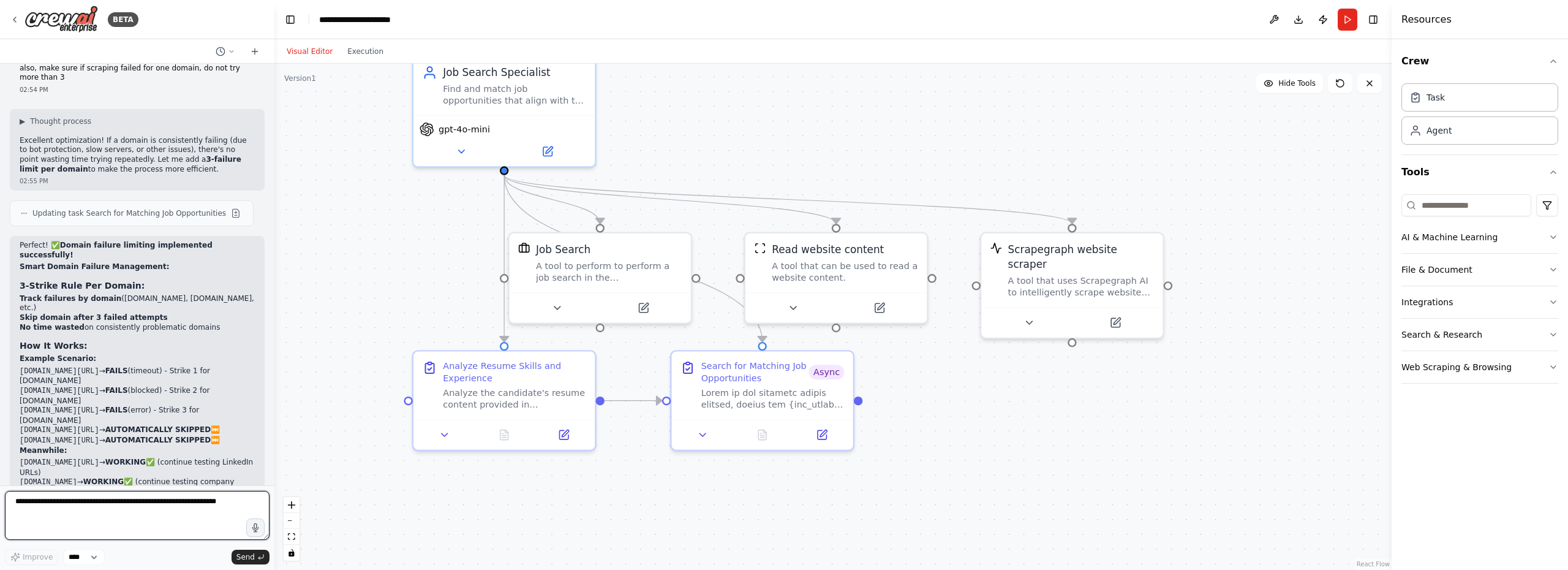
click at [160, 500] on textarea at bounding box center [137, 515] width 265 height 49
type textarea "**********"
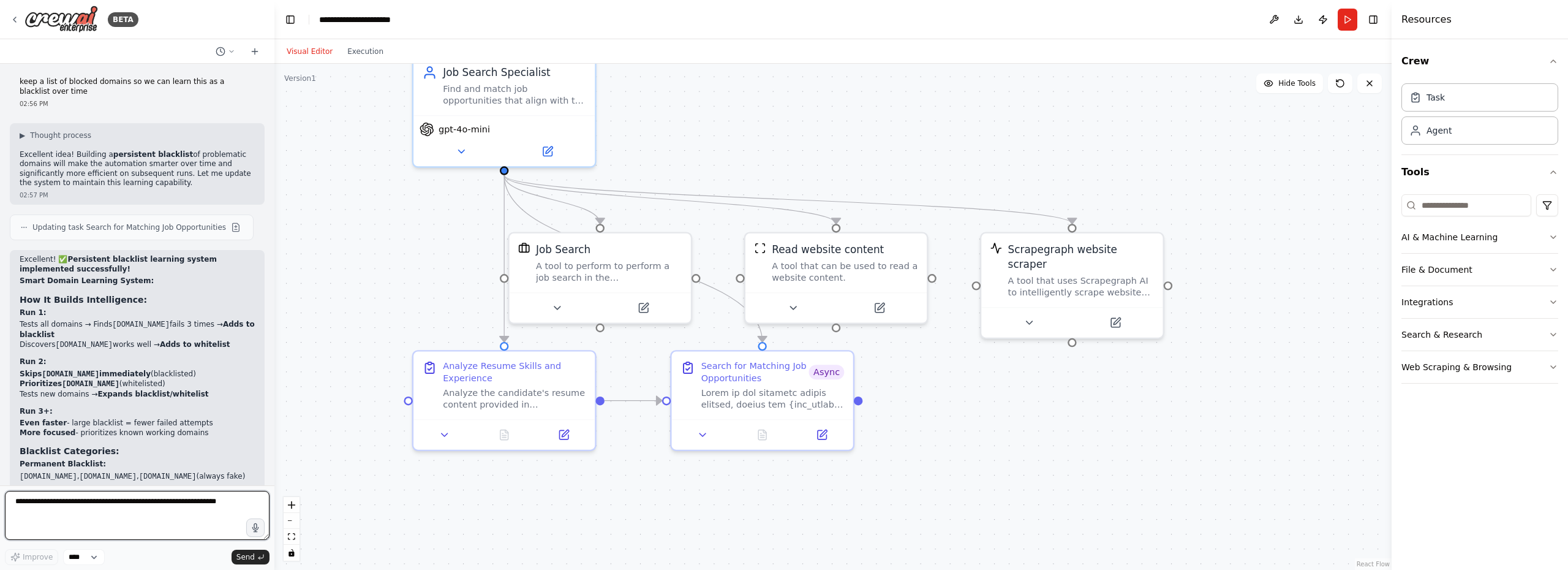
scroll to position [11429, 0]
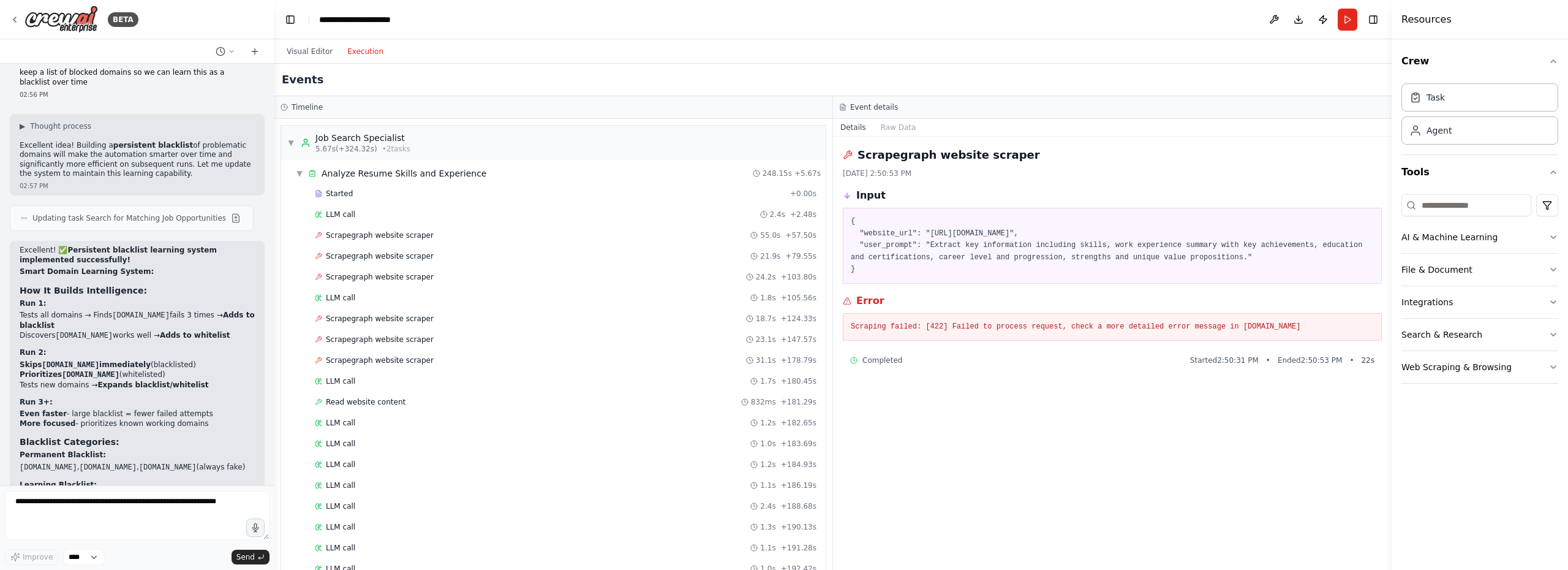
click at [364, 52] on button "Execution" at bounding box center [366, 52] width 51 height 15
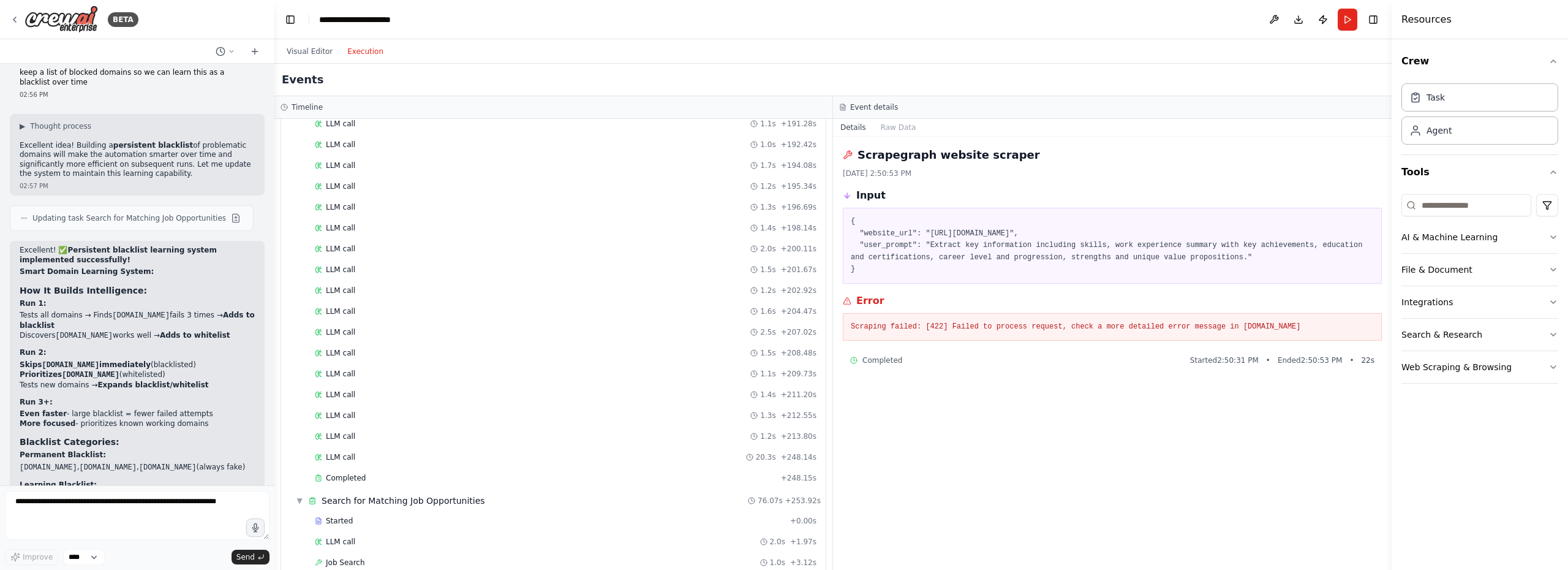
scroll to position [0, 0]
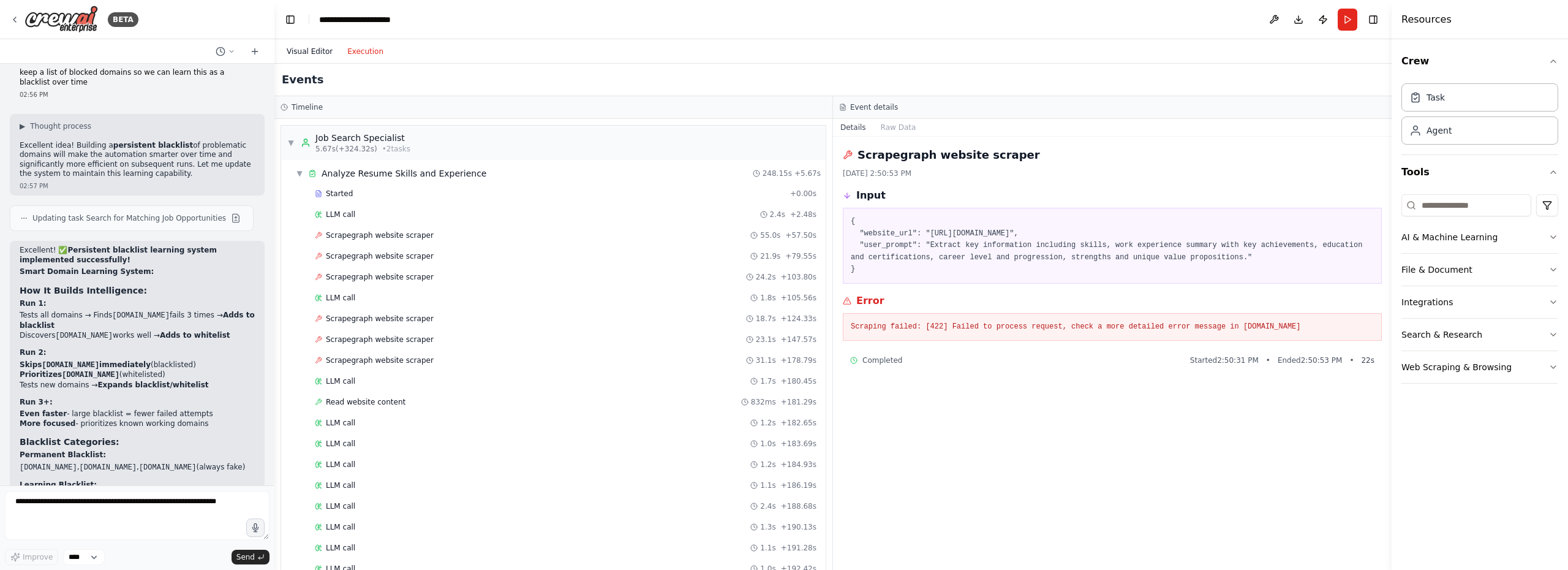
click at [313, 51] on button "Visual Editor" at bounding box center [309, 52] width 60 height 15
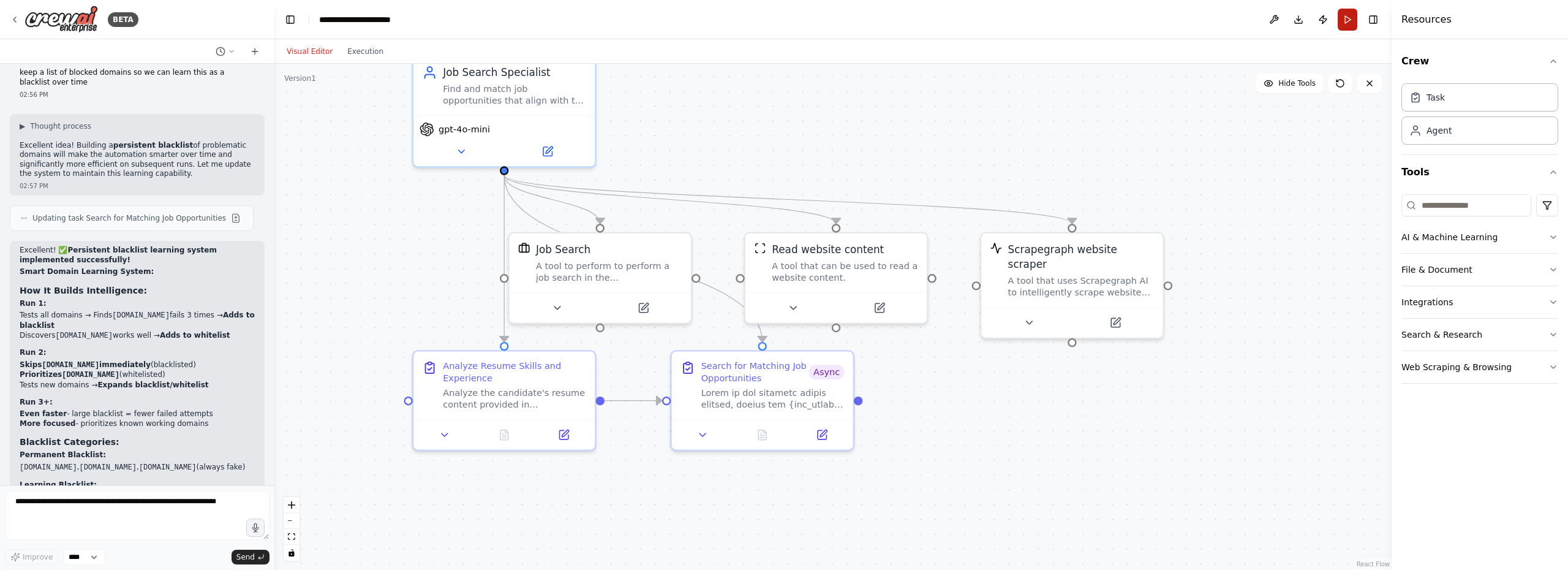
click at [1348, 19] on button "Run" at bounding box center [1347, 19] width 19 height 22
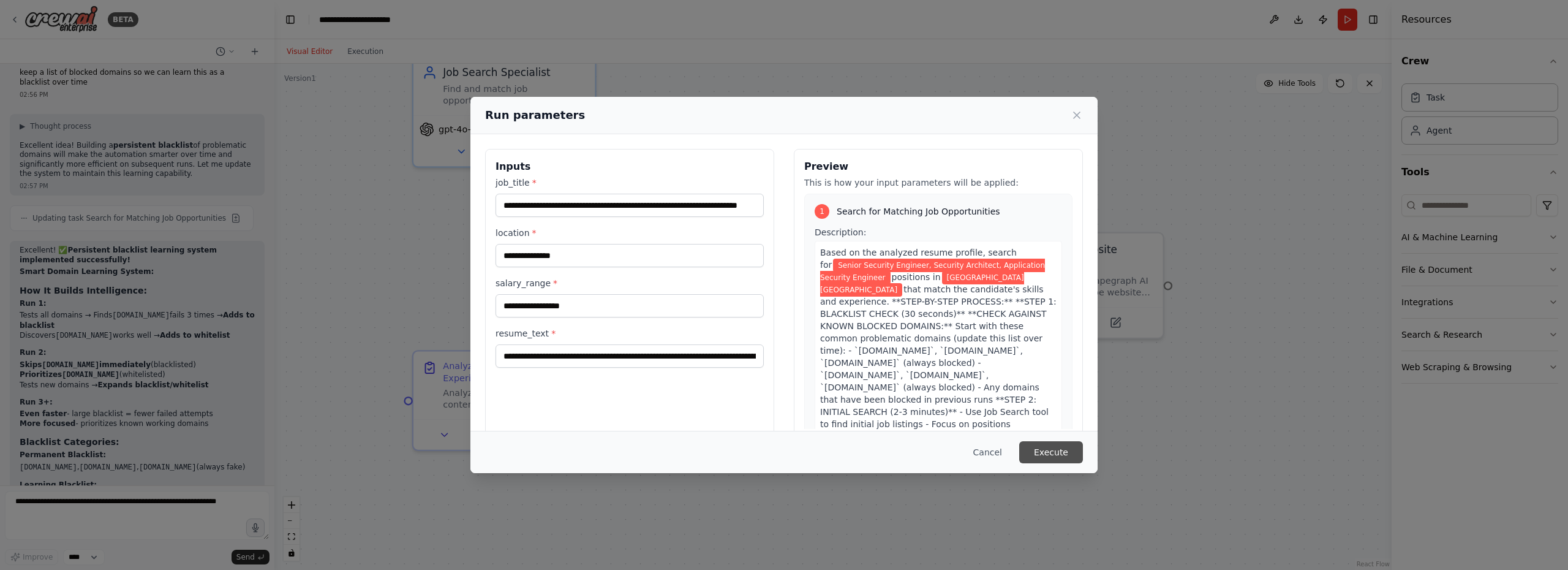
click at [1062, 450] on button "Execute" at bounding box center [1051, 452] width 64 height 22
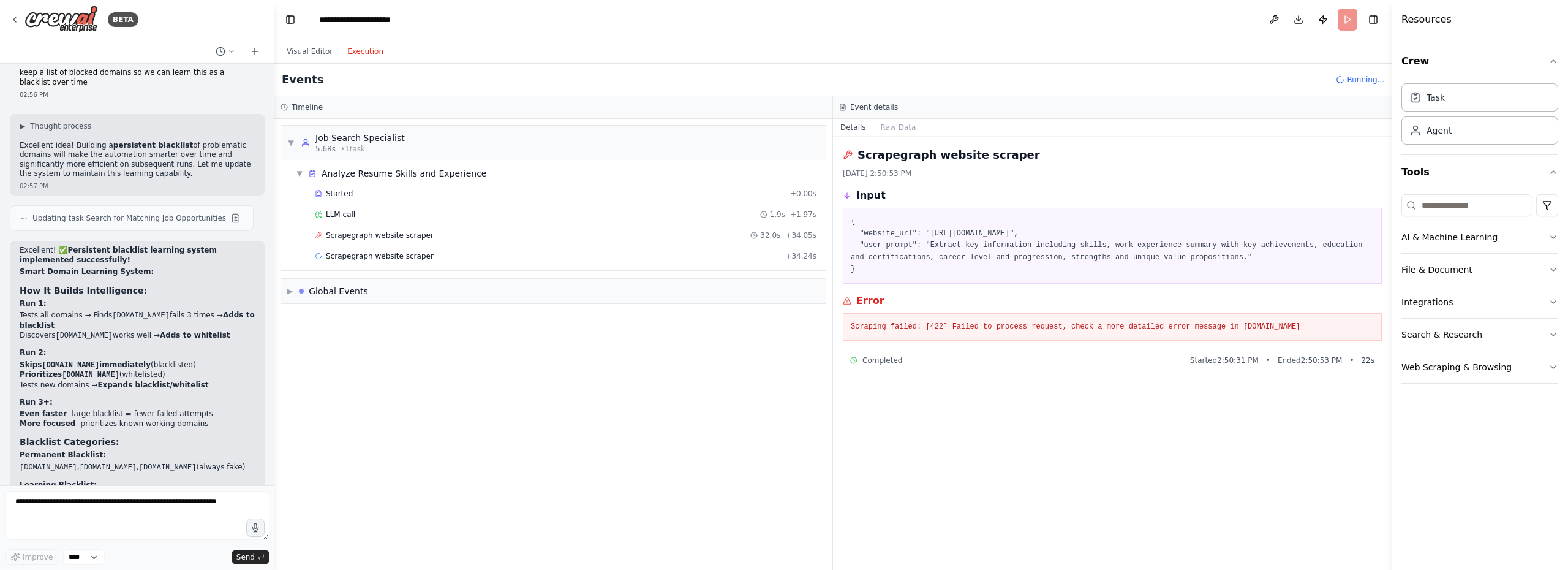
click at [368, 55] on button "Execution" at bounding box center [366, 52] width 51 height 15
click at [427, 237] on div "Scrapegraph website scraper 32.0s + 34.05s" at bounding box center [565, 235] width 501 height 10
drag, startPoint x: 852, startPoint y: 220, endPoint x: 958, endPoint y: 274, distance: 119.0
click at [959, 274] on pre "{ "website_url": "https://example.com/candidate-resume", "user_prompt": "Extrac…" at bounding box center [1112, 245] width 523 height 60
copy pre "{ "website_url": "https://example.com/candidate-resume", "user_prompt": "Extrac…"
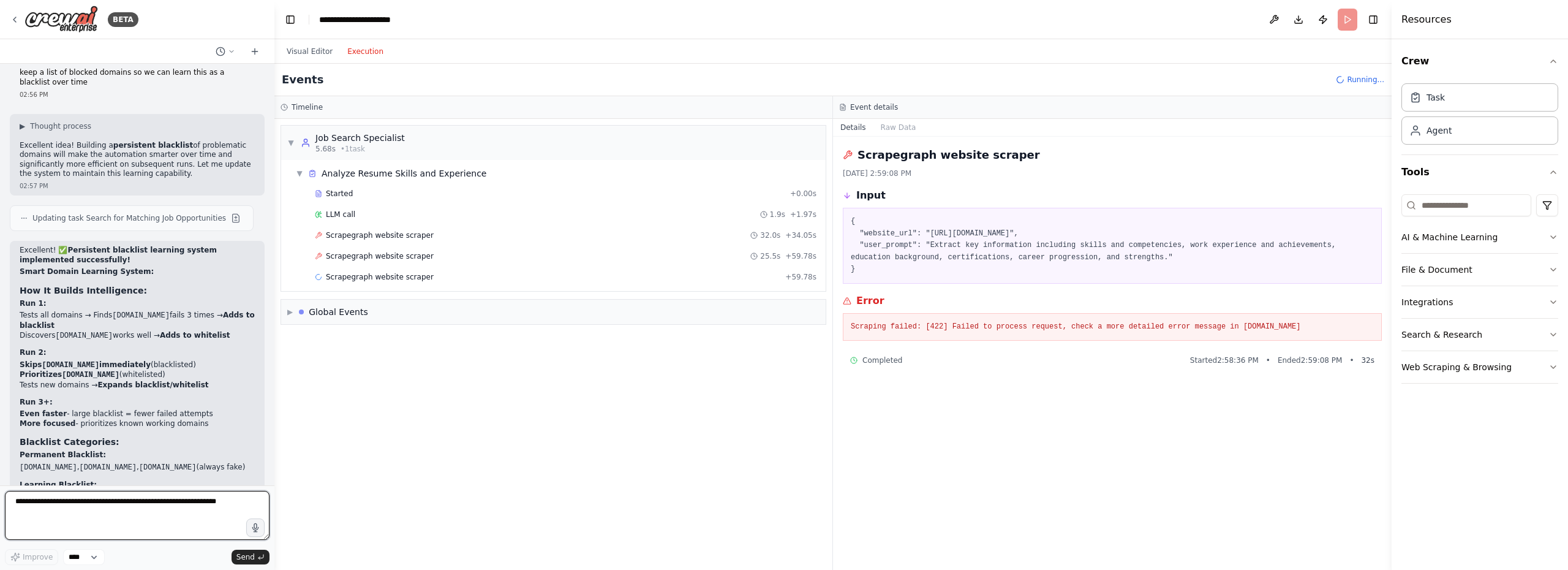
click at [83, 507] on textarea at bounding box center [137, 515] width 265 height 49
click at [415, 256] on span "Scrapegraph website scraper" at bounding box center [379, 256] width 108 height 10
click at [194, 504] on textarea "**********" at bounding box center [137, 515] width 265 height 49
paste textarea "**********"
type textarea "**********"
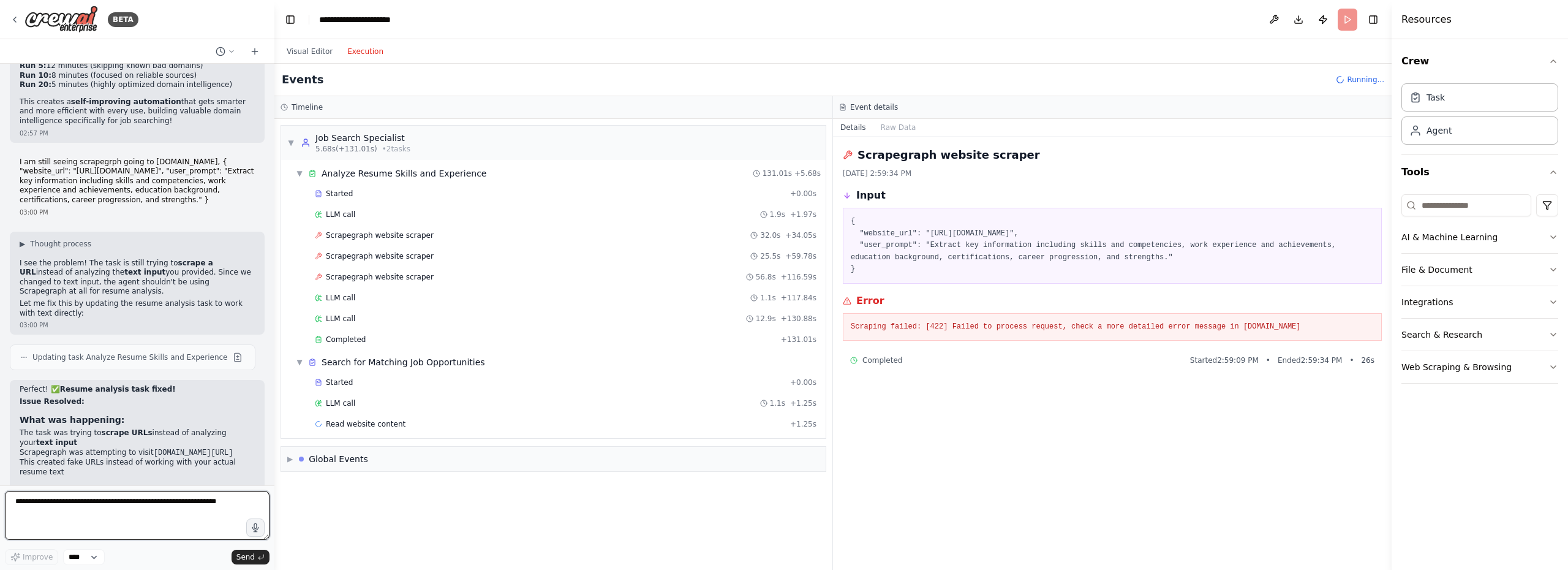
scroll to position [12011, 0]
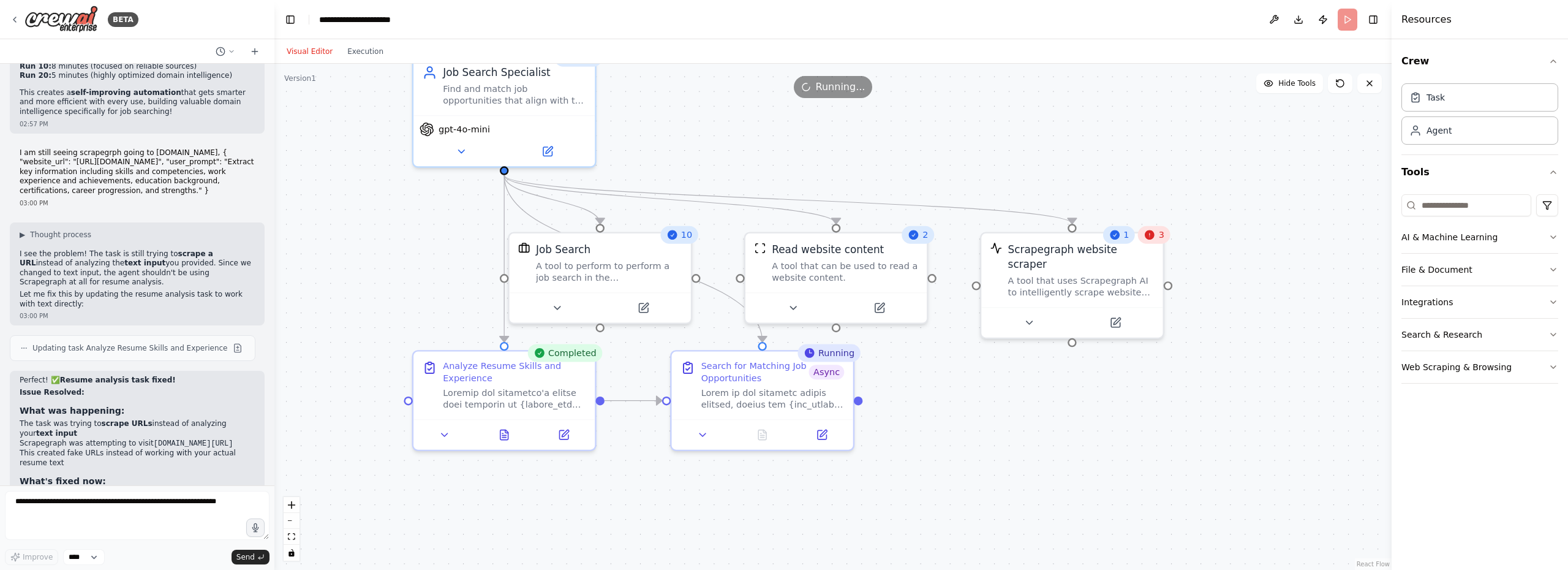
click at [306, 48] on button "Visual Editor" at bounding box center [309, 52] width 60 height 15
click at [769, 434] on button at bounding box center [762, 432] width 62 height 18
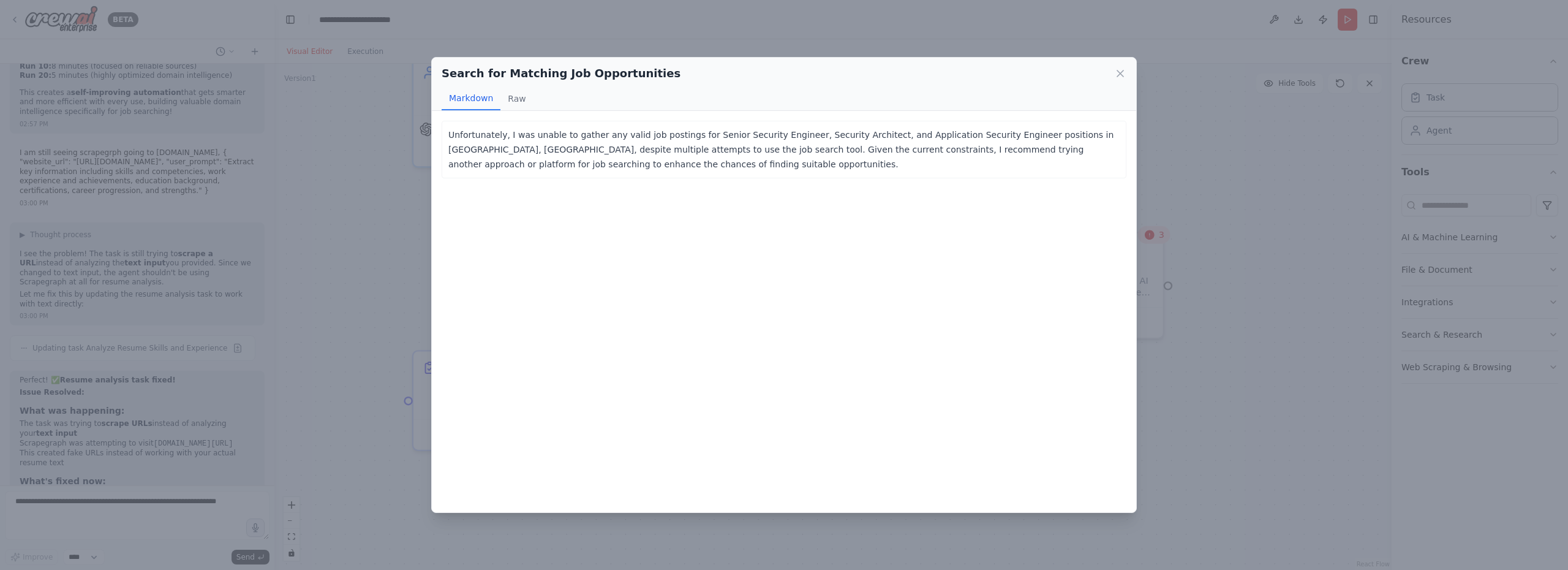
click at [1128, 72] on div "Search for Matching Job Opportunities Markdown Raw" at bounding box center [783, 84] width 704 height 54
click at [1117, 69] on icon at bounding box center [1120, 74] width 12 height 12
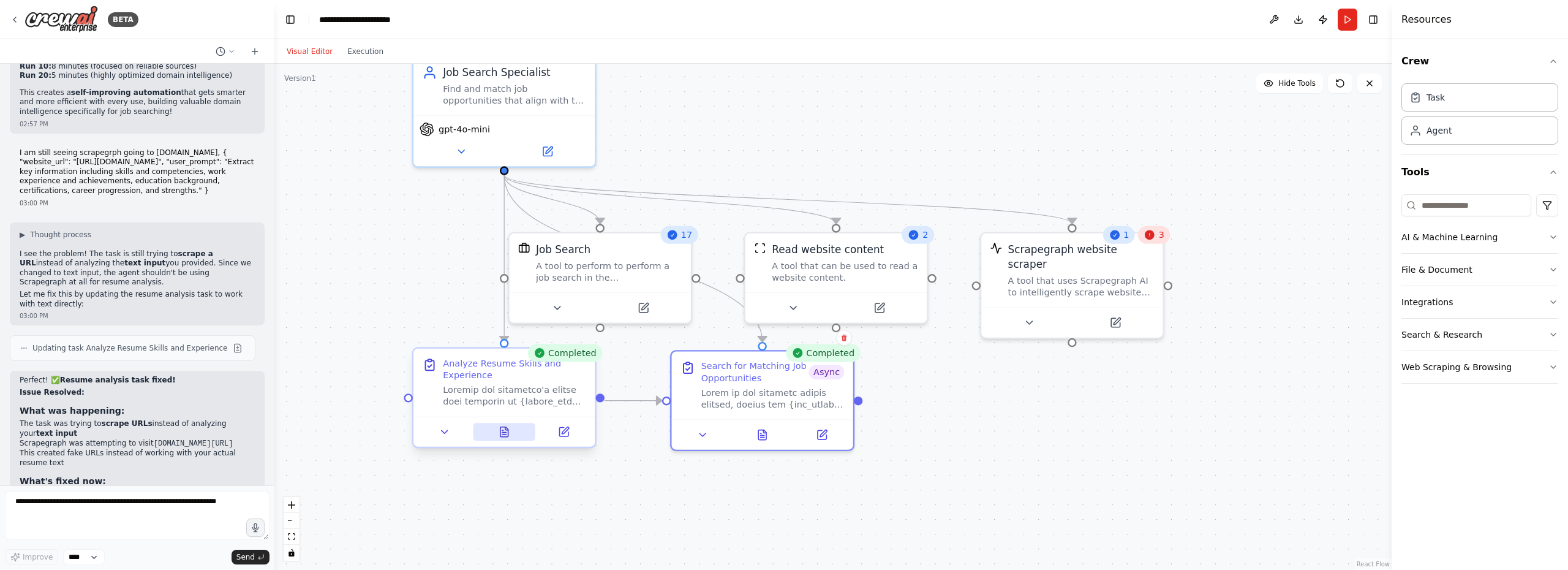
click at [503, 439] on button at bounding box center [504, 432] width 62 height 18
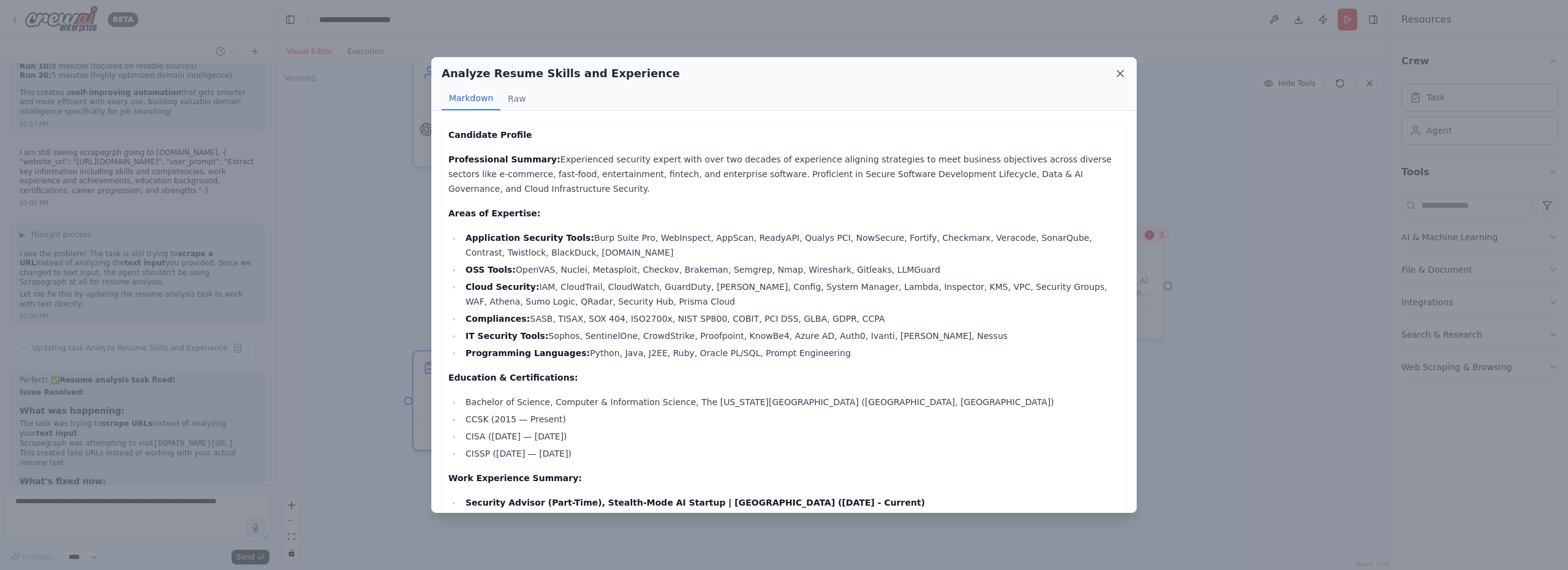
click at [1117, 72] on icon at bounding box center [1120, 74] width 12 height 12
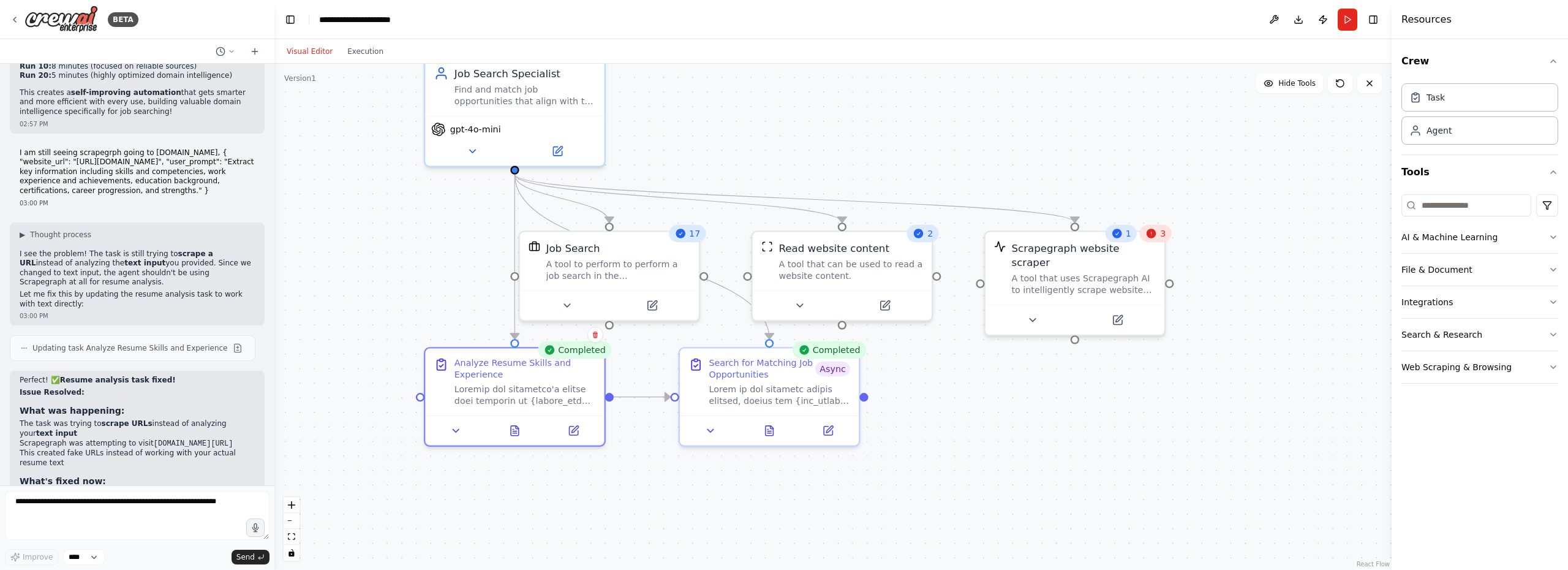
click at [1343, 19] on button "Run" at bounding box center [1347, 19] width 19 height 22
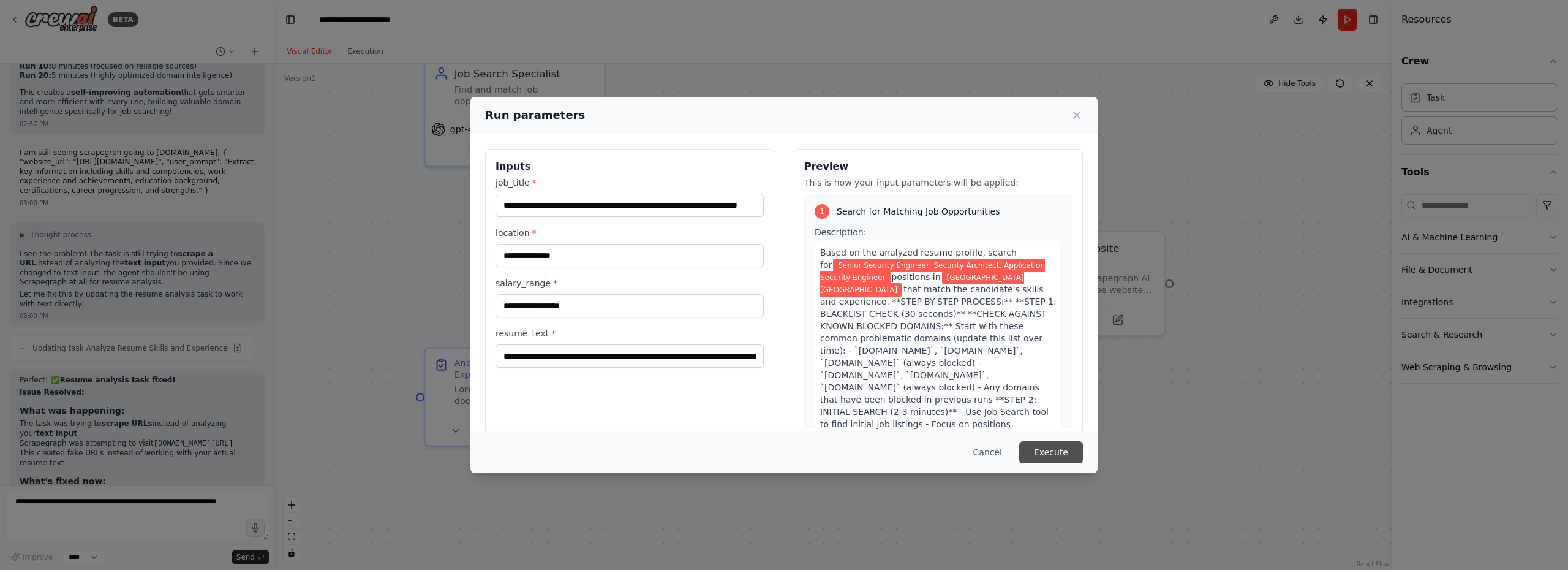
click at [1062, 457] on button "Execute" at bounding box center [1051, 452] width 64 height 22
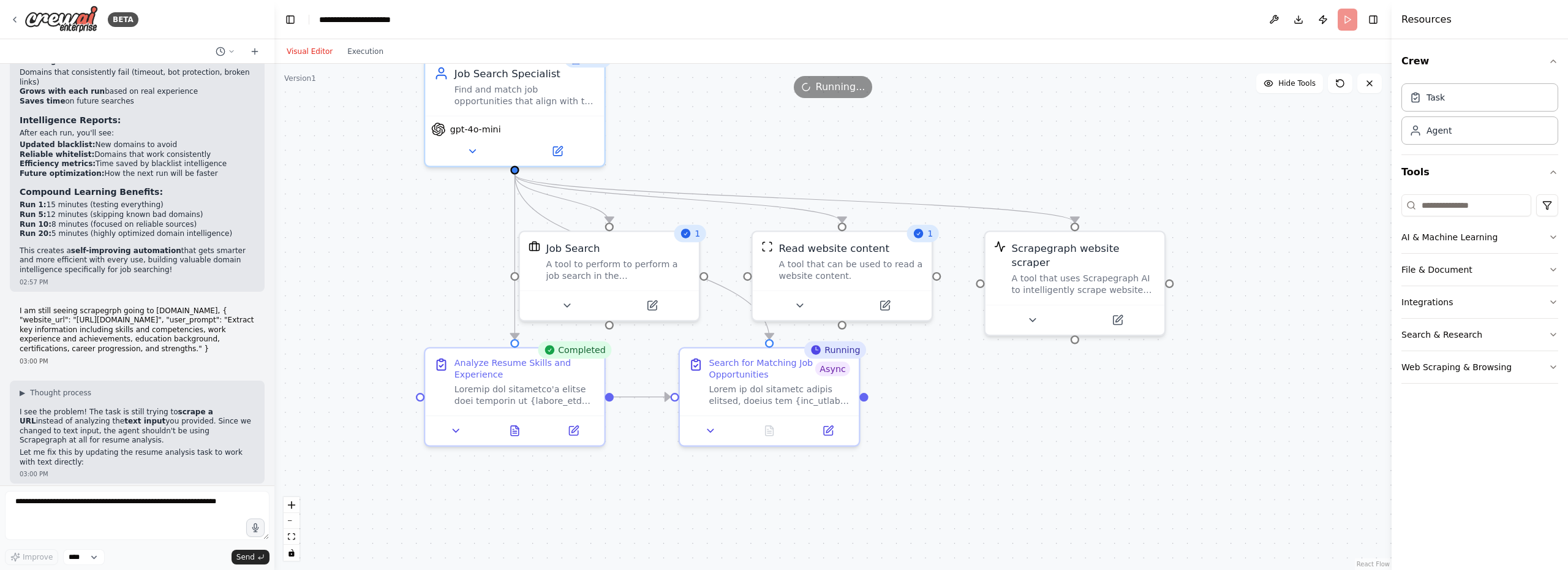
scroll to position [11849, 0]
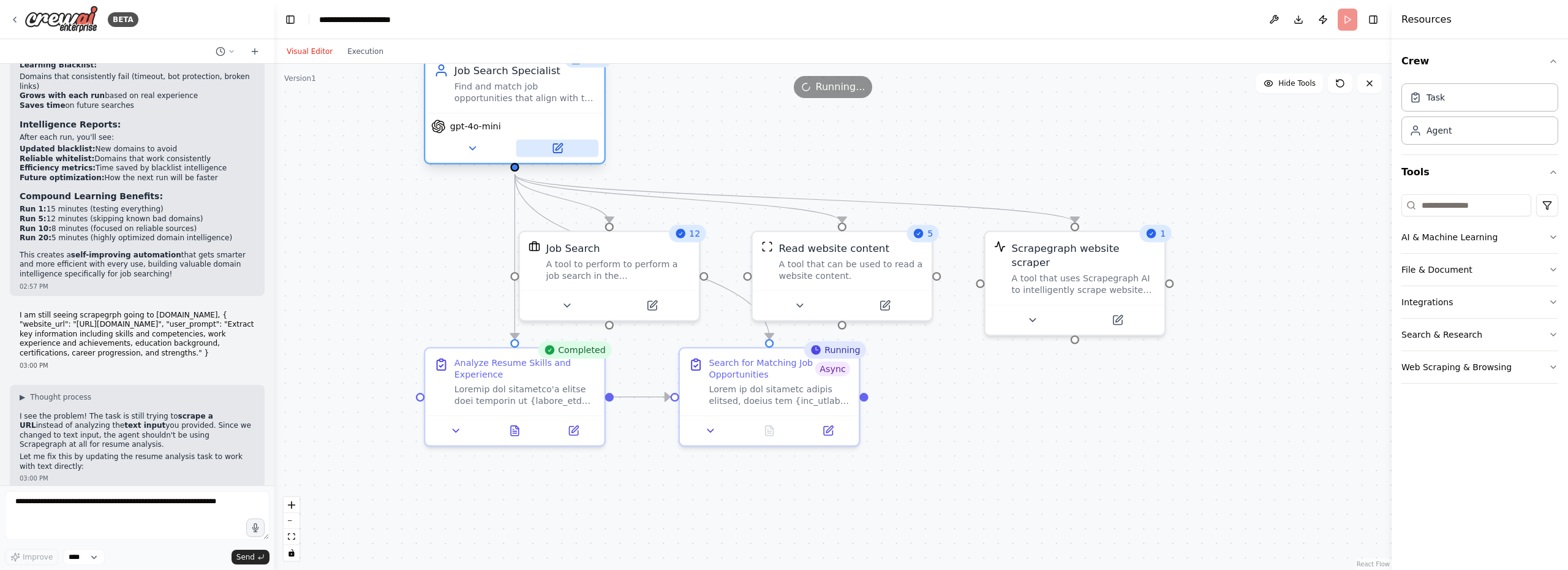
click at [562, 151] on icon at bounding box center [557, 148] width 12 height 12
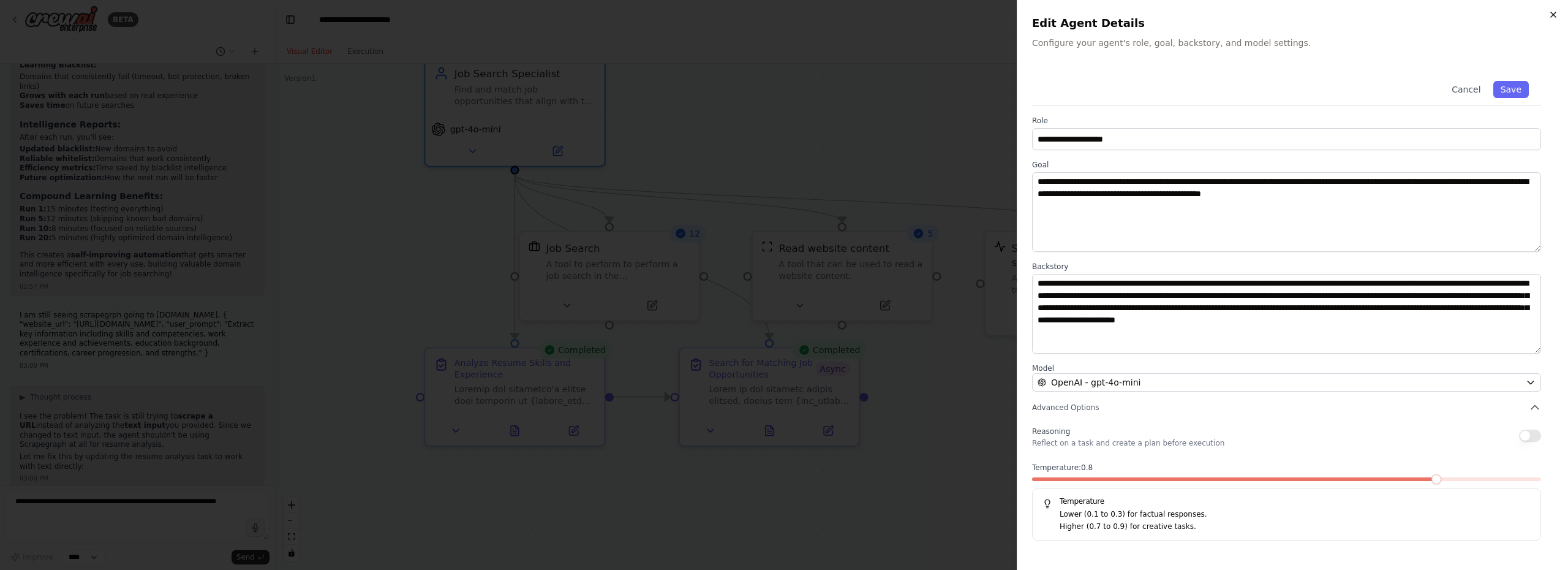
click at [1557, 17] on icon "button" at bounding box center [1553, 15] width 10 height 10
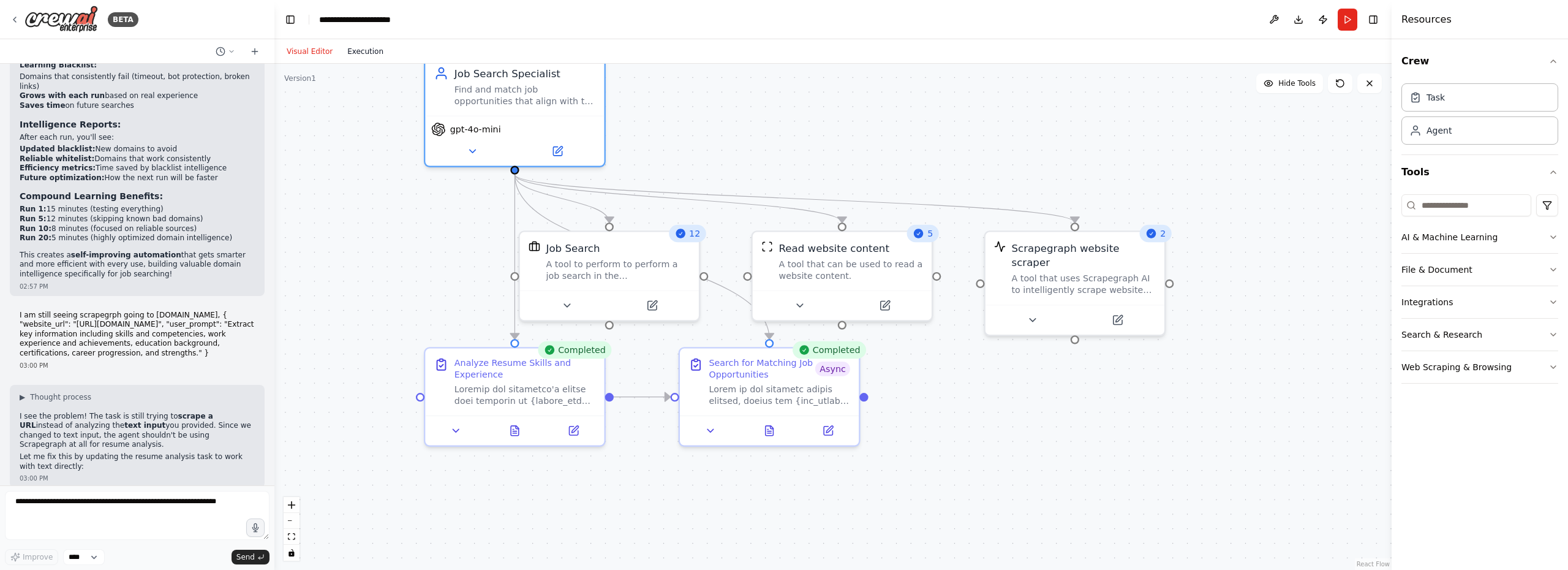
click at [371, 53] on button "Execution" at bounding box center [366, 52] width 51 height 15
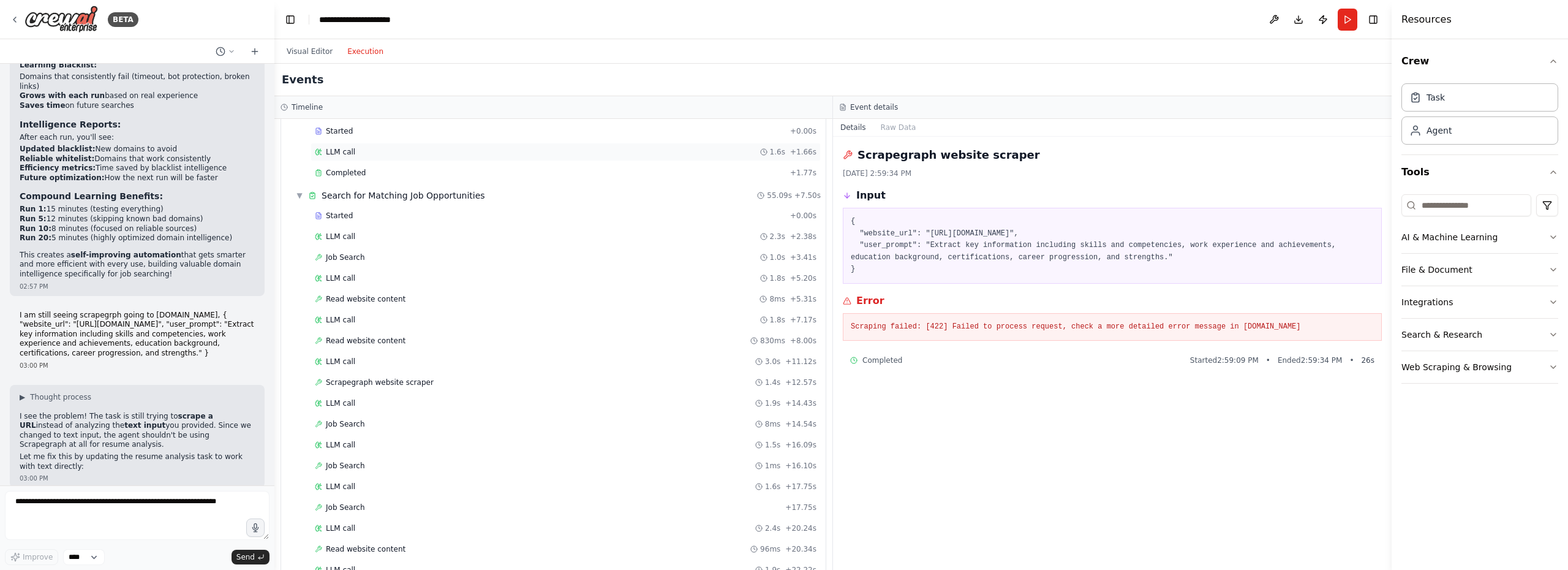
scroll to position [0, 0]
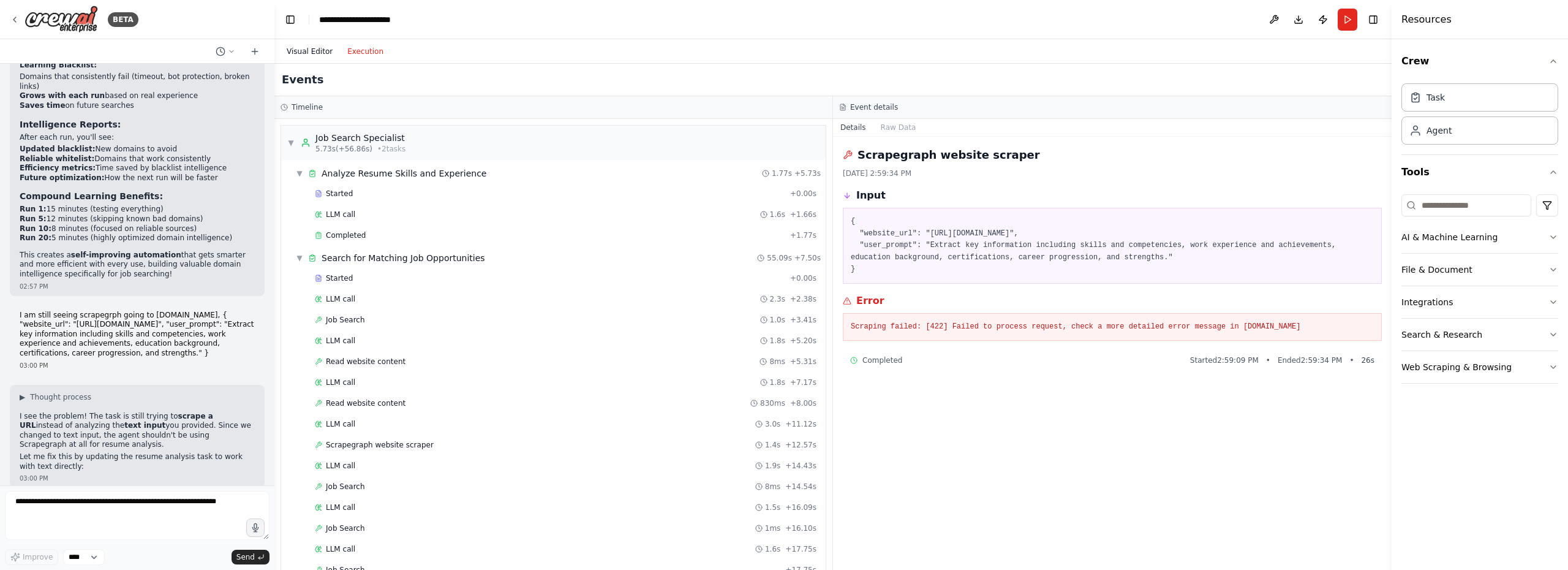
click at [315, 50] on button "Visual Editor" at bounding box center [309, 52] width 60 height 15
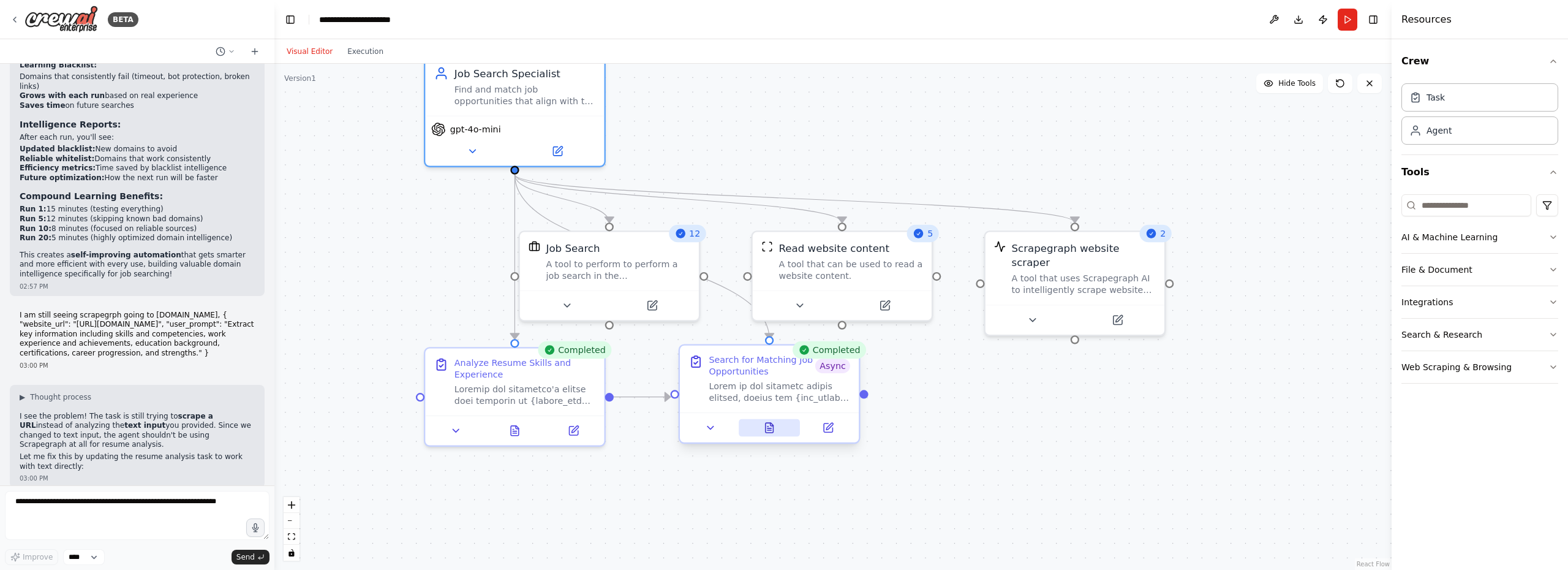
click at [771, 430] on icon at bounding box center [769, 430] width 4 height 0
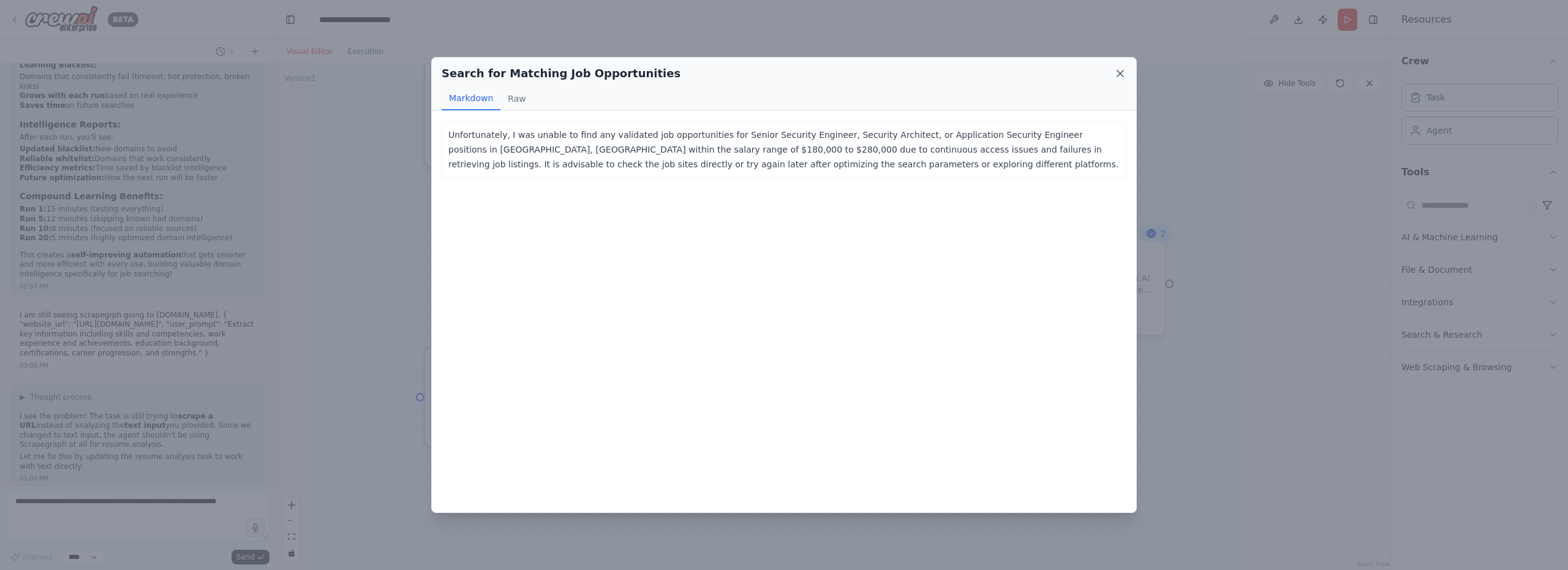
click at [1125, 74] on icon at bounding box center [1120, 74] width 12 height 12
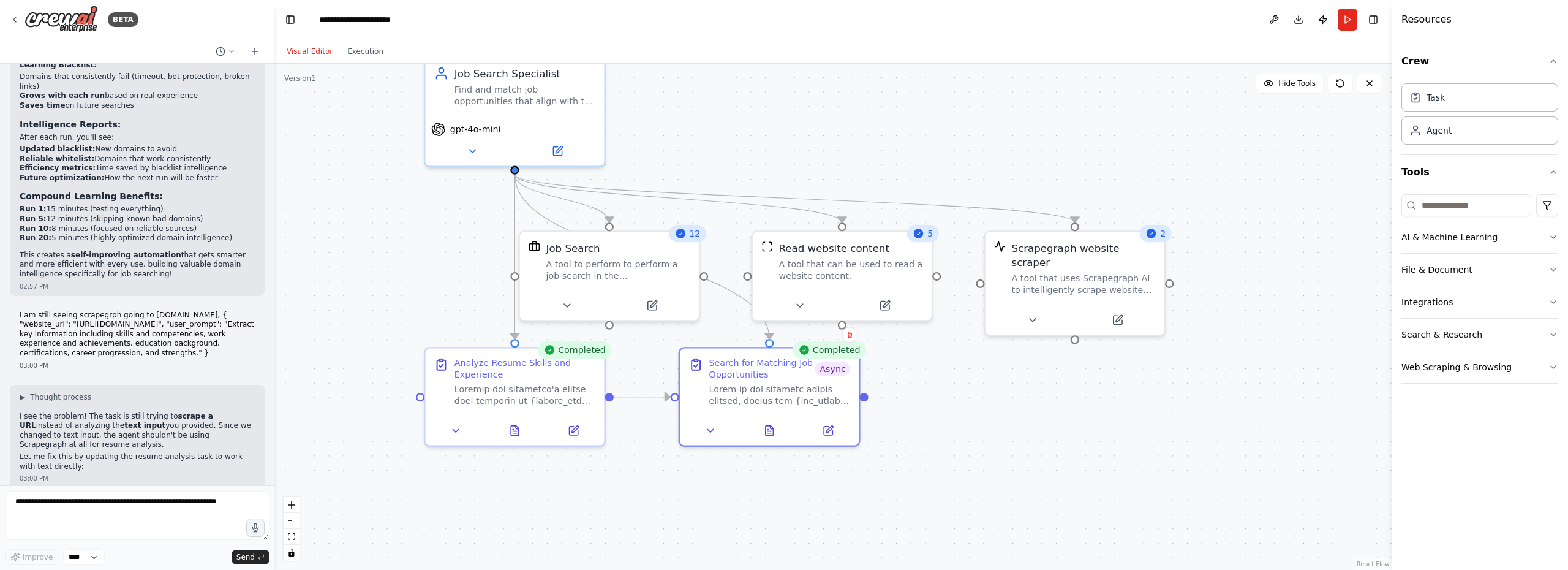
drag, startPoint x: 1348, startPoint y: 22, endPoint x: 1339, endPoint y: 23, distance: 9.1
click at [1347, 22] on button "Run" at bounding box center [1347, 19] width 19 height 22
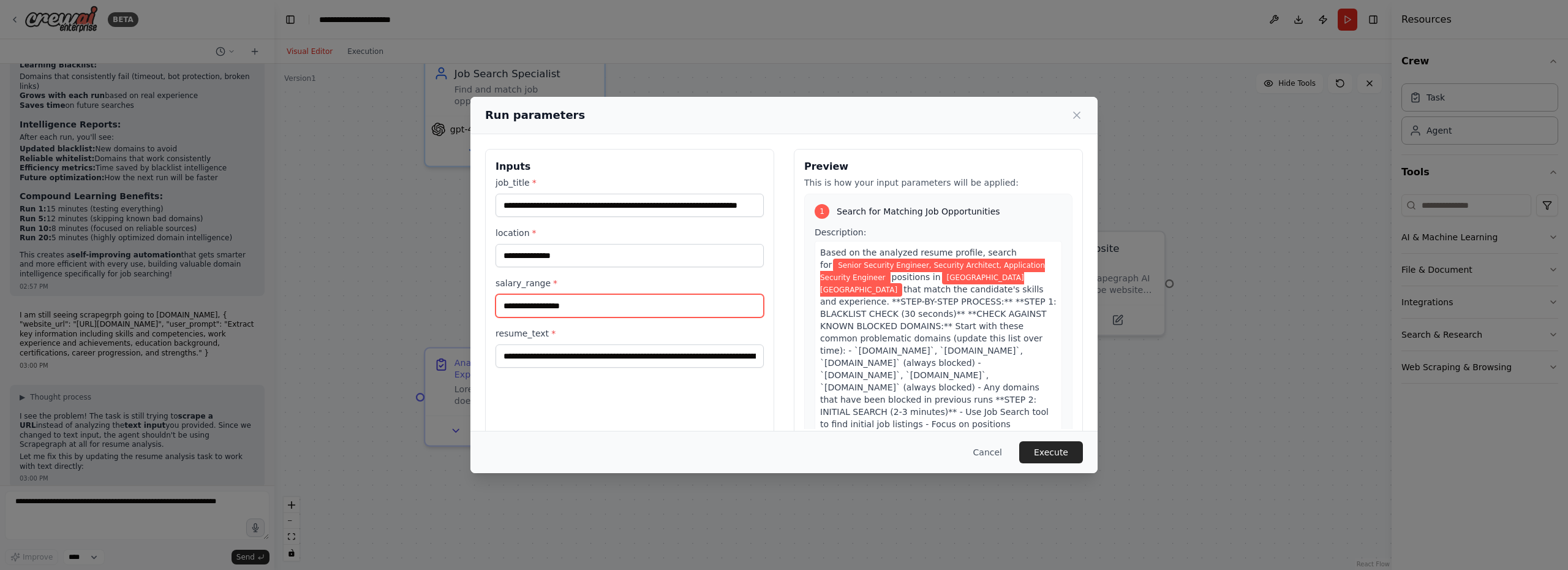
click at [512, 306] on input "**********" at bounding box center [630, 305] width 268 height 23
type input "**********"
drag, startPoint x: 554, startPoint y: 253, endPoint x: 570, endPoint y: 265, distance: 20.0
click at [554, 253] on input "**********" at bounding box center [630, 255] width 268 height 23
click at [585, 257] on input "**********" at bounding box center [630, 255] width 268 height 23
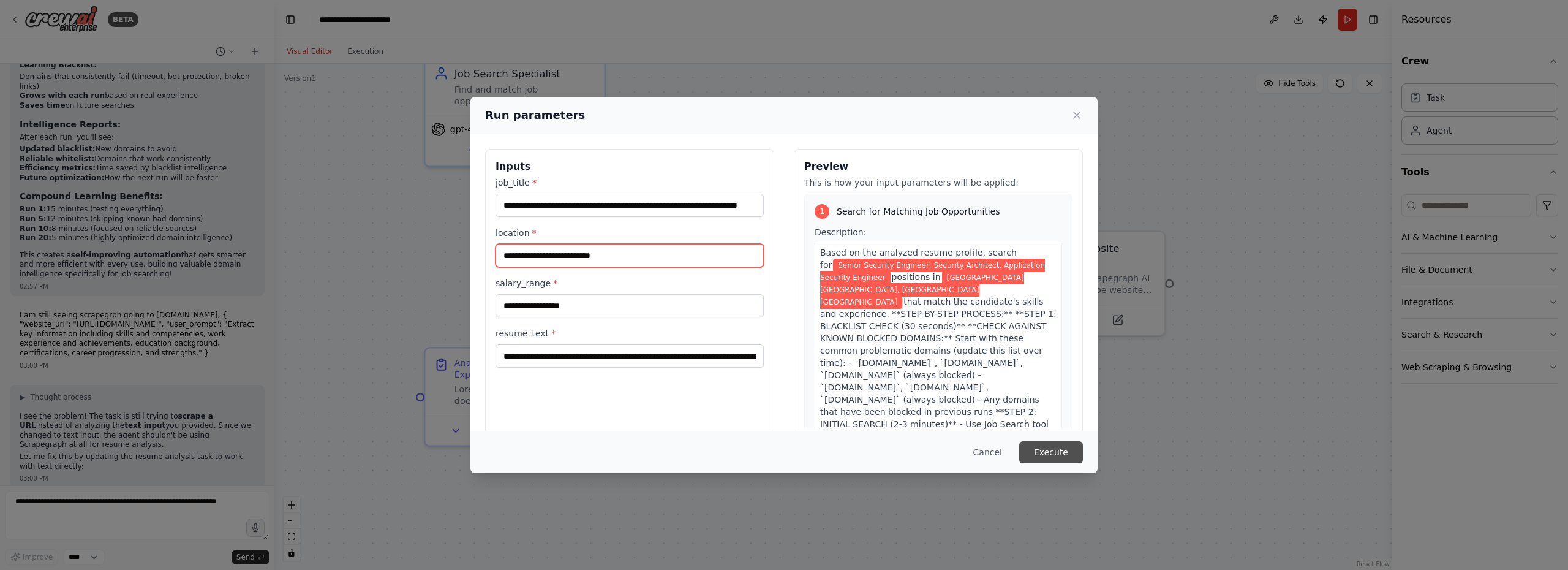
type input "**********"
click at [1052, 449] on button "Execute" at bounding box center [1051, 452] width 64 height 22
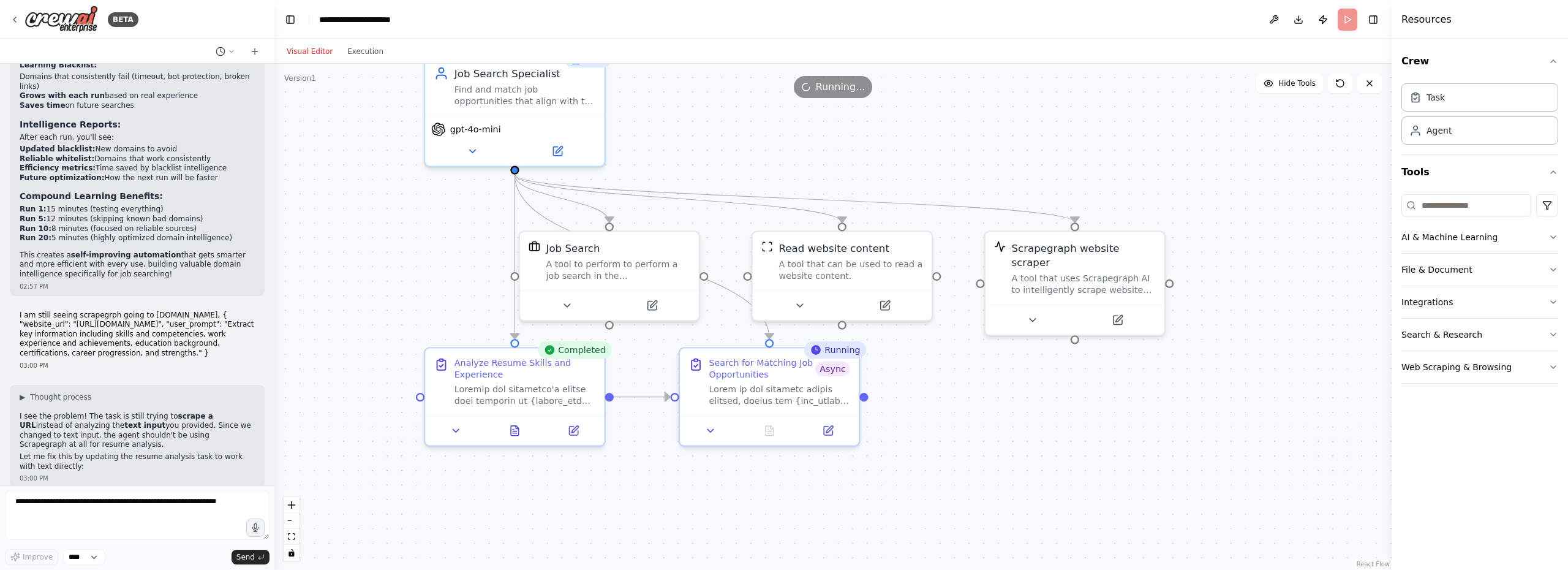
click at [230, 503] on button at bounding box center [238, 510] width 15 height 15
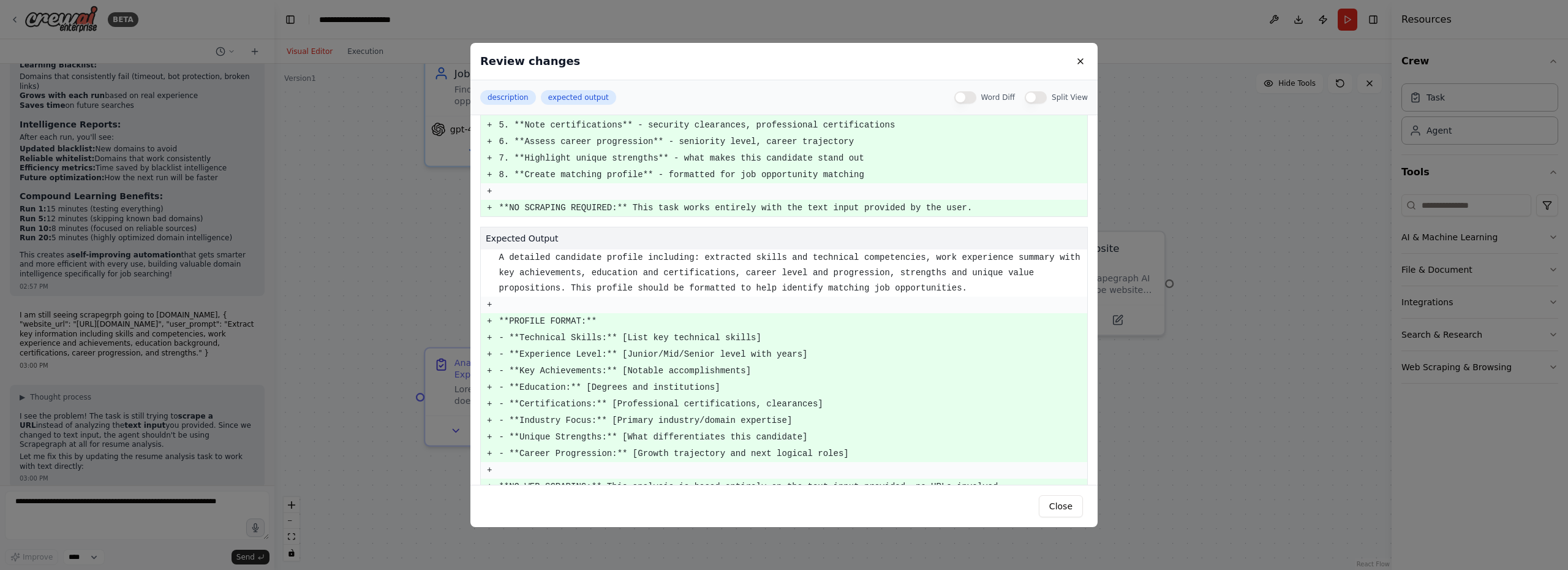
scroll to position [293, 0]
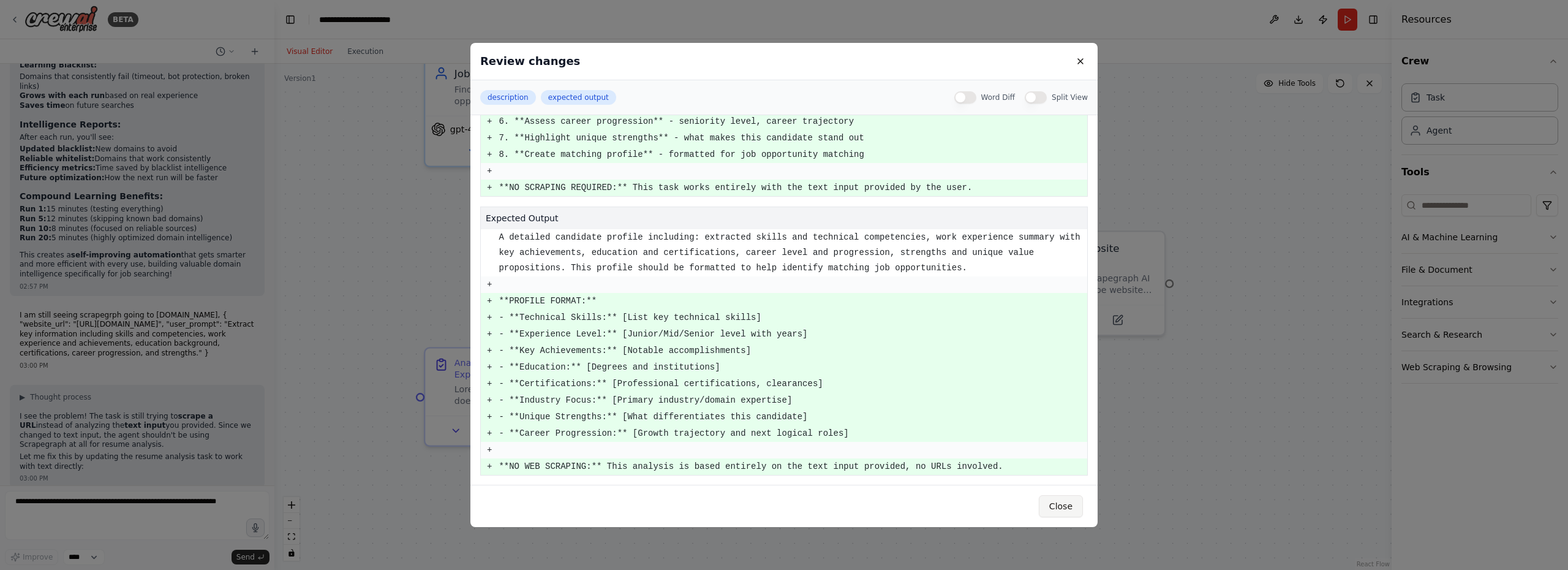
click at [1063, 507] on button "Close" at bounding box center [1060, 506] width 44 height 22
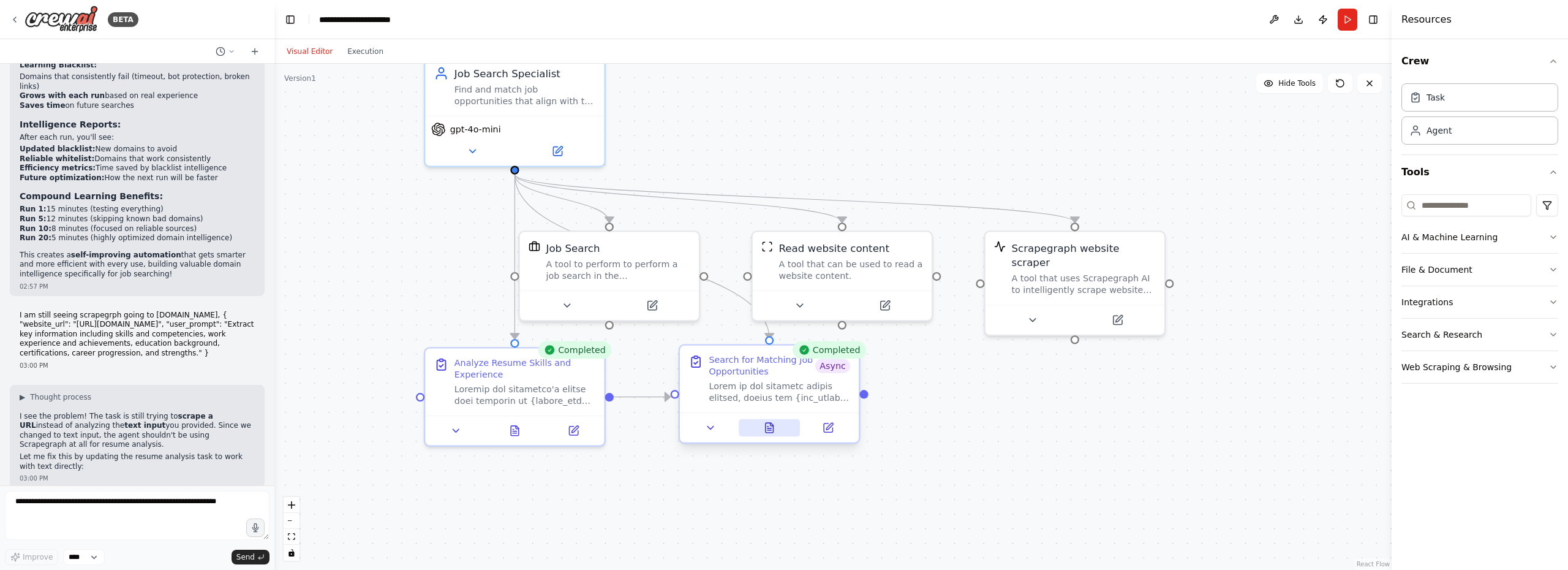
click at [771, 430] on icon at bounding box center [769, 430] width 4 height 0
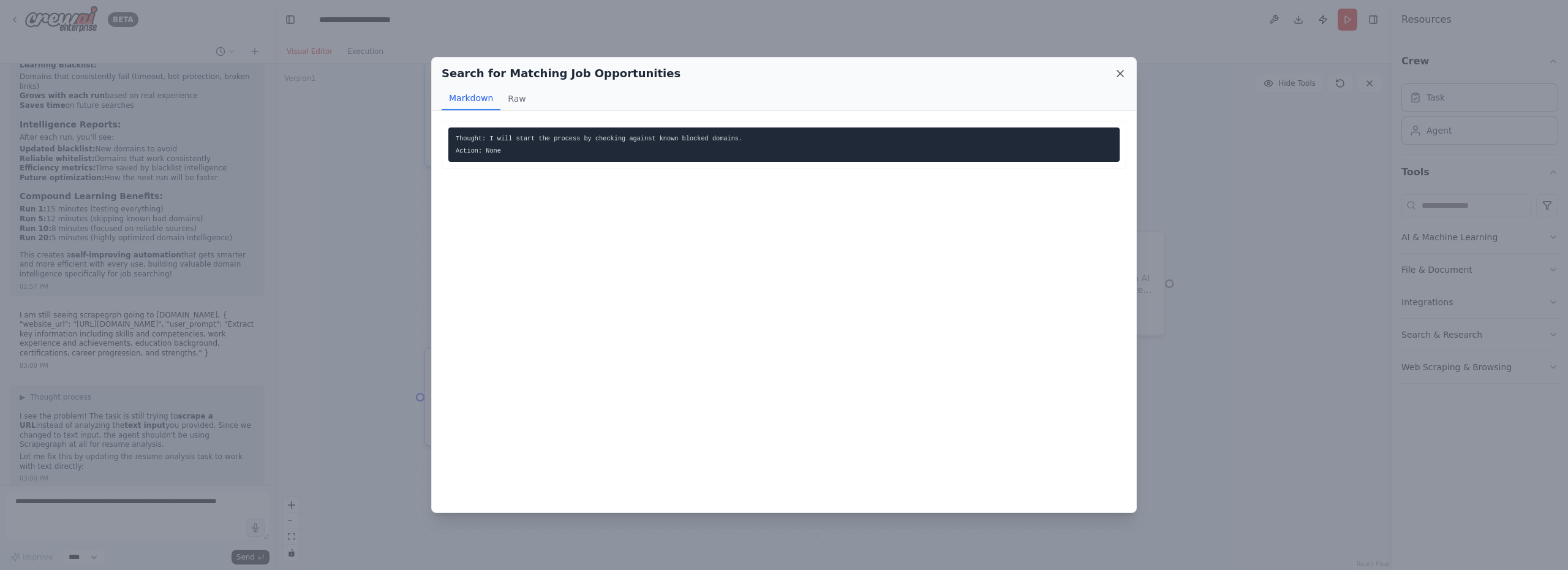
click at [1114, 70] on icon at bounding box center [1120, 74] width 12 height 12
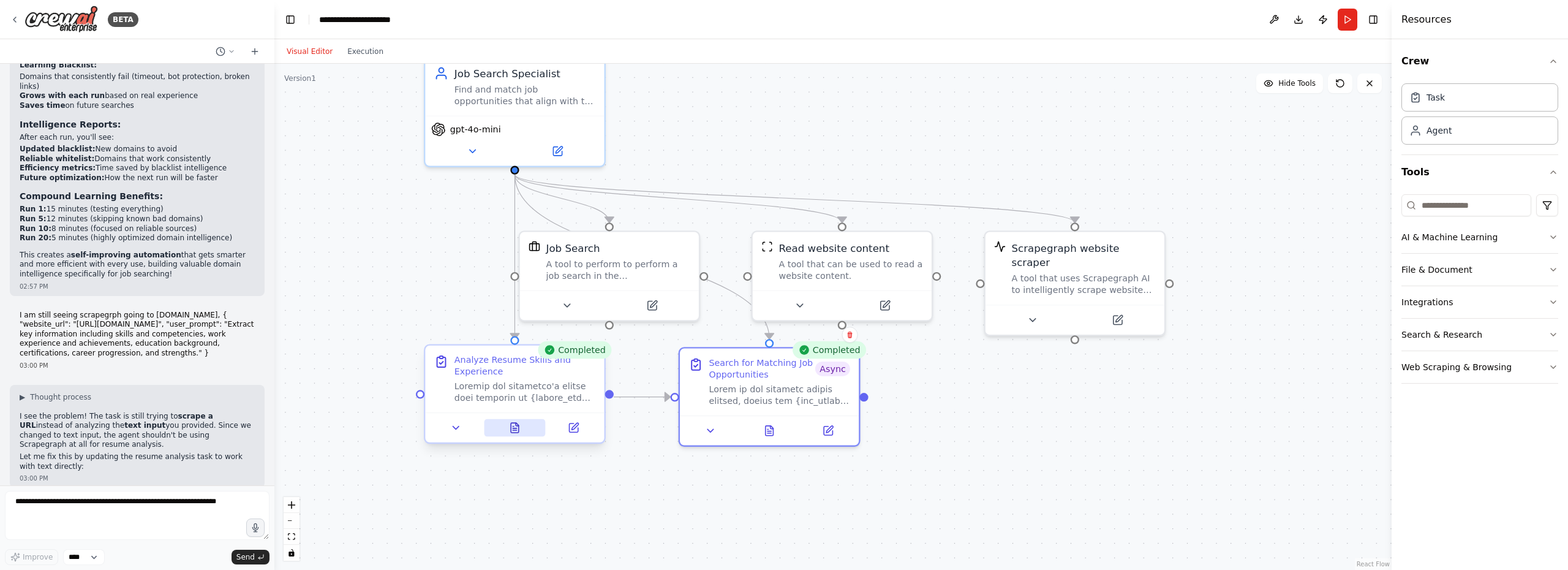
click at [516, 425] on icon at bounding box center [517, 424] width 3 height 3
click at [515, 426] on icon at bounding box center [514, 428] width 8 height 10
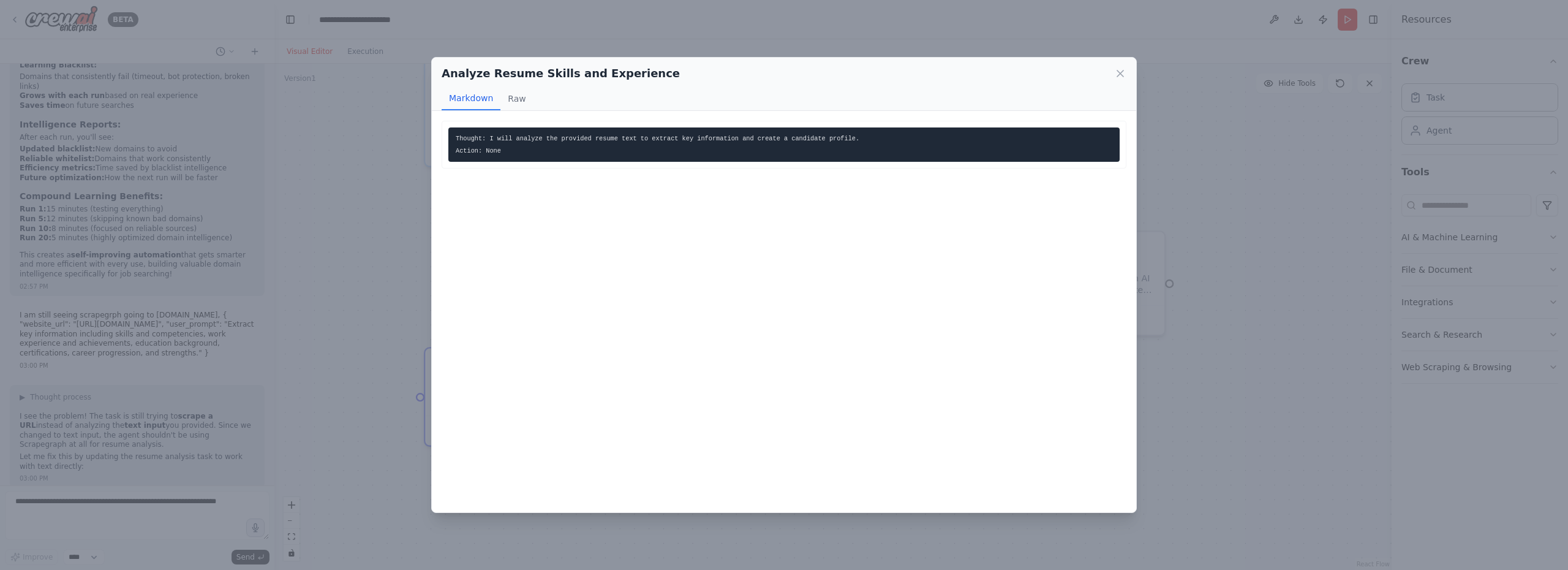
click at [1128, 76] on div "Analyze Resume Skills and Experience Markdown Raw" at bounding box center [783, 84] width 704 height 54
click at [1120, 69] on icon at bounding box center [1120, 74] width 12 height 12
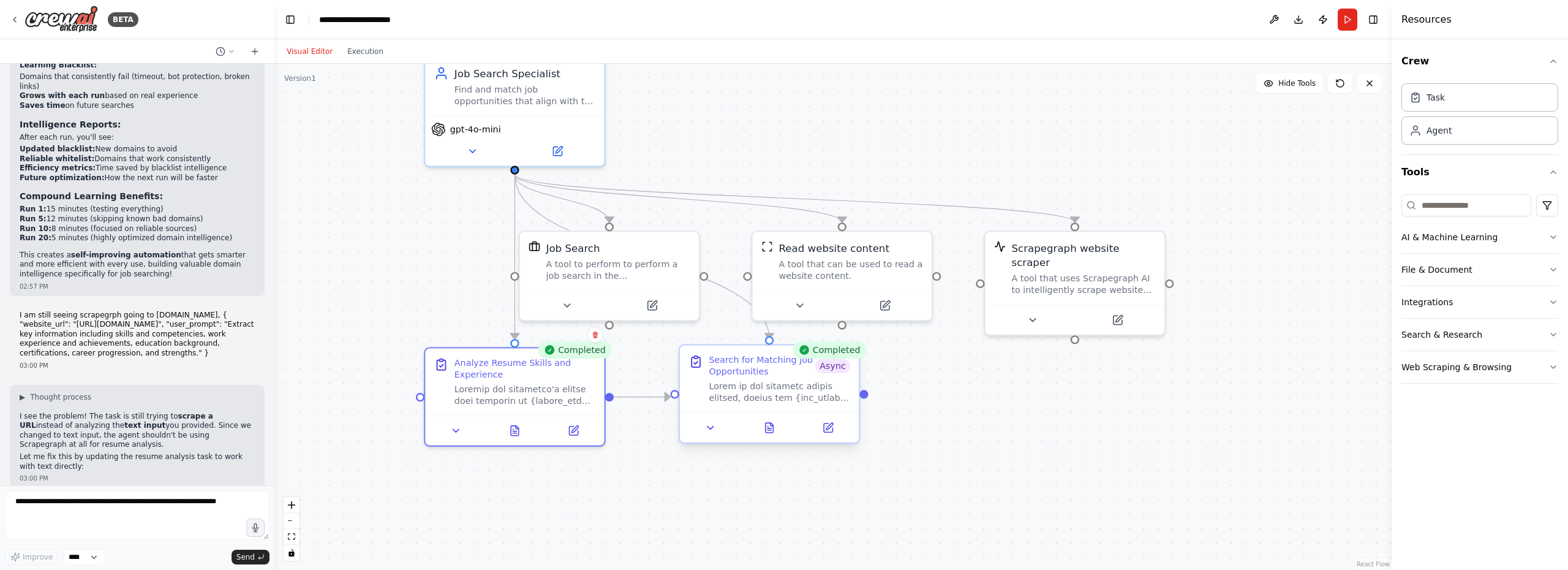
click at [770, 436] on div at bounding box center [769, 427] width 179 height 30
click at [771, 430] on icon at bounding box center [769, 430] width 4 height 0
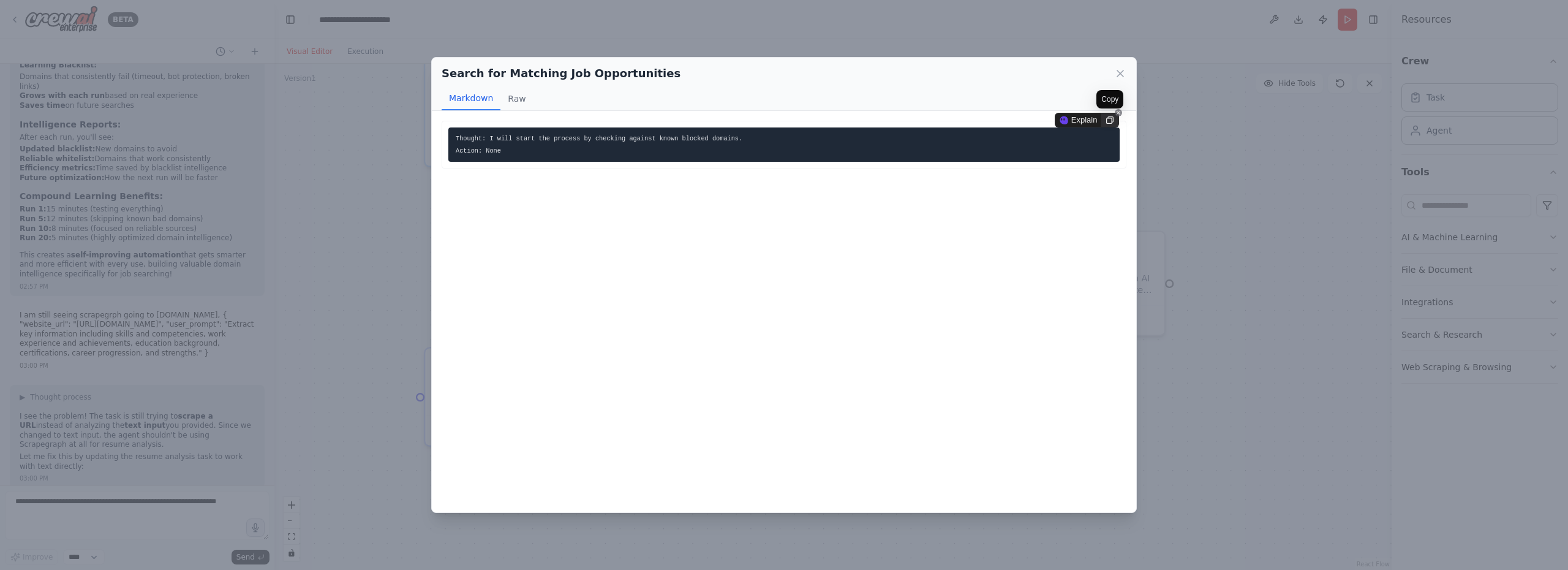
click at [1108, 120] on icon at bounding box center [1110, 120] width 10 height 10
click at [73, 511] on div "Search for Matching Job Opportunities Markdown Raw Thought: I will start the pr…" at bounding box center [784, 285] width 1568 height 570
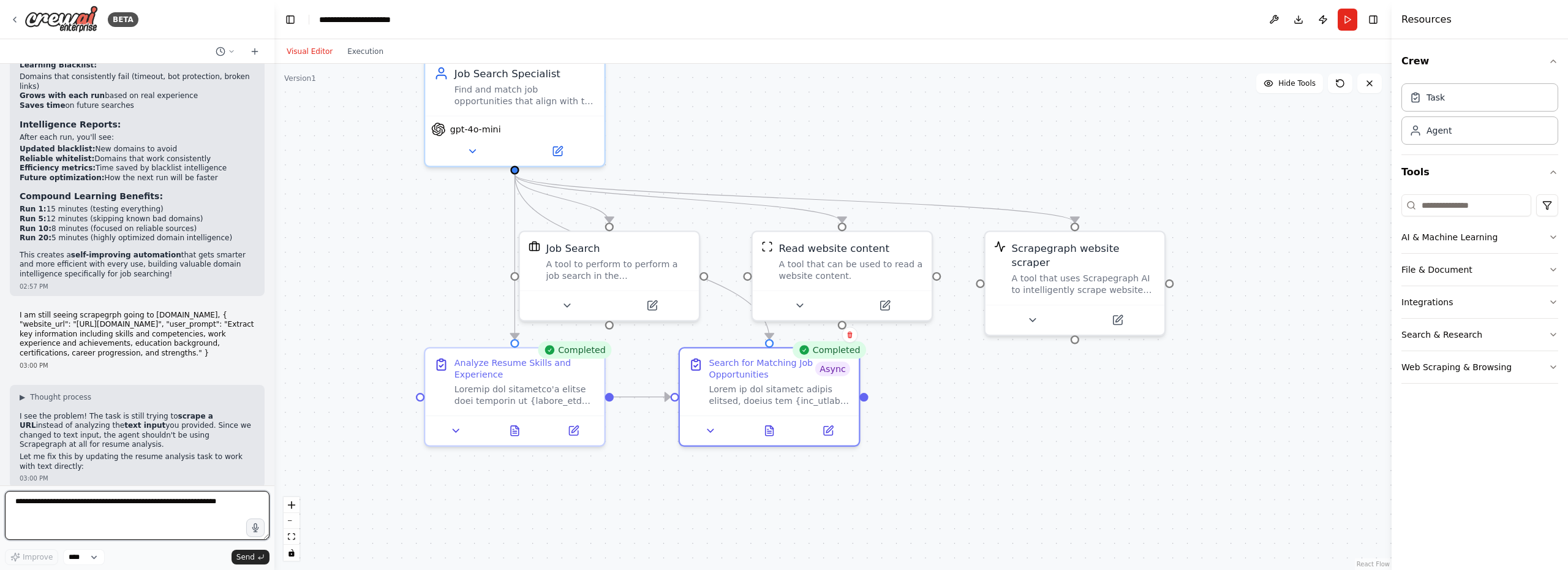
click at [73, 511] on textarea at bounding box center [137, 515] width 265 height 49
paste textarea "**********"
type textarea "**********"
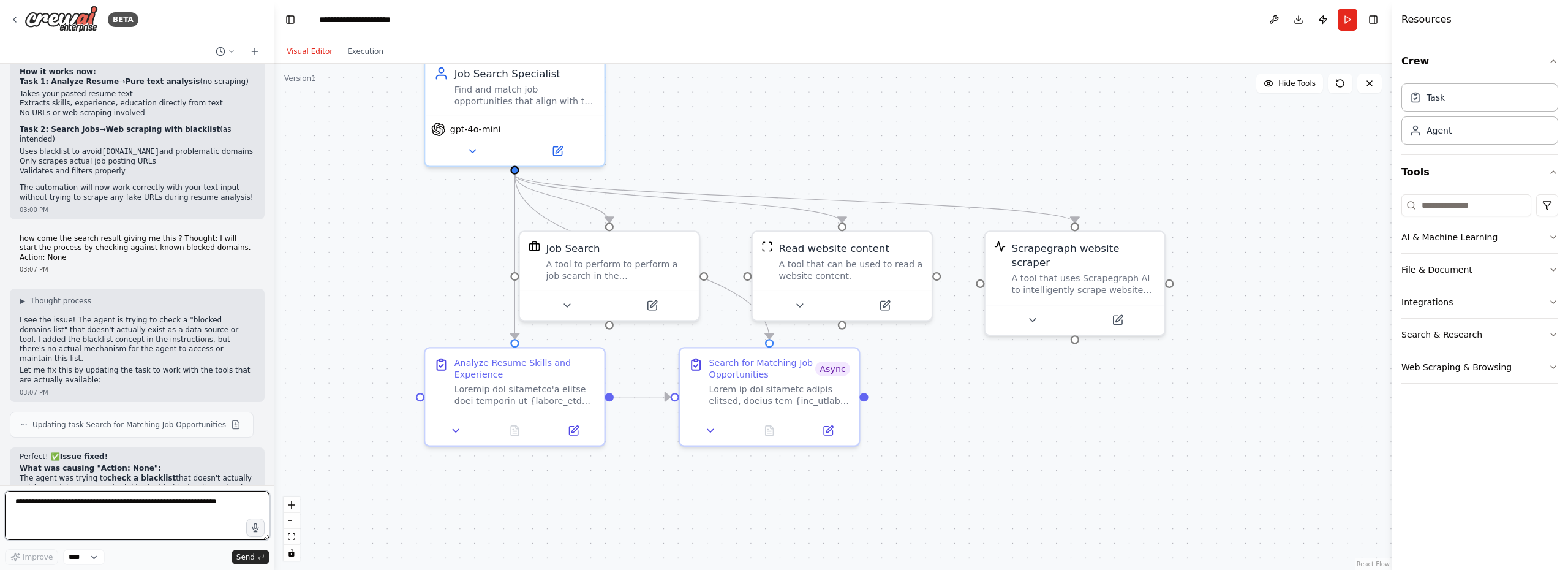
scroll to position [12518, 0]
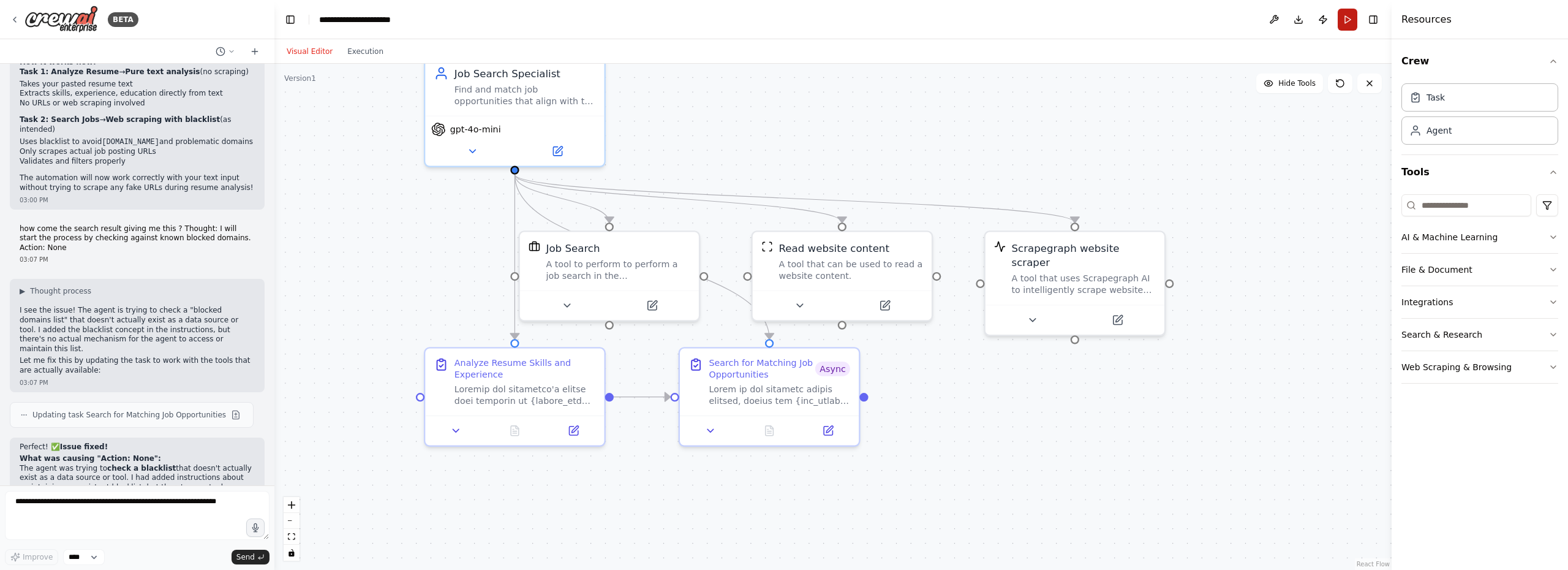
click at [1351, 22] on button "Run" at bounding box center [1347, 19] width 19 height 22
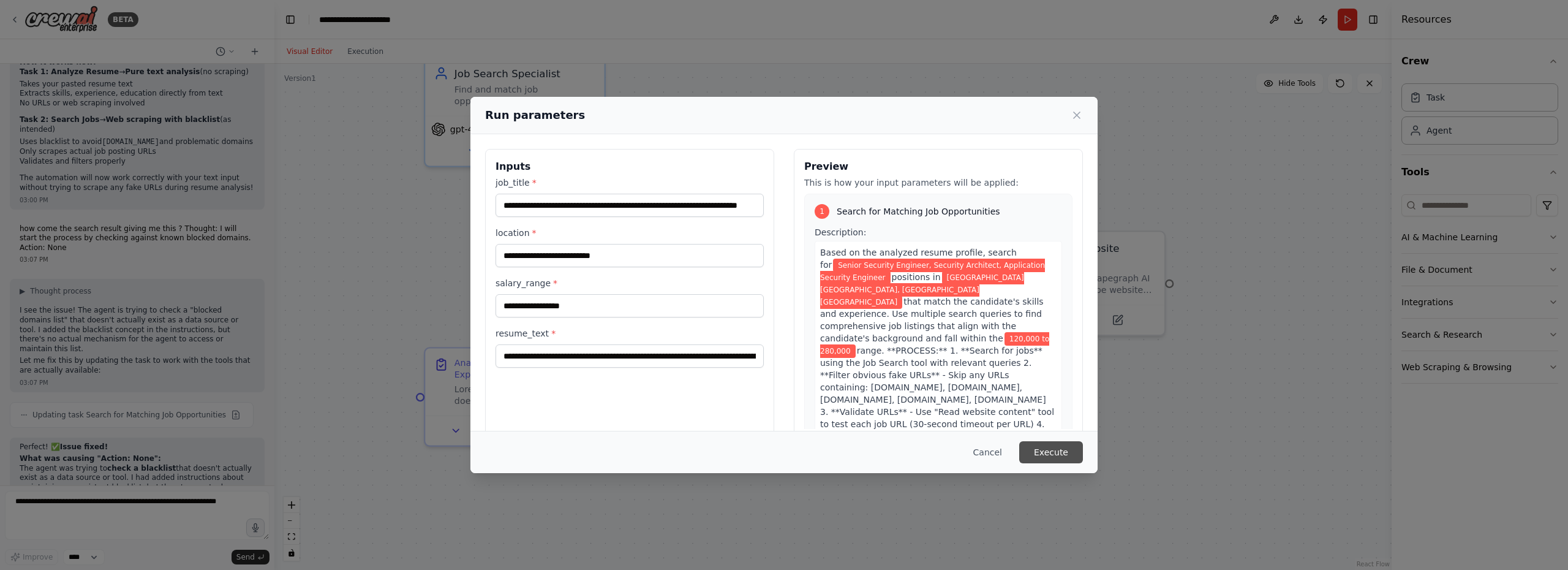
click at [1071, 457] on button "Execute" at bounding box center [1051, 452] width 64 height 22
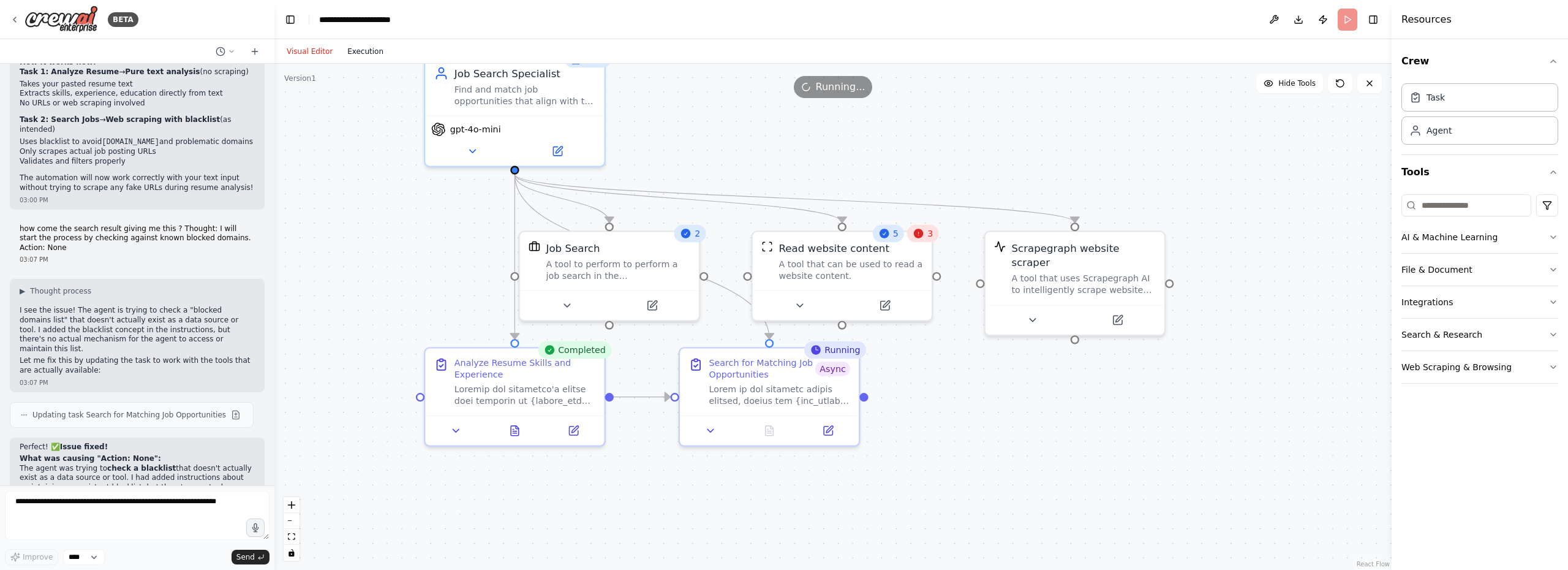
click at [365, 52] on button "Execution" at bounding box center [366, 52] width 51 height 15
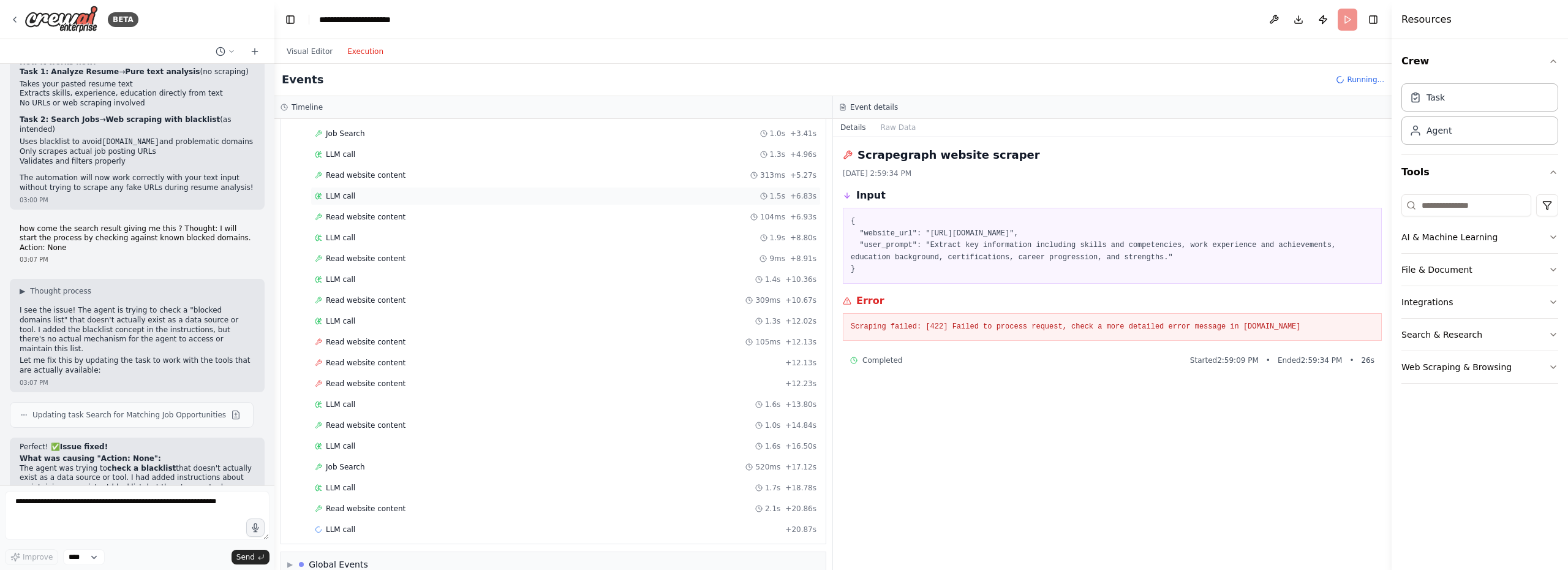
scroll to position [207, 0]
click at [390, 320] on span "Read website content" at bounding box center [366, 321] width 80 height 10
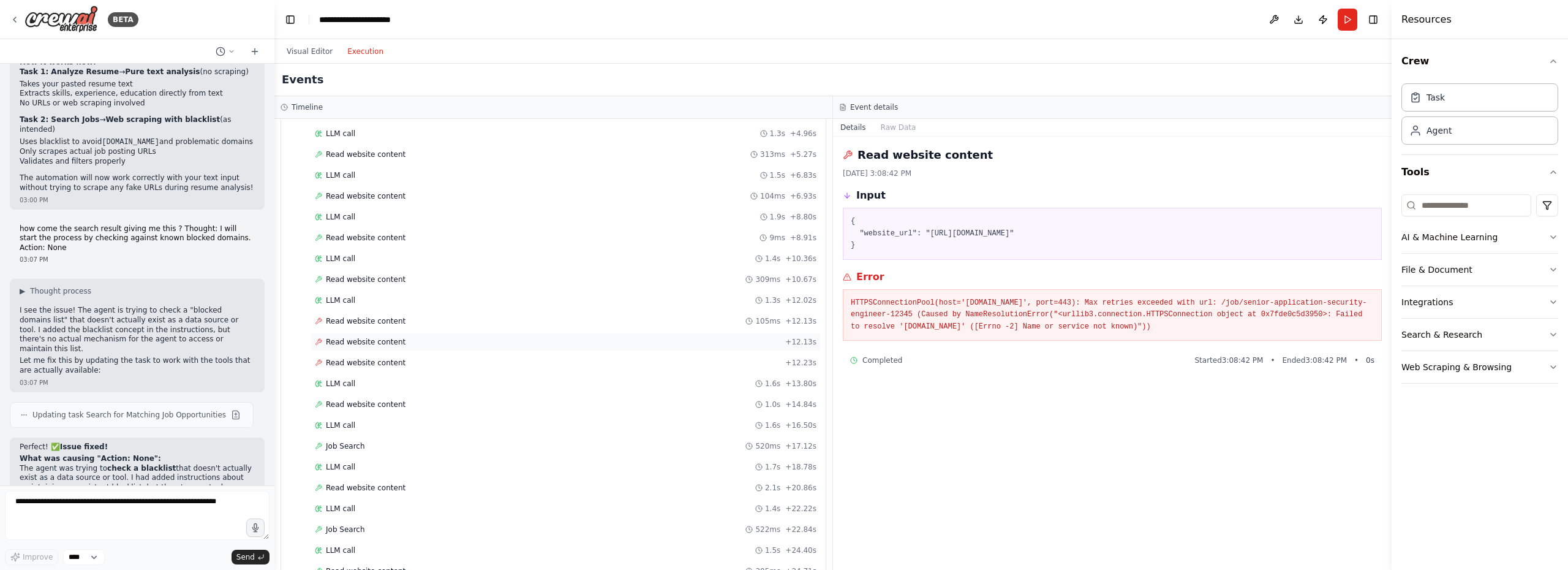
click at [385, 341] on span "Read website content" at bounding box center [366, 342] width 80 height 10
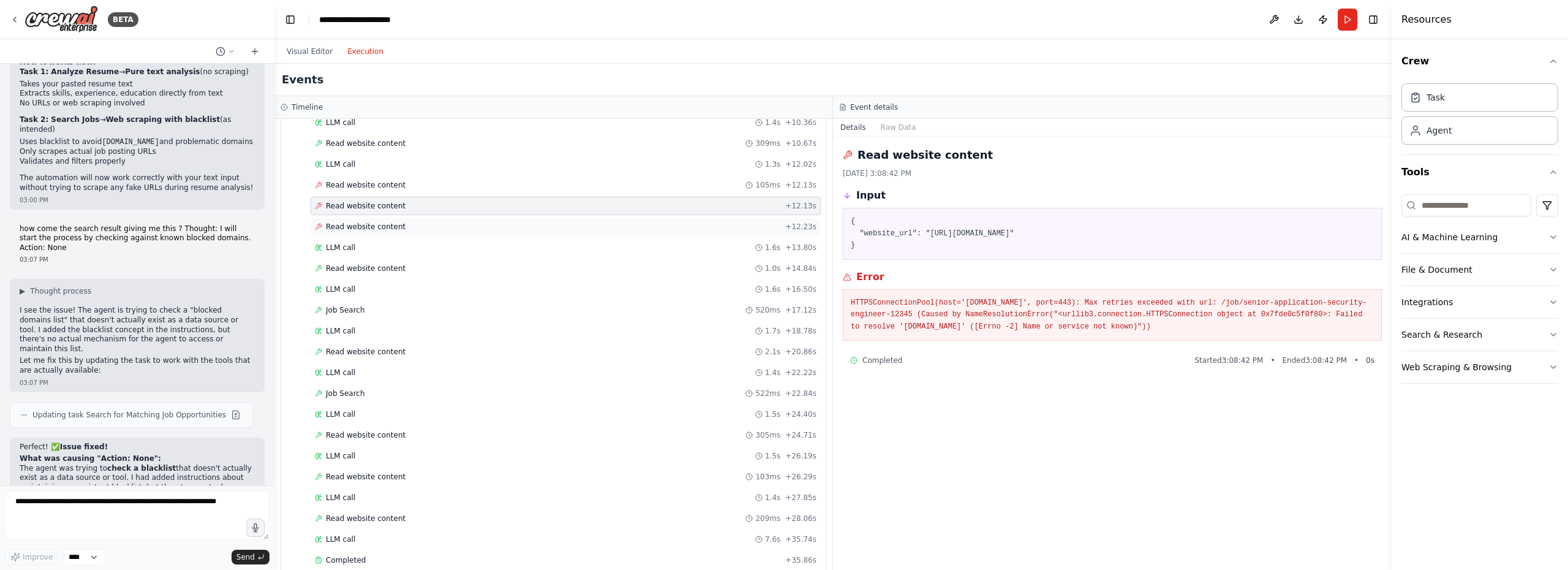
scroll to position [394, 0]
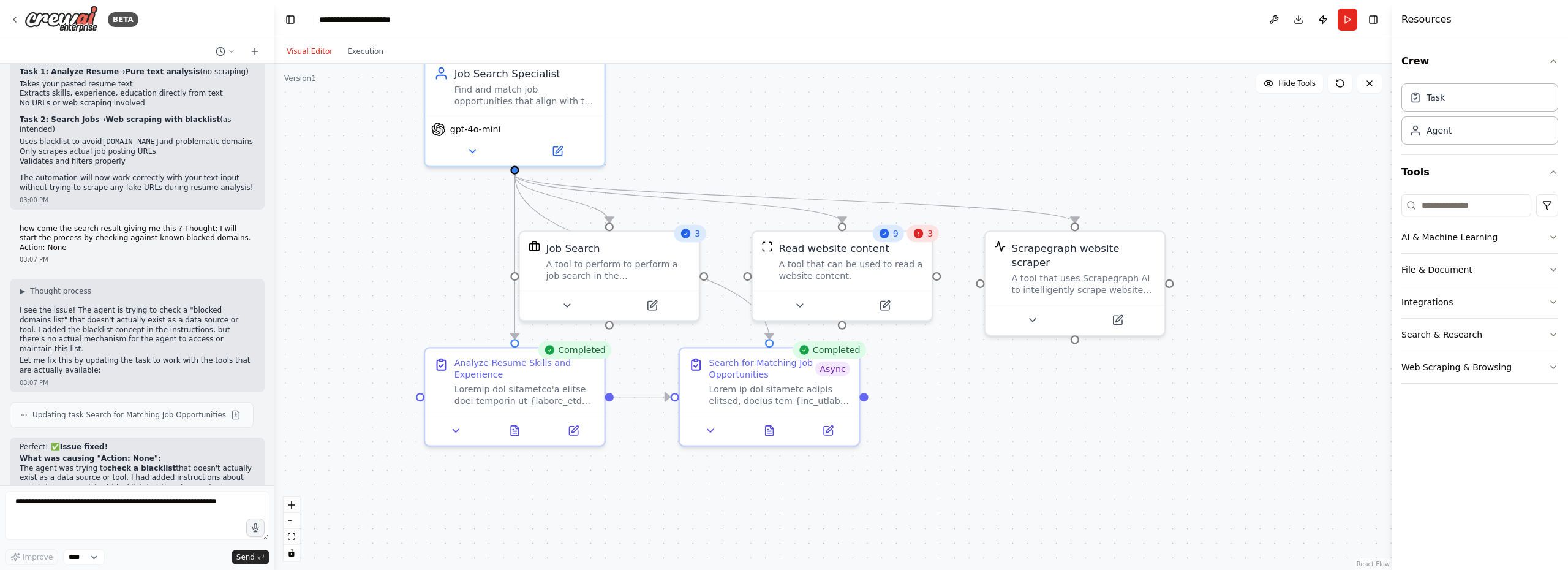
click at [308, 52] on button "Visual Editor" at bounding box center [309, 52] width 60 height 15
click at [769, 426] on icon at bounding box center [769, 428] width 8 height 10
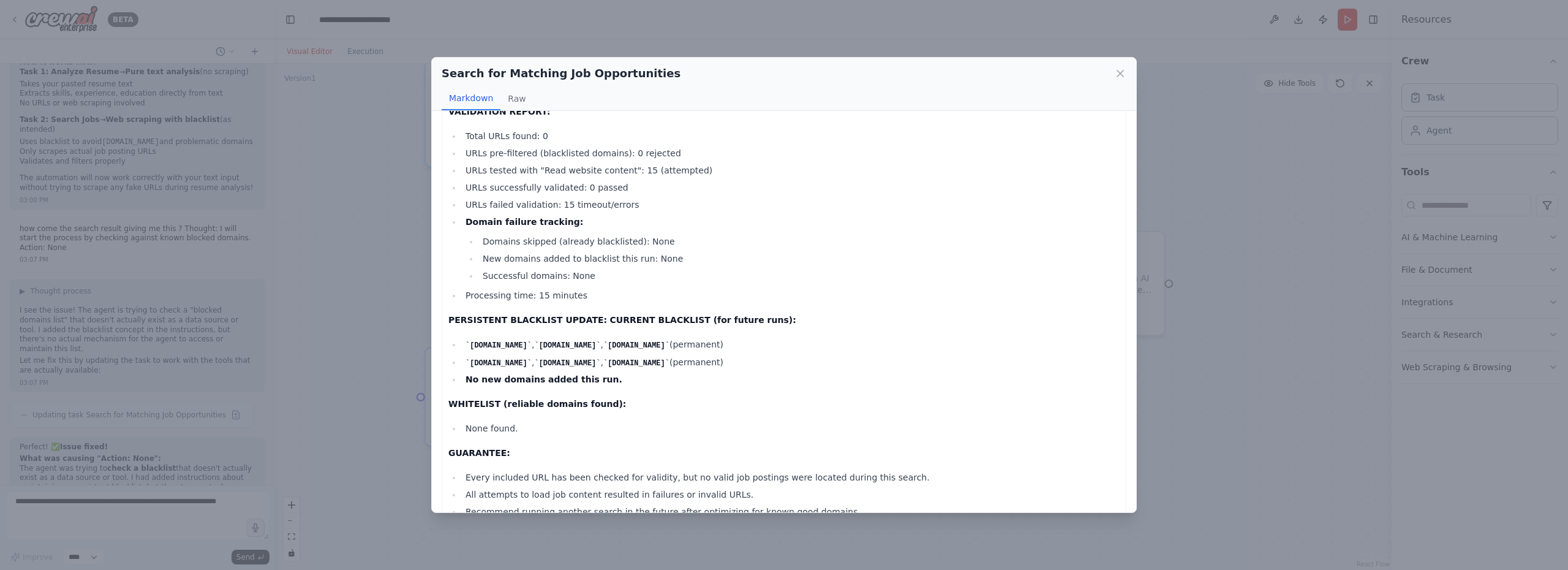
scroll to position [90, 0]
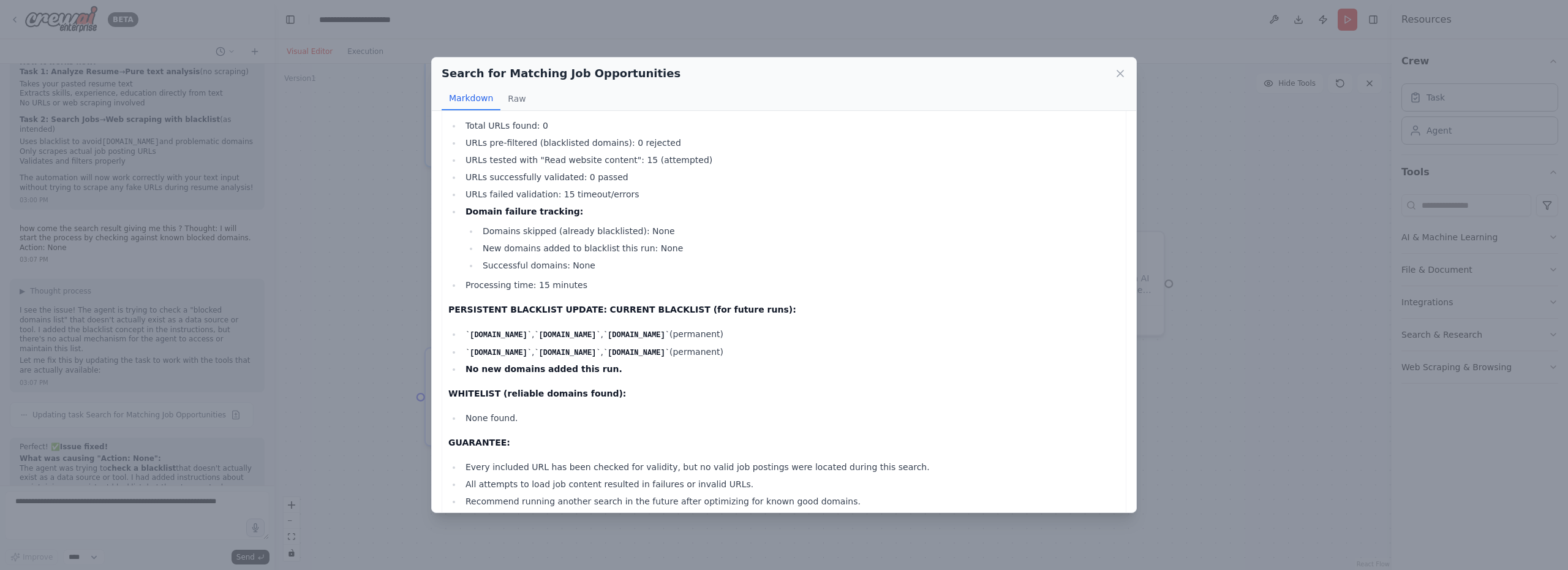
click at [132, 512] on div "Search for Matching Job Opportunities Markdown Raw No valid job opportunities w…" at bounding box center [784, 285] width 1568 height 570
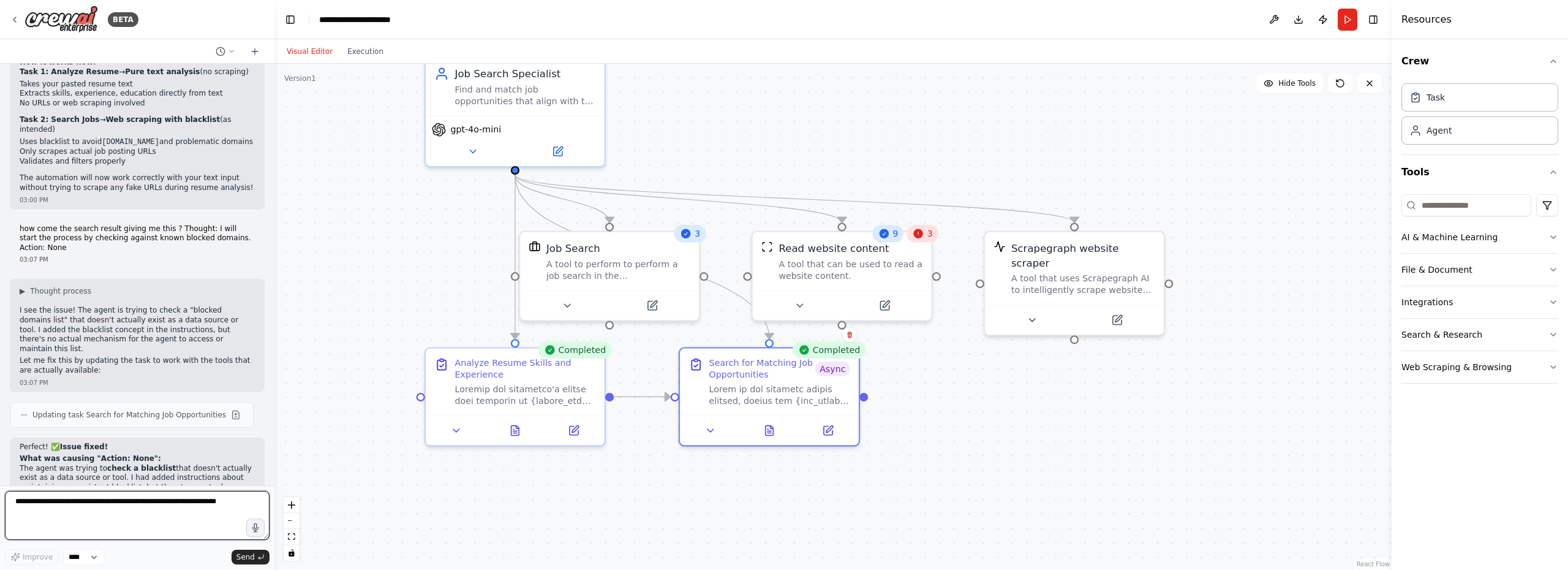
click at [115, 513] on textarea at bounding box center [137, 515] width 265 height 49
type textarea "*"
click at [170, 501] on textarea "**********" at bounding box center [137, 515] width 265 height 49
type textarea "**********"
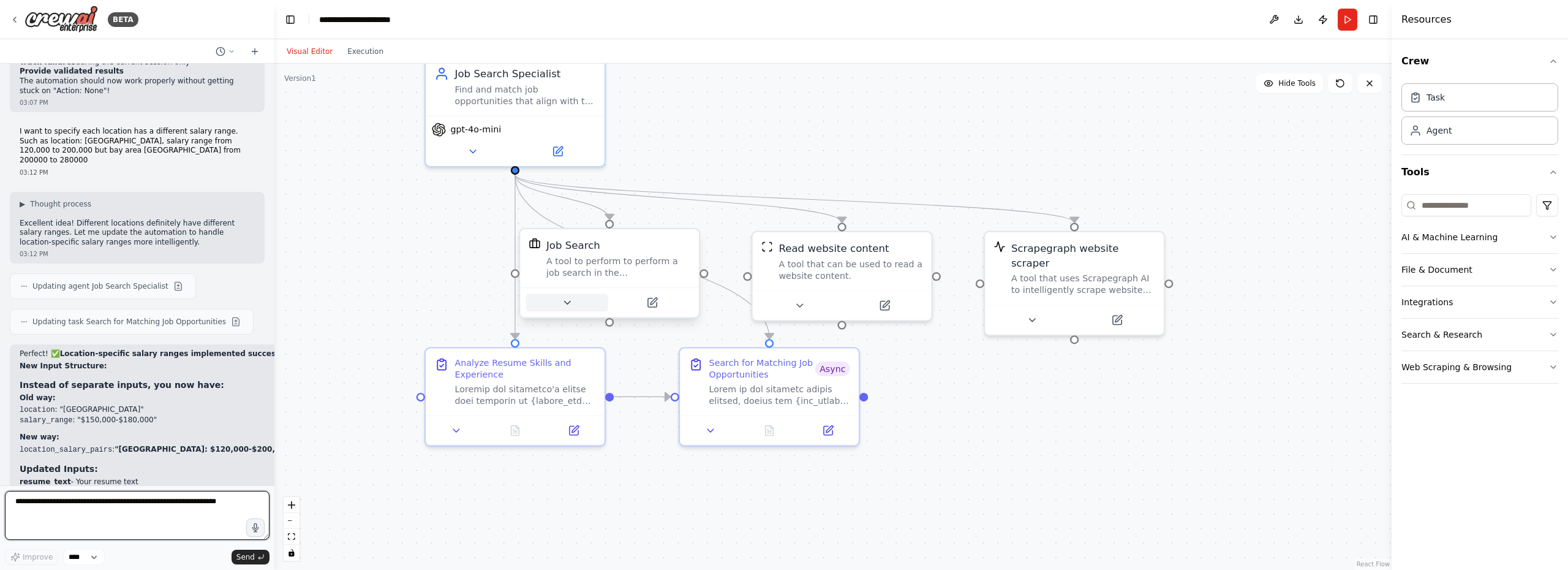
scroll to position [13152, 0]
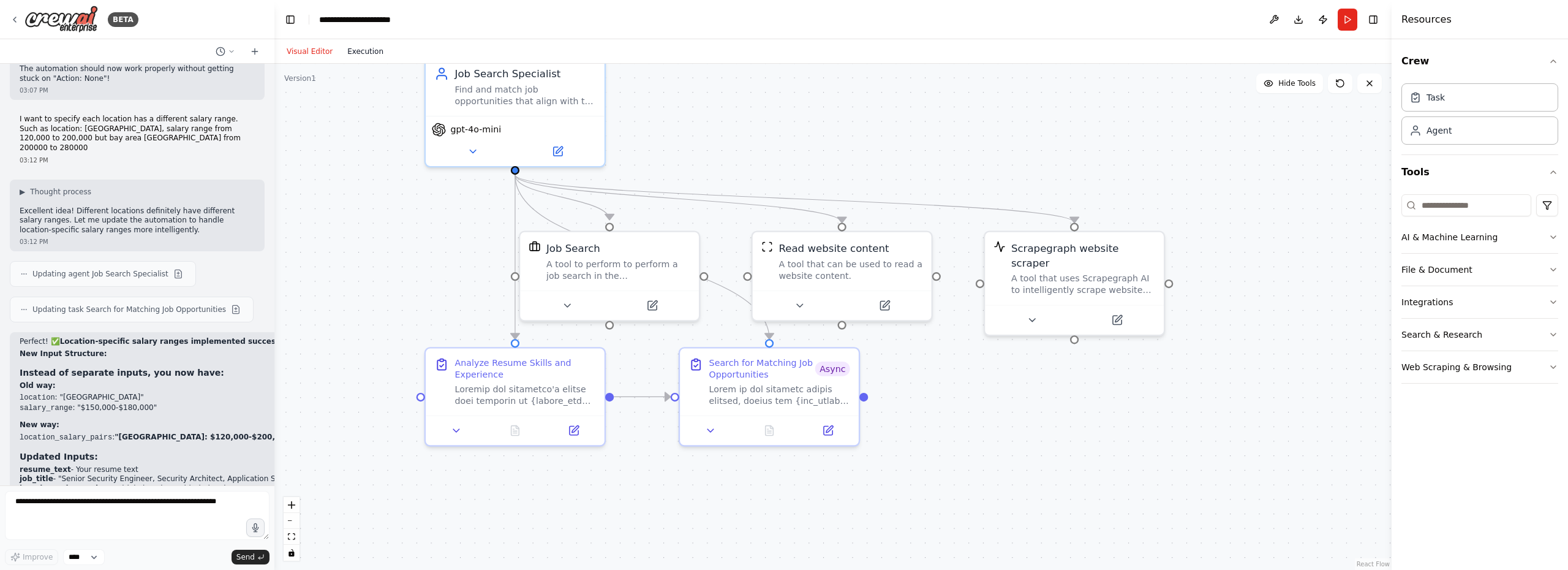
click at [364, 50] on button "Execution" at bounding box center [366, 52] width 51 height 15
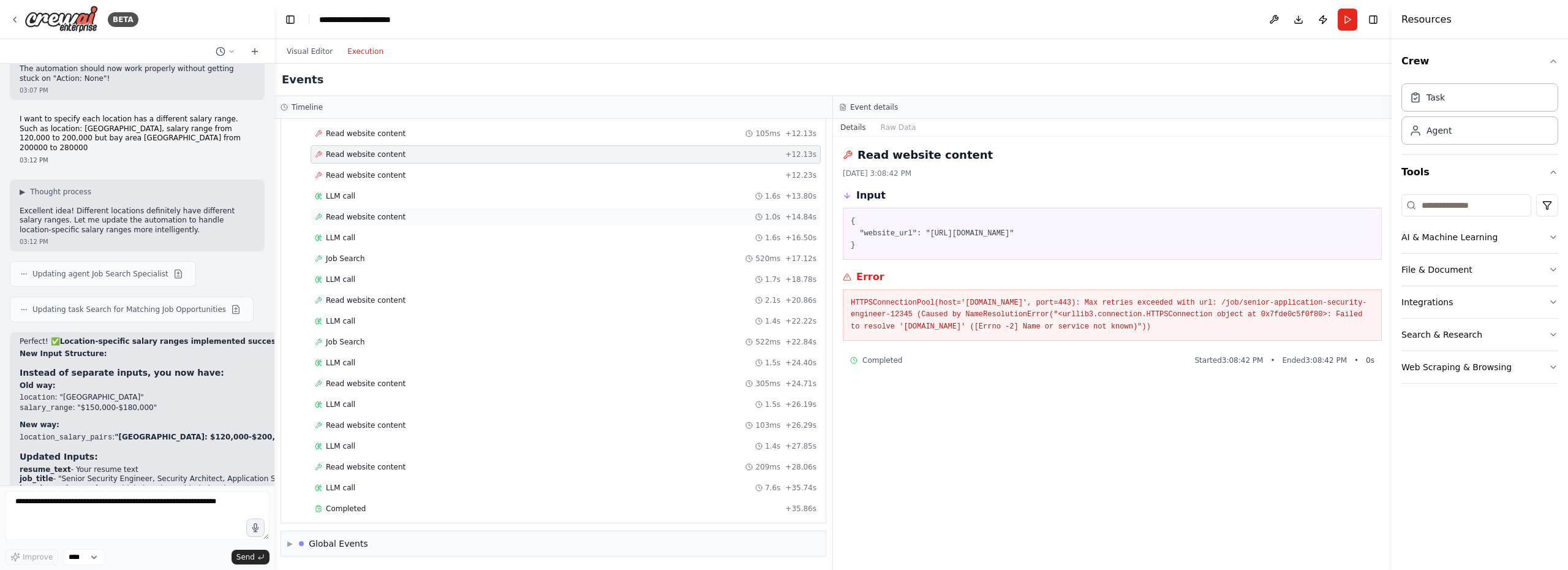
scroll to position [387, 0]
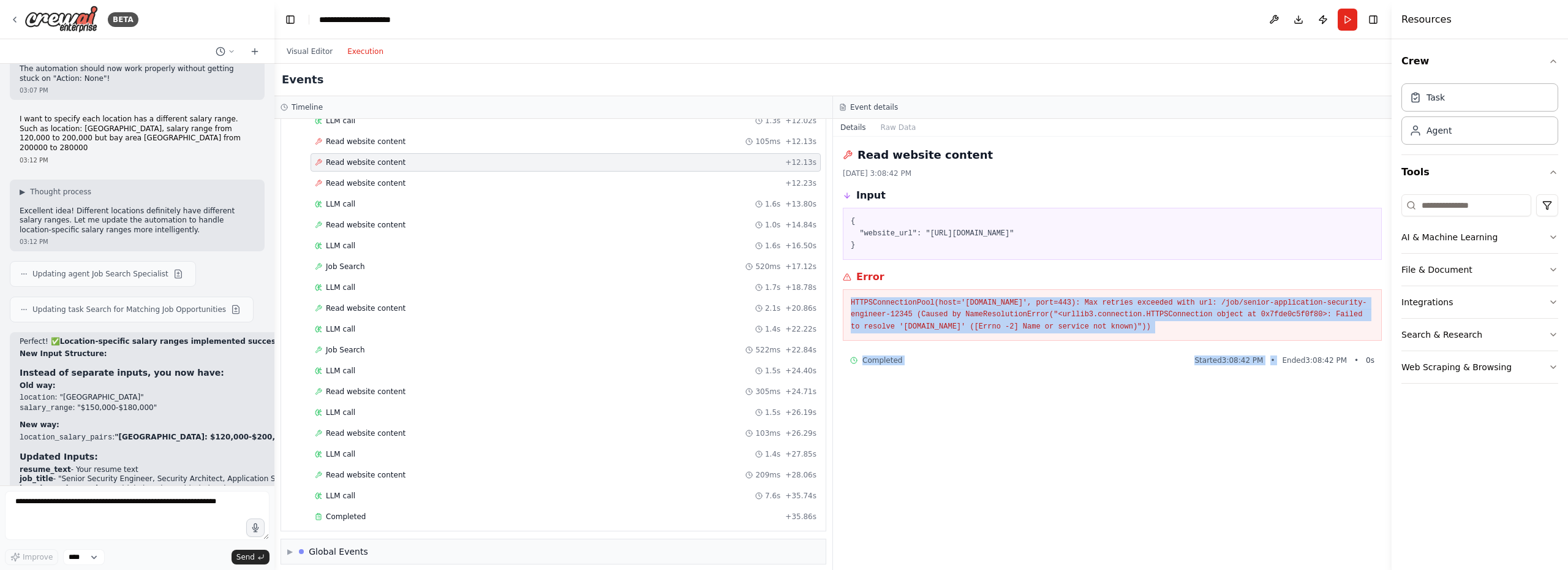
drag, startPoint x: 849, startPoint y: 301, endPoint x: 1282, endPoint y: 355, distance: 436.4
click at [1282, 355] on div "Read website content 8/20/2025, 3:08:42 PM Input { "website_url": "https://www.…" at bounding box center [1112, 353] width 559 height 433
click at [1156, 341] on div "Read website content 8/20/2025, 3:08:42 PM Input { "website_url": "https://www.…" at bounding box center [1112, 353] width 559 height 433
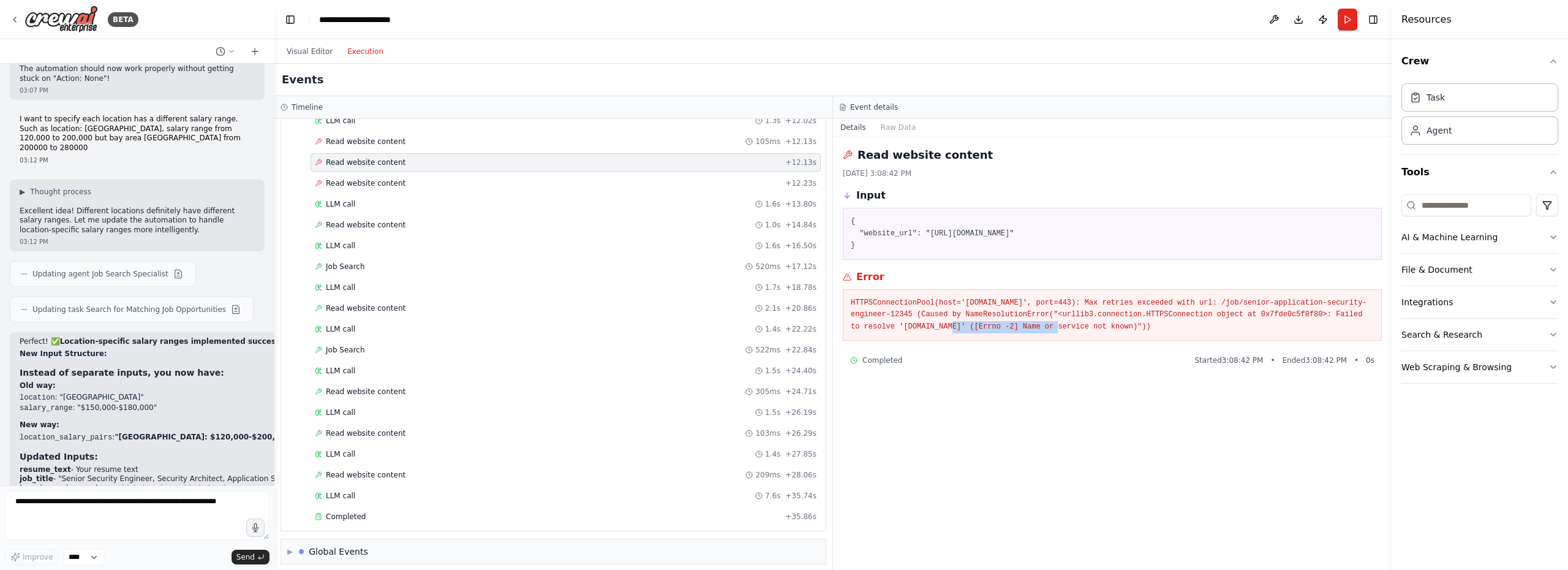
drag, startPoint x: 1009, startPoint y: 325, endPoint x: 1117, endPoint y: 328, distance: 108.0
click at [1117, 328] on pre "HTTPSConnectionPool(host='www.cybersecjobboard.com', port=443): Max retries exc…" at bounding box center [1112, 315] width 523 height 36
copy pre "www.cybersecjobboard.com"
click at [158, 512] on textarea at bounding box center [137, 515] width 265 height 49
click at [1047, 307] on pre "HTTPSConnectionPool(host='www.cybersecjobboard.com', port=443): Max retries exc…" at bounding box center [1112, 315] width 523 height 36
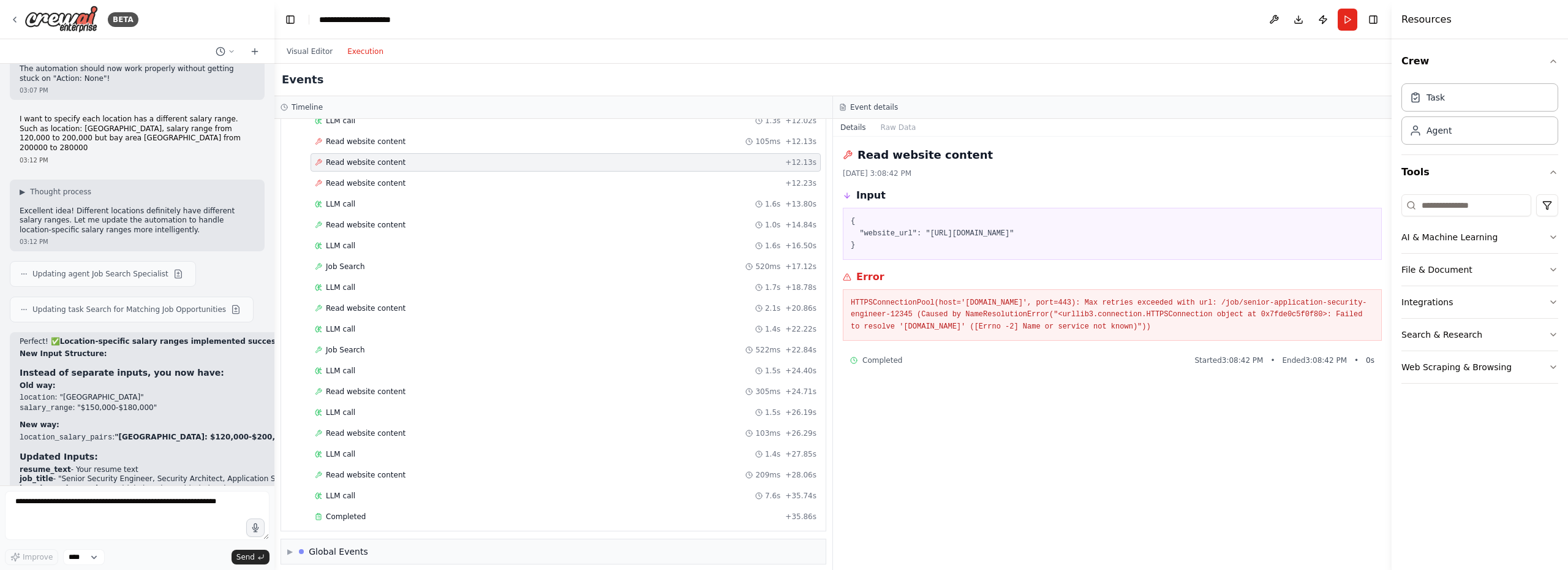
drag, startPoint x: 919, startPoint y: 303, endPoint x: 1301, endPoint y: 330, distance: 383.0
click at [1326, 330] on pre "HTTPSConnectionPool(host='www.cybersecjobboard.com', port=443): Max retries exc…" at bounding box center [1112, 315] width 523 height 36
copy pre "HTTPSConnectionPool(host='www.cybersecjobboard.com', port=443): Max retries exc…"
click at [61, 513] on textarea at bounding box center [137, 515] width 265 height 49
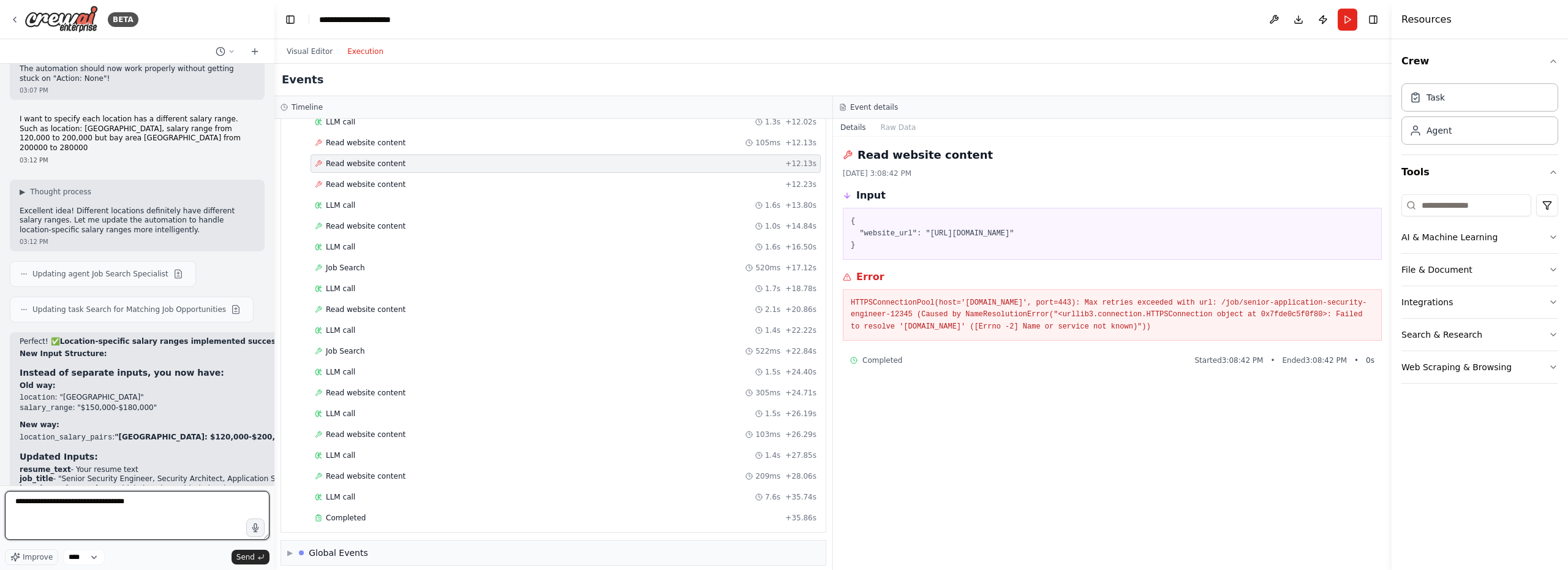
click at [35, 503] on textarea "**********" at bounding box center [137, 515] width 265 height 49
click at [68, 501] on textarea "**********" at bounding box center [137, 515] width 265 height 49
click at [43, 500] on textarea "**********" at bounding box center [137, 515] width 265 height 49
paste textarea "**********"
type textarea "**********"
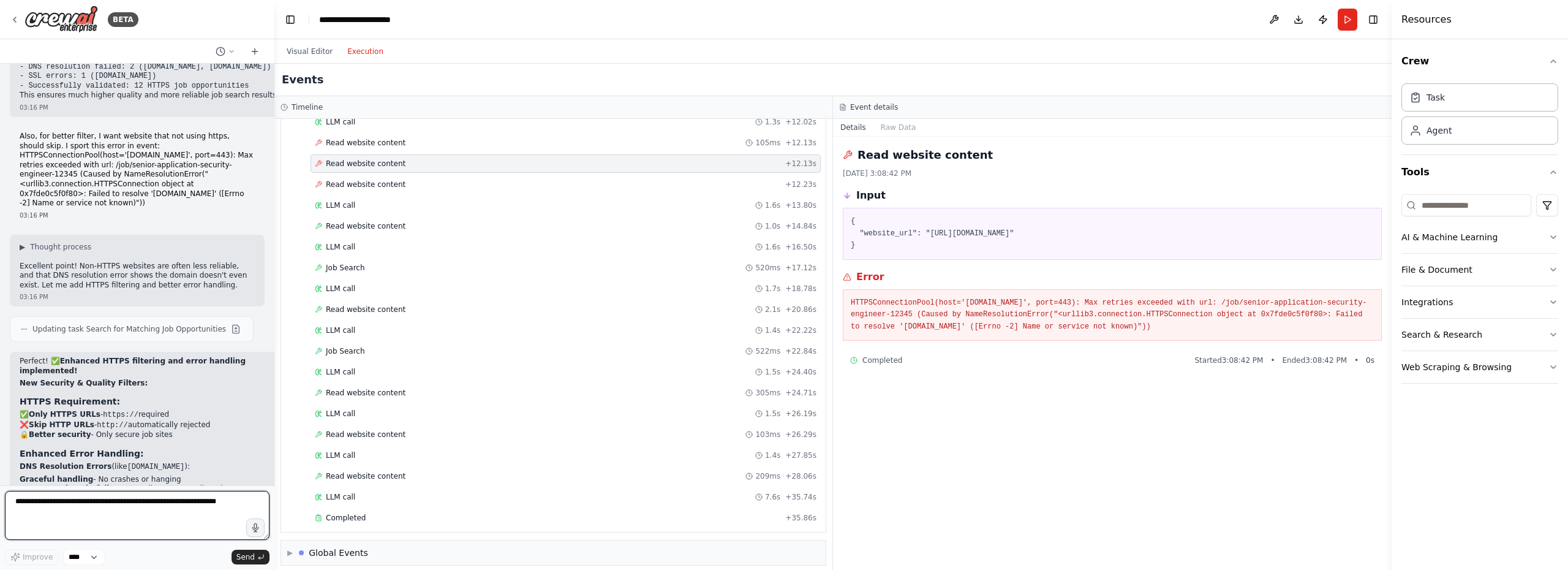
scroll to position [14332, 0]
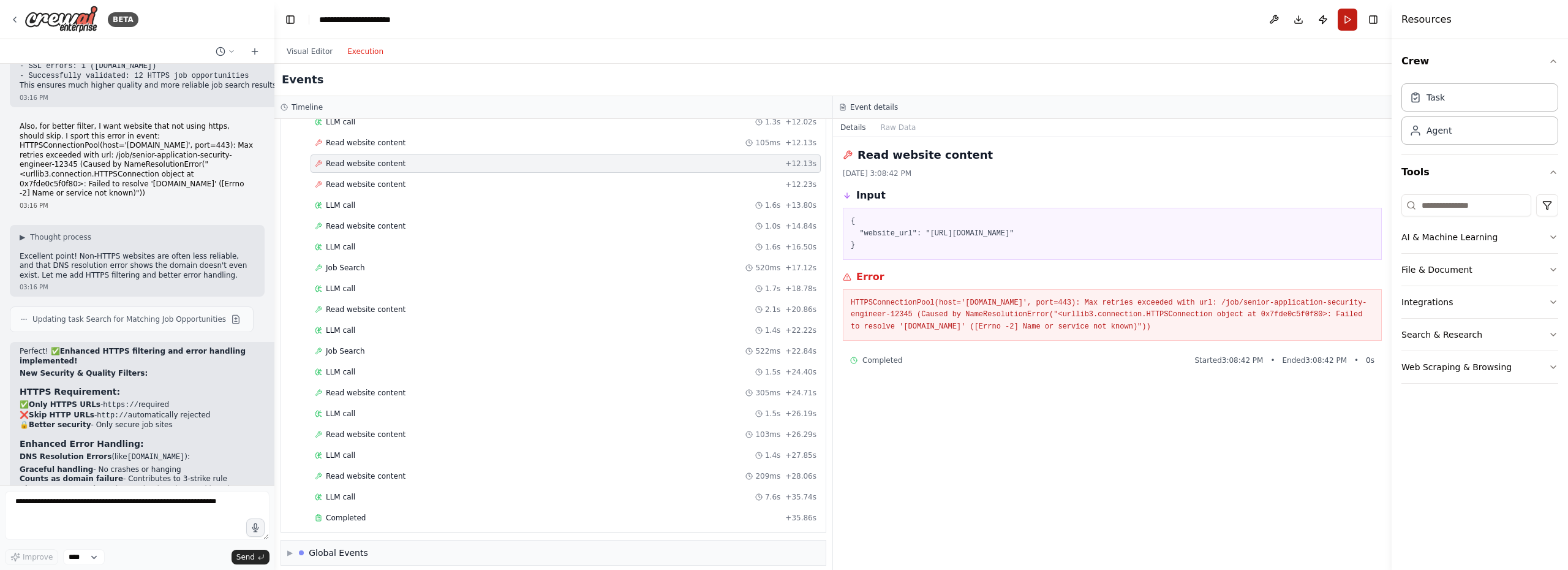
click at [1347, 19] on button "Run" at bounding box center [1347, 19] width 19 height 22
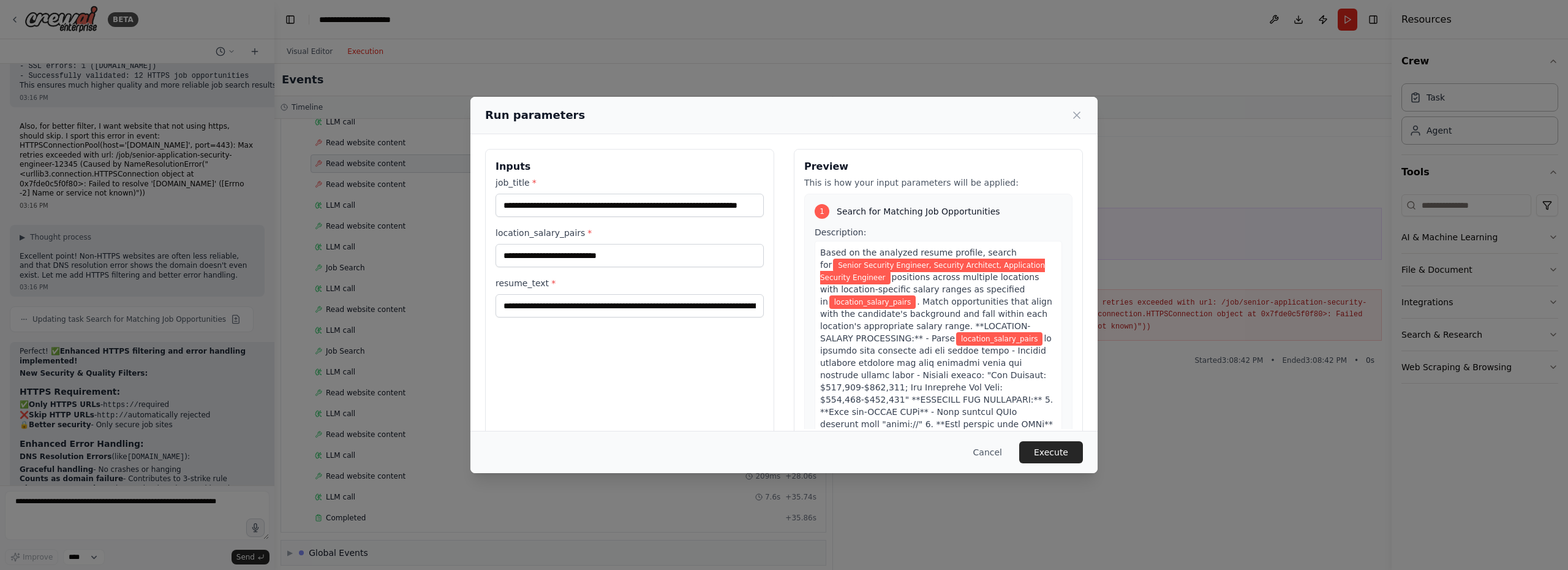
click at [113, 314] on div "**********" at bounding box center [784, 285] width 1568 height 570
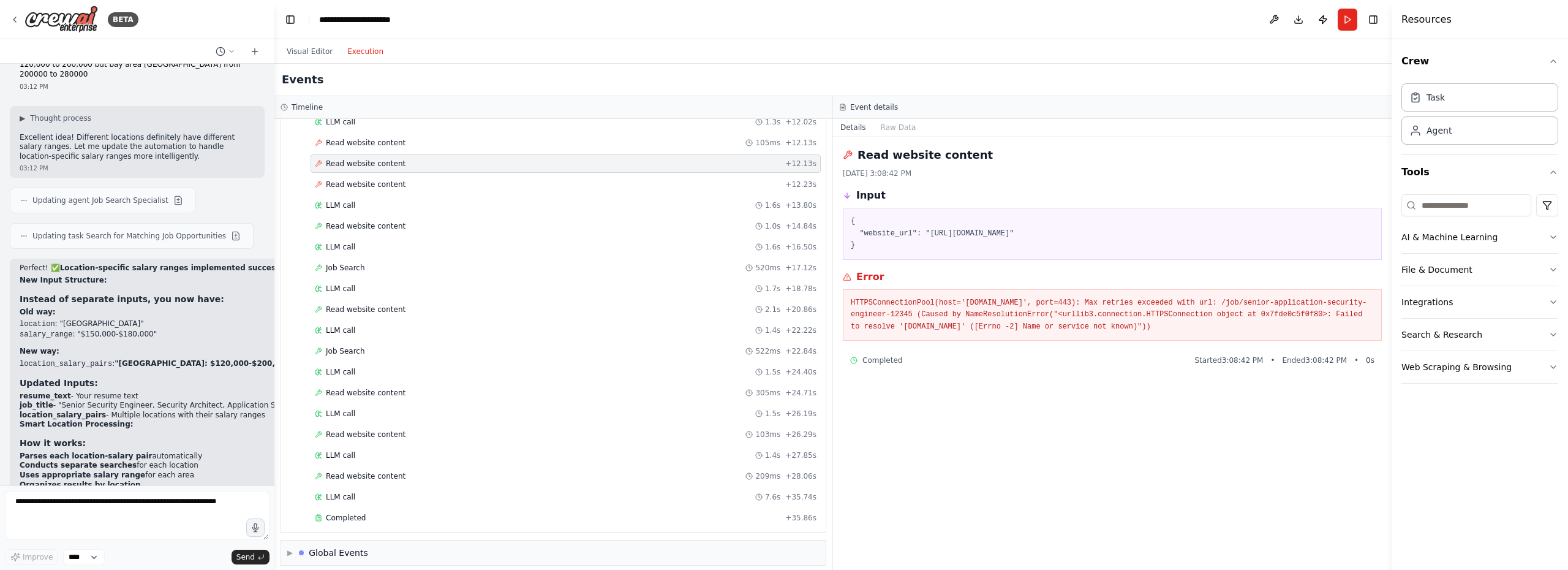
scroll to position [13171, 0]
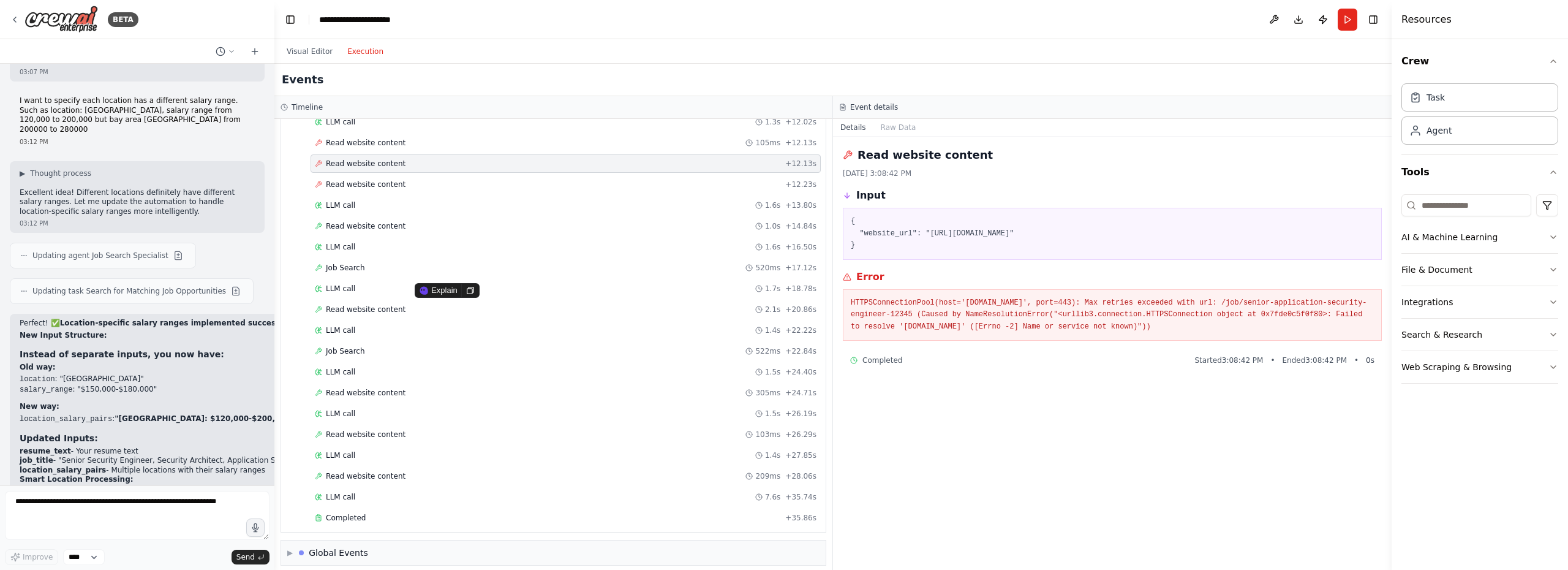
drag, startPoint x: 24, startPoint y: 313, endPoint x: 204, endPoint y: 311, distance: 180.0
copy code "[GEOGRAPHIC_DATA] Area: $200,000-$280,000"
click at [1345, 24] on button "Run" at bounding box center [1347, 19] width 19 height 22
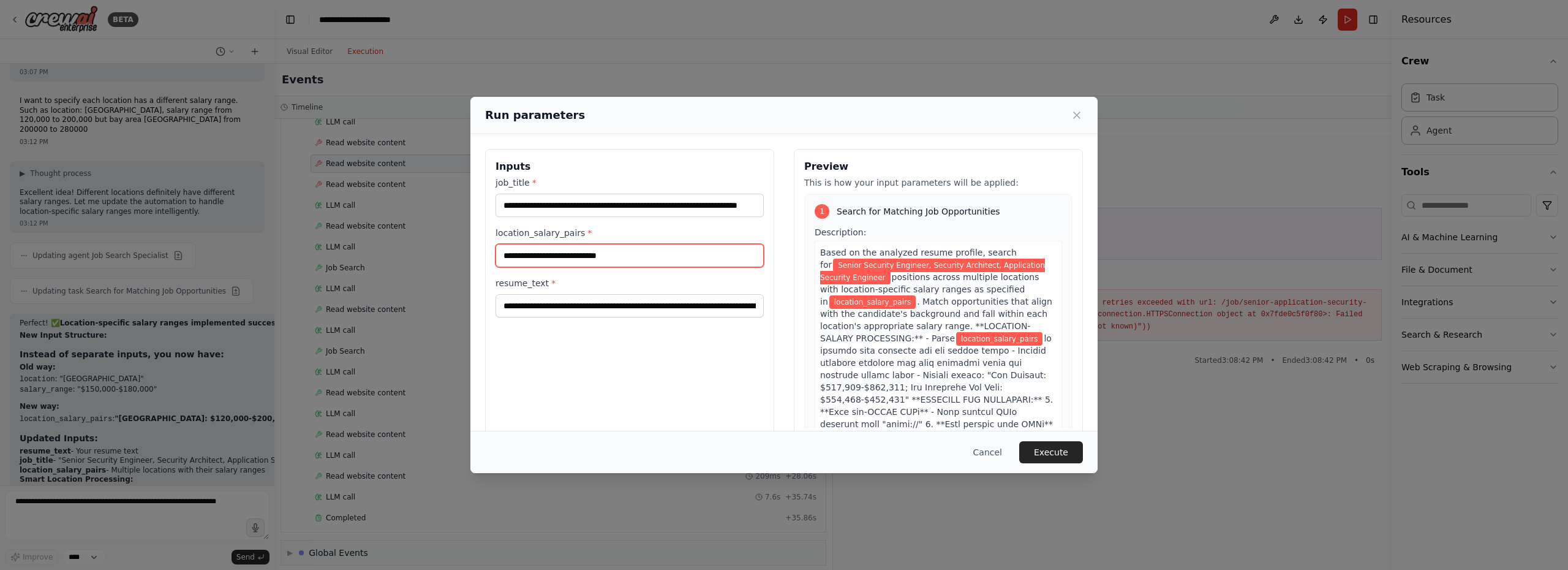
click at [615, 257] on input "location_salary_pairs *" at bounding box center [630, 255] width 268 height 23
drag, startPoint x: 621, startPoint y: 255, endPoint x: 495, endPoint y: 256, distance: 126.0
click at [495, 256] on div "**********" at bounding box center [630, 294] width 289 height 290
paste input "**********"
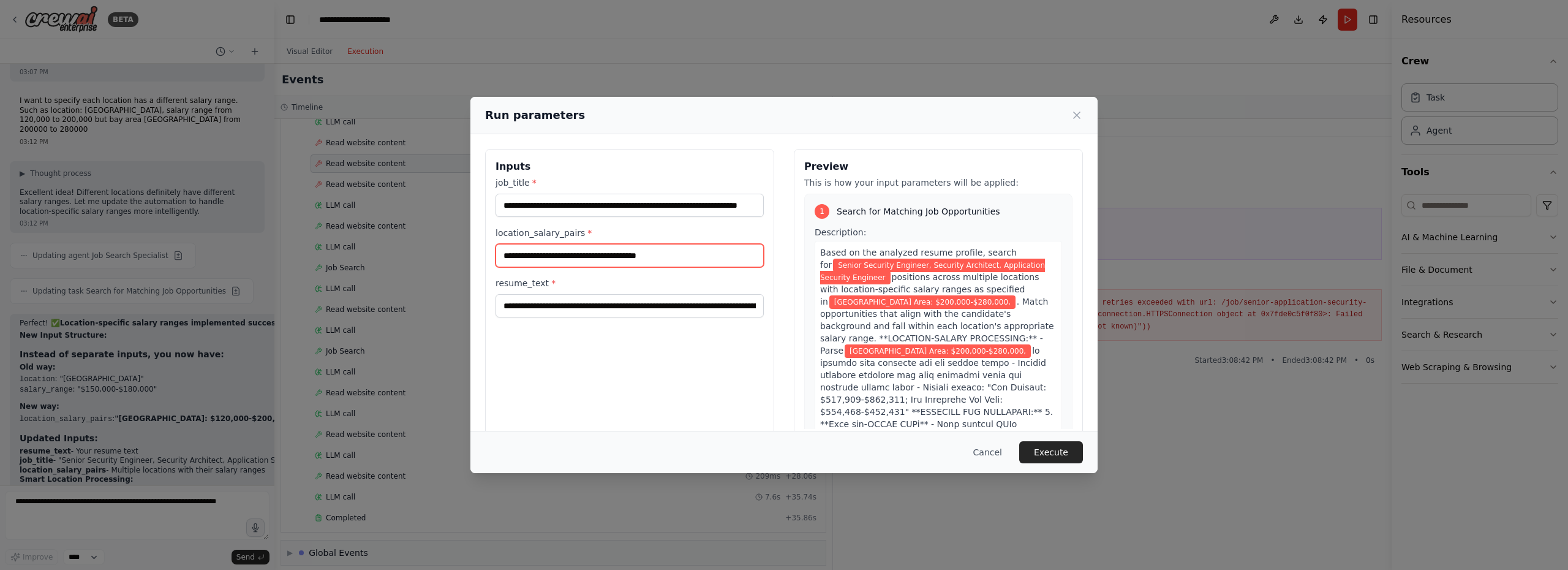
type input "**********"
click at [194, 335] on div "**********" at bounding box center [784, 285] width 1568 height 570
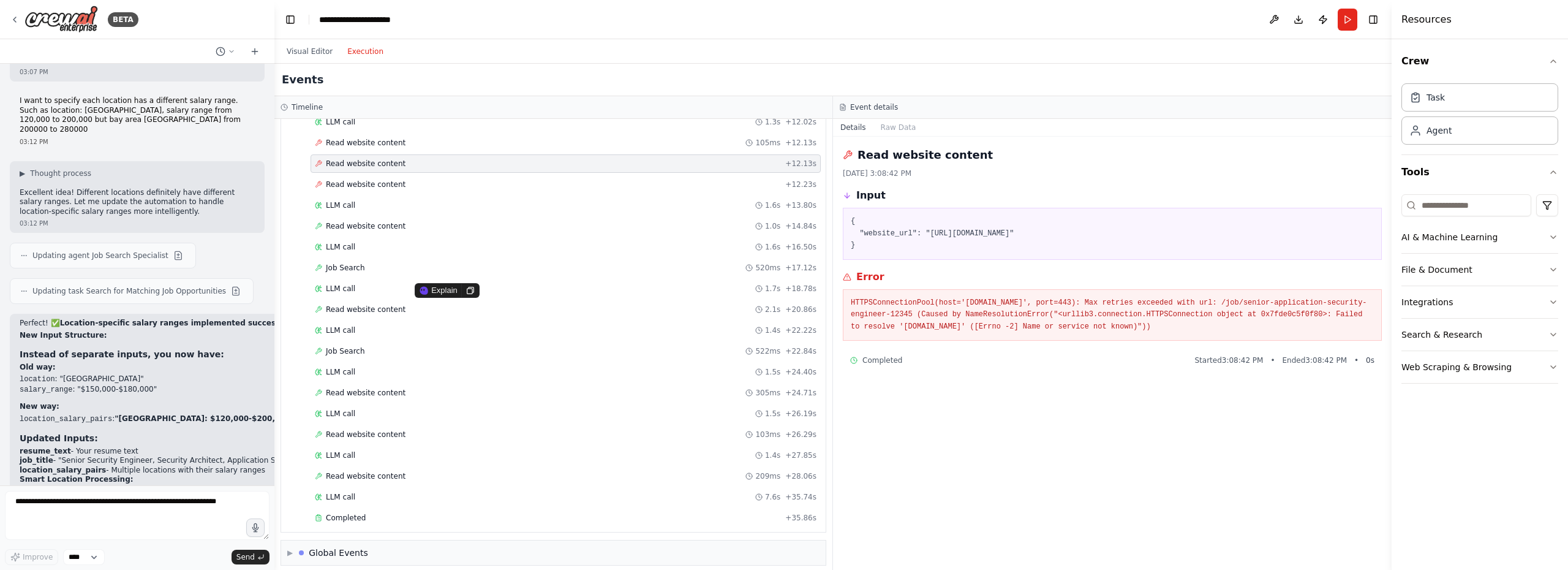
drag, startPoint x: 19, startPoint y: 337, endPoint x: 165, endPoint y: 342, distance: 146.1
copy code ""Los Angeles: $120,000-$200,000;"
click at [1346, 25] on button "Run" at bounding box center [1347, 19] width 19 height 22
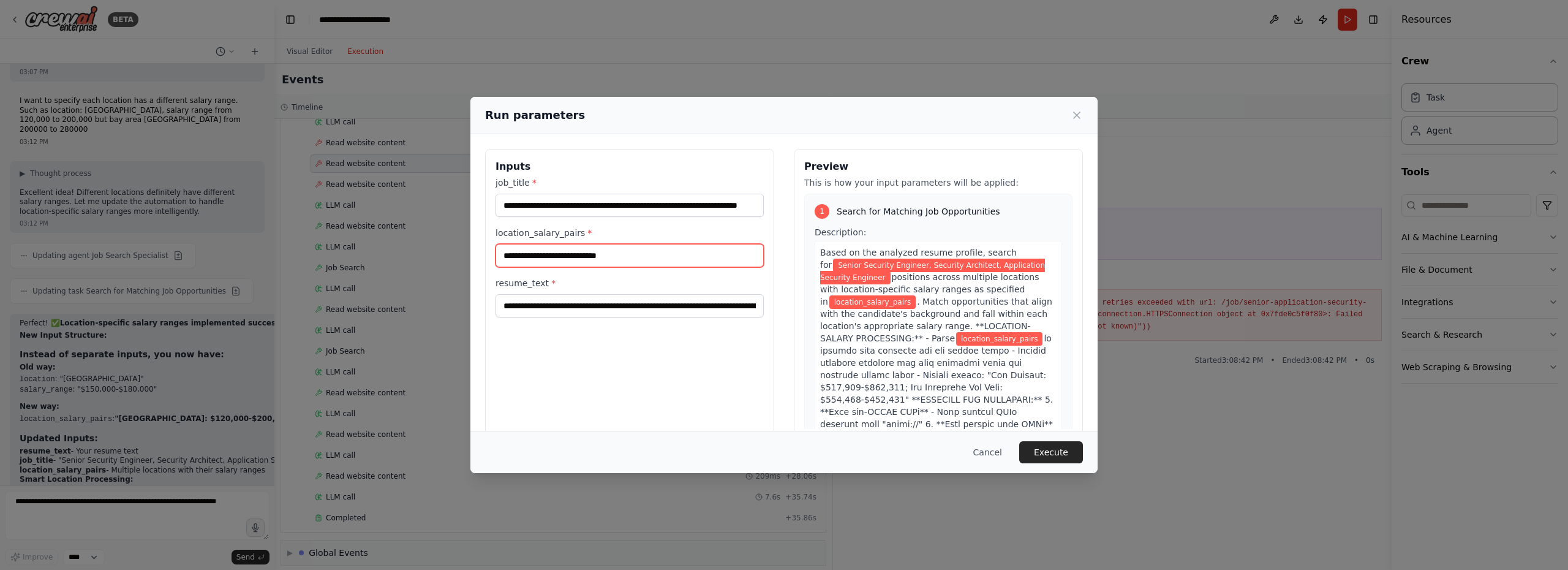
click at [509, 256] on input "location_salary_pairs *" at bounding box center [630, 255] width 268 height 23
paste input "**********"
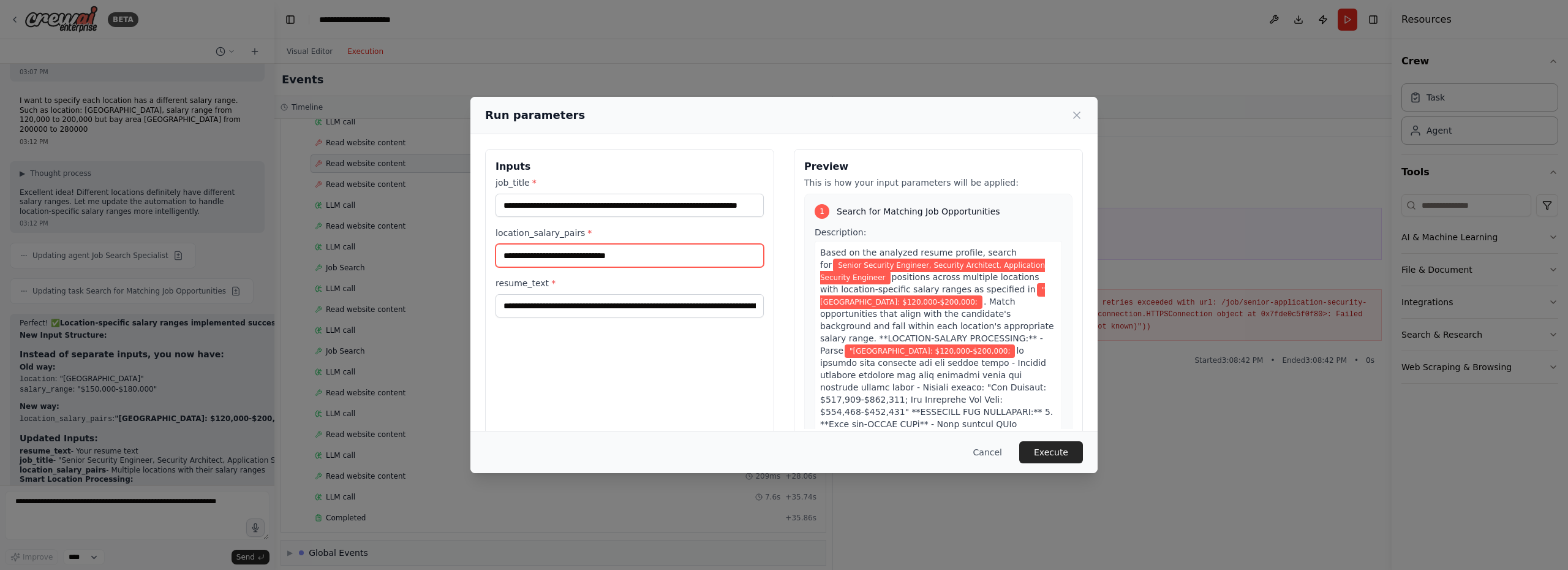
type input "**********"
click at [57, 311] on div "**********" at bounding box center [784, 285] width 1568 height 570
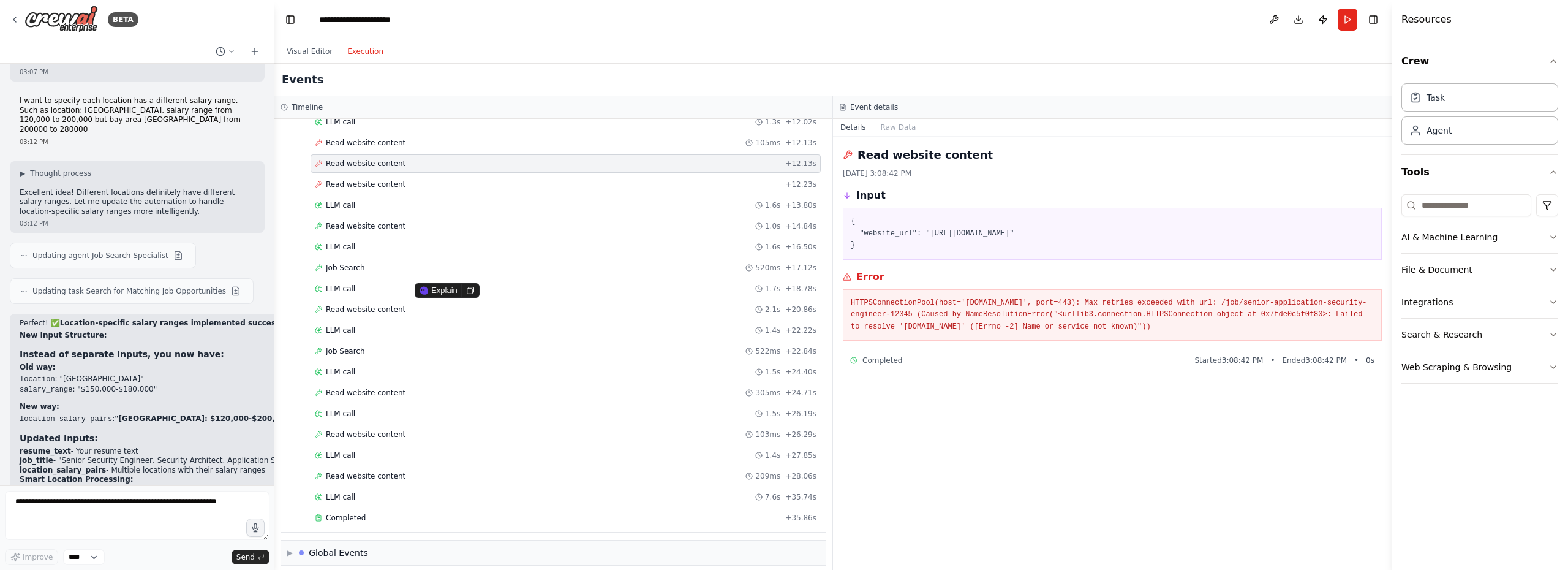
drag, startPoint x: 24, startPoint y: 313, endPoint x: 224, endPoint y: 314, distance: 200.0
copy code "San Francisco Bay Area: $200,000-$280,000""
click at [1347, 16] on button "Run" at bounding box center [1347, 19] width 19 height 22
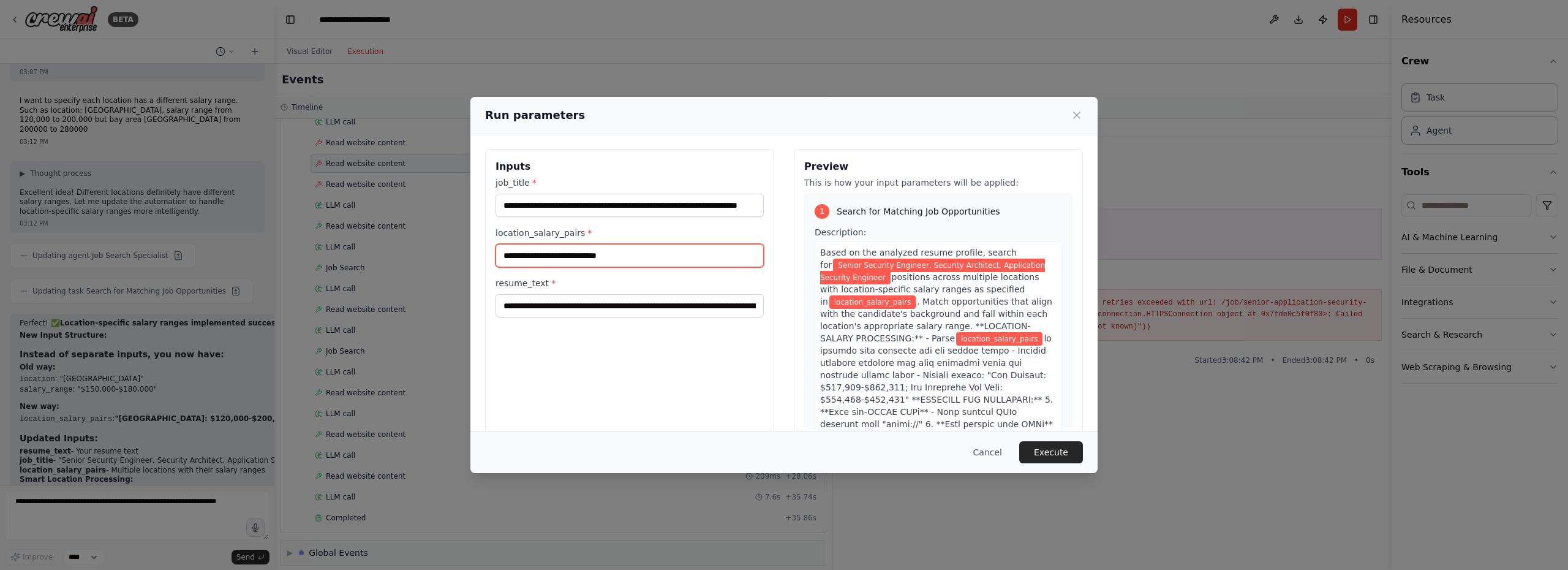
click at [635, 263] on input "location_salary_pairs *" at bounding box center [630, 255] width 268 height 23
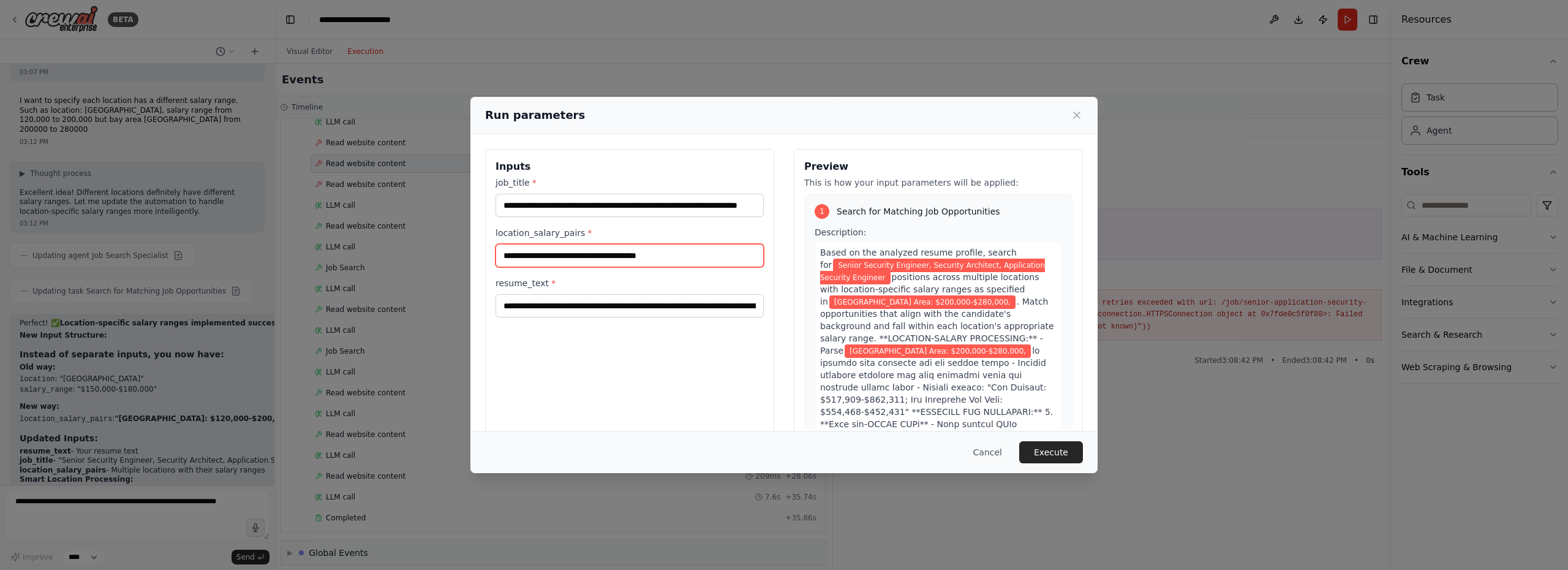
click at [704, 257] on input "**********" at bounding box center [630, 255] width 268 height 23
paste input "**********"
type input "**********"
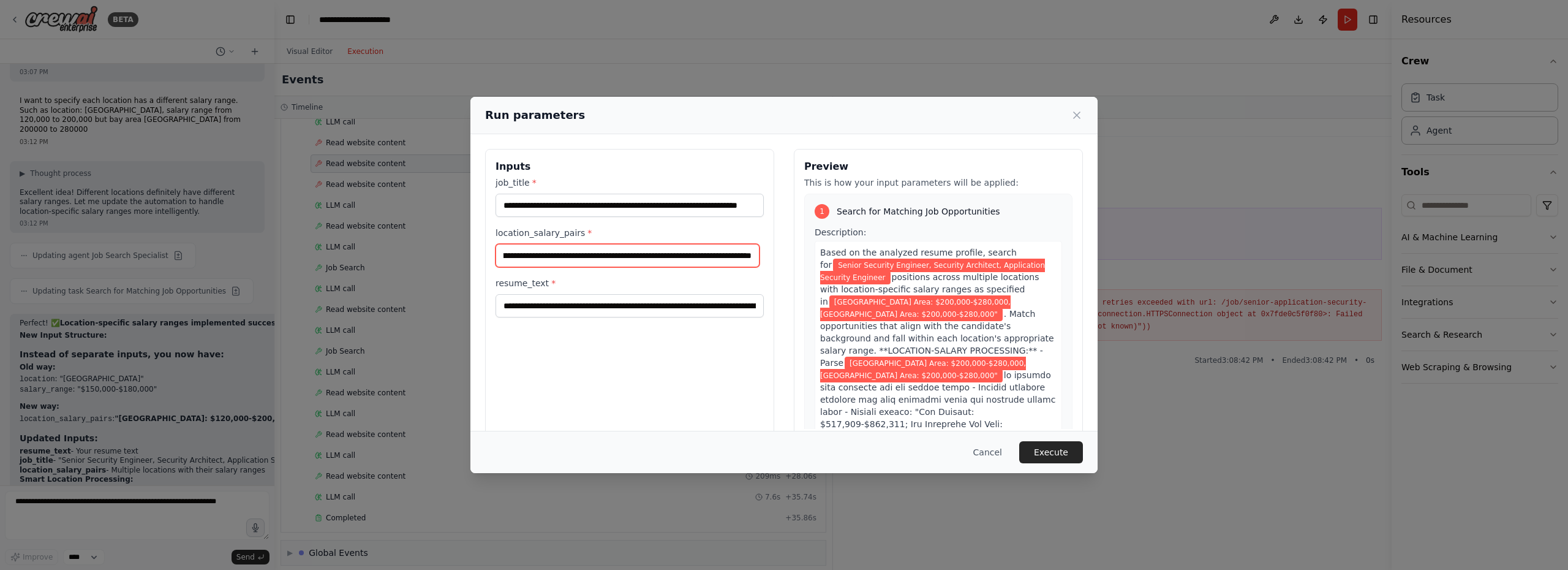
scroll to position [0, 0]
click at [575, 255] on input "**********" at bounding box center [628, 255] width 264 height 23
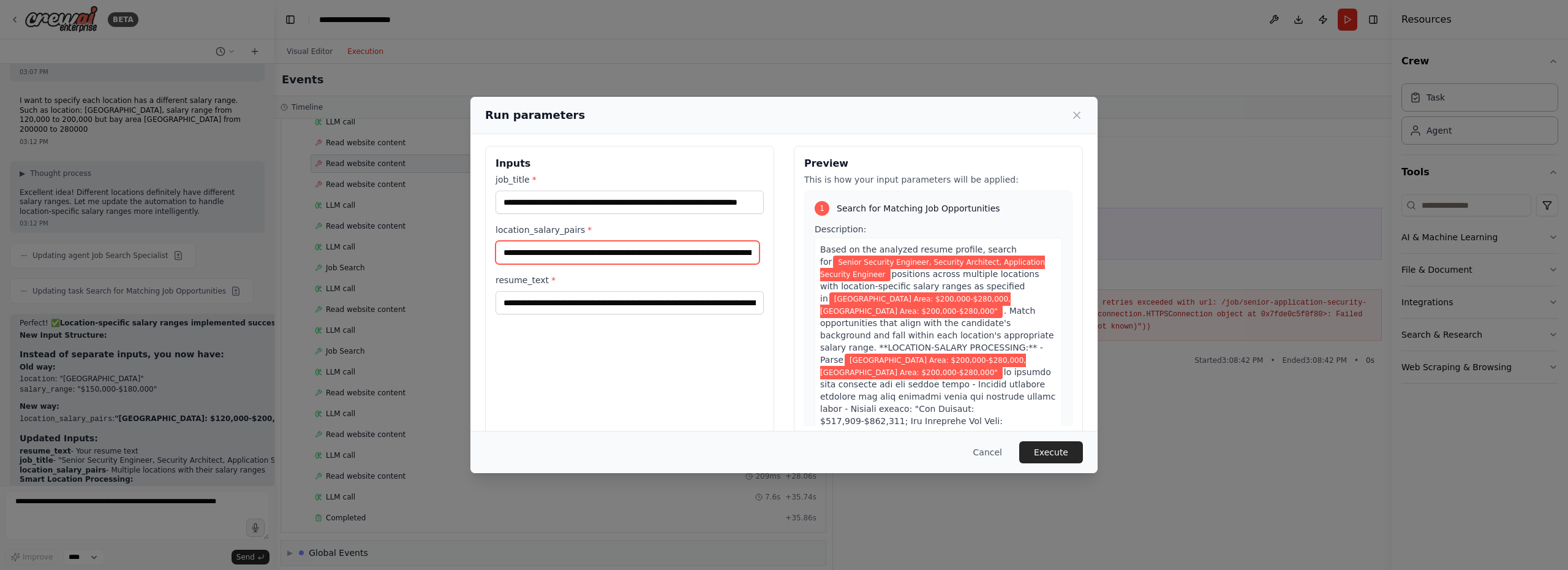
drag, startPoint x: 575, startPoint y: 255, endPoint x: 449, endPoint y: 255, distance: 126.0
click at [449, 255] on div "**********" at bounding box center [784, 285] width 1568 height 570
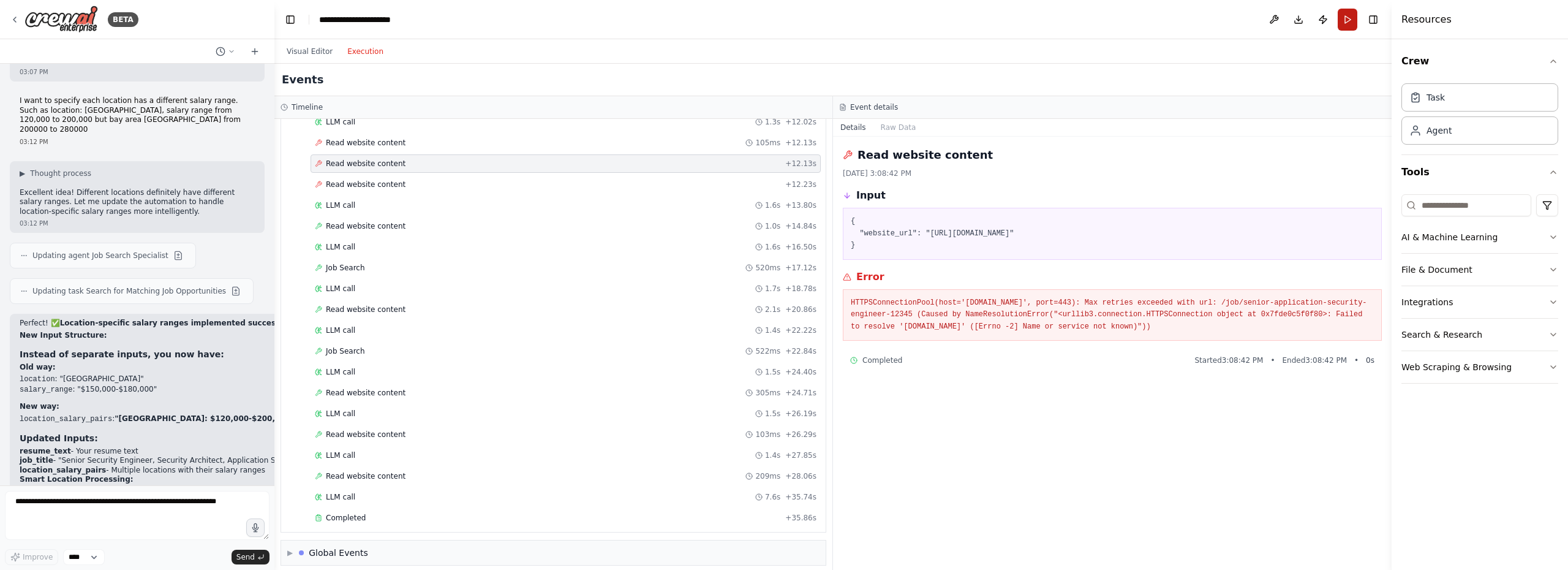
click at [1348, 23] on button "Run" at bounding box center [1347, 19] width 19 height 22
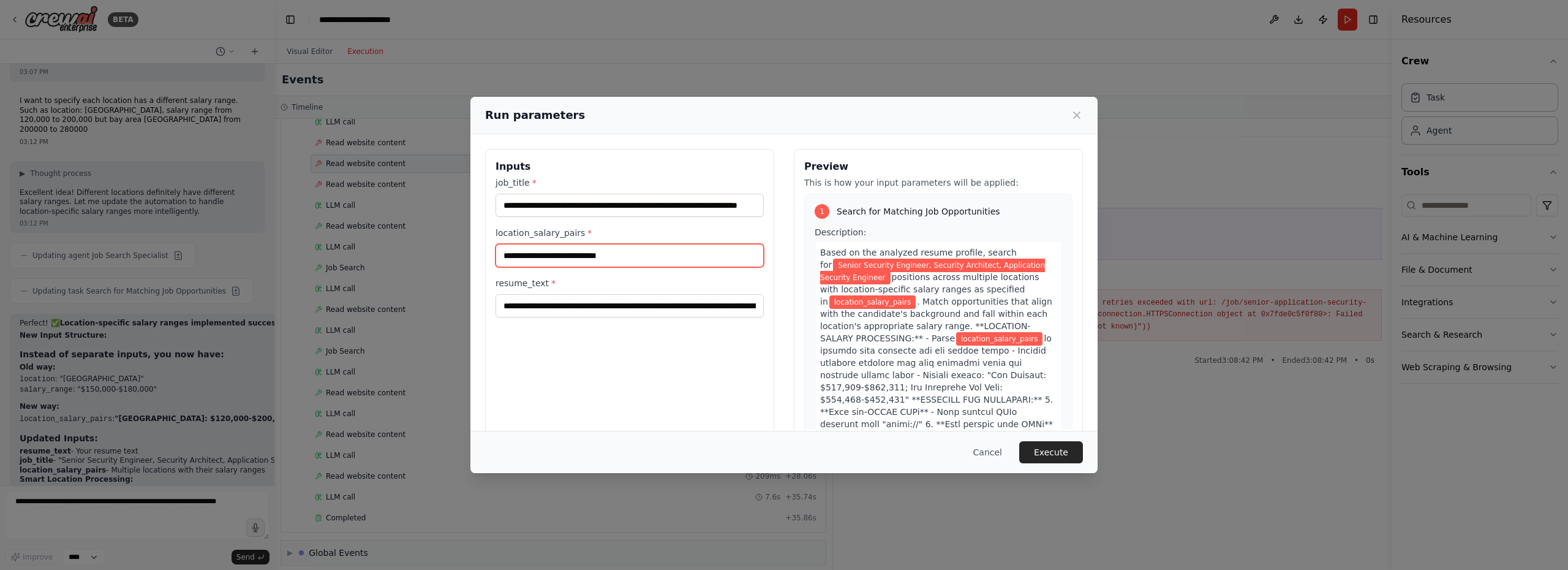
click at [603, 257] on input "location_salary_pairs *" at bounding box center [630, 255] width 268 height 23
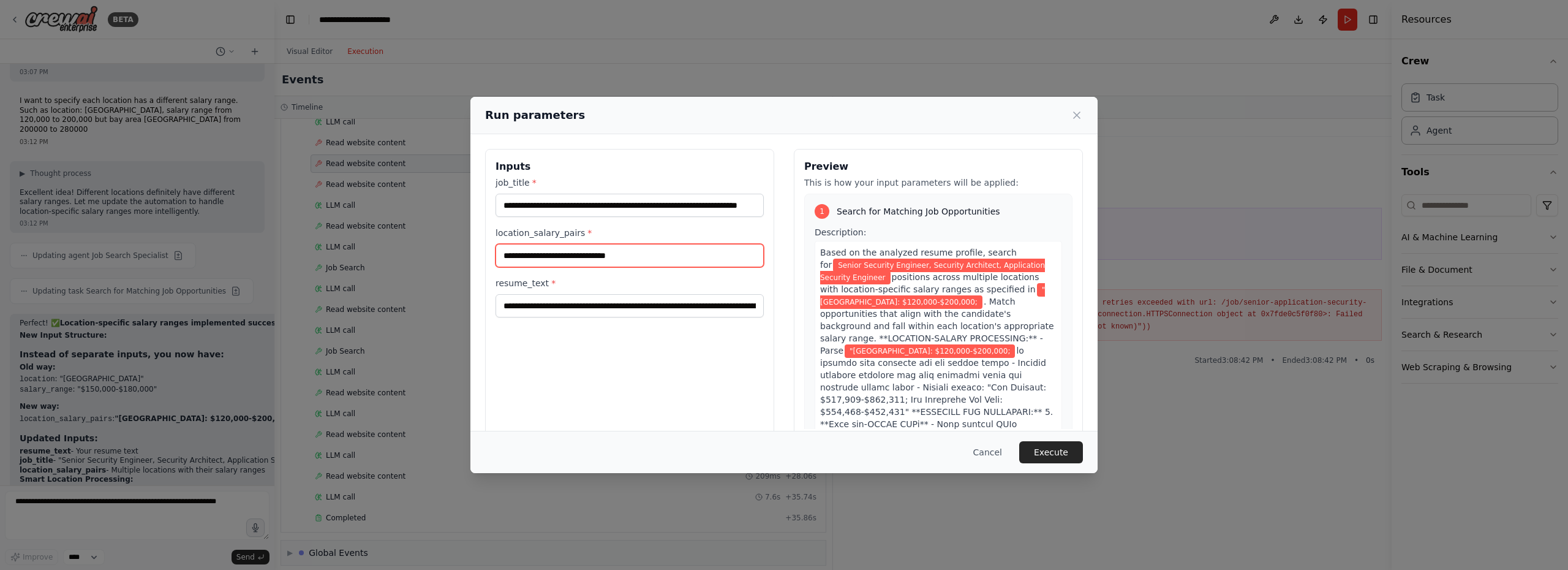
paste input "**********"
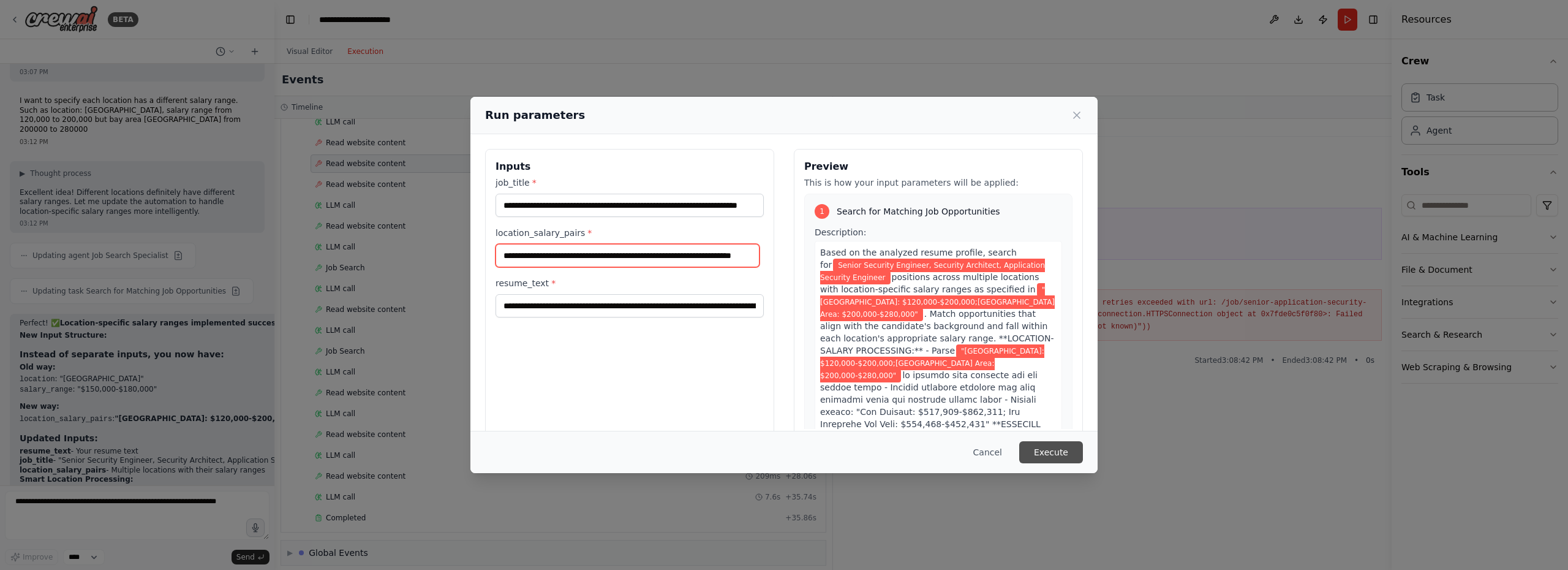
type input "**********"
click at [1057, 454] on button "Execute" at bounding box center [1051, 452] width 64 height 22
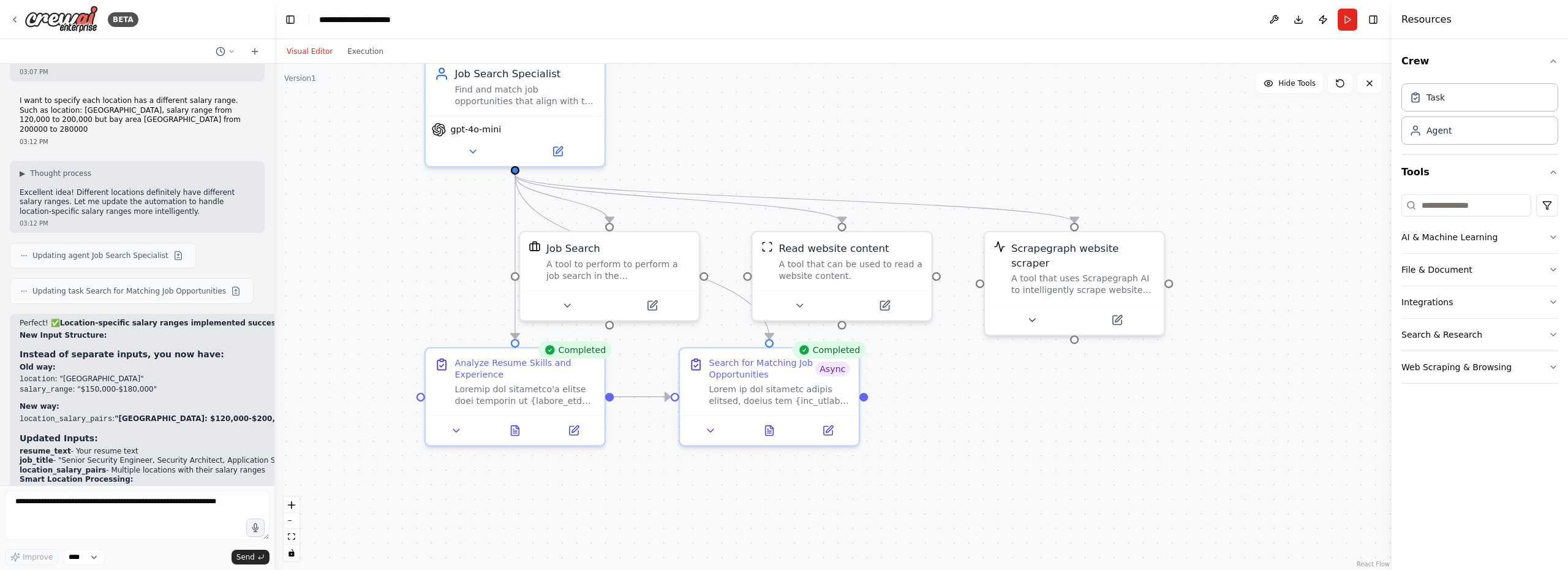
click at [308, 51] on button "Visual Editor" at bounding box center [309, 52] width 60 height 15
click at [771, 432] on icon at bounding box center [769, 428] width 8 height 10
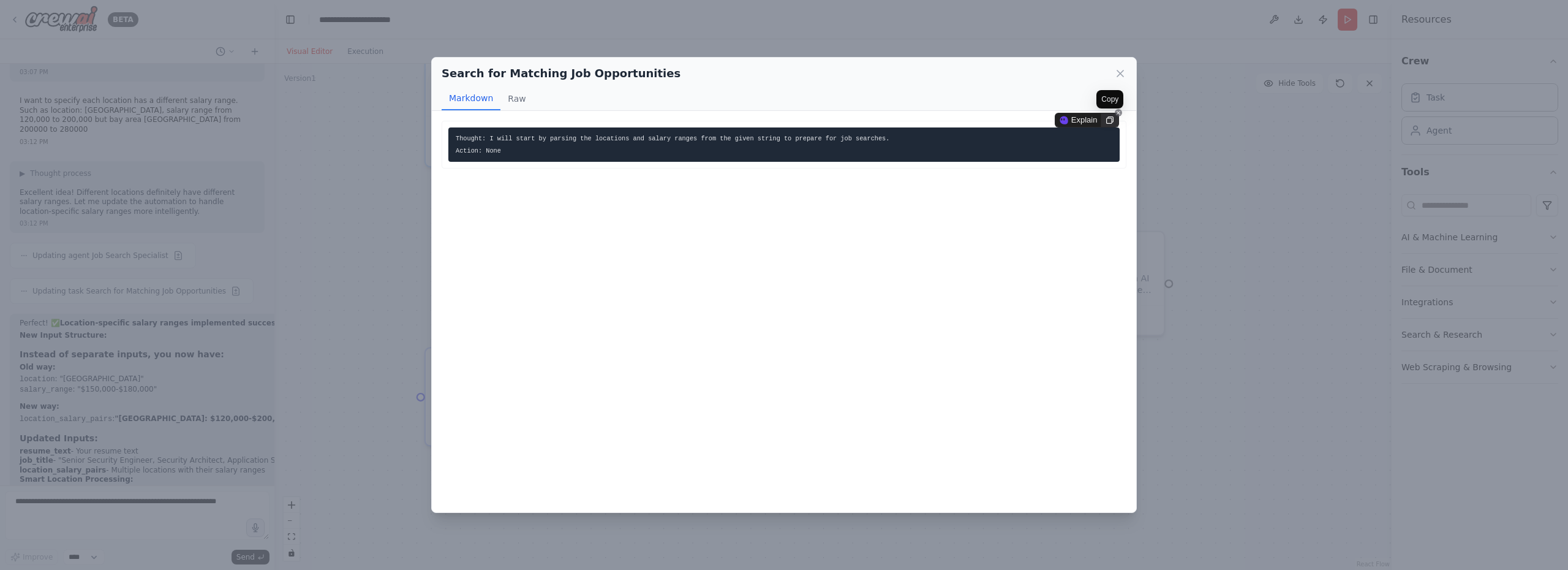
click at [1106, 120] on icon at bounding box center [1110, 120] width 10 height 10
click at [72, 529] on div "Search for Matching Job Opportunities Markdown Raw Thought: I will start by par…" at bounding box center [784, 285] width 1568 height 570
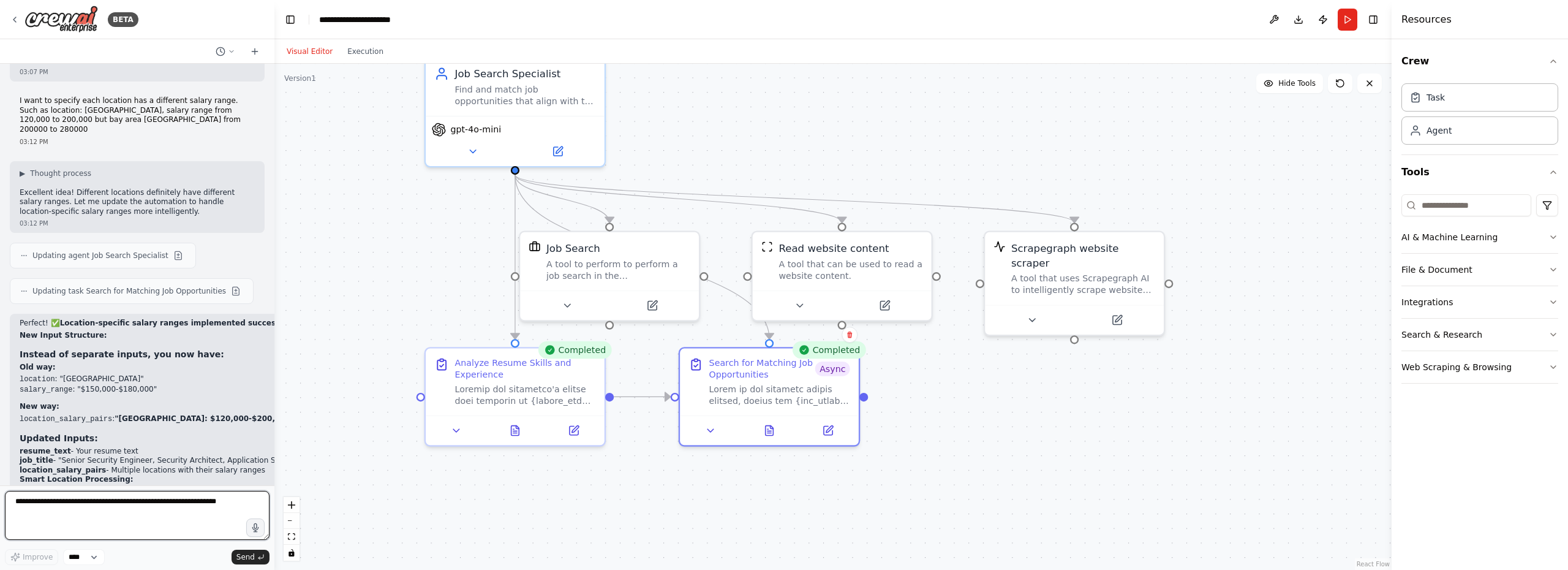
click at [60, 513] on textarea at bounding box center [137, 515] width 265 height 49
paste textarea "**********"
type textarea "**********"
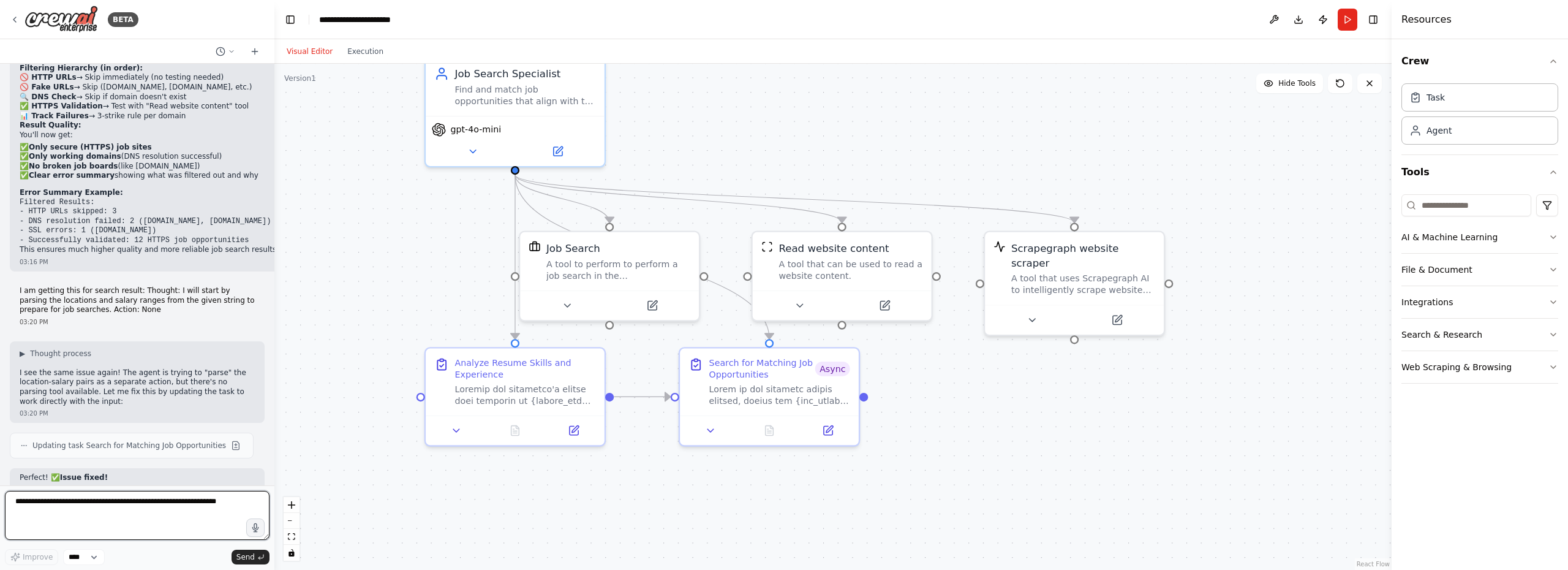
scroll to position [14827, 0]
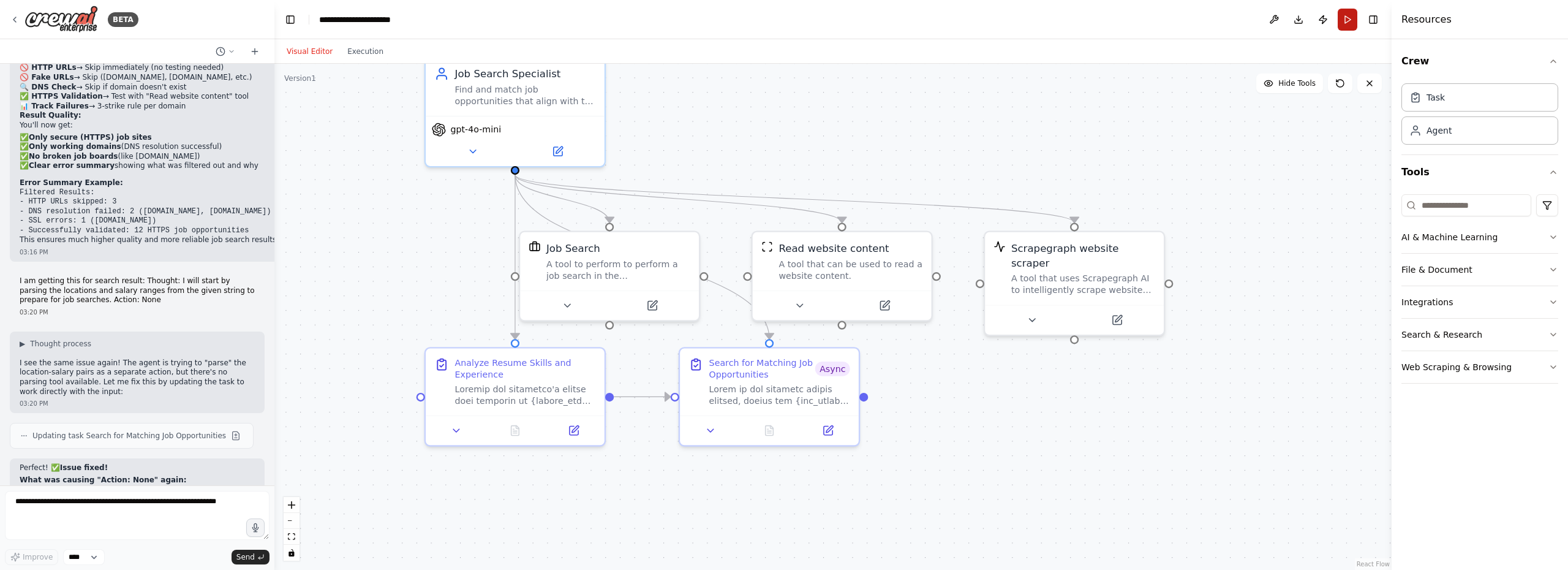
click at [1352, 20] on button "Run" at bounding box center [1347, 19] width 19 height 22
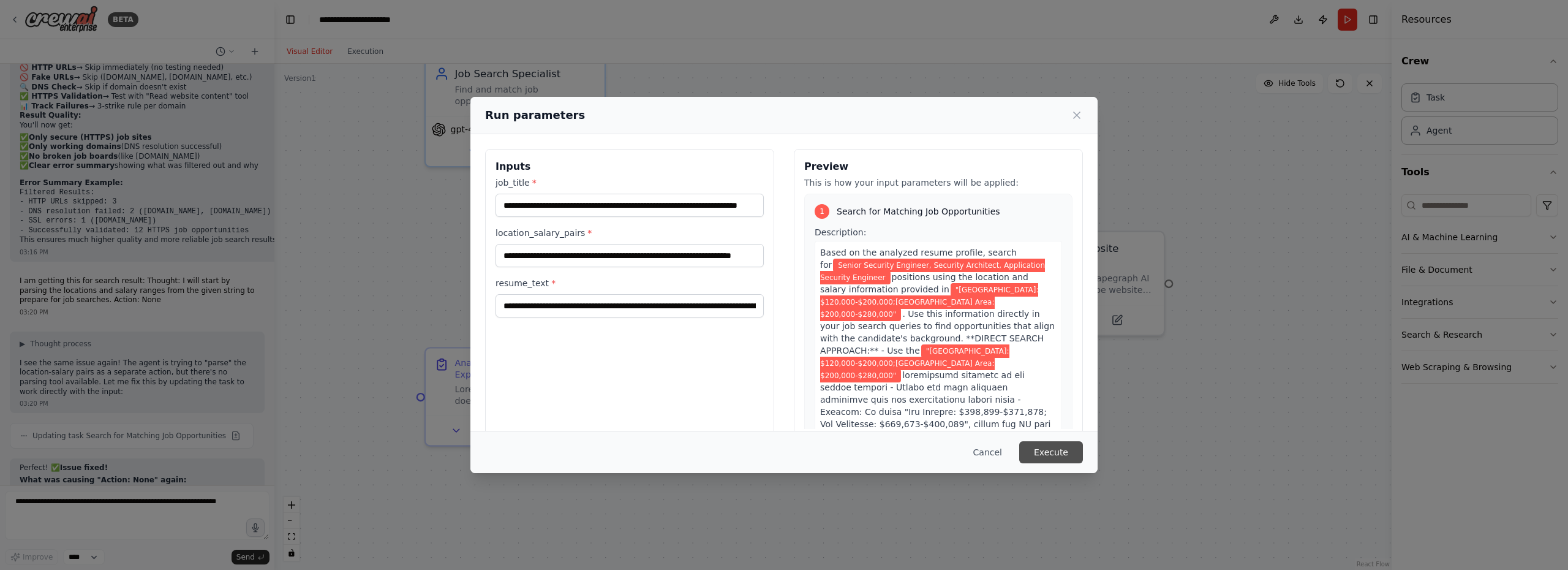
click at [1058, 449] on button "Execute" at bounding box center [1051, 452] width 64 height 22
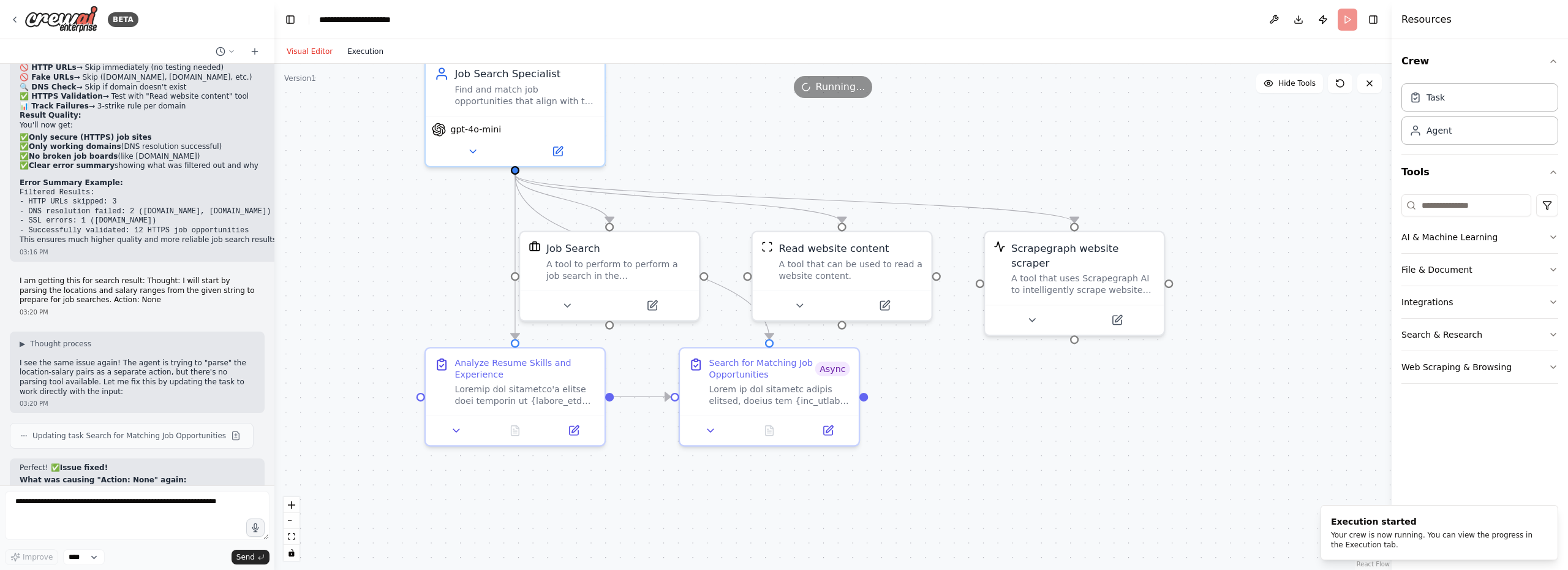
click at [361, 49] on button "Execution" at bounding box center [366, 52] width 51 height 15
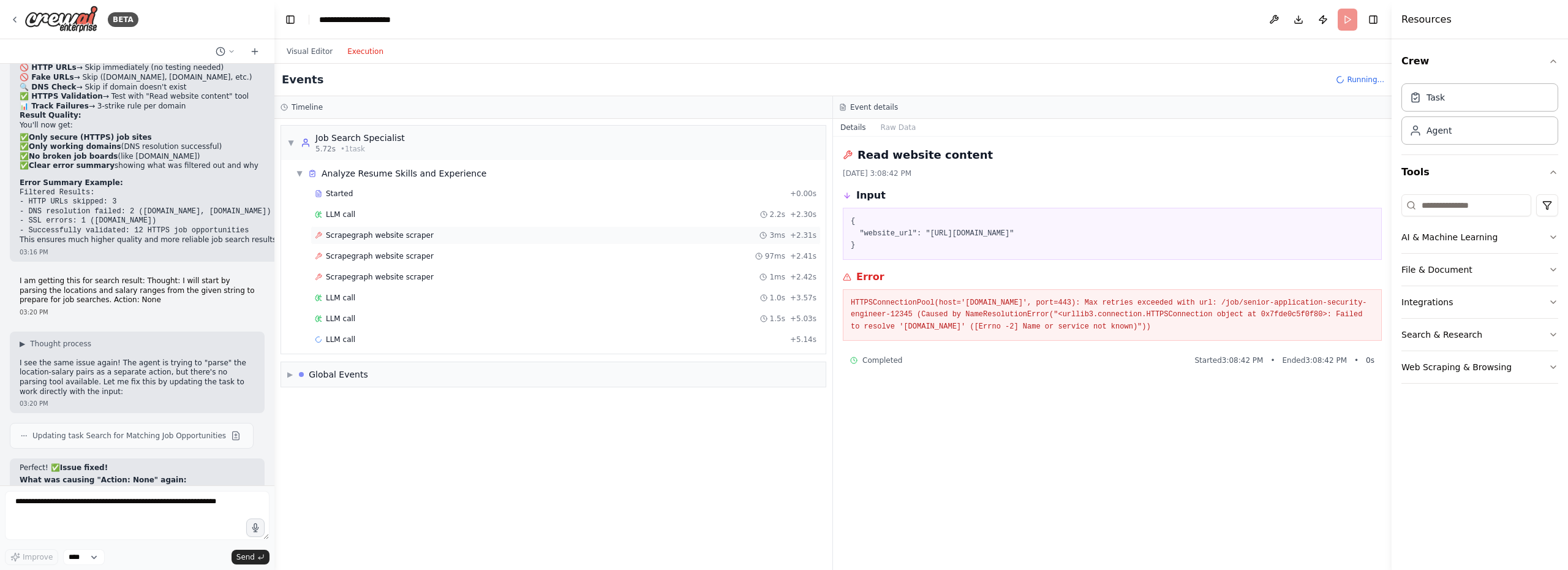
click at [531, 237] on div "Scrapegraph website scraper 3ms + 2.31s" at bounding box center [565, 235] width 501 height 10
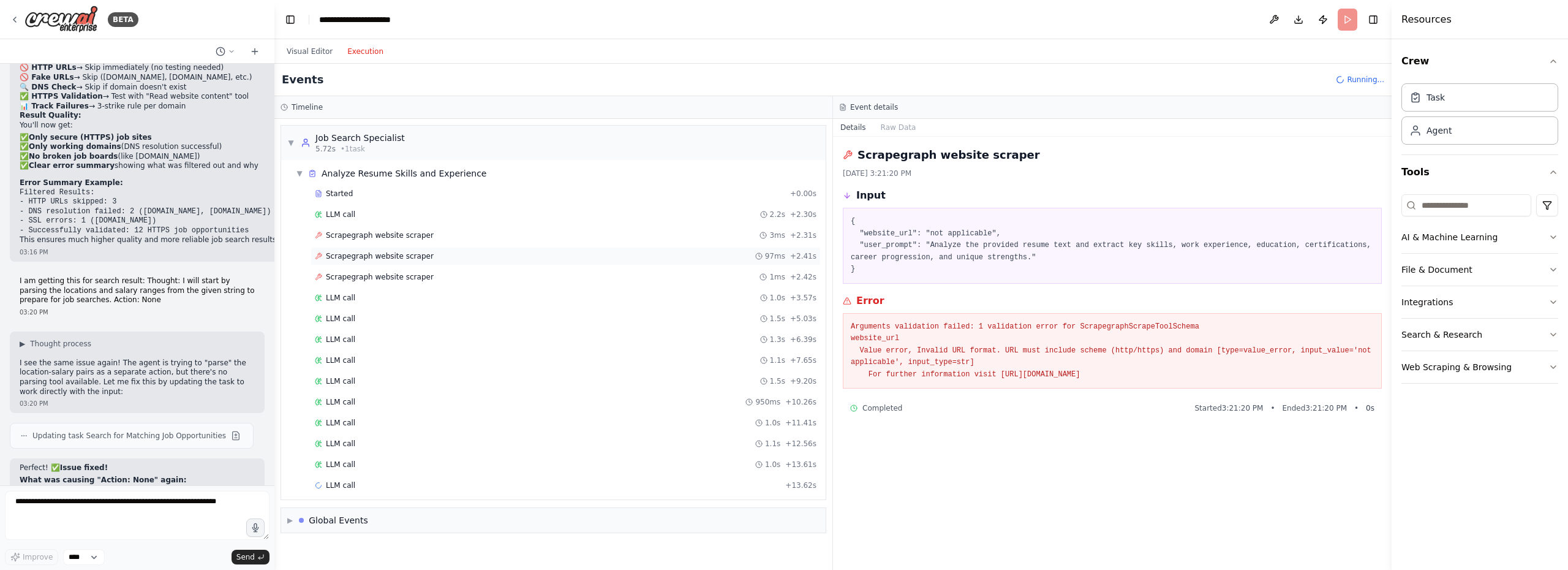
click at [504, 257] on div "Scrapegraph website scraper 97ms + 2.41s" at bounding box center [565, 256] width 501 height 10
click at [463, 279] on div "Scrapegraph website scraper 1ms + 2.42s" at bounding box center [565, 277] width 501 height 10
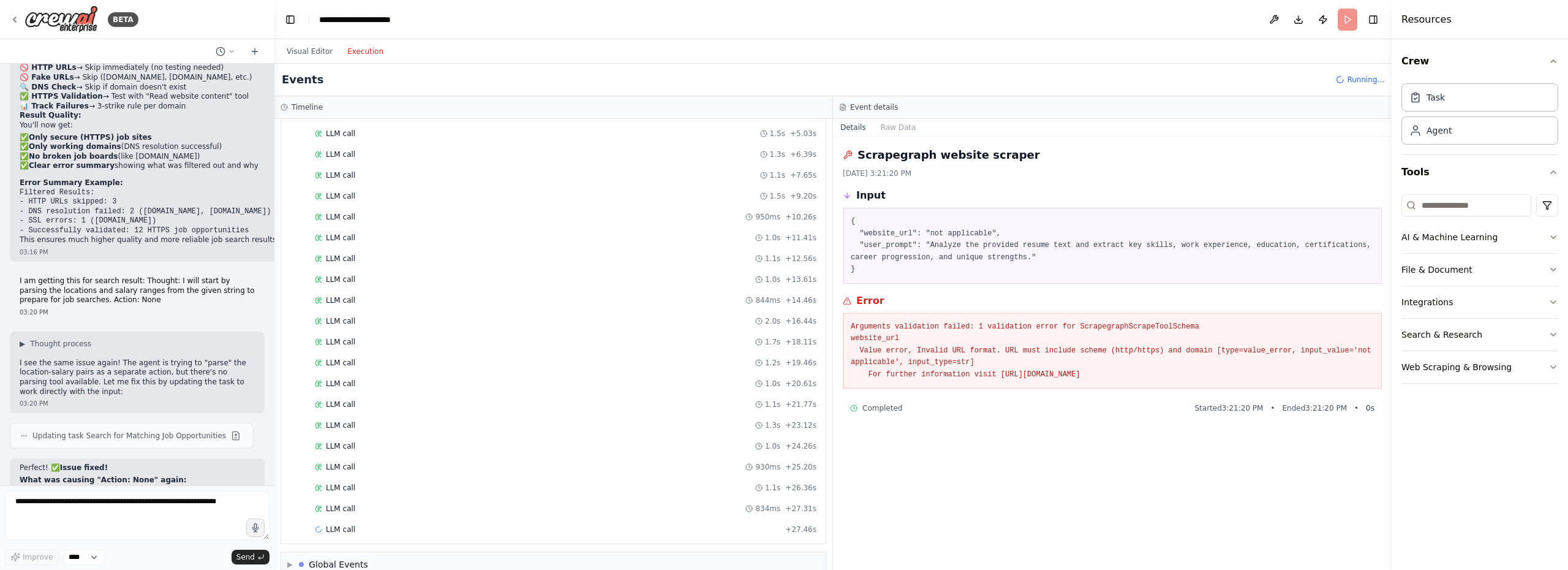
scroll to position [206, 0]
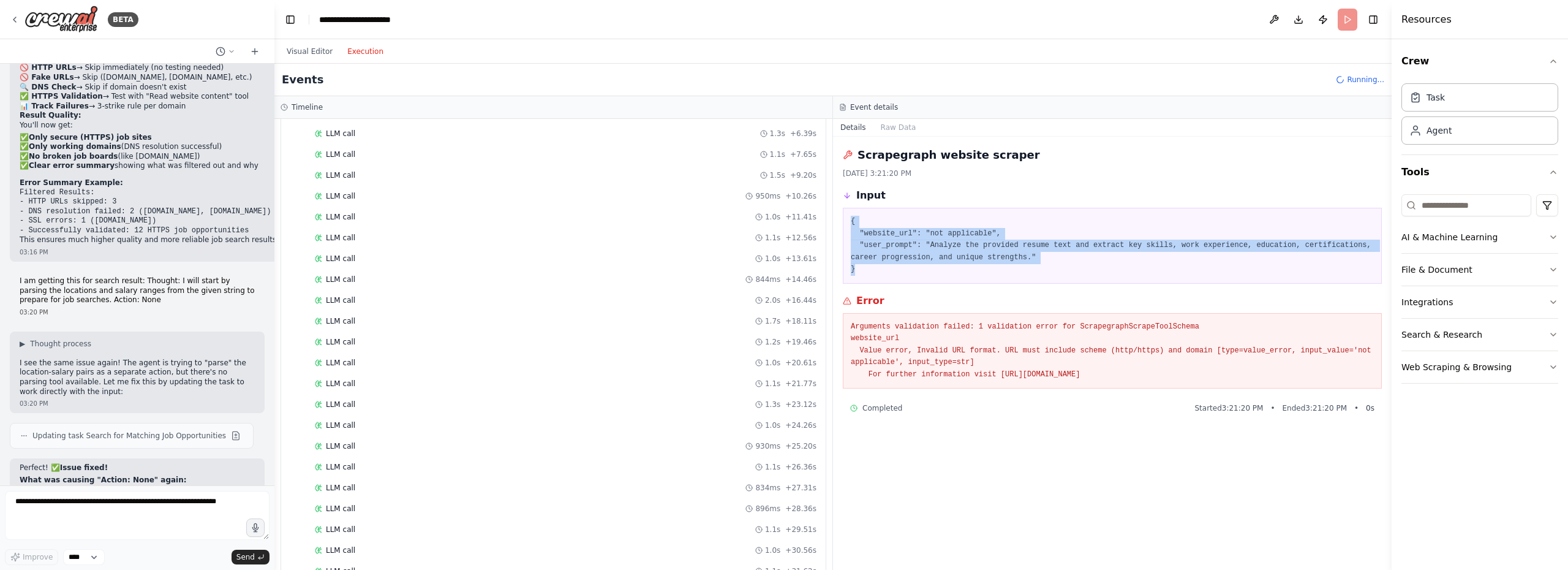
drag, startPoint x: 848, startPoint y: 216, endPoint x: 970, endPoint y: 276, distance: 136.0
click at [970, 276] on div "{ "website_url": "not applicable", "user_prompt": "Analyze the provided resume …" at bounding box center [1112, 245] width 539 height 76
copy pre "{ "website_url": "not applicable", "user_prompt": "Analyze the provided resume …"
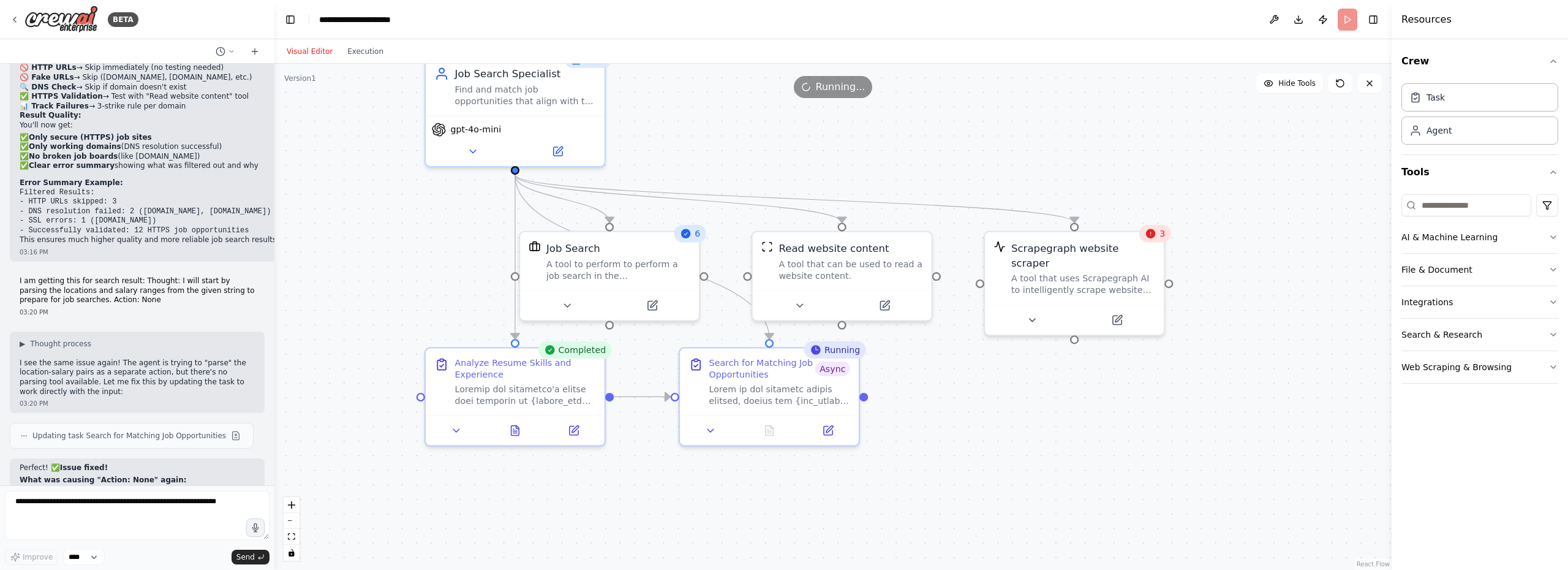
click at [309, 50] on button "Visual Editor" at bounding box center [309, 52] width 60 height 15
click at [130, 510] on textarea at bounding box center [137, 515] width 265 height 49
paste textarea "**********"
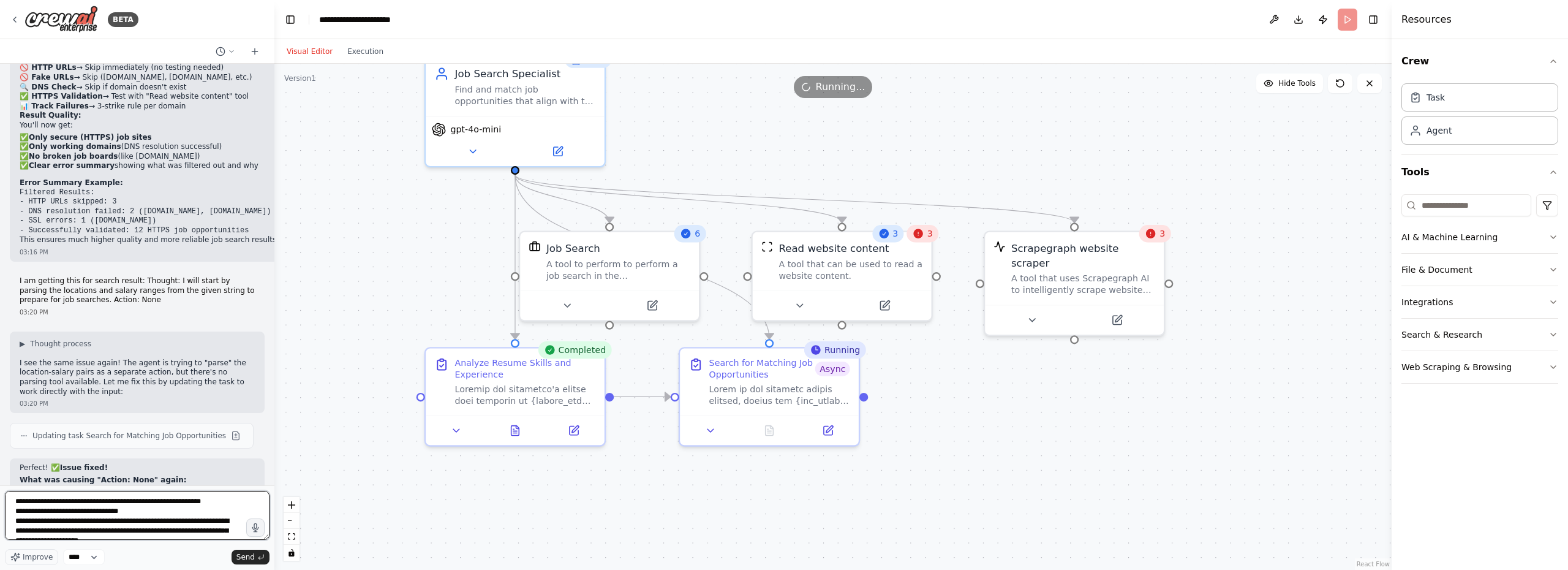
scroll to position [16, 0]
click at [364, 54] on button "Execution" at bounding box center [366, 52] width 51 height 15
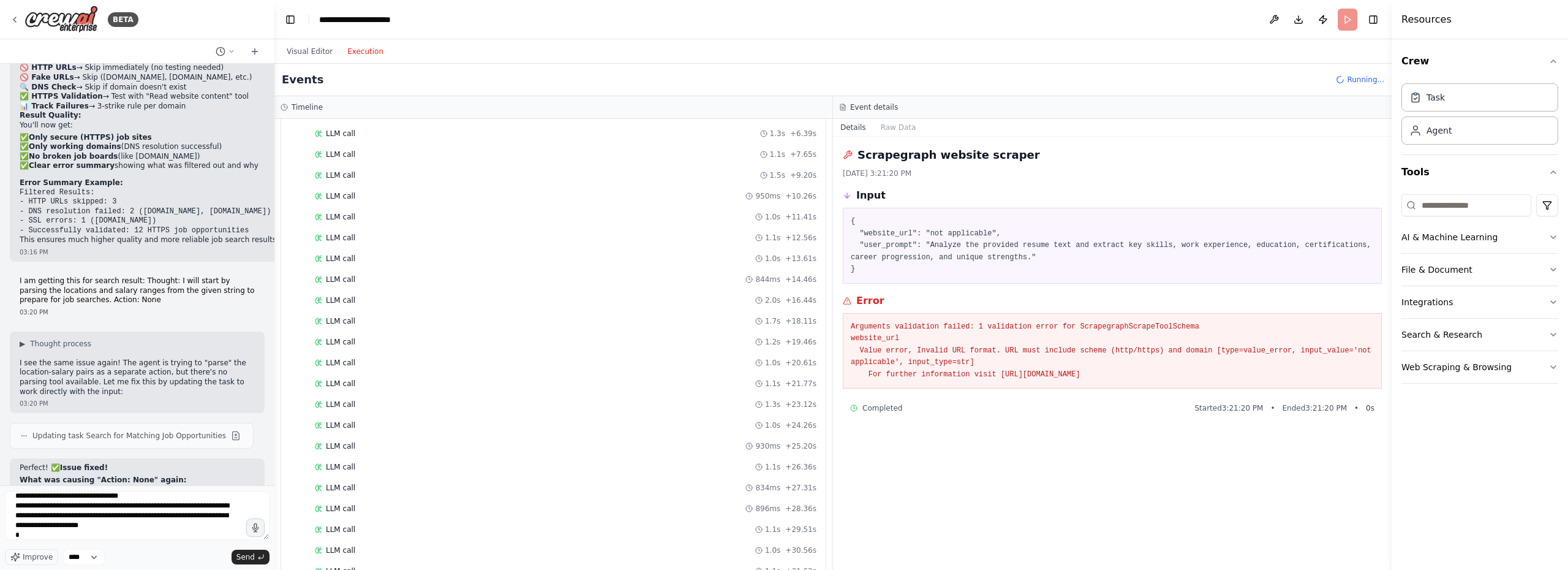
drag, startPoint x: 847, startPoint y: 326, endPoint x: 1267, endPoint y: 381, distance: 423.6
click at [1267, 381] on div "Arguments validation failed: 1 validation error for ScrapegraphScrapeToolSchema…" at bounding box center [1112, 351] width 539 height 76
copy pre "Arguments validation failed: 1 validation error for ScrapegraphScrapeToolSchema…"
click at [130, 534] on textarea "**********" at bounding box center [137, 515] width 265 height 49
paste textarea "**********"
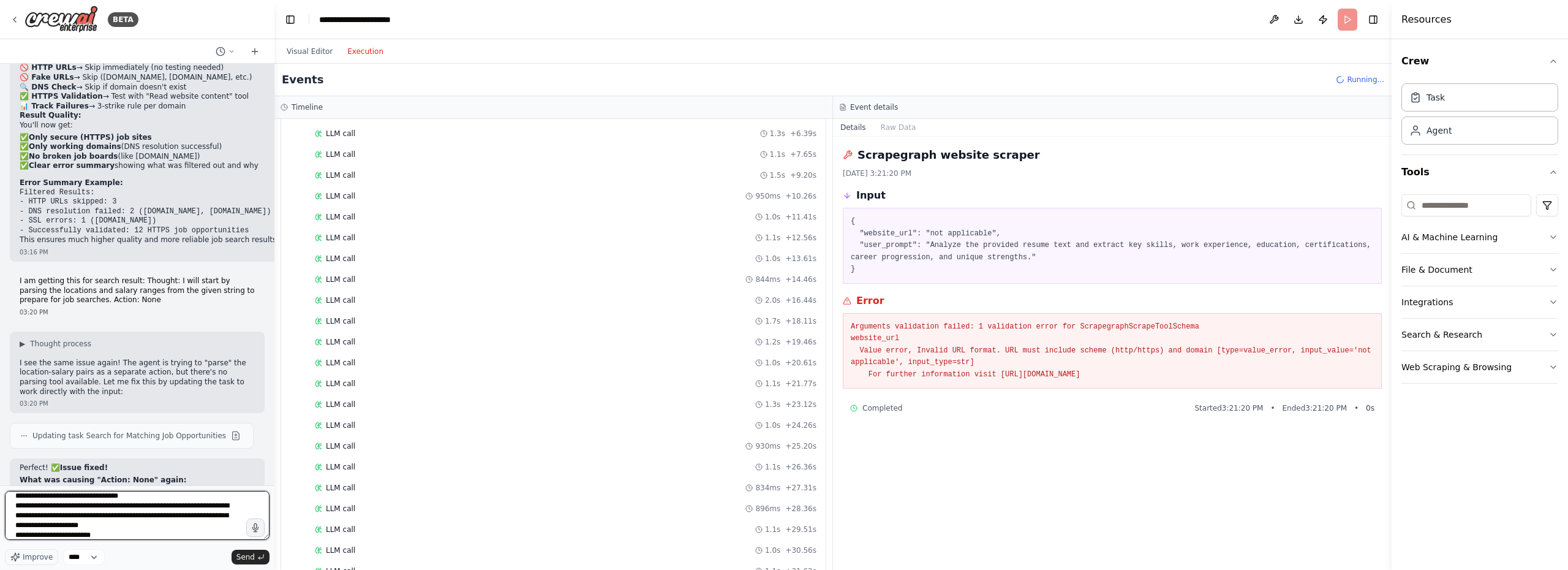
type textarea "**********"
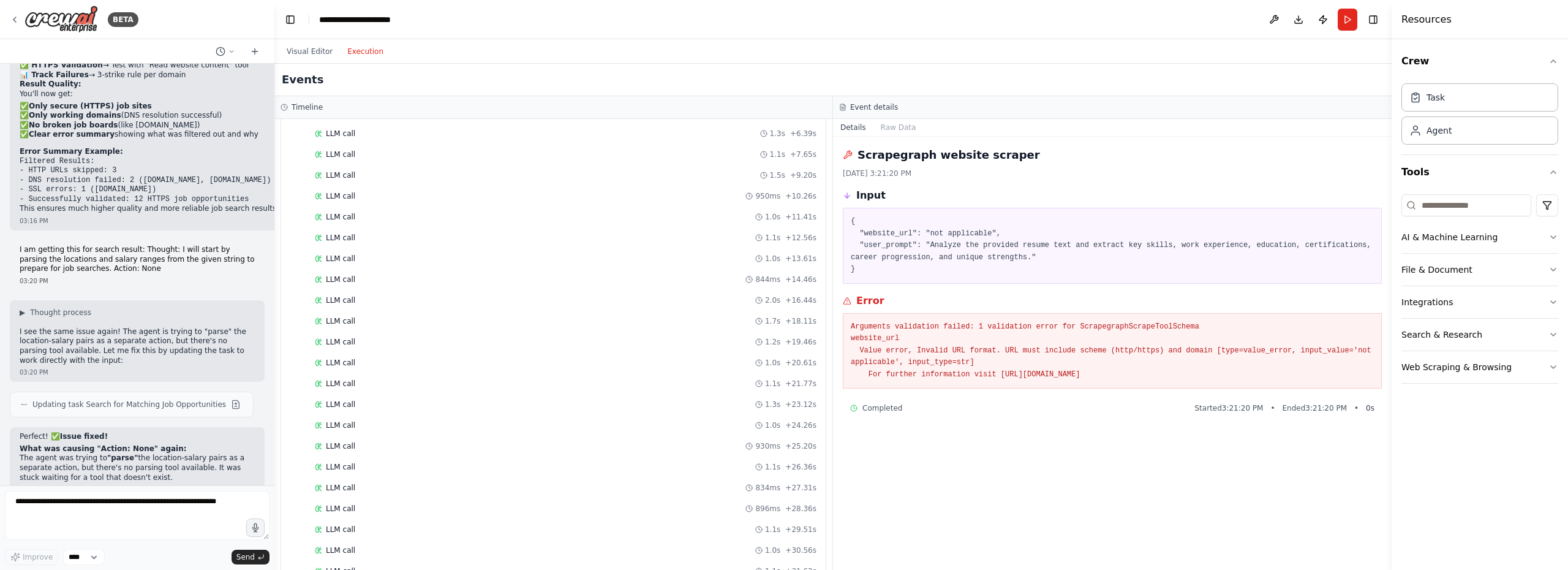
scroll to position [14986, 0]
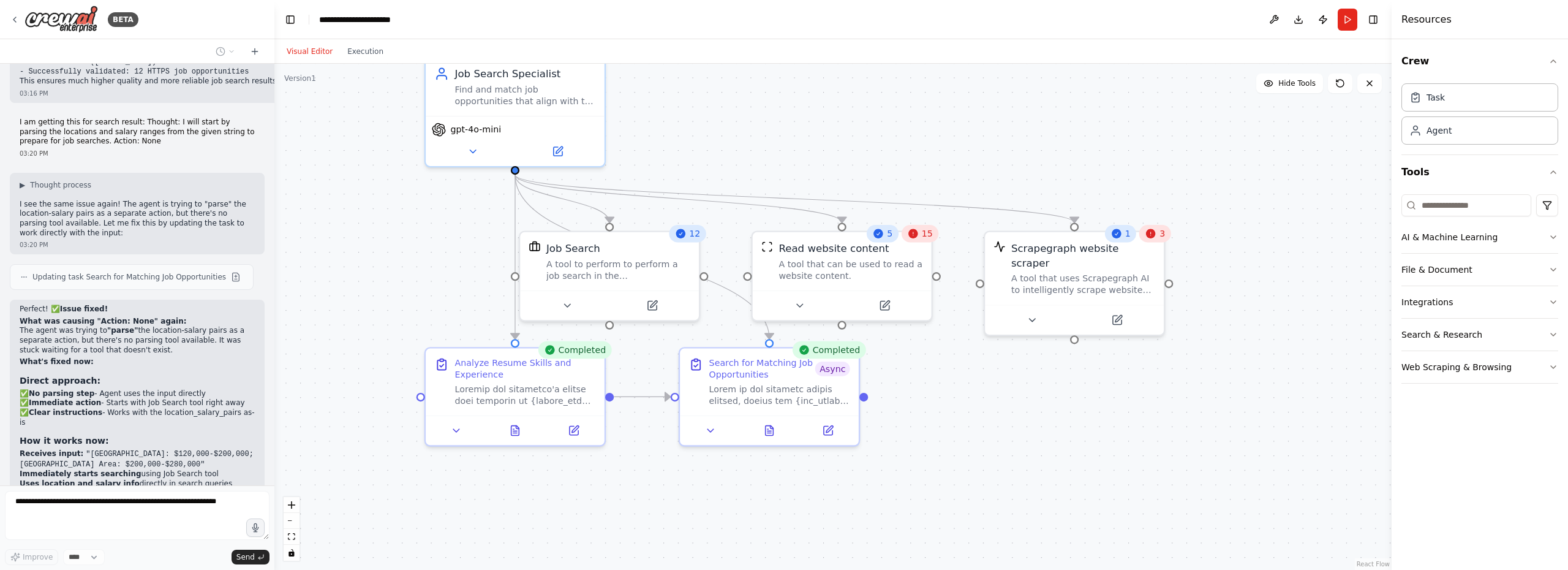
click at [305, 53] on button "Visual Editor" at bounding box center [309, 52] width 60 height 15
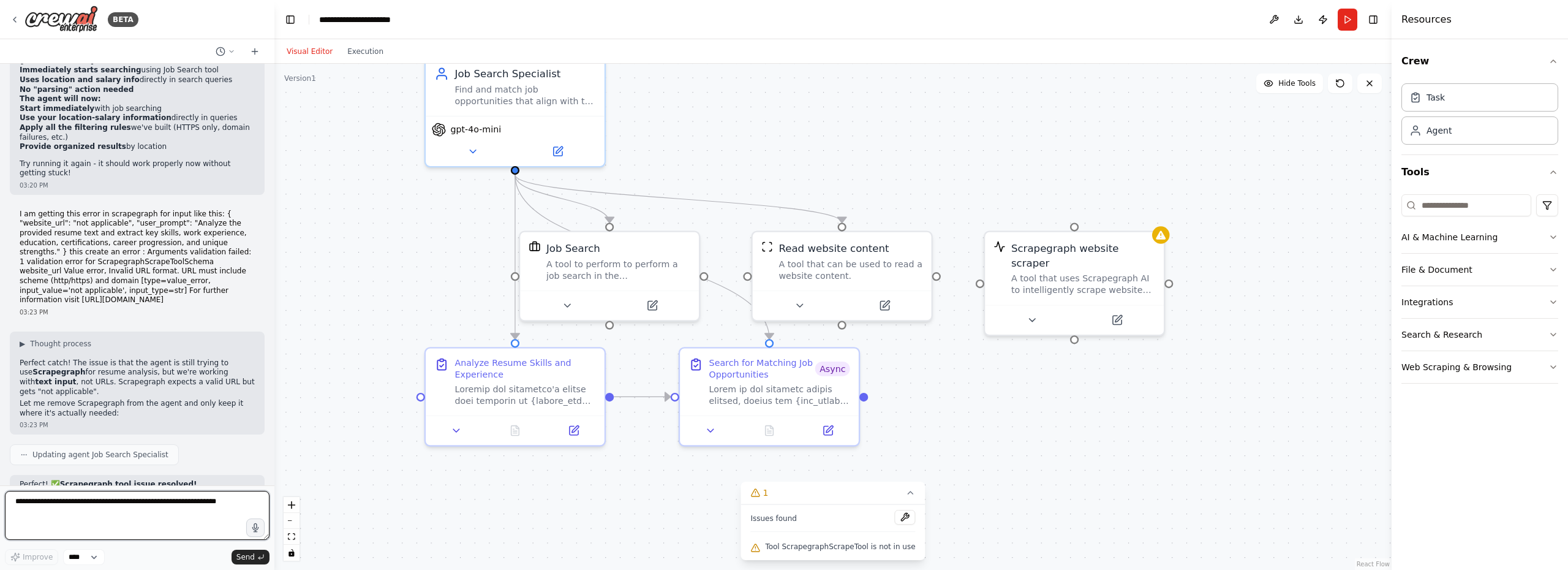
scroll to position [15441, 0]
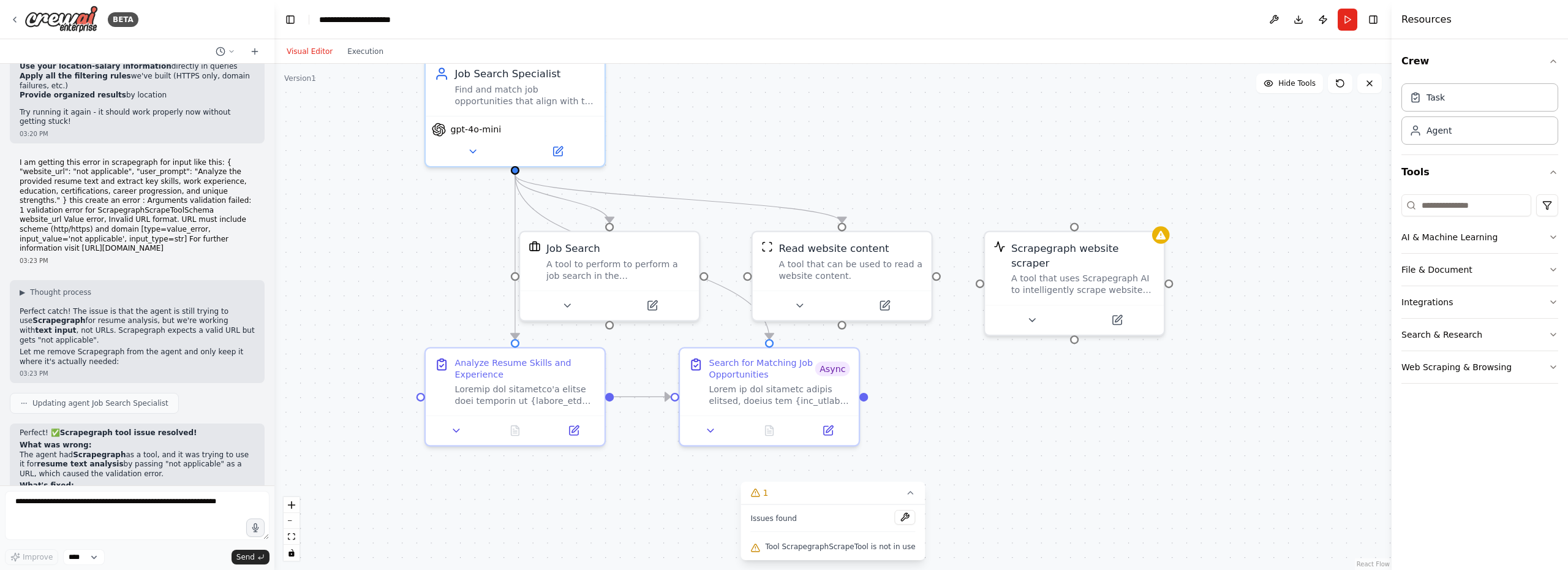
click at [374, 216] on div ".deletable-edge-delete-btn { width: 20px; height: 20px; border: 0px solid #ffff…" at bounding box center [833, 316] width 1117 height 506
click at [1349, 20] on button "Run" at bounding box center [1347, 19] width 19 height 22
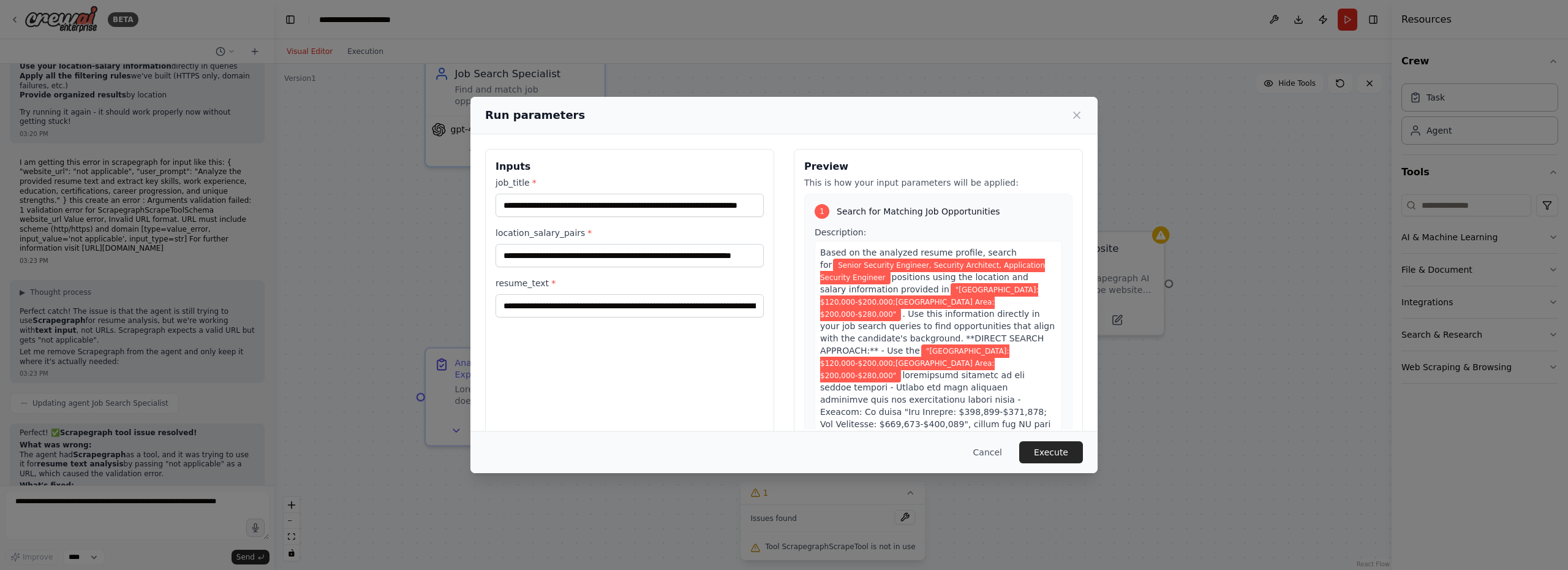
click at [1062, 449] on button "Execute" at bounding box center [1051, 452] width 64 height 22
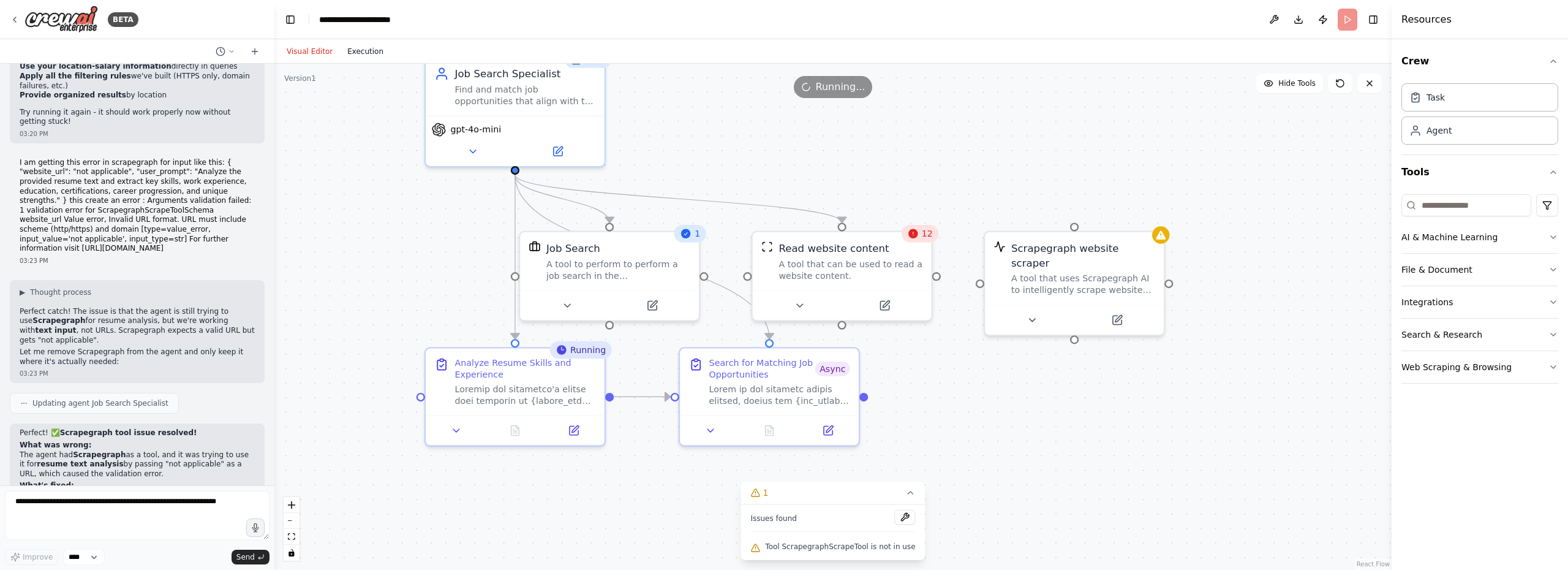
click at [353, 48] on button "Execution" at bounding box center [366, 52] width 51 height 15
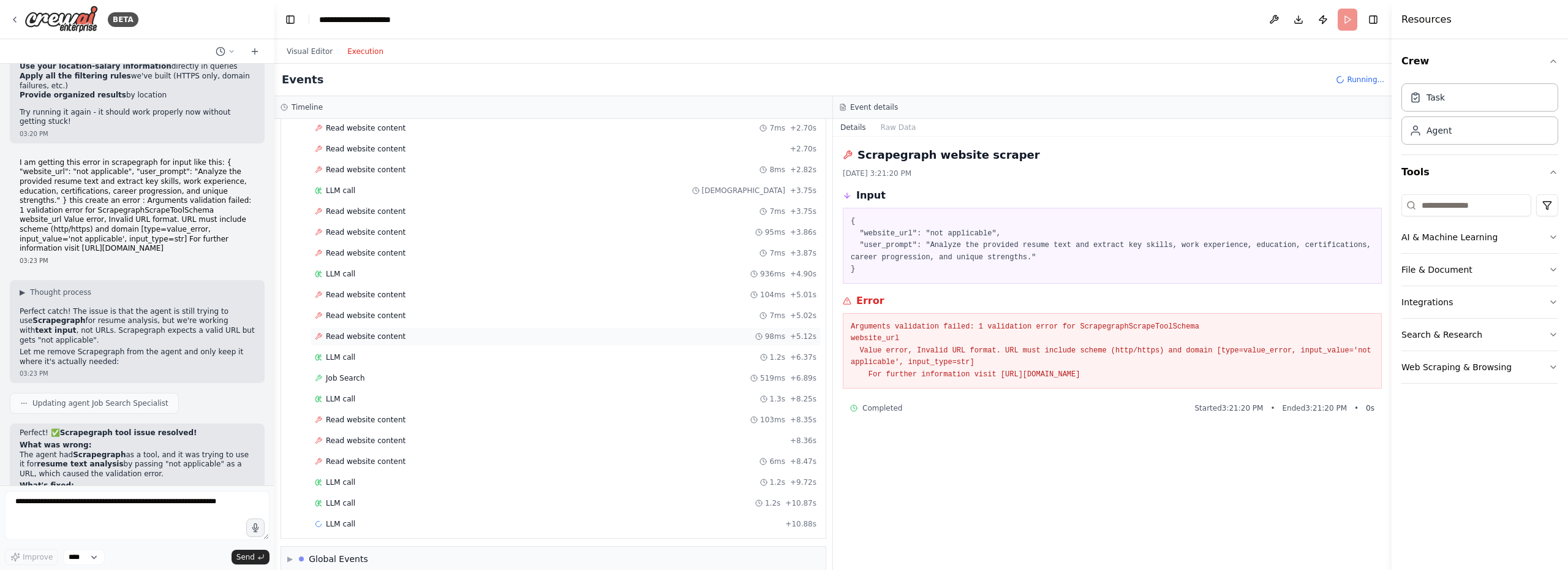
scroll to position [110, 0]
click at [452, 414] on div "Read website content 103ms + 8.35s" at bounding box center [565, 417] width 501 height 10
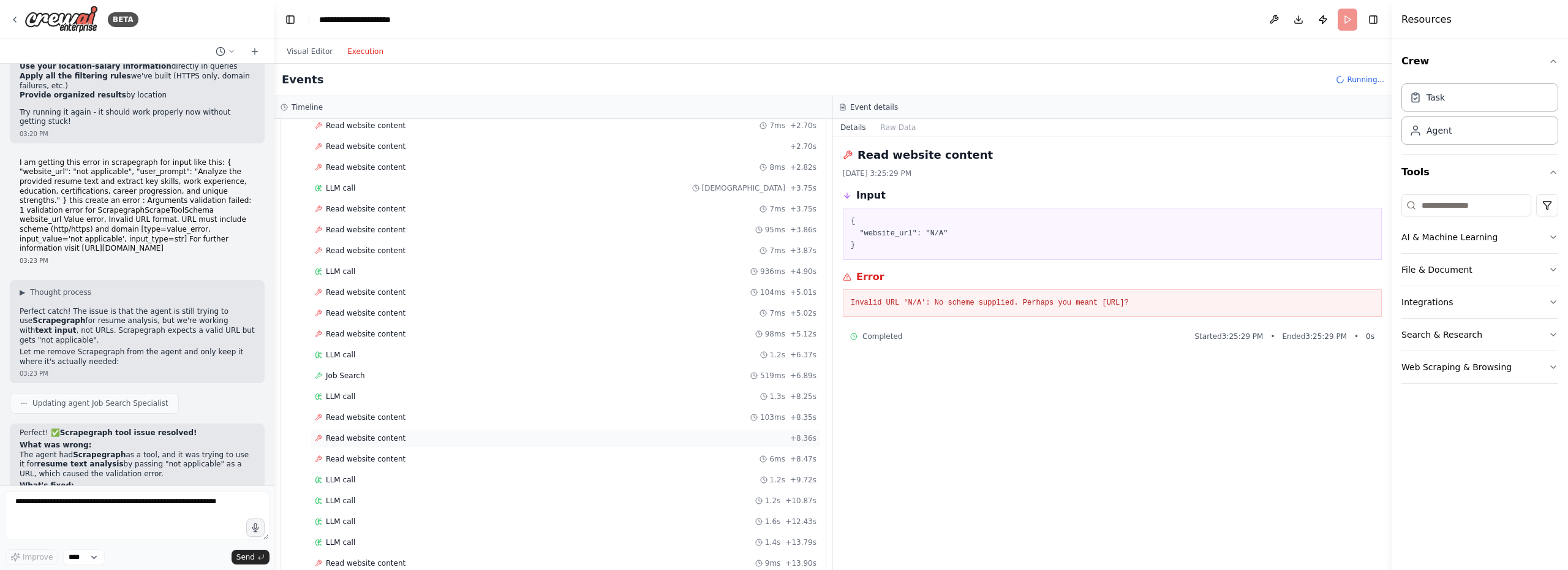
click at [461, 433] on div "Read website content + 8.36s" at bounding box center [565, 438] width 501 height 10
drag, startPoint x: 846, startPoint y: 215, endPoint x: 886, endPoint y: 267, distance: 65.6
click at [886, 267] on div "Read website content 8/20/2025, 3:25:29 PM Input { "website_url": "N/A" } Error…" at bounding box center [1112, 353] width 559 height 433
click at [90, 514] on textarea at bounding box center [137, 515] width 265 height 49
paste textarea "**********"
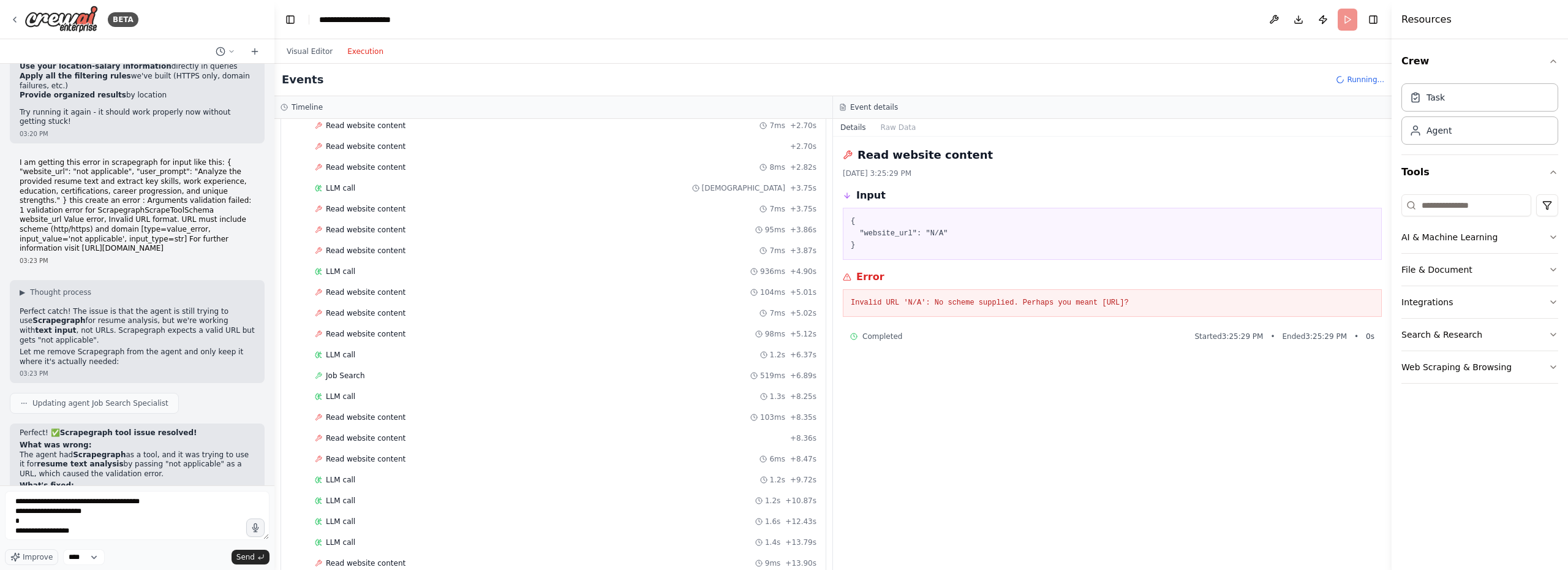
drag, startPoint x: 1237, startPoint y: 301, endPoint x: 838, endPoint y: 302, distance: 399.0
click at [838, 302] on div "Read website content 8/20/2025, 3:25:29 PM Input { "website_url": "N/A" } Error…" at bounding box center [1112, 353] width 559 height 433
click at [155, 525] on textarea "**********" at bounding box center [137, 515] width 265 height 49
paste textarea "**********"
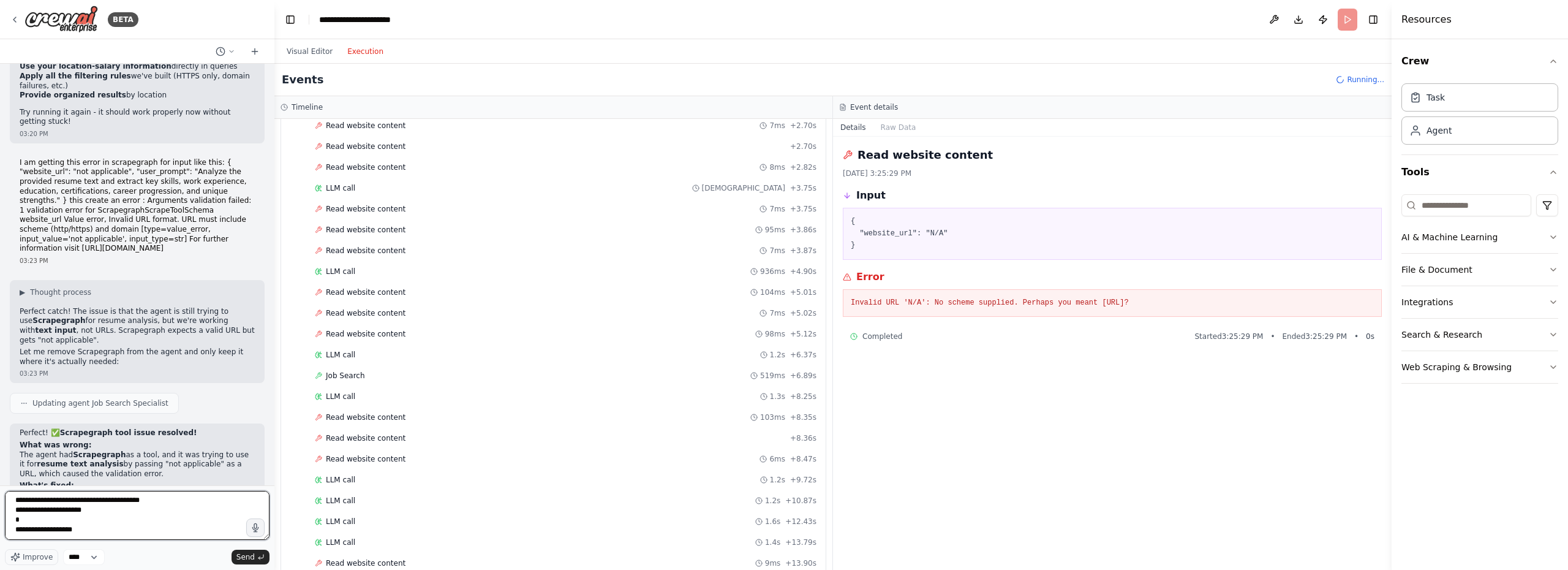
type textarea "**********"
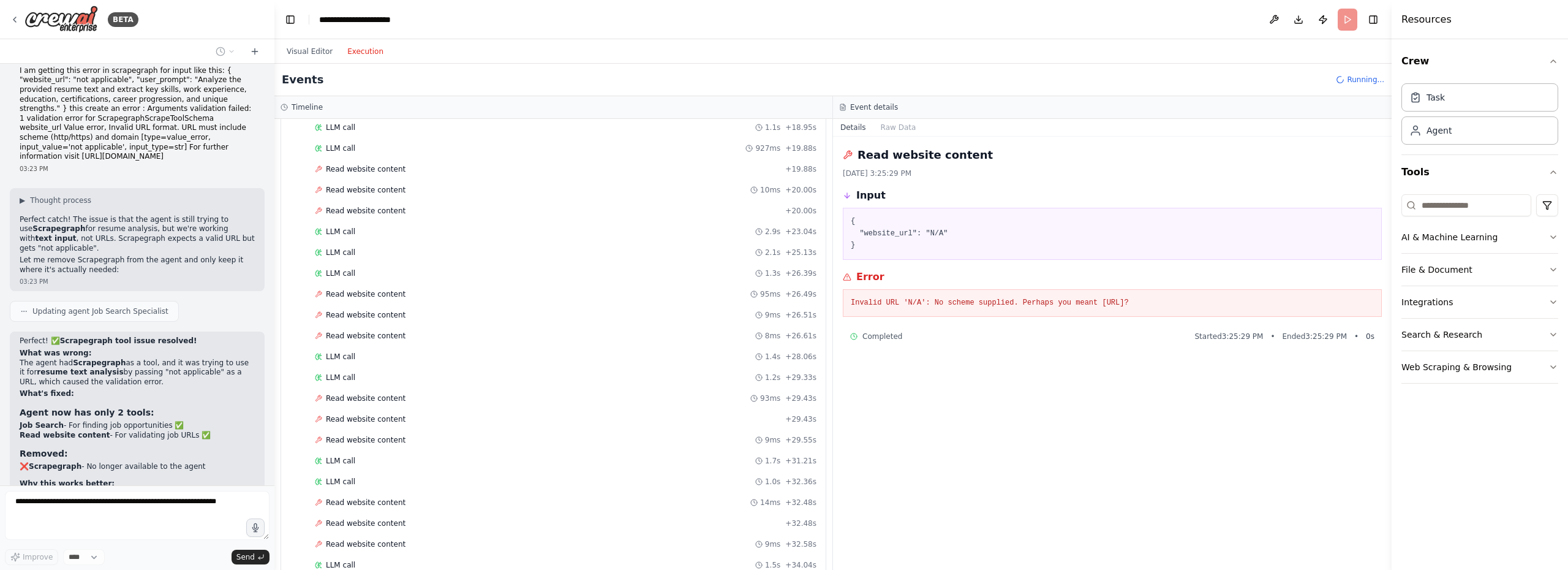
scroll to position [1101, 0]
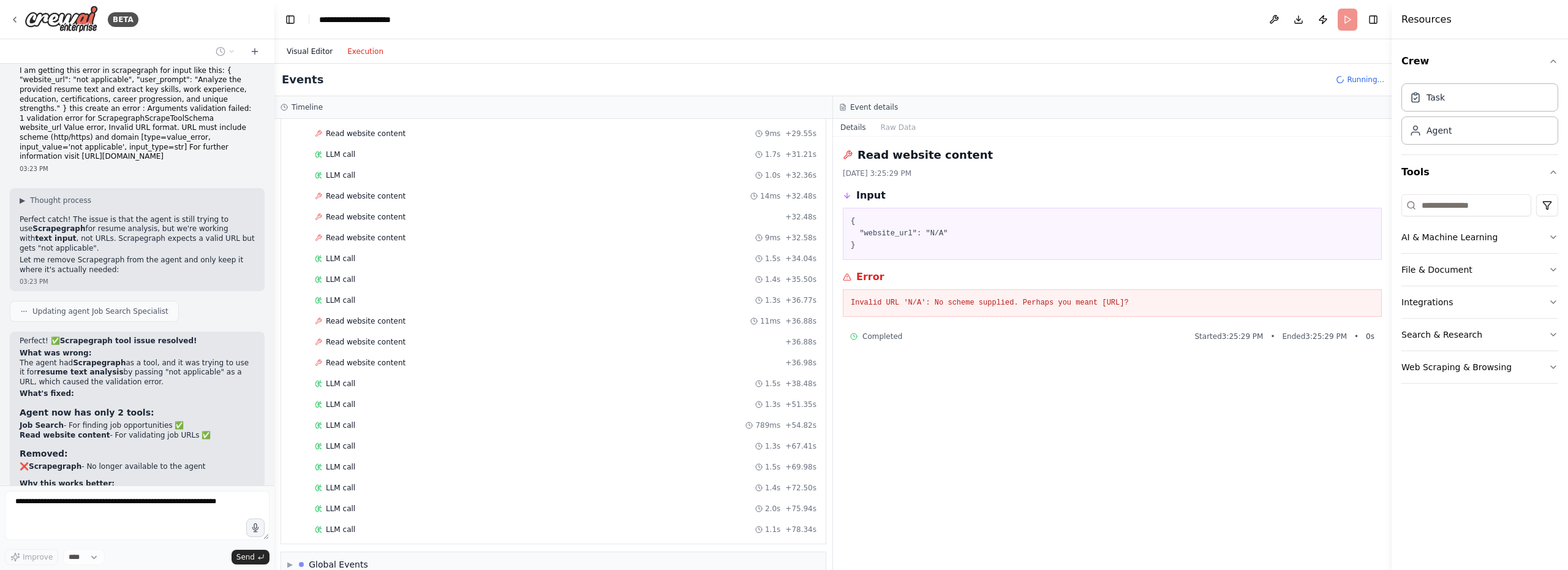
click at [311, 55] on button "Visual Editor" at bounding box center [309, 52] width 60 height 15
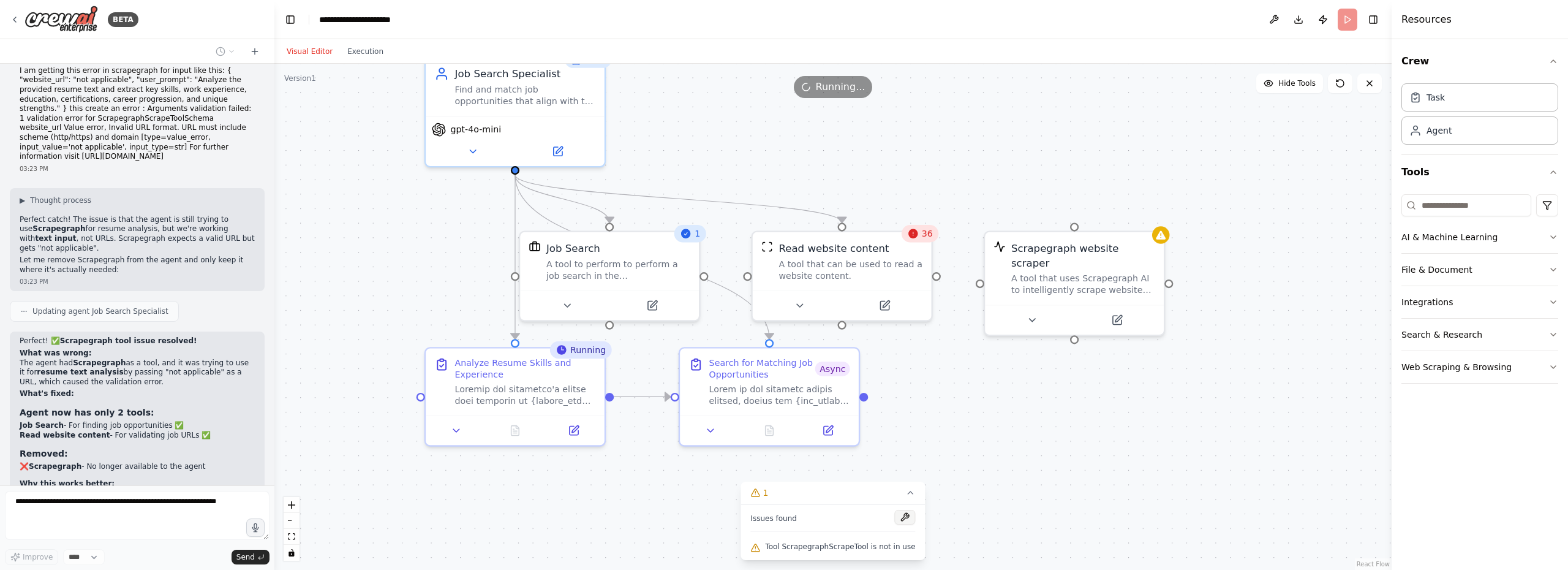
click at [899, 521] on button at bounding box center [905, 517] width 21 height 15
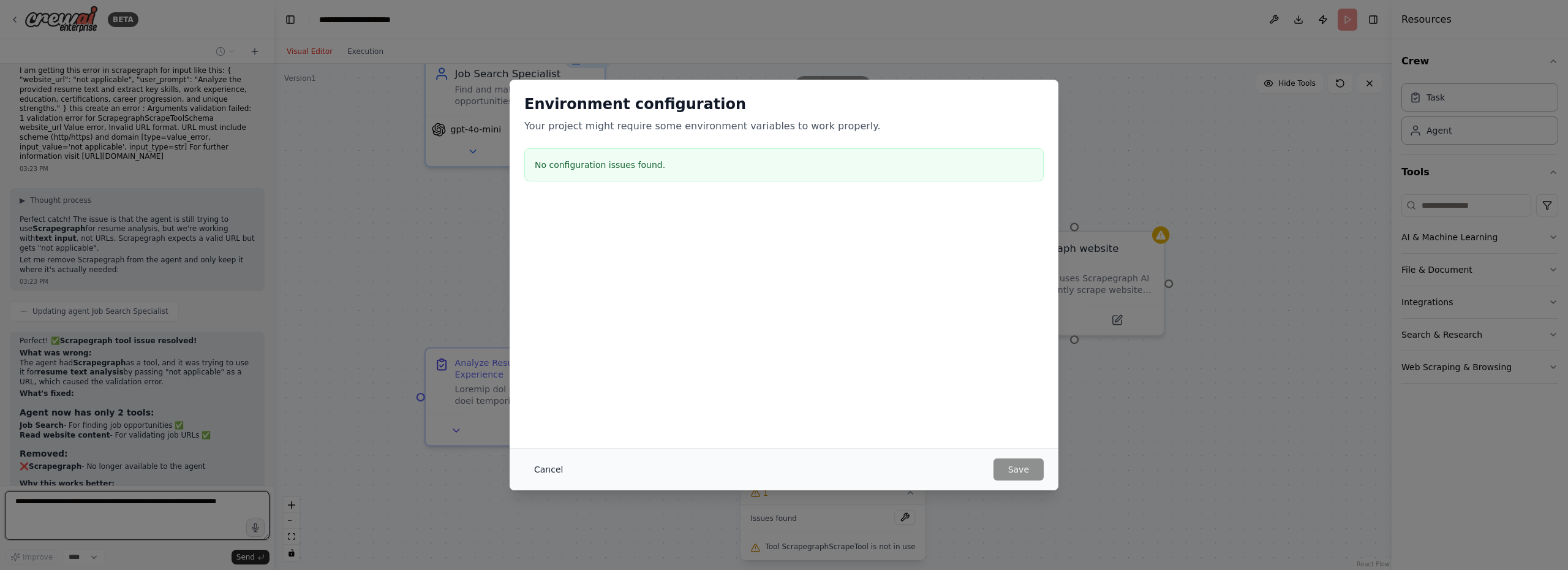
click at [535, 471] on button "Cancel" at bounding box center [549, 469] width 49 height 22
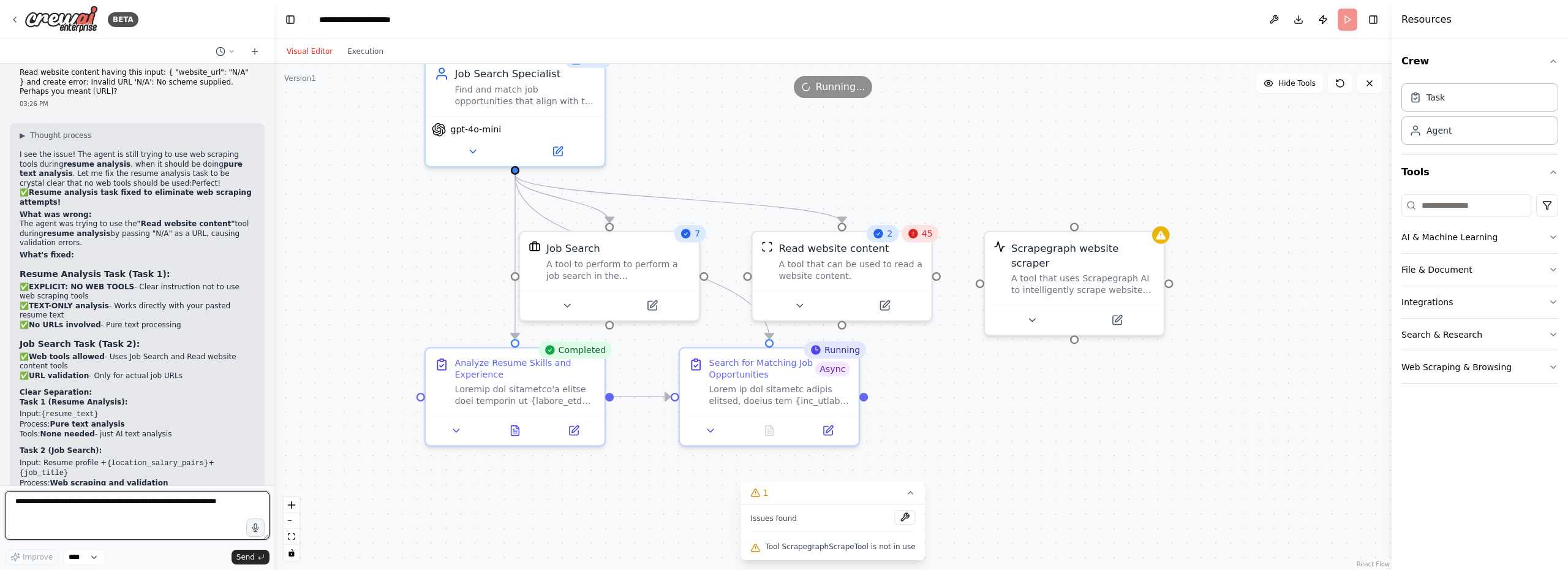
scroll to position [16156, 0]
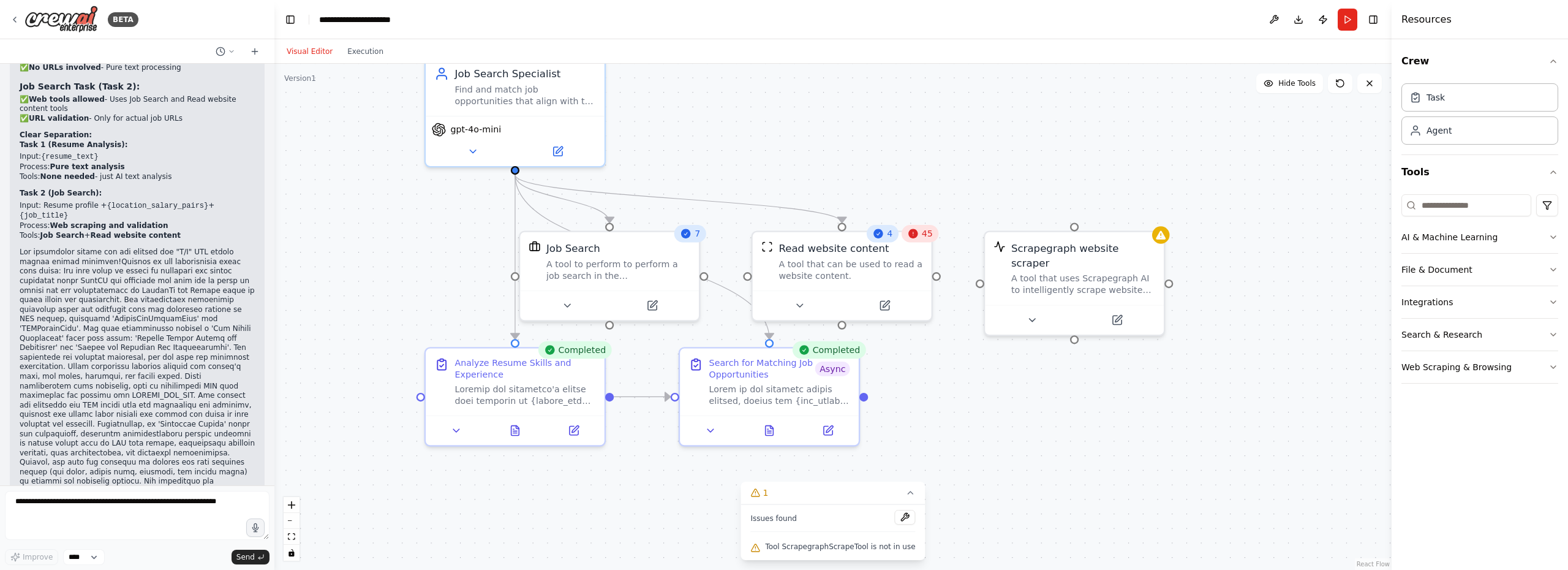
scroll to position [16435, 0]
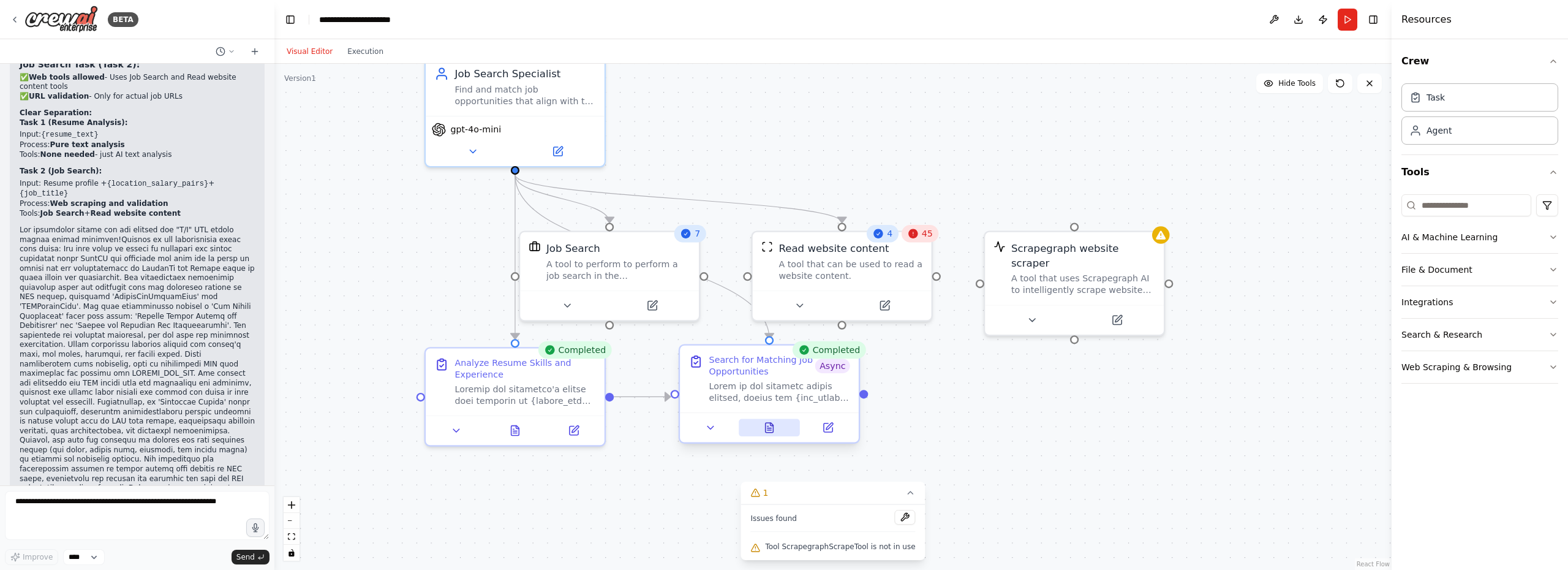
click at [767, 427] on icon at bounding box center [769, 428] width 8 height 10
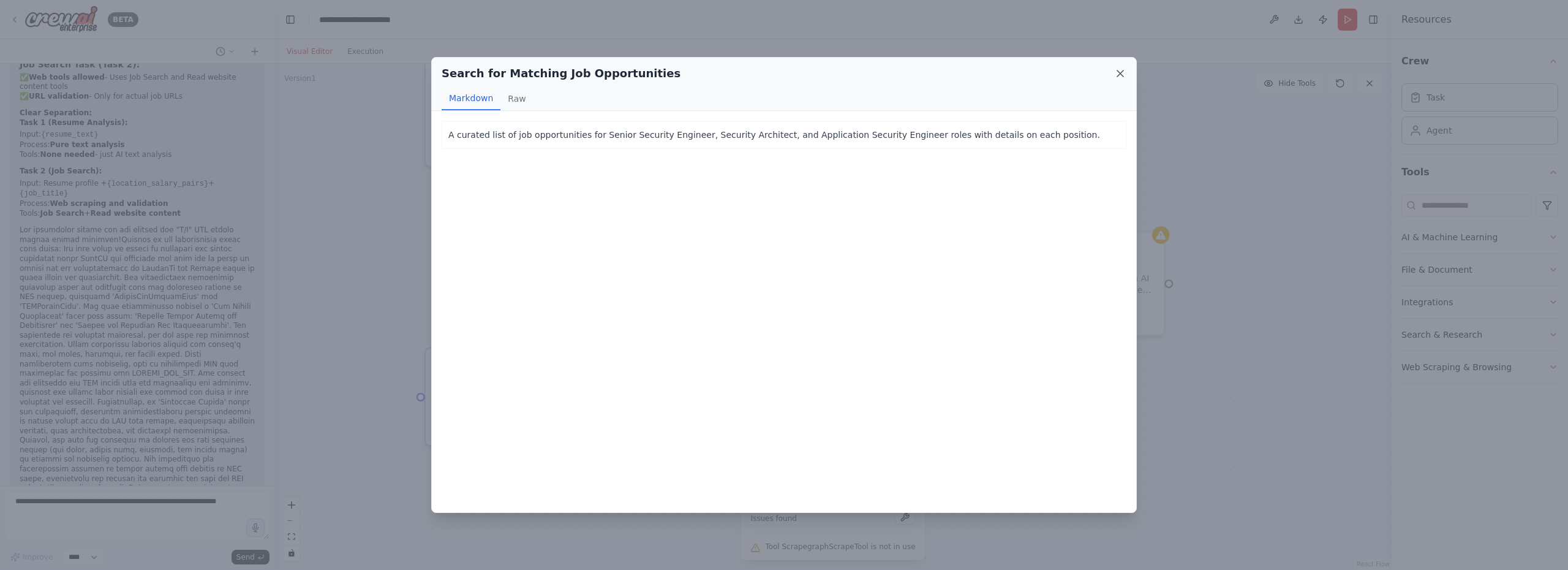
click at [1122, 74] on icon at bounding box center [1120, 74] width 12 height 12
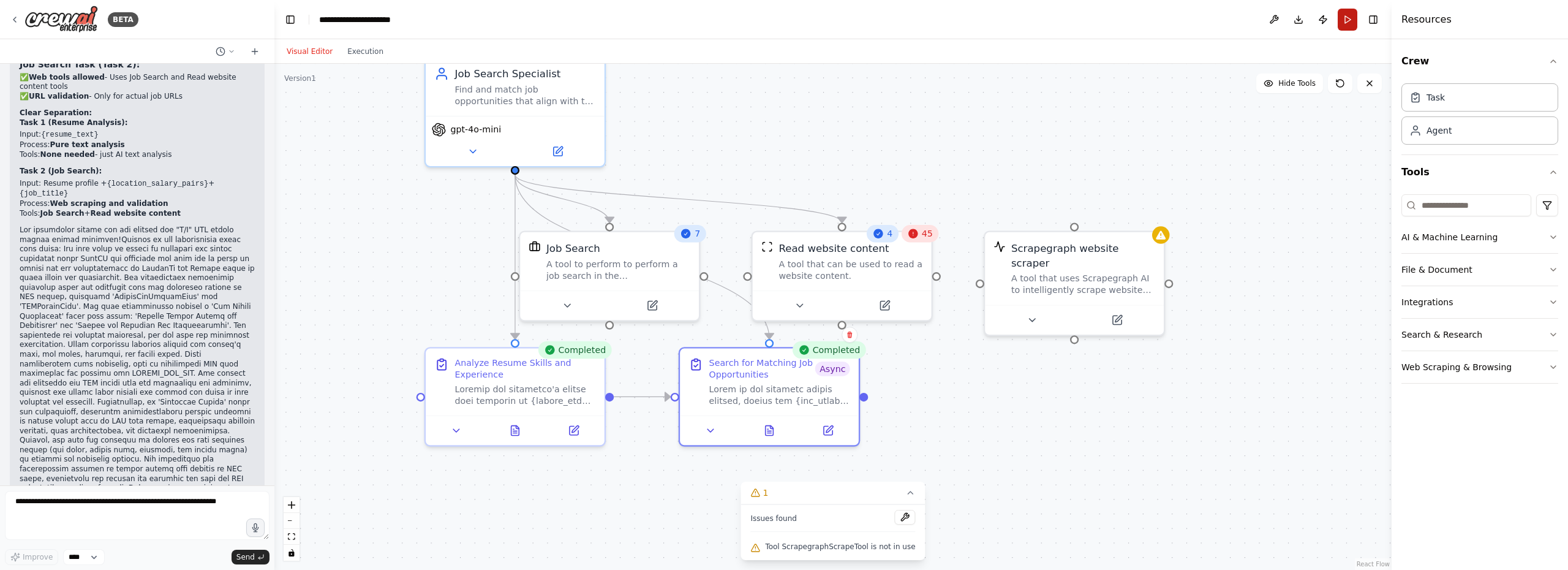
click at [1348, 19] on button "Run" at bounding box center [1347, 19] width 19 height 22
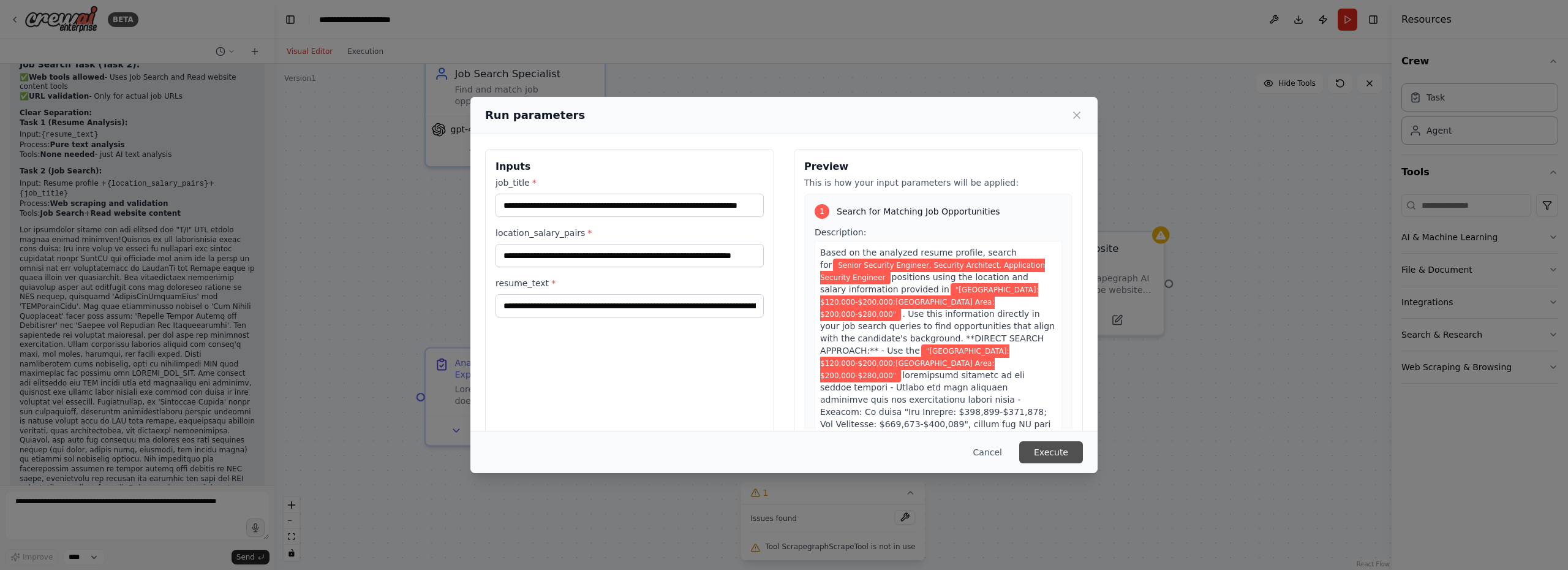
click at [1038, 455] on button "Execute" at bounding box center [1051, 452] width 64 height 22
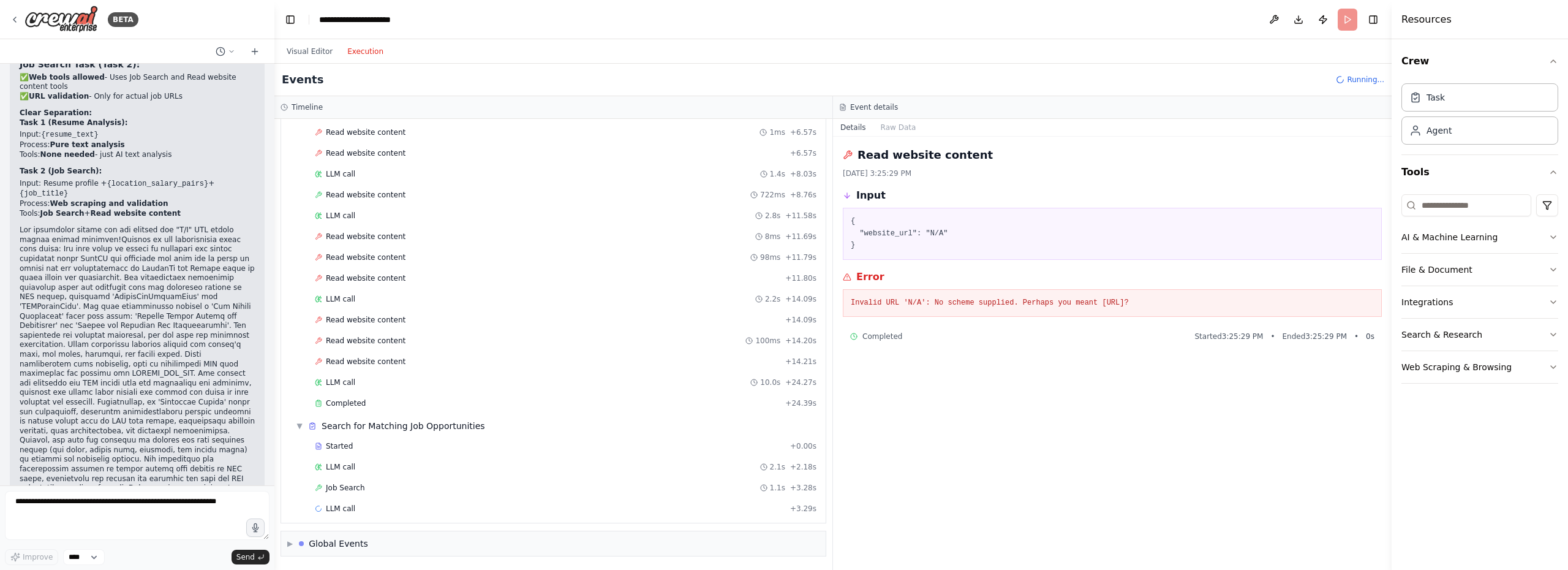
click at [376, 55] on button "Execution" at bounding box center [366, 52] width 51 height 15
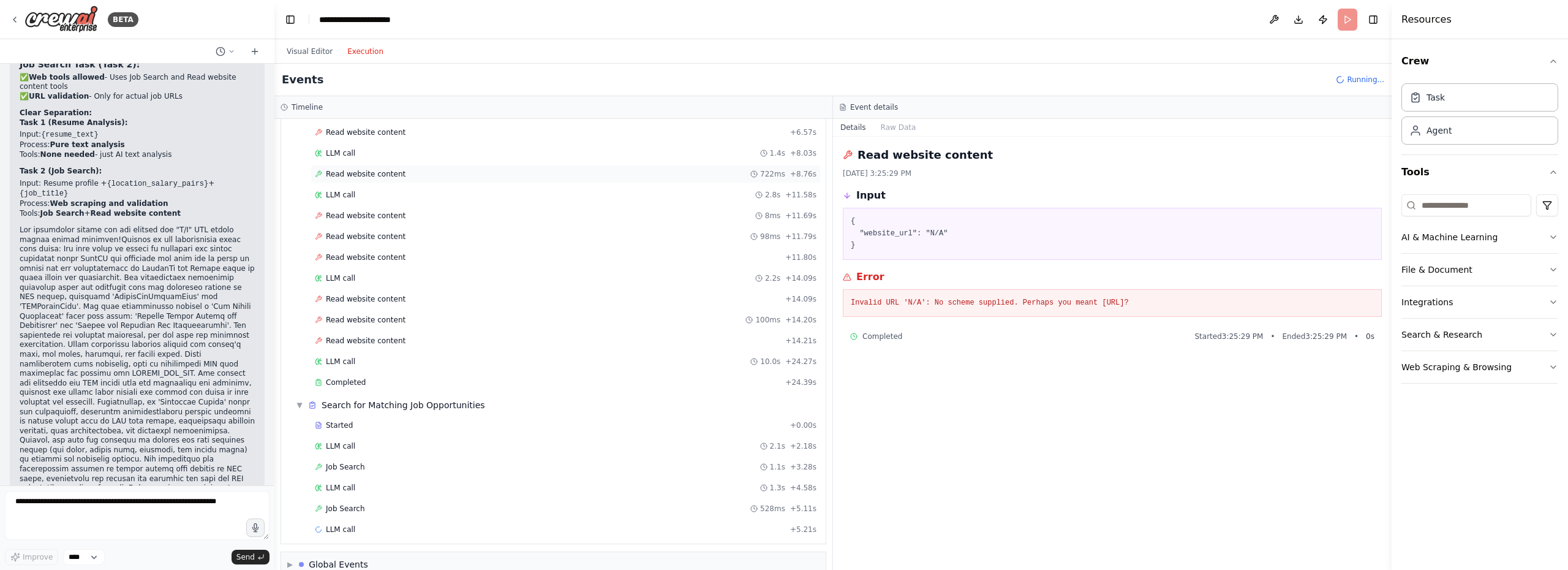
scroll to position [293, 0]
click at [417, 294] on div "Read website content + 14.09s" at bounding box center [565, 297] width 501 height 10
click at [134, 510] on textarea at bounding box center [137, 515] width 265 height 49
click at [1182, 305] on pre "Invalid URL 'N/A': No scheme supplied. Perhaps you meant [URL]?" at bounding box center [1112, 303] width 523 height 12
drag, startPoint x: 1184, startPoint y: 301, endPoint x: 847, endPoint y: 296, distance: 337.0
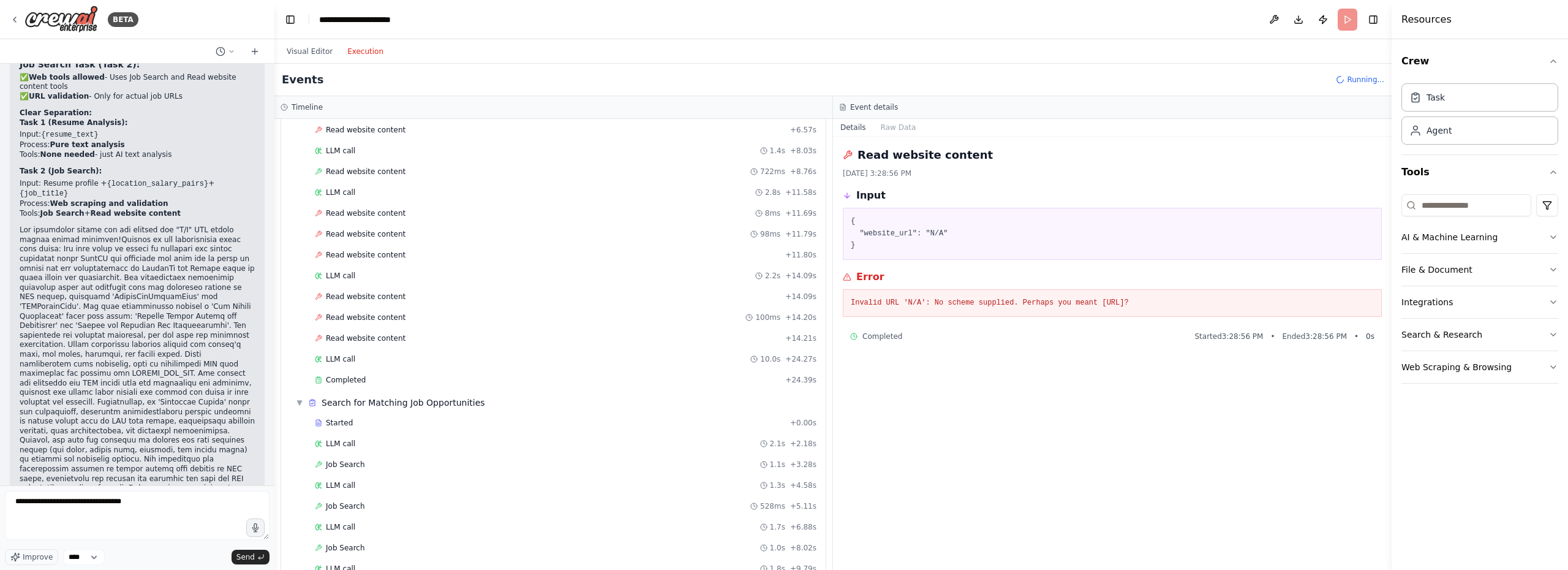
click at [847, 296] on div "Invalid URL 'N/A': No scheme supplied. Perhaps you meant [URL]?" at bounding box center [1112, 303] width 539 height 28
click at [170, 506] on textarea "**********" at bounding box center [137, 515] width 265 height 49
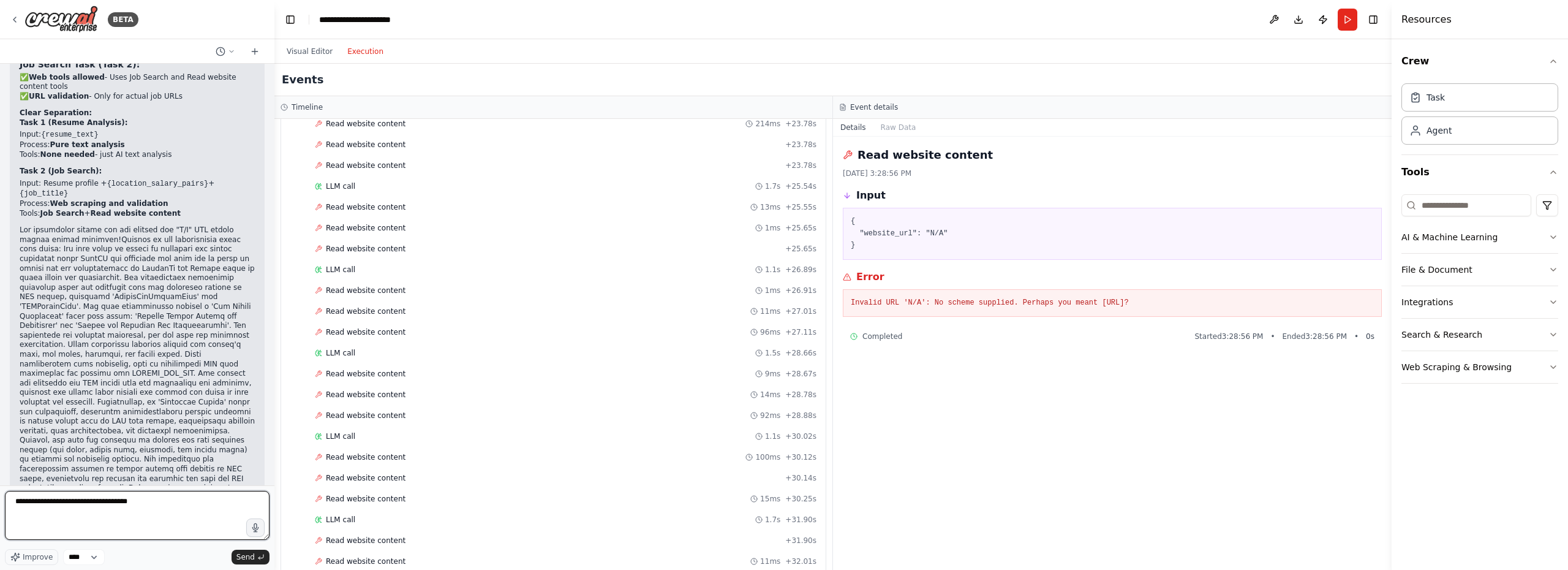
paste textarea "**********"
type textarea "**********"
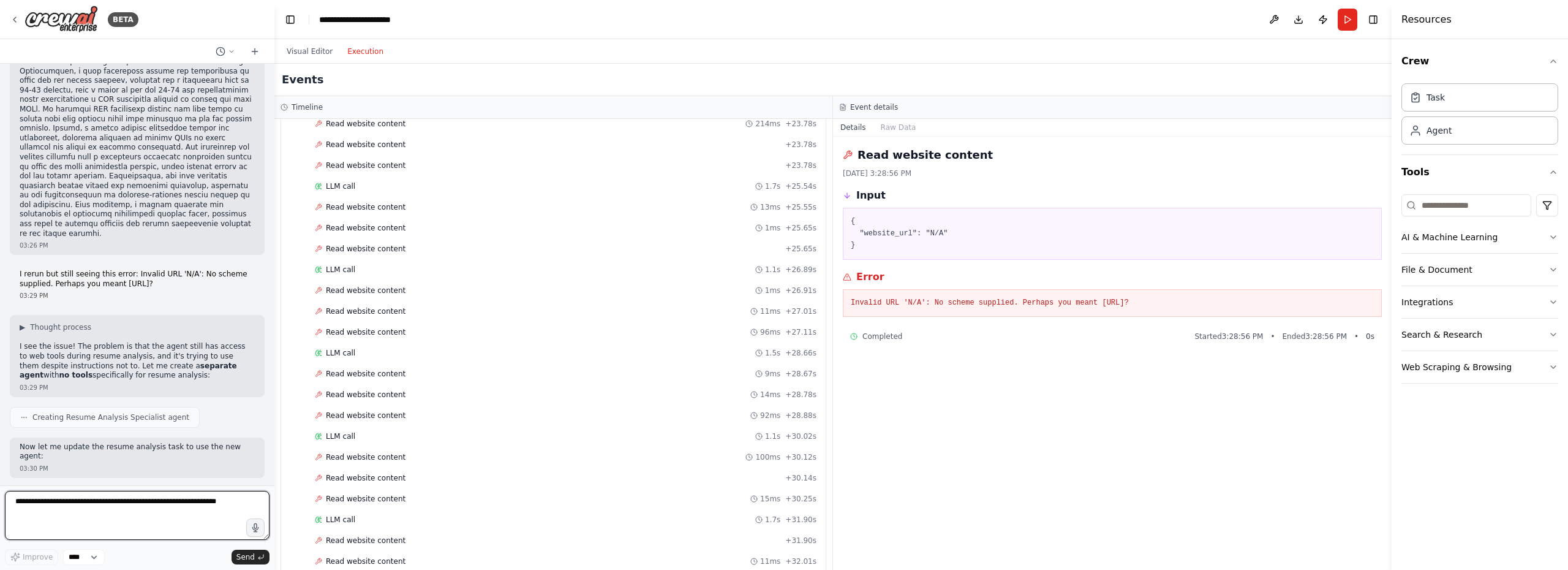
scroll to position [16995, 0]
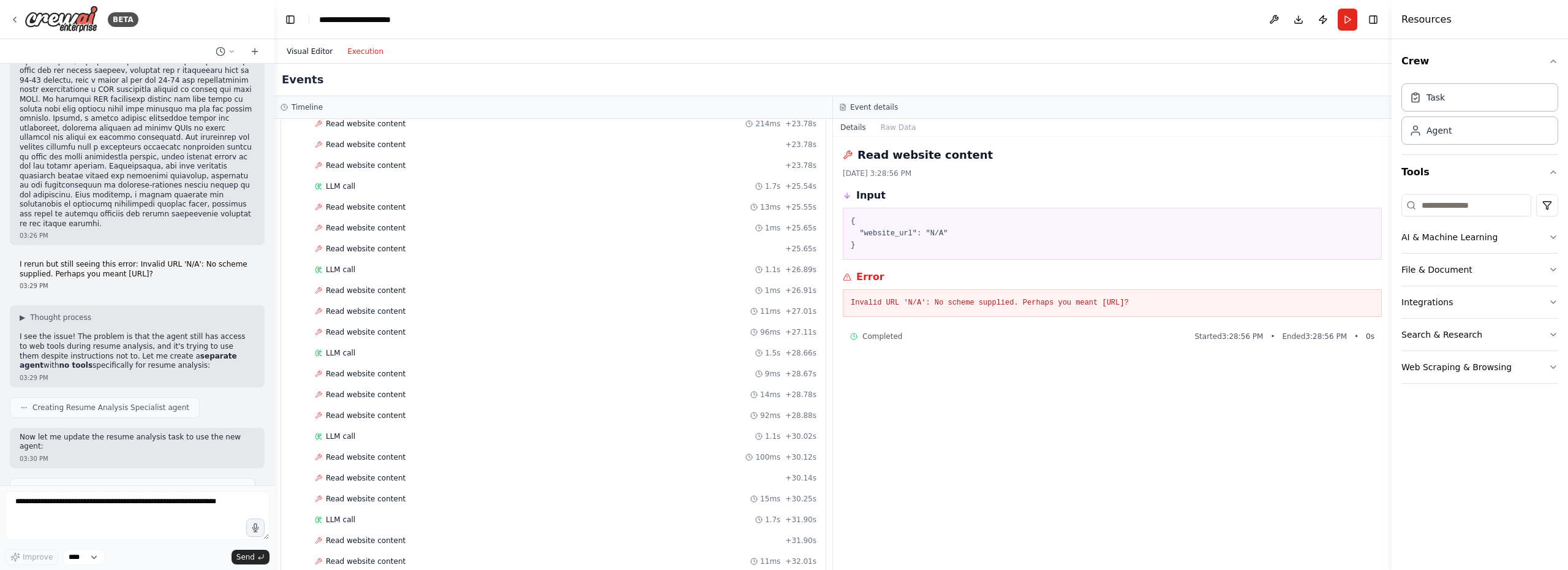
click at [305, 52] on button "Visual Editor" at bounding box center [309, 52] width 60 height 15
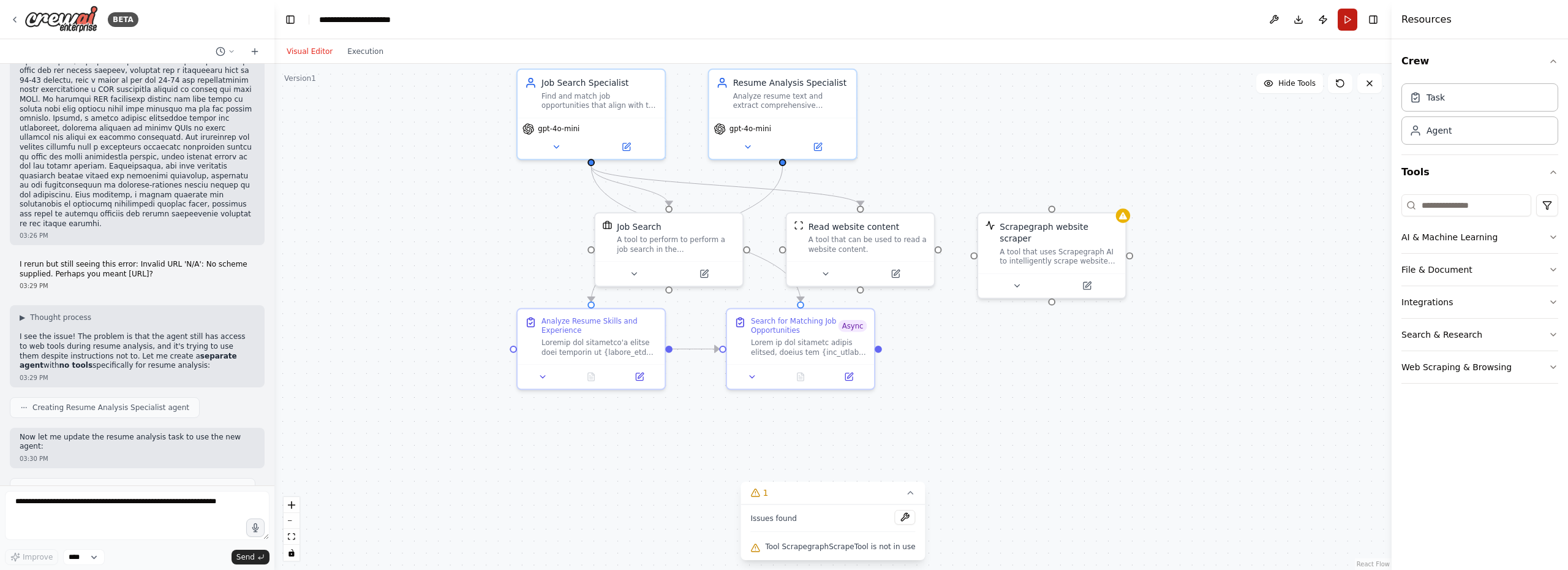
click at [1347, 22] on button "Run" at bounding box center [1347, 19] width 19 height 22
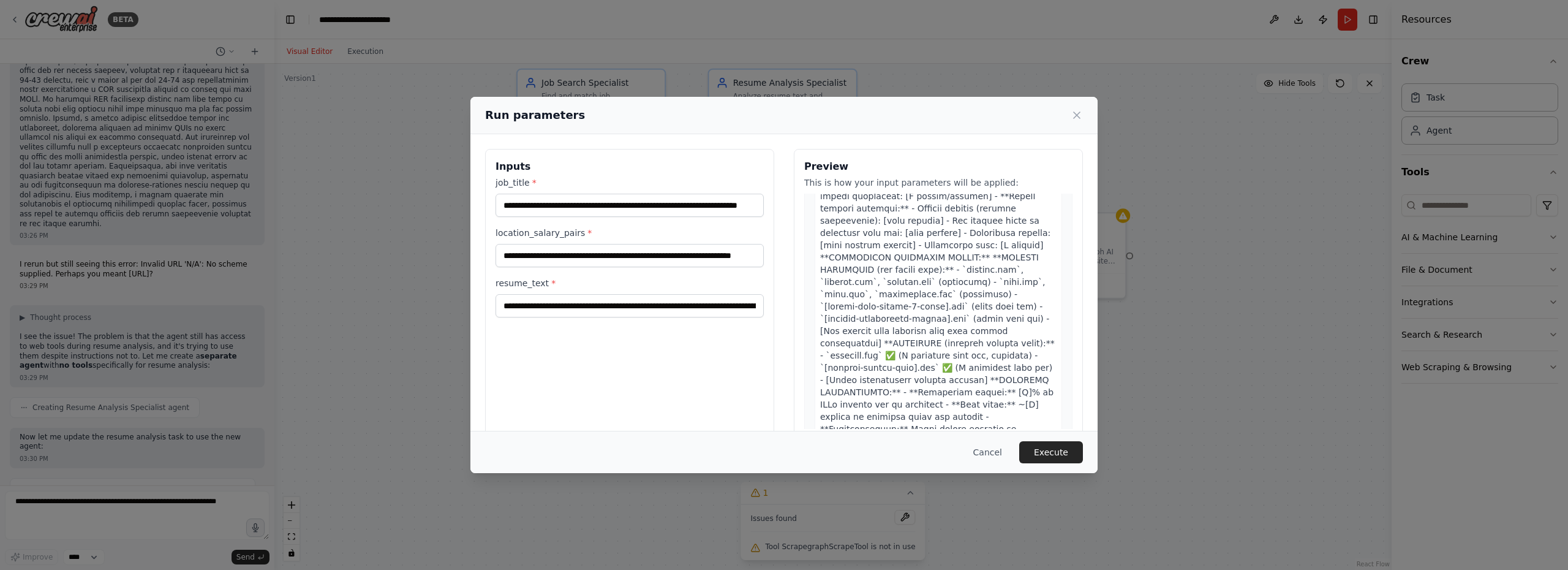
scroll to position [655, 0]
click at [1052, 460] on button "Execute" at bounding box center [1051, 452] width 64 height 22
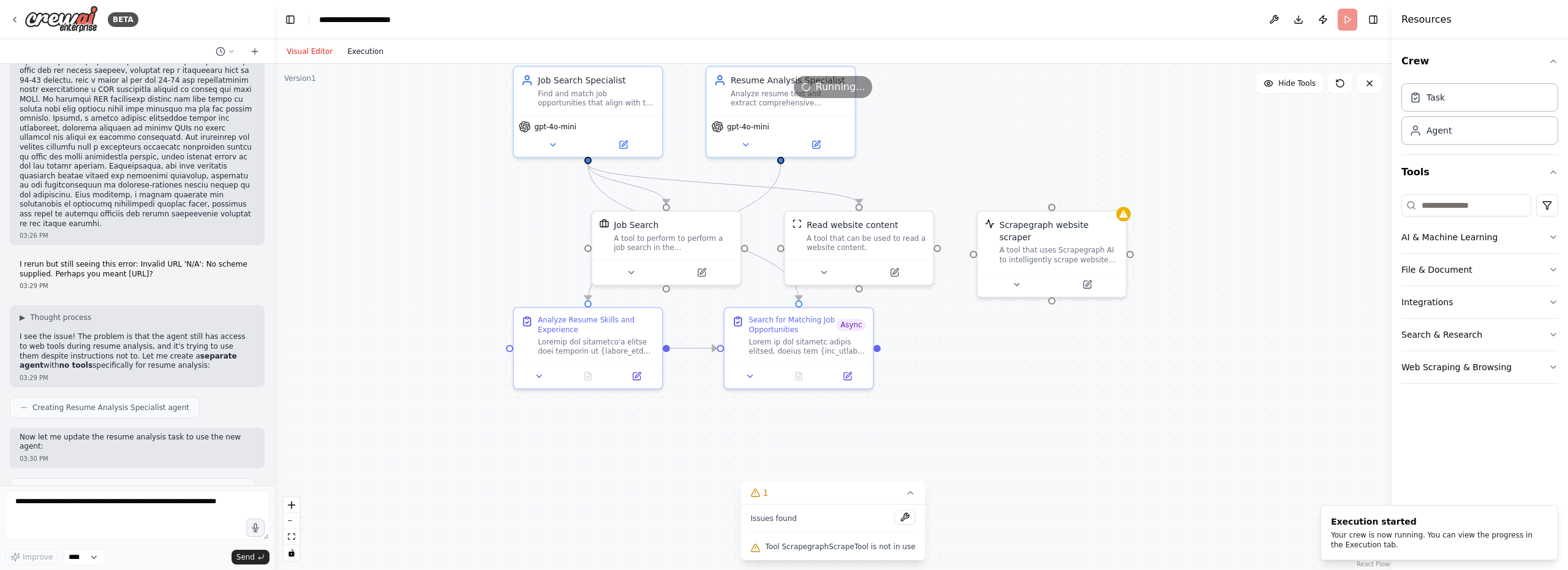
click at [370, 56] on button "Execution" at bounding box center [366, 52] width 51 height 15
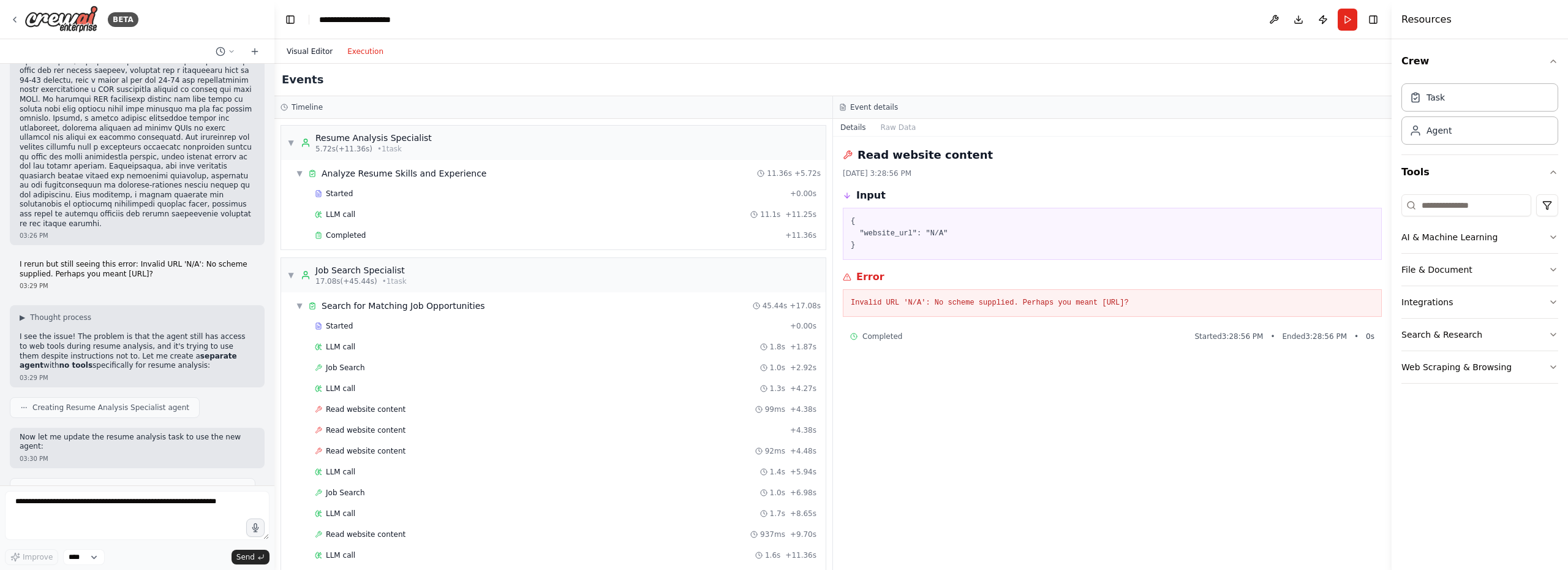
click at [315, 50] on button "Visual Editor" at bounding box center [309, 52] width 60 height 15
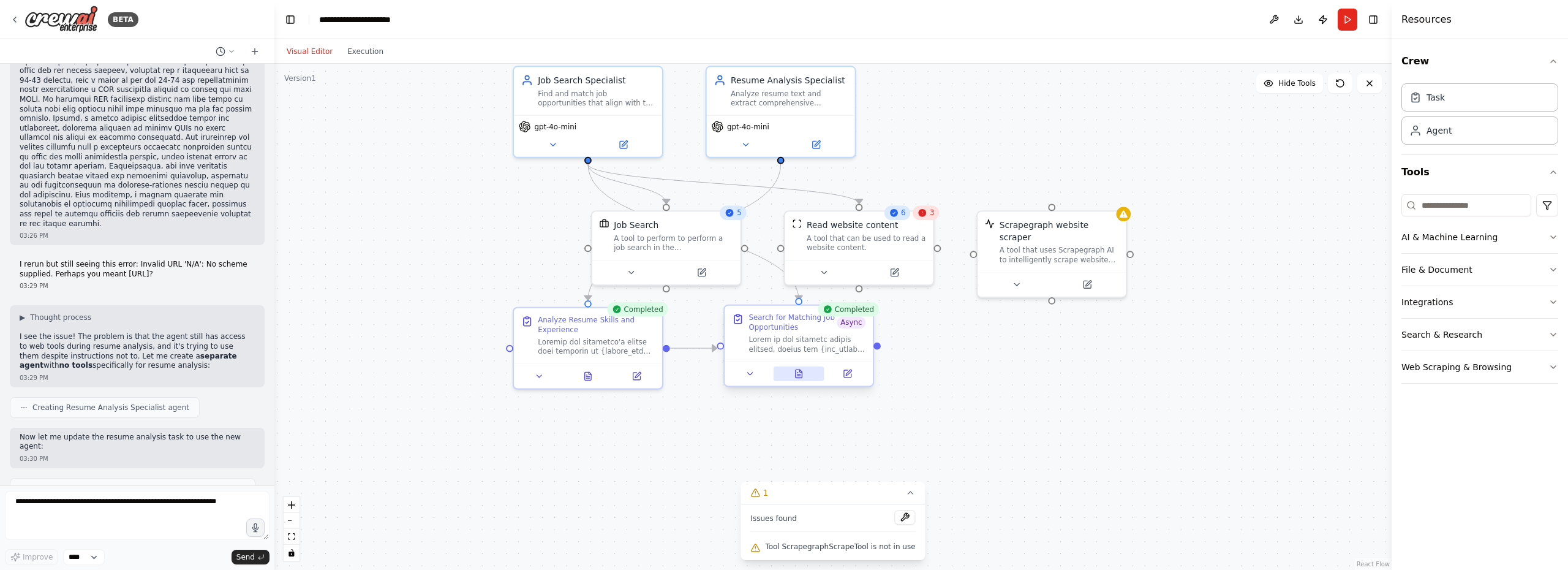
click at [796, 378] on icon at bounding box center [799, 374] width 10 height 10
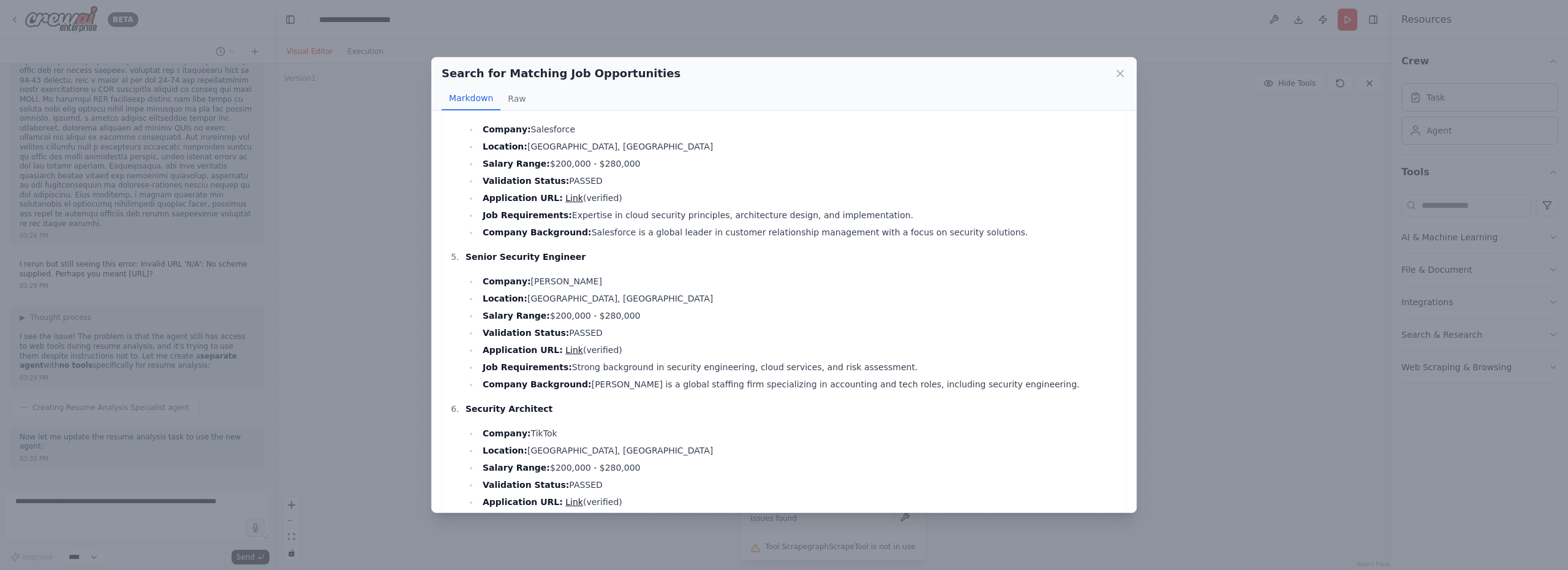
scroll to position [497, 0]
click at [120, 505] on div "Search for Matching Job Opportunities Markdown Raw Senior Identity & Security E…" at bounding box center [784, 285] width 1568 height 570
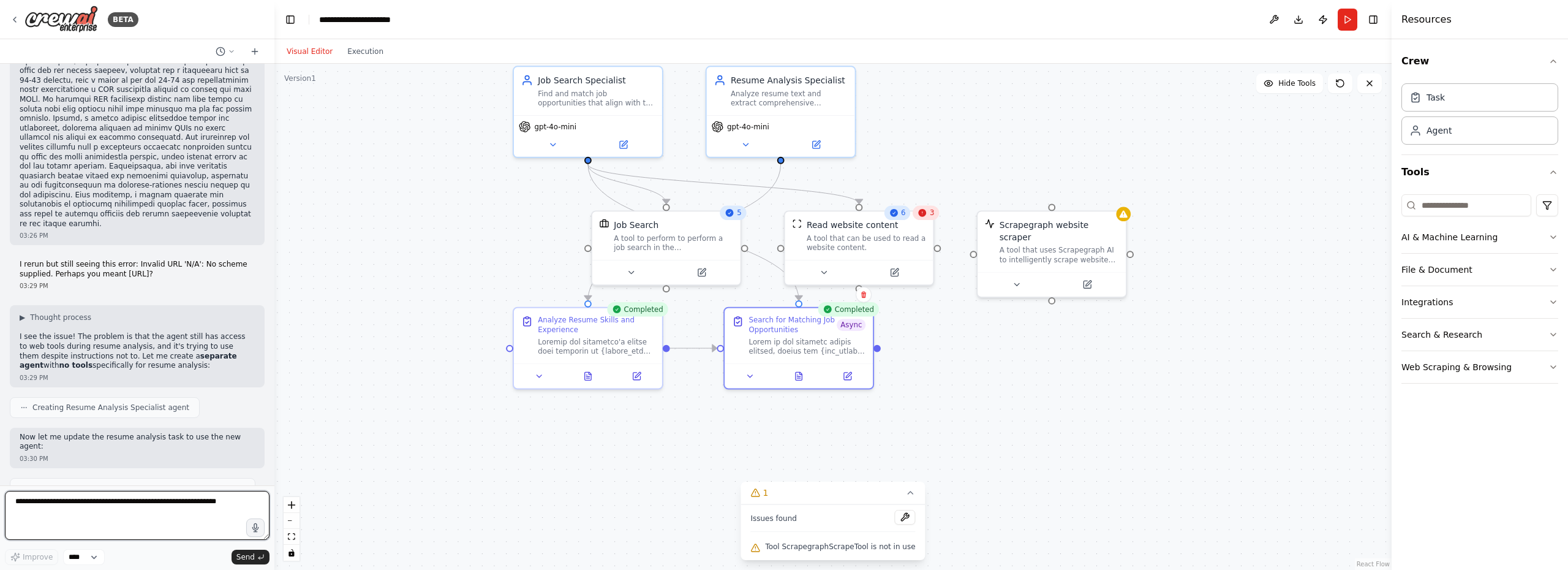
click at [113, 513] on textarea at bounding box center [137, 515] width 265 height 49
paste textarea "**********"
drag, startPoint x: 136, startPoint y: 500, endPoint x: 191, endPoint y: 524, distance: 60.0
click at [191, 524] on textarea "**********" at bounding box center [137, 515] width 265 height 49
click at [163, 505] on textarea "**********" at bounding box center [137, 515] width 265 height 49
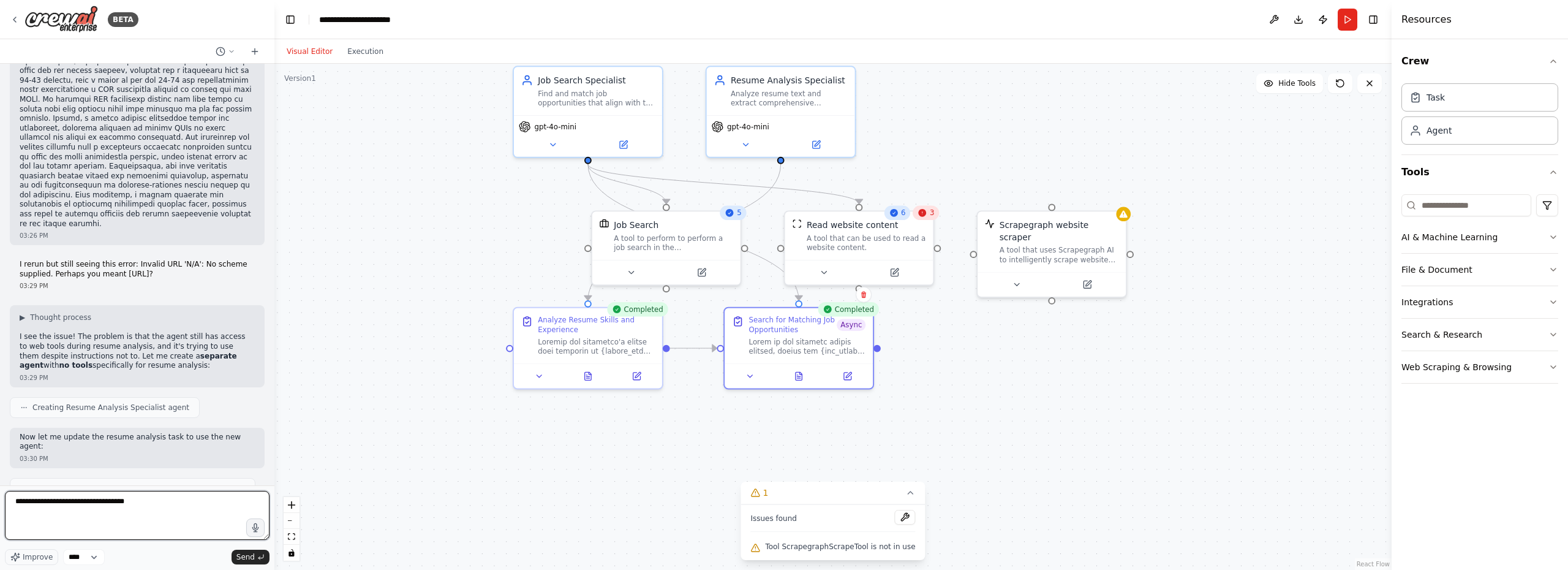
paste textarea "**********"
type textarea "**********"
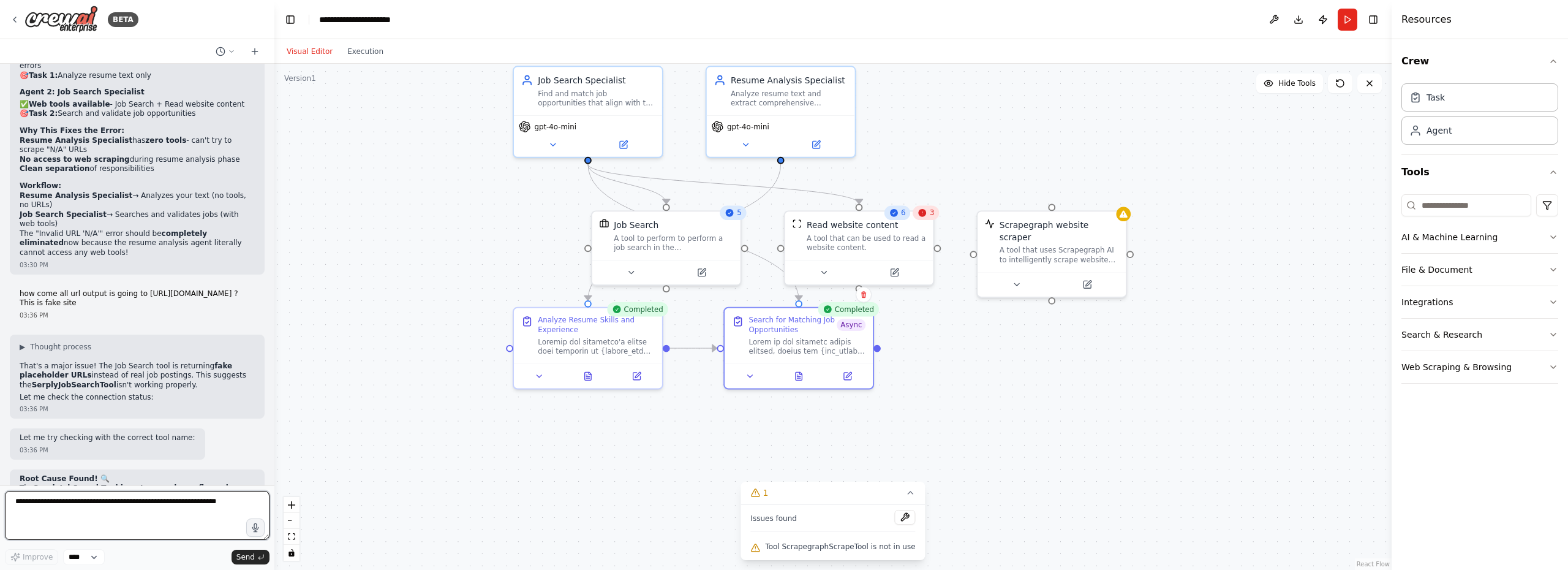
scroll to position [17521, 0]
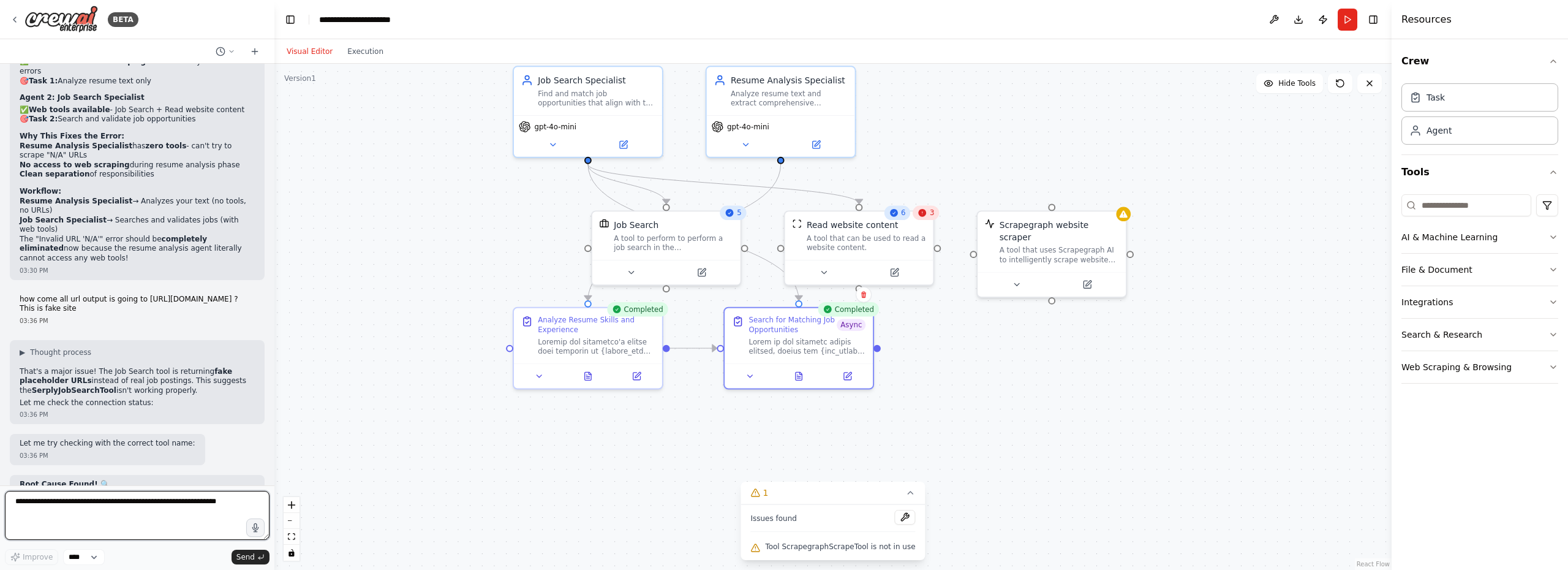
click at [116, 516] on textarea at bounding box center [137, 515] width 265 height 49
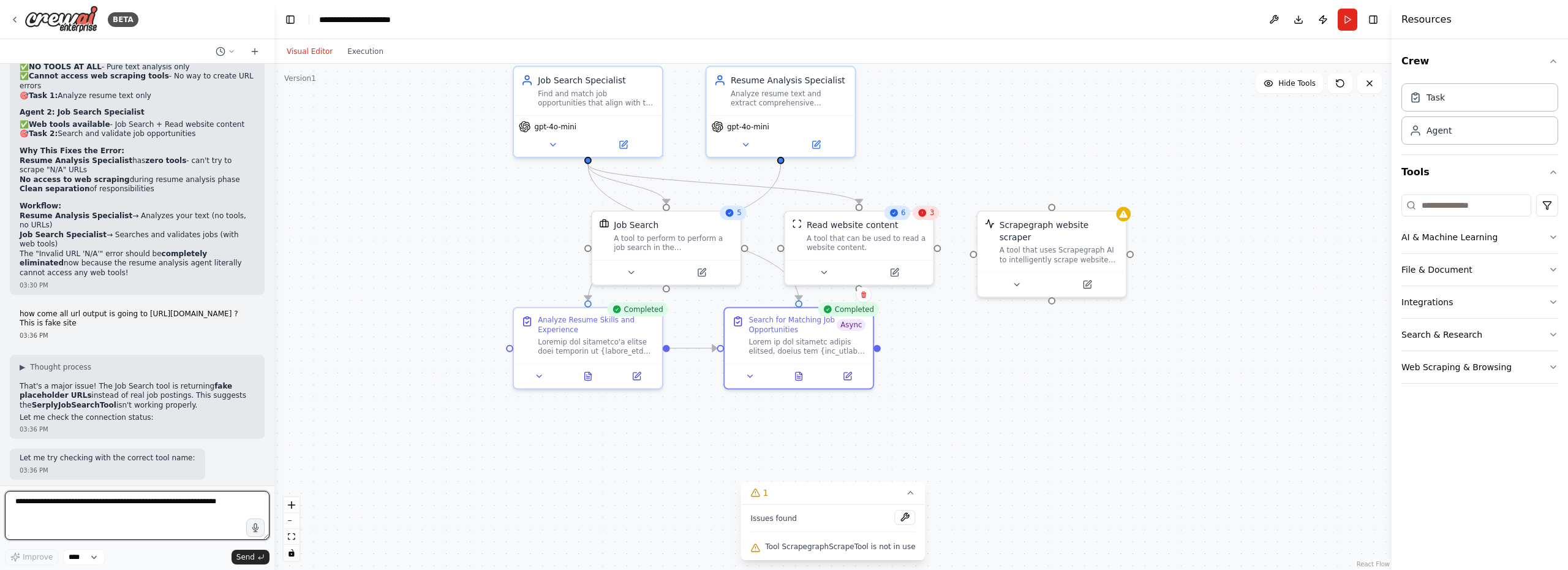
scroll to position [17527, 0]
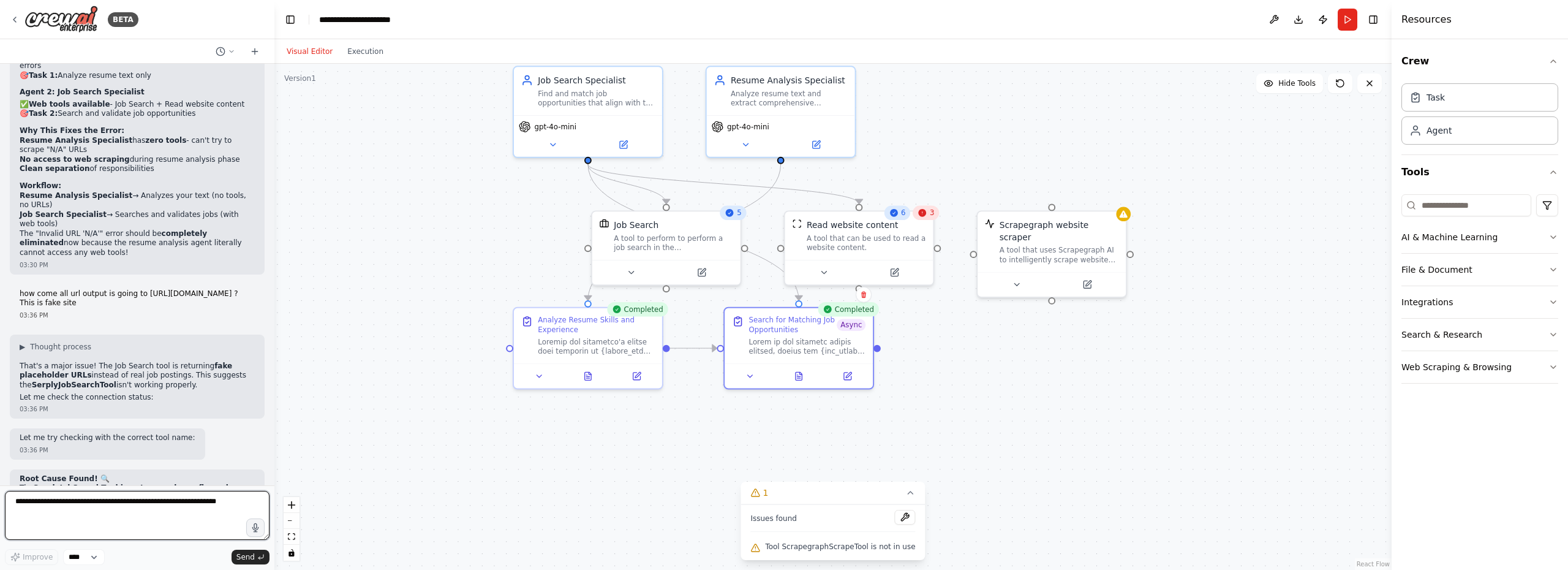
click at [130, 518] on textarea at bounding box center [137, 515] width 265 height 49
type textarea "**********"
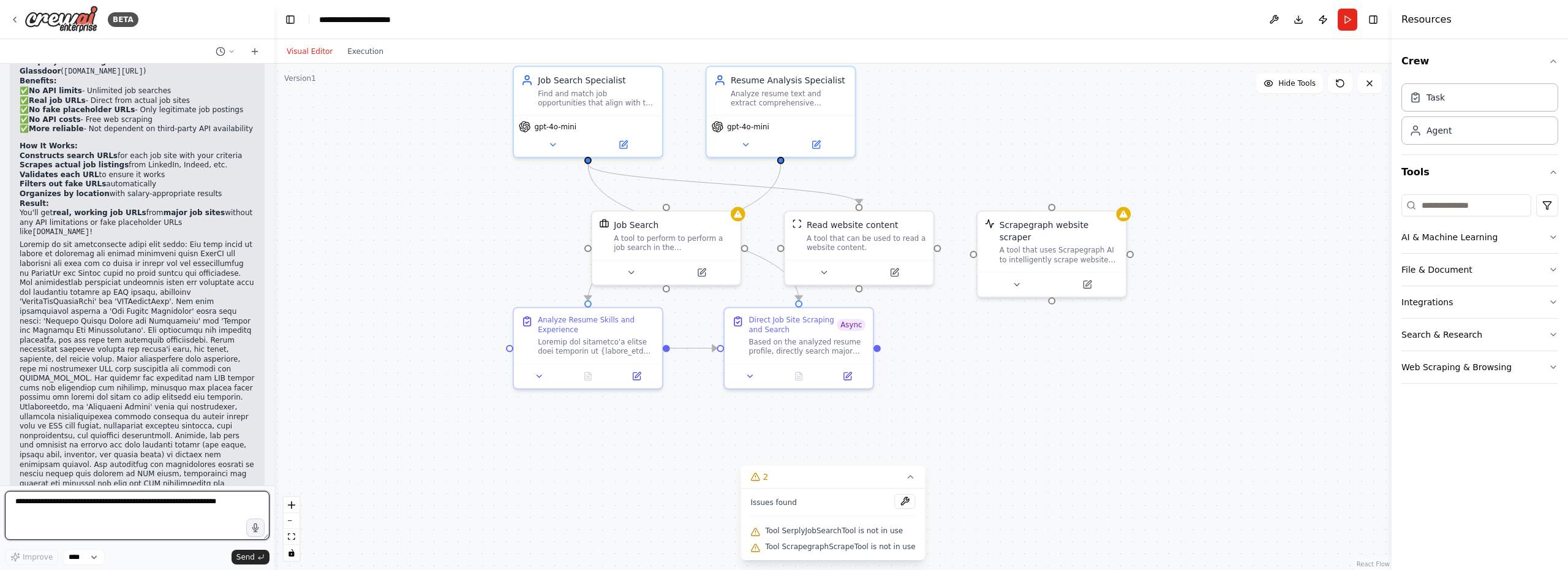
scroll to position [18629, 0]
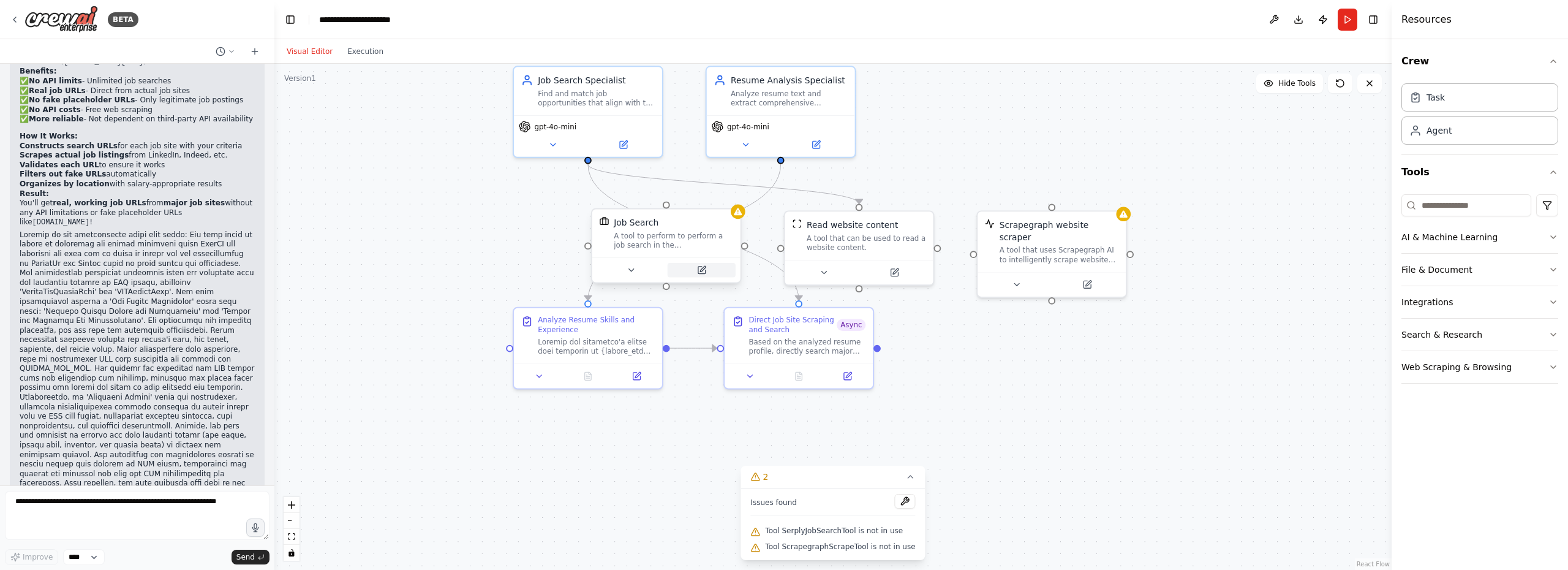
click at [703, 273] on icon at bounding box center [701, 270] width 10 height 10
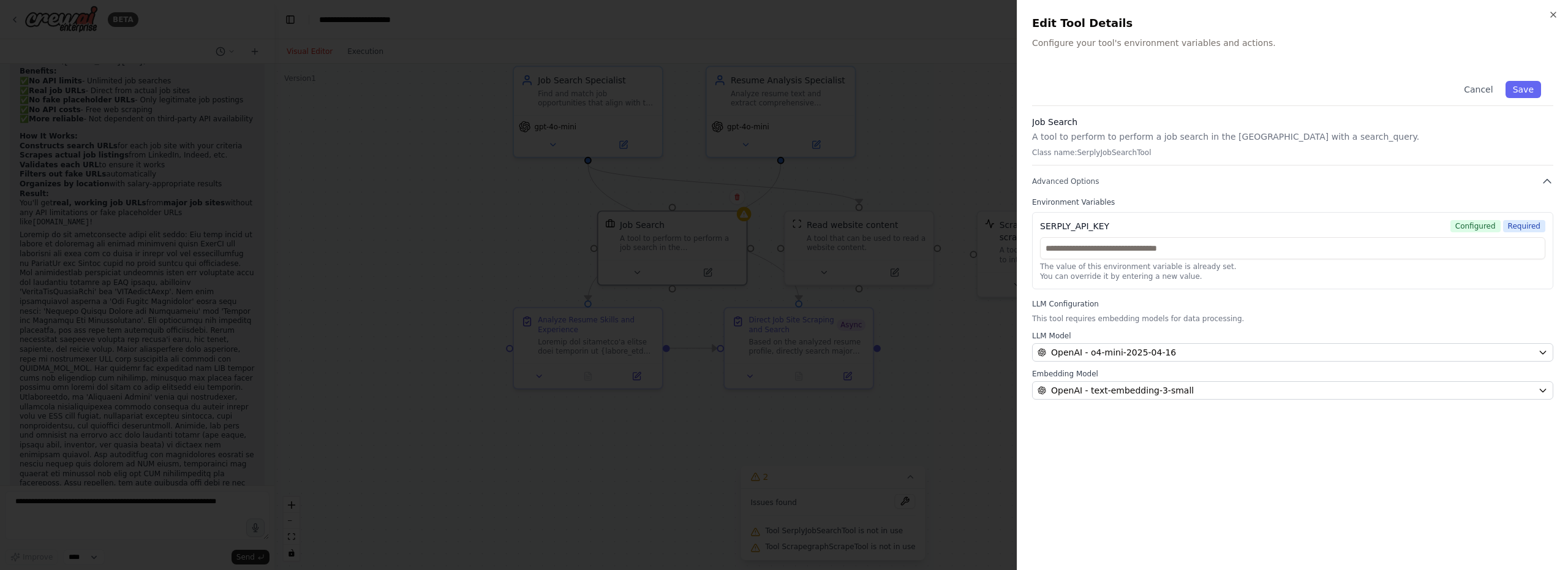
click at [647, 248] on div at bounding box center [784, 285] width 1568 height 570
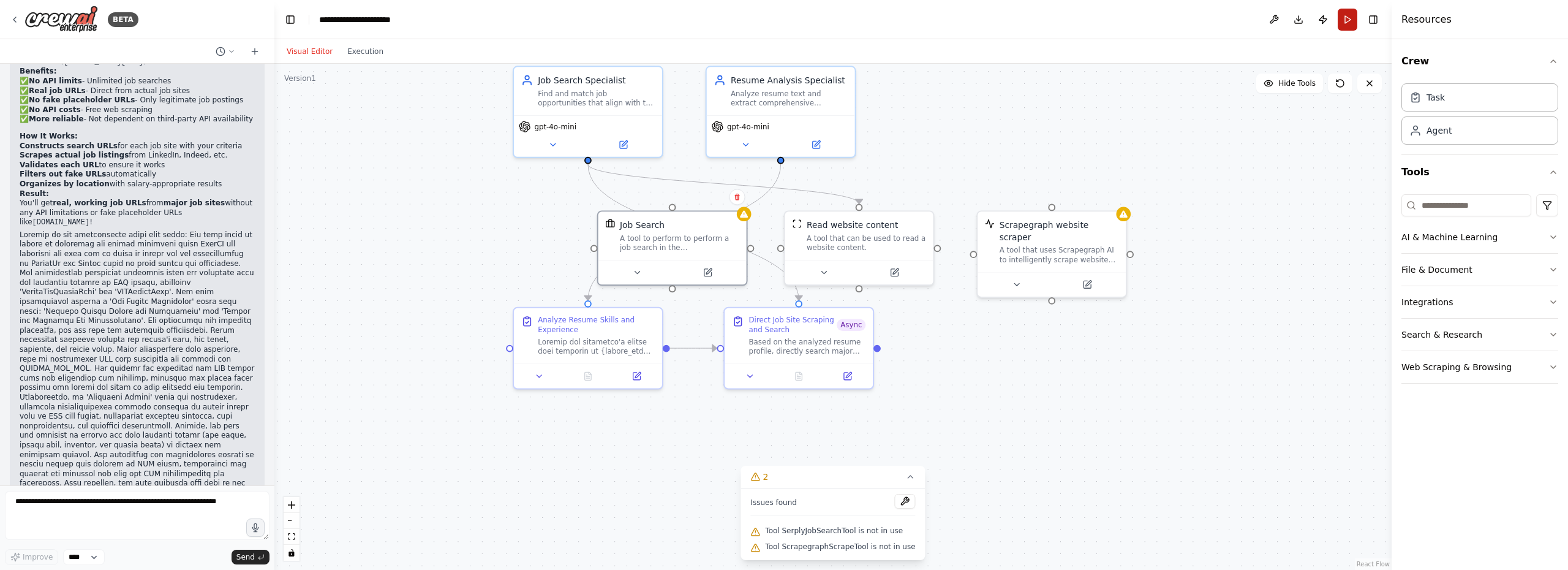
click at [1343, 22] on button "Run" at bounding box center [1347, 19] width 19 height 22
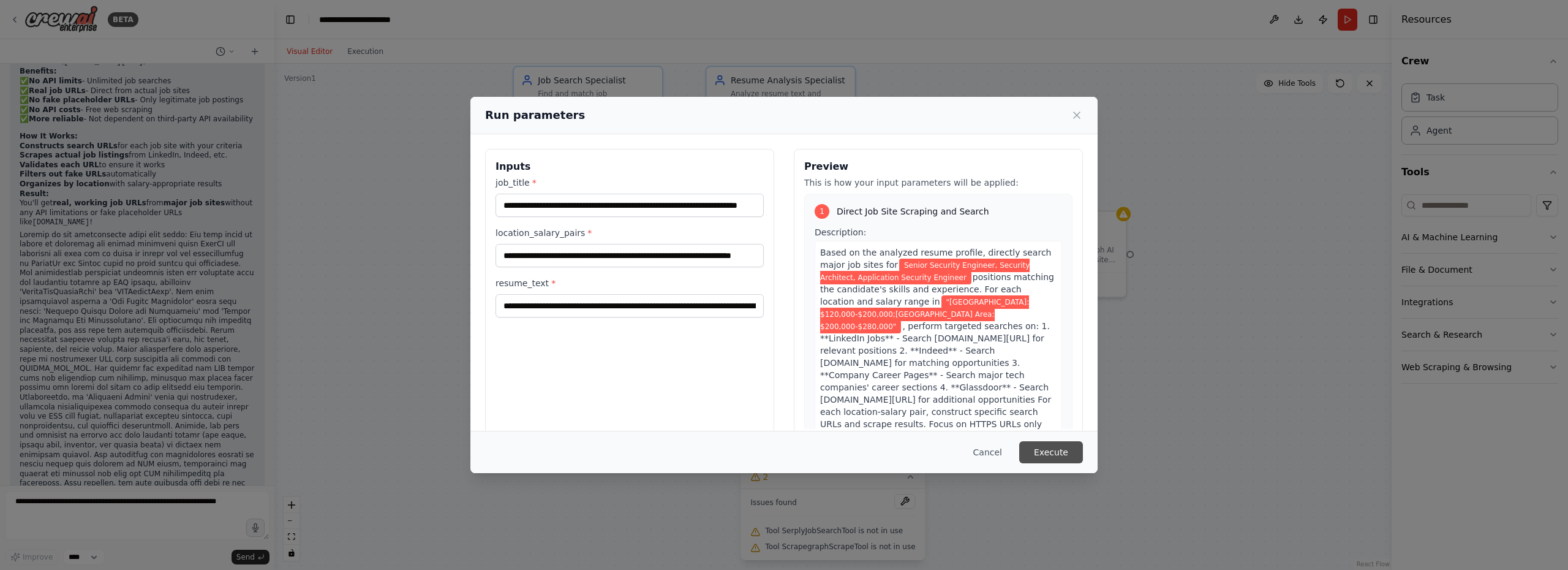
click at [1057, 458] on button "Execute" at bounding box center [1051, 452] width 64 height 22
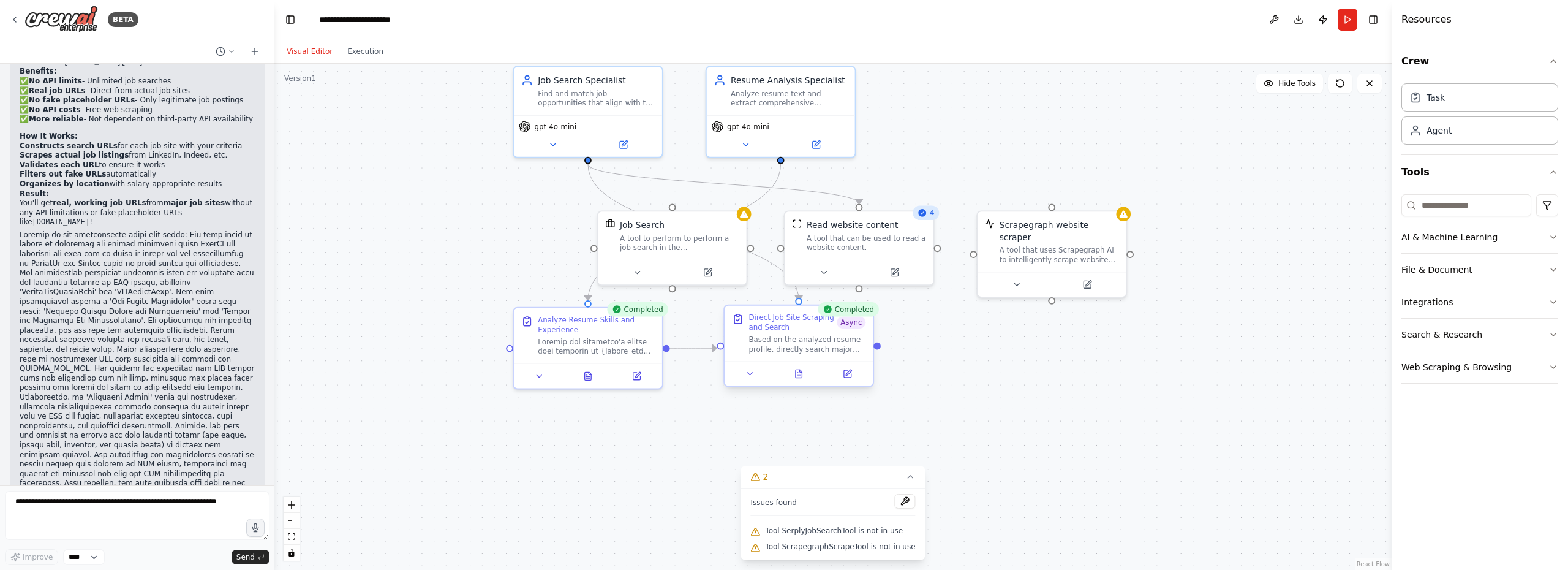
click at [801, 381] on div at bounding box center [798, 373] width 148 height 24
click at [805, 378] on icon at bounding box center [805, 373] width 6 height 8
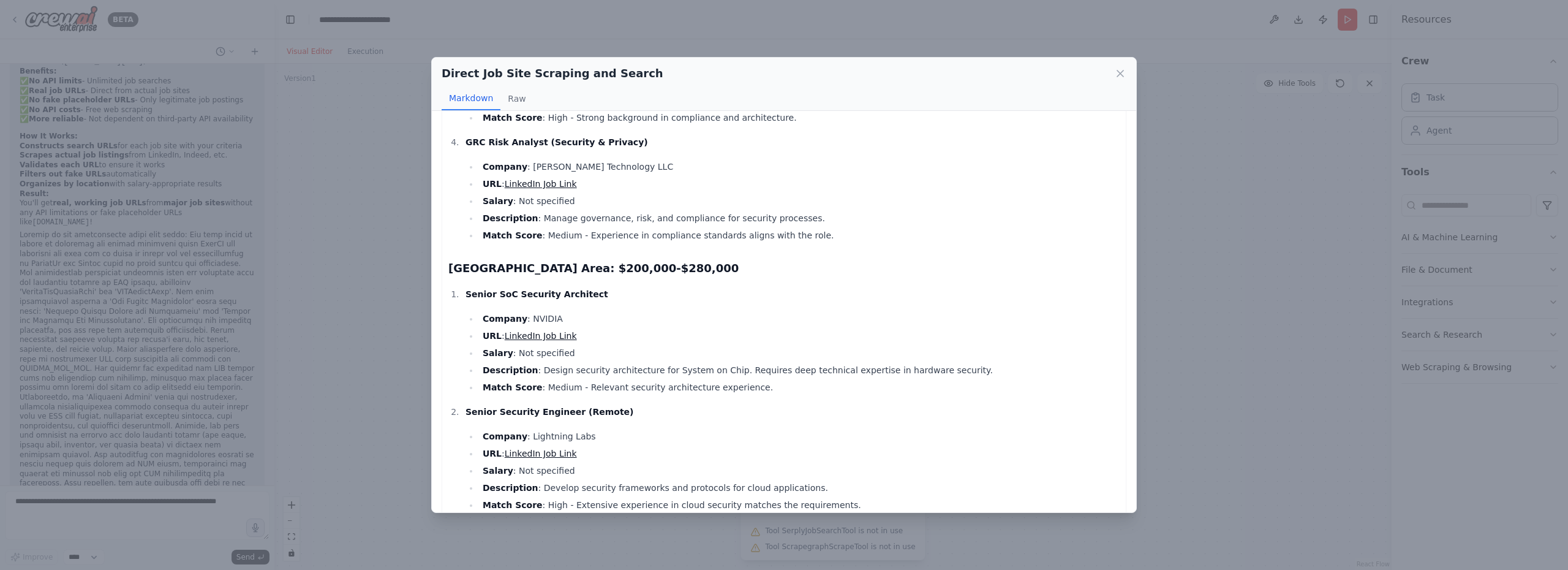
scroll to position [0, 0]
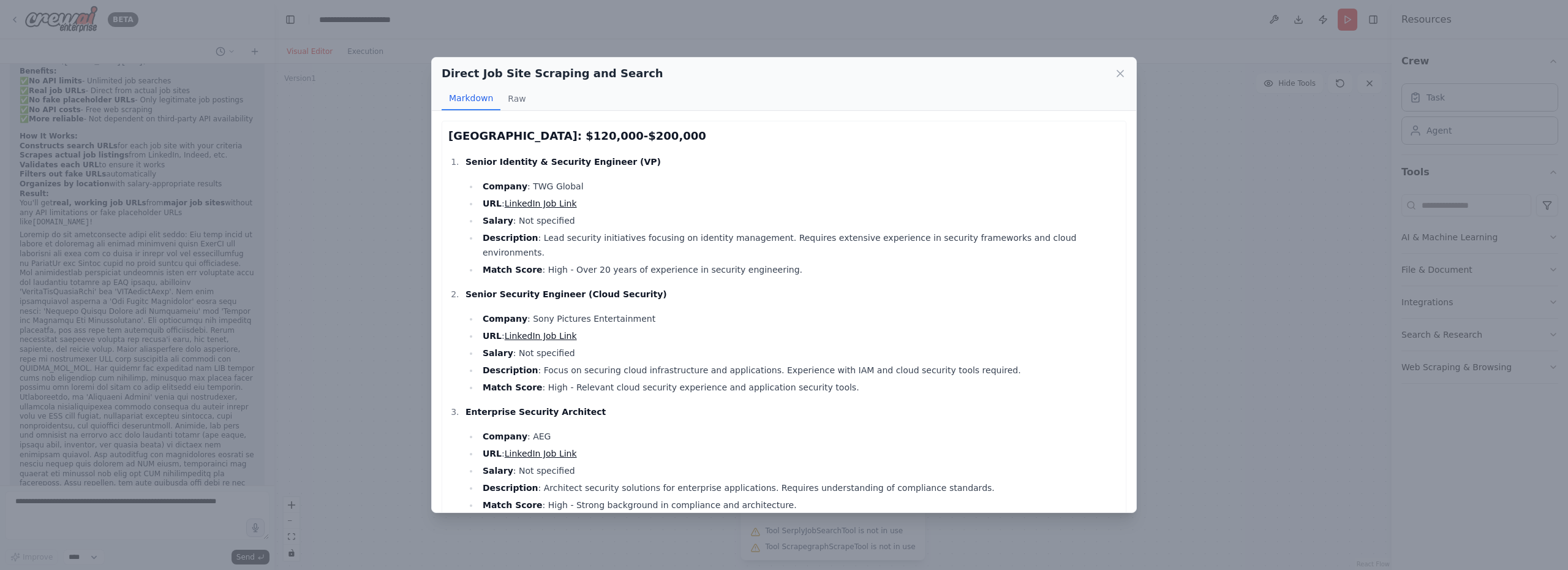
click at [1328, 231] on div "Direct Job Site Scraping and Search Markdown Raw Los Angeles: $120,000-$200,000…" at bounding box center [784, 285] width 1568 height 570
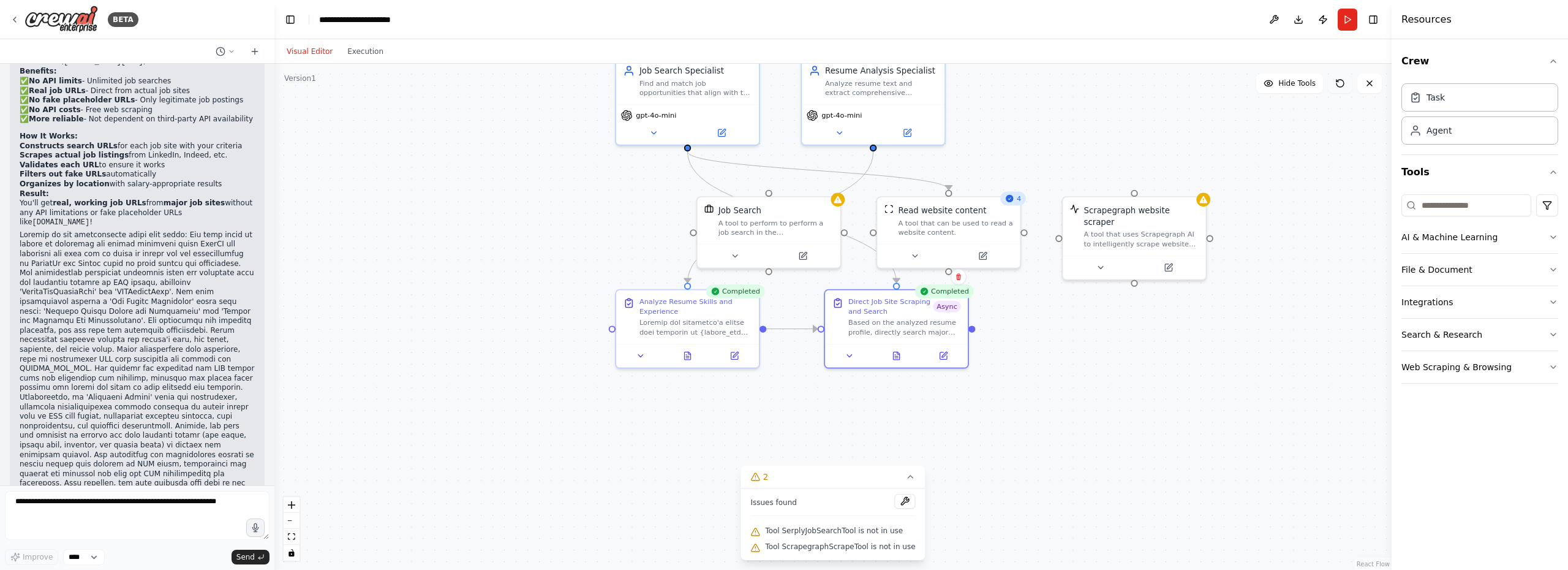
click at [1341, 82] on icon at bounding box center [1340, 83] width 10 height 10
drag, startPoint x: 768, startPoint y: 223, endPoint x: 1173, endPoint y: 374, distance: 432.2
click at [1174, 374] on div "A tool to perform to perform a job search in the [GEOGRAPHIC_DATA] with a searc…" at bounding box center [1182, 376] width 115 height 19
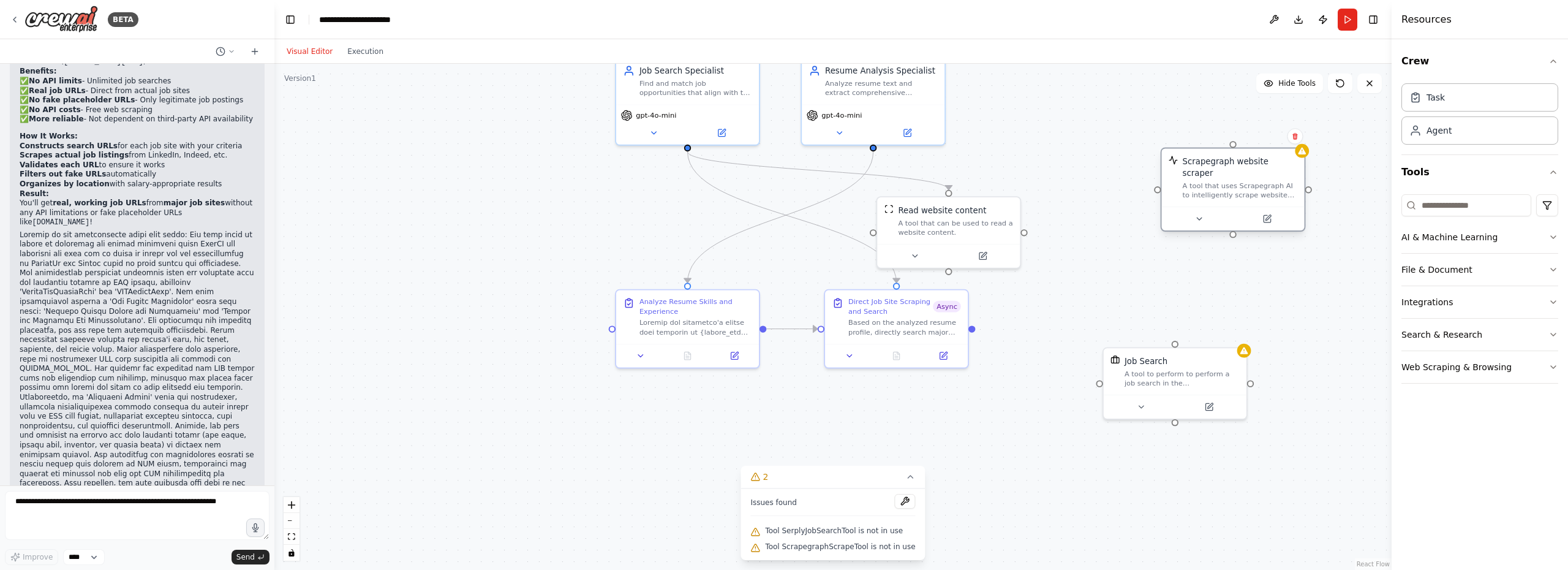
drag, startPoint x: 1122, startPoint y: 222, endPoint x: 1221, endPoint y: 170, distance: 111.8
click at [1221, 181] on div "A tool that uses Scrapegraph AI to intelligently scrape website content." at bounding box center [1240, 191] width 115 height 19
drag, startPoint x: 1196, startPoint y: 368, endPoint x: 1259, endPoint y: 263, distance: 122.4
click at [1259, 263] on div "A tool to perform to perform a job search in the [GEOGRAPHIC_DATA] with a searc…" at bounding box center [1240, 272] width 115 height 19
click at [1248, 377] on div ".deletable-edge-delete-btn { width: 20px; height: 20px; border: 0px solid #ffff…" at bounding box center [833, 316] width 1117 height 506
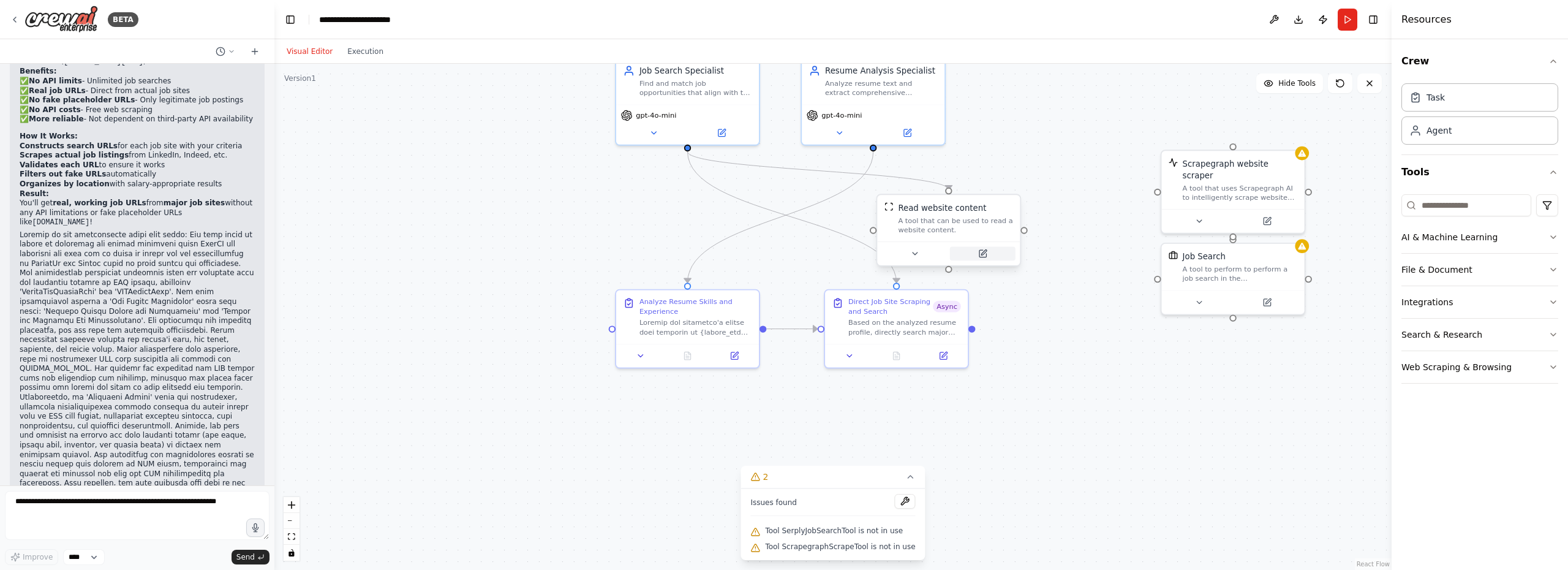
click at [986, 255] on button at bounding box center [982, 254] width 65 height 14
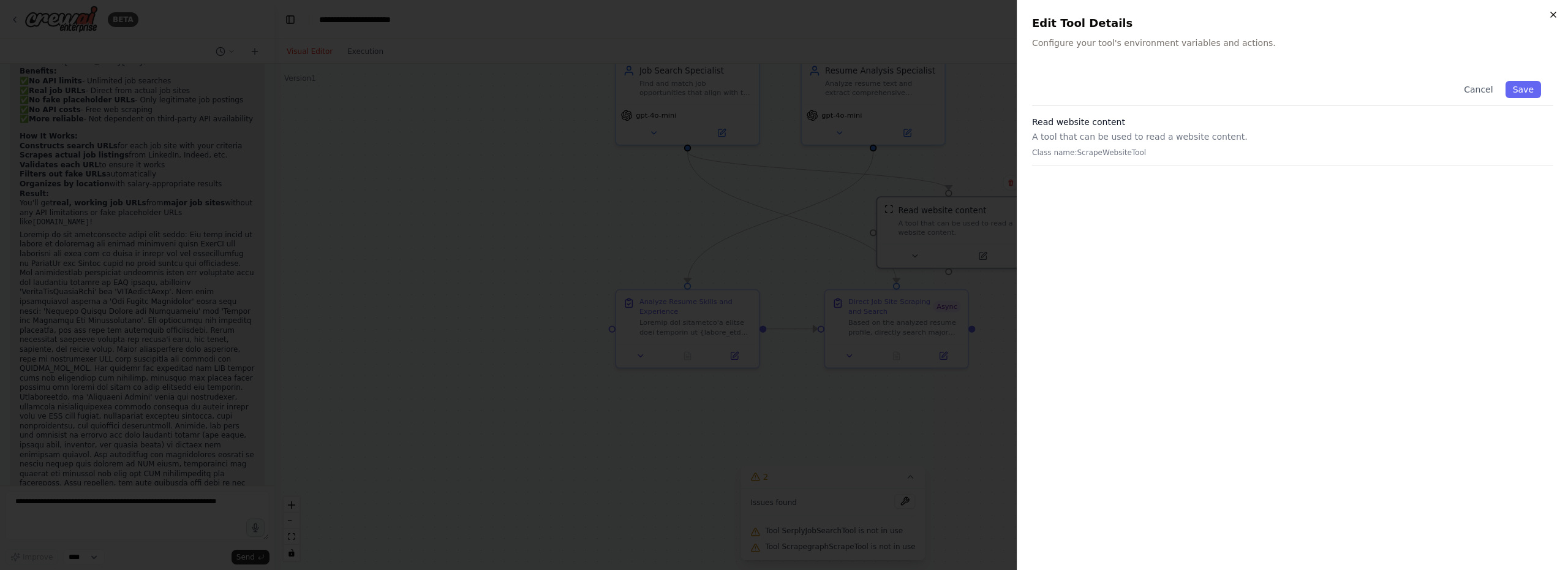
click at [1554, 12] on icon "button" at bounding box center [1553, 15] width 10 height 10
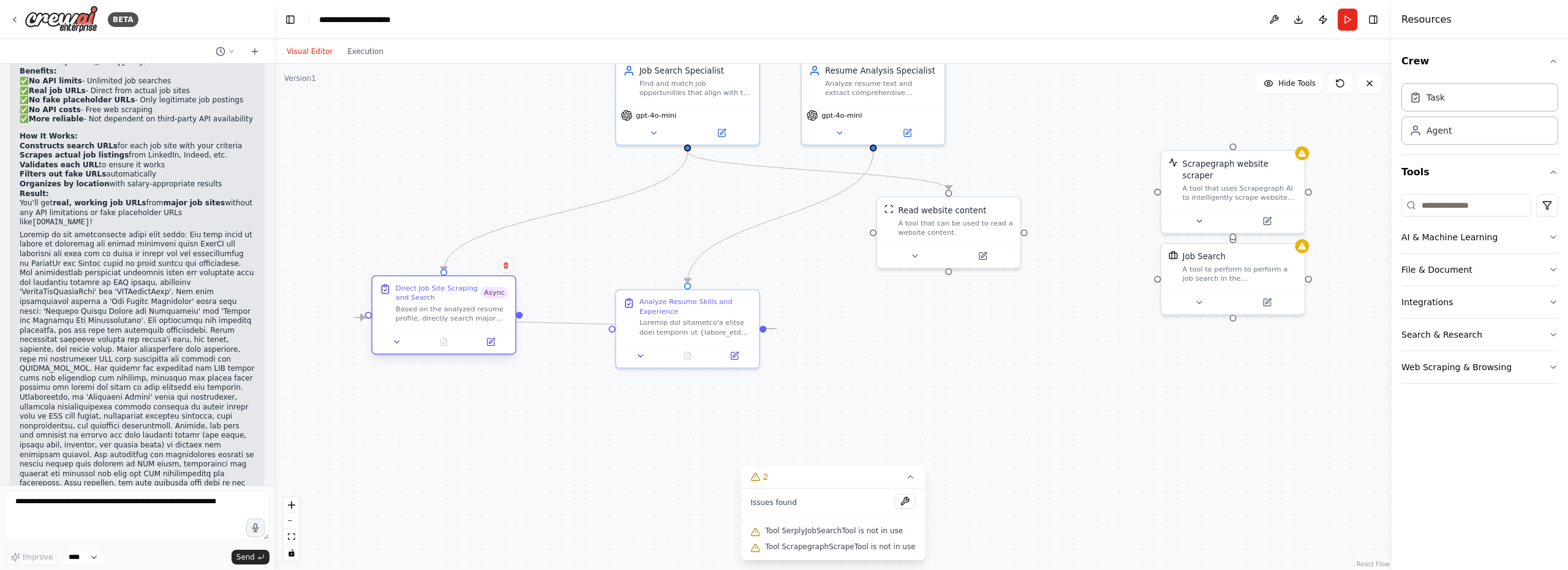
drag, startPoint x: 887, startPoint y: 317, endPoint x: 435, endPoint y: 309, distance: 452.1
click at [435, 309] on div "Based on the analyzed resume profile, directly search major job sites for {job_…" at bounding box center [451, 313] width 113 height 19
drag, startPoint x: 699, startPoint y: 316, endPoint x: 808, endPoint y: 316, distance: 109.0
click at [881, 320] on div at bounding box center [881, 325] width 113 height 19
drag, startPoint x: 440, startPoint y: 310, endPoint x: 684, endPoint y: 331, distance: 244.9
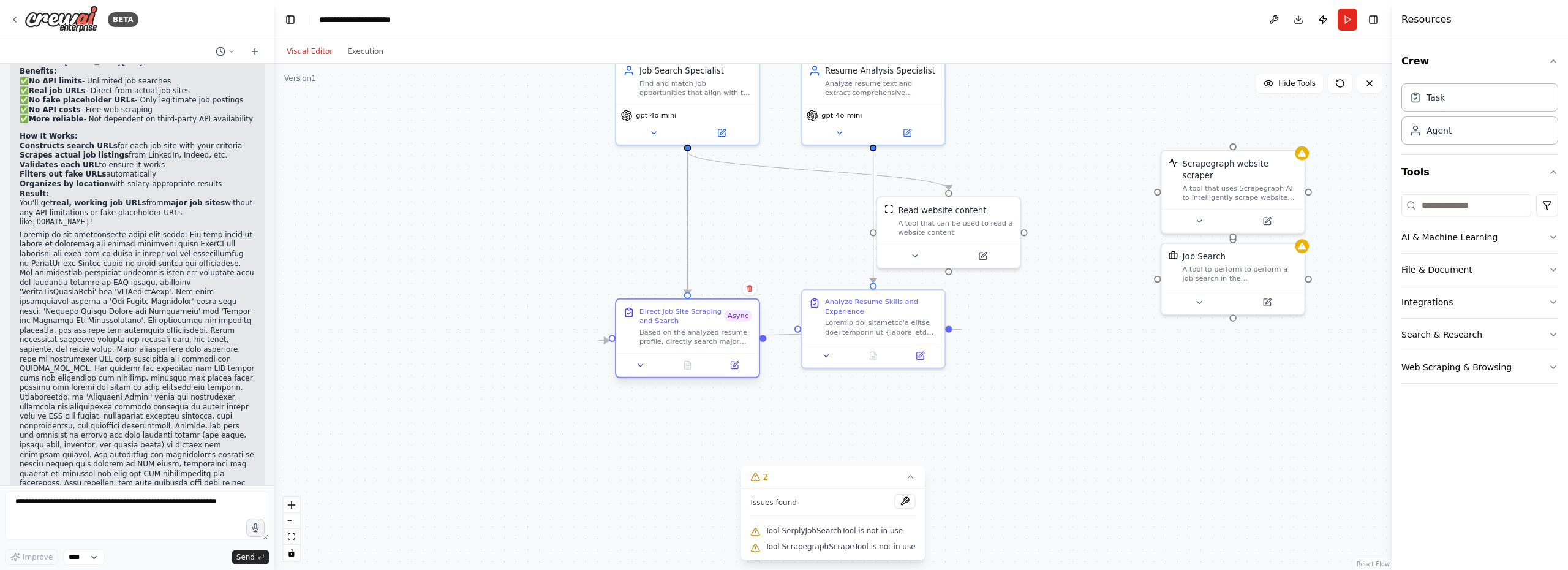
click at [684, 331] on div "Based on the analyzed resume profile, directly search major job sites for {job_…" at bounding box center [696, 336] width 113 height 19
drag, startPoint x: 940, startPoint y: 219, endPoint x: 474, endPoint y: 229, distance: 466.1
click at [474, 229] on div "A tool that can be used to read a website content." at bounding box center [485, 237] width 115 height 19
click at [633, 216] on div ".deletable-edge-delete-btn { width: 20px; height: 20px; border: 0px solid #ffff…" at bounding box center [833, 316] width 1117 height 506
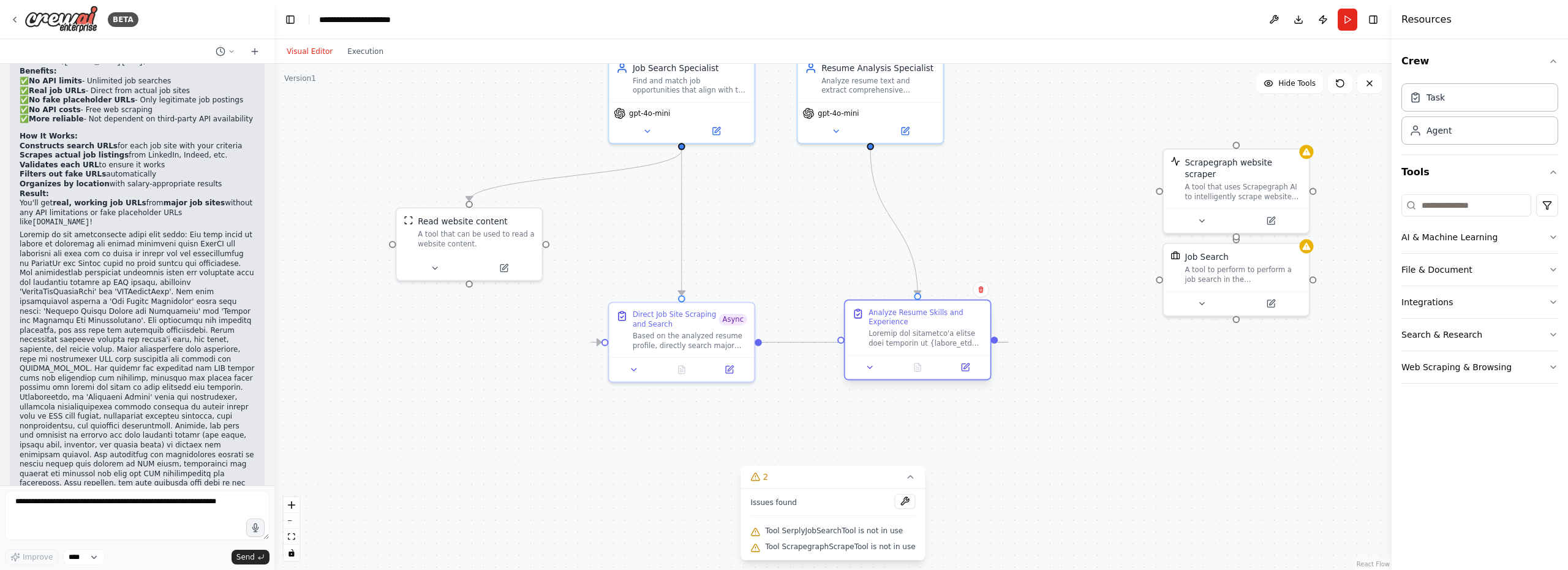
drag, startPoint x: 884, startPoint y: 315, endPoint x: 926, endPoint y: 326, distance: 43.4
click at [926, 326] on div "Analyze Resume Skills and Experience" at bounding box center [926, 328] width 115 height 40
drag, startPoint x: 470, startPoint y: 235, endPoint x: 786, endPoint y: 217, distance: 316.5
click at [786, 217] on div "A tool that can be used to read a website content." at bounding box center [795, 213] width 117 height 19
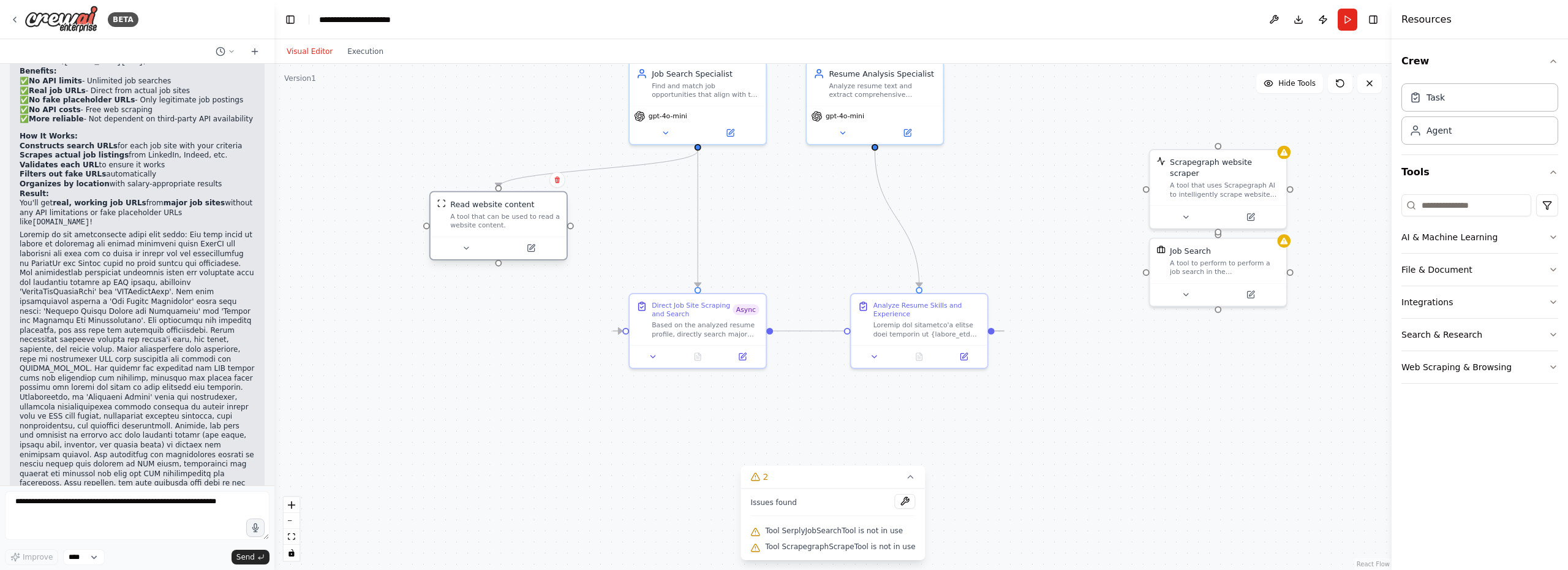
drag, startPoint x: 778, startPoint y: 206, endPoint x: 479, endPoint y: 212, distance: 299.1
click at [479, 212] on div "A tool that can be used to read a website content." at bounding box center [505, 221] width 110 height 18
drag, startPoint x: 928, startPoint y: 310, endPoint x: 889, endPoint y: 318, distance: 39.8
click at [889, 318] on div "Analyze Resume Skills and Experience" at bounding box center [893, 318] width 107 height 18
drag, startPoint x: 697, startPoint y: 319, endPoint x: 691, endPoint y: 349, distance: 30.6
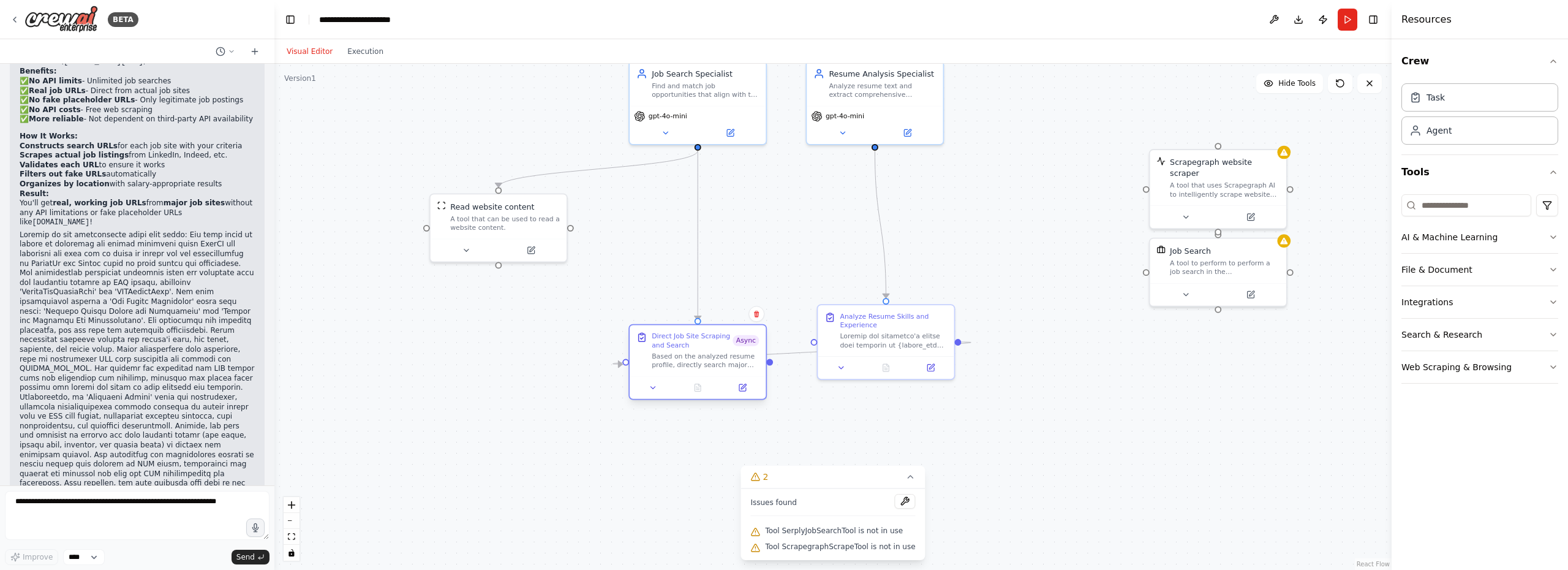
click at [691, 349] on div "Direct Job Site Scraping and Search Async Based on the analyzed resume profile,…" at bounding box center [705, 350] width 107 height 37
drag, startPoint x: 915, startPoint y: 329, endPoint x: 902, endPoint y: 344, distance: 19.8
click at [902, 344] on div "Analyze Resume Skills and Experience" at bounding box center [882, 339] width 107 height 37
drag, startPoint x: 691, startPoint y: 356, endPoint x: 685, endPoint y: 330, distance: 26.7
click at [685, 330] on div "Based on the analyzed resume profile, directly search major job sites for {job_…" at bounding box center [705, 338] width 108 height 18
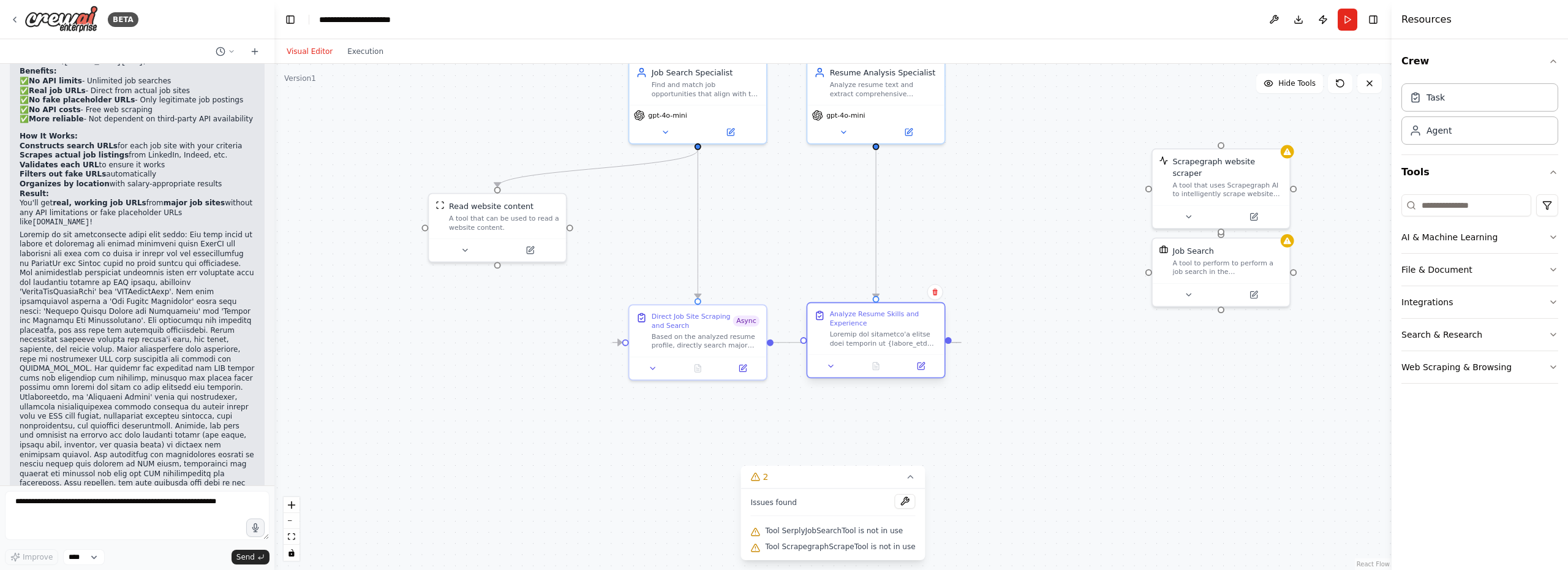
drag, startPoint x: 888, startPoint y: 343, endPoint x: 888, endPoint y: 331, distance: 12.0
click at [888, 331] on div at bounding box center [884, 338] width 108 height 18
click at [689, 331] on div "Based on the analyzed resume profile, directly search major job sites for {job_…" at bounding box center [705, 338] width 108 height 18
click at [1101, 331] on div ".deletable-edge-delete-btn { width: 20px; height: 20px; border: 0px solid #ffff…" at bounding box center [833, 316] width 1117 height 506
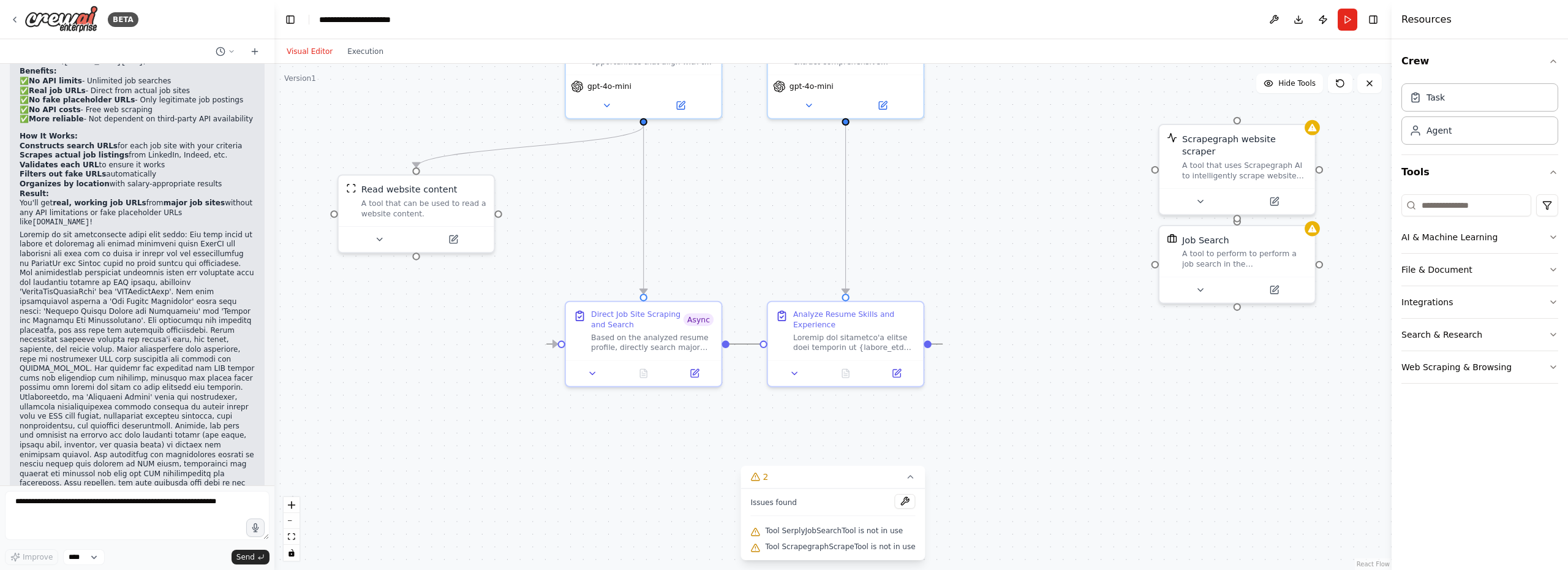
click at [933, 341] on circle "Edge from 8105cbab-e2fb-47d8-a76f-c6aa10a86ef7 to b5d1a686-c3d1-4bbe-8e3b-1e940…" at bounding box center [938, 344] width 13 height 13
click at [931, 344] on div ".deletable-edge-delete-btn { width: 20px; height: 20px; border: 0px solid #ffff…" at bounding box center [833, 316] width 1117 height 506
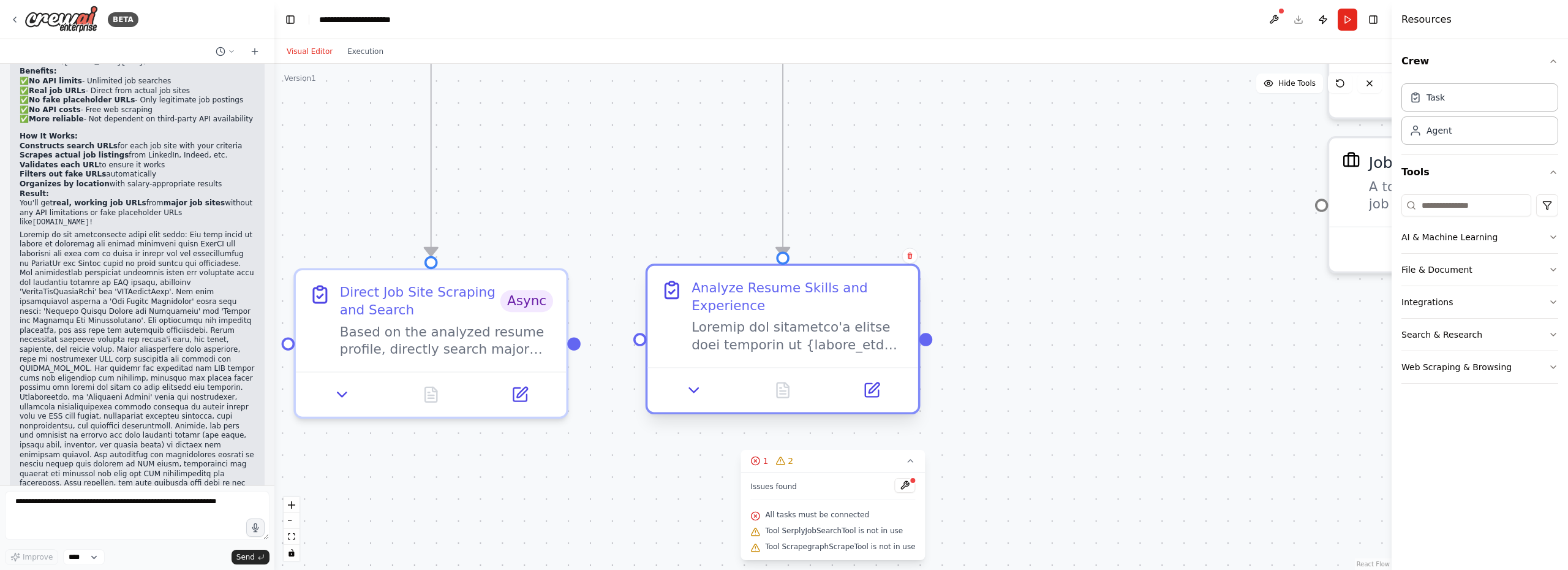
click at [815, 343] on div at bounding box center [798, 336] width 213 height 35
click at [925, 346] on div ".deletable-edge-delete-btn { width: 20px; height: 20px; border: 0px solid #ffff…" at bounding box center [833, 316] width 1117 height 506
click at [899, 488] on button at bounding box center [905, 485] width 21 height 15
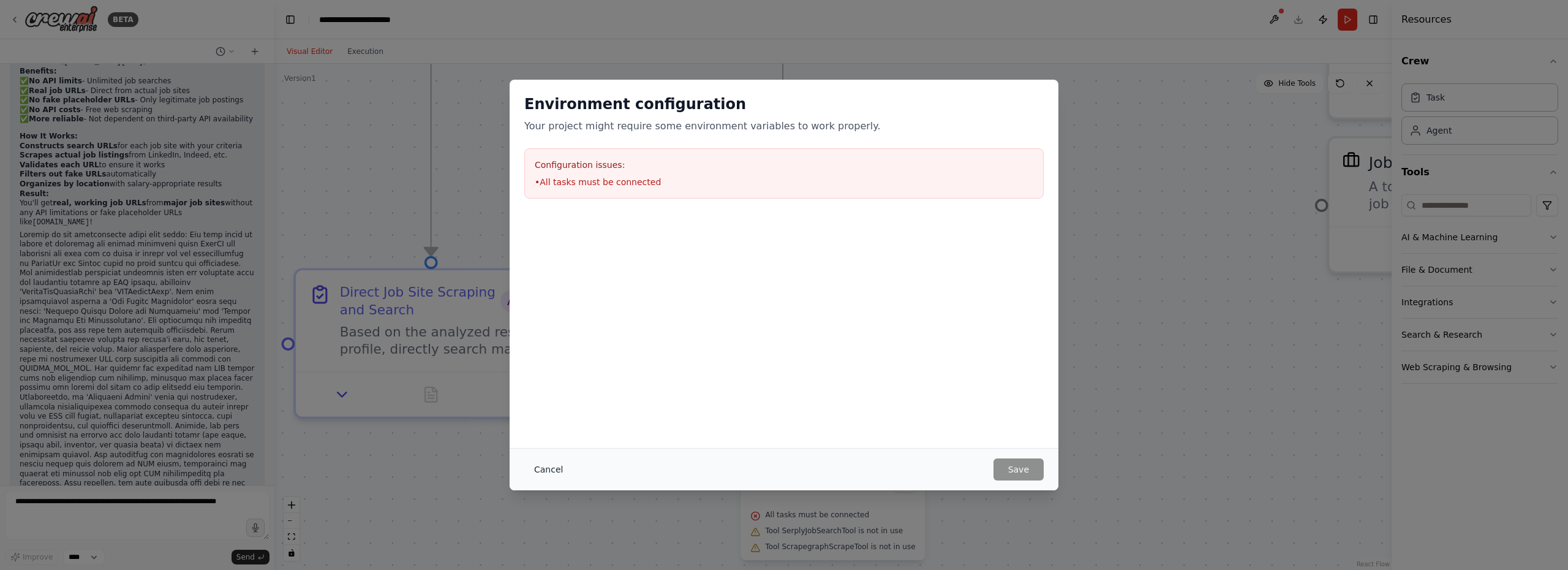
click at [542, 468] on button "Cancel" at bounding box center [549, 469] width 49 height 22
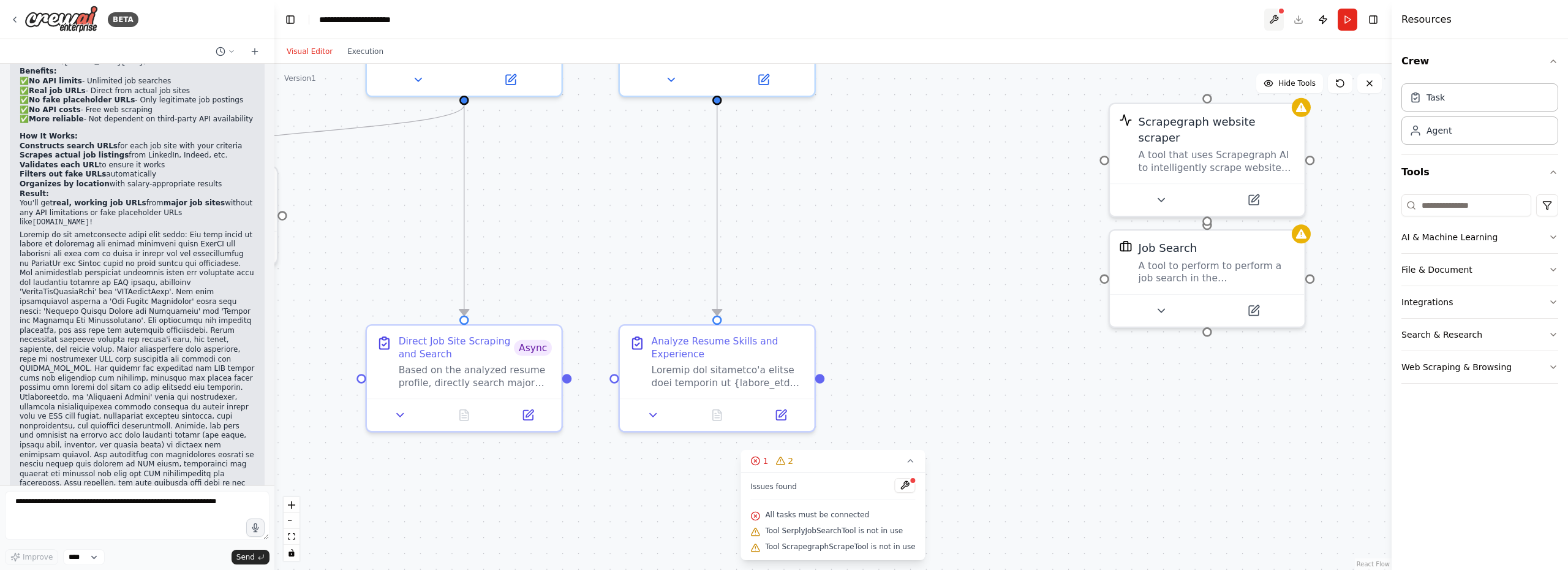
click at [1274, 17] on button at bounding box center [1273, 19] width 19 height 22
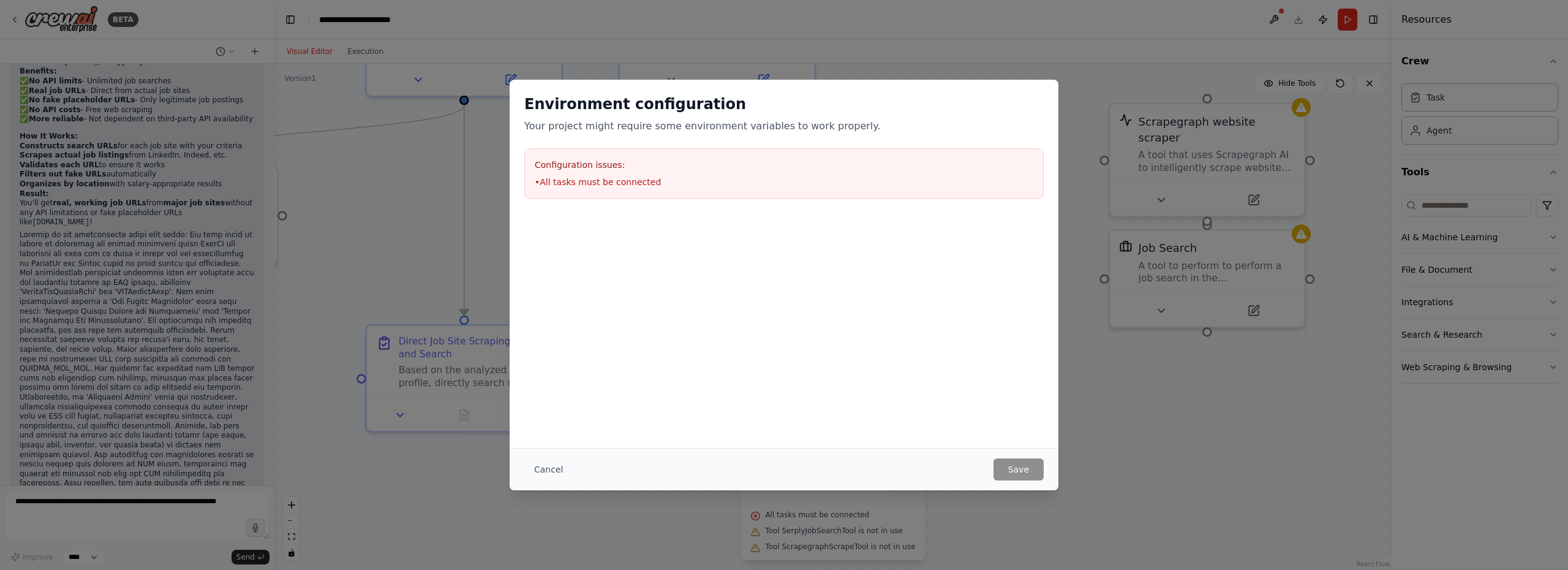
click at [333, 294] on div "Environment configuration Your project might require some environment variables…" at bounding box center [784, 285] width 1568 height 570
click at [542, 467] on button "Cancel" at bounding box center [549, 469] width 49 height 22
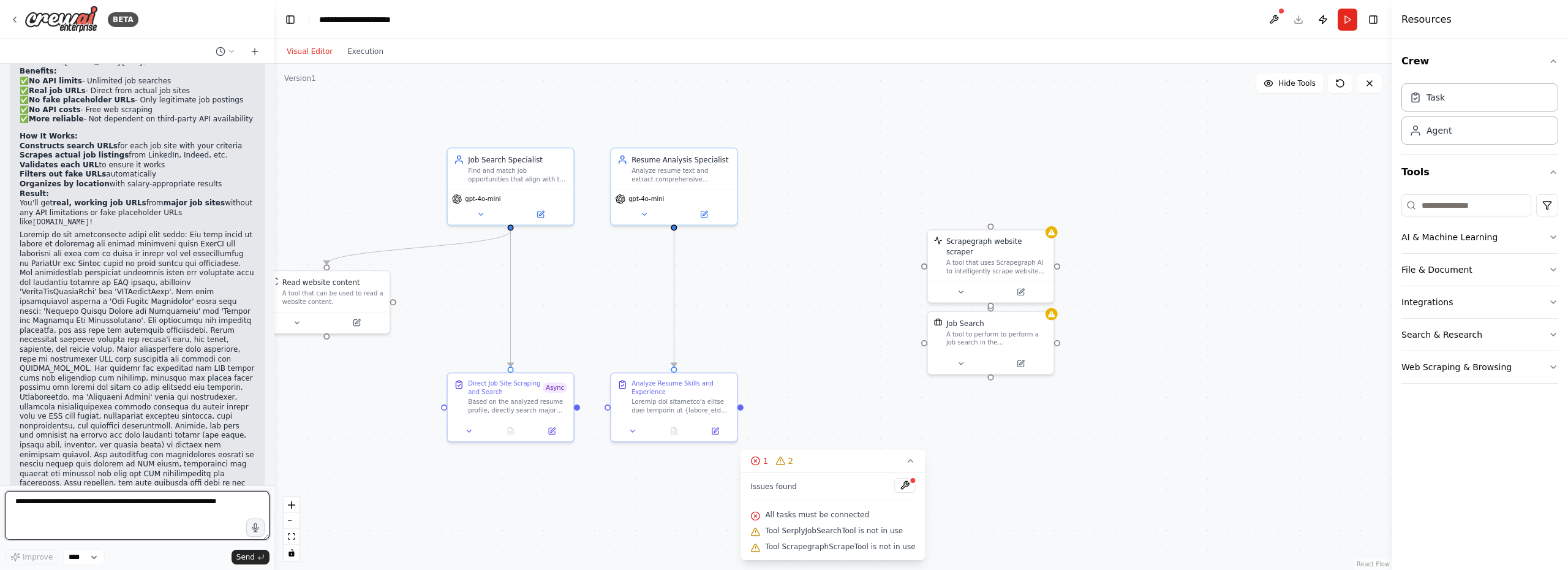
click at [49, 521] on textarea at bounding box center [137, 515] width 265 height 49
type textarea "**********"
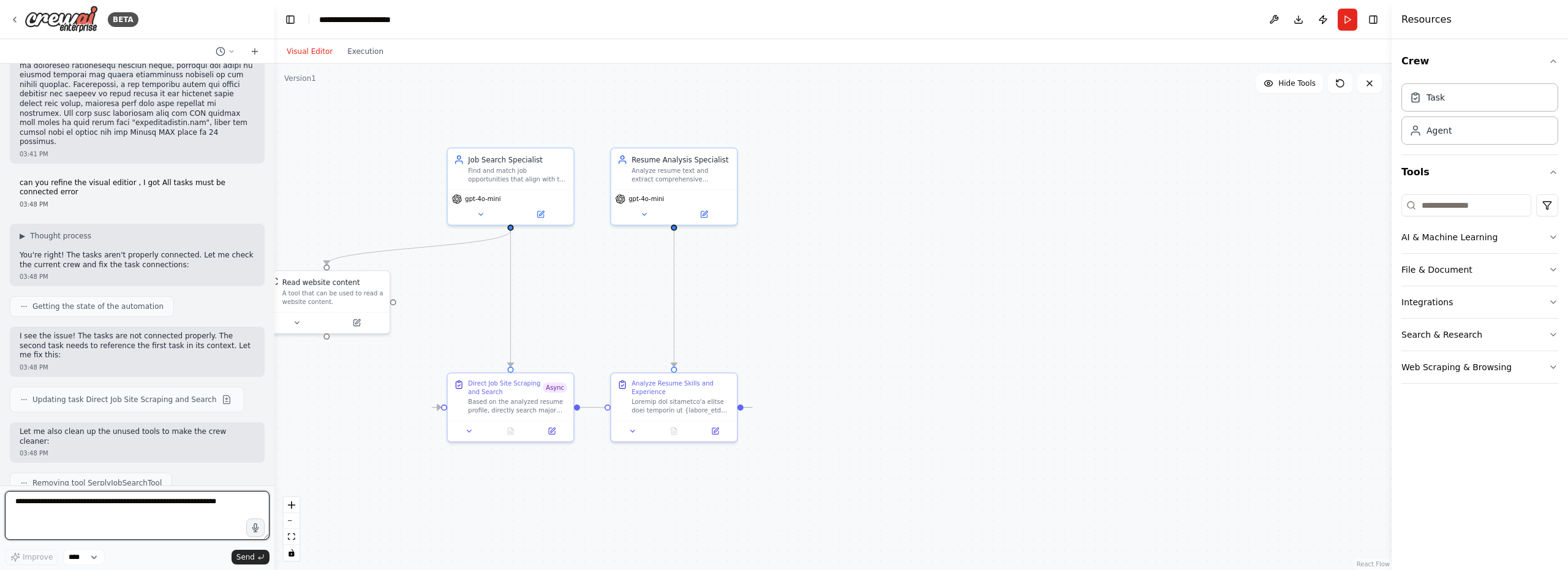
scroll to position [19333, 0]
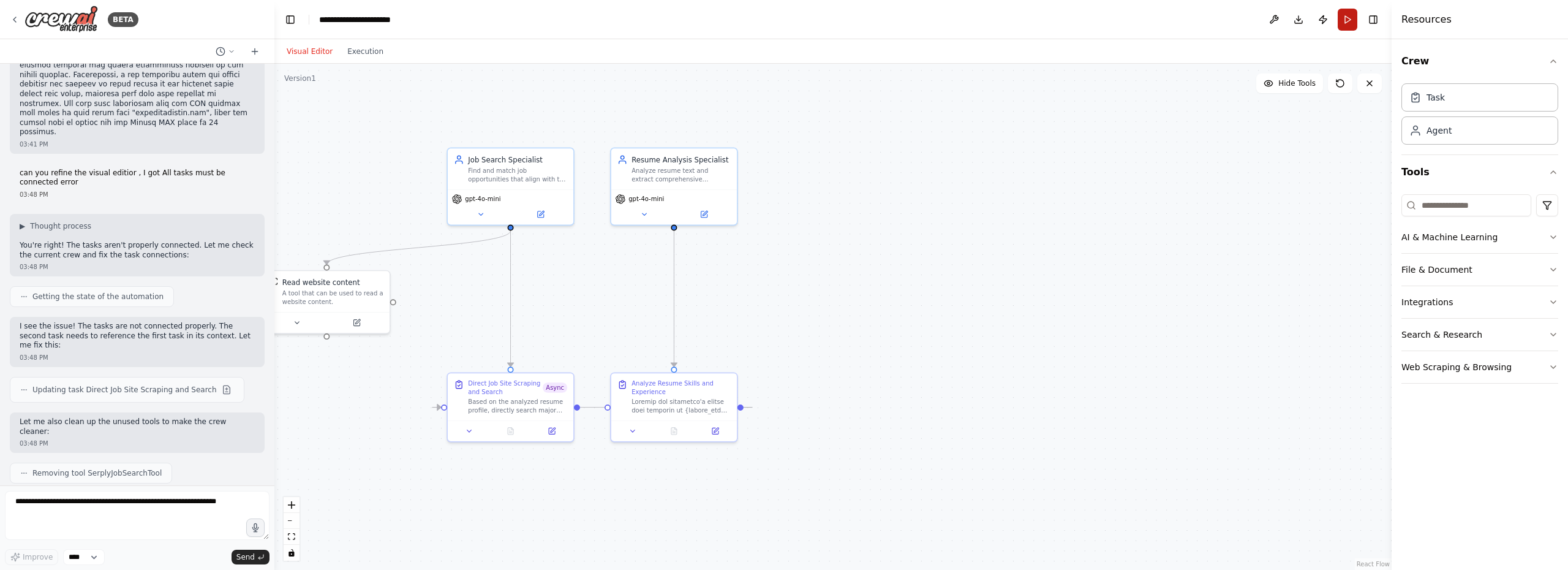
click at [1347, 19] on button "Run" at bounding box center [1347, 19] width 19 height 22
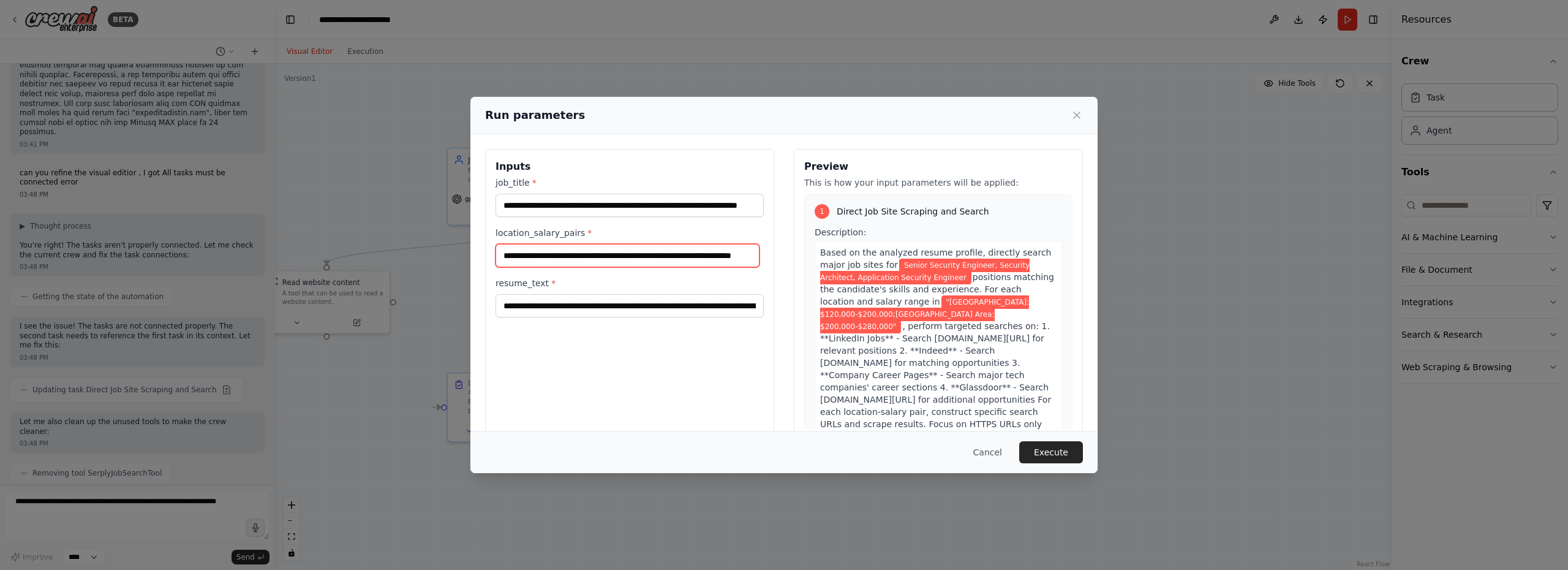
scroll to position [0, 0]
drag, startPoint x: 501, startPoint y: 257, endPoint x: 643, endPoint y: 257, distance: 142.0
click at [643, 257] on input "**********" at bounding box center [628, 255] width 264 height 23
click at [633, 257] on input "**********" at bounding box center [628, 255] width 264 height 23
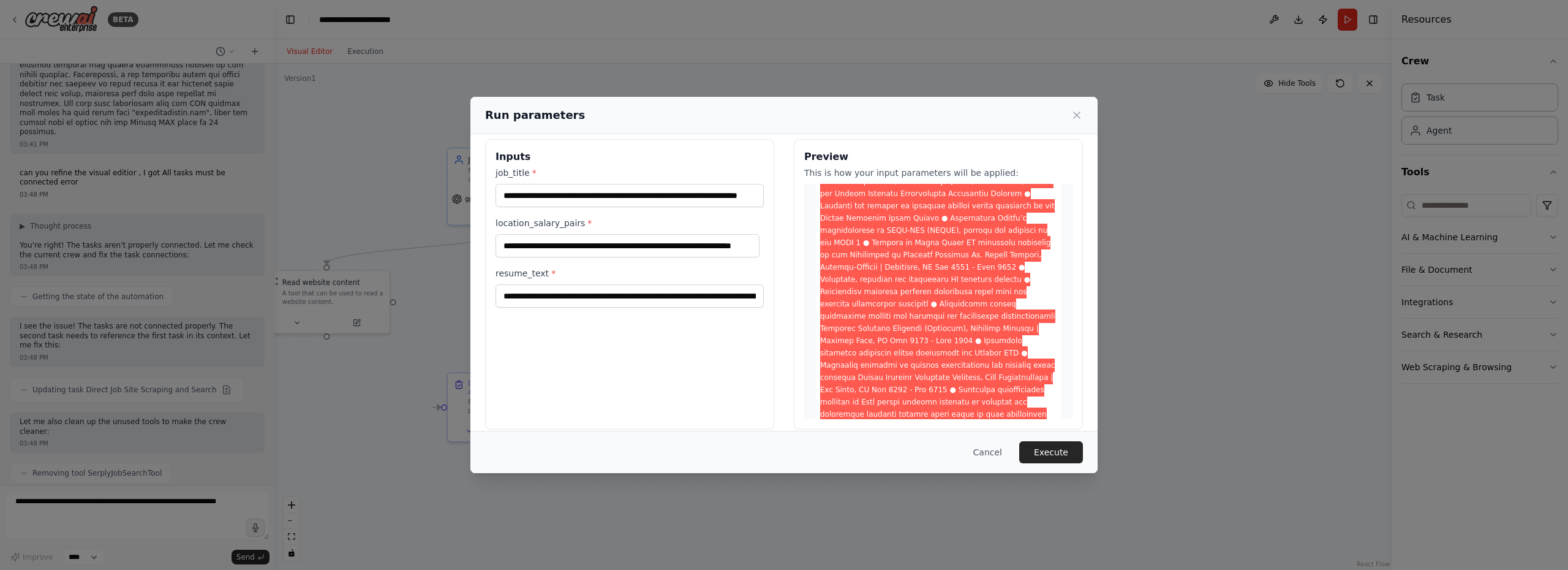
scroll to position [3738, 0]
click at [987, 450] on button "Cancel" at bounding box center [988, 452] width 49 height 22
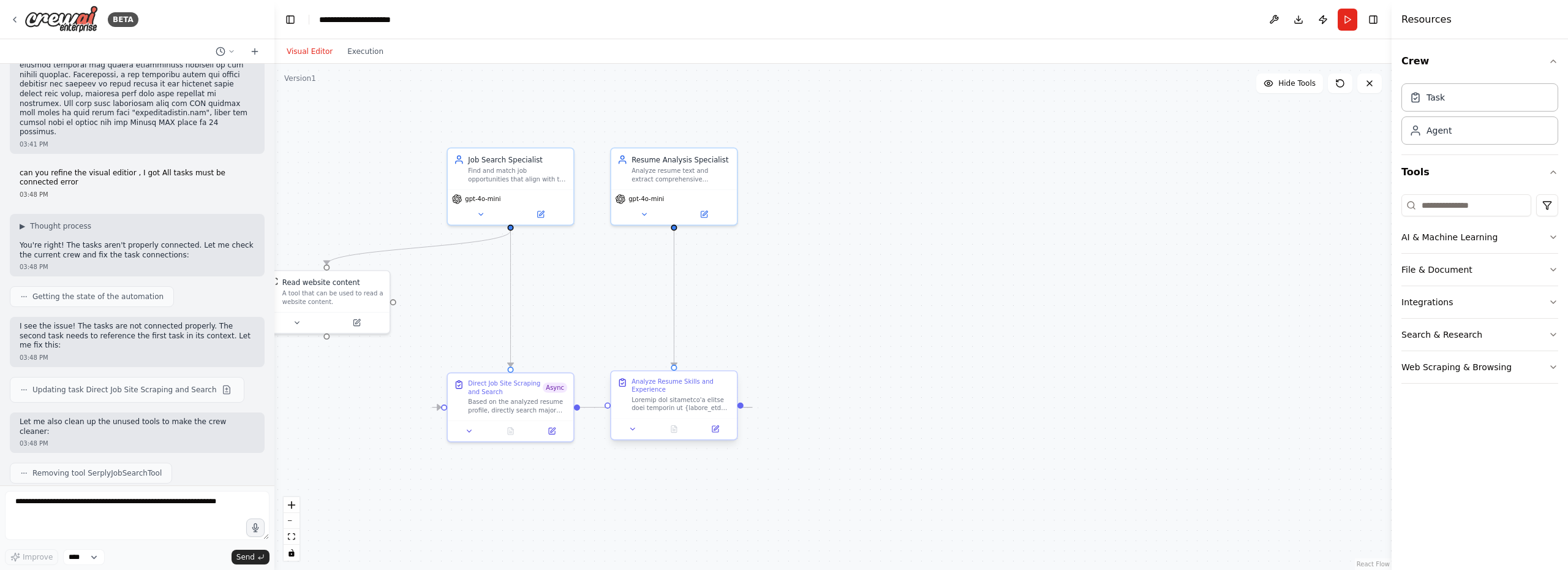
click at [673, 397] on div at bounding box center [681, 404] width 99 height 17
click at [717, 427] on icon at bounding box center [716, 428] width 5 height 5
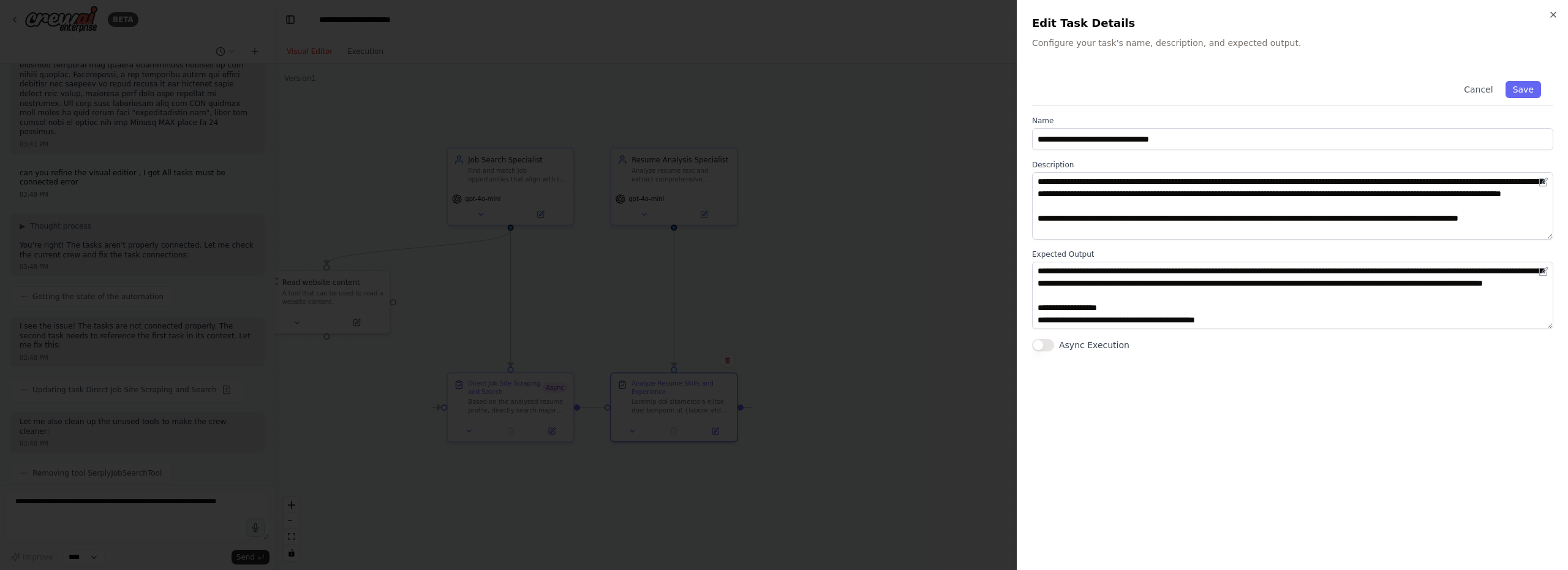
click at [1554, 16] on icon "button" at bounding box center [1553, 15] width 5 height 5
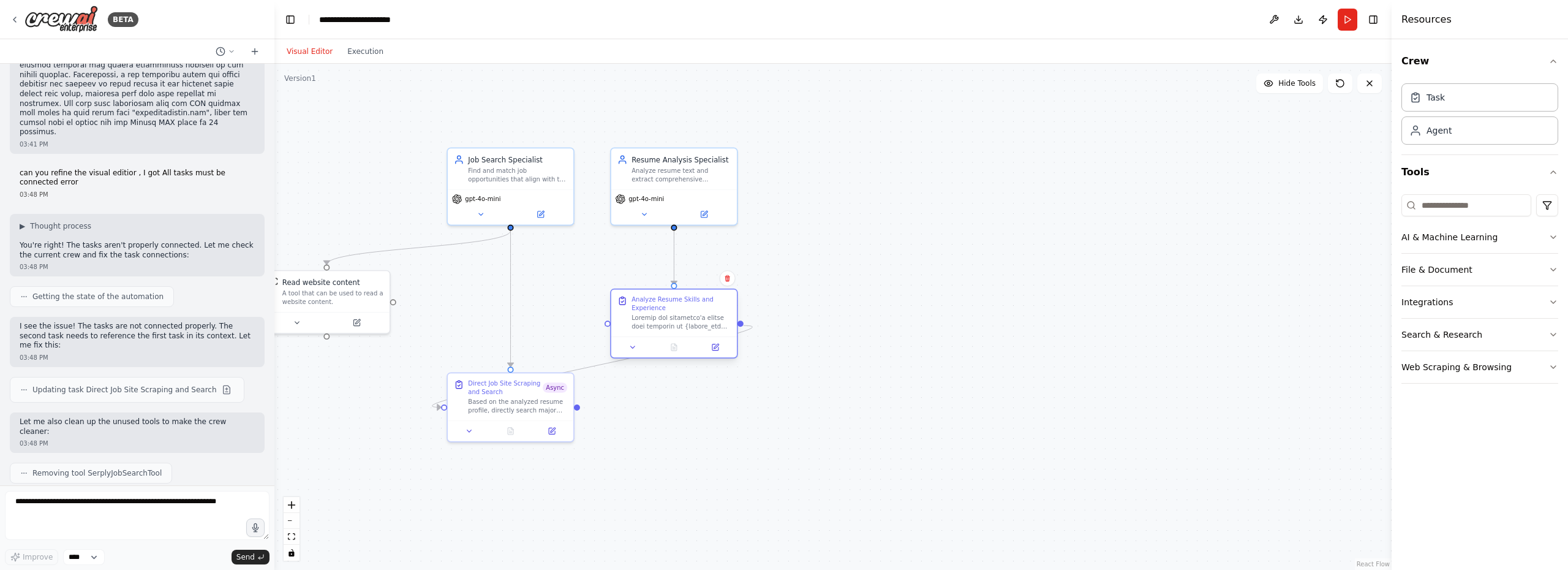
drag, startPoint x: 668, startPoint y: 397, endPoint x: 666, endPoint y: 312, distance: 85.0
click at [666, 312] on div "Analyze Resume Skills and Experience" at bounding box center [681, 313] width 99 height 35
drag, startPoint x: 517, startPoint y: 394, endPoint x: 942, endPoint y: 315, distance: 432.3
click at [942, 315] on div "Direct Job Site Scraping and Search Async Based on the analyzed resume profile,…" at bounding box center [947, 313] width 99 height 35
drag, startPoint x: 507, startPoint y: 174, endPoint x: 938, endPoint y: 171, distance: 431.0
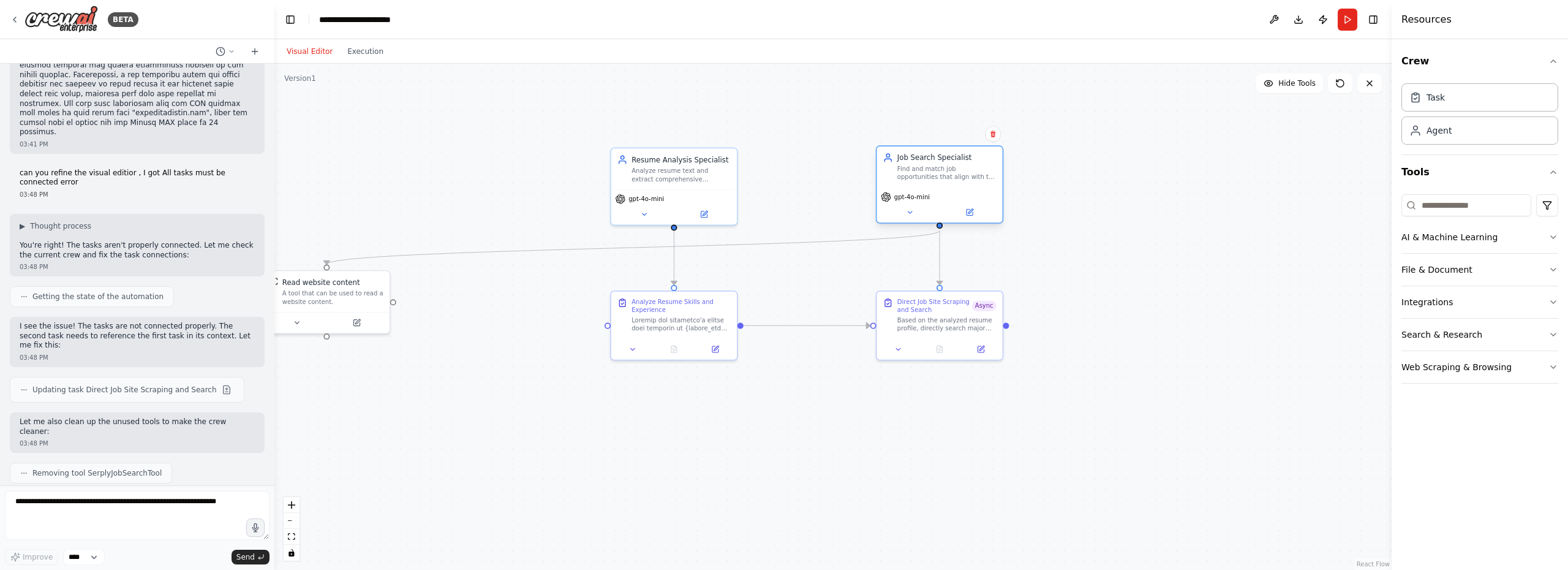
click at [938, 171] on div "Find and match job opportunities that align with the candidate's experience fro…" at bounding box center [947, 173] width 99 height 17
drag, startPoint x: 331, startPoint y: 298, endPoint x: 1168, endPoint y: 278, distance: 837.2
click at [1168, 278] on div "A tool that can be used to read a website content." at bounding box center [1170, 275] width 101 height 17
click at [1107, 407] on div ".deletable-edge-delete-btn { width: 20px; height: 20px; border: 0px solid #ffff…" at bounding box center [833, 316] width 1117 height 506
click at [1348, 23] on button "Run" at bounding box center [1347, 19] width 19 height 22
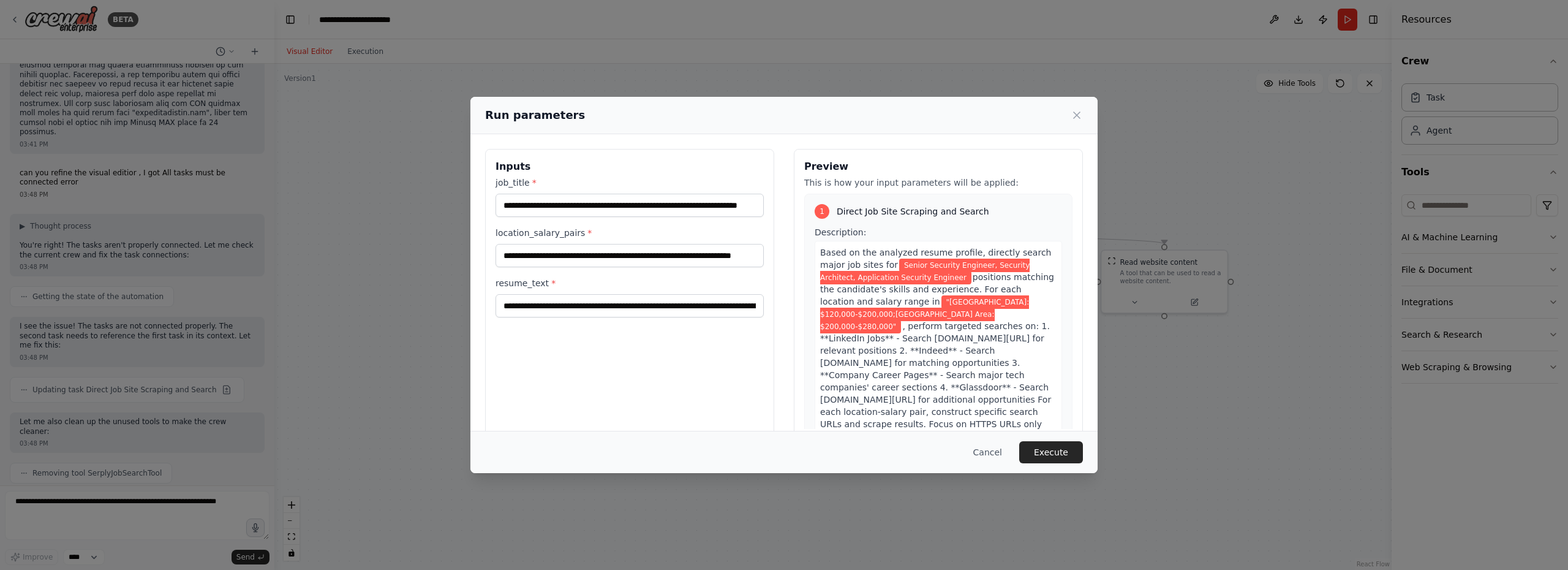
scroll to position [23, 0]
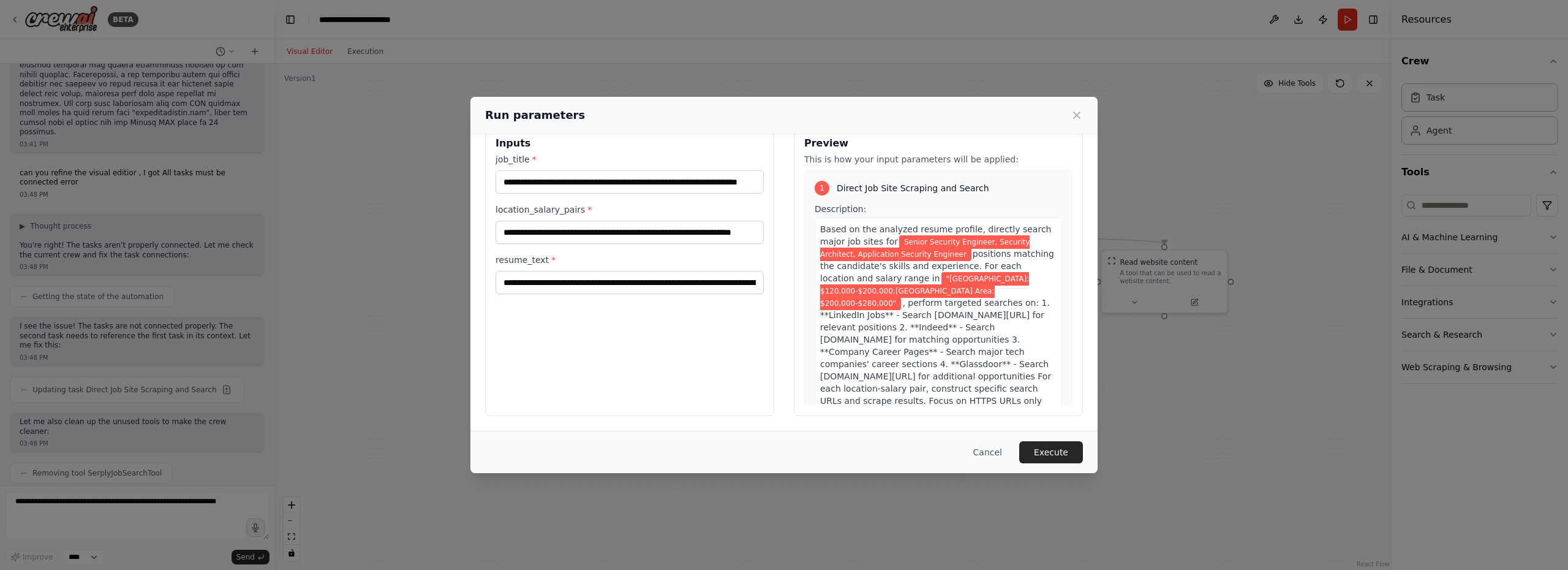
click at [1057, 449] on button "Execute" at bounding box center [1051, 452] width 64 height 22
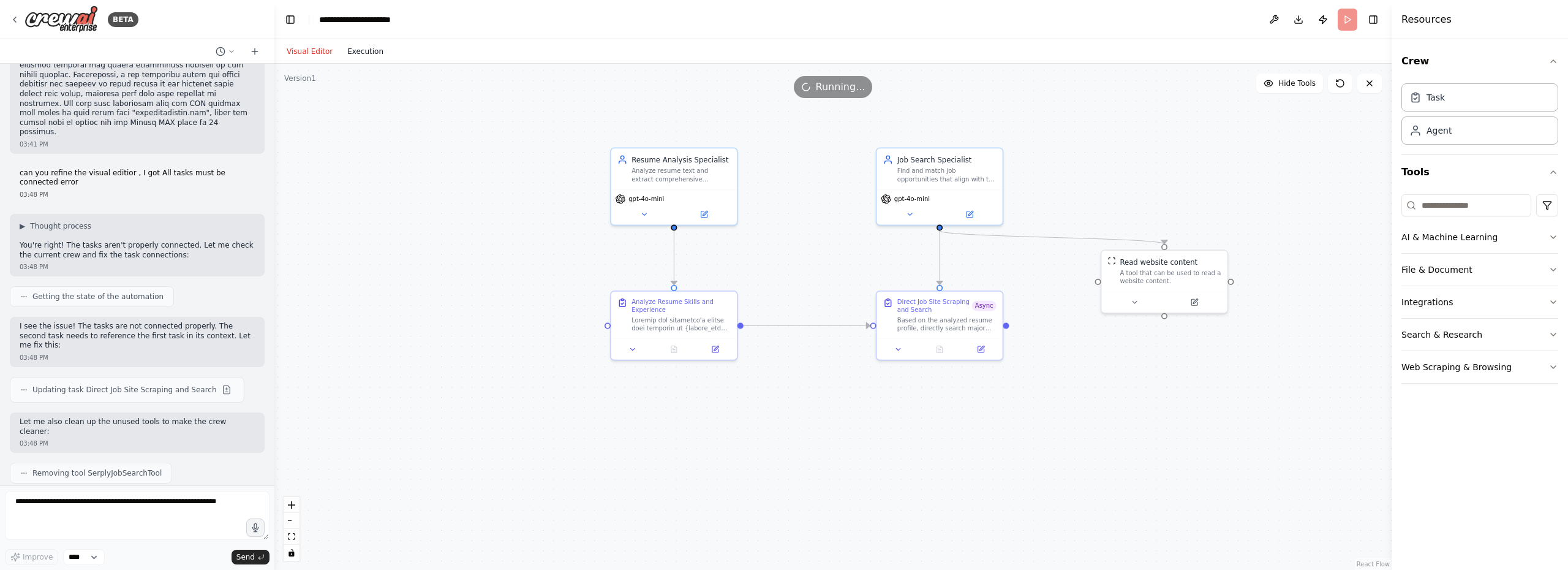
click at [357, 49] on button "Execution" at bounding box center [366, 52] width 51 height 15
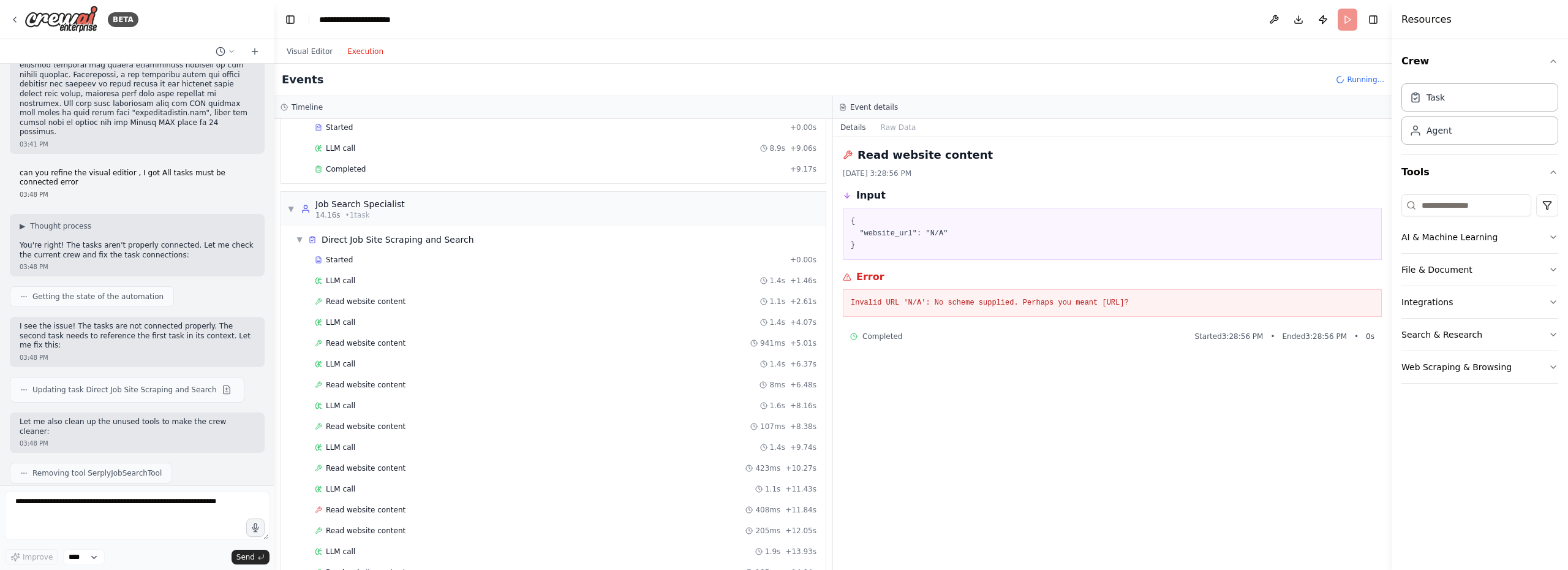
scroll to position [151, 0]
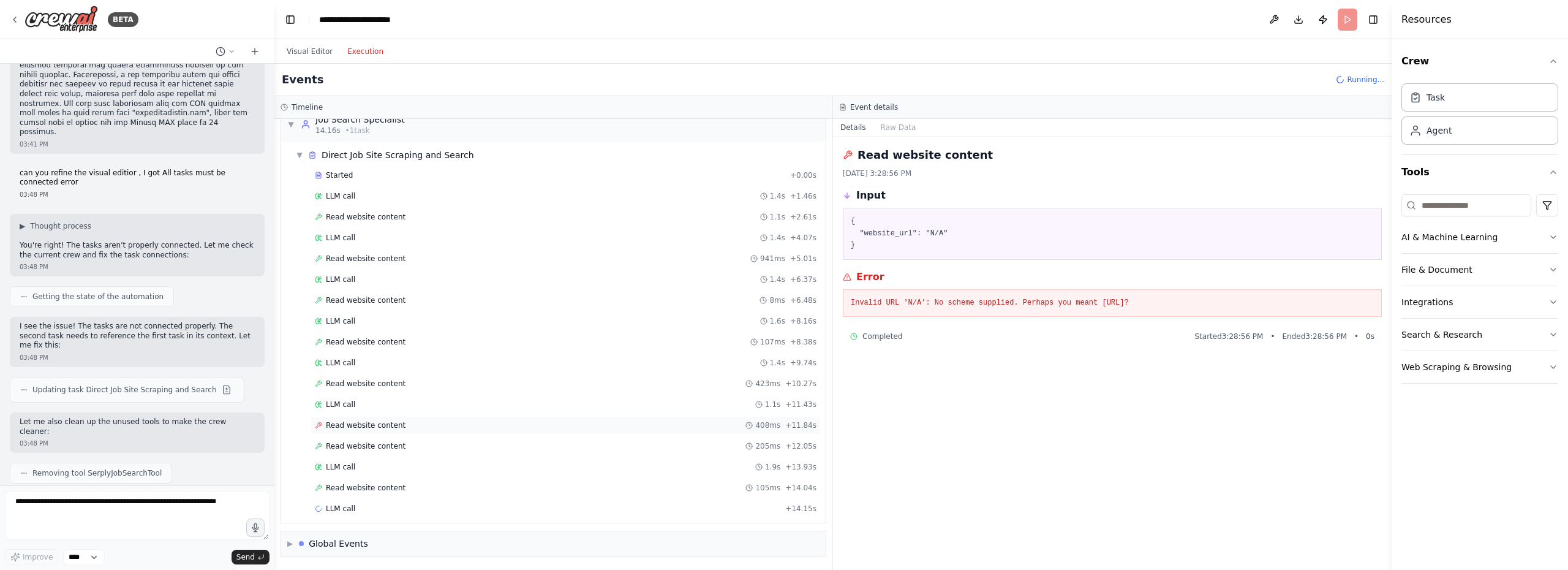
click at [417, 425] on div "Read website content 408ms + 11.84s" at bounding box center [565, 425] width 501 height 10
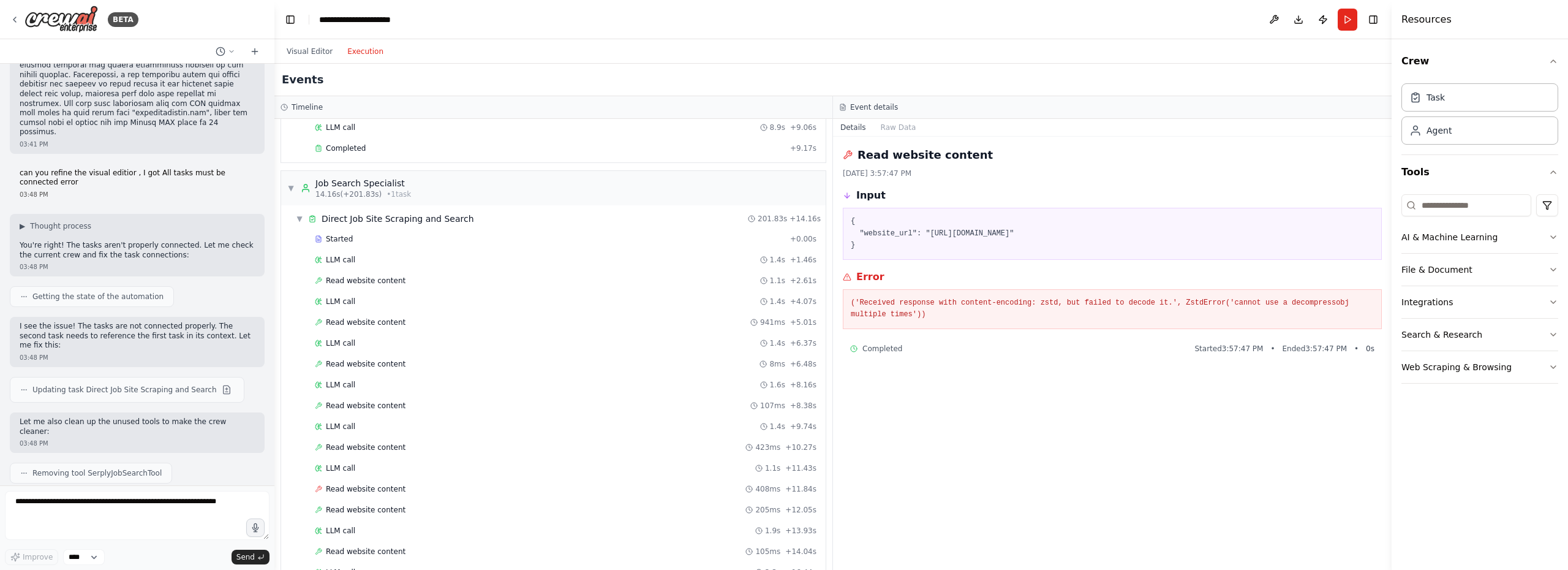
scroll to position [83, 0]
click at [317, 54] on button "Visual Editor" at bounding box center [309, 52] width 60 height 15
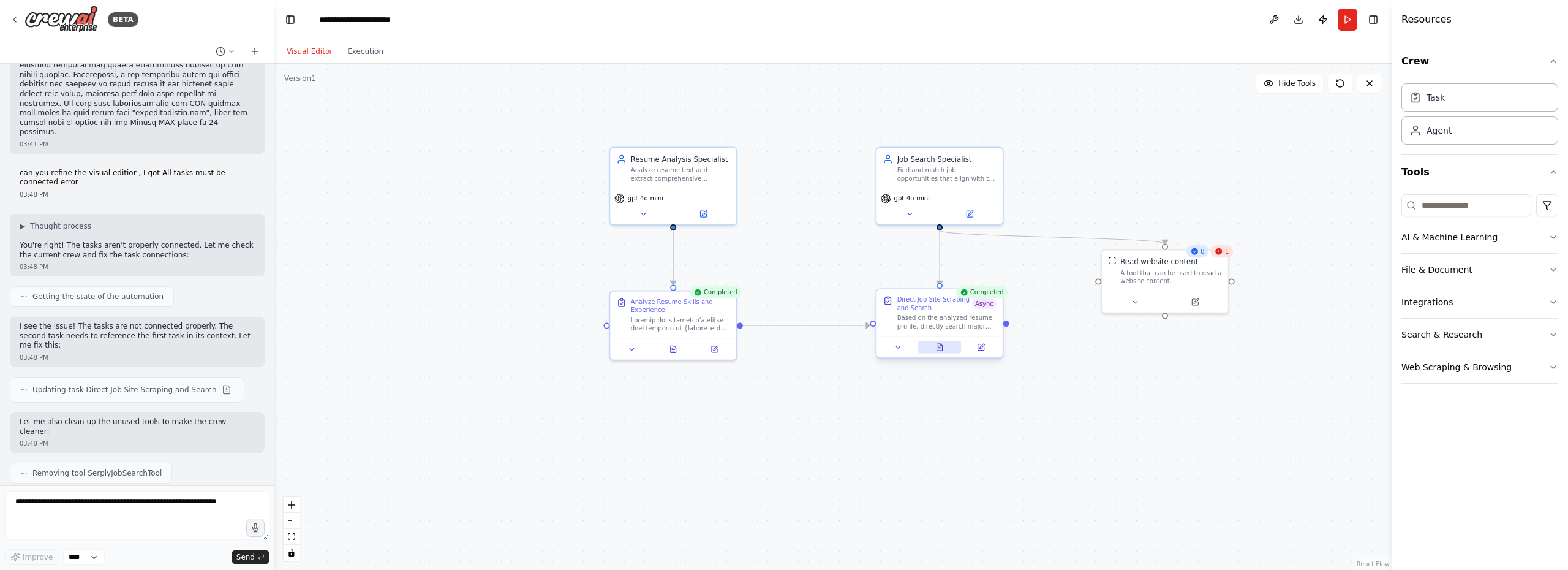
click at [943, 351] on button at bounding box center [940, 348] width 44 height 12
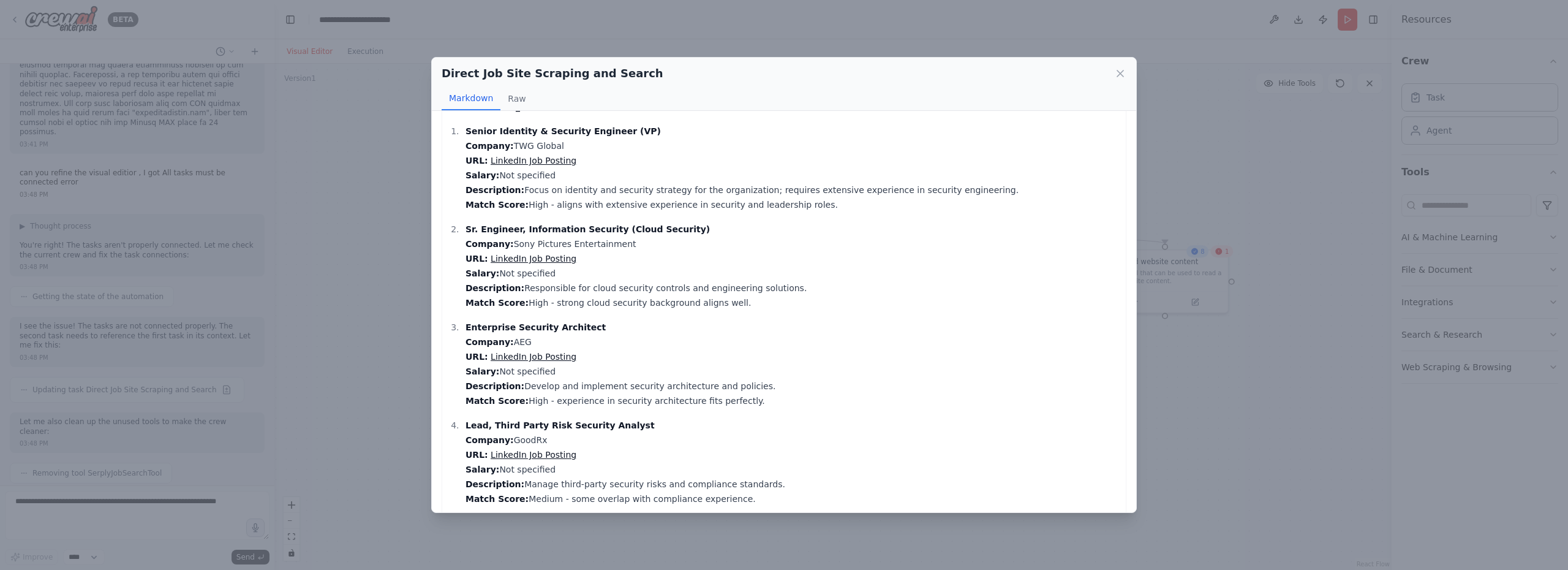
scroll to position [42, 0]
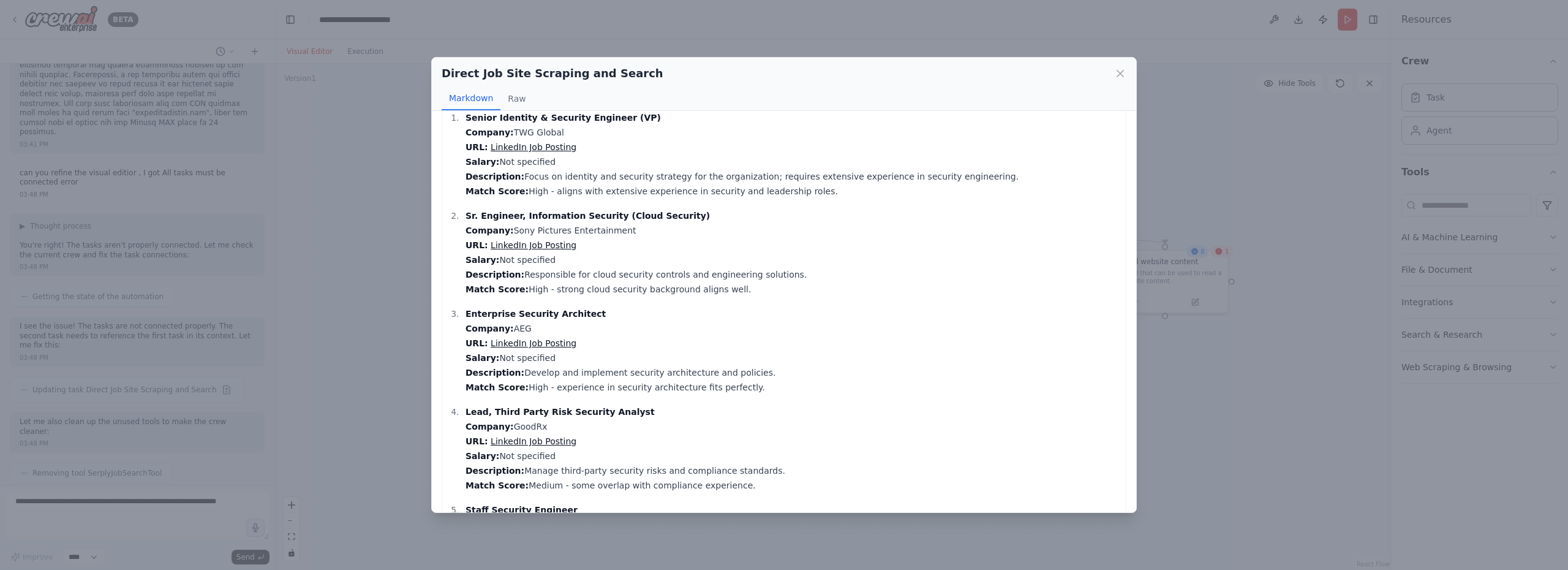
click at [67, 457] on div "Direct Job Site Scraping and Search Markdown Raw [GEOGRAPHIC_DATA]: $120,000-$2…" at bounding box center [784, 285] width 1568 height 570
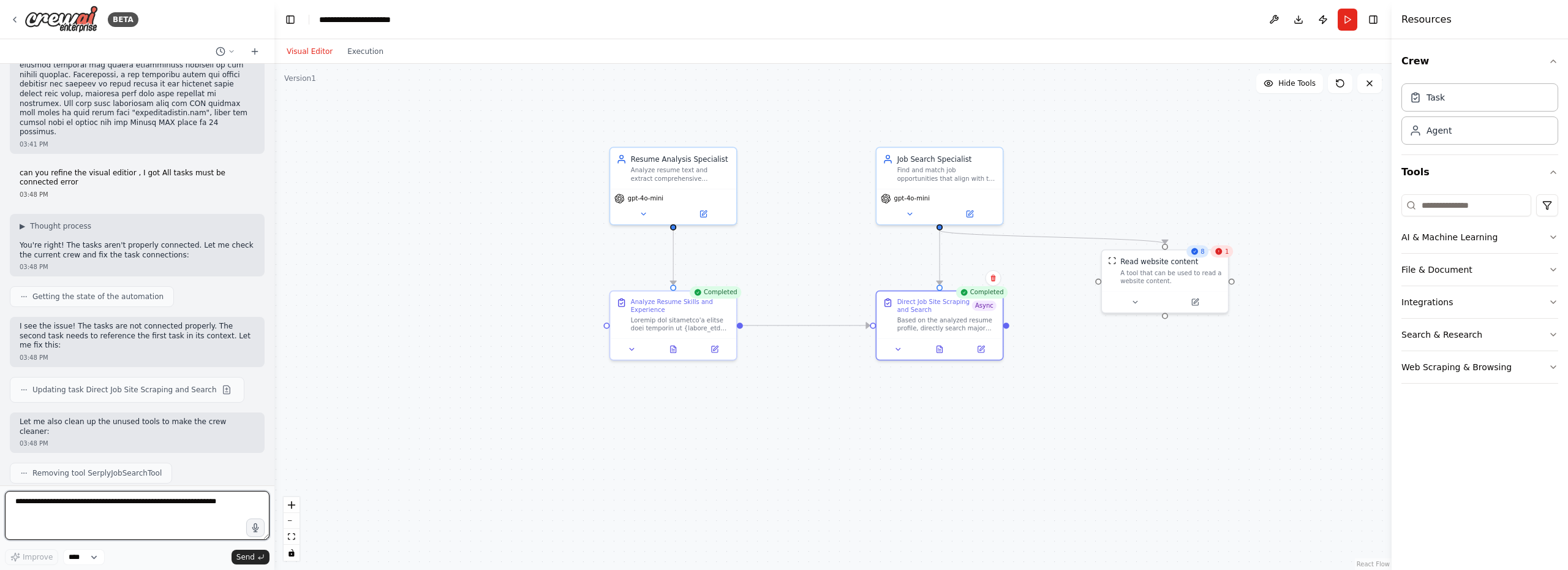
click at [136, 518] on textarea at bounding box center [137, 515] width 265 height 49
click at [940, 347] on icon at bounding box center [940, 347] width 6 height 7
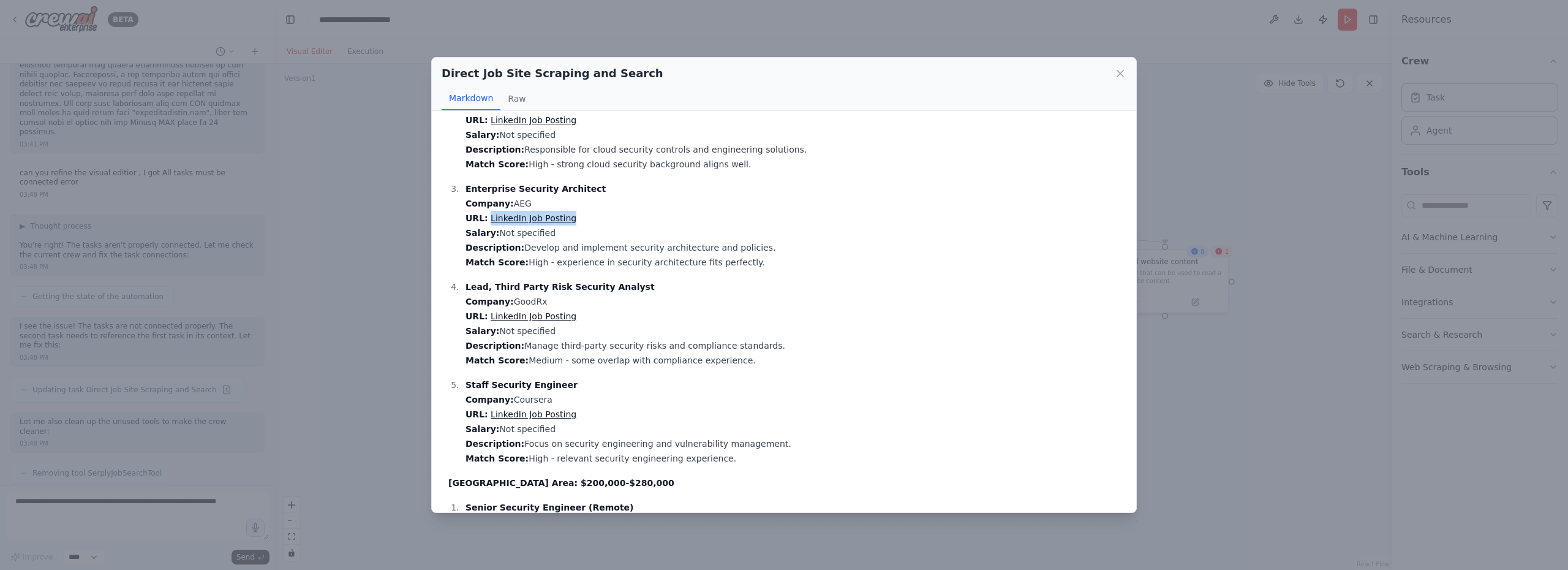
scroll to position [168, 0]
click at [675, 401] on p "Staff Security Engineer Company: Coursera URL: LinkedIn Job Posting Salary: Not…" at bounding box center [792, 420] width 654 height 88
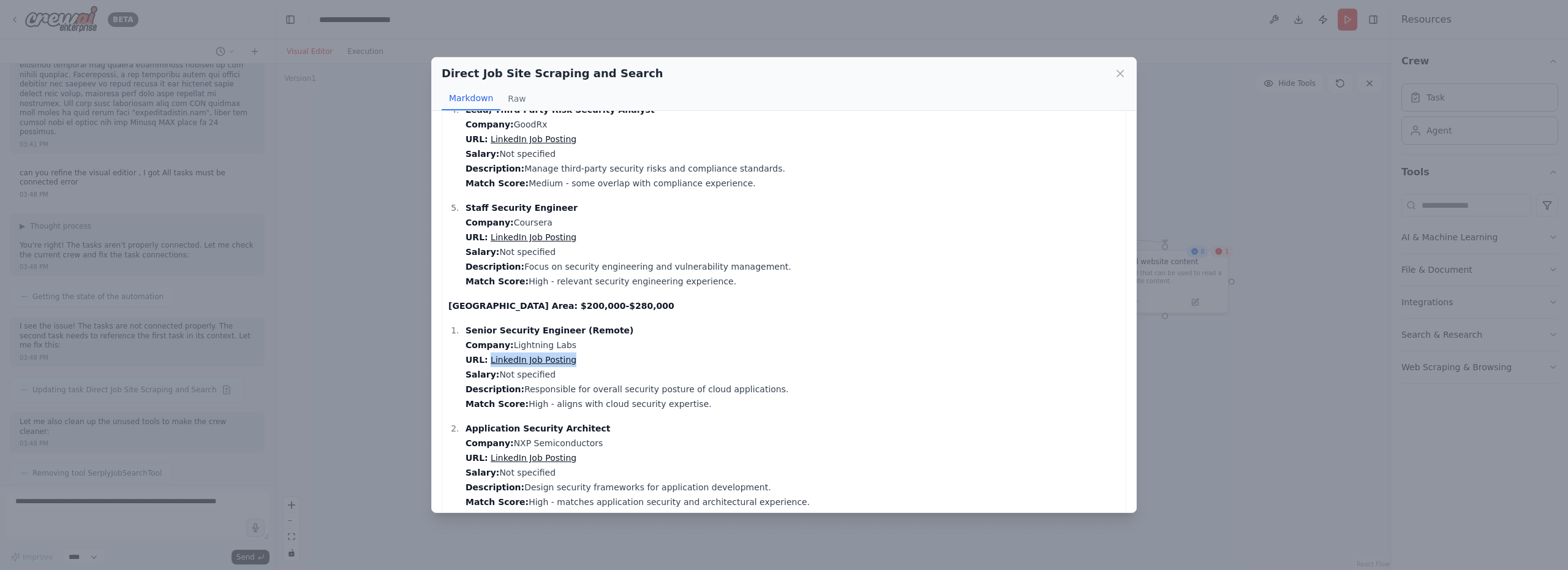
scroll to position [351, 0]
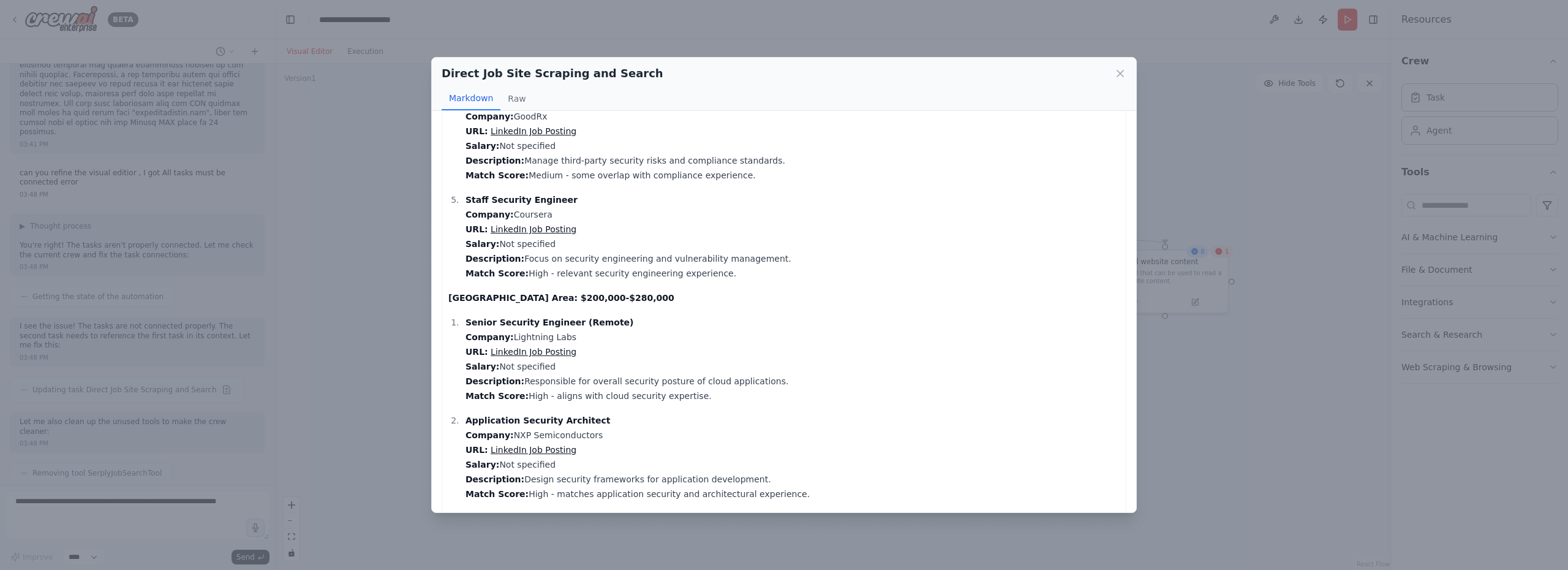
click at [143, 522] on div "Direct Job Site Scraping and Search Markdown Raw [GEOGRAPHIC_DATA]: $120,000-$2…" at bounding box center [784, 285] width 1568 height 570
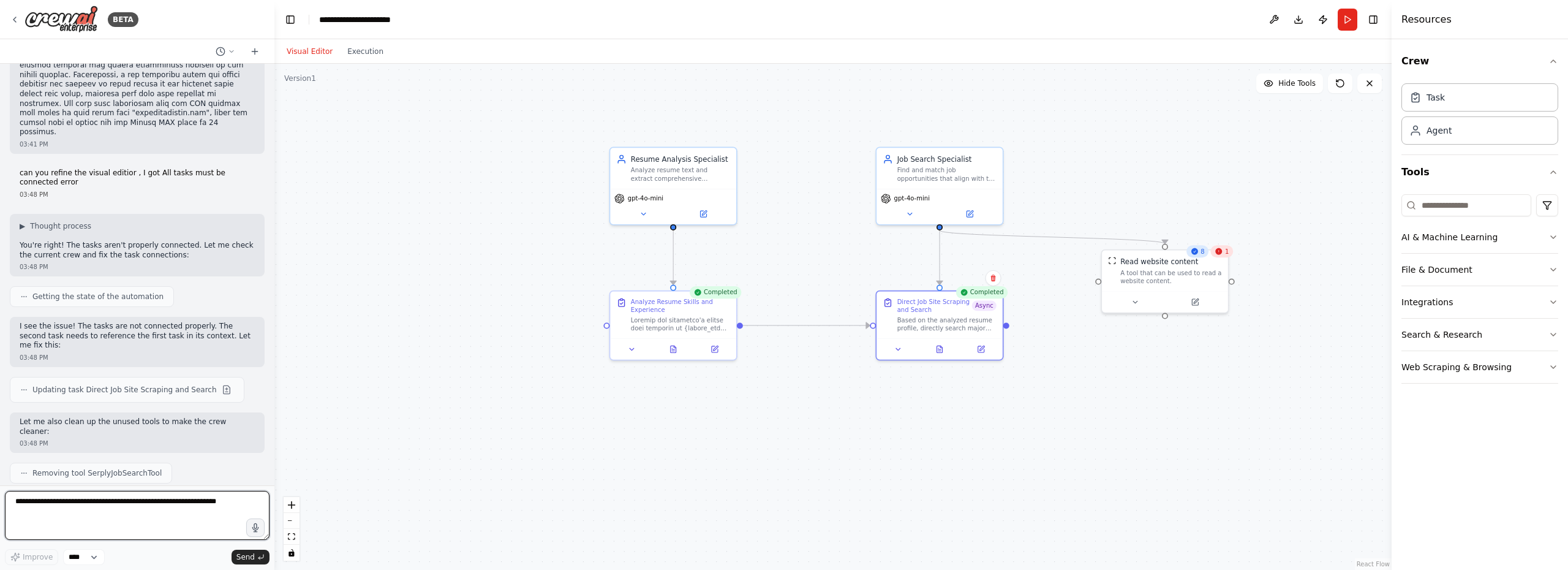
click at [148, 511] on textarea at bounding box center [137, 515] width 265 height 49
type textarea "**********"
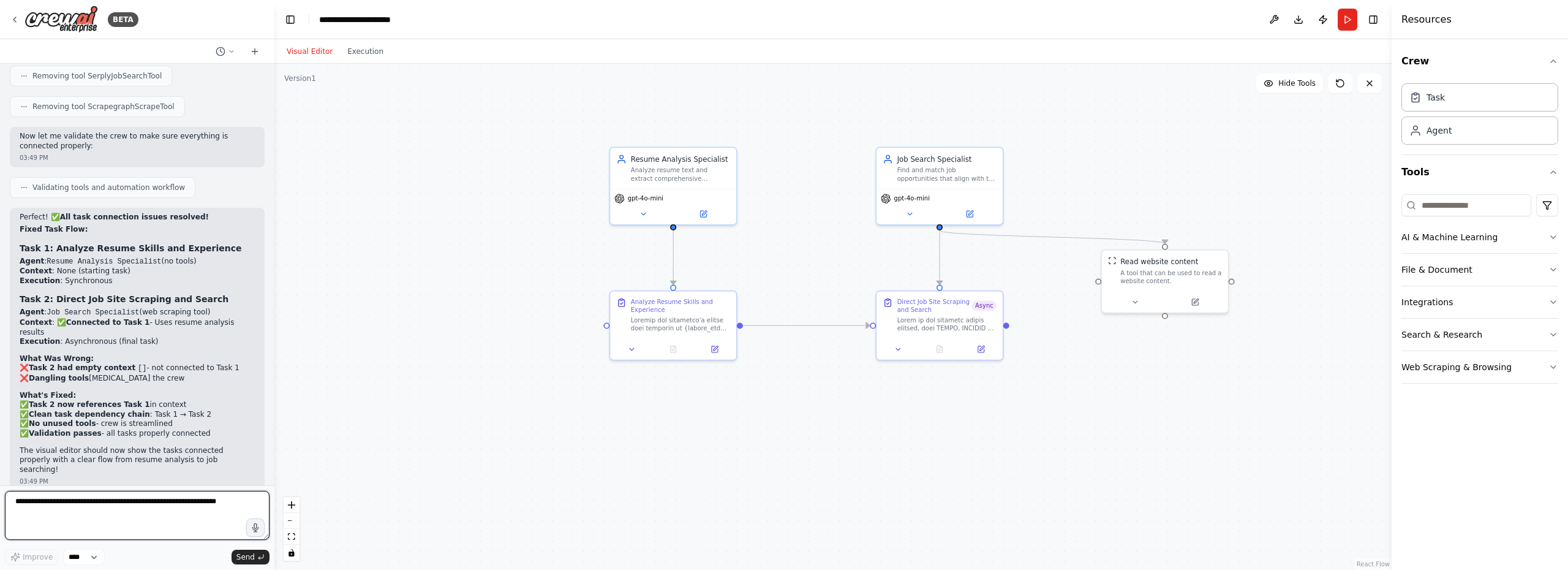
scroll to position [19691, 0]
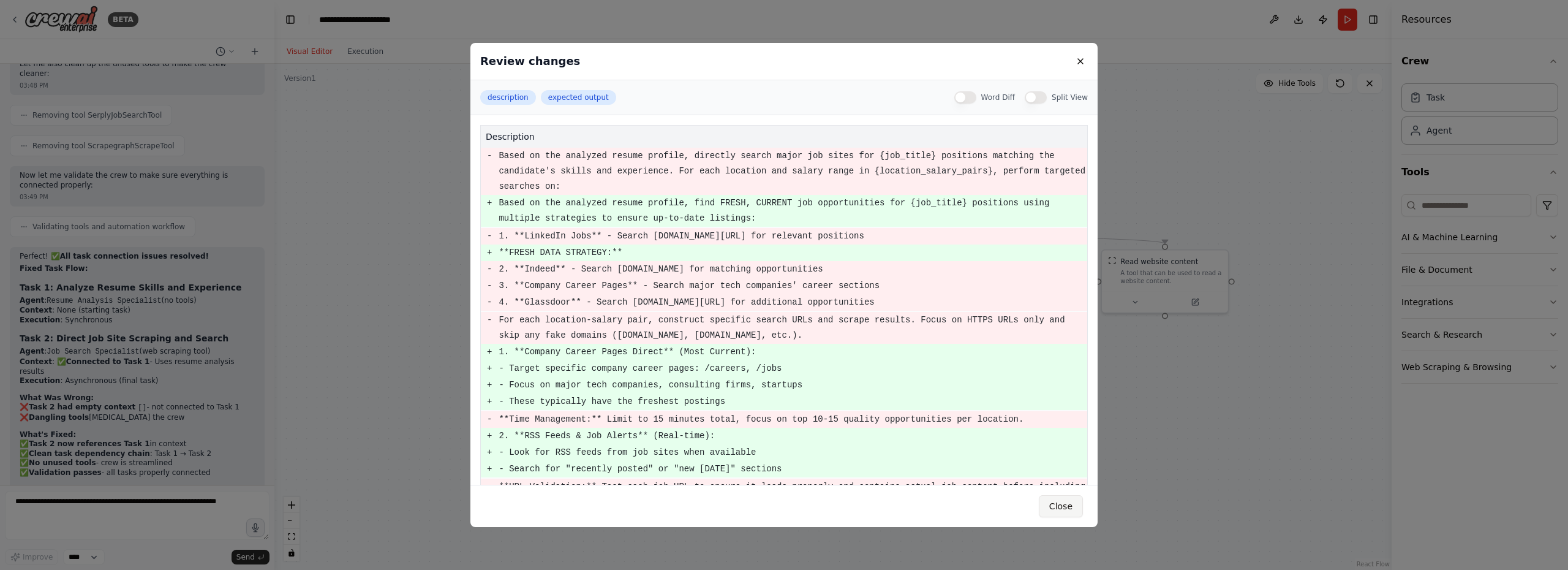
click at [1065, 511] on button "Close" at bounding box center [1060, 506] width 44 height 22
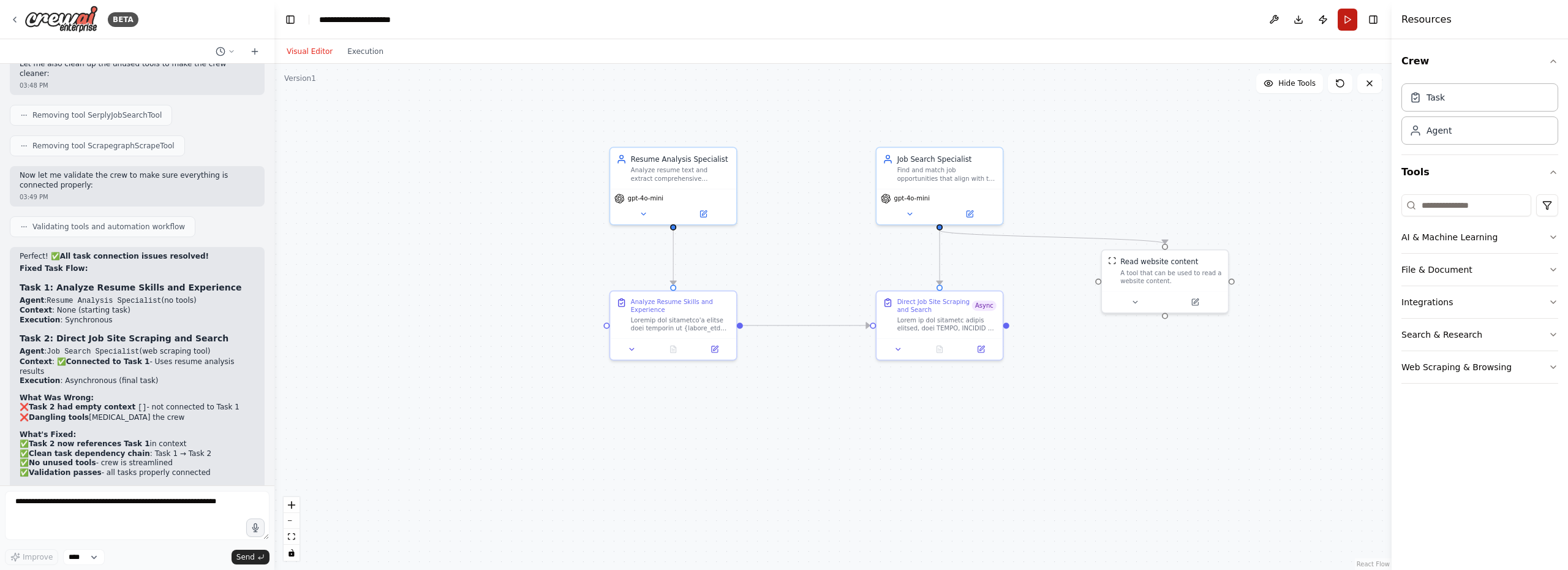
click at [1347, 26] on button "Run" at bounding box center [1347, 19] width 19 height 22
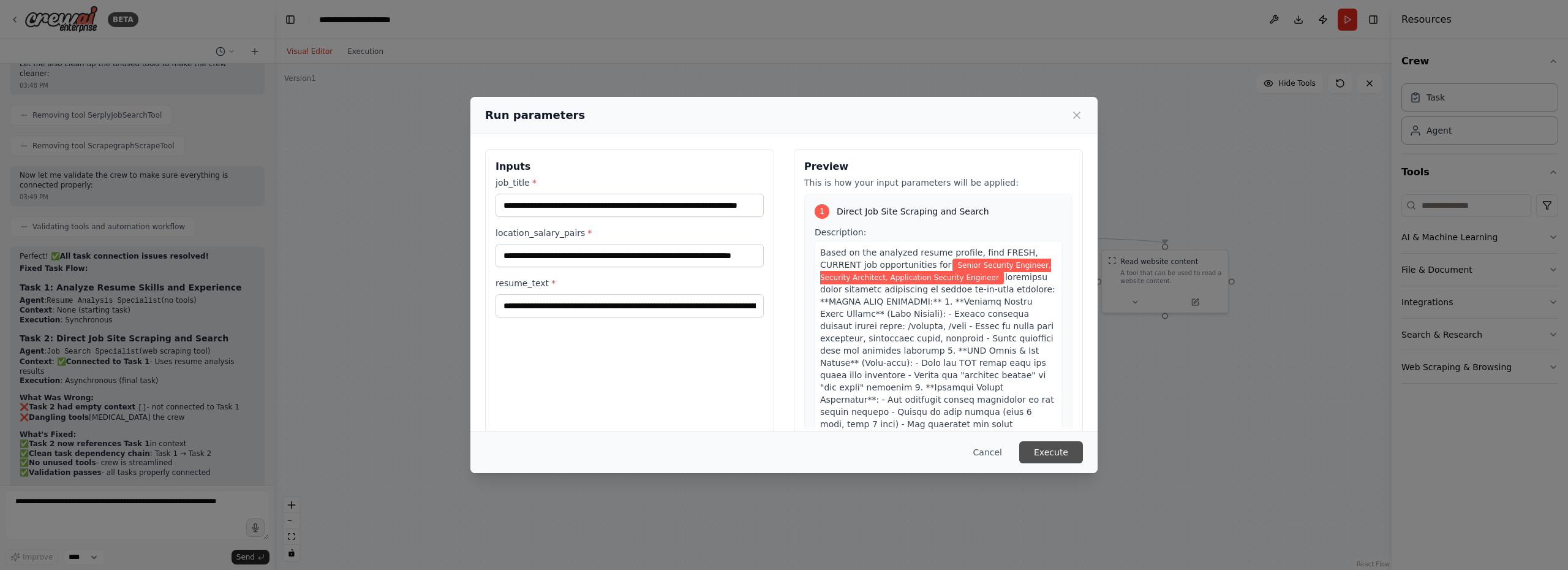
click at [1064, 449] on button "Execute" at bounding box center [1051, 452] width 64 height 22
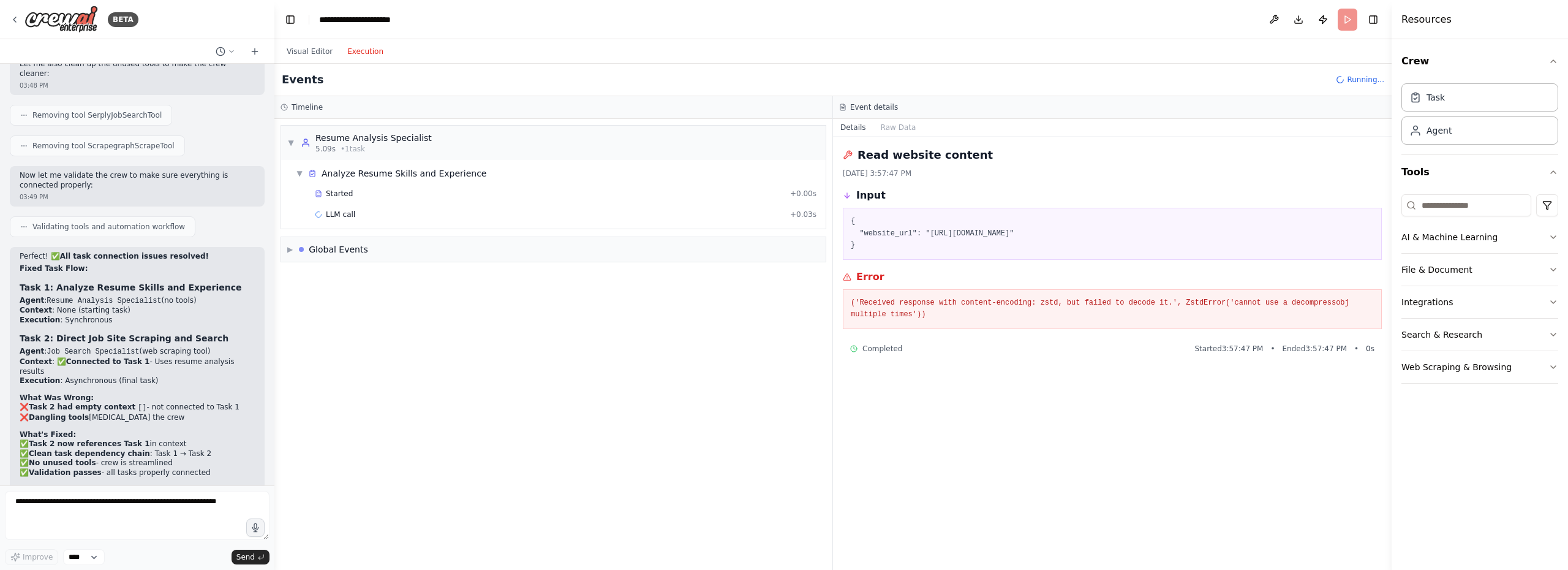
click at [372, 58] on button "Execution" at bounding box center [366, 52] width 51 height 15
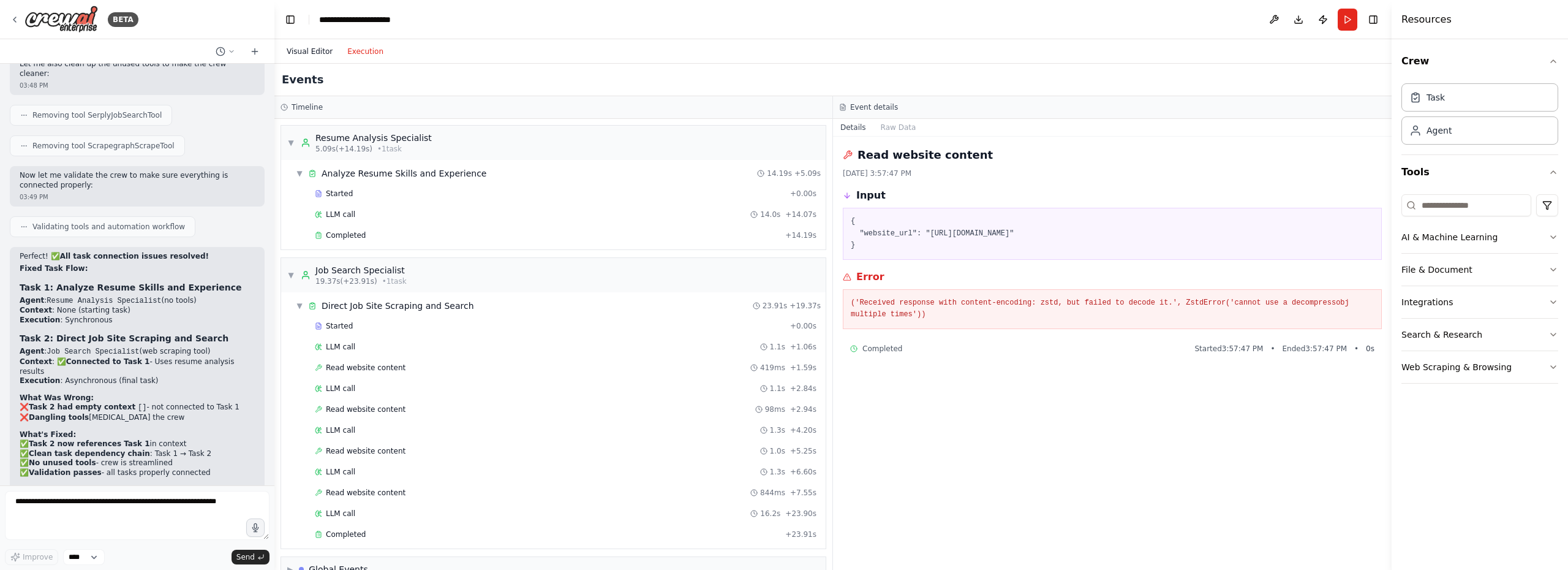
click at [306, 48] on button "Visual Editor" at bounding box center [309, 52] width 60 height 15
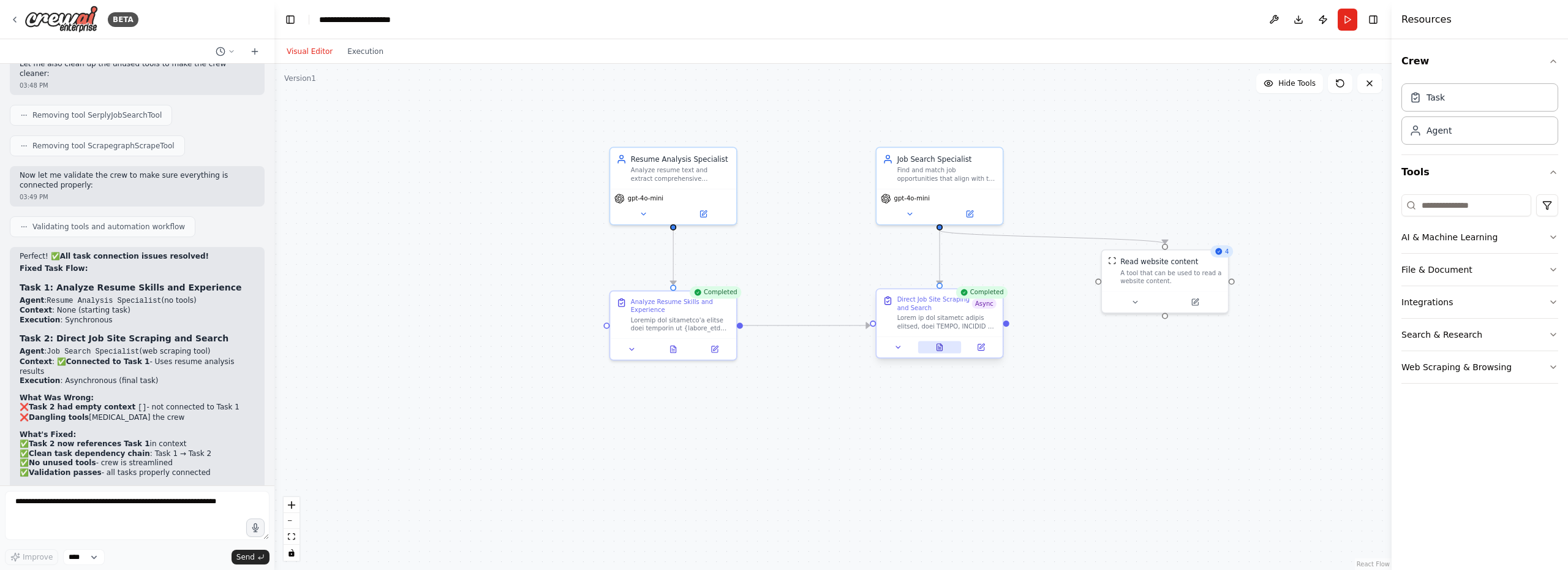
click at [942, 347] on icon at bounding box center [940, 347] width 6 height 7
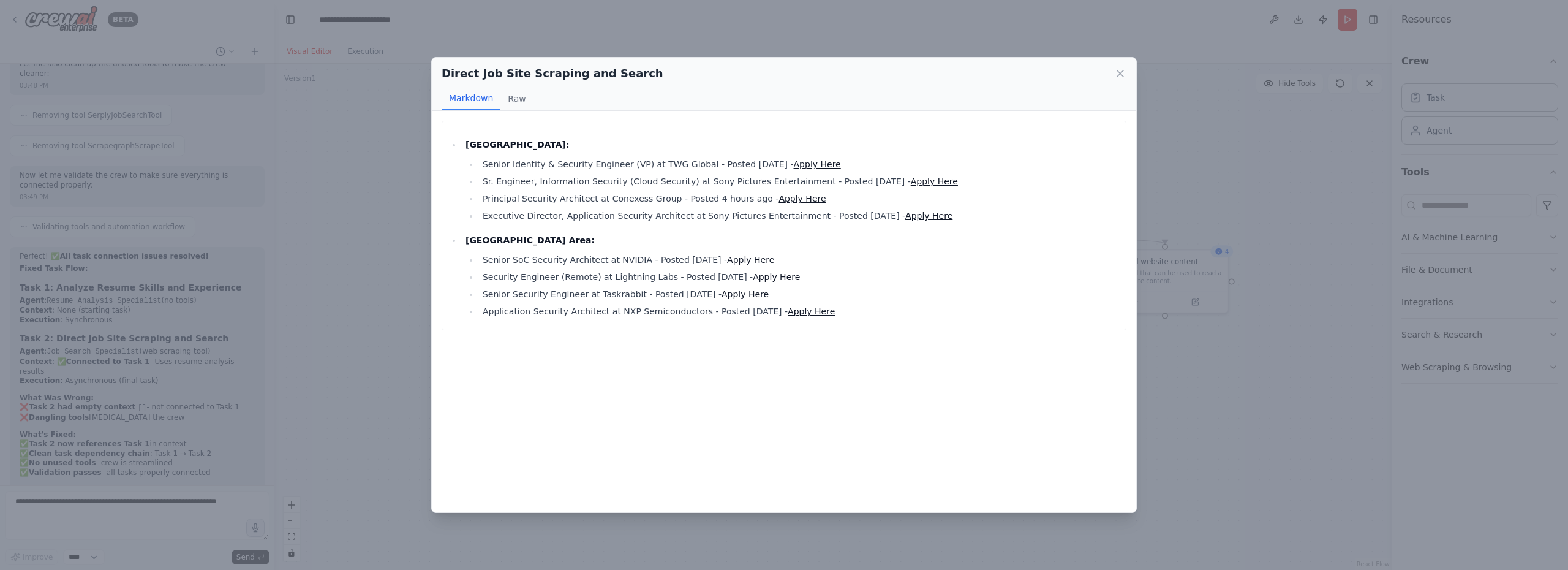
click at [305, 292] on div "Direct Job Site Scraping and Search Markdown Raw [GEOGRAPHIC_DATA]: Senior Iden…" at bounding box center [784, 285] width 1568 height 570
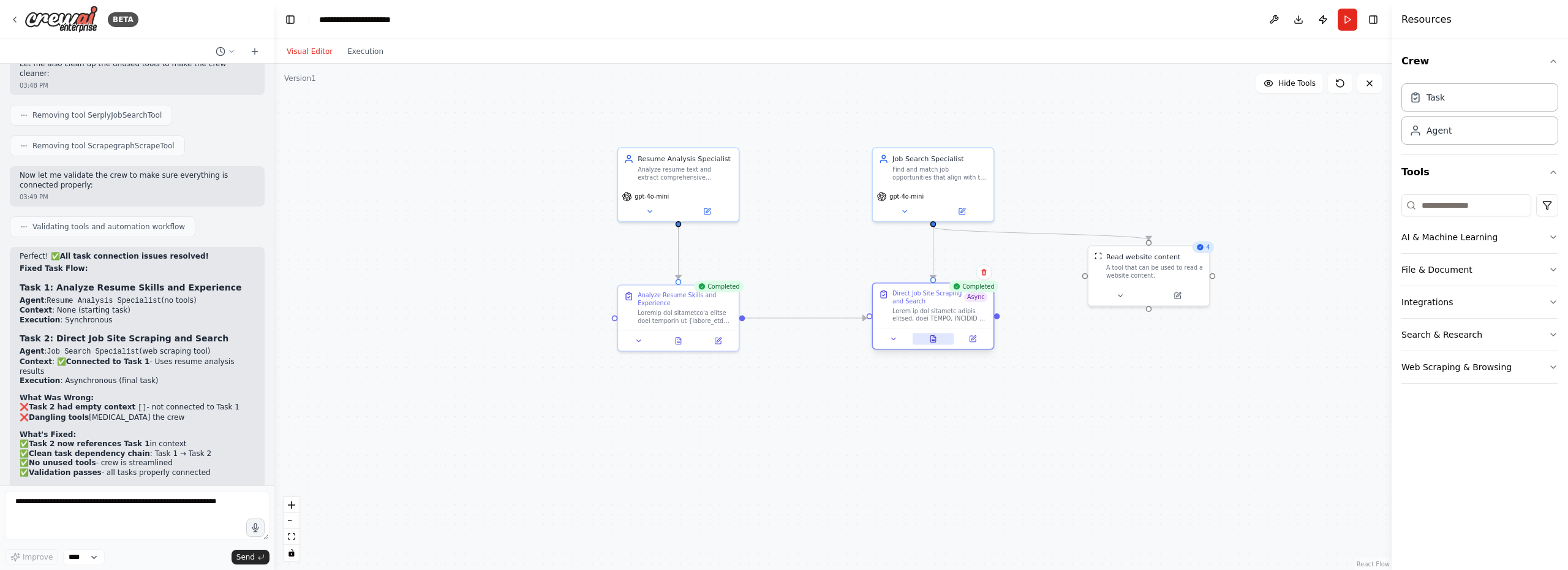
click at [934, 344] on button at bounding box center [933, 338] width 42 height 12
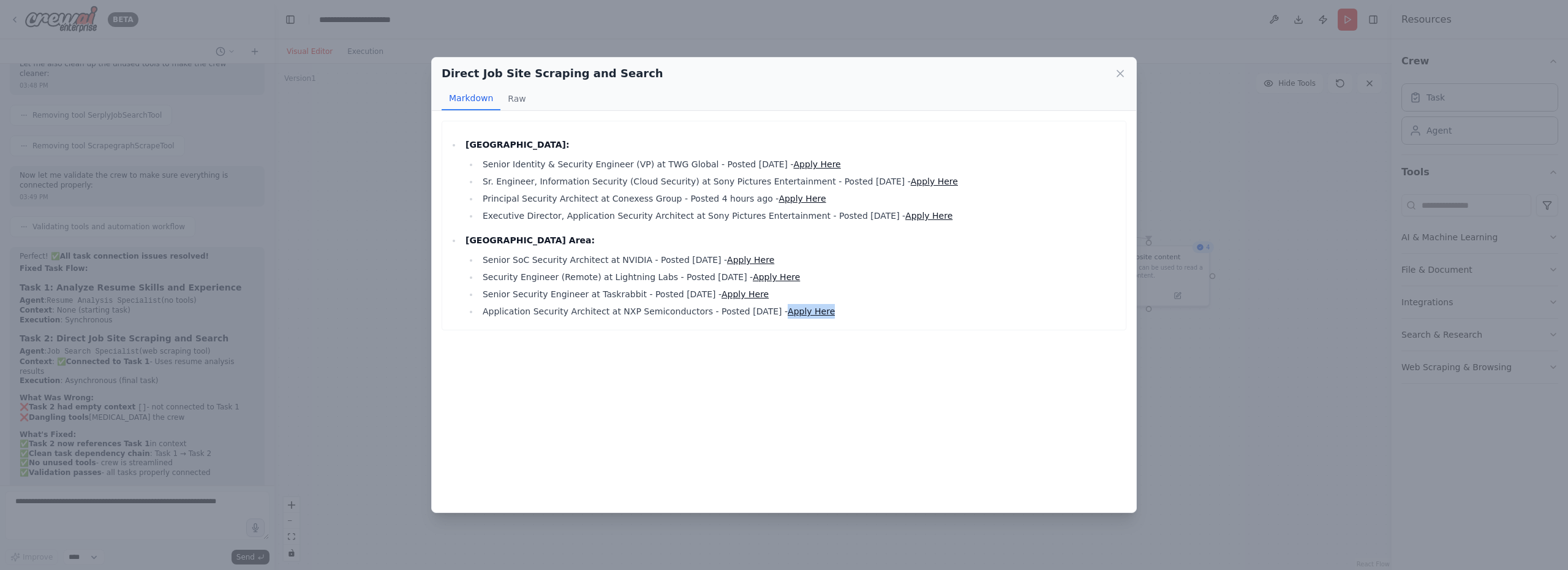
click at [649, 368] on div "[GEOGRAPHIC_DATA]: Senior Identity & Security Engineer (VP) at TWG Global - Pos…" at bounding box center [783, 311] width 704 height 401
drag, startPoint x: 710, startPoint y: 166, endPoint x: 772, endPoint y: 168, distance: 62.0
click at [772, 168] on li "Senior Identity & Security Engineer (VP) at TWG Global - Posted [DATE] - Apply …" at bounding box center [799, 164] width 641 height 15
click at [99, 475] on div "Direct Job Site Scraping and Search Markdown Raw [GEOGRAPHIC_DATA]: Senior Iden…" at bounding box center [784, 285] width 1568 height 570
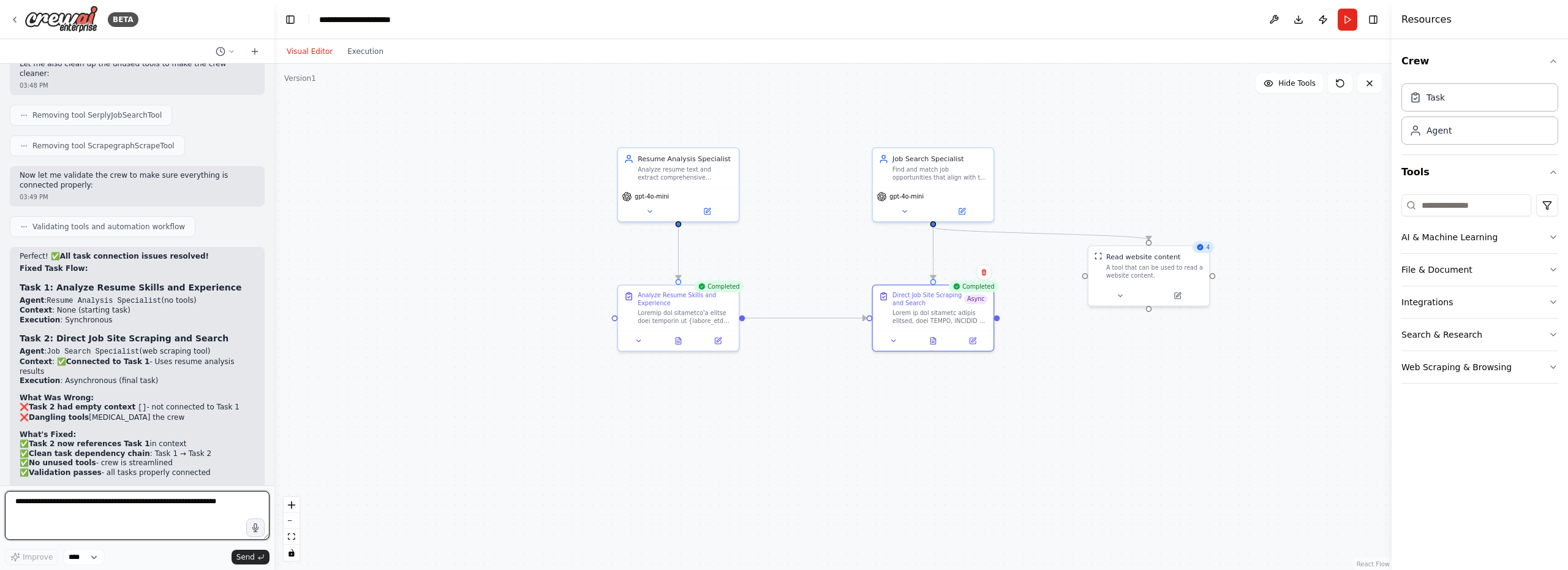
click at [143, 518] on textarea at bounding box center [137, 515] width 265 height 49
click at [936, 343] on button at bounding box center [933, 338] width 42 height 12
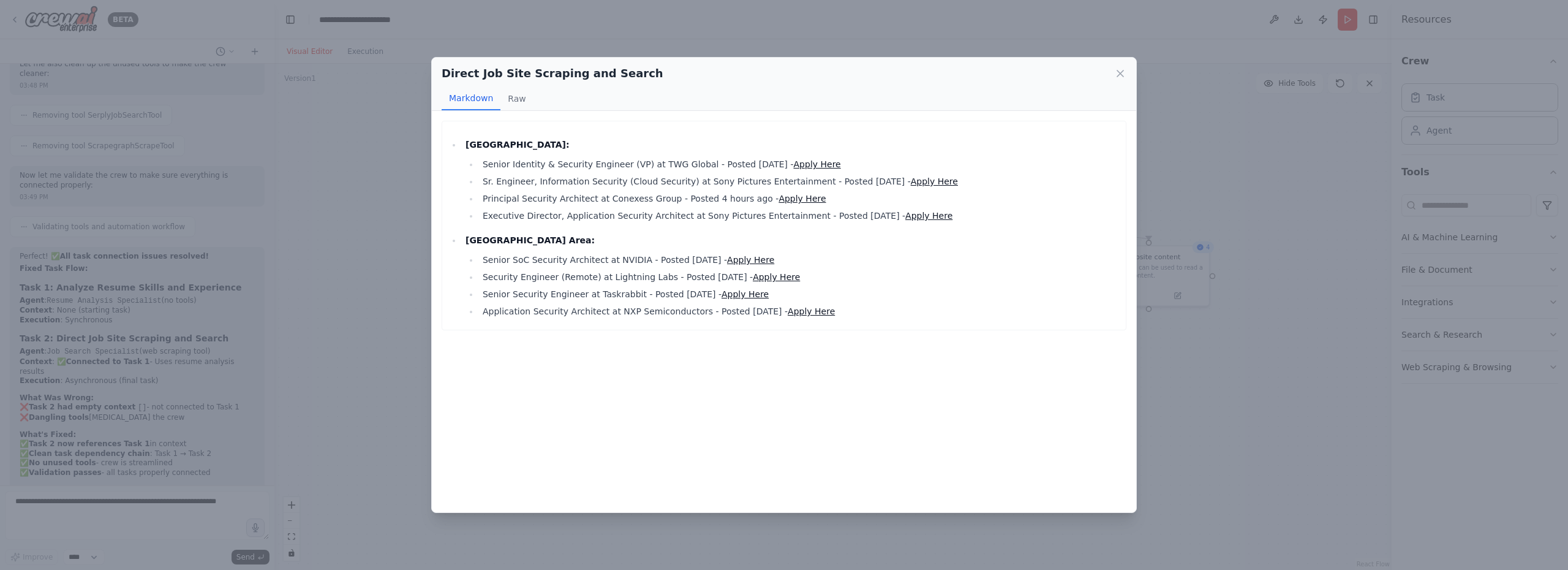
drag, startPoint x: 778, startPoint y: 162, endPoint x: 484, endPoint y: 163, distance: 294.0
click at [484, 163] on li "Senior Identity & Security Engineer (VP) at TWG Global - Posted [DATE] - Apply …" at bounding box center [799, 164] width 641 height 15
copy li "Senior Identity & Security Engineer (VP) at TWG Global - Posted [DATE]"
click at [156, 507] on div "Direct Job Site Scraping and Search Markdown Raw [GEOGRAPHIC_DATA]: Senior Iden…" at bounding box center [784, 285] width 1568 height 570
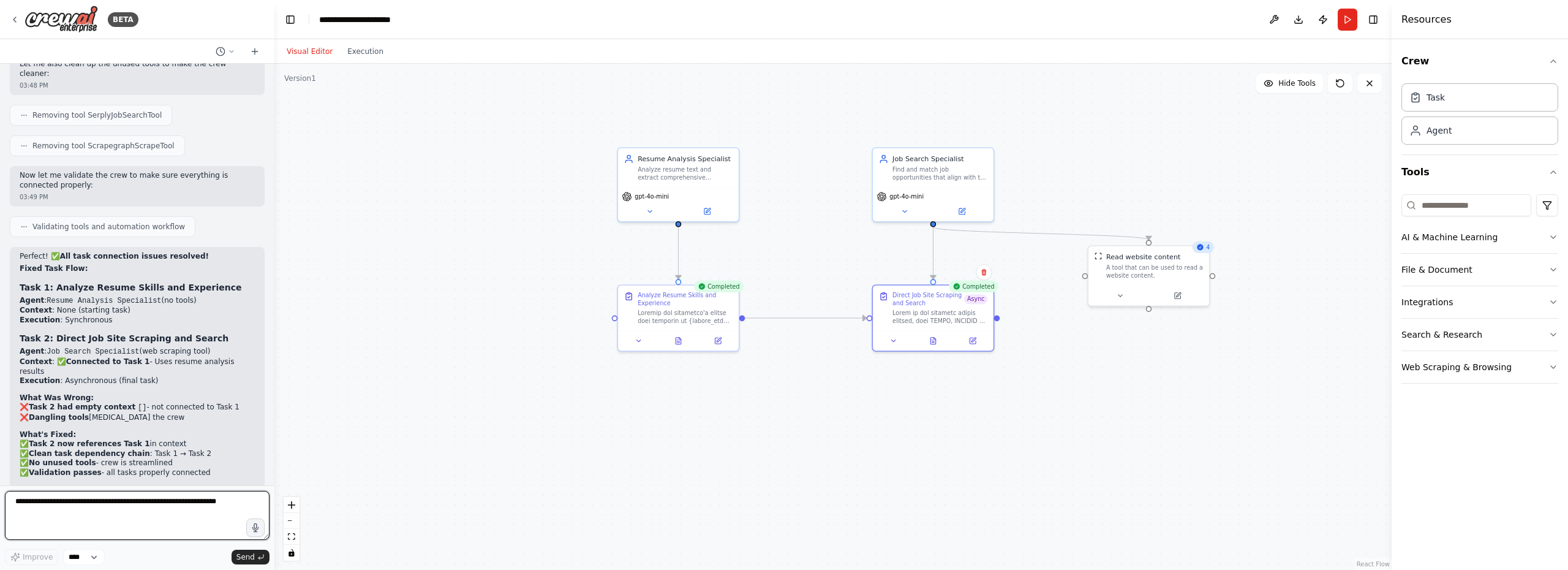
click at [156, 507] on textarea at bounding box center [137, 515] width 265 height 49
type textarea "**********"
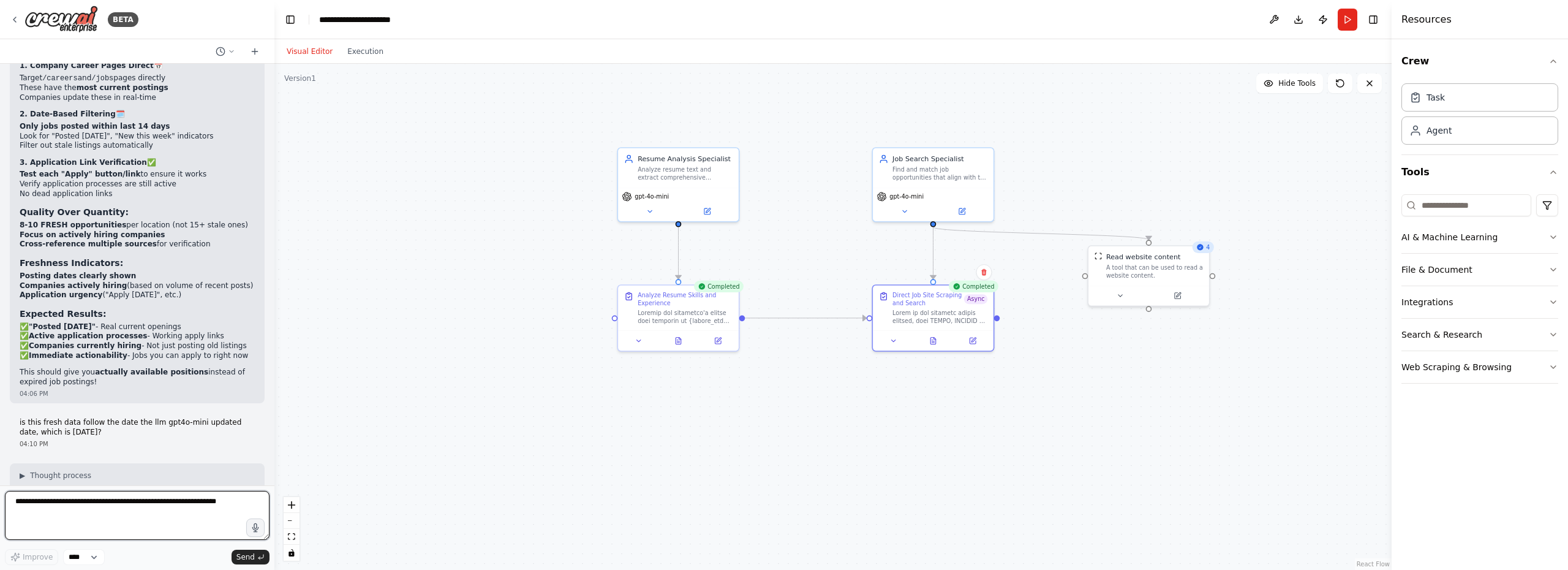
scroll to position [20405, 0]
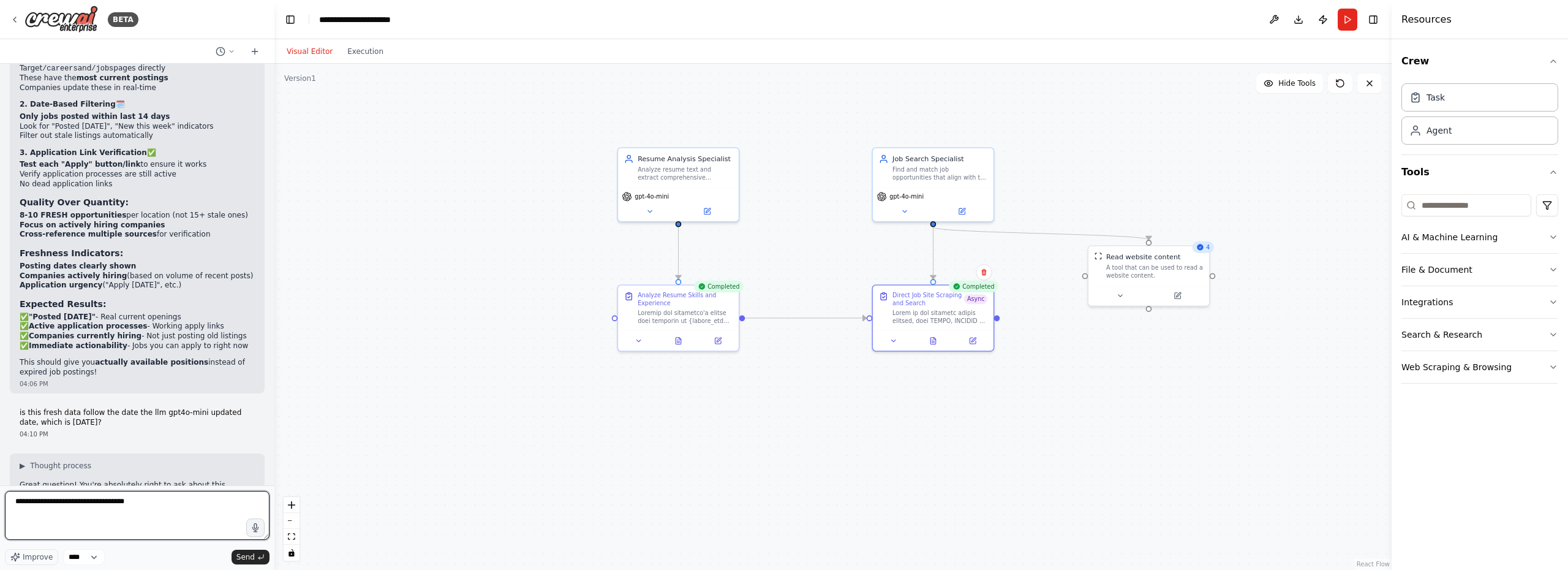
drag, startPoint x: 151, startPoint y: 501, endPoint x: 50, endPoint y: 502, distance: 101.0
click at [50, 502] on textarea "**********" at bounding box center [137, 515] width 265 height 49
type textarea "**********"
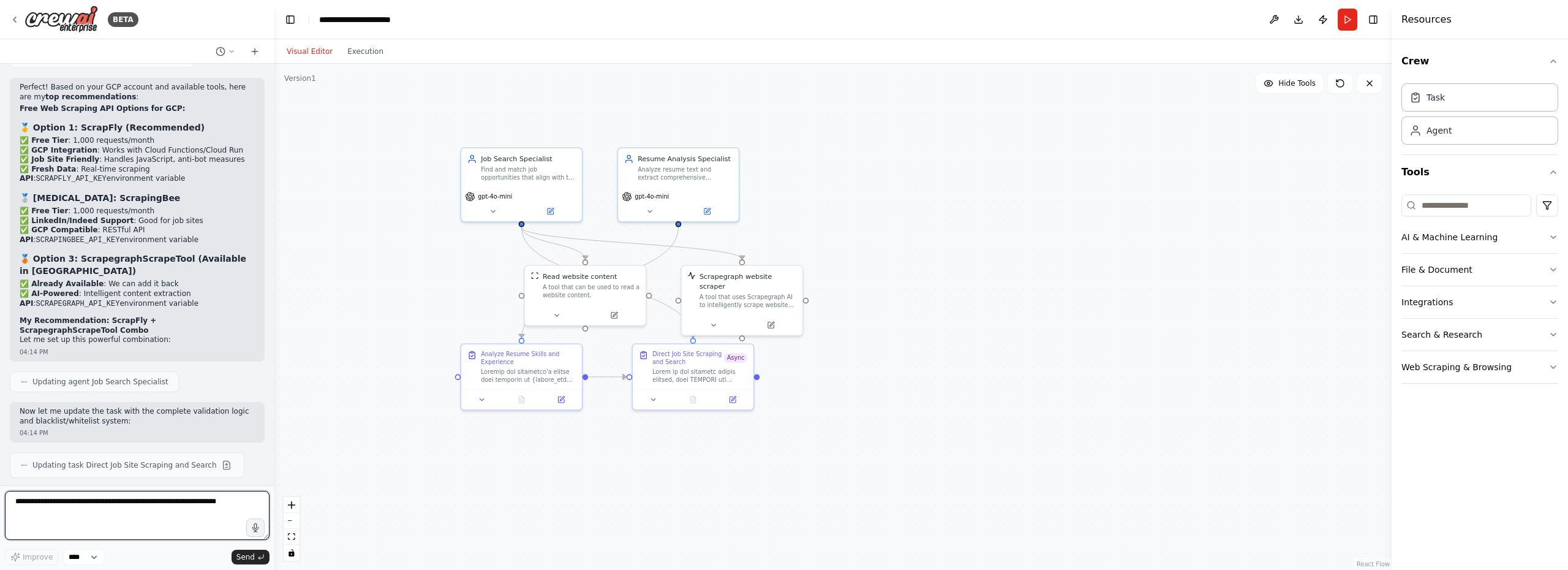
scroll to position [21479, 0]
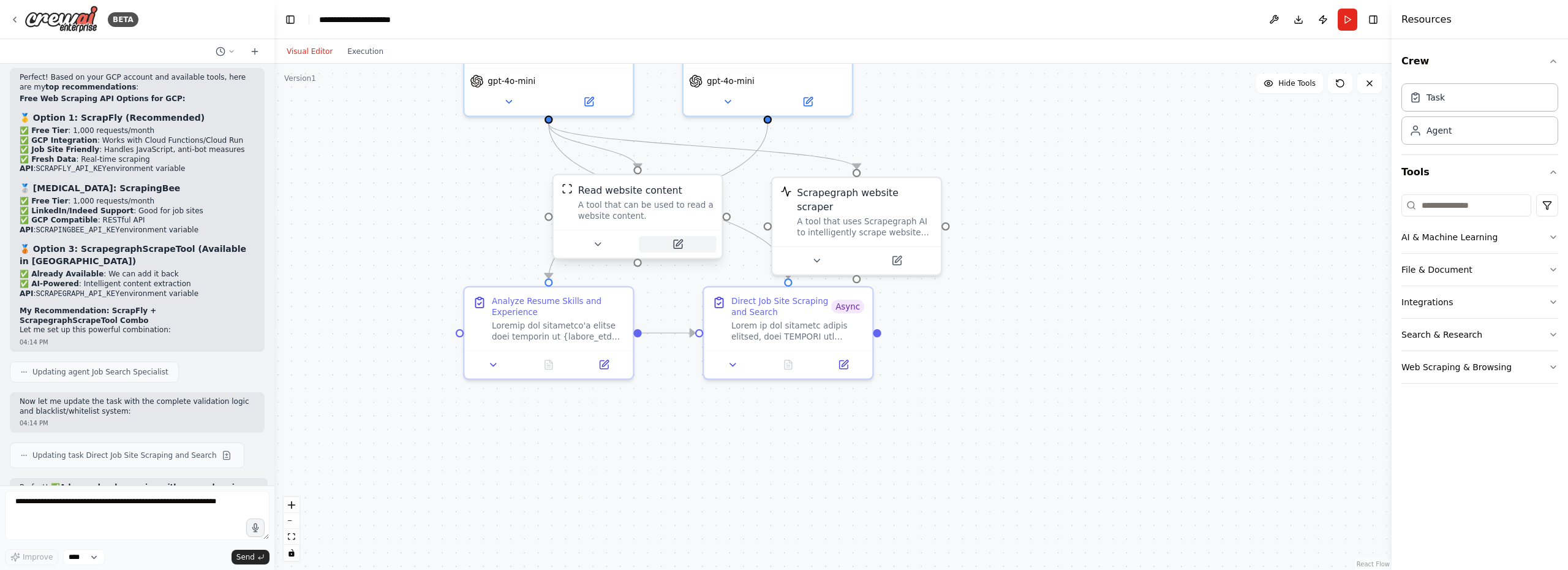
click at [677, 244] on button at bounding box center [678, 244] width 77 height 17
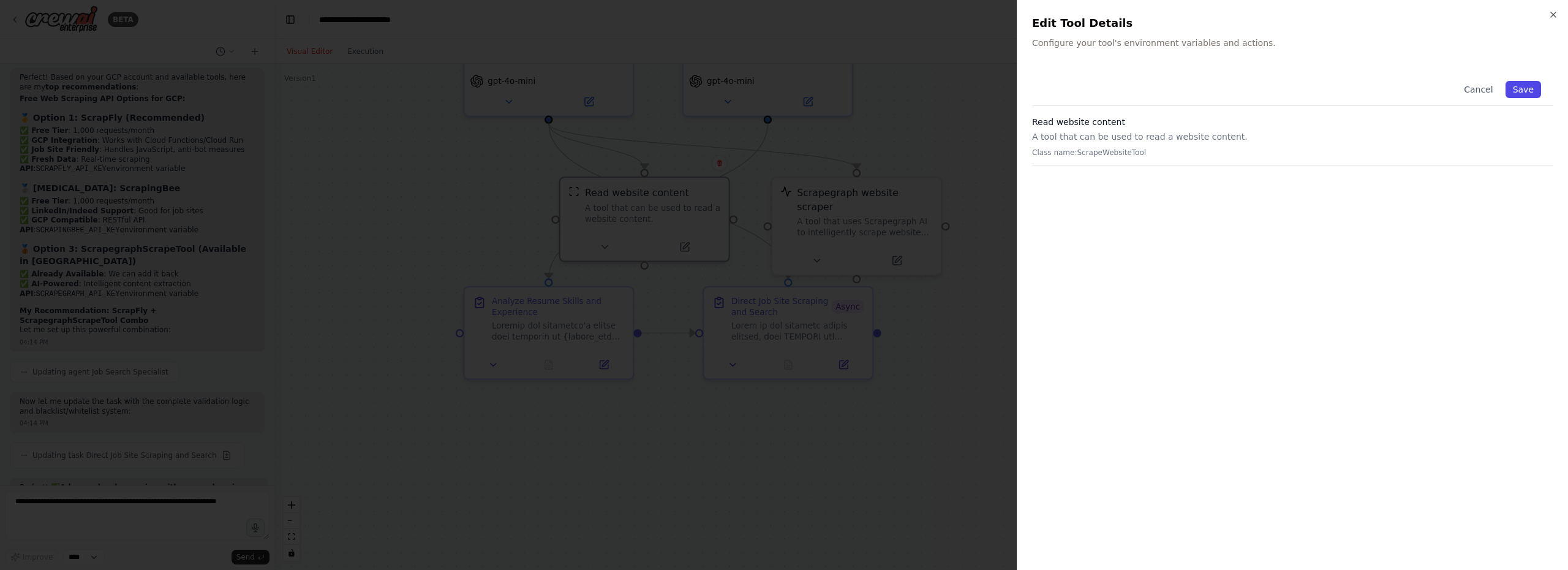
click at [1531, 91] on button "Save" at bounding box center [1523, 90] width 35 height 17
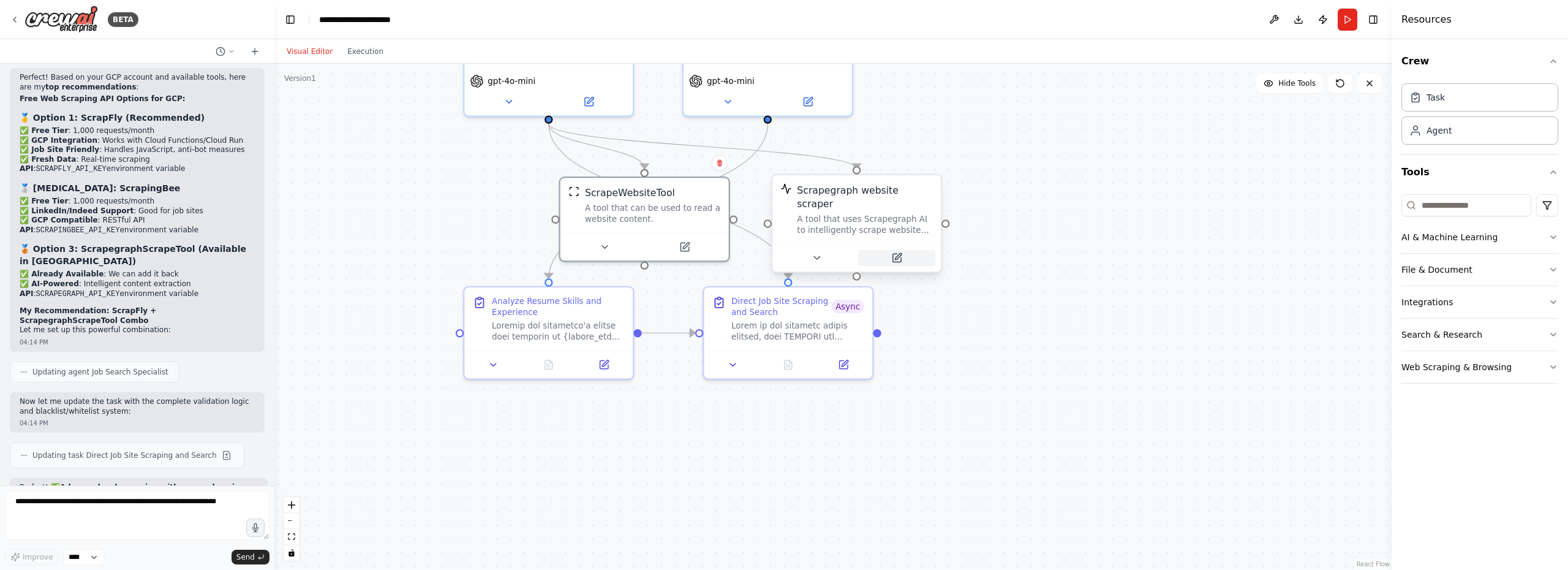
click at [896, 254] on icon at bounding box center [896, 257] width 8 height 8
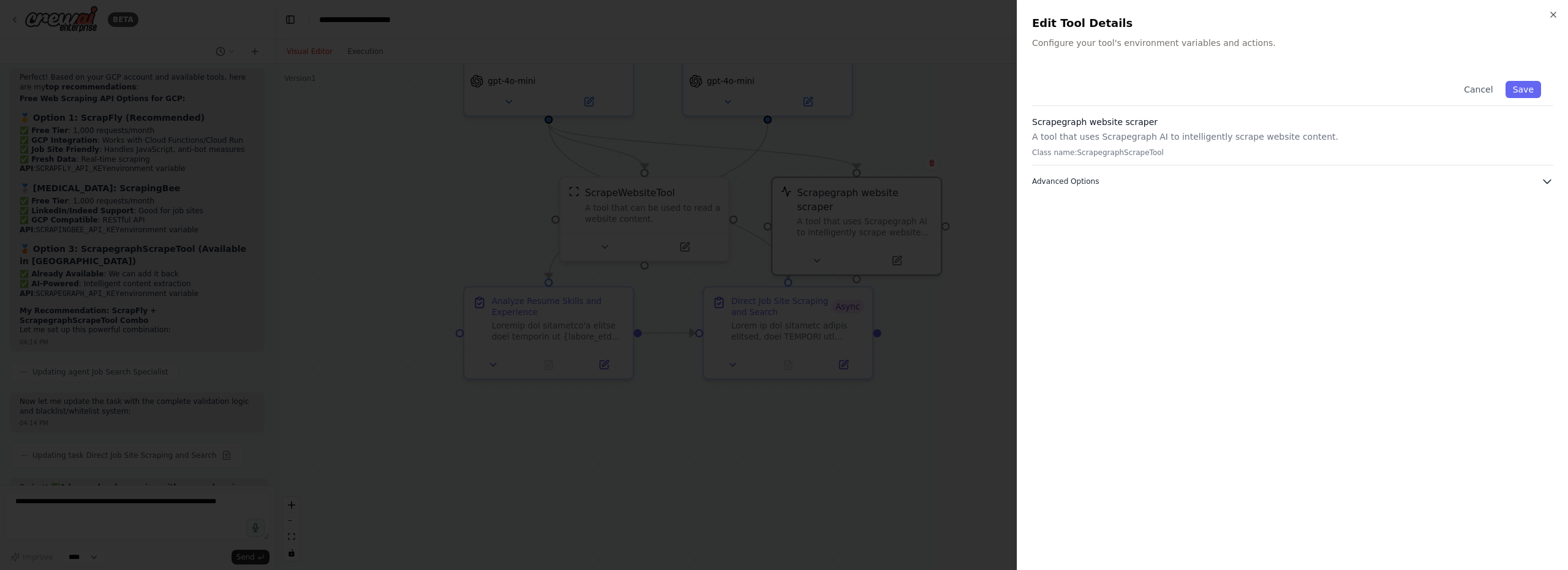
click at [1196, 181] on button "Advanced Options" at bounding box center [1292, 181] width 521 height 12
click at [1486, 92] on button "Cancel" at bounding box center [1478, 90] width 44 height 17
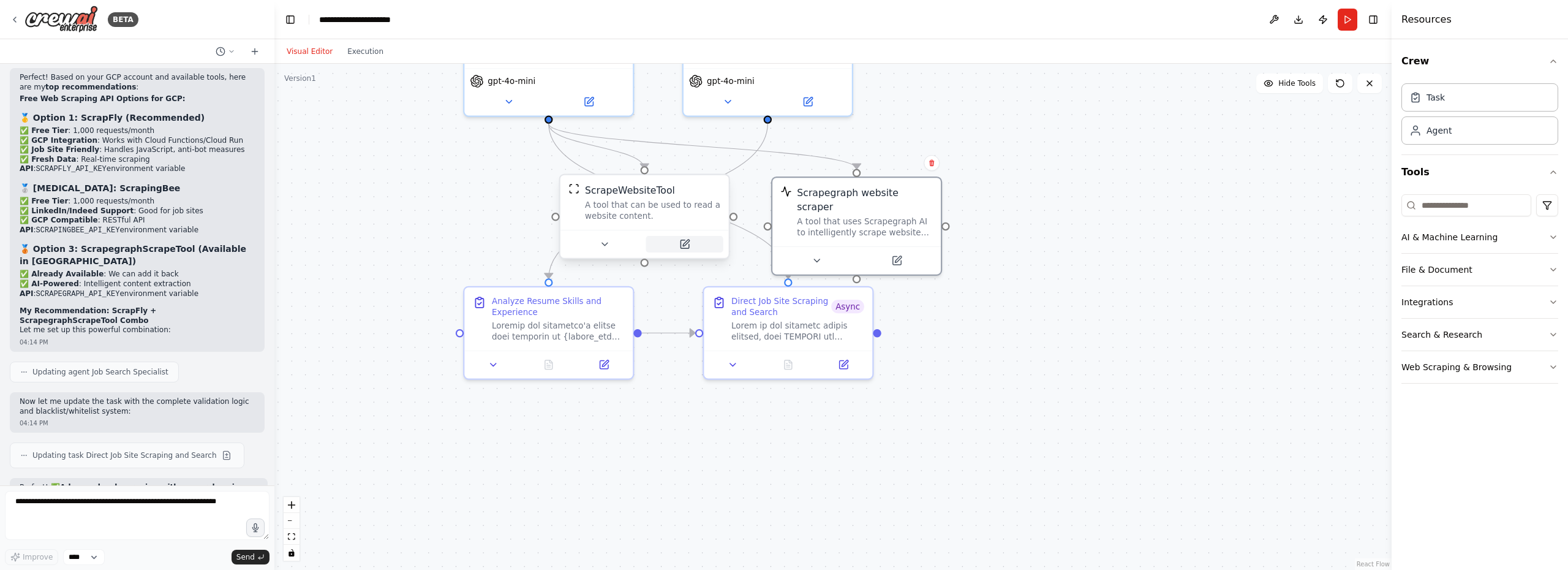
click at [684, 244] on icon at bounding box center [686, 243] width 6 height 6
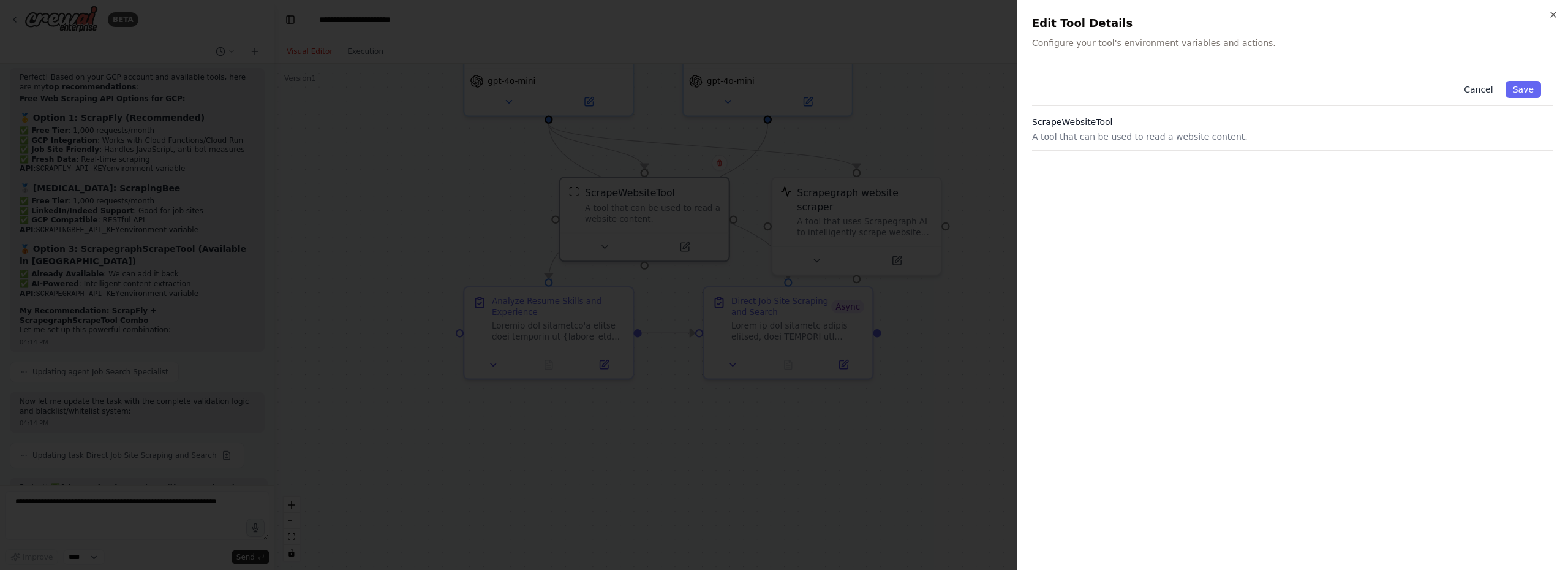
click at [1473, 89] on button "Cancel" at bounding box center [1478, 90] width 44 height 17
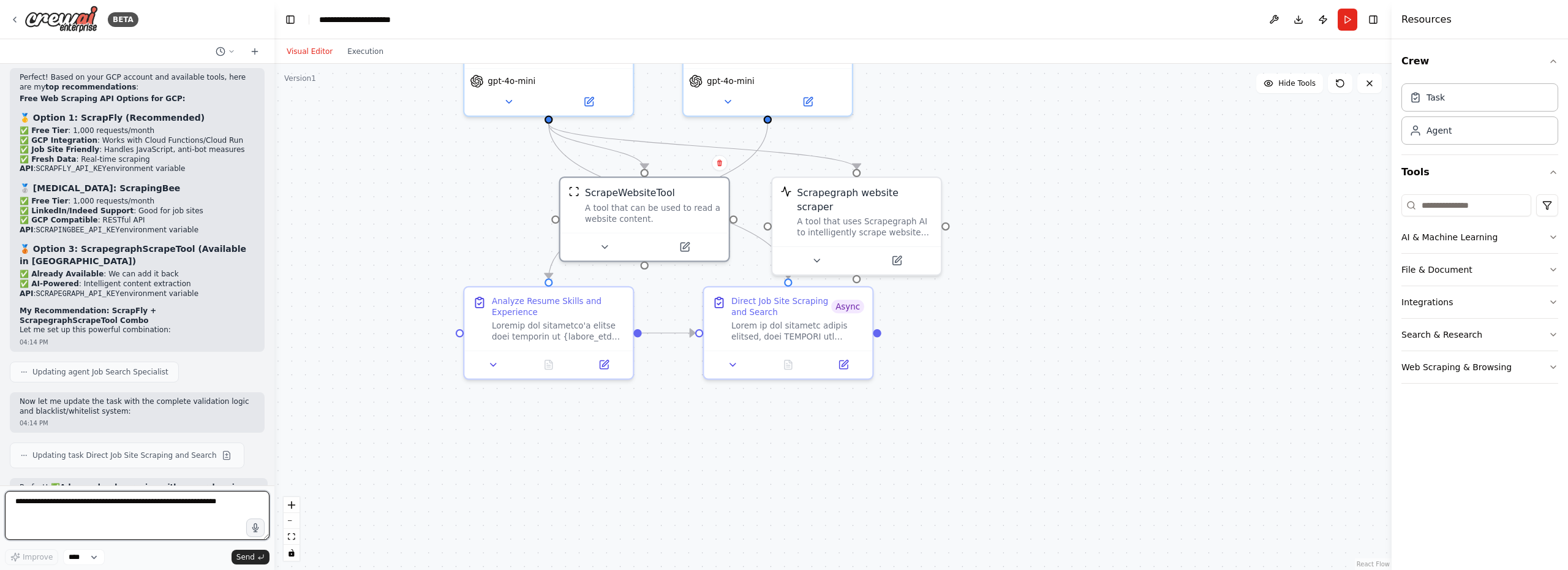
click at [119, 520] on textarea at bounding box center [137, 515] width 265 height 49
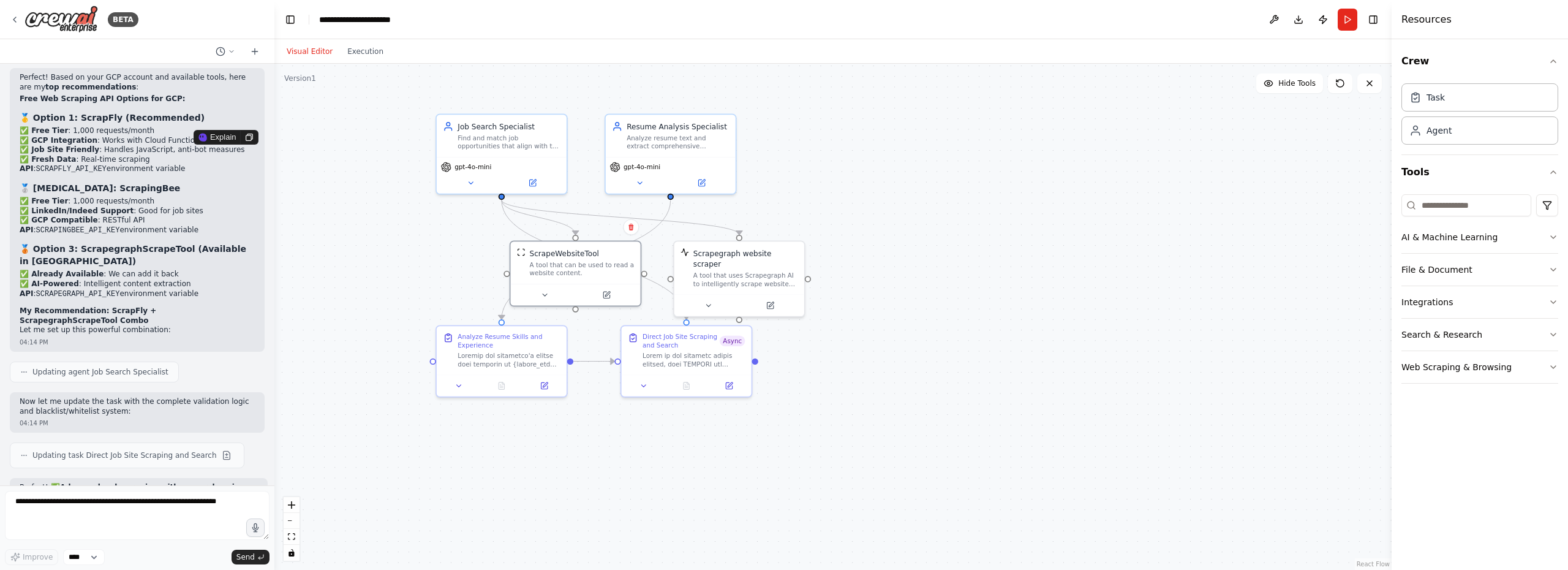
drag, startPoint x: 78, startPoint y: 147, endPoint x: 138, endPoint y: 146, distance: 60.0
click at [138, 548] on pre "# Sign up at [DOMAIN_NAME] # Get your API key and set: export SCRAPFLY_API_KEY=…" at bounding box center [138, 562] width 239 height 29
copy code "[DOMAIN_NAME]"
drag, startPoint x: 52, startPoint y: 168, endPoint x: 117, endPoint y: 170, distance: 65.0
click at [117, 548] on code "# Sign up at [DOMAIN_NAME] # Get your API key and set: export SCRAPFLY_API_KEY=…" at bounding box center [125, 561] width 212 height 27
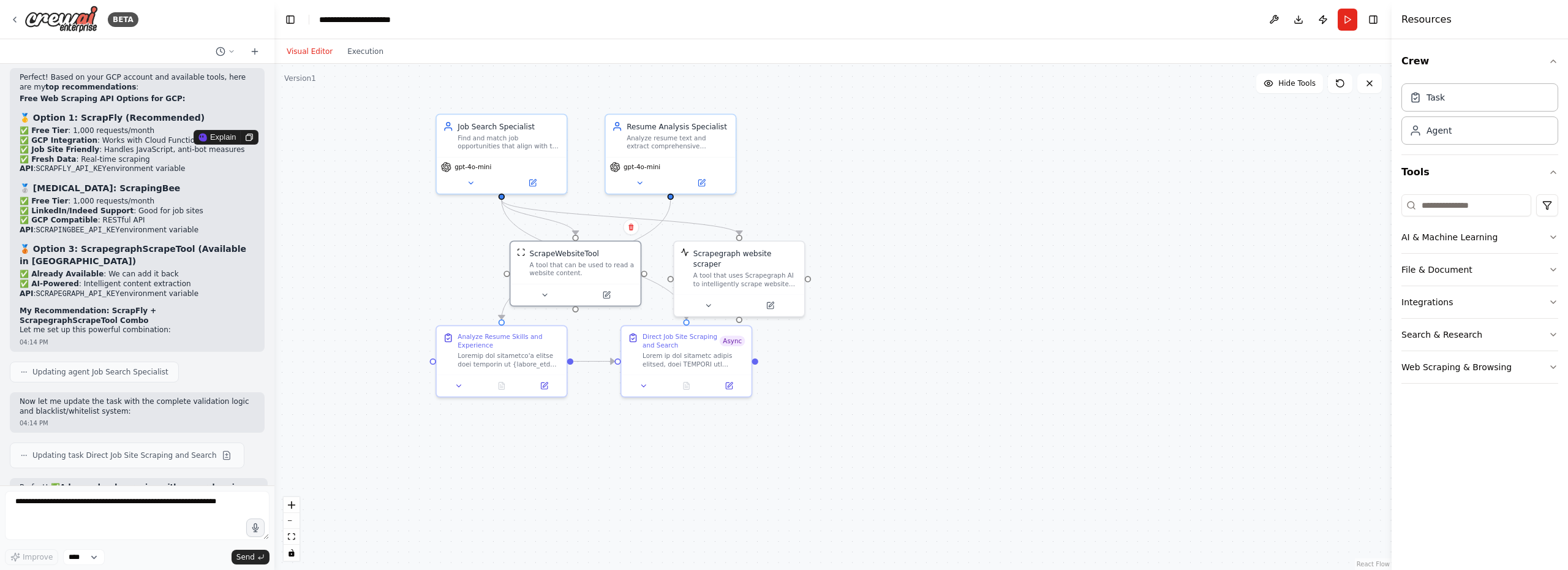
drag, startPoint x: 122, startPoint y: 168, endPoint x: 50, endPoint y: 166, distance: 72.0
click at [50, 548] on code "# Sign up at [DOMAIN_NAME] # Get your API key and set: export SCRAPFLY_API_KEY=…" at bounding box center [125, 561] width 212 height 27
copy code "SCRAPFLY_API_KEY"
